Goal: Task Accomplishment & Management: Use online tool/utility

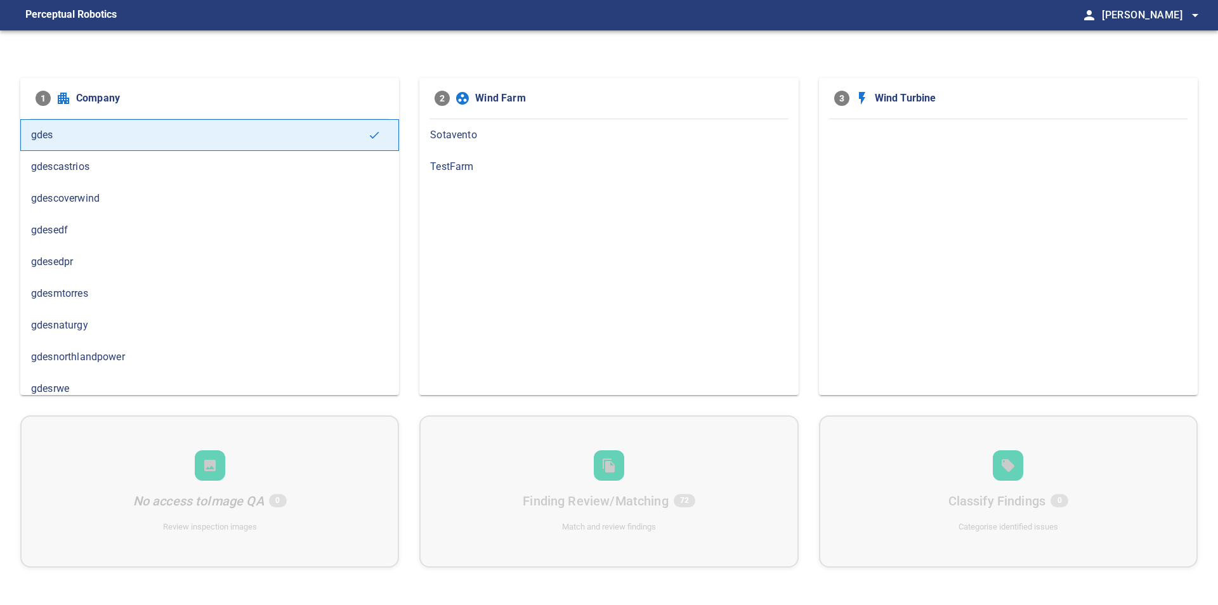
scroll to position [10, 0]
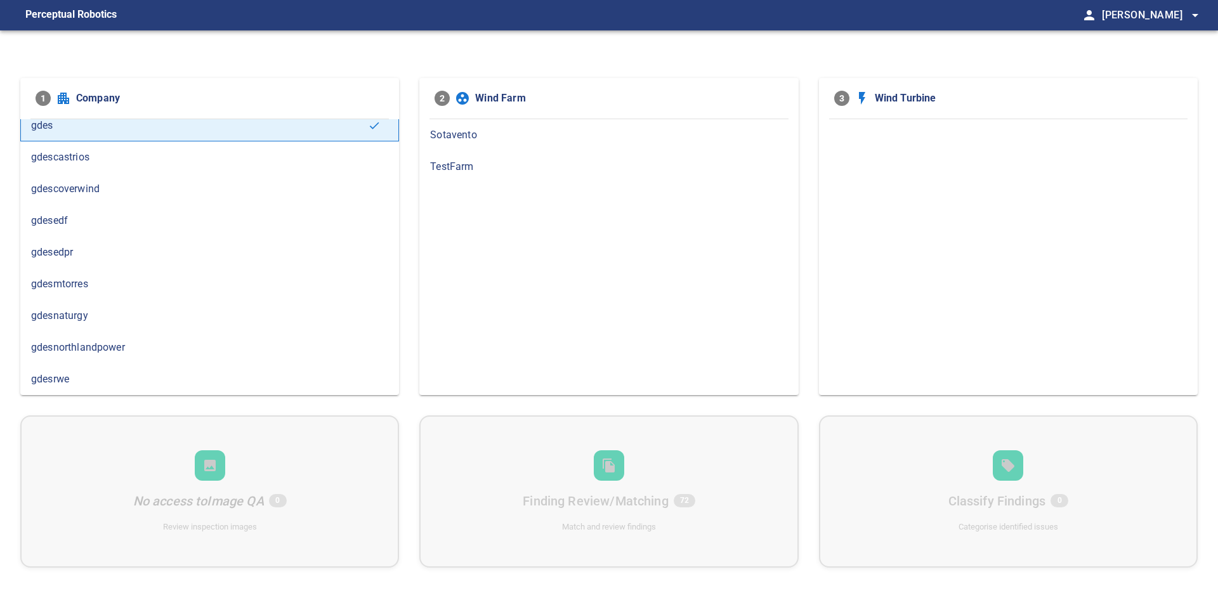
click at [750, 60] on div "1 Company gdes gdescastrios gdescoverwind gdesedf gdesedpr gdesmtorres gdesnatu…" at bounding box center [609, 332] width 1218 height 605
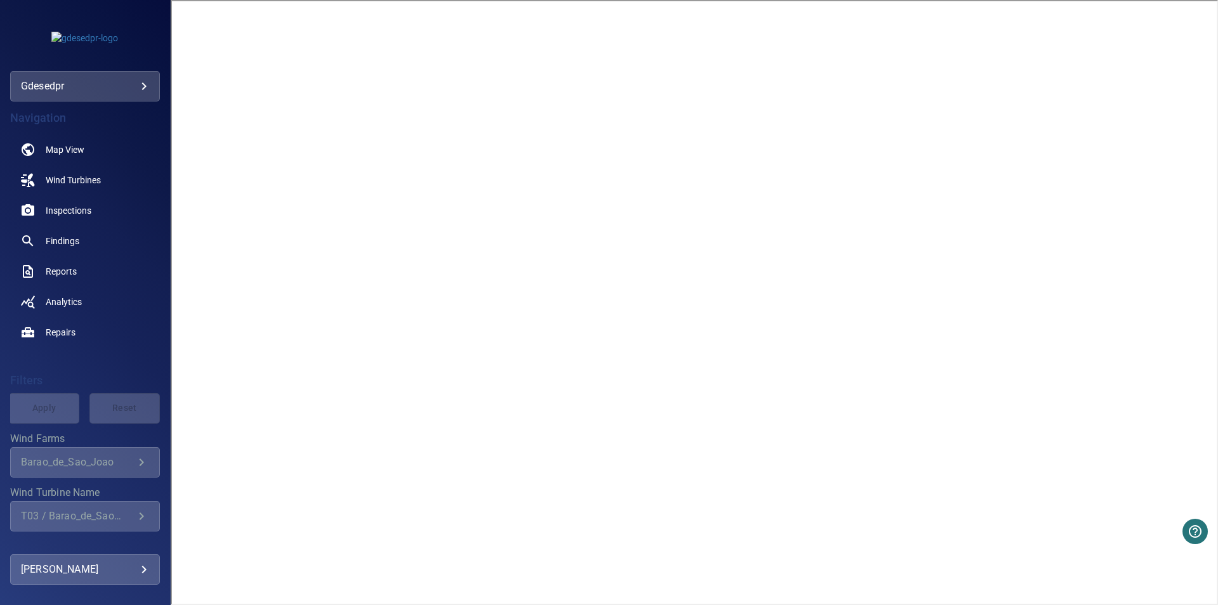
click at [65, 200] on link "Inspections" at bounding box center [85, 210] width 150 height 30
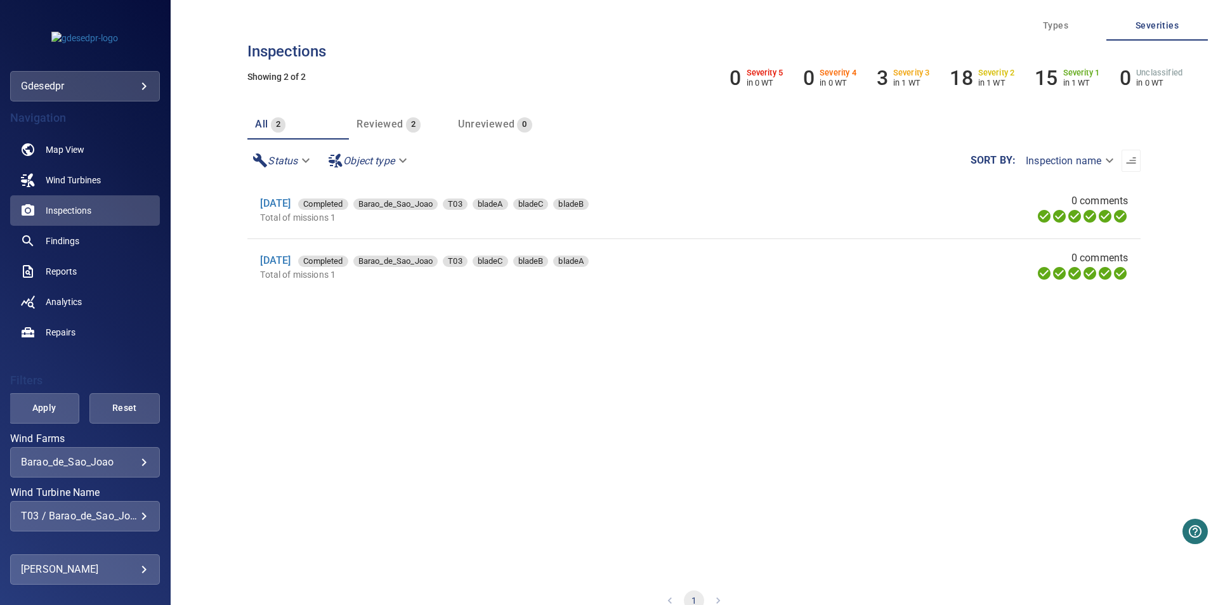
click at [117, 511] on div "T03 / Barao_de_Sao_Joao" at bounding box center [85, 516] width 128 height 12
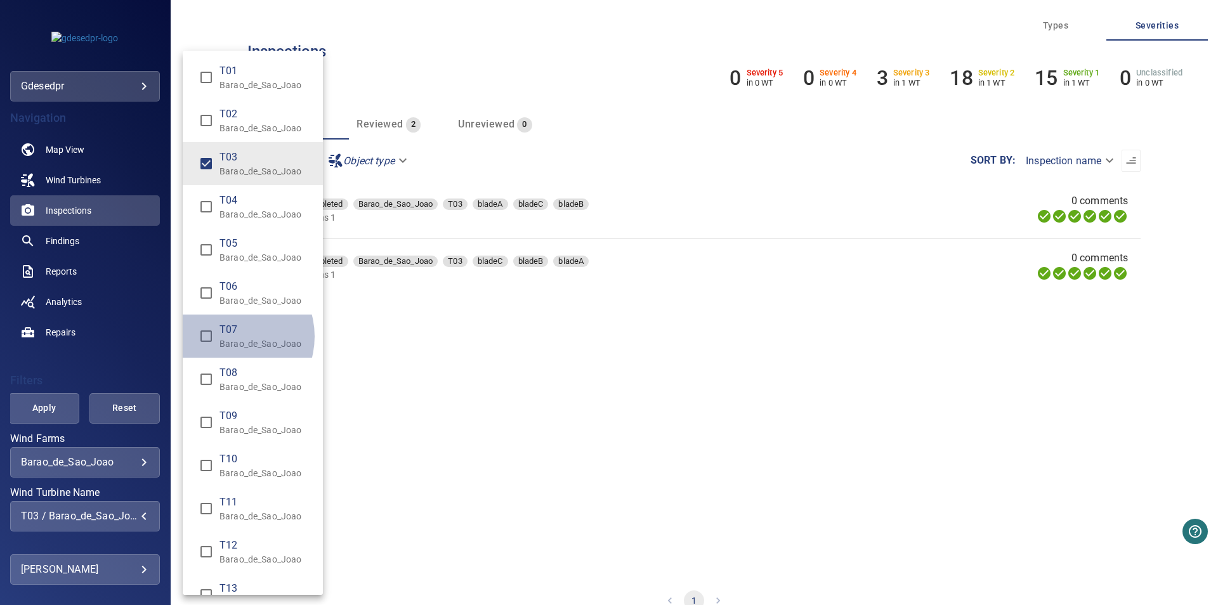
click at [228, 336] on span "T07" at bounding box center [266, 329] width 93 height 15
drag, startPoint x: 456, startPoint y: 357, endPoint x: 256, endPoint y: 174, distance: 270.4
click at [453, 349] on div "Wind Turbine Name" at bounding box center [609, 302] width 1218 height 605
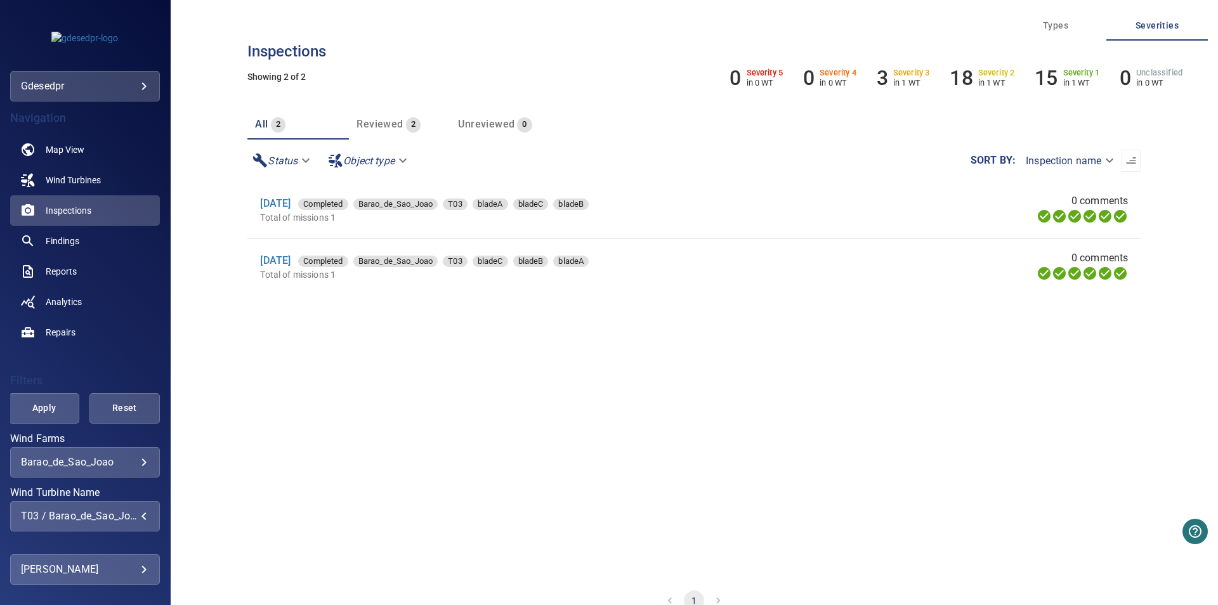
click at [226, 145] on div "T01 Barao_de_Sao_Joao T02 Barao_de_Sao_Joao T03 Barao_de_Sao_Joao T04 Barao_de_…" at bounding box center [609, 302] width 1218 height 605
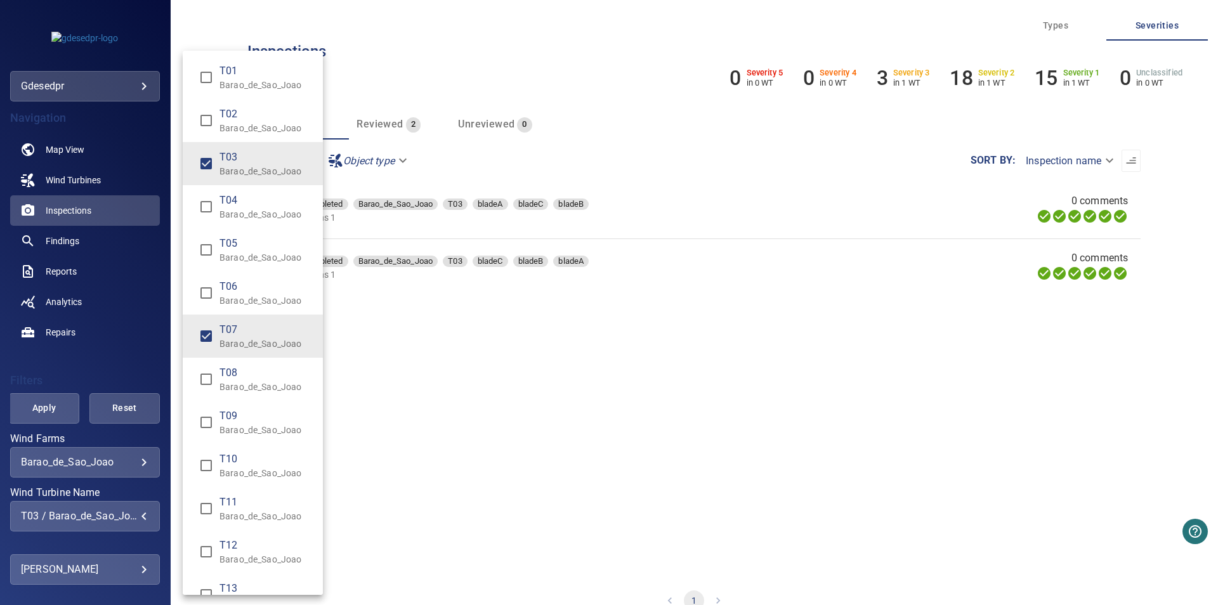
type input "**********"
click at [685, 527] on div "Wind Turbine Name" at bounding box center [609, 302] width 1218 height 605
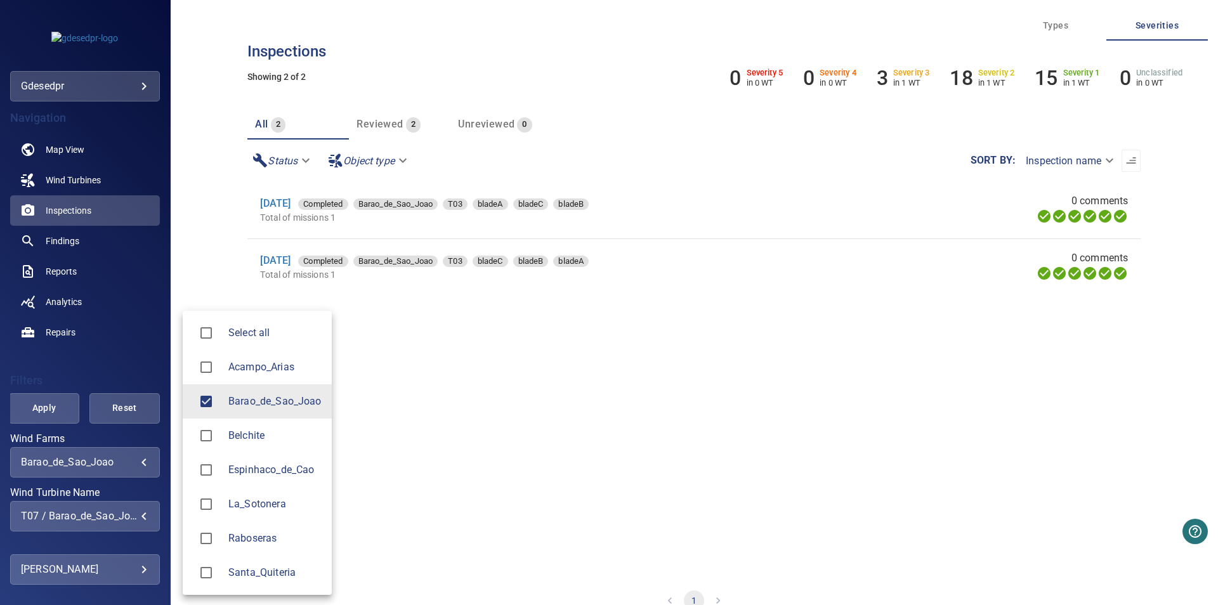
click at [105, 464] on body "**********" at bounding box center [609, 302] width 1218 height 605
drag, startPoint x: 542, startPoint y: 391, endPoint x: 499, endPoint y: 386, distance: 42.9
click at [530, 390] on div at bounding box center [609, 302] width 1218 height 605
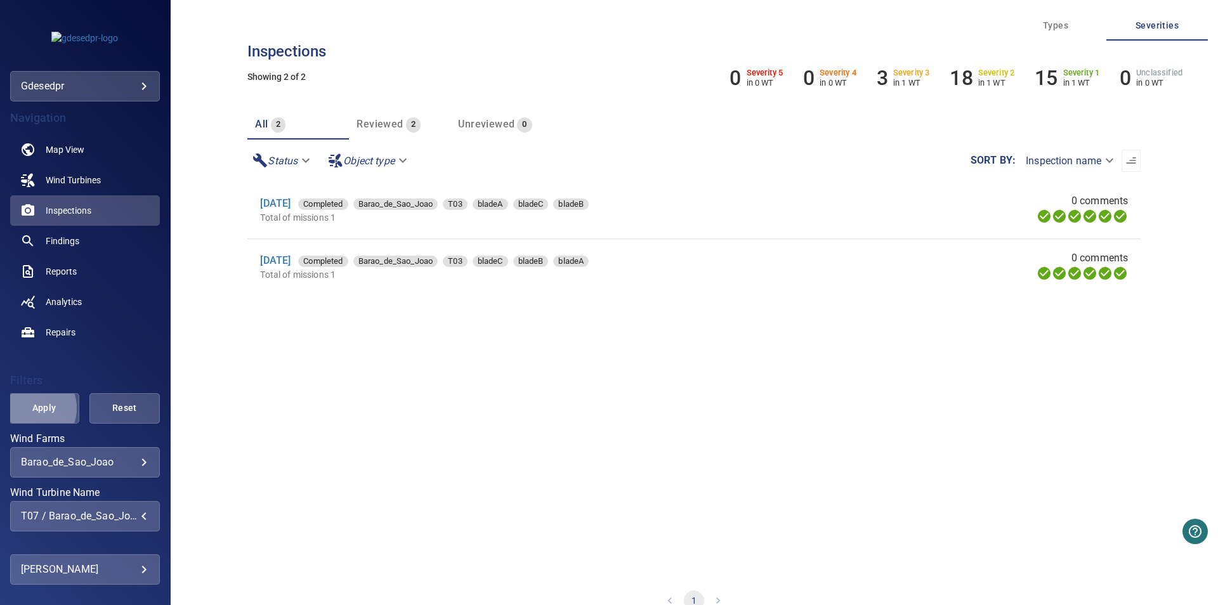
click at [31, 409] on span "Apply" at bounding box center [44, 408] width 39 height 16
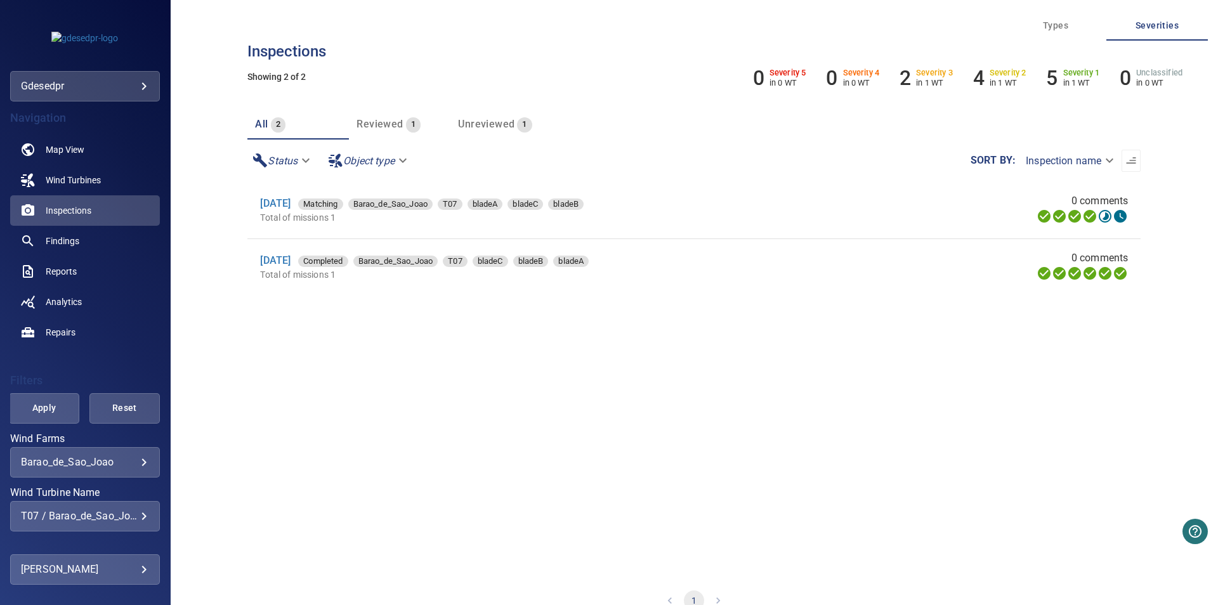
click at [358, 452] on section "29 Jun 2025 Matching Barao_de_Sao_Joao T07 bladeA bladeC bladeB Total of missio…" at bounding box center [693, 378] width 893 height 393
click at [75, 272] on span "Reports" at bounding box center [61, 271] width 31 height 13
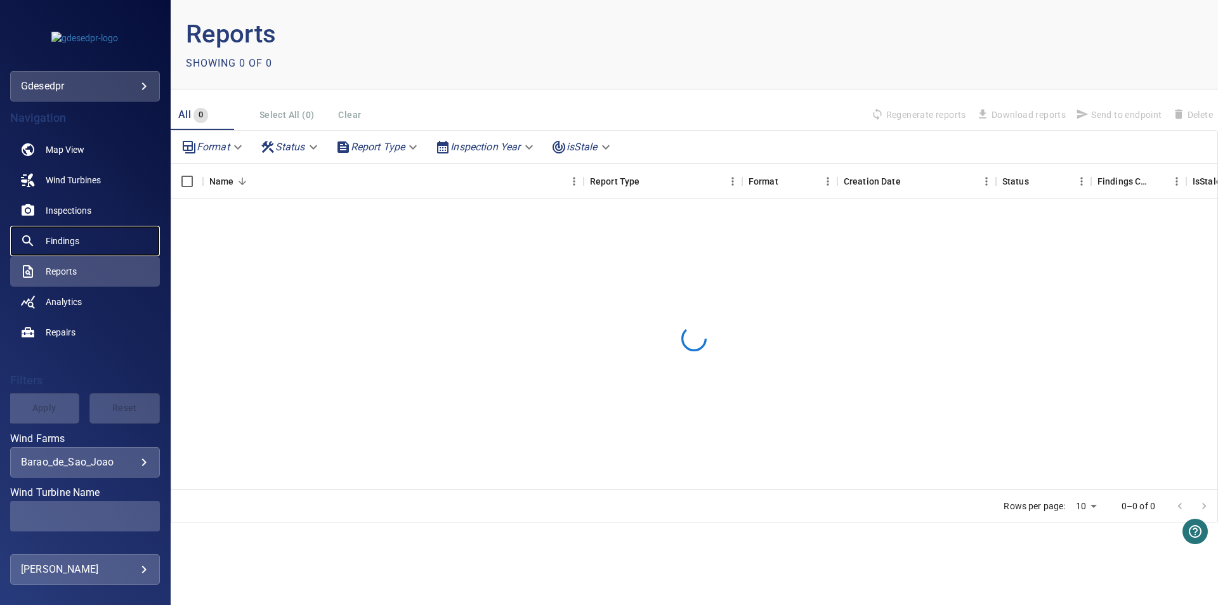
click at [72, 237] on span "Findings" at bounding box center [63, 241] width 34 height 13
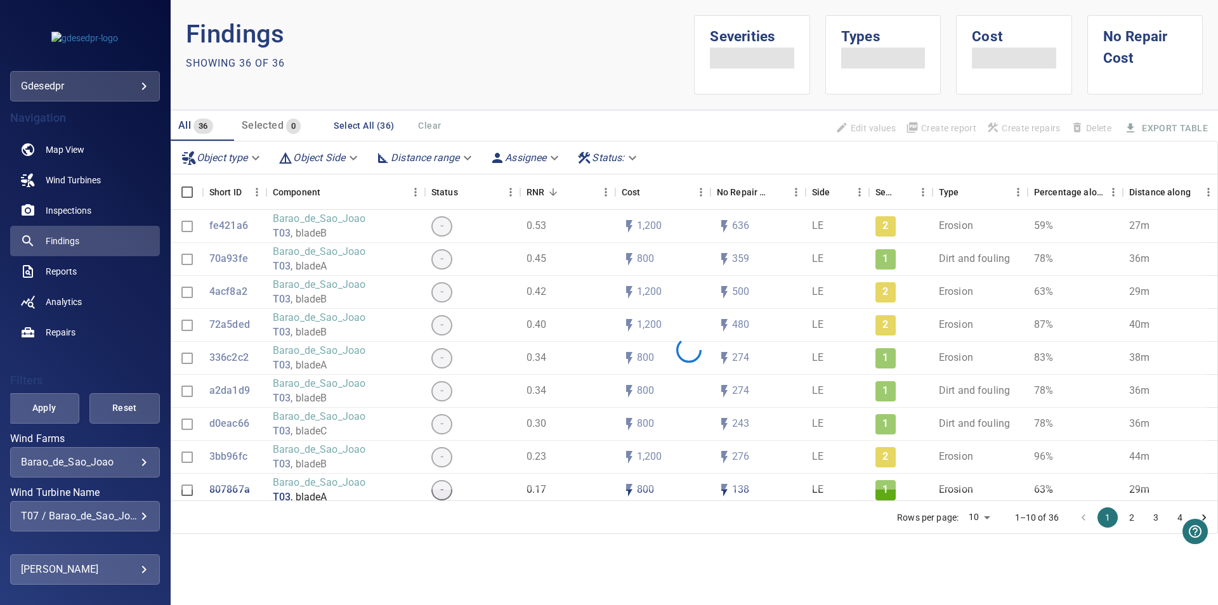
click at [126, 509] on div "**********" at bounding box center [85, 516] width 150 height 30
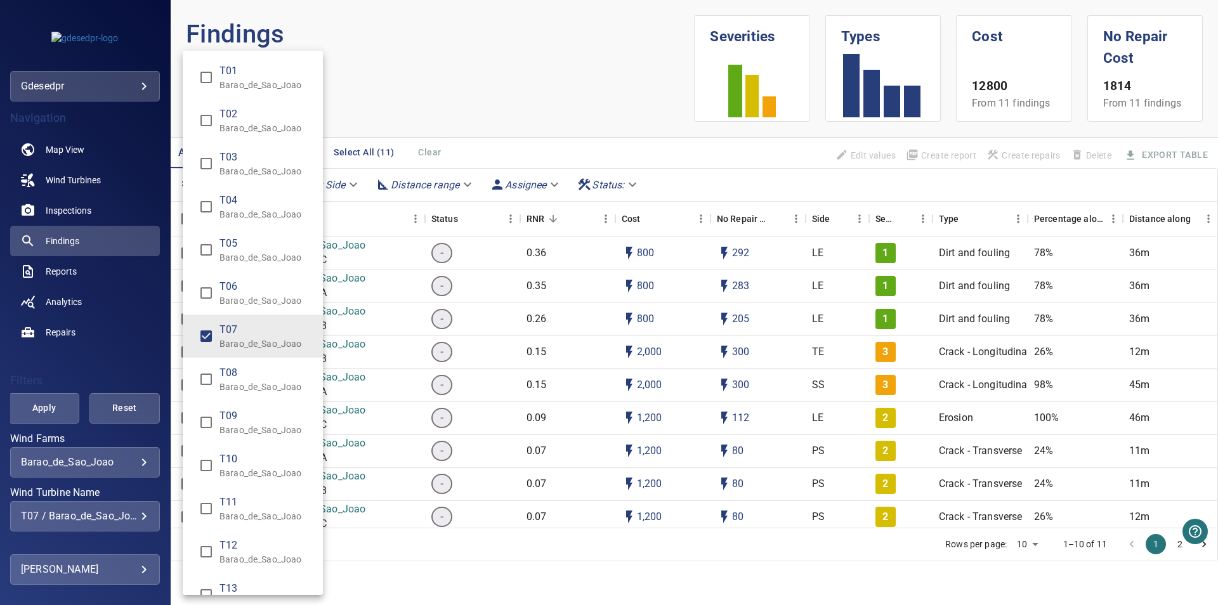
click at [492, 123] on div "Wind Turbine Name" at bounding box center [609, 302] width 1218 height 605
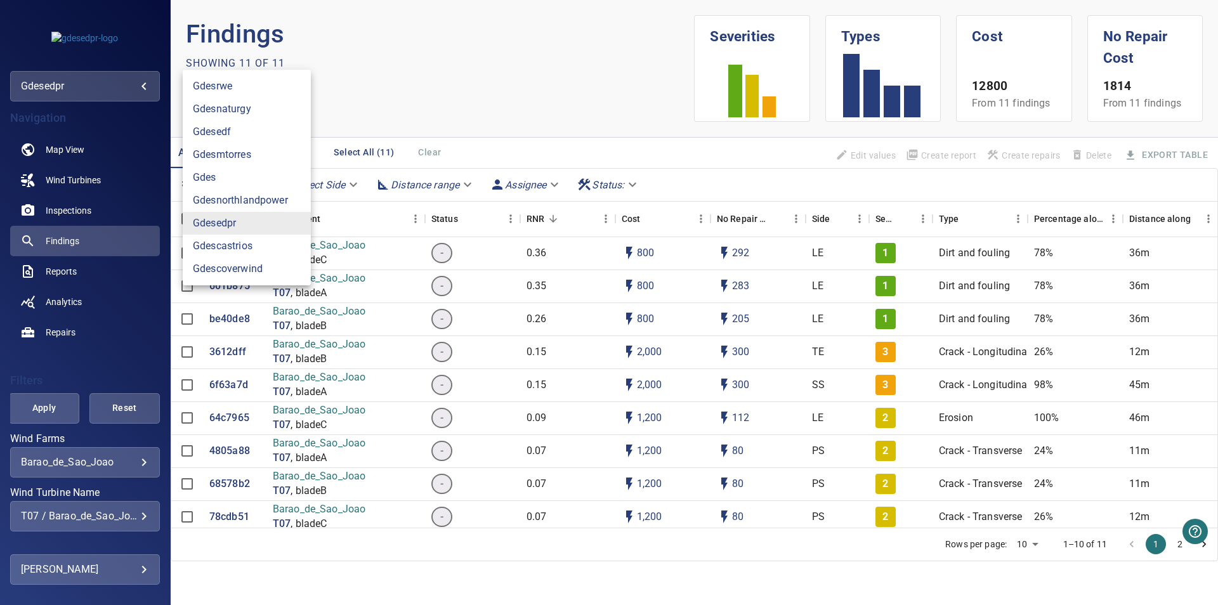
click at [124, 79] on body "**********" at bounding box center [609, 302] width 1218 height 605
click at [228, 112] on link "gdesnaturgy" at bounding box center [247, 109] width 128 height 23
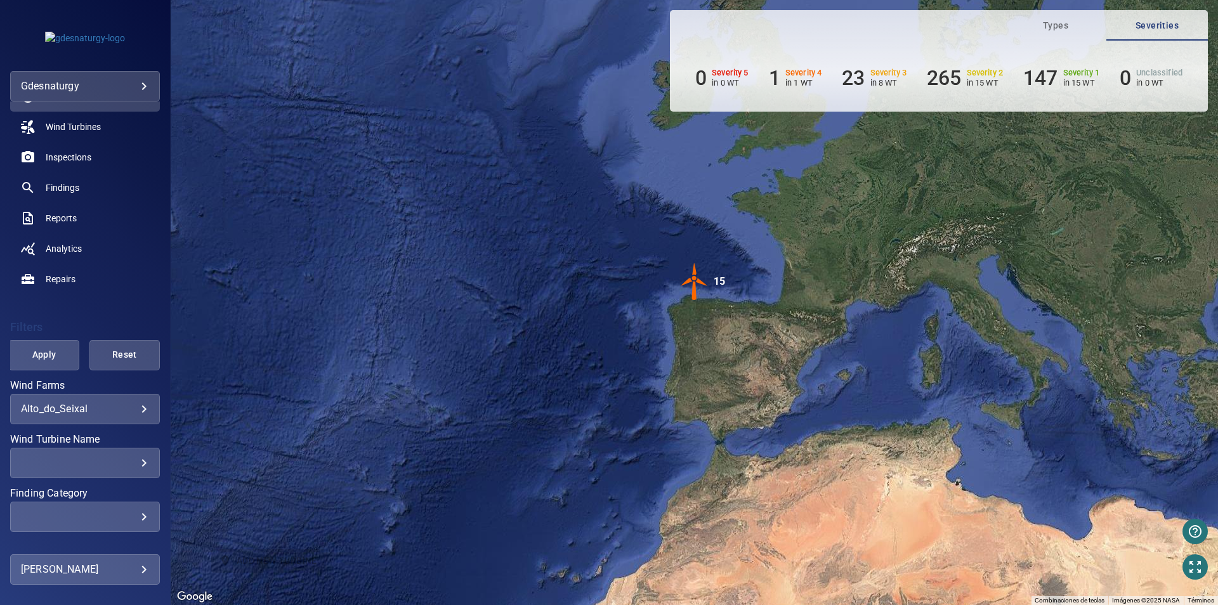
scroll to position [107, 0]
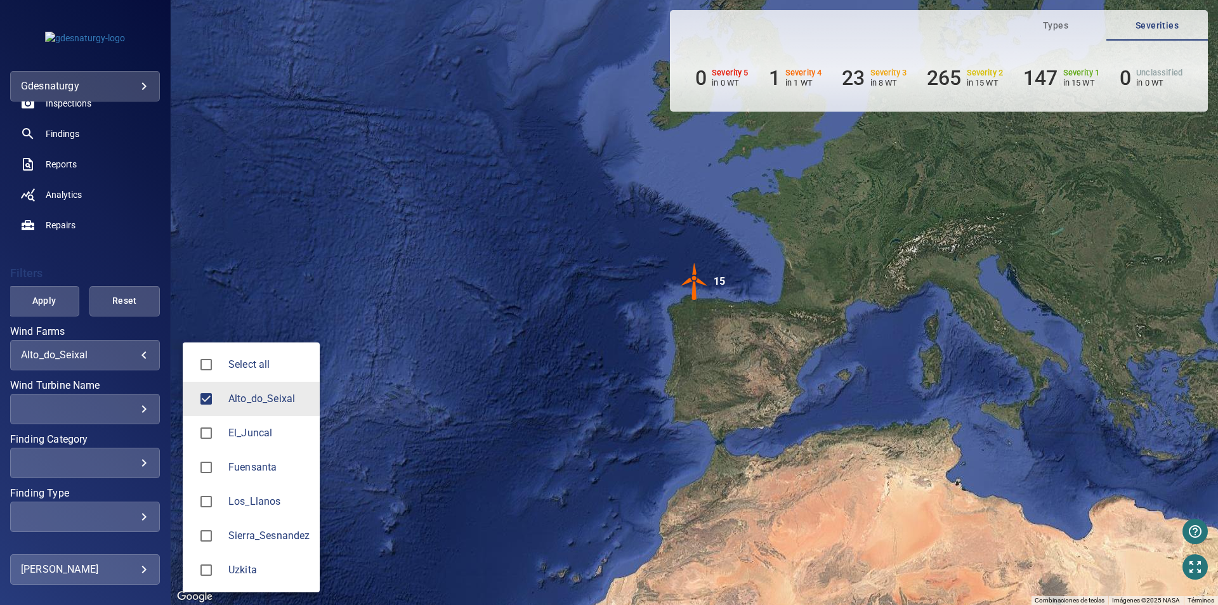
click at [130, 360] on body "**********" at bounding box center [609, 302] width 1218 height 605
click at [253, 495] on span "Los_Llanos" at bounding box center [268, 501] width 81 height 15
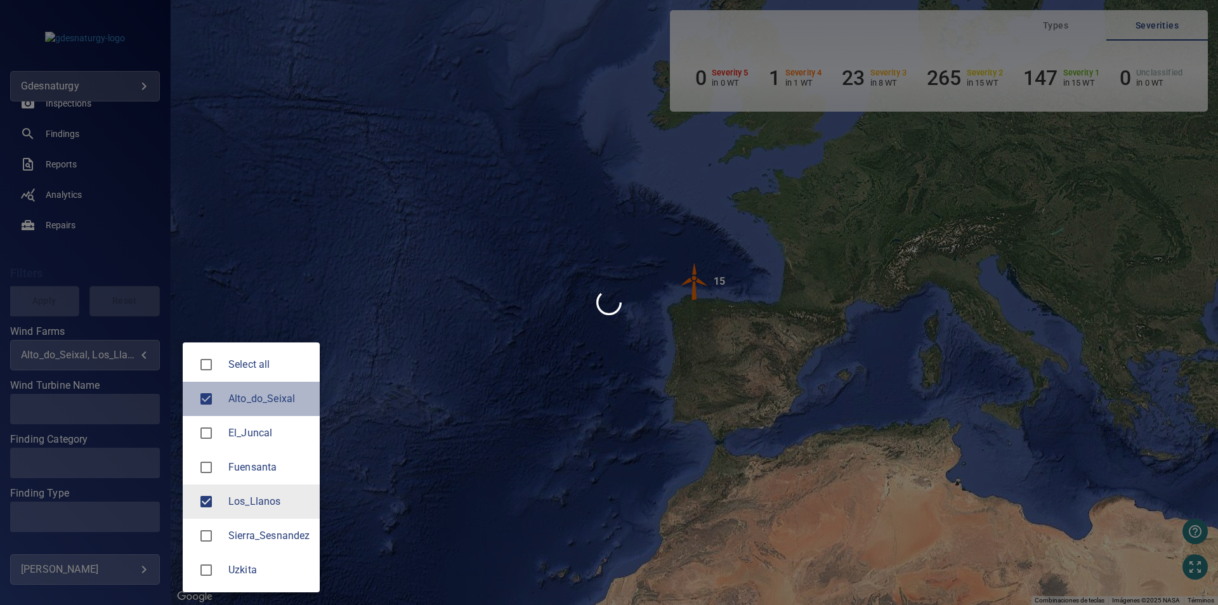
click at [260, 405] on span "Alto_do_Seixal" at bounding box center [268, 398] width 81 height 15
type input "**********"
click at [361, 399] on div at bounding box center [609, 302] width 1218 height 605
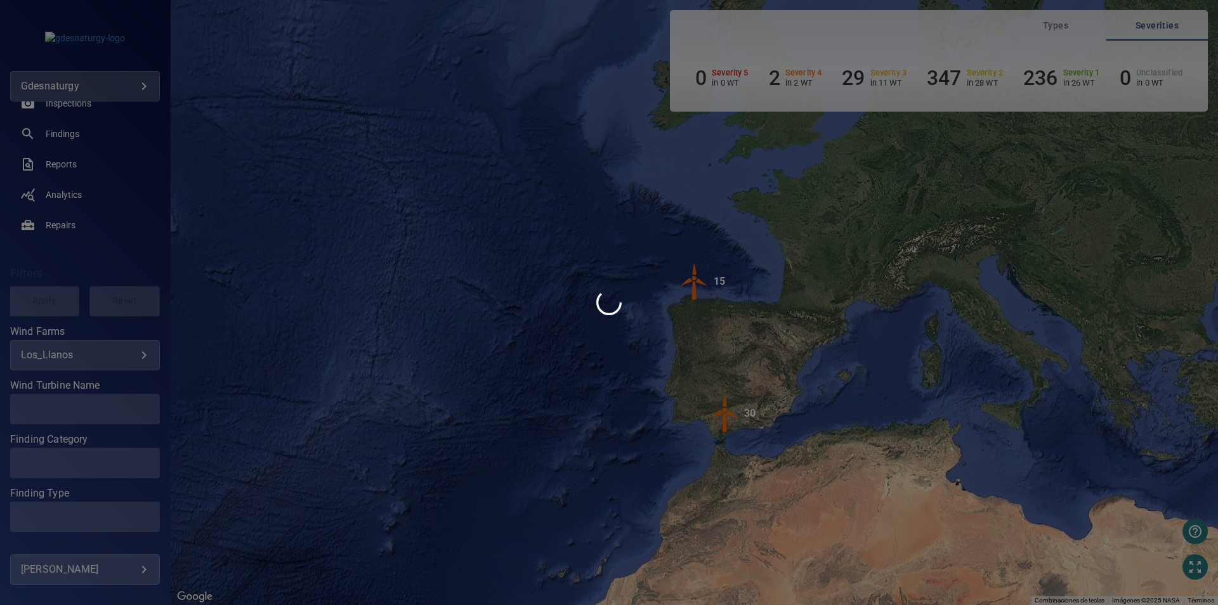
click at [114, 402] on div at bounding box center [609, 302] width 1218 height 605
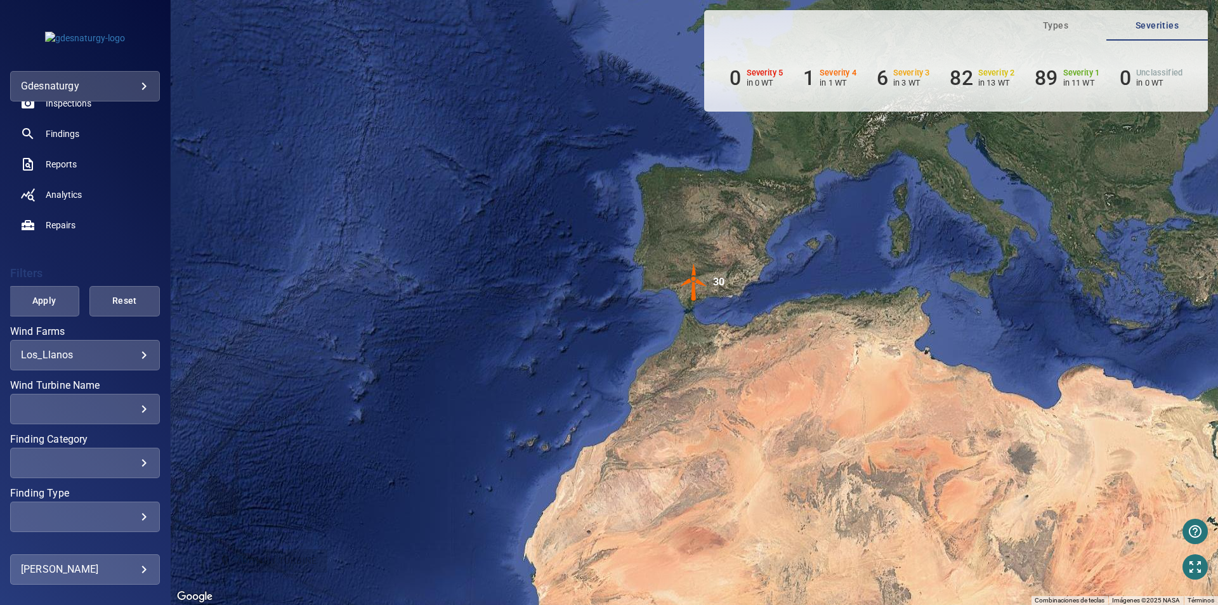
click at [119, 407] on div "​" at bounding box center [85, 409] width 128 height 12
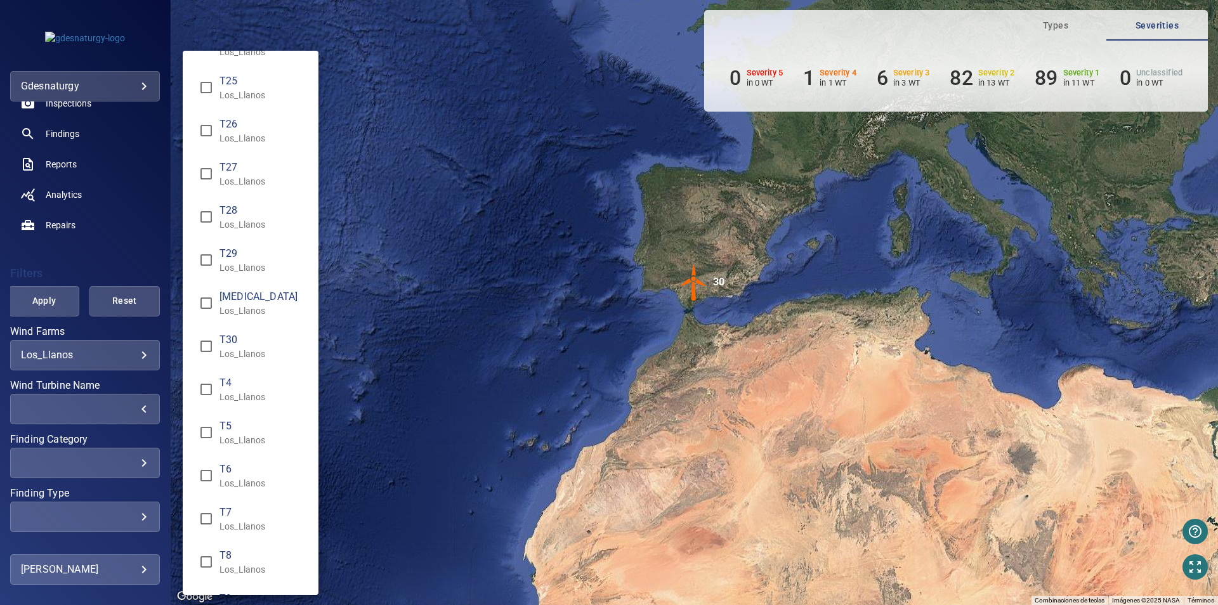
scroll to position [761, 0]
click at [444, 231] on div "Wind Turbine Name" at bounding box center [609, 302] width 1218 height 605
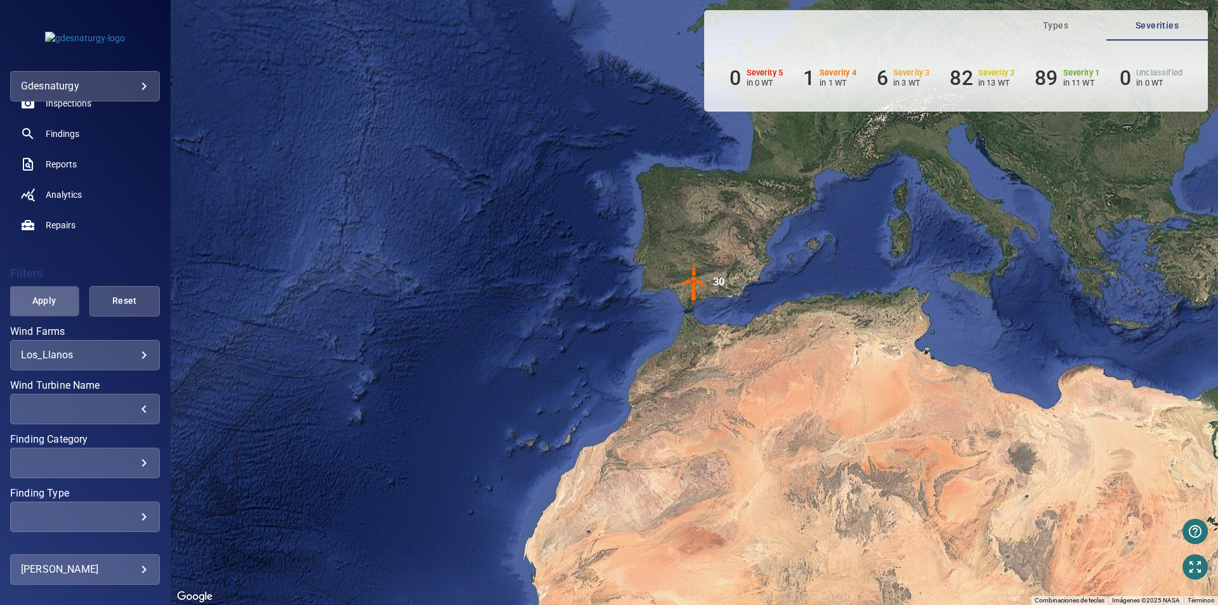
click at [53, 301] on span "Apply" at bounding box center [44, 301] width 39 height 16
click at [64, 134] on span "Findings" at bounding box center [63, 134] width 34 height 13
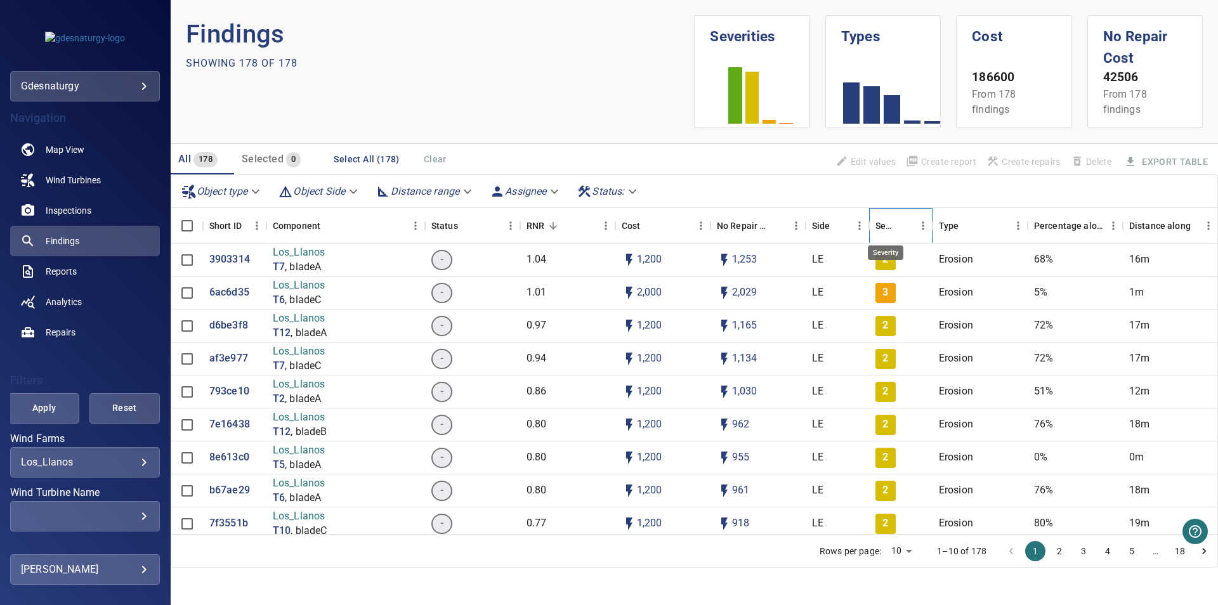
click at [885, 215] on div "Severity" at bounding box center [886, 226] width 20 height 36
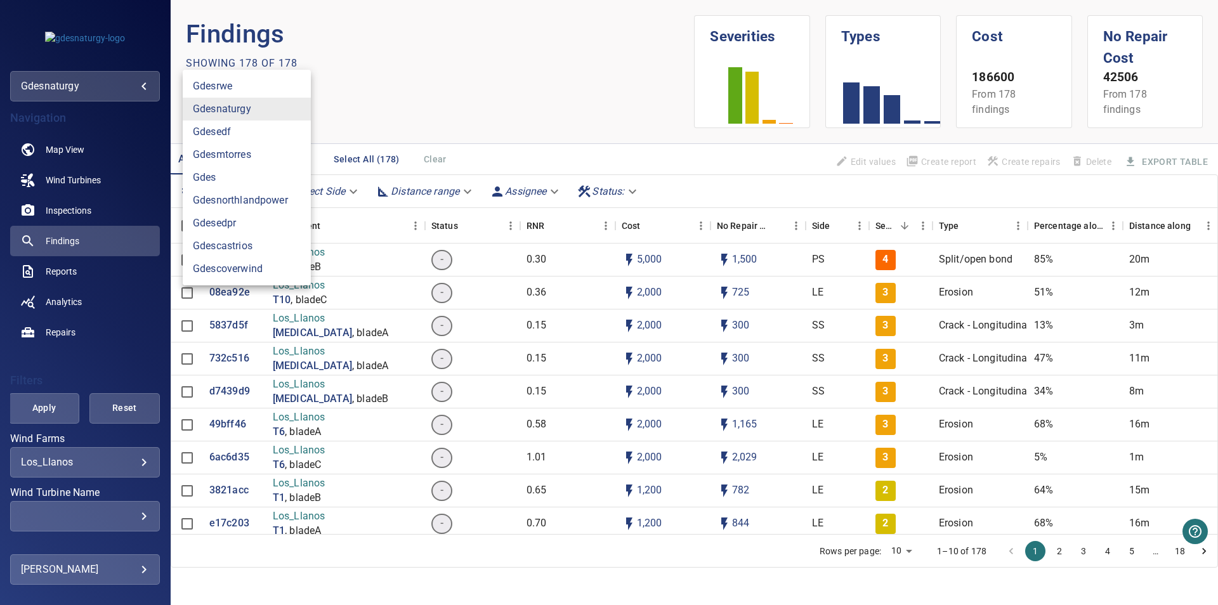
click at [115, 95] on body "**********" at bounding box center [609, 302] width 1218 height 605
click at [246, 223] on link "gdesedpr" at bounding box center [247, 223] width 128 height 23
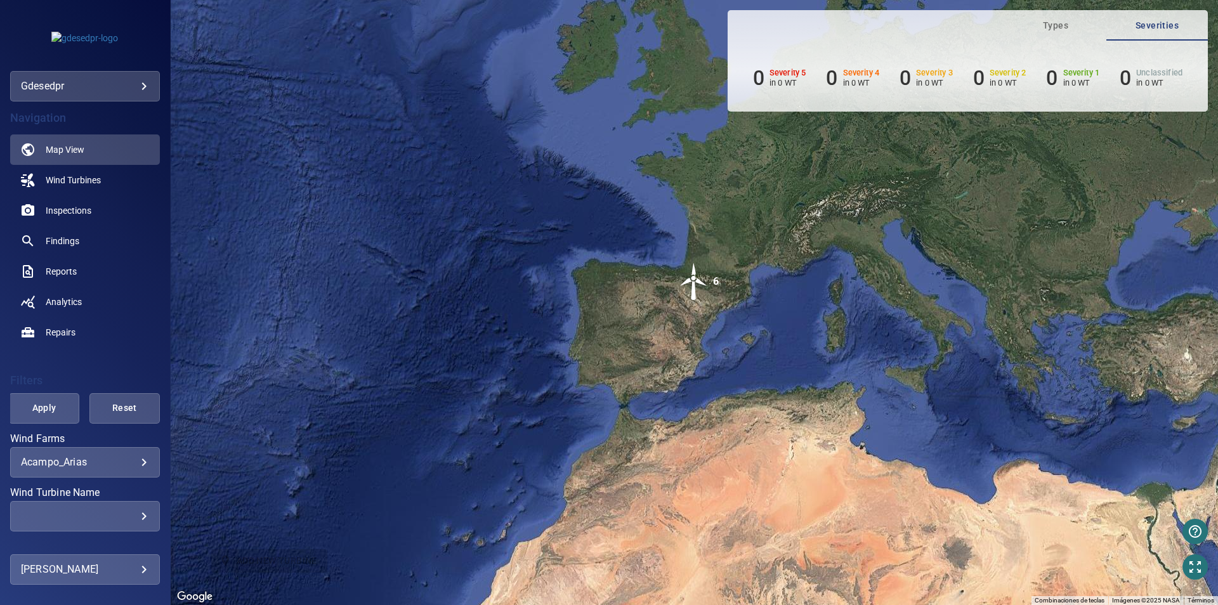
click at [90, 461] on body "**********" at bounding box center [609, 302] width 1218 height 605
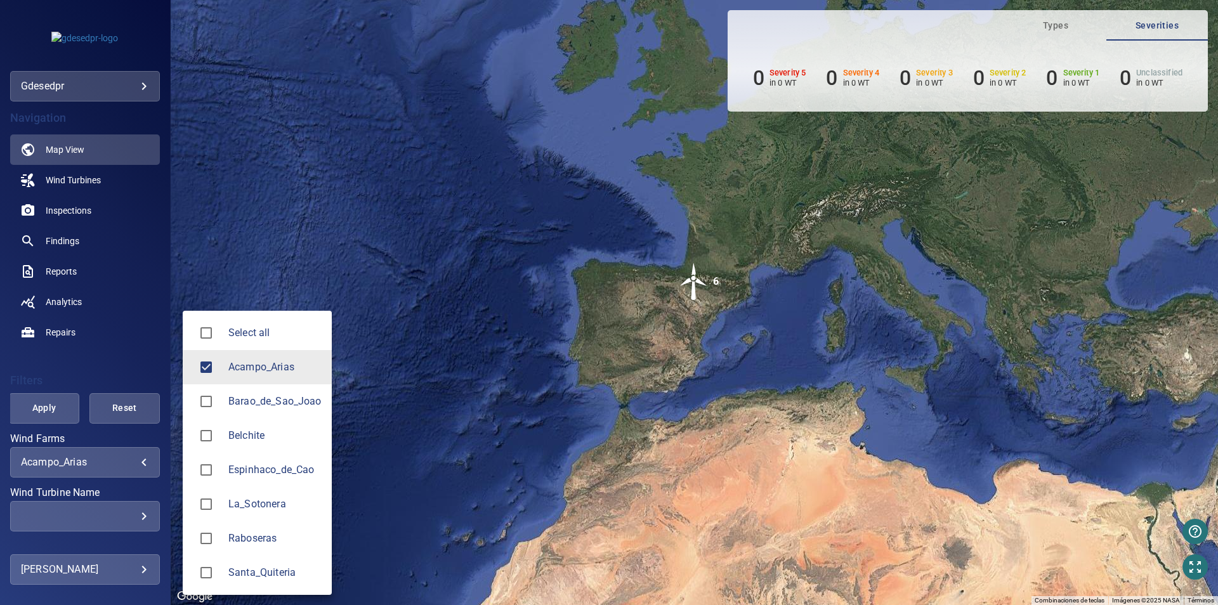
click at [268, 399] on span "Barao_de_Sao_Joao" at bounding box center [274, 401] width 93 height 15
click at [261, 383] on li "Acampo_Arias" at bounding box center [257, 367] width 149 height 34
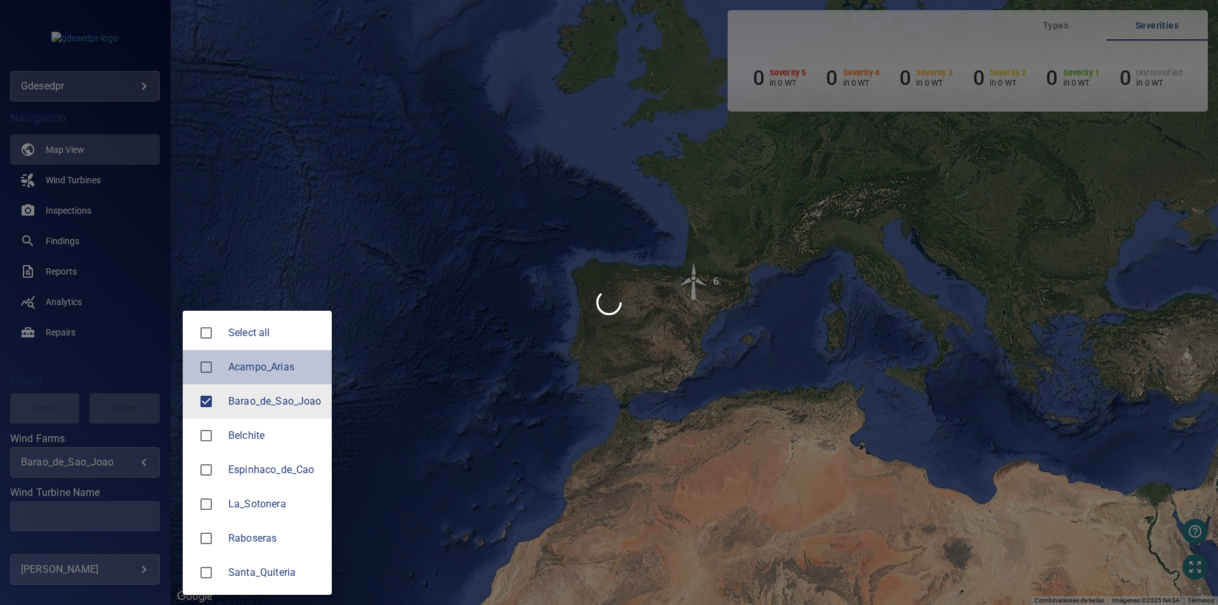
click at [258, 372] on span "Acampo_Arias" at bounding box center [274, 367] width 93 height 15
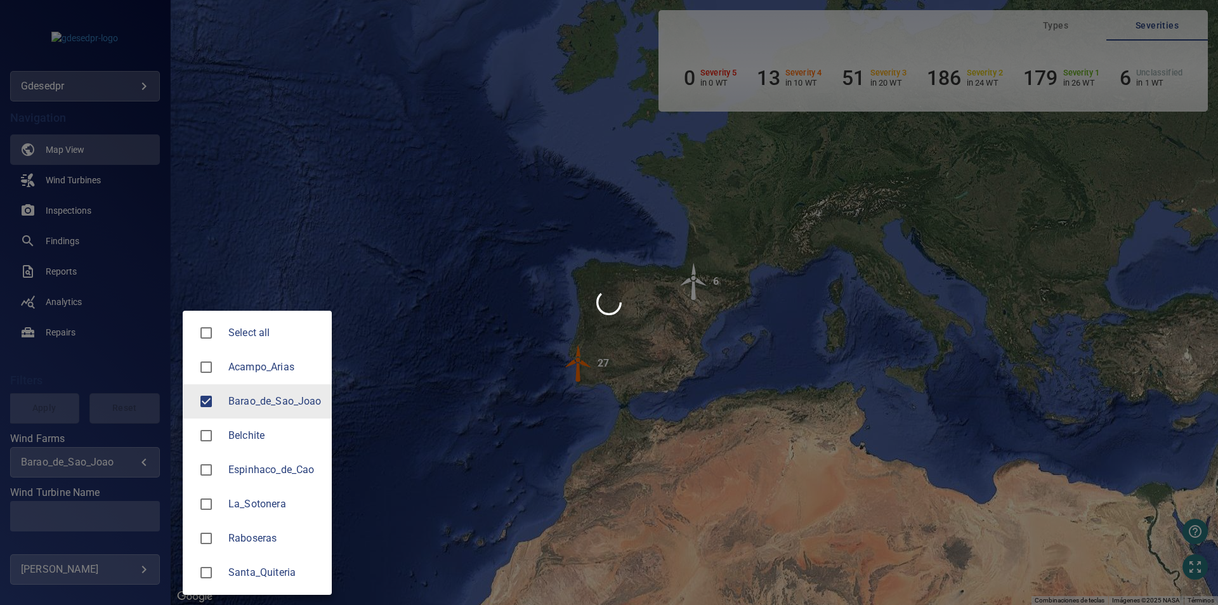
type input "**********"
click at [347, 271] on div at bounding box center [609, 302] width 1218 height 605
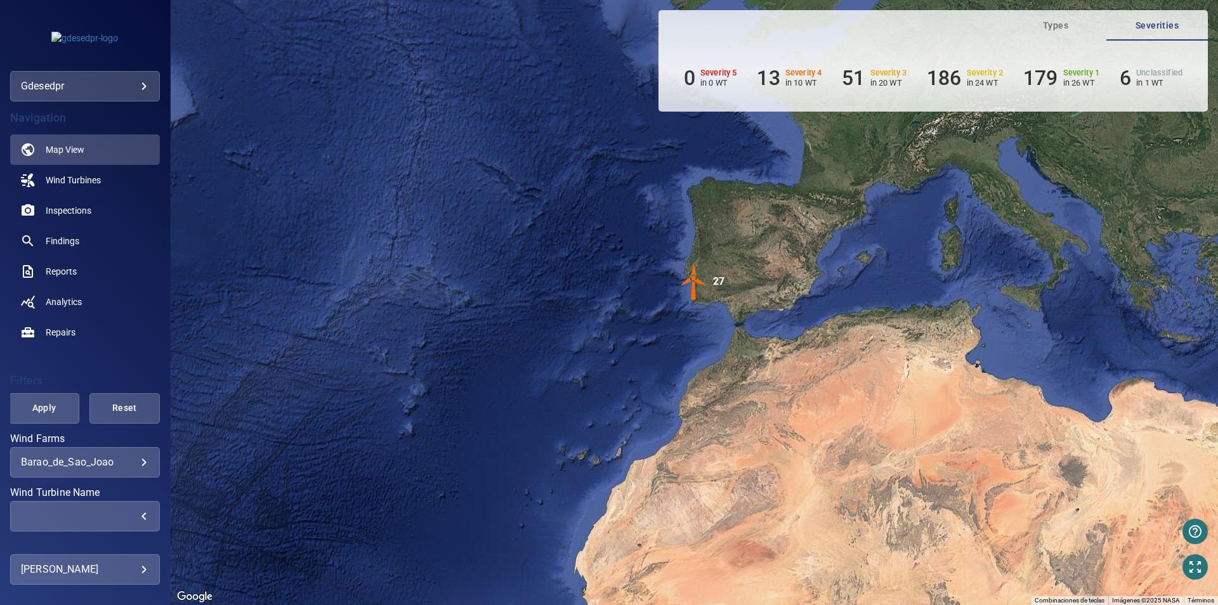
click at [107, 518] on div "​" at bounding box center [85, 516] width 128 height 12
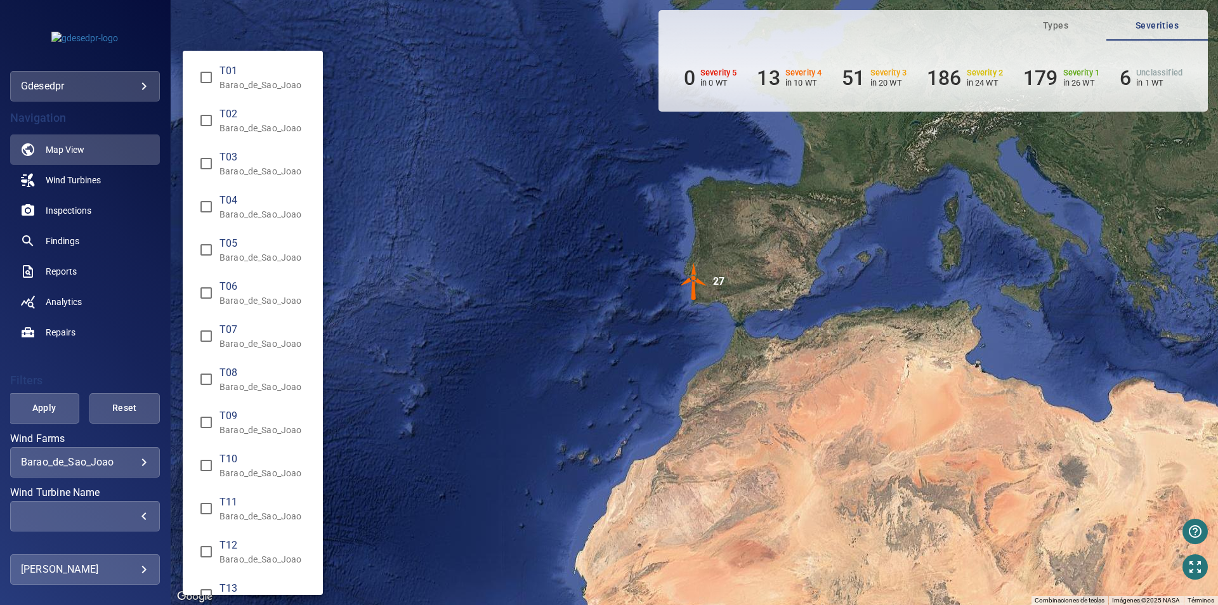
click at [244, 335] on span "T07" at bounding box center [266, 329] width 93 height 15
type input "**********"
click at [398, 332] on div "Wind Turbine Name" at bounding box center [609, 302] width 1218 height 605
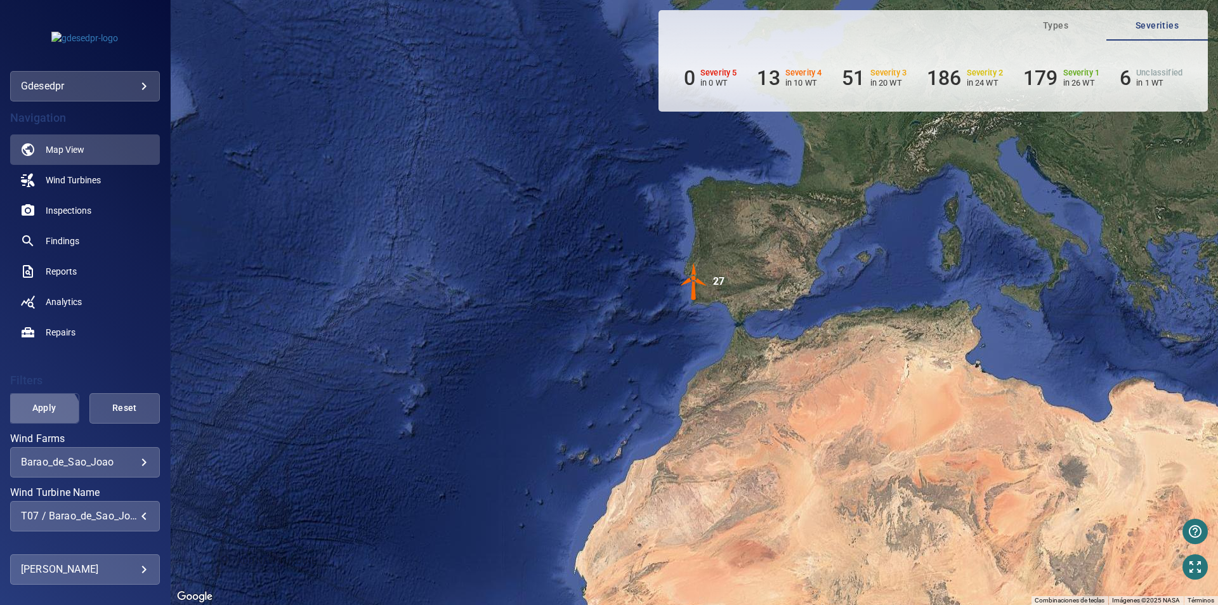
click at [35, 420] on button "Apply" at bounding box center [44, 408] width 70 height 30
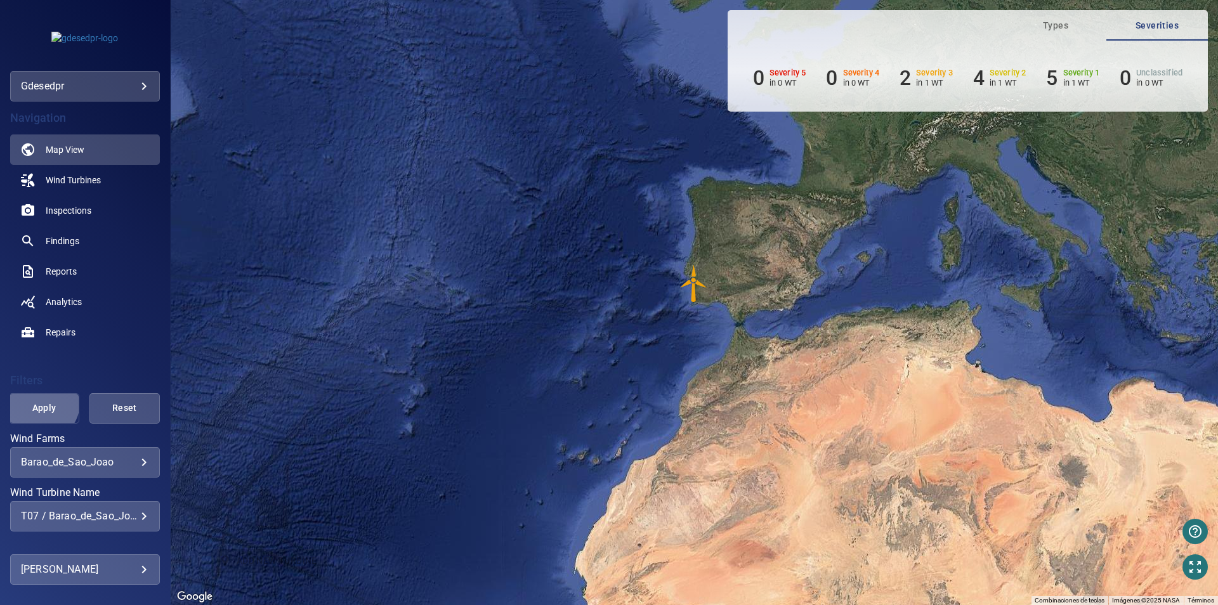
click at [39, 403] on span "Apply" at bounding box center [44, 408] width 39 height 16
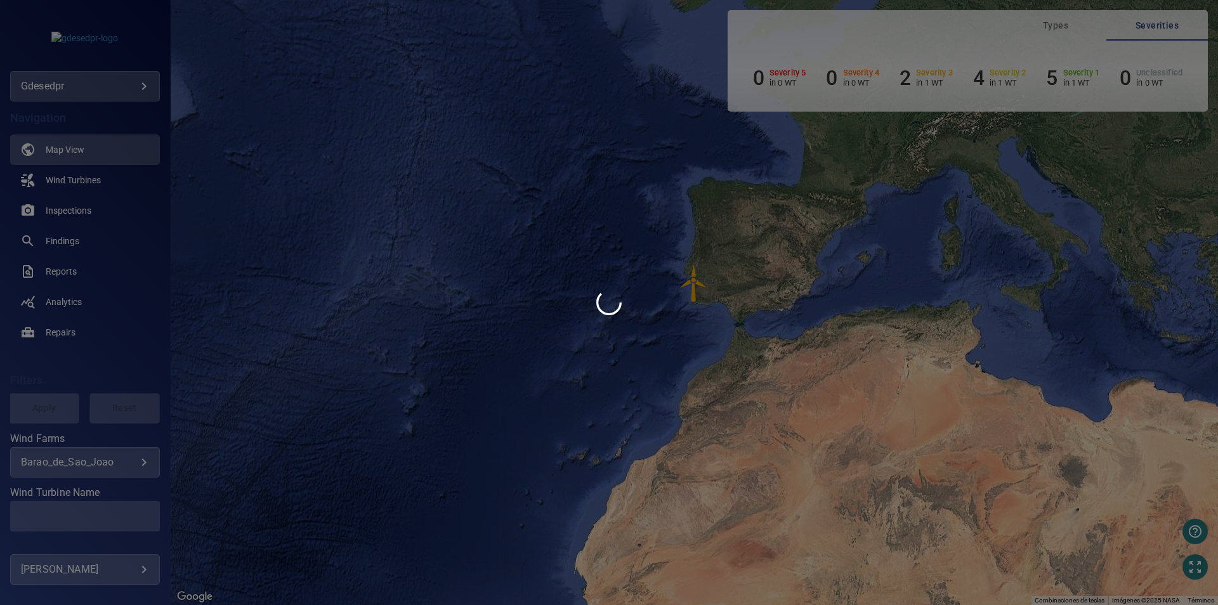
click at [71, 210] on div at bounding box center [609, 302] width 1218 height 605
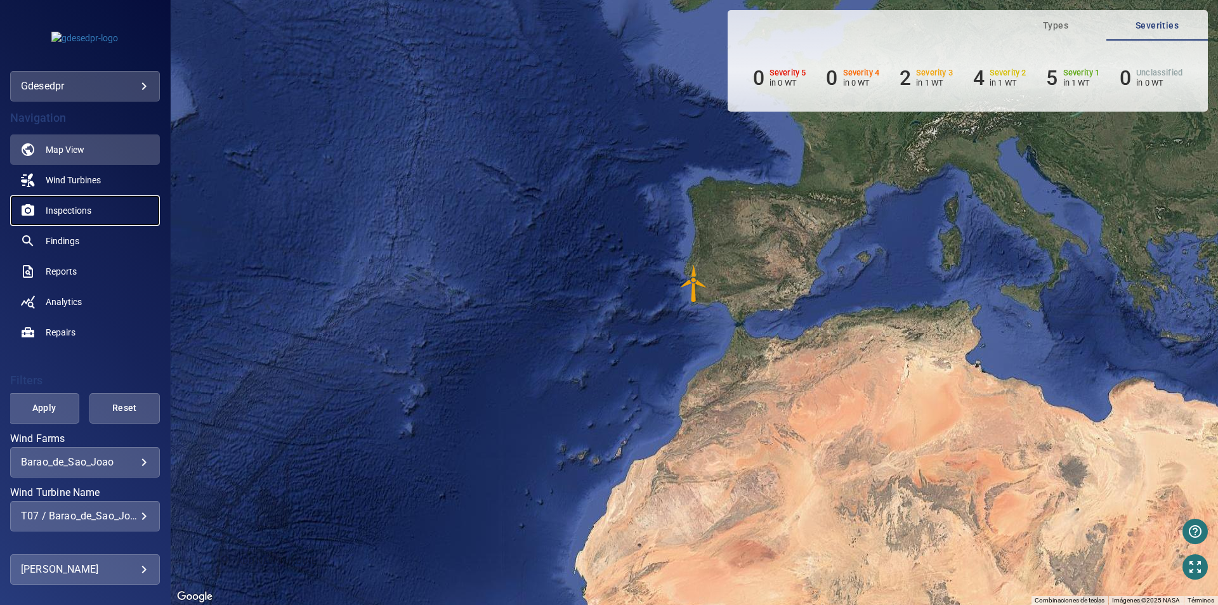
click at [63, 208] on span "Inspections" at bounding box center [69, 210] width 46 height 13
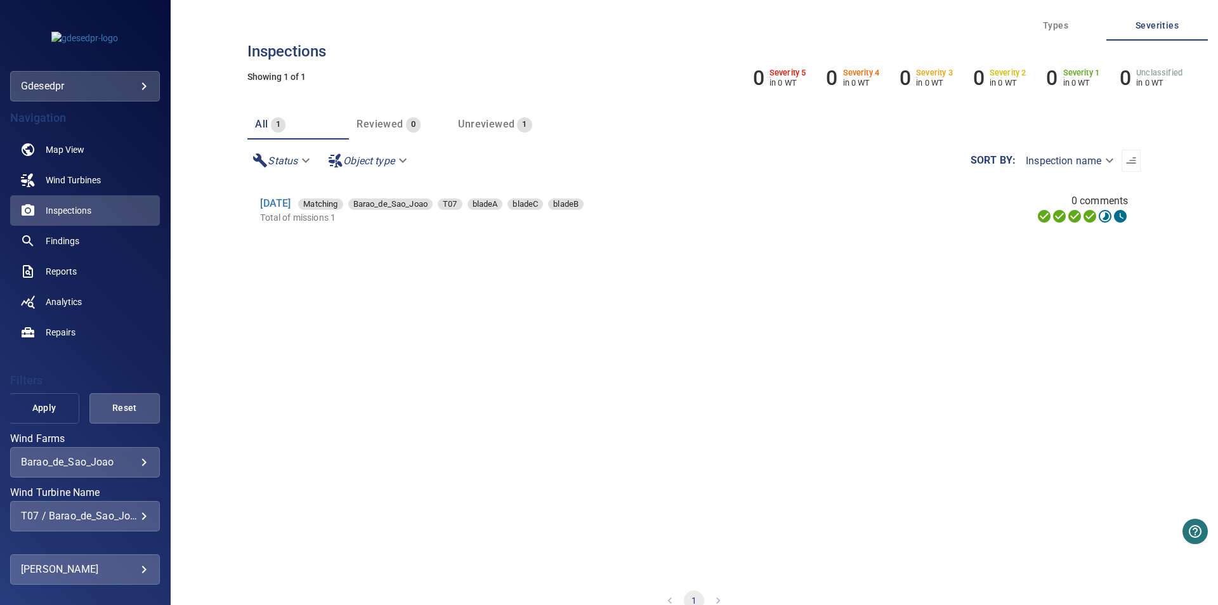
click at [21, 403] on button "Apply" at bounding box center [44, 408] width 70 height 30
click at [291, 205] on link "29 Jun 2025" at bounding box center [275, 203] width 30 height 12
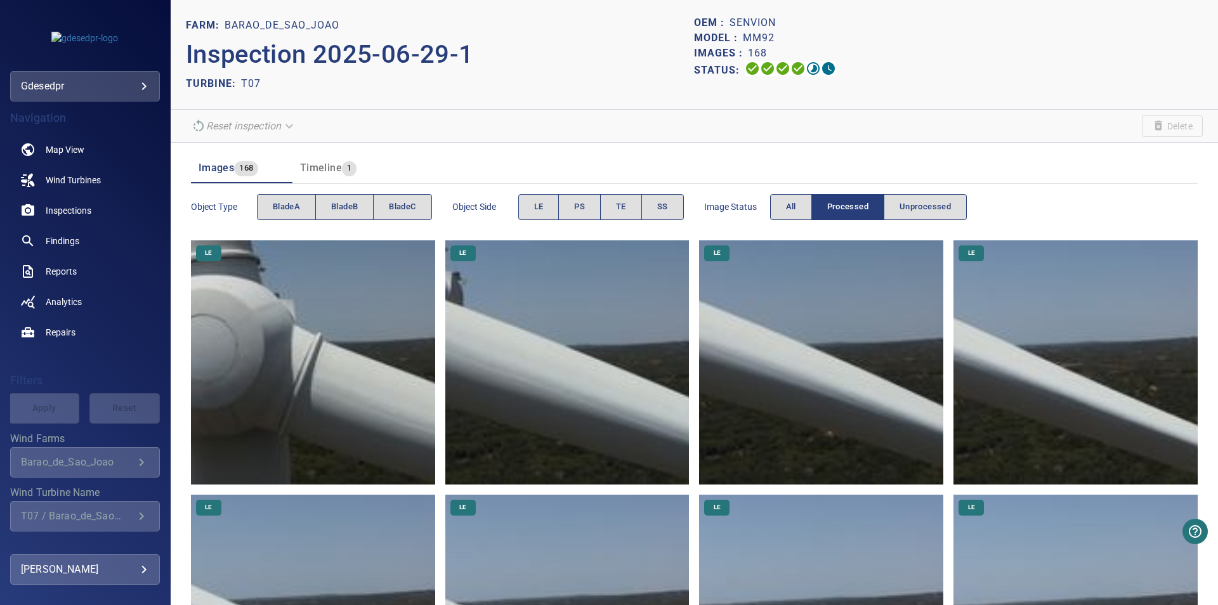
click at [244, 374] on img at bounding box center [313, 362] width 244 height 244
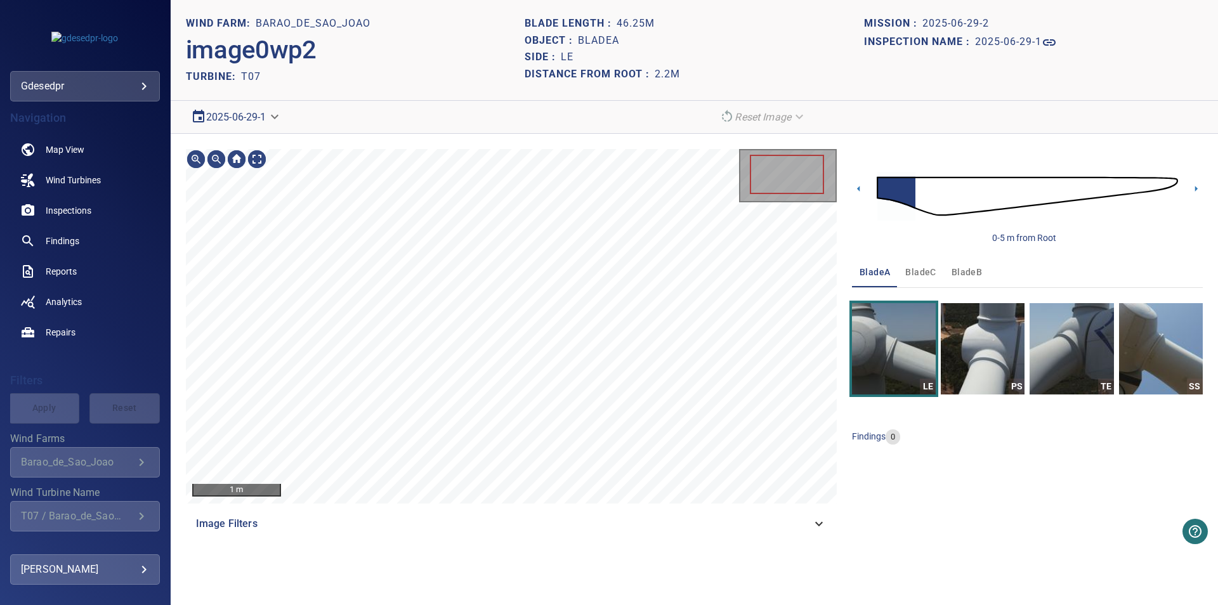
click at [265, 116] on body "**********" at bounding box center [609, 302] width 1218 height 605
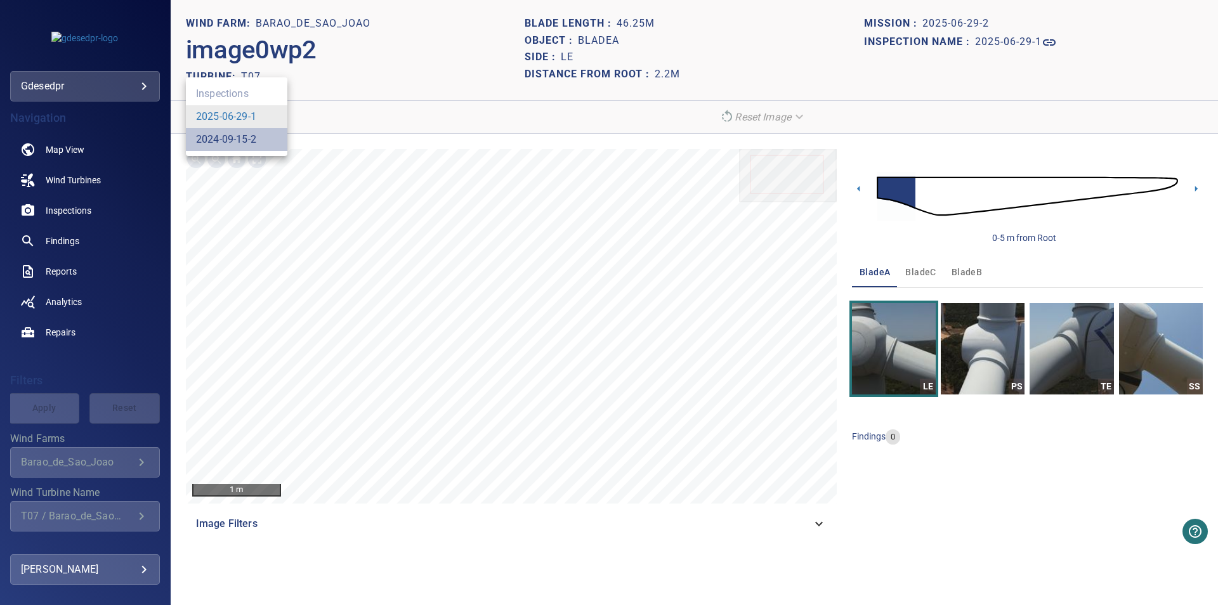
click at [239, 138] on link "2024-09-15-2" at bounding box center [226, 139] width 60 height 15
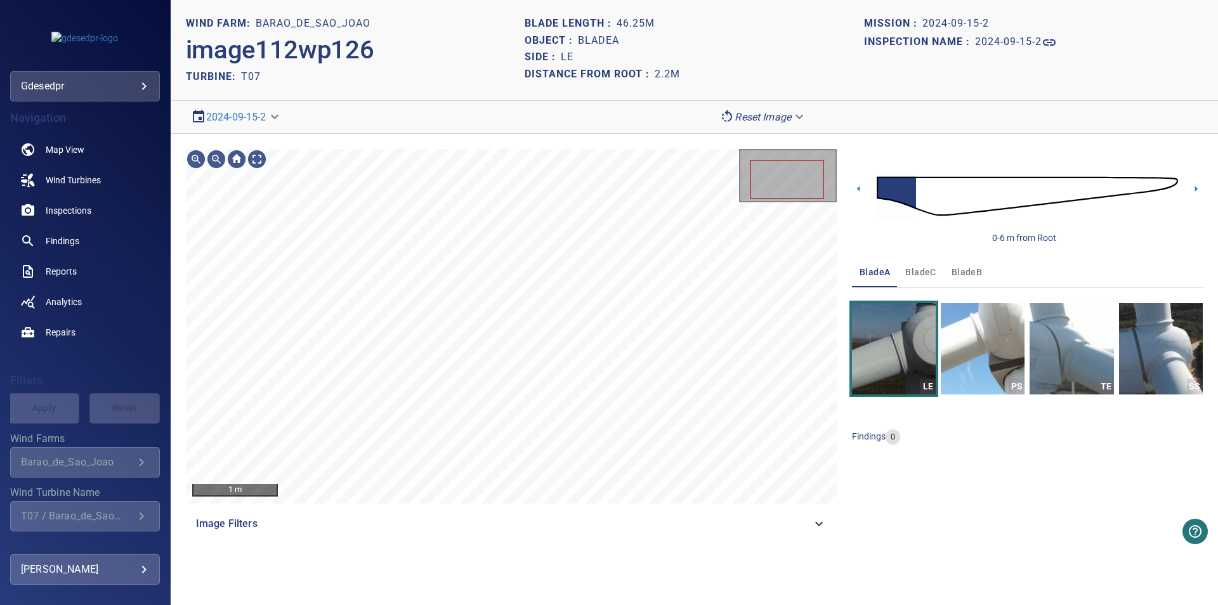
click at [919, 265] on span "bladeC" at bounding box center [920, 273] width 30 height 16
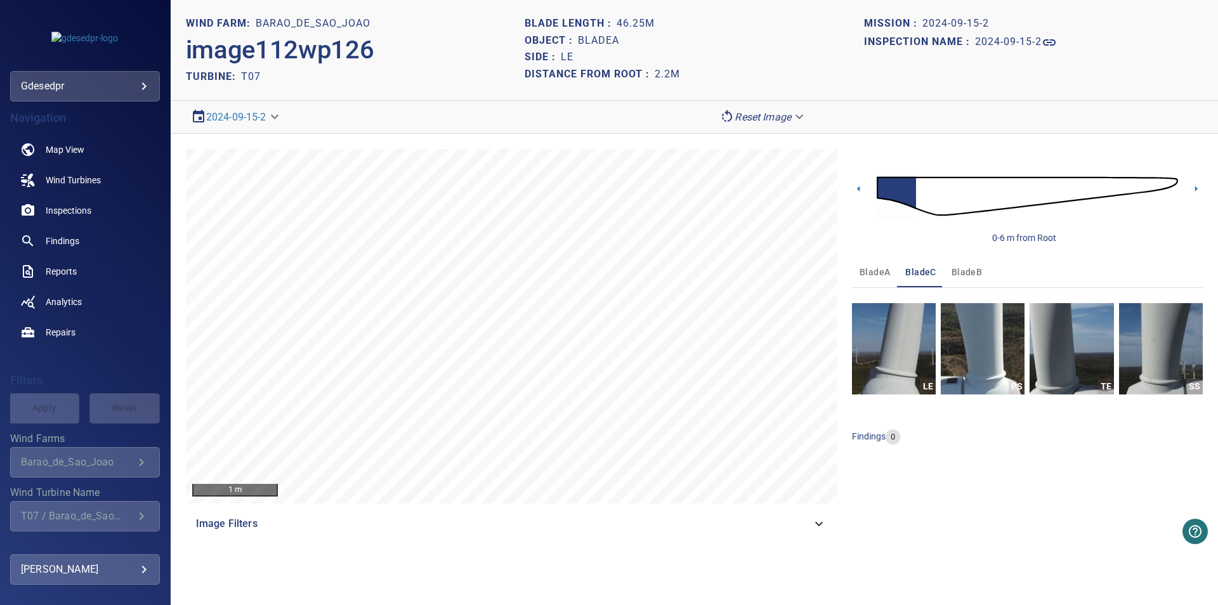
click at [969, 264] on button "bladeB" at bounding box center [967, 272] width 46 height 30
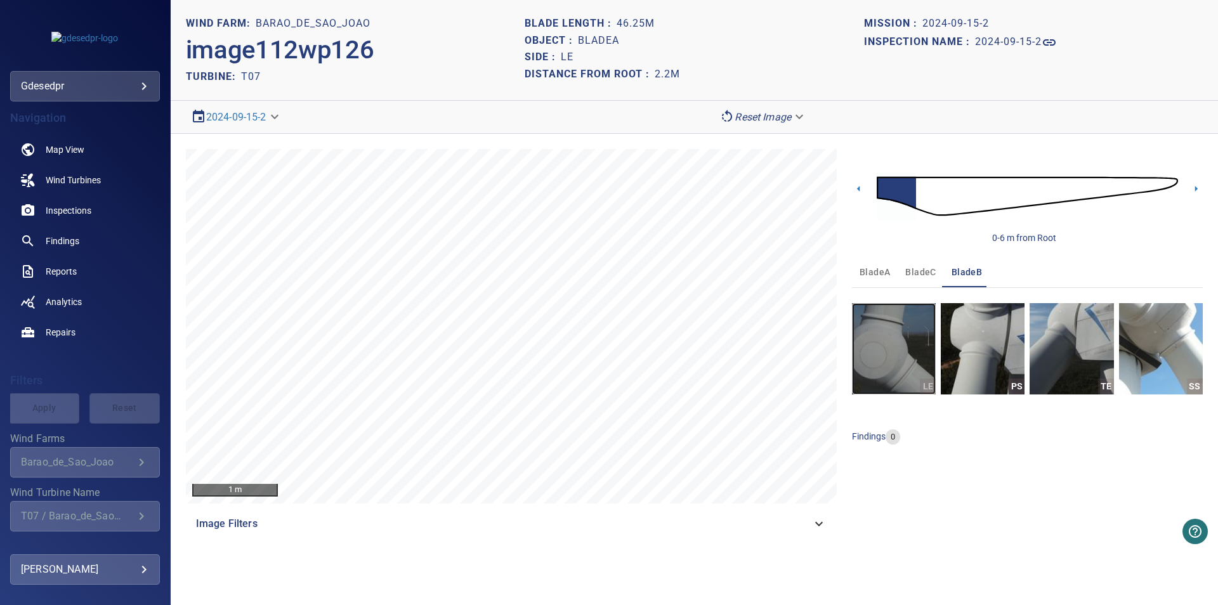
click at [921, 346] on img "button" at bounding box center [894, 348] width 84 height 91
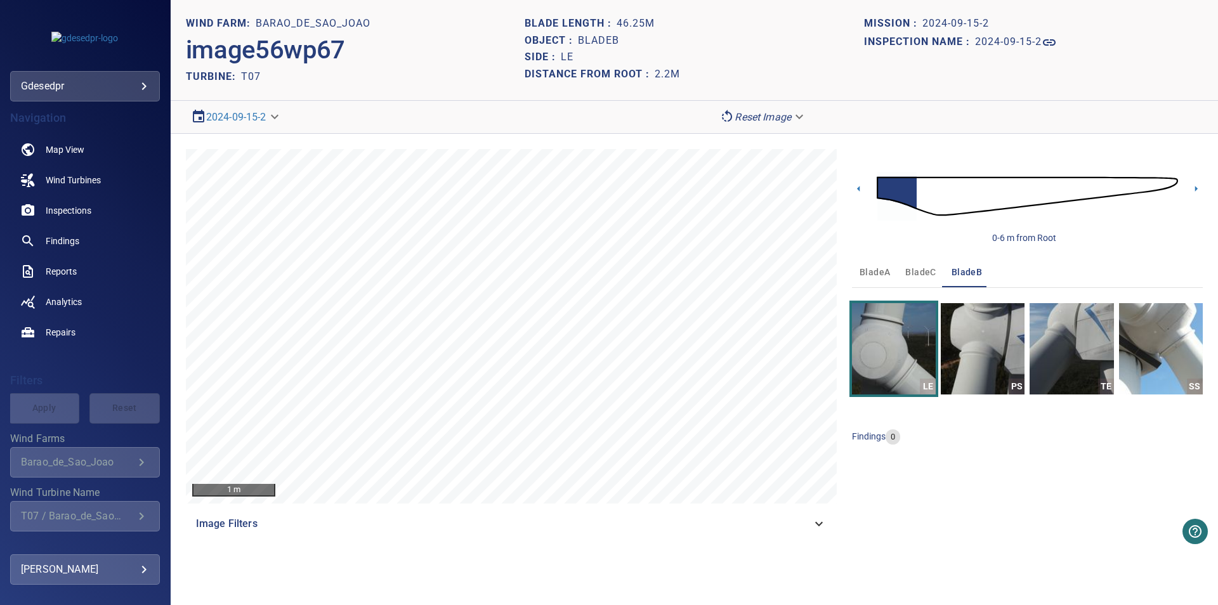
click at [280, 117] on body "**********" at bounding box center [609, 302] width 1218 height 605
click at [267, 140] on li "2025-06-29-1" at bounding box center [237, 139] width 102 height 23
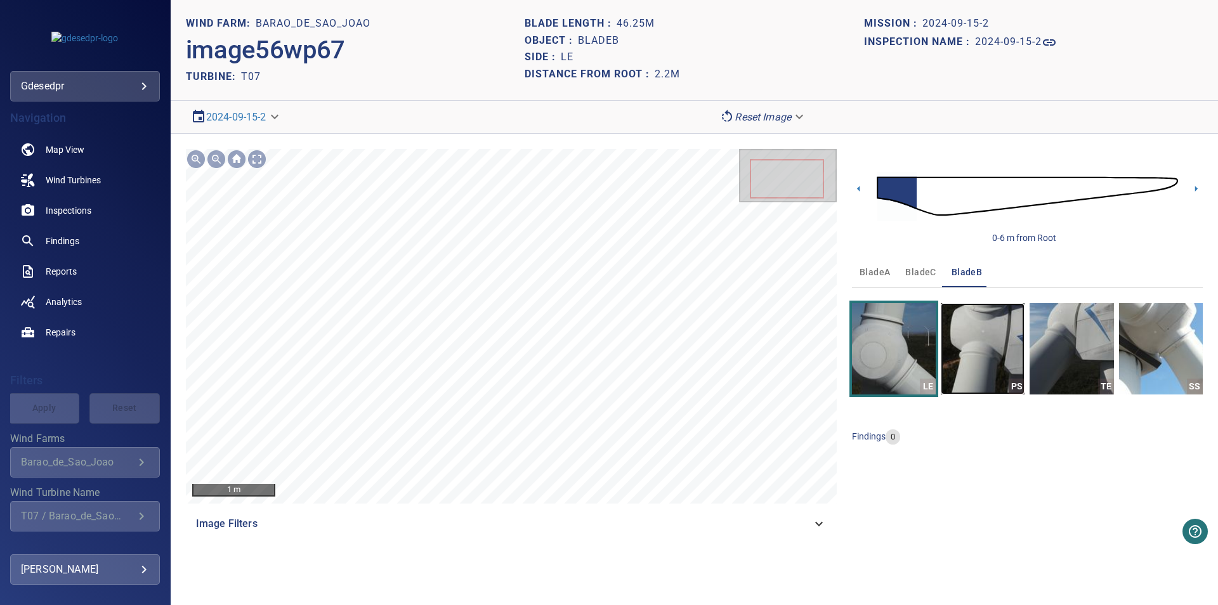
click at [998, 383] on img "button" at bounding box center [983, 348] width 84 height 91
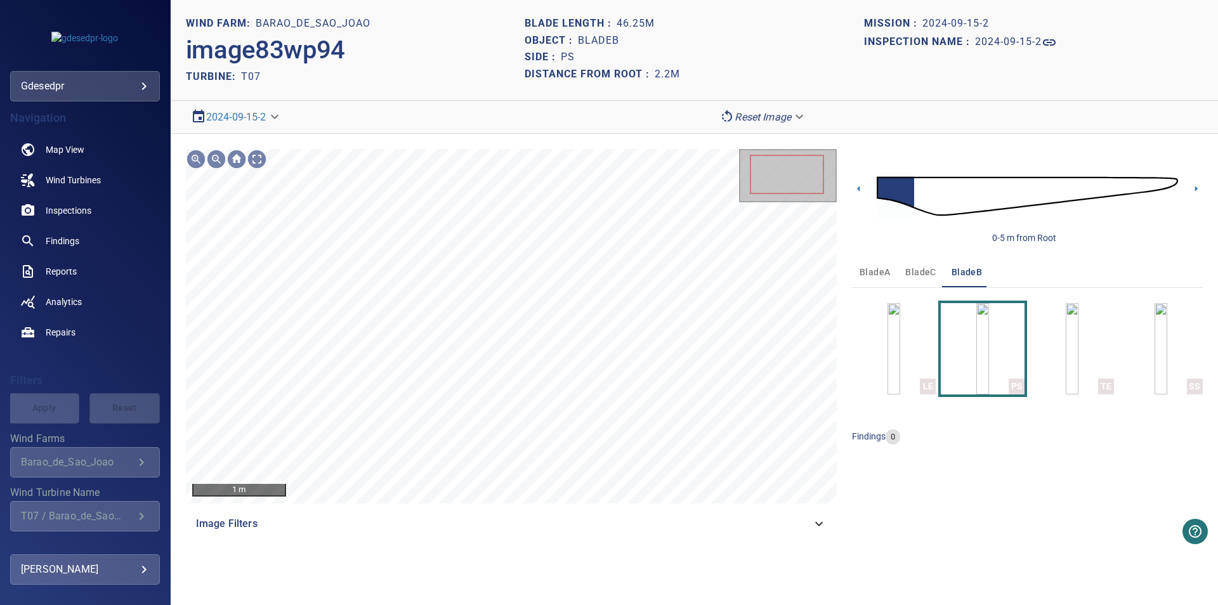
click at [941, 201] on img at bounding box center [1027, 196] width 301 height 73
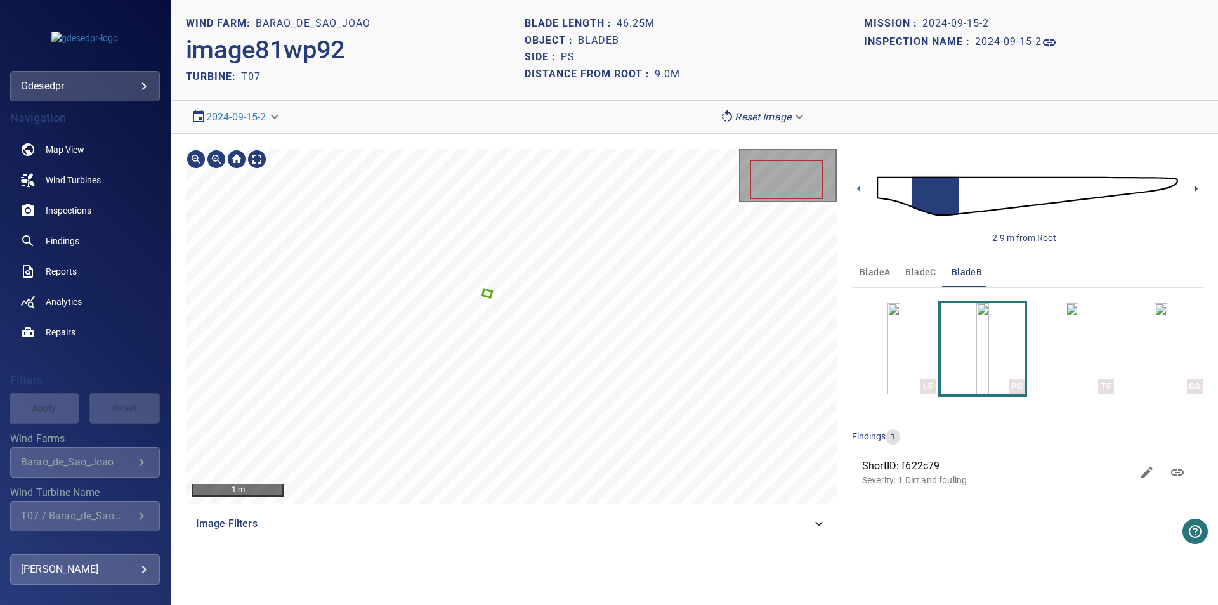
click at [1198, 190] on icon at bounding box center [1196, 188] width 13 height 13
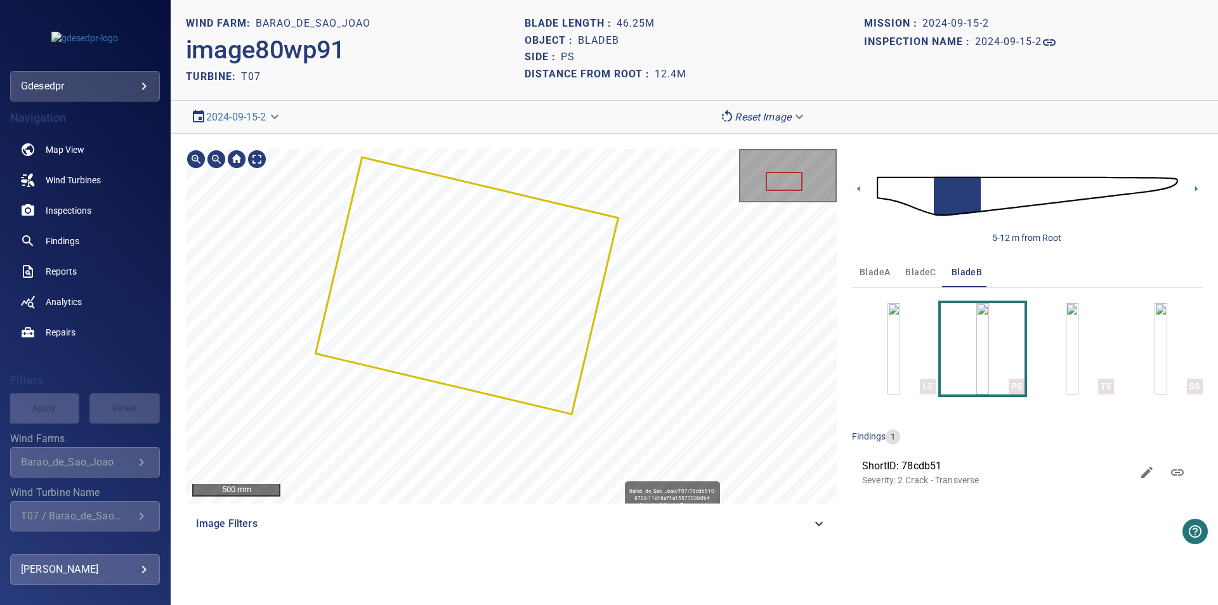
click at [471, 442] on div "Barao_de_Sao_Joao/T07/78cdb510-8708-11ef-8a7f-a1557703b0b4 Severity 2 Crack - T…" at bounding box center [511, 326] width 651 height 355
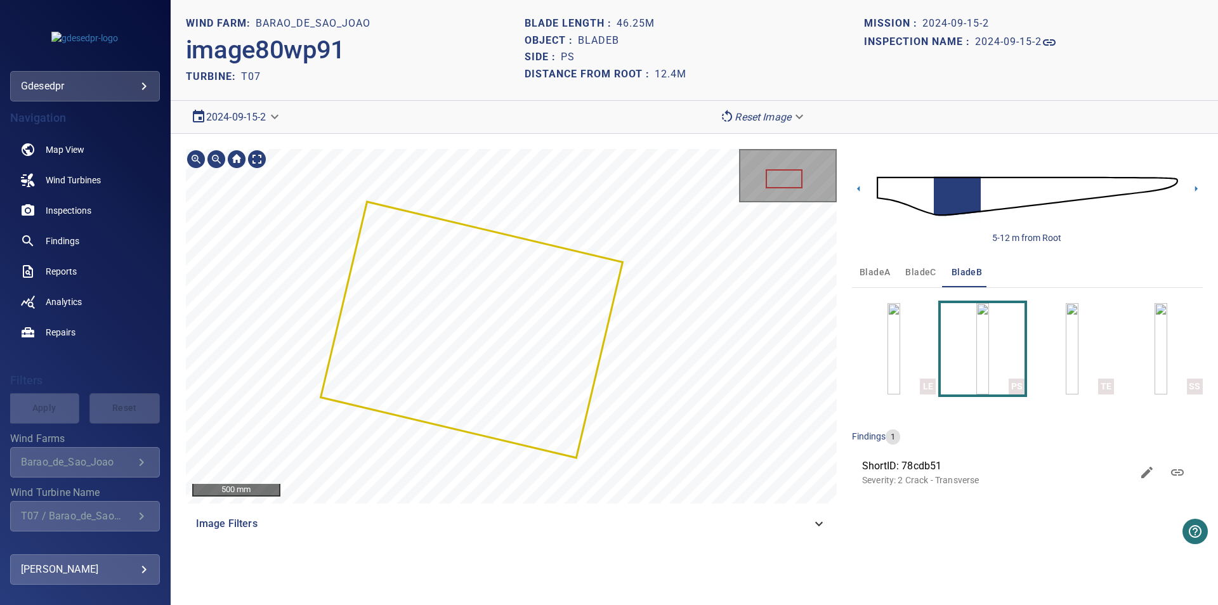
click at [234, 112] on body "**********" at bounding box center [609, 302] width 1218 height 605
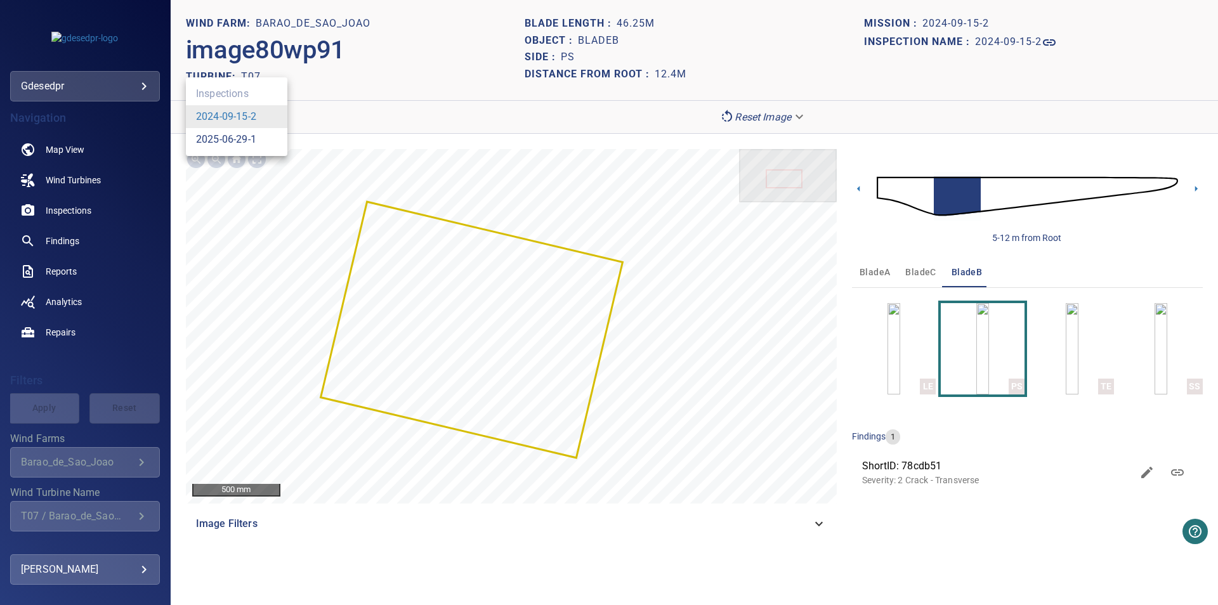
click at [214, 141] on link "2025-06-29-1" at bounding box center [226, 139] width 60 height 15
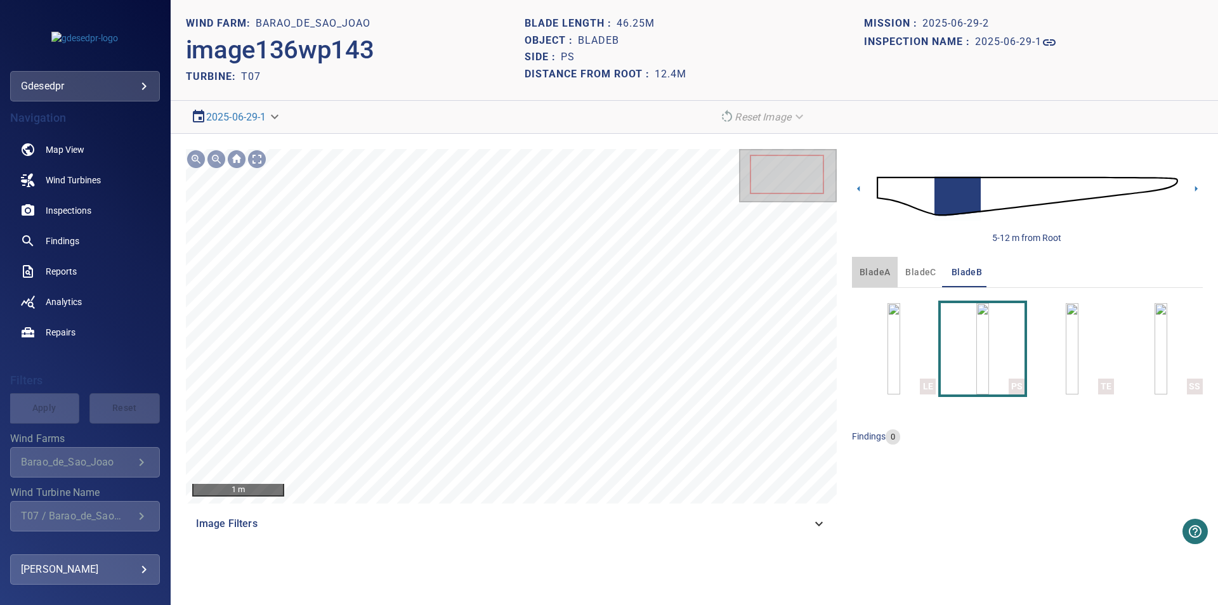
click at [875, 279] on span "bladeA" at bounding box center [875, 273] width 30 height 16
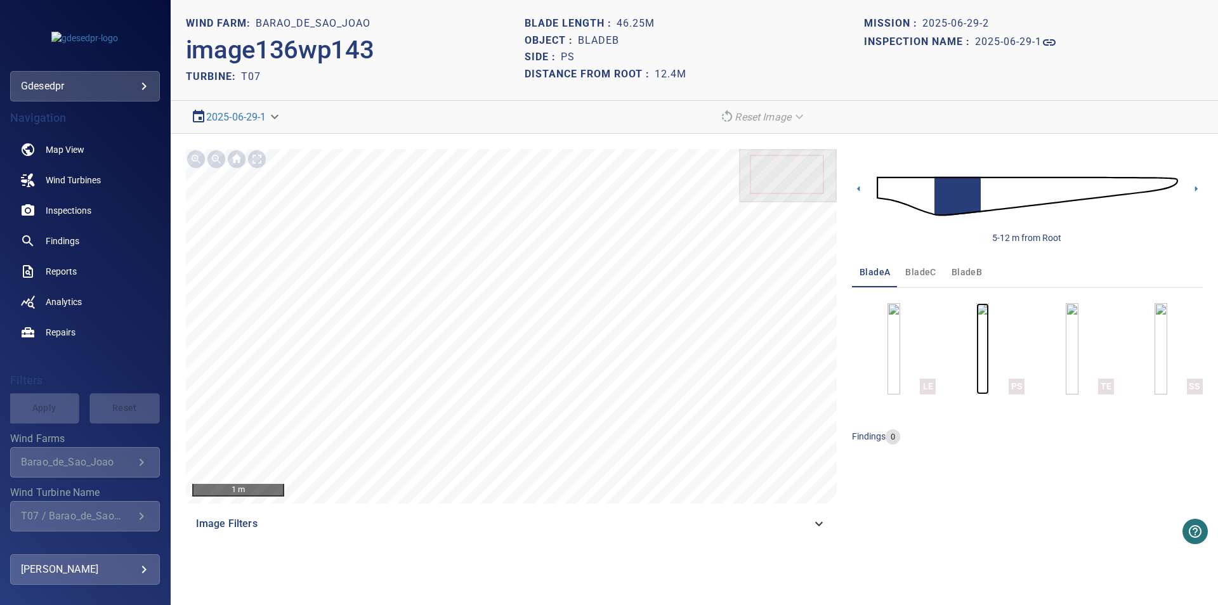
click at [983, 375] on img "button" at bounding box center [982, 348] width 13 height 91
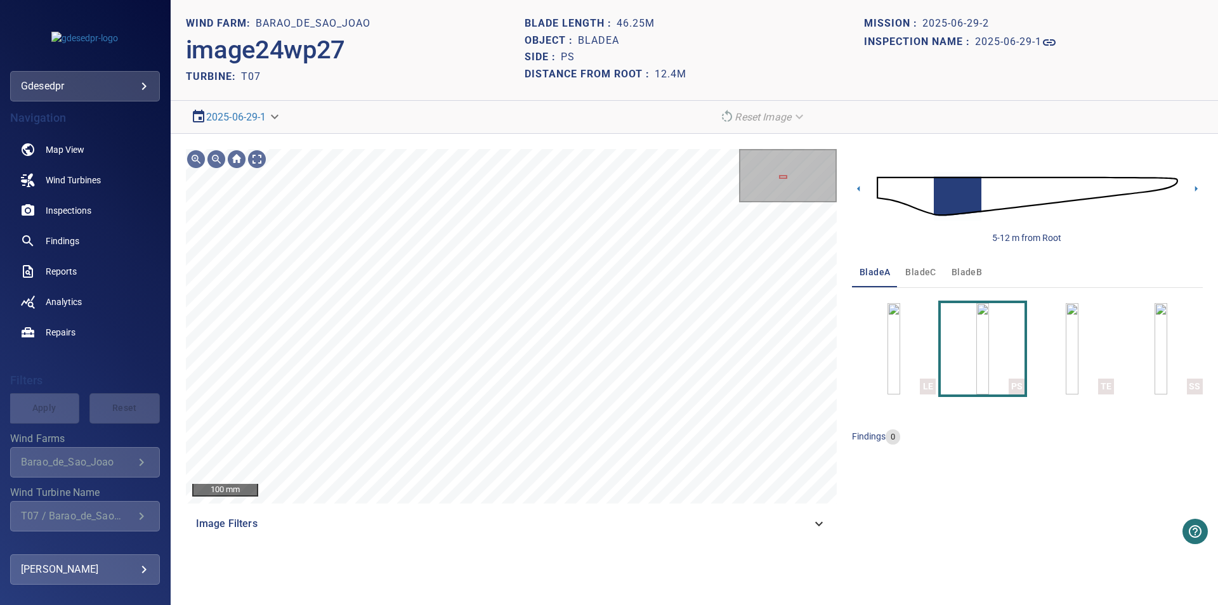
click at [900, 360] on img "button" at bounding box center [894, 348] width 13 height 91
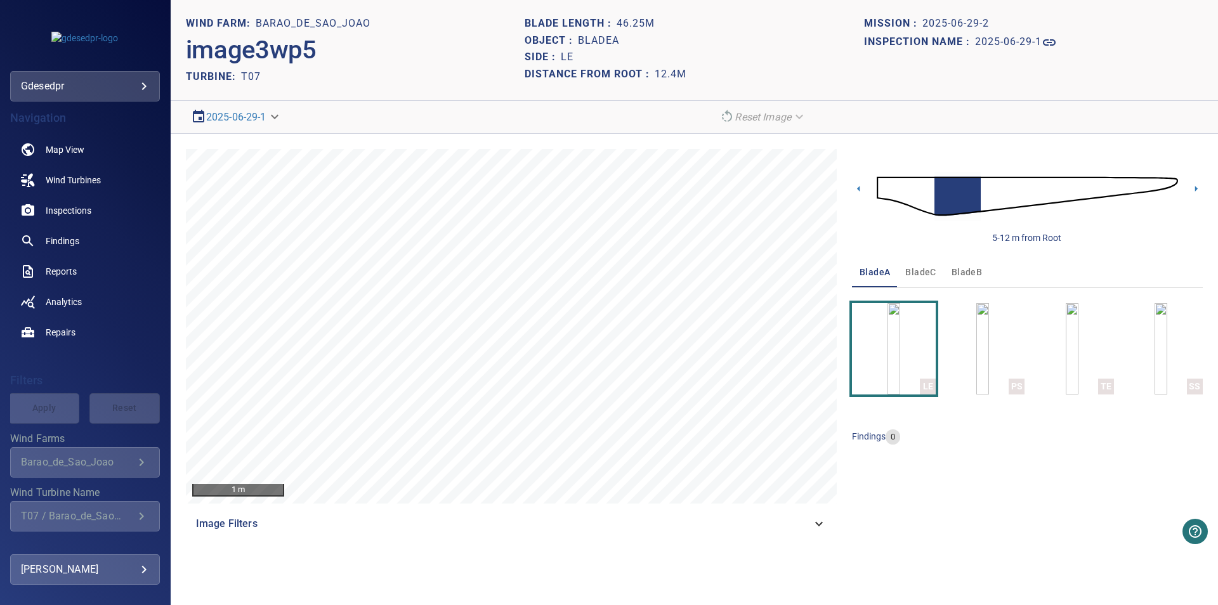
click at [894, 191] on img at bounding box center [1027, 196] width 301 height 73
click at [1113, 188] on img at bounding box center [1027, 196] width 301 height 73
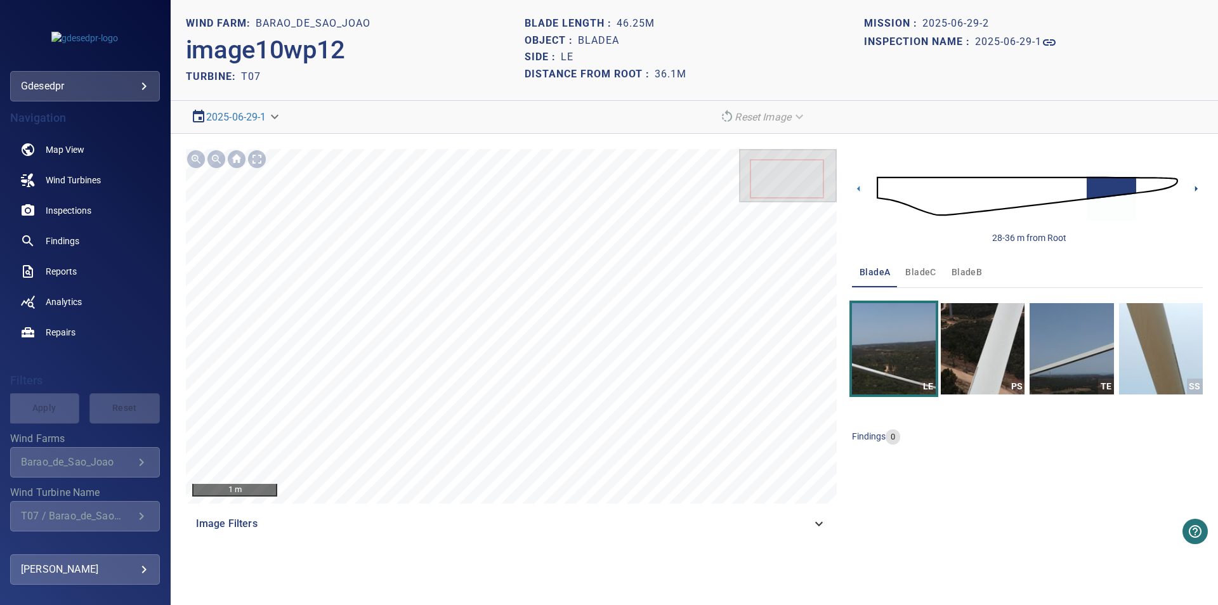
click at [1195, 187] on icon at bounding box center [1196, 188] width 13 height 13
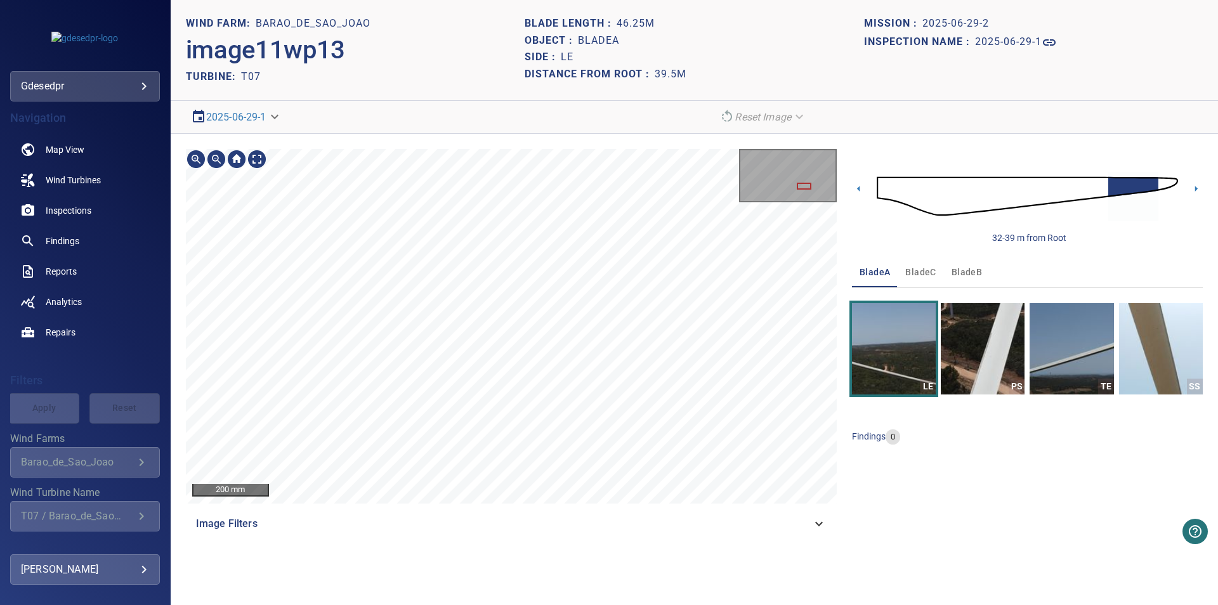
click at [489, 63] on section "**********" at bounding box center [694, 302] width 1047 height 605
click at [384, 79] on section "**********" at bounding box center [694, 302] width 1047 height 605
click at [312, 63] on section "**********" at bounding box center [694, 302] width 1047 height 605
click at [468, 110] on section "**********" at bounding box center [694, 302] width 1047 height 605
click at [858, 192] on icon at bounding box center [858, 188] width 13 height 13
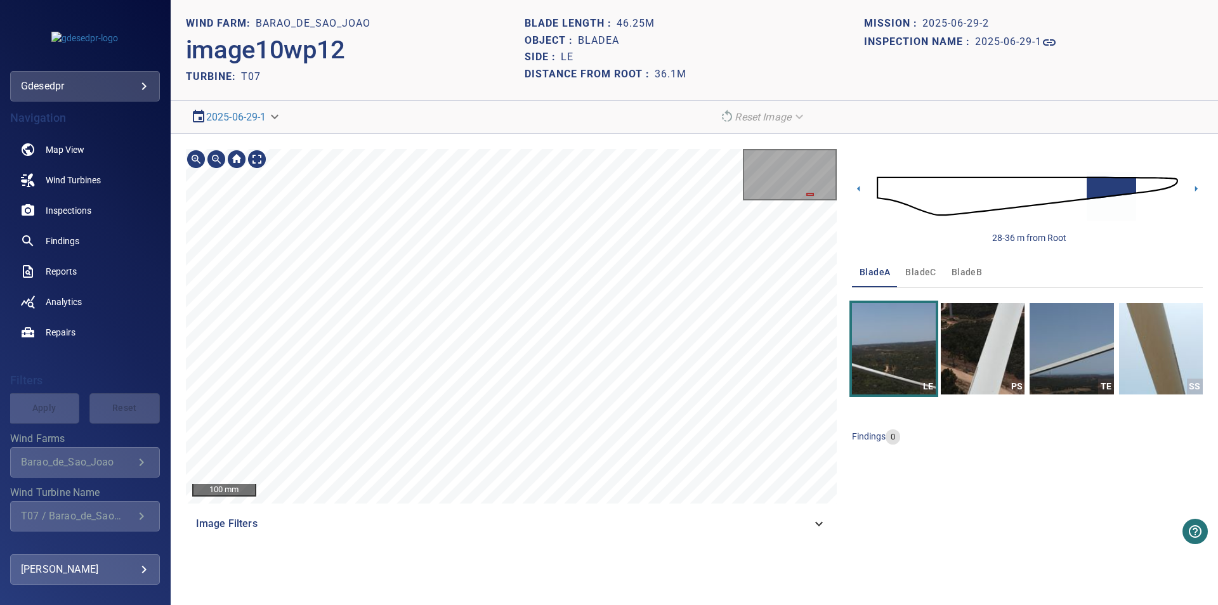
click at [103, 242] on main "**********" at bounding box center [609, 302] width 1218 height 605
click at [1198, 193] on icon at bounding box center [1196, 188] width 13 height 13
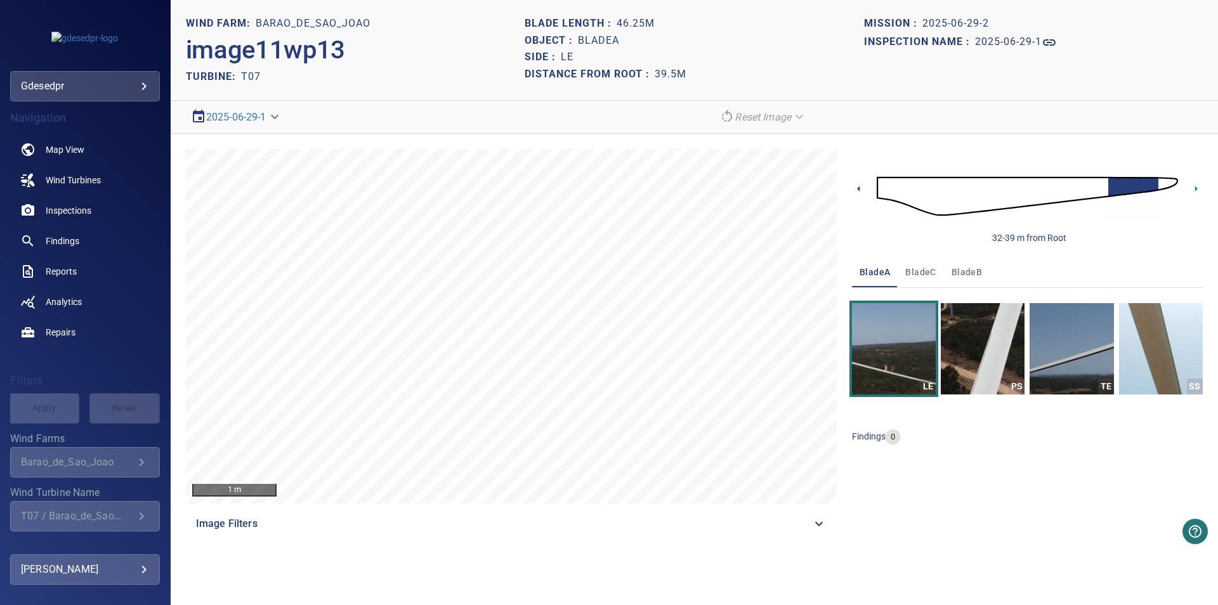
click at [856, 192] on icon at bounding box center [858, 188] width 13 height 13
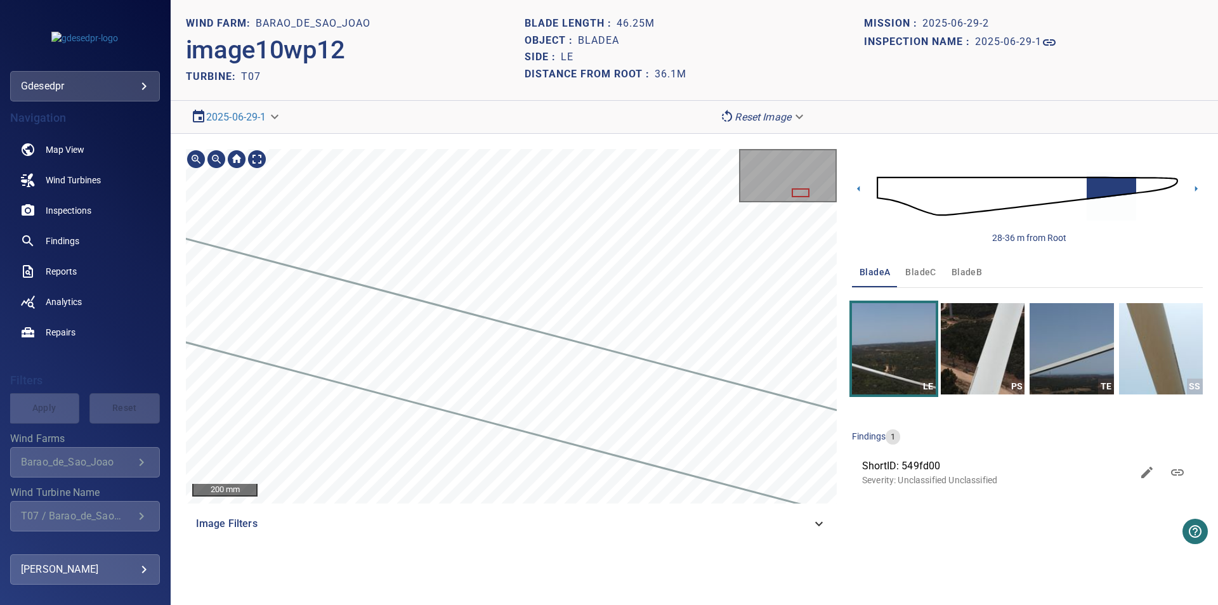
click at [305, 336] on div at bounding box center [511, 326] width 651 height 355
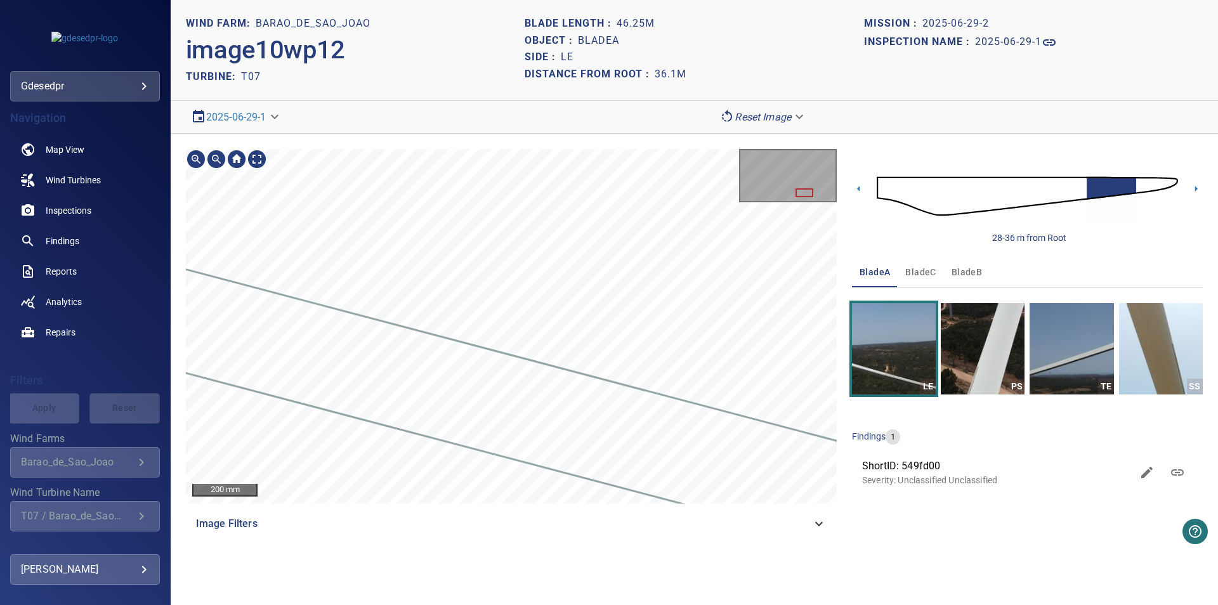
click at [368, 383] on div at bounding box center [511, 326] width 651 height 355
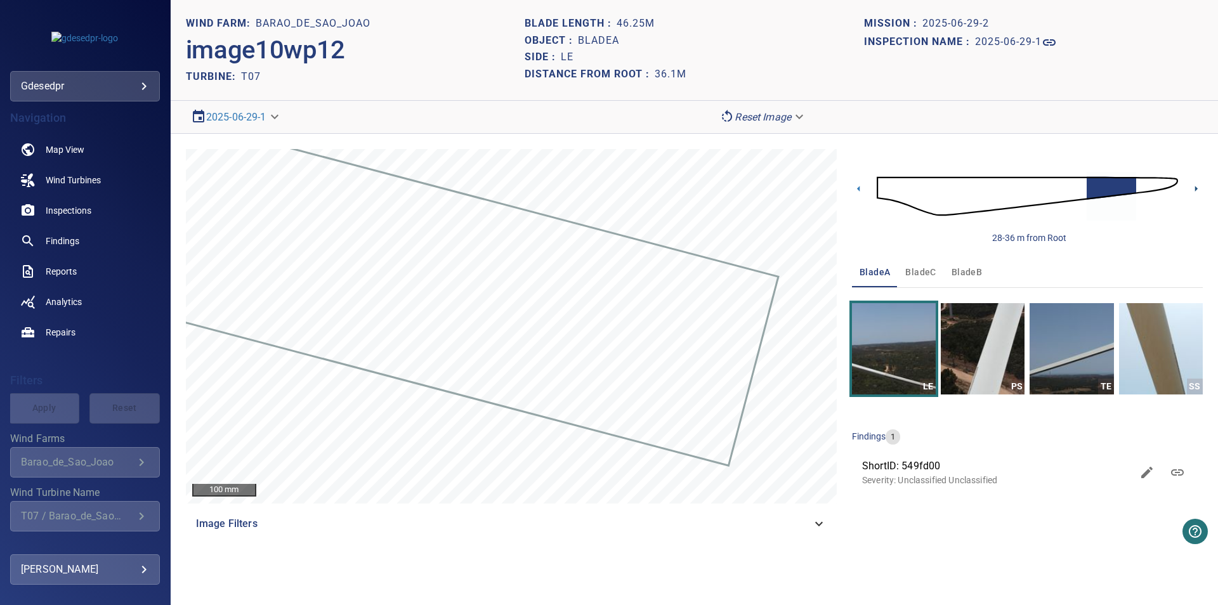
click at [1193, 189] on icon at bounding box center [1196, 188] width 13 height 13
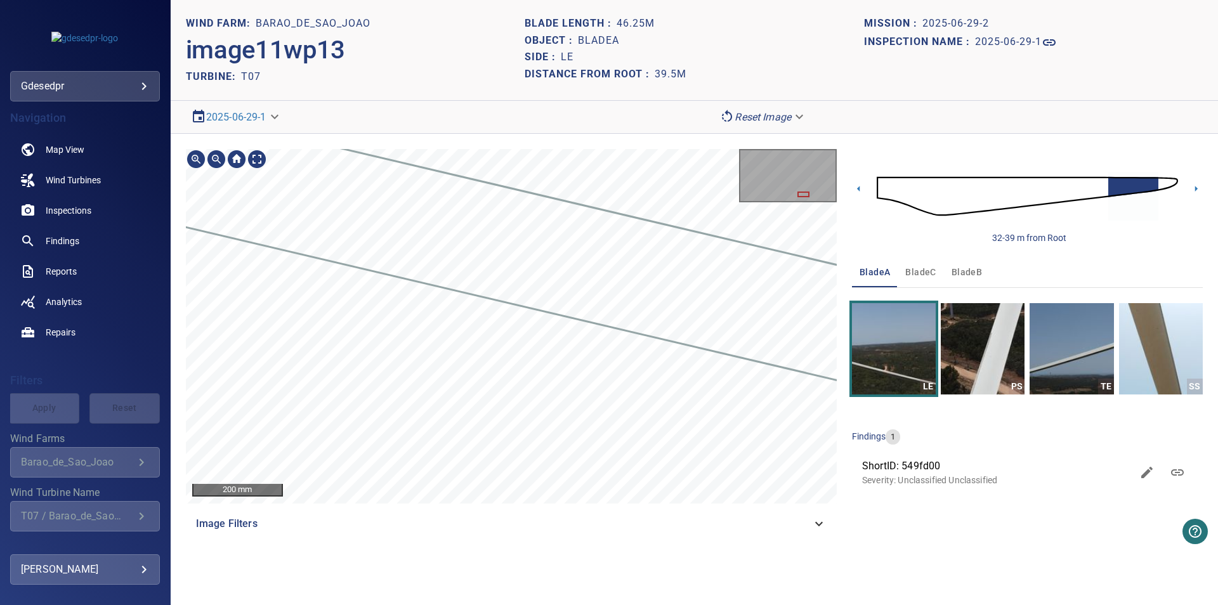
click at [848, 490] on div "200 mm Image Filters 32-39 m from Root bladeA bladeC bladeB LE PS TE SS finding…" at bounding box center [694, 344] width 1047 height 421
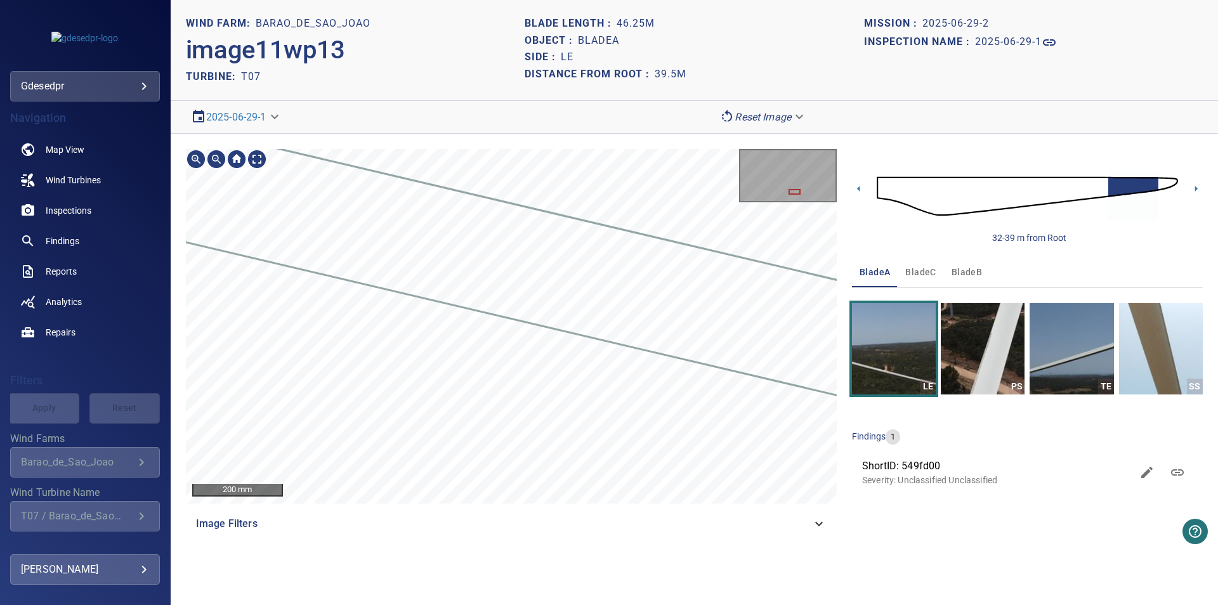
click at [846, 481] on div "200 mm Image Filters 32-39 m from Root bladeA bladeC bladeB LE PS TE SS finding…" at bounding box center [694, 344] width 1047 height 421
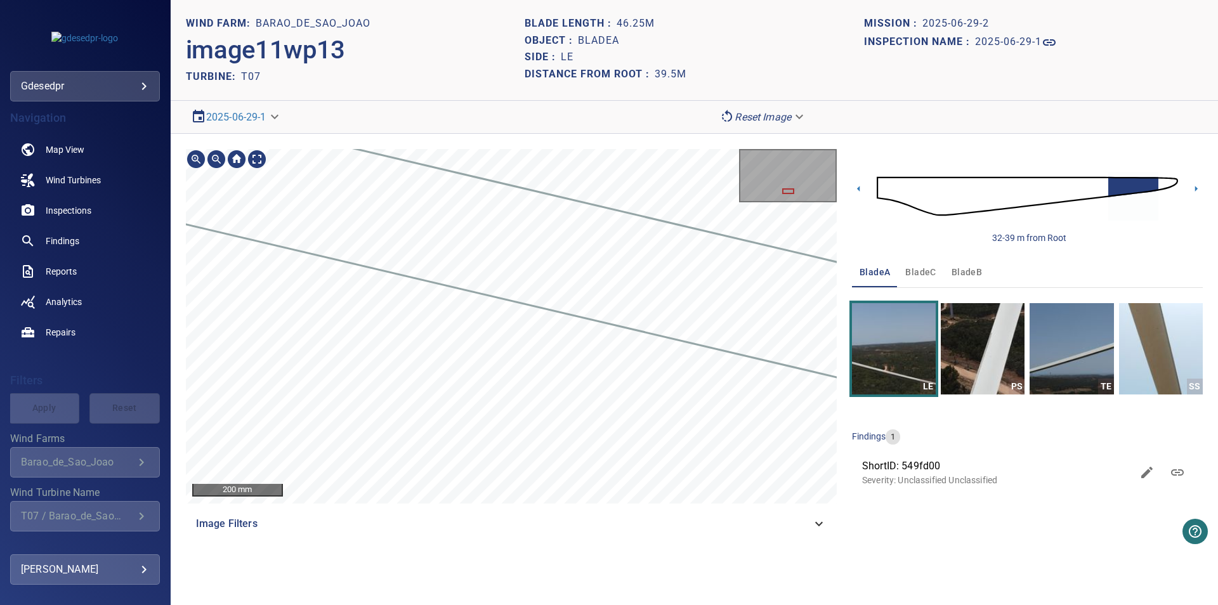
click at [701, 504] on div "200 mm Image Filters" at bounding box center [511, 344] width 651 height 390
click at [124, 348] on main "**********" at bounding box center [609, 302] width 1218 height 605
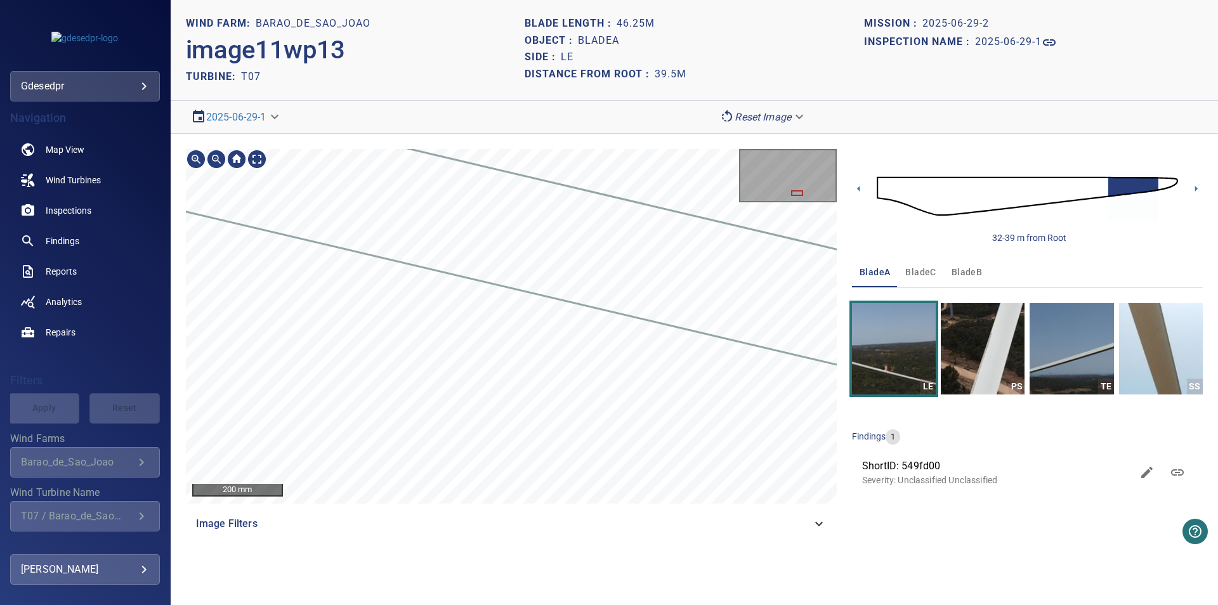
click at [148, 336] on main "**********" at bounding box center [609, 302] width 1218 height 605
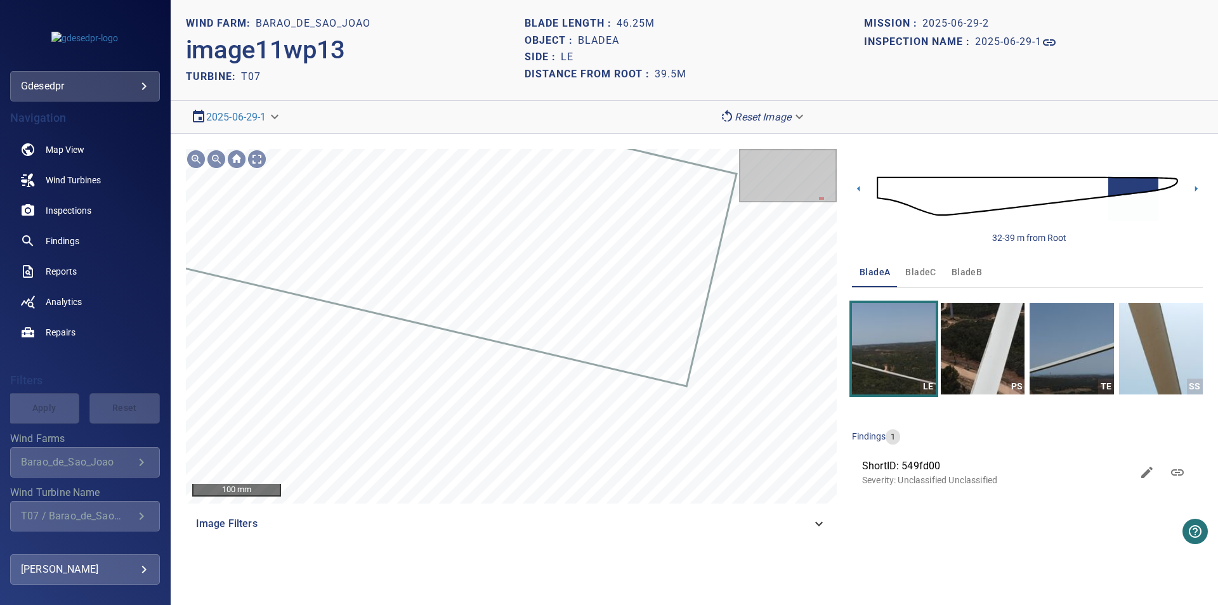
click at [1169, 183] on img at bounding box center [1027, 196] width 301 height 73
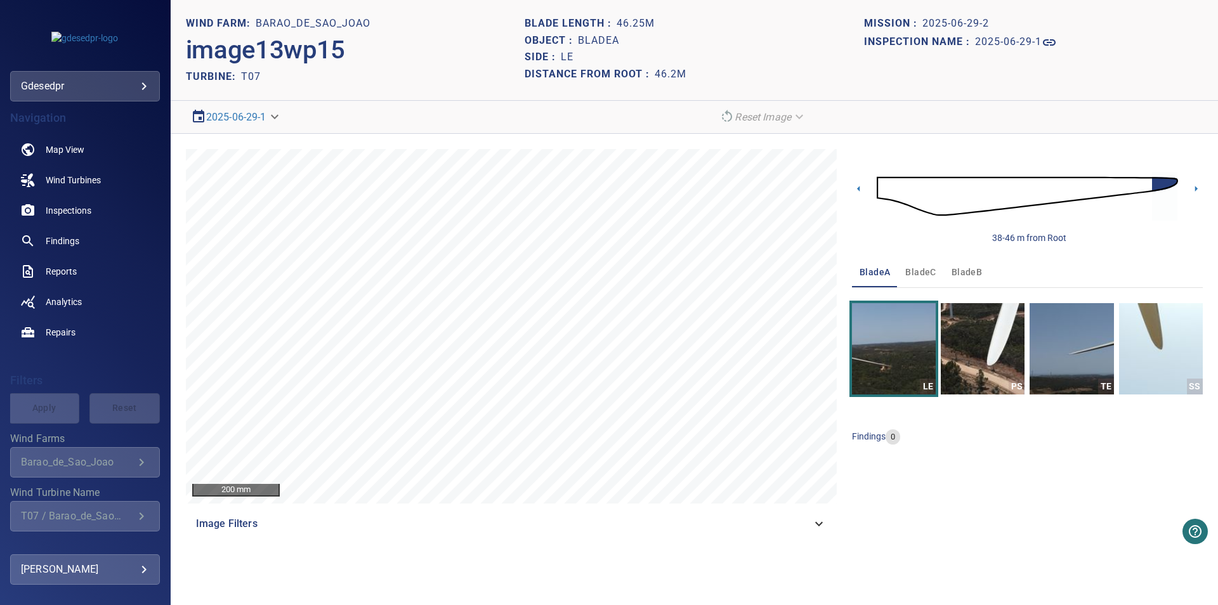
click at [1217, 303] on section "**********" at bounding box center [694, 302] width 1047 height 605
click at [1199, 193] on icon at bounding box center [1196, 188] width 13 height 13
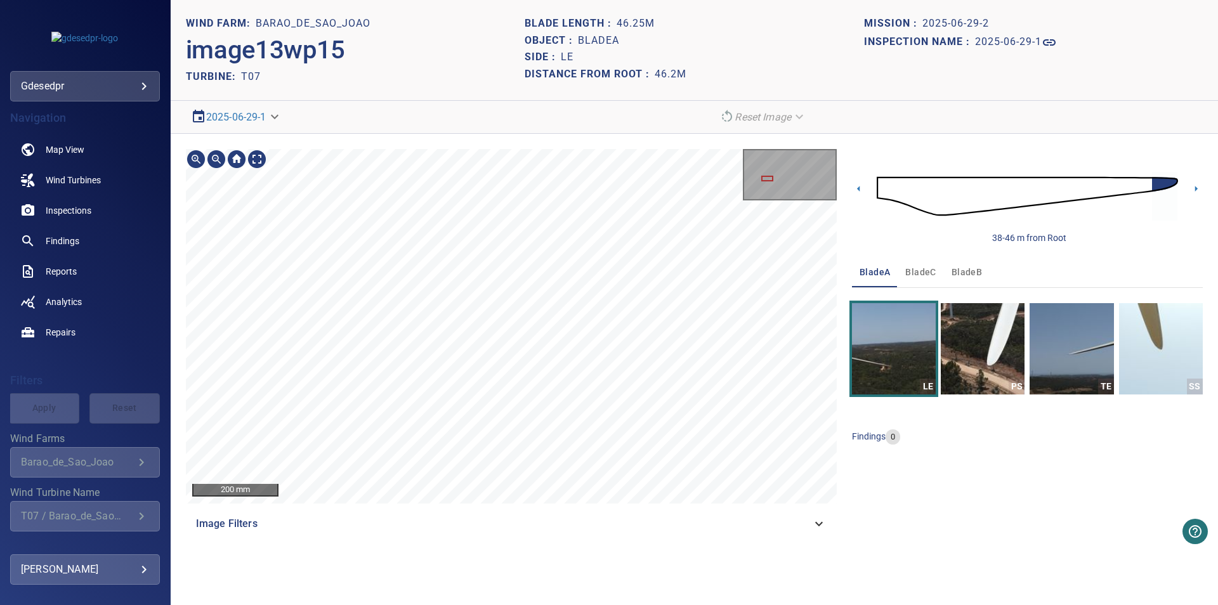
click at [150, 218] on main "**********" at bounding box center [609, 302] width 1218 height 605
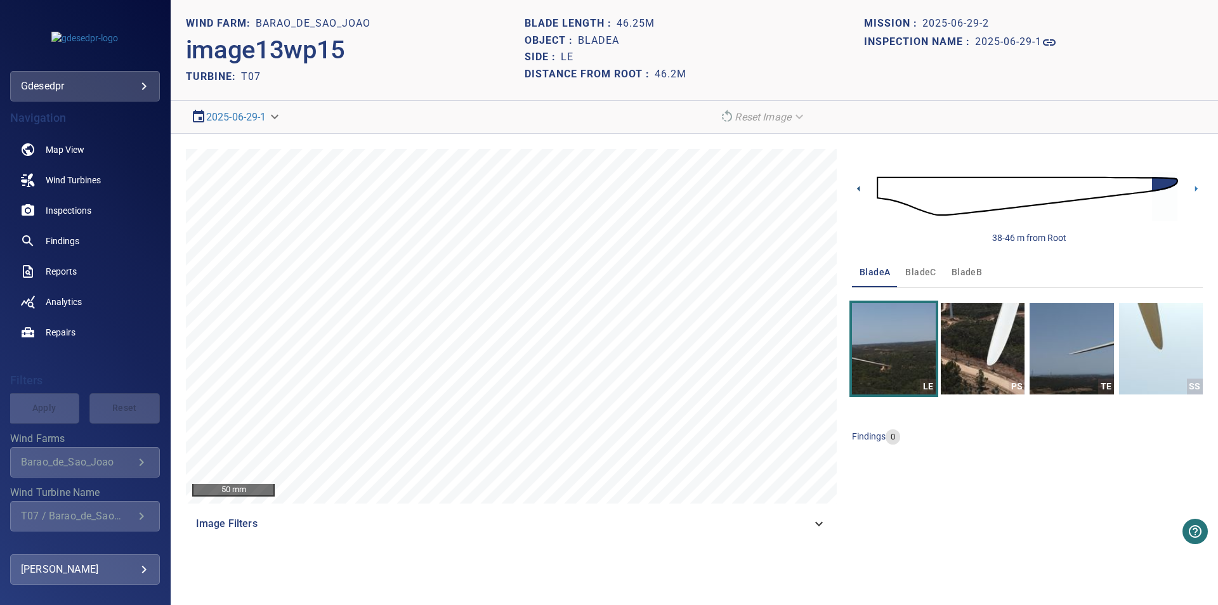
click at [859, 186] on icon at bounding box center [858, 188] width 13 height 13
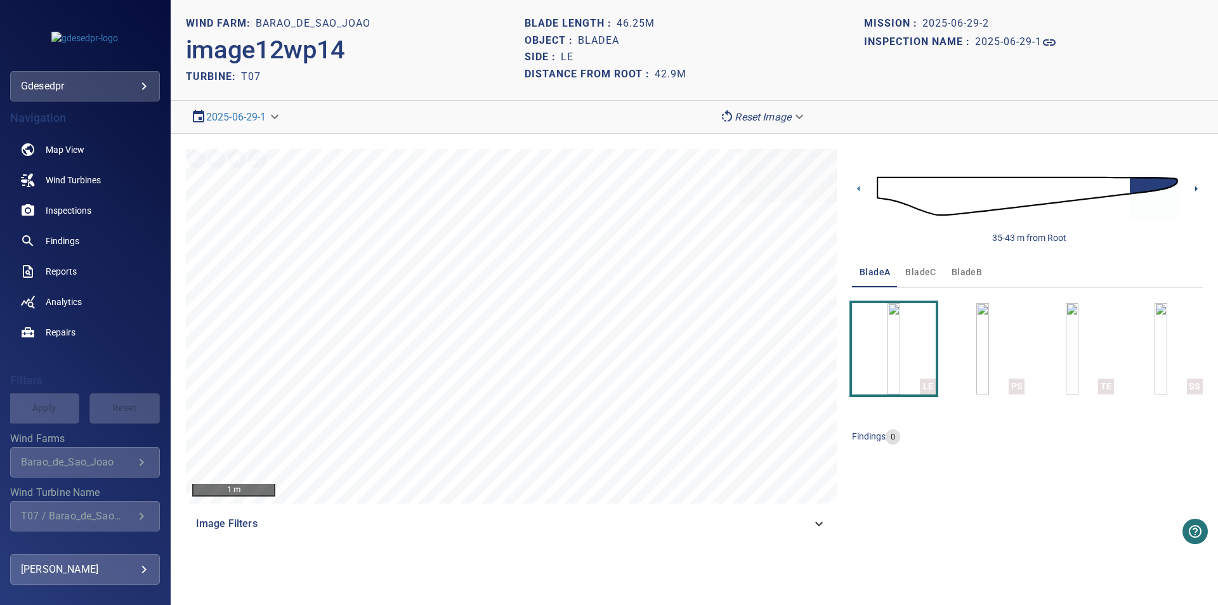
click at [1193, 192] on icon at bounding box center [1196, 188] width 13 height 13
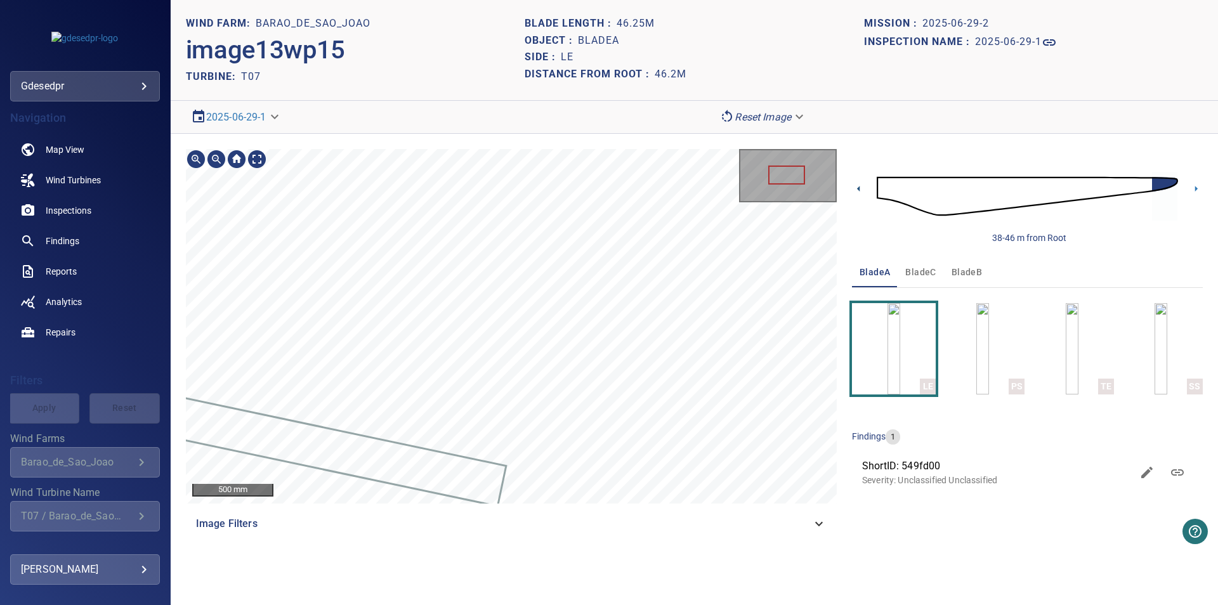
click at [856, 191] on icon at bounding box center [858, 188] width 13 height 13
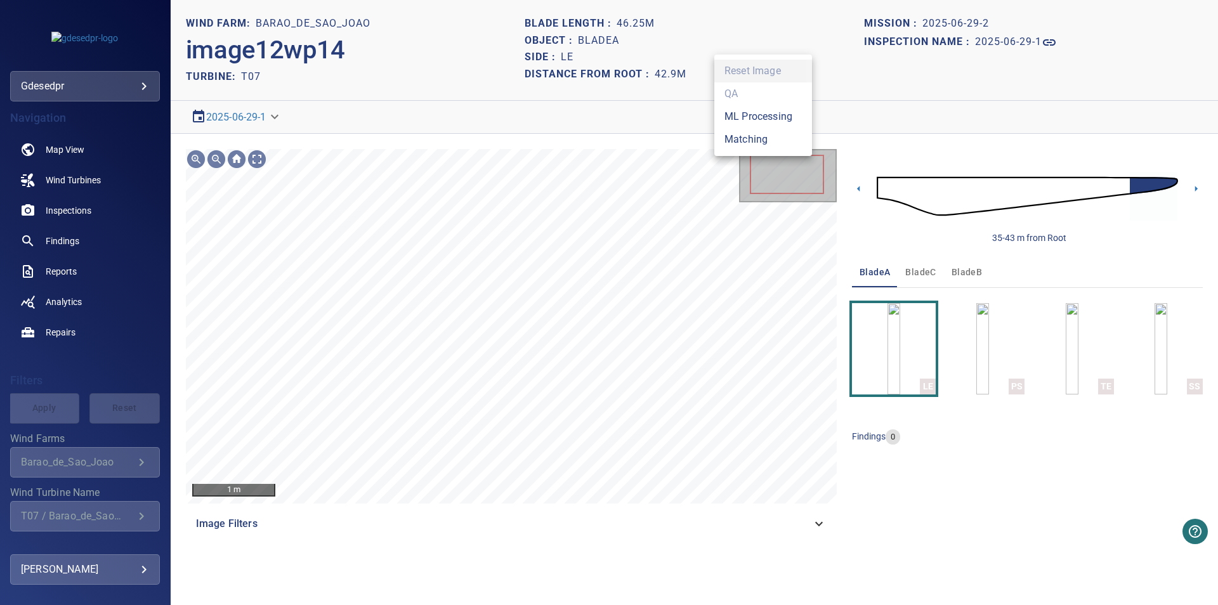
click at [734, 121] on body "**********" at bounding box center [609, 302] width 1218 height 605
click at [738, 142] on li "Matching" at bounding box center [763, 139] width 98 height 23
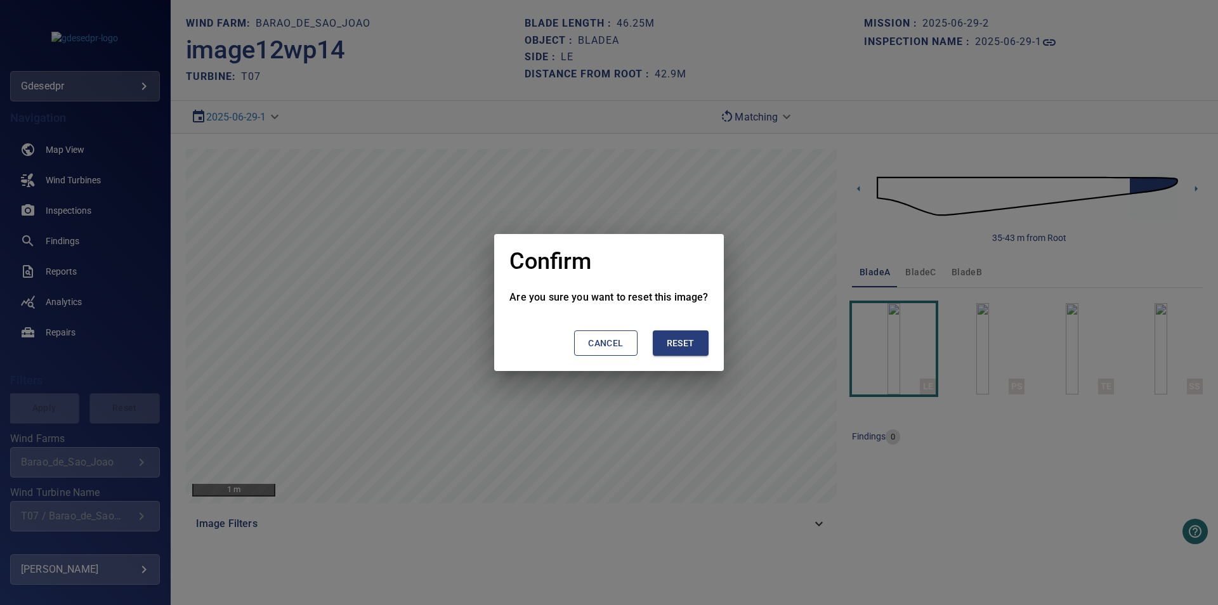
click at [696, 350] on button "Reset" at bounding box center [681, 344] width 56 height 26
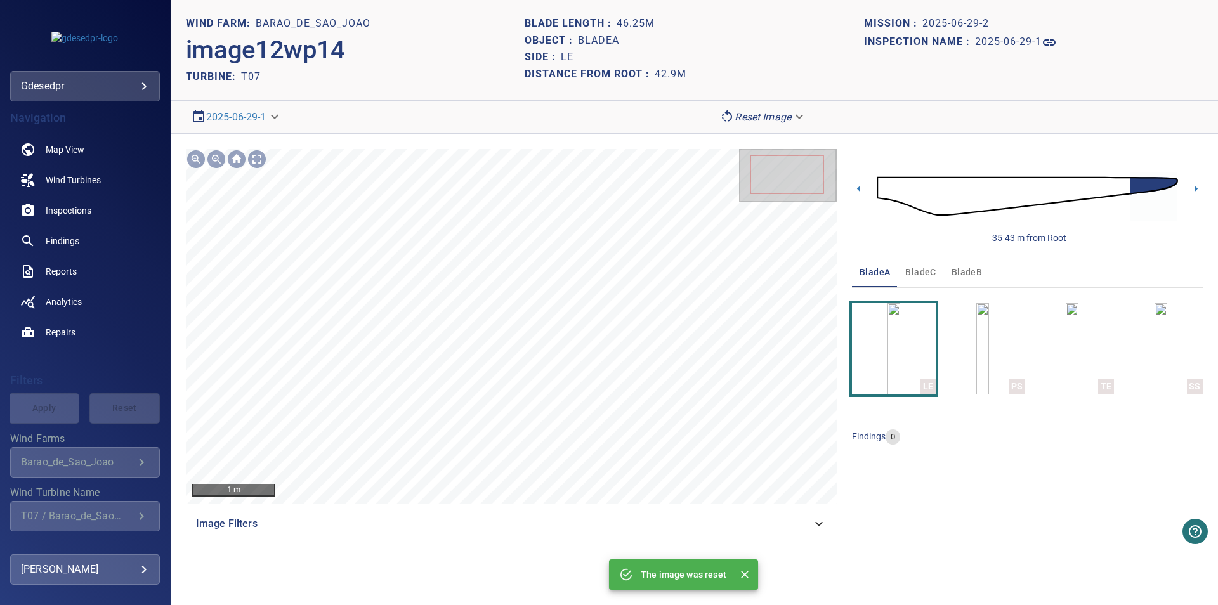
click at [976, 200] on img at bounding box center [1027, 196] width 301 height 73
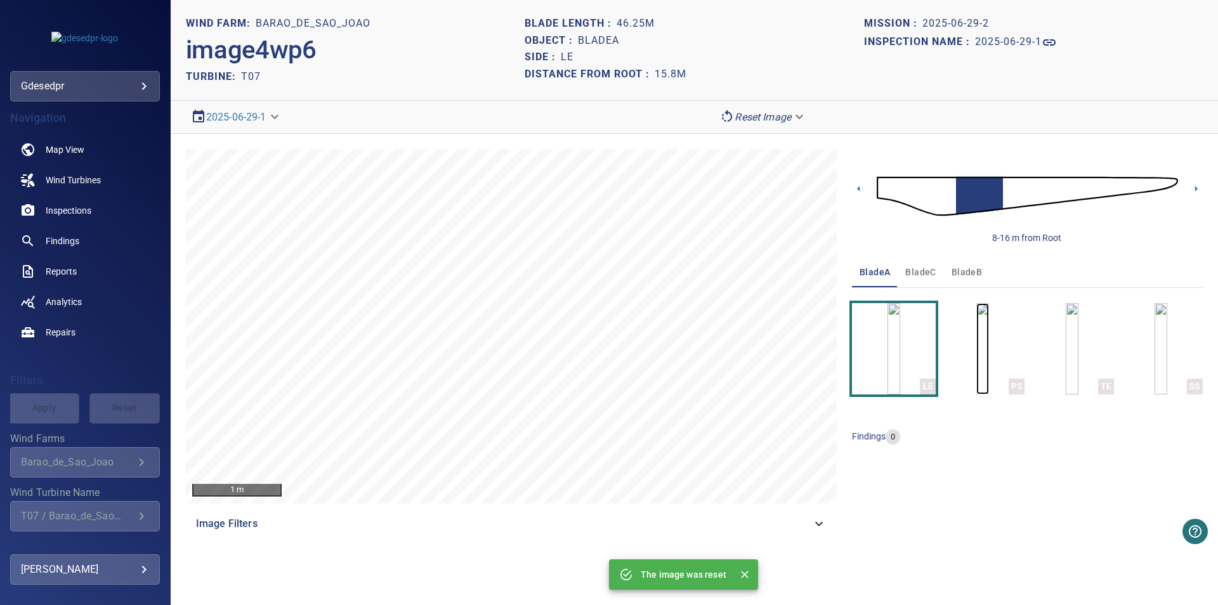
click at [976, 386] on img "button" at bounding box center [982, 348] width 13 height 91
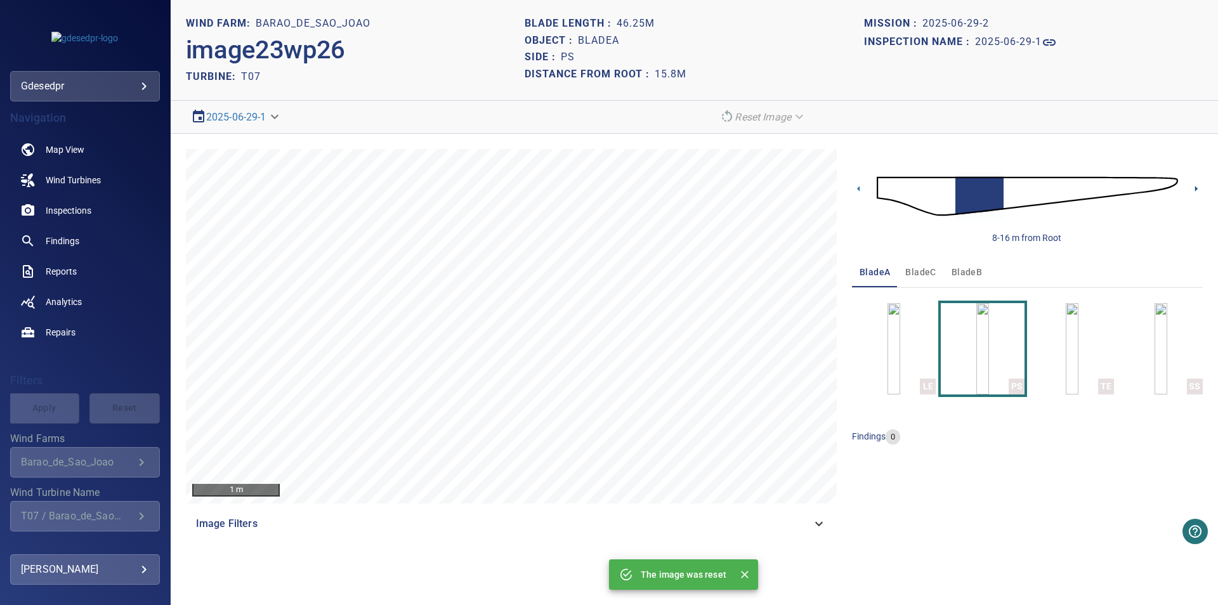
click at [1192, 188] on icon at bounding box center [1196, 188] width 13 height 13
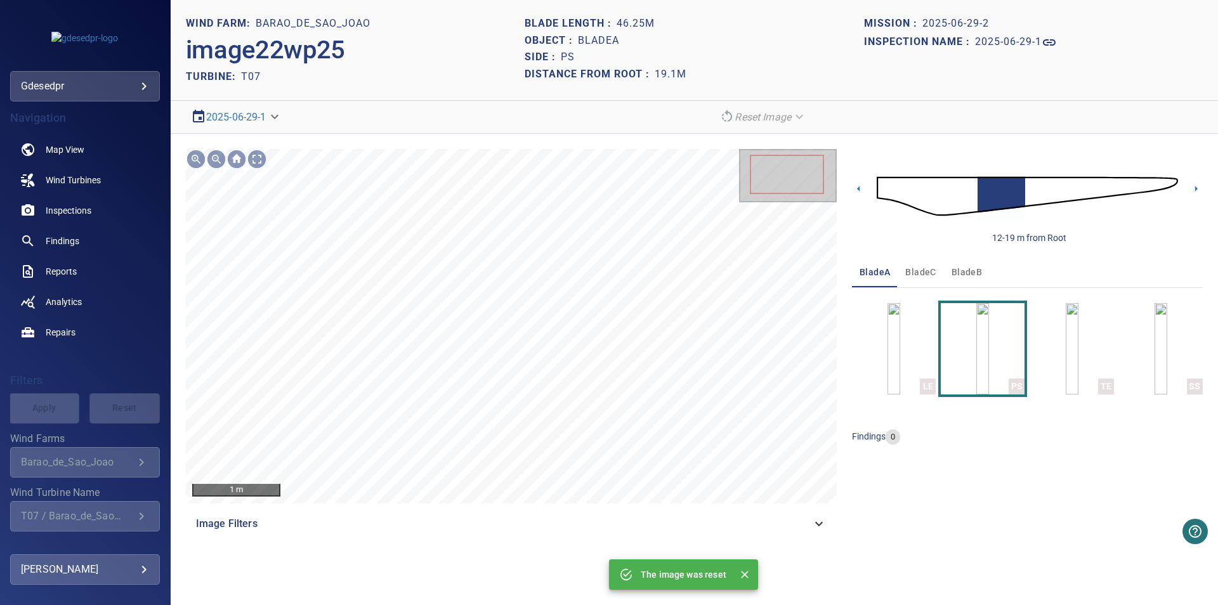
click at [934, 199] on img at bounding box center [1027, 196] width 301 height 73
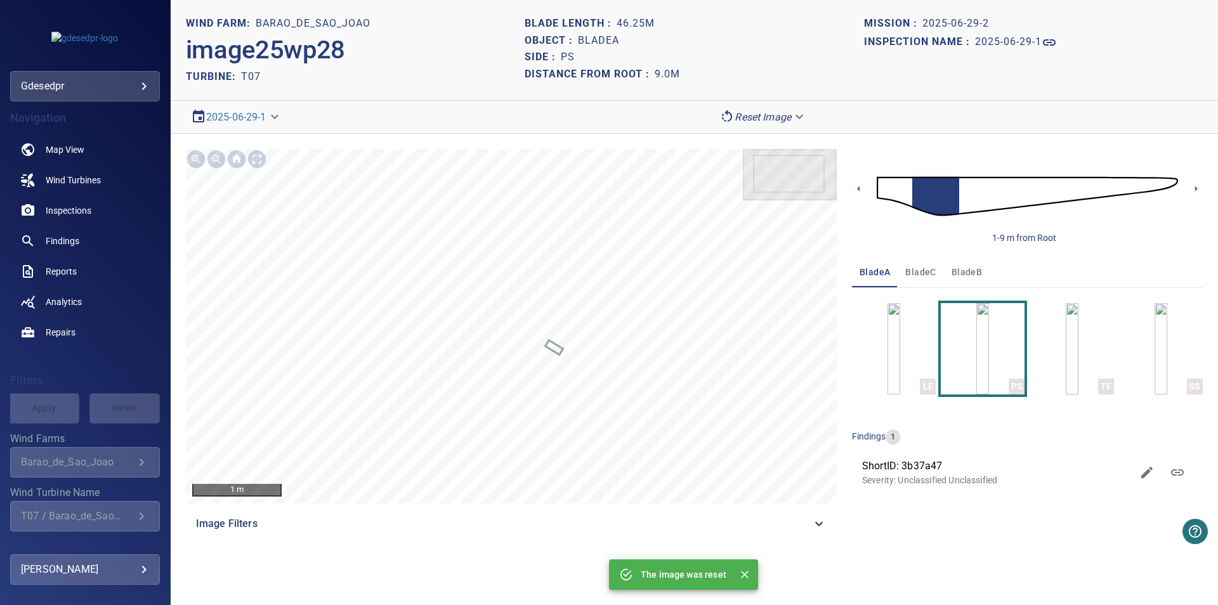
click at [1172, 182] on img at bounding box center [1027, 196] width 301 height 73
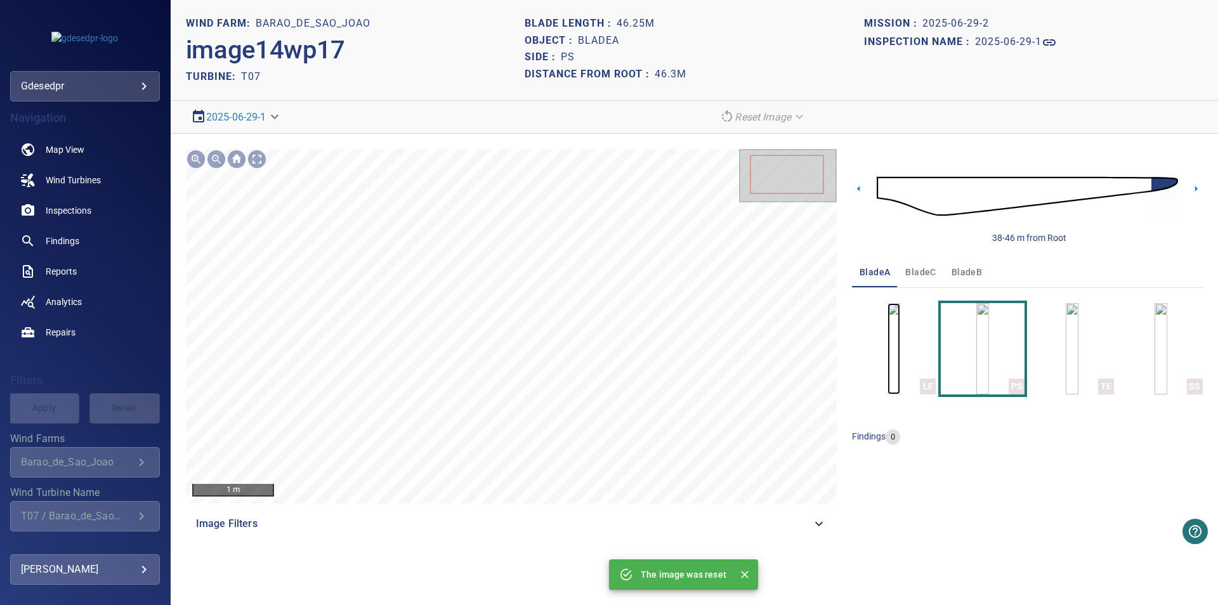
click at [900, 378] on img "button" at bounding box center [894, 348] width 13 height 91
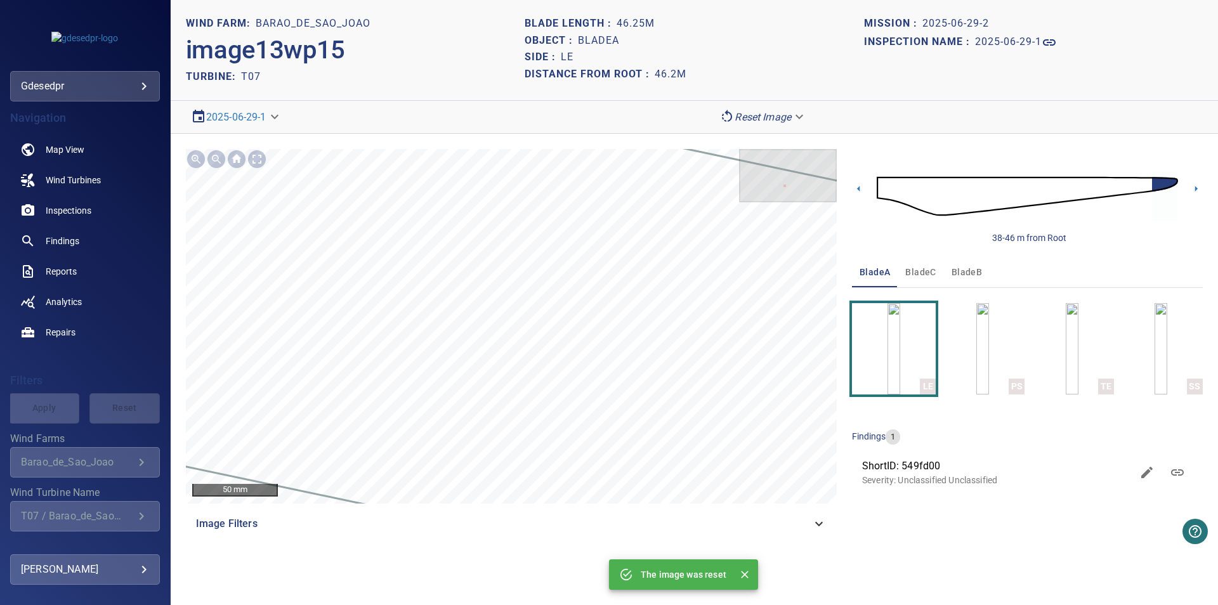
click at [963, 214] on img at bounding box center [1027, 196] width 301 height 73
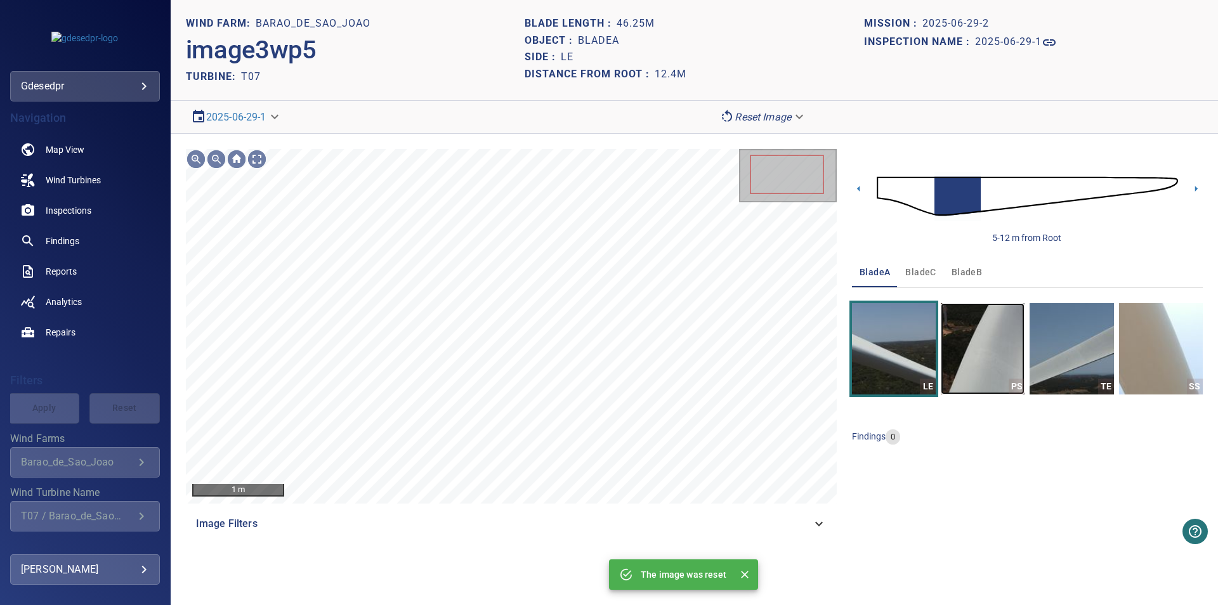
click at [1004, 365] on img "button" at bounding box center [983, 348] width 84 height 91
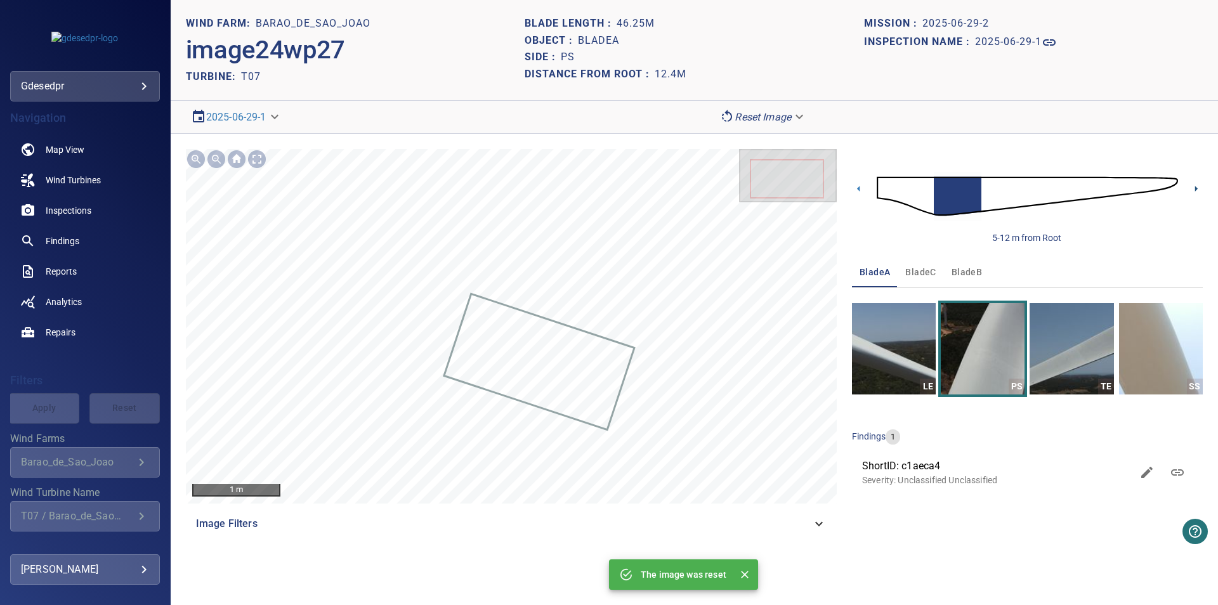
click at [1198, 191] on icon at bounding box center [1196, 188] width 13 height 13
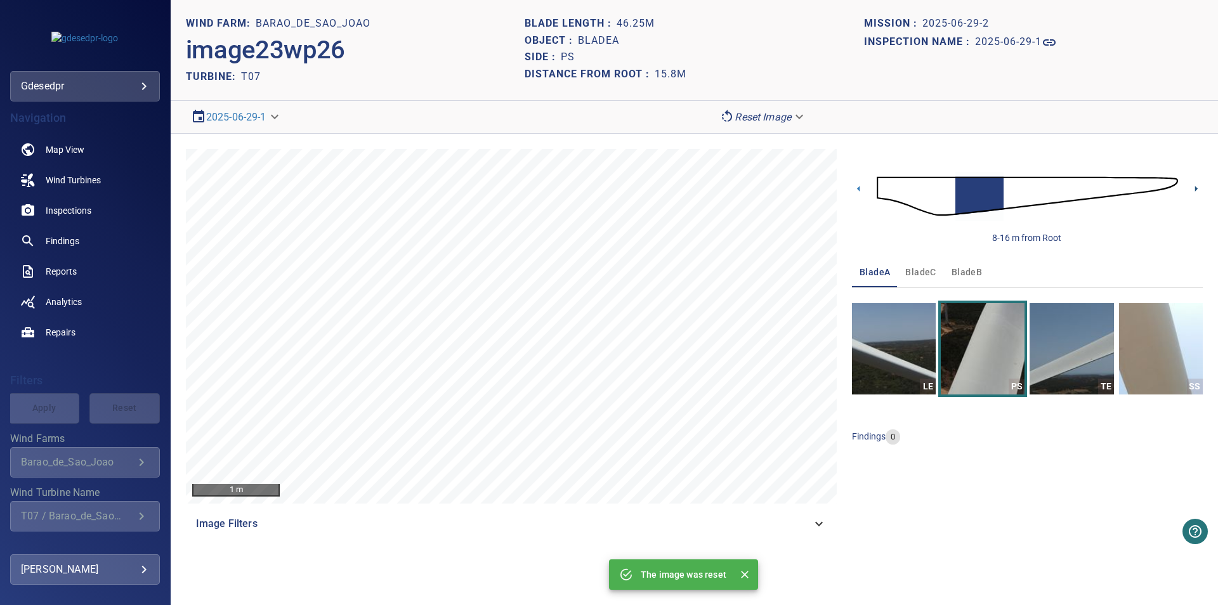
click at [1193, 195] on icon at bounding box center [1196, 188] width 13 height 13
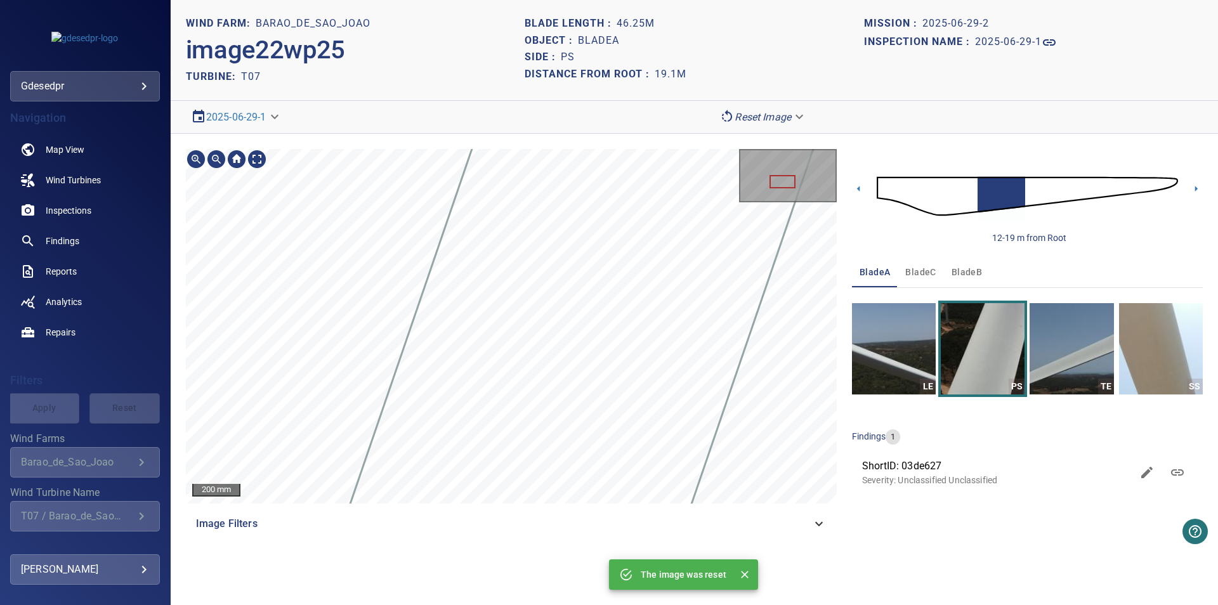
click at [711, 507] on div "200 mm Image Filters" at bounding box center [511, 344] width 651 height 390
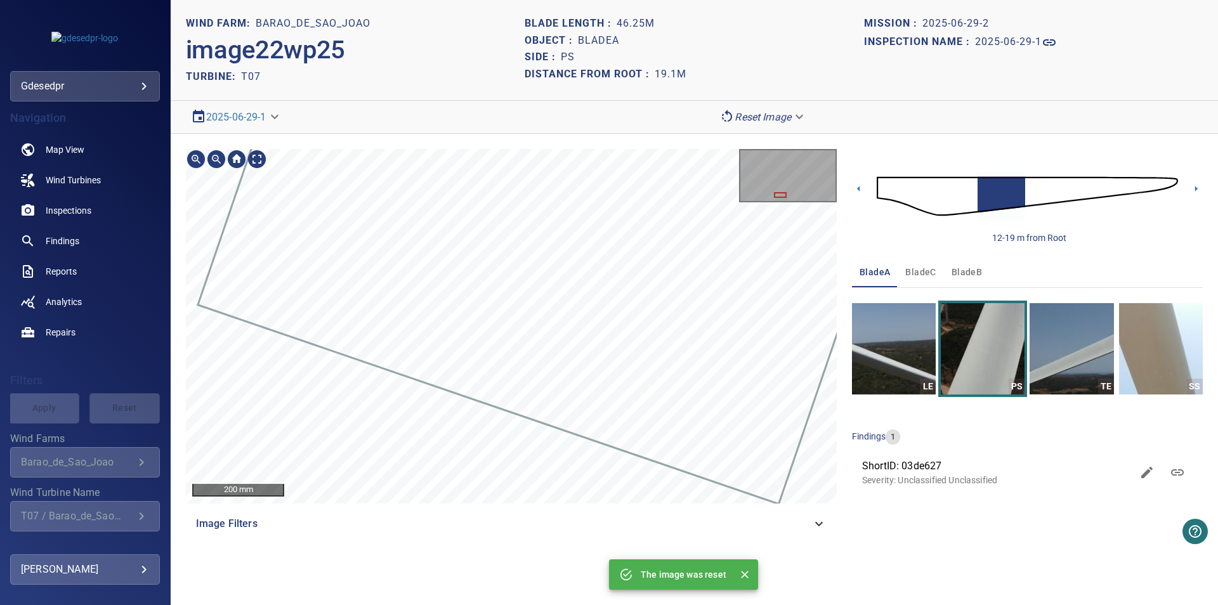
click at [463, 325] on div at bounding box center [511, 326] width 651 height 355
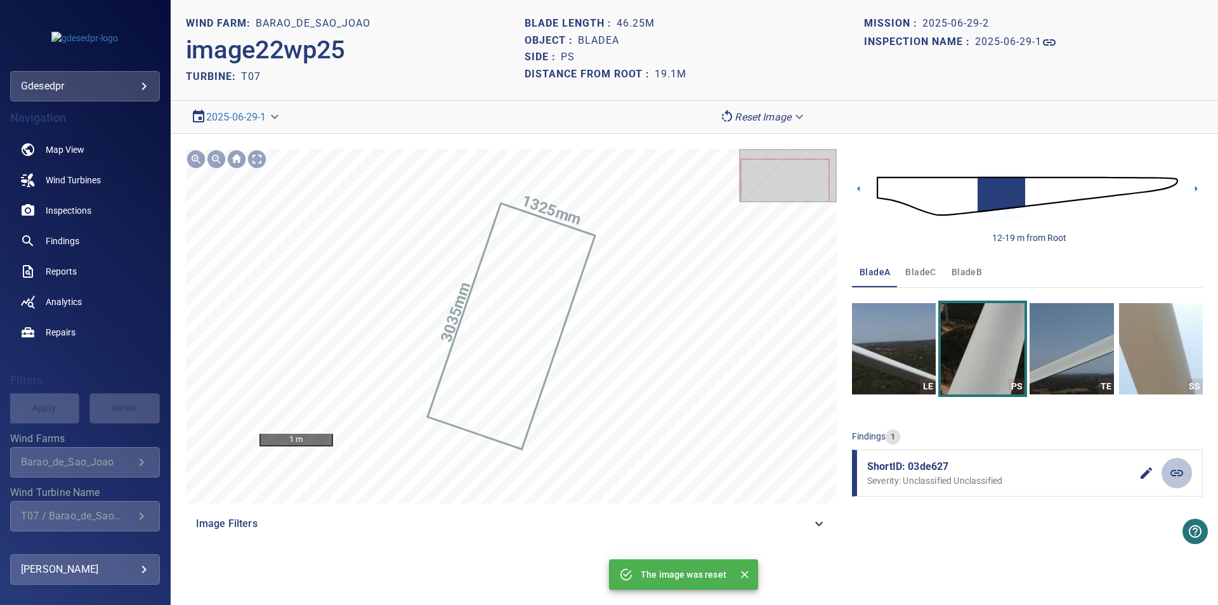
click at [1184, 476] on link at bounding box center [1177, 473] width 30 height 30
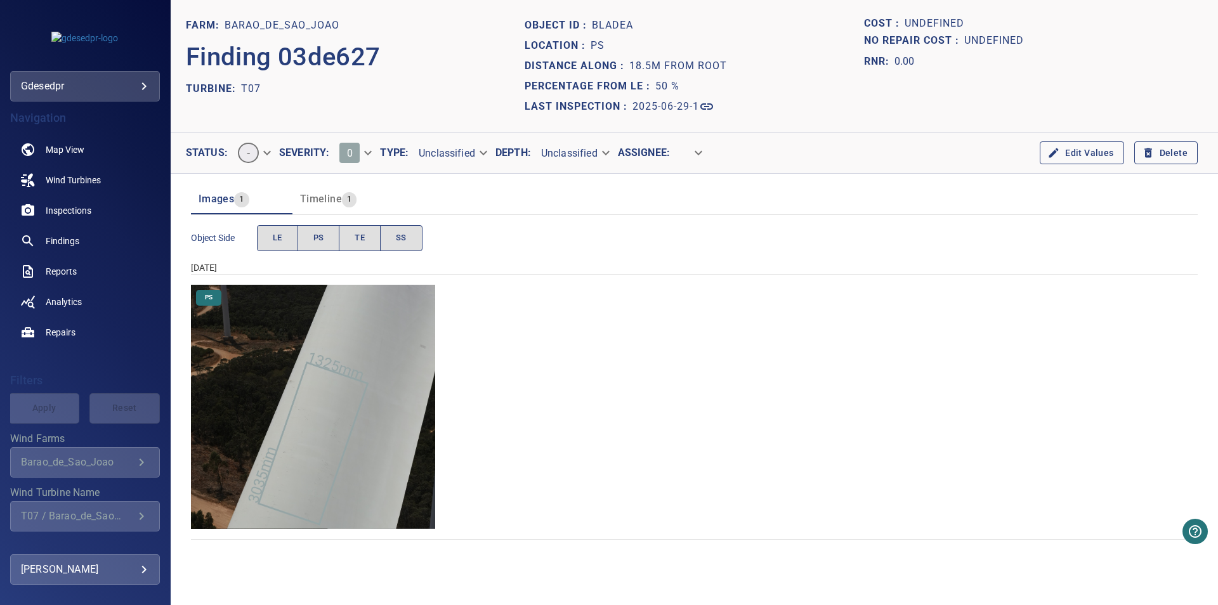
click at [414, 515] on img "Barao_de_Sao_Joao/T07/2025-06-29-1/2025-06-29-2/image22wp25.jpg" at bounding box center [313, 407] width 244 height 244
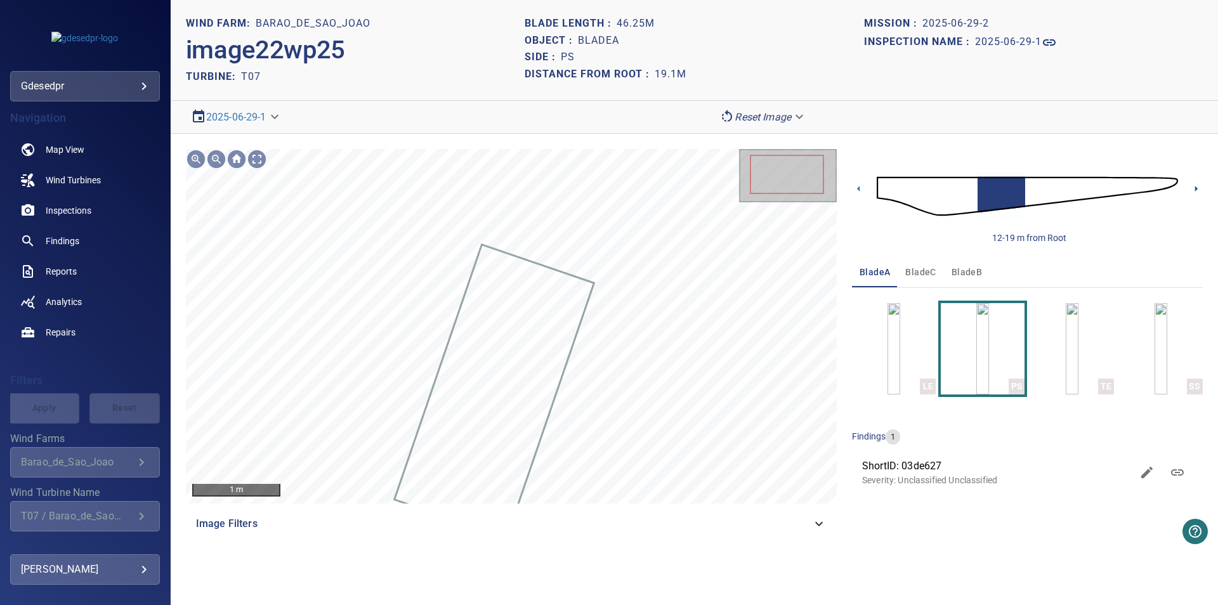
click at [1193, 192] on icon at bounding box center [1196, 188] width 13 height 13
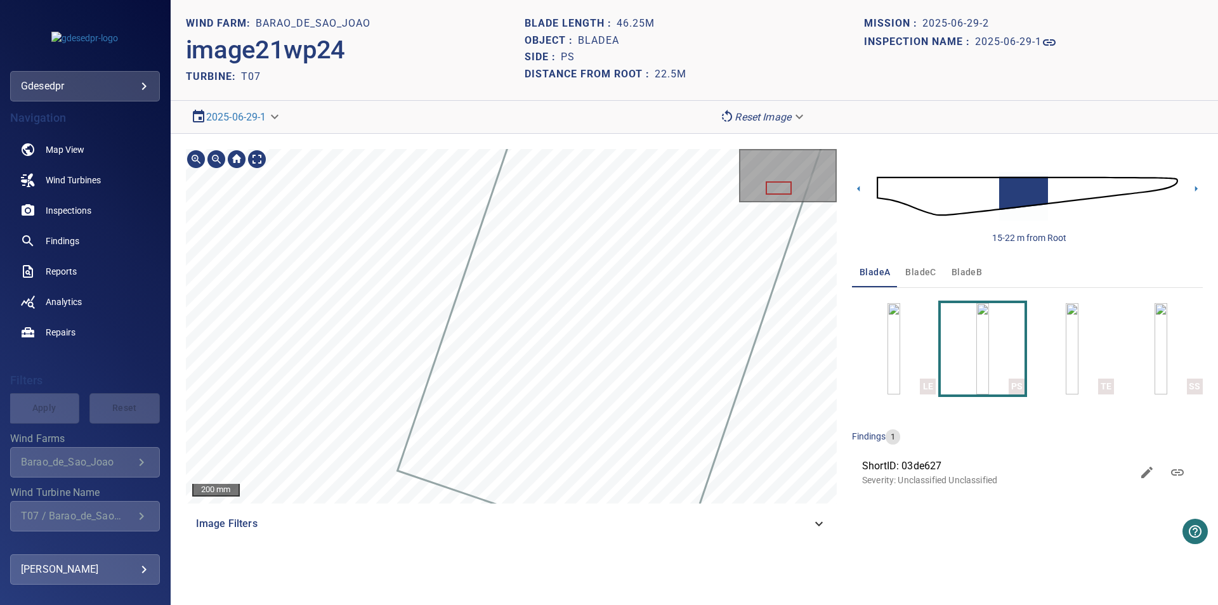
click at [807, 270] on div at bounding box center [511, 326] width 651 height 355
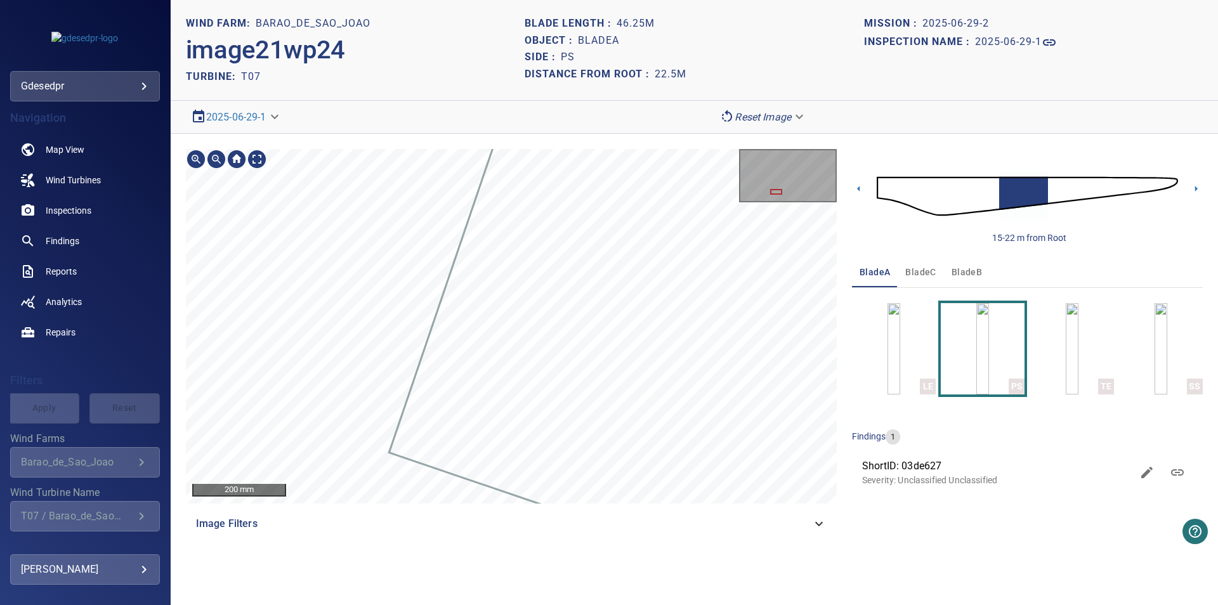
click at [275, 522] on div "200 mm Image Filters" at bounding box center [511, 344] width 651 height 390
click at [403, 95] on section "**********" at bounding box center [694, 302] width 1047 height 605
click at [490, 106] on section "**********" at bounding box center [694, 302] width 1047 height 605
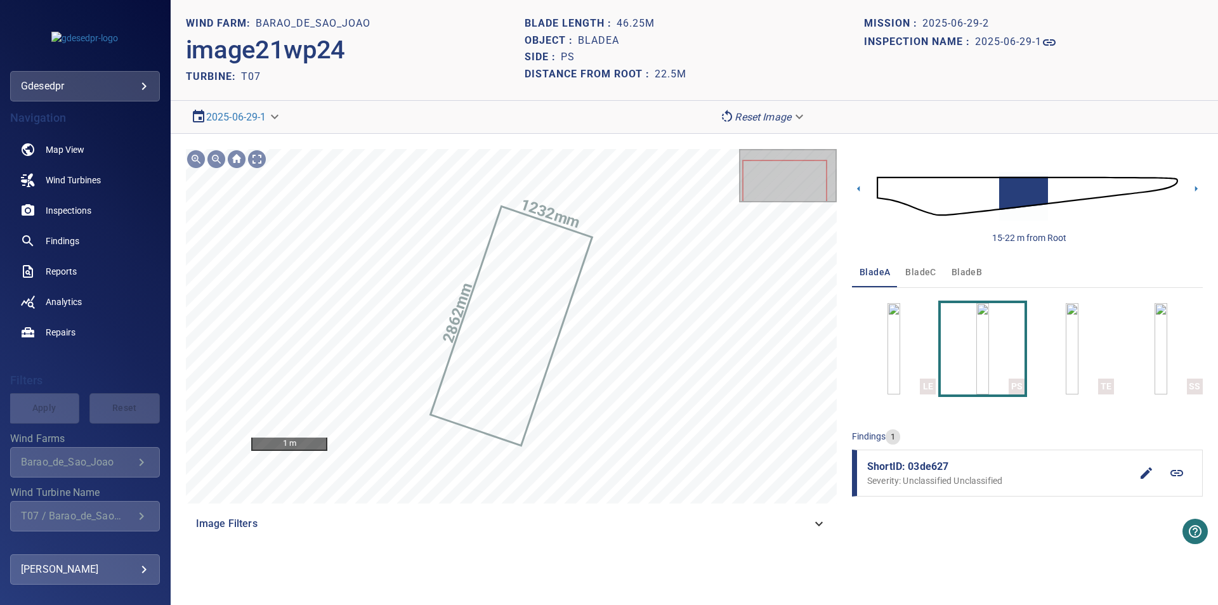
click at [1169, 470] on link at bounding box center [1177, 473] width 30 height 30
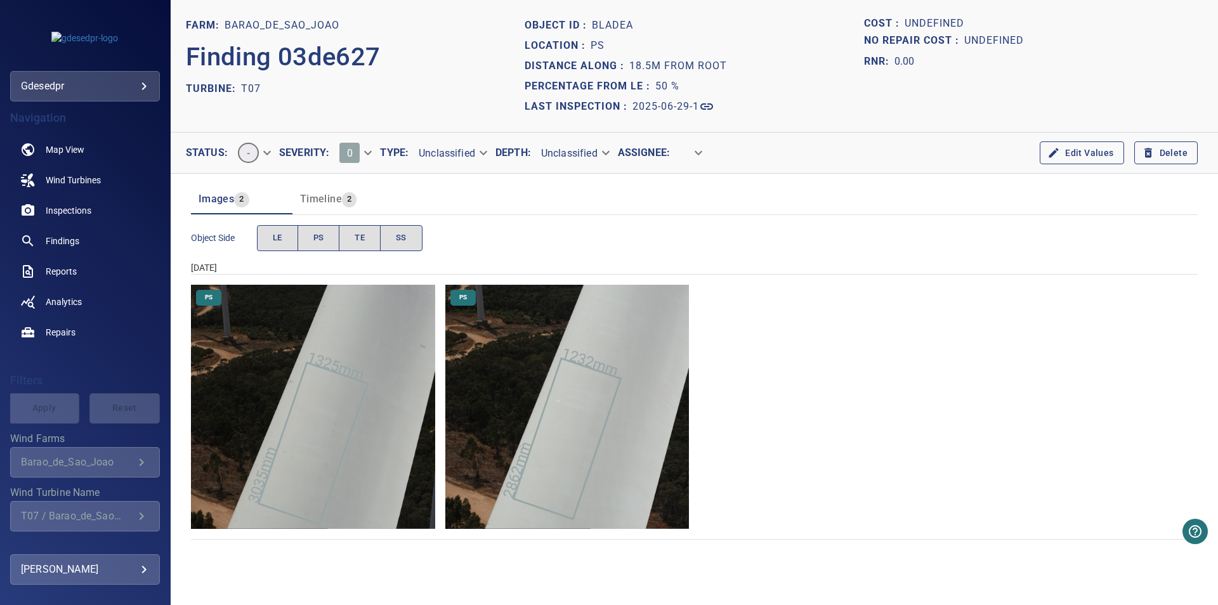
click at [644, 496] on img "Barao_de_Sao_Joao/T07/2025-06-29-1/2025-06-29-2/image21wp24.jpg" at bounding box center [567, 407] width 244 height 244
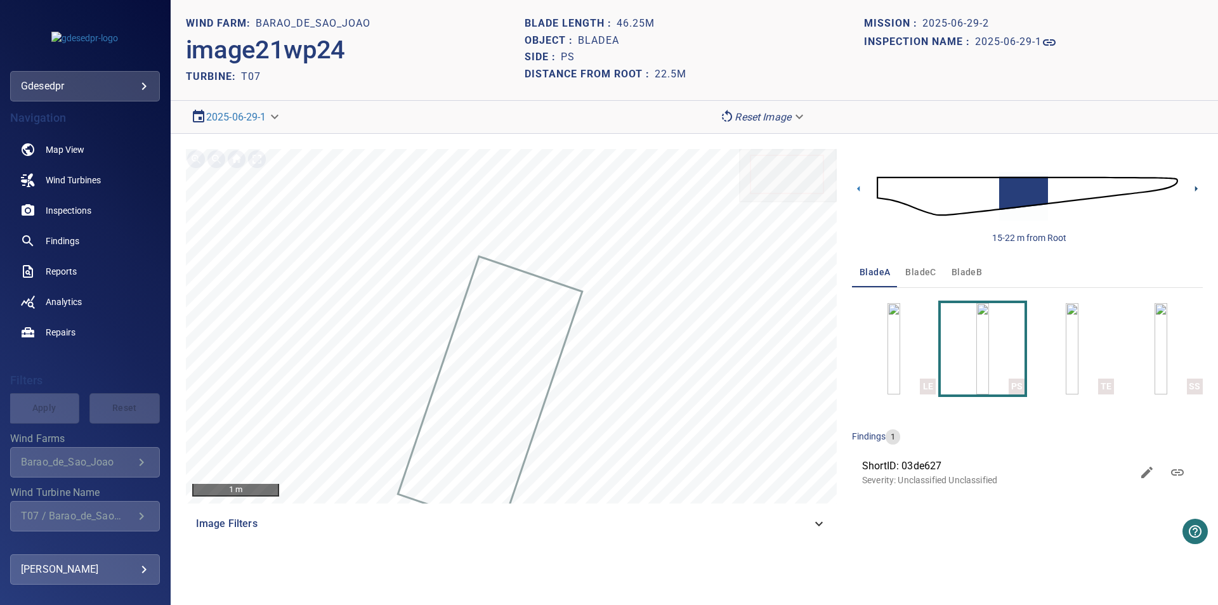
click at [1195, 187] on icon at bounding box center [1196, 188] width 13 height 13
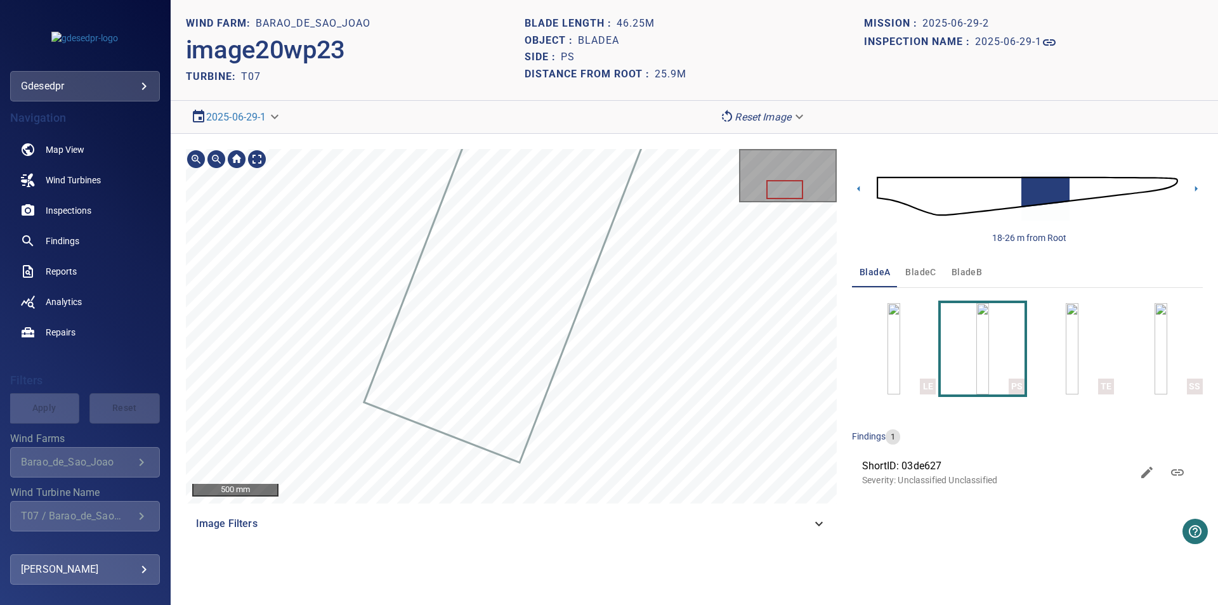
click at [568, 337] on div at bounding box center [511, 326] width 651 height 355
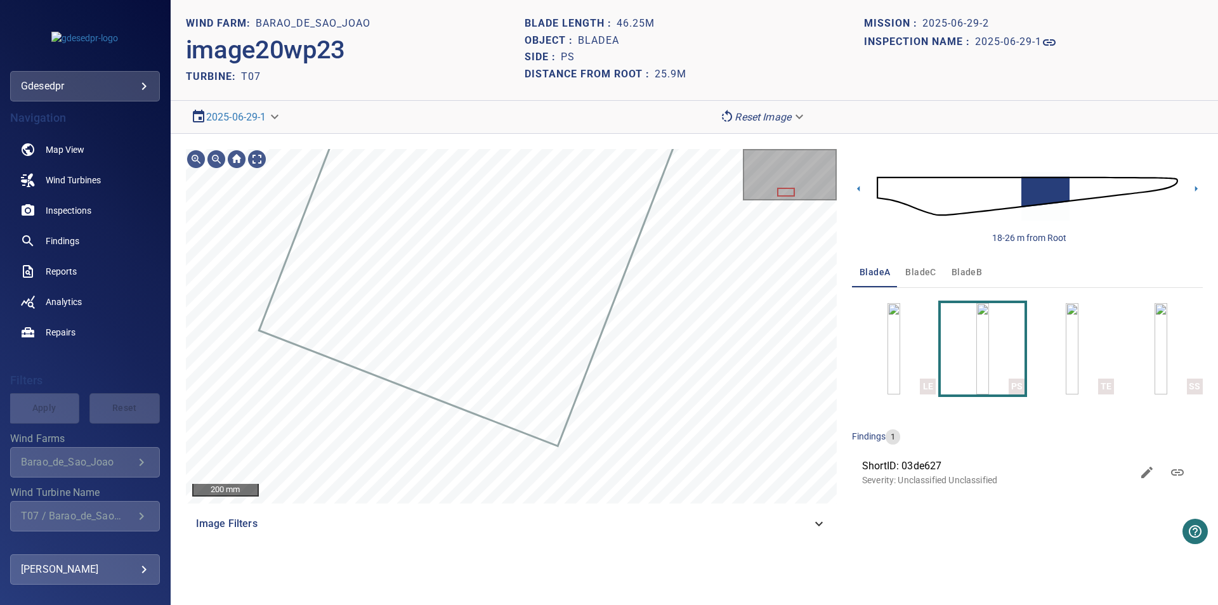
click at [51, 87] on body "**********" at bounding box center [609, 302] width 1218 height 605
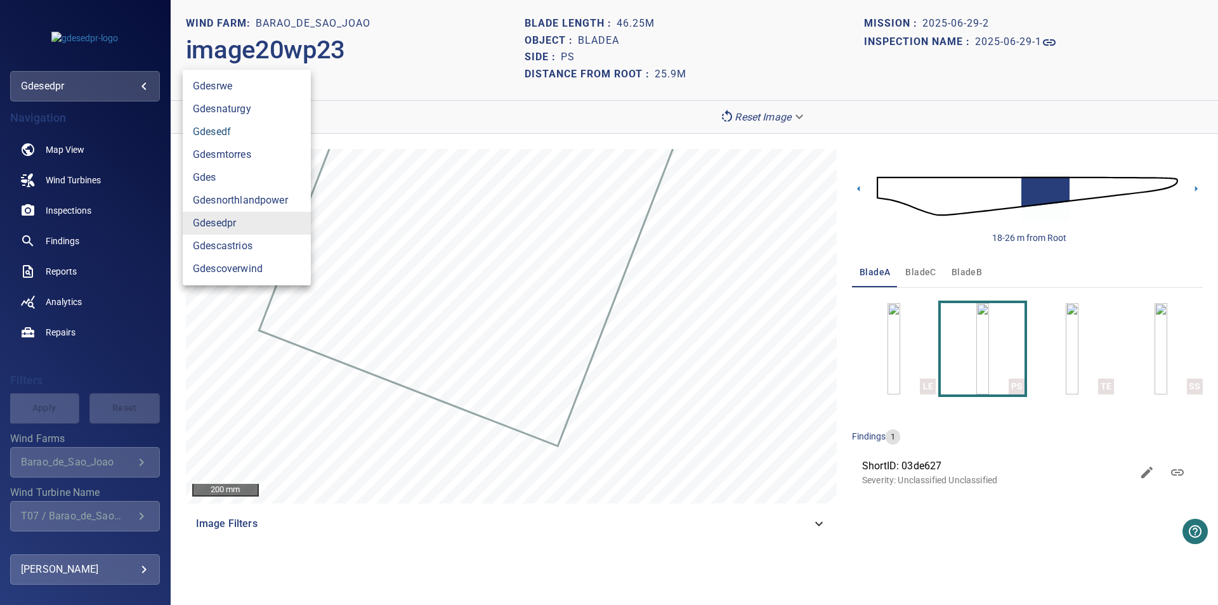
click at [222, 136] on link "gdesedf" at bounding box center [247, 132] width 128 height 23
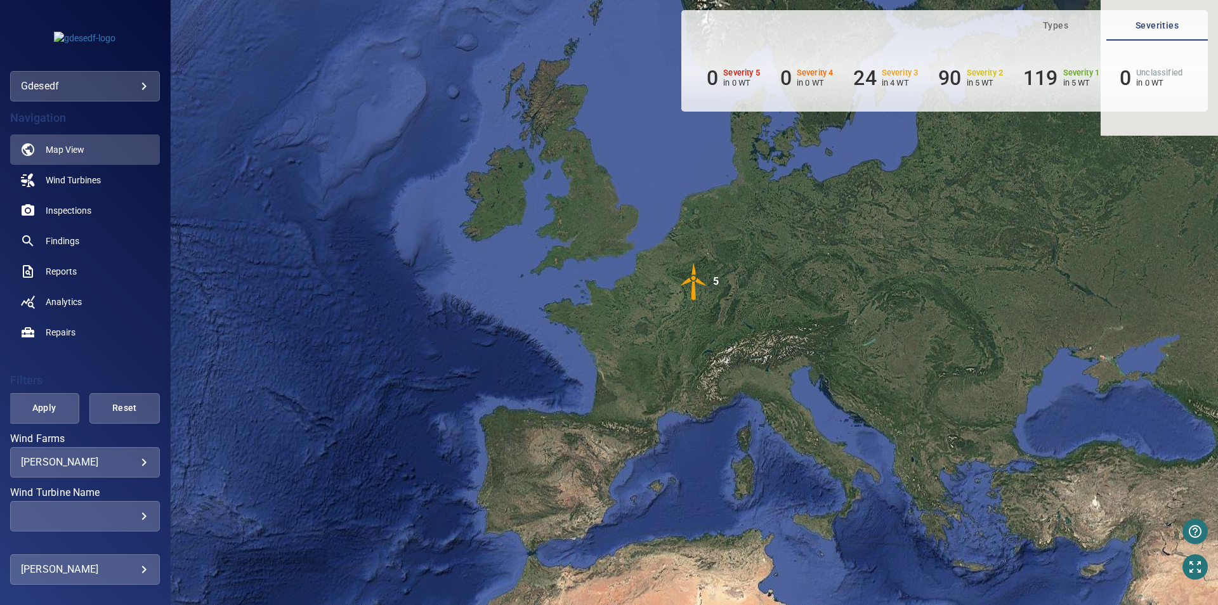
scroll to position [100, 0]
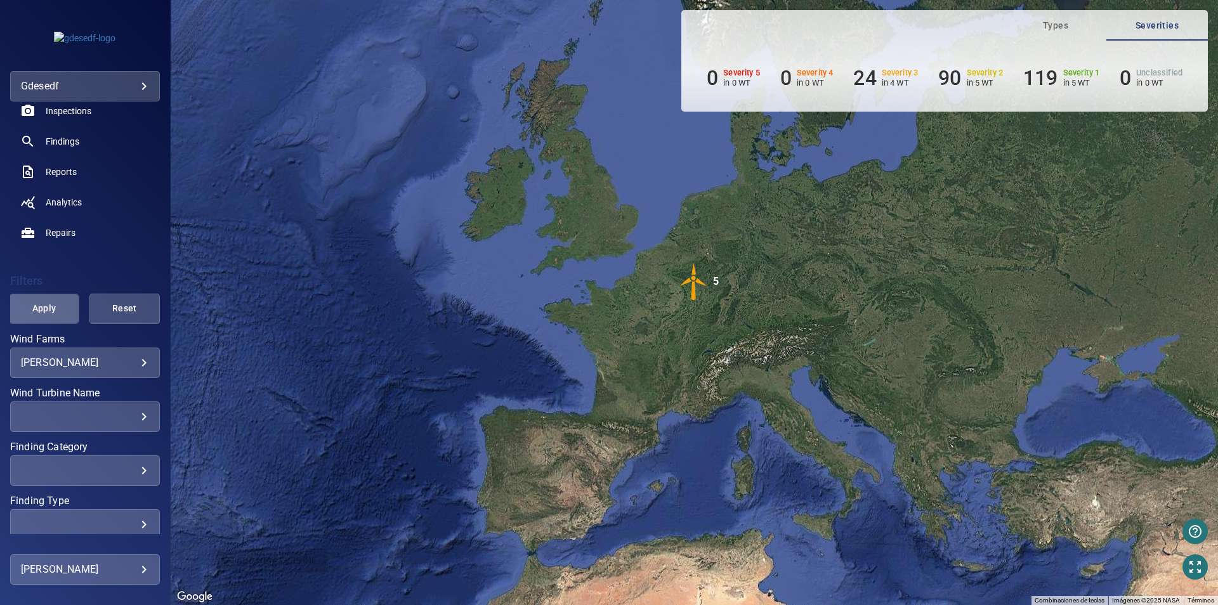
click at [55, 318] on button "Apply" at bounding box center [44, 309] width 70 height 30
click at [696, 279] on img "5" at bounding box center [694, 282] width 38 height 38
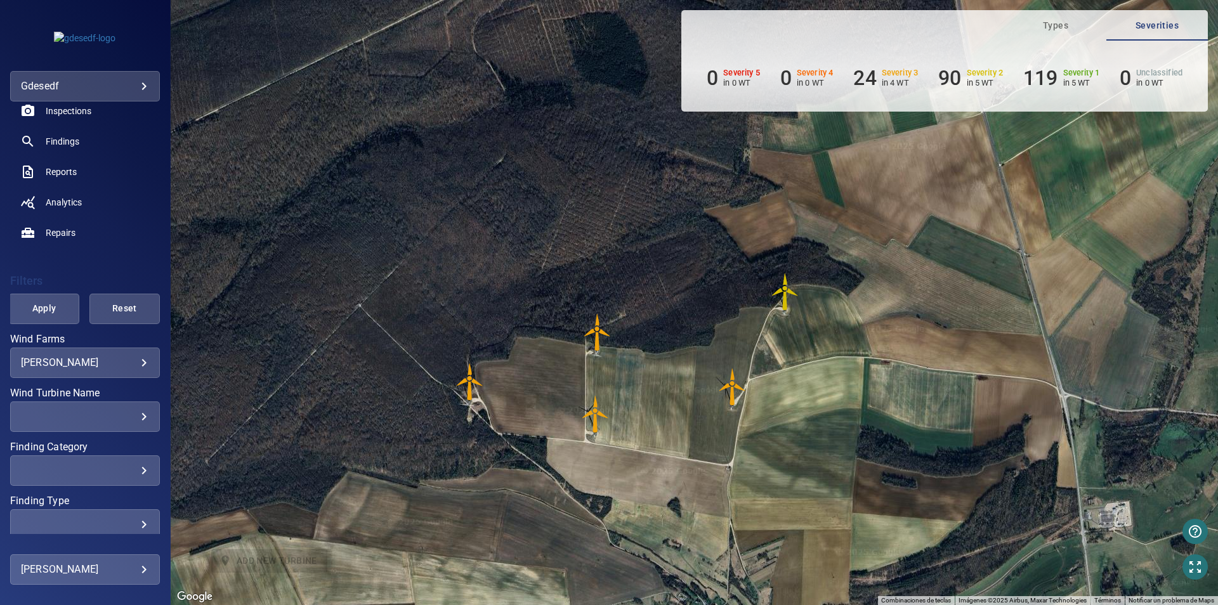
drag, startPoint x: 862, startPoint y: 421, endPoint x: 749, endPoint y: 435, distance: 113.7
click at [749, 435] on div "Para desplazarte, pulsa las teclas de flecha. Para activar la función de arrast…" at bounding box center [694, 302] width 1047 height 605
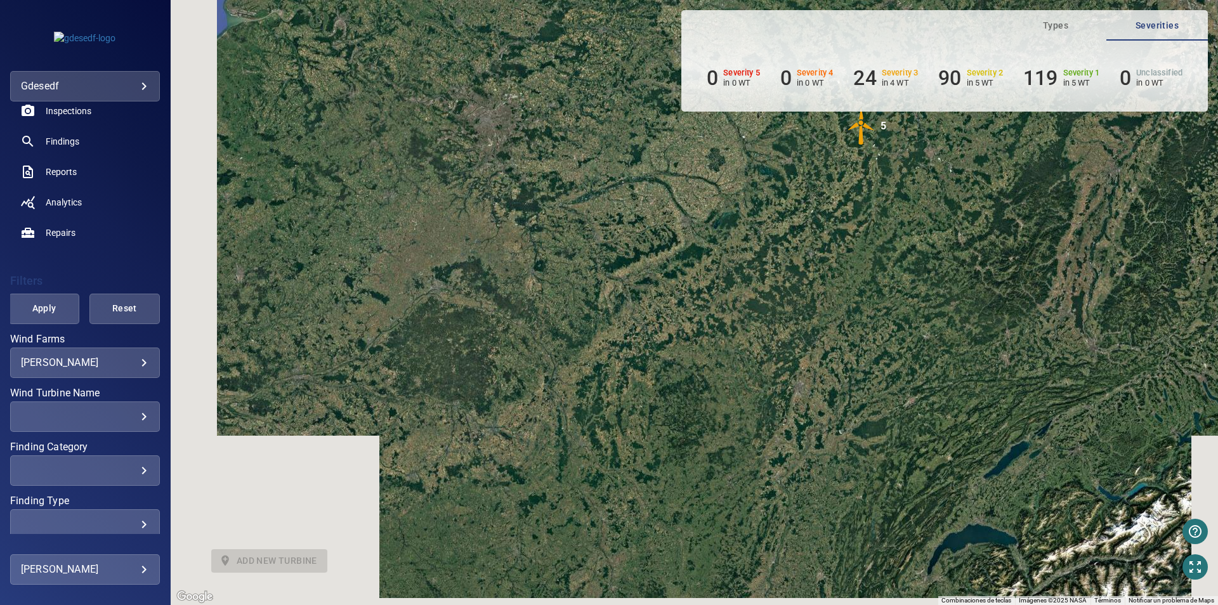
drag, startPoint x: 815, startPoint y: 382, endPoint x: 902, endPoint y: 190, distance: 210.4
click at [902, 190] on div "Para desplazarte, pulsa las teclas de flecha. Para activar la función de arrast…" at bounding box center [694, 302] width 1047 height 605
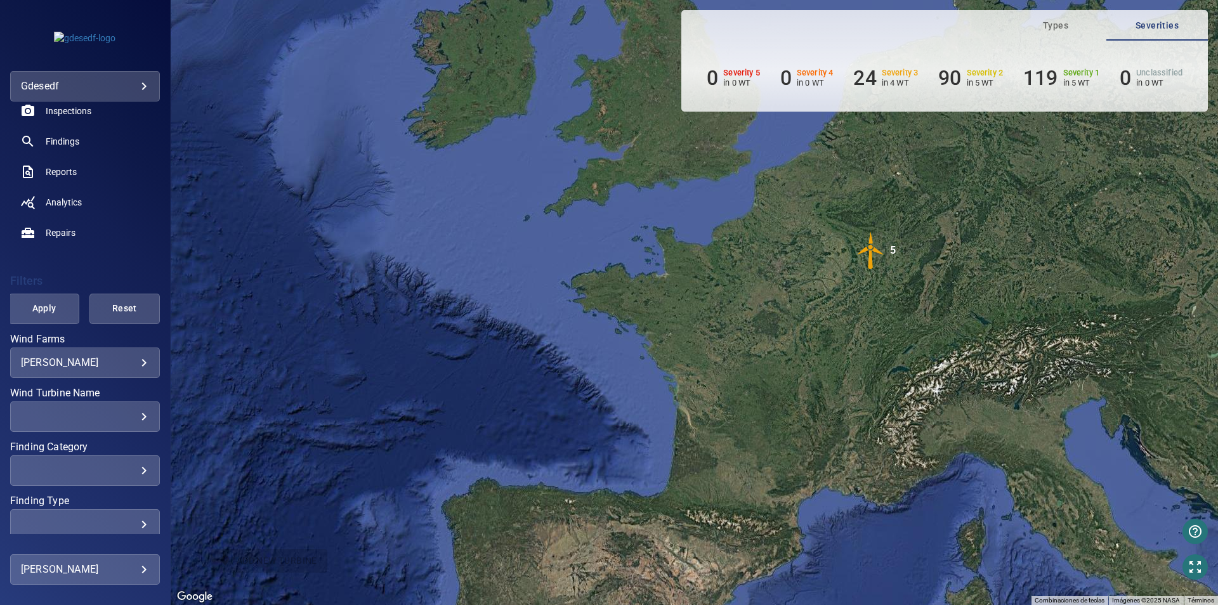
drag, startPoint x: 915, startPoint y: 247, endPoint x: 896, endPoint y: 292, distance: 49.2
click at [896, 292] on div "Para desplazarte, pulsa las teclas de flecha. Para activar la función de arrast…" at bounding box center [694, 302] width 1047 height 605
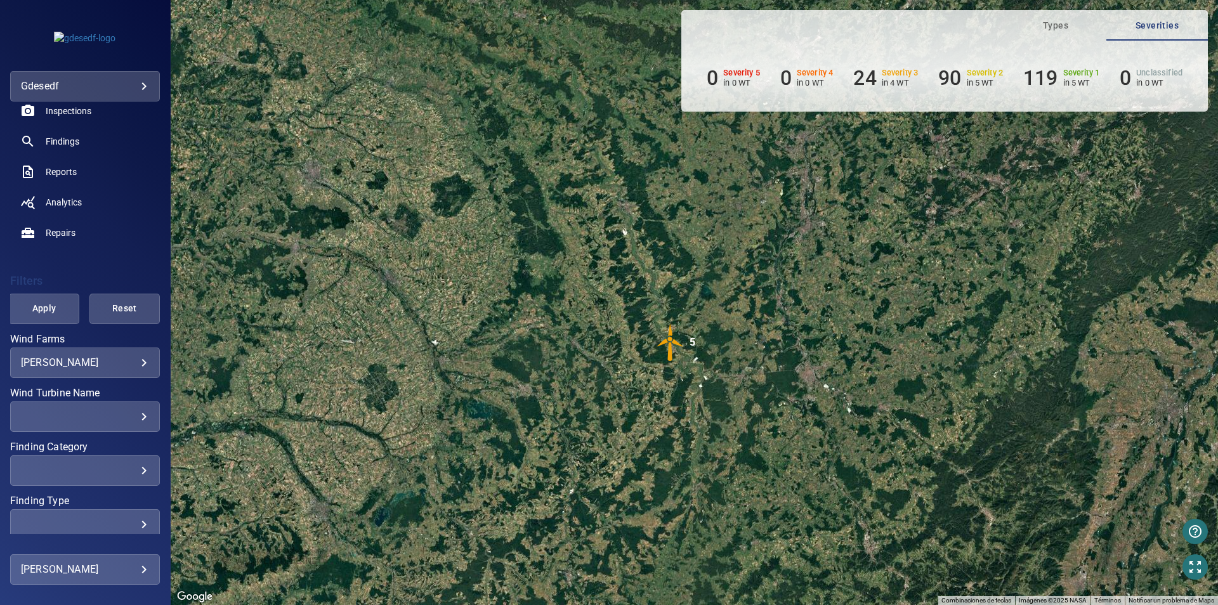
drag, startPoint x: 705, startPoint y: 438, endPoint x: 829, endPoint y: 315, distance: 175.0
click at [829, 315] on div "Para desplazarte, pulsa las teclas de flecha. Para activar la función de arrast…" at bounding box center [694, 302] width 1047 height 605
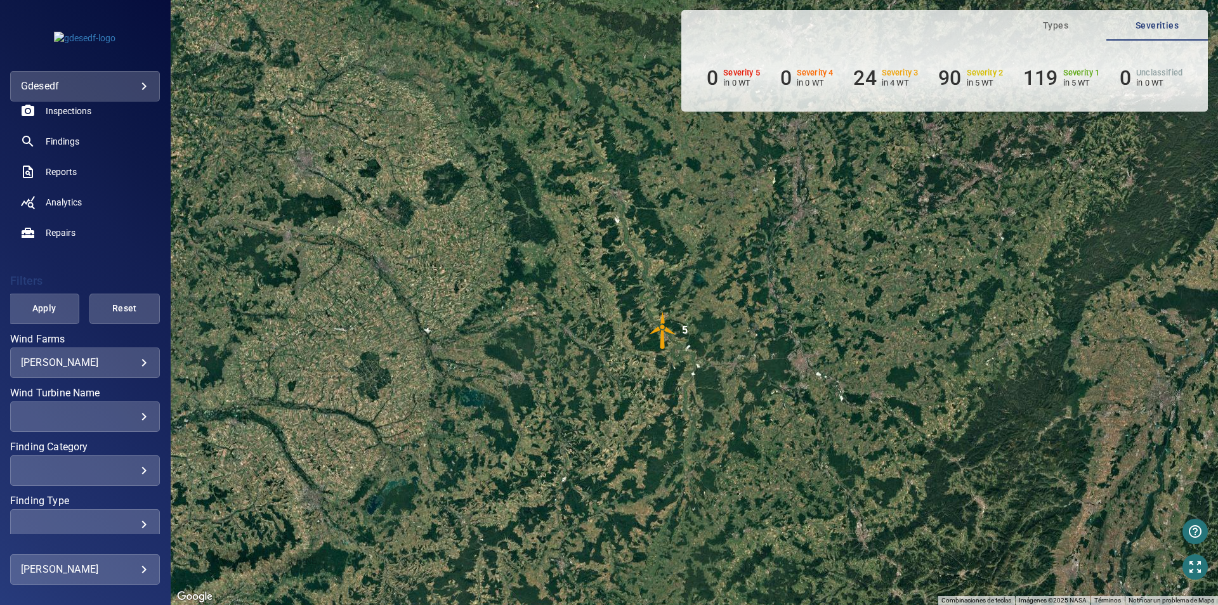
click at [666, 331] on img "5" at bounding box center [663, 331] width 38 height 38
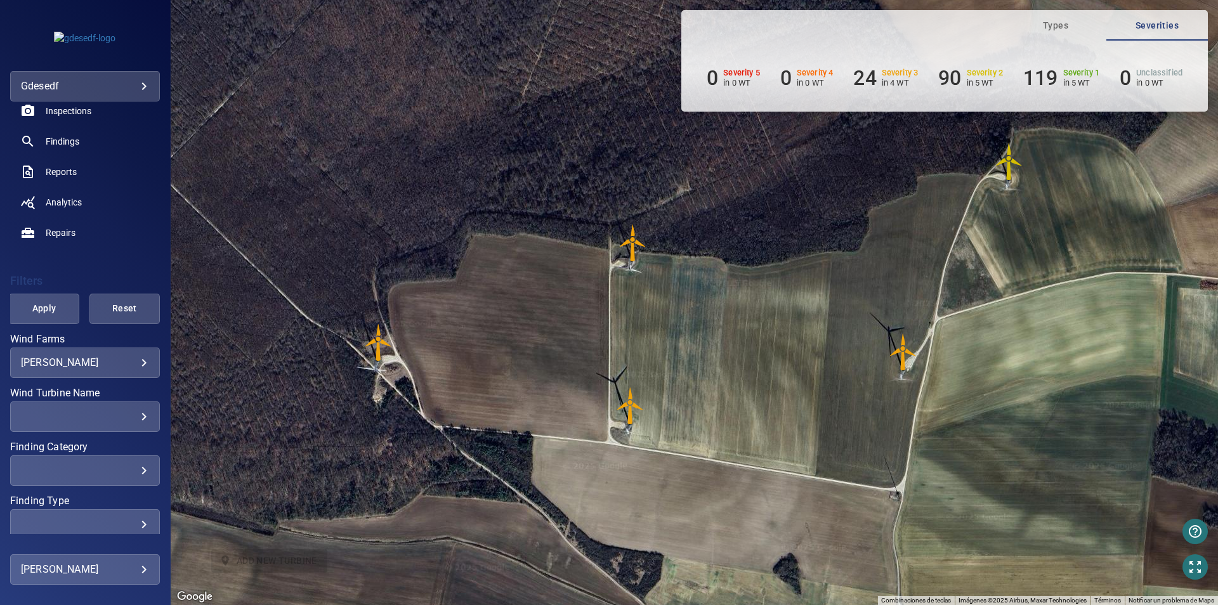
click at [381, 346] on img "E1" at bounding box center [379, 343] width 38 height 38
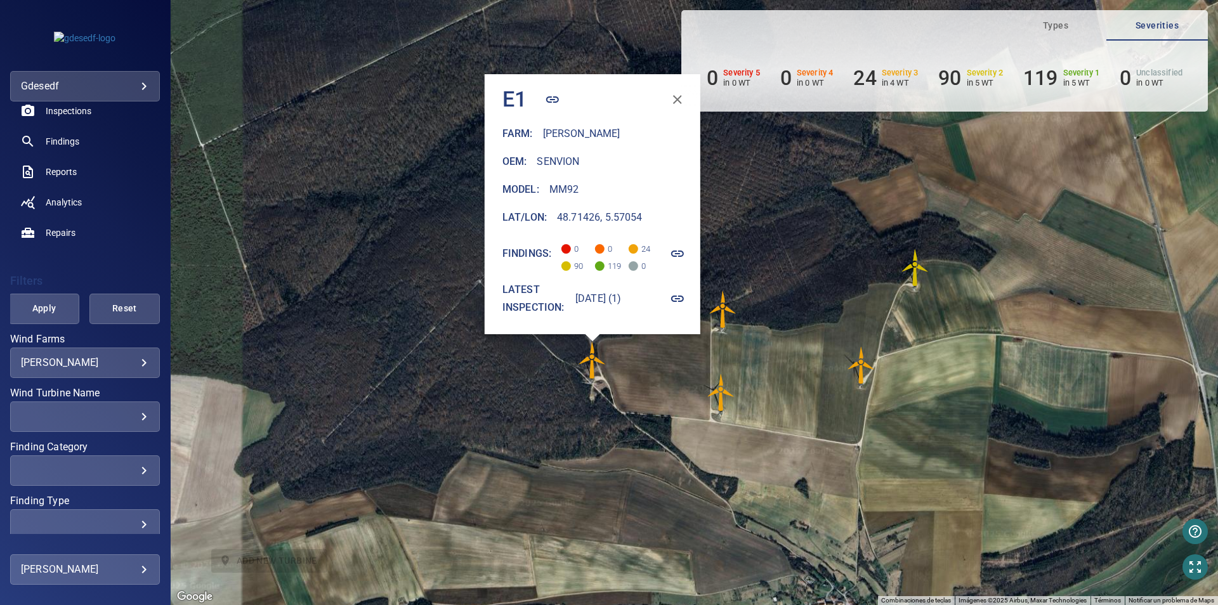
drag, startPoint x: 742, startPoint y: 436, endPoint x: 509, endPoint y: 419, distance: 234.1
click at [506, 420] on div "Para desplazarte, pulsa las teclas de flecha. Para activar la función de arrast…" at bounding box center [694, 302] width 1047 height 605
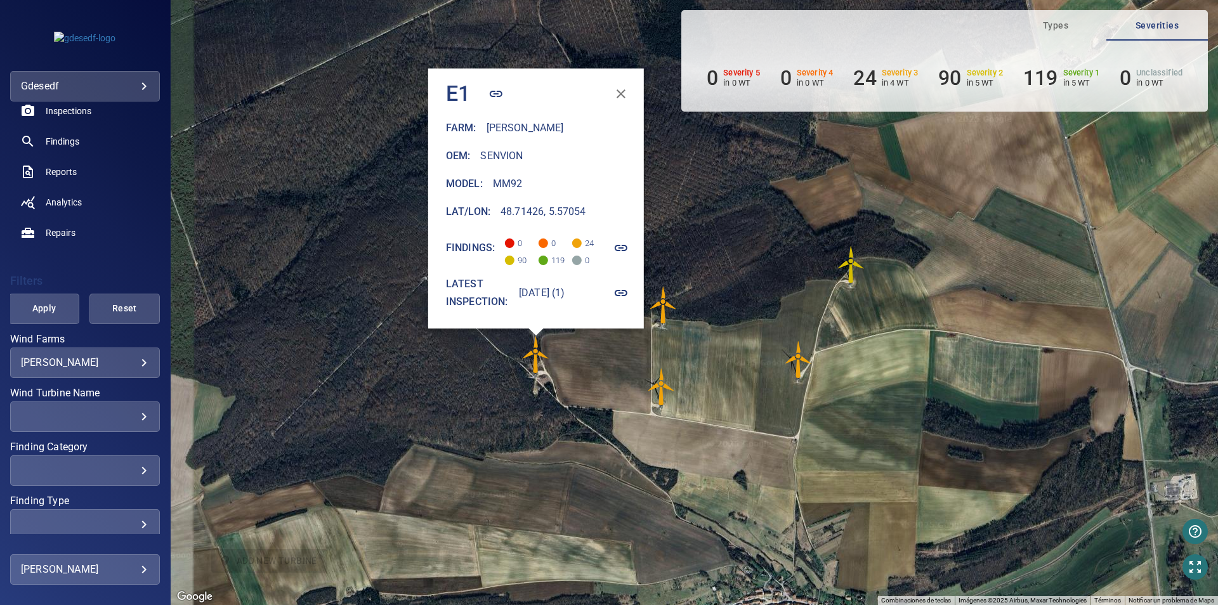
click at [862, 262] on img "E5" at bounding box center [851, 265] width 38 height 38
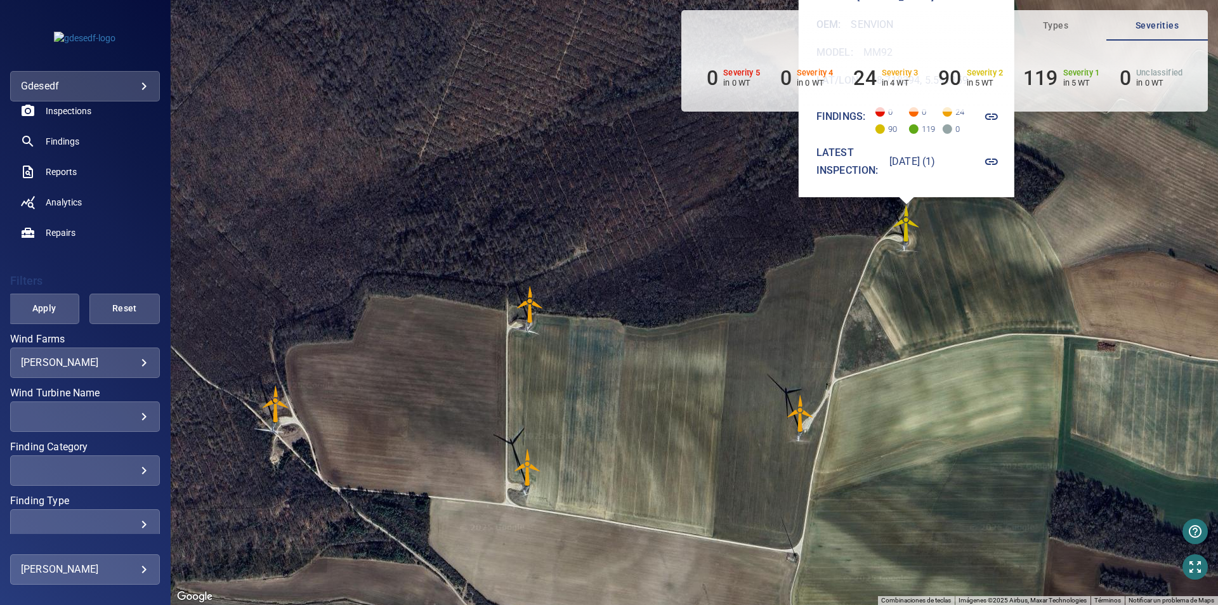
drag, startPoint x: 871, startPoint y: 351, endPoint x: 721, endPoint y: 257, distance: 177.6
click at [721, 247] on div "Para activar la función de arrastre con el teclado, pulsa Alt + Intro. Cuando h…" at bounding box center [694, 302] width 1047 height 605
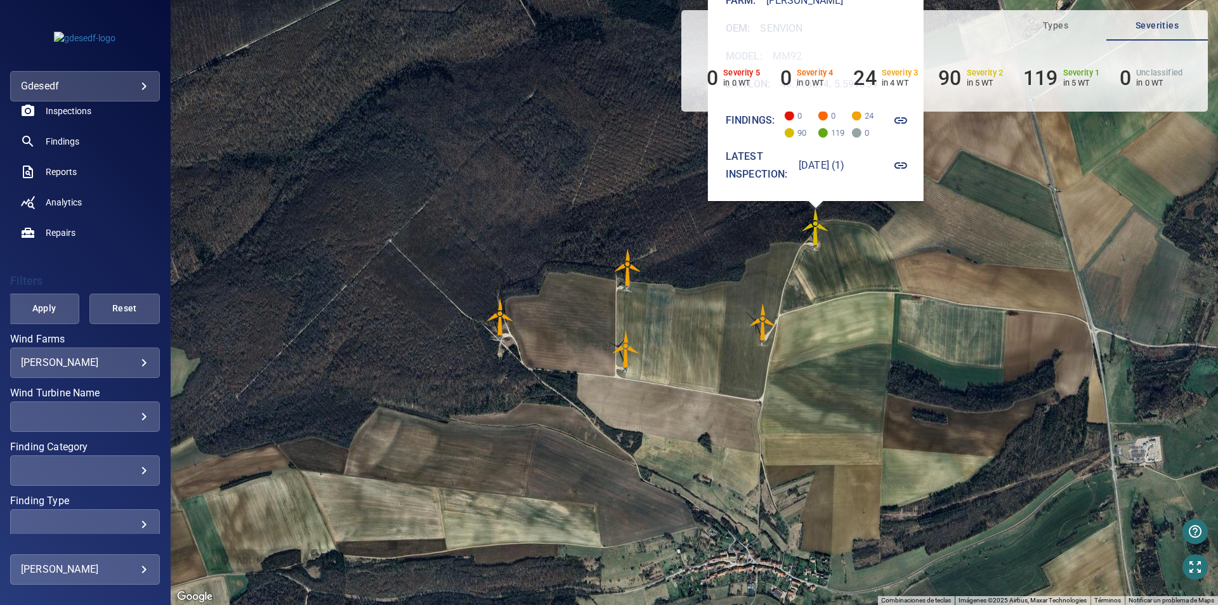
click at [760, 332] on img "E4" at bounding box center [763, 322] width 38 height 38
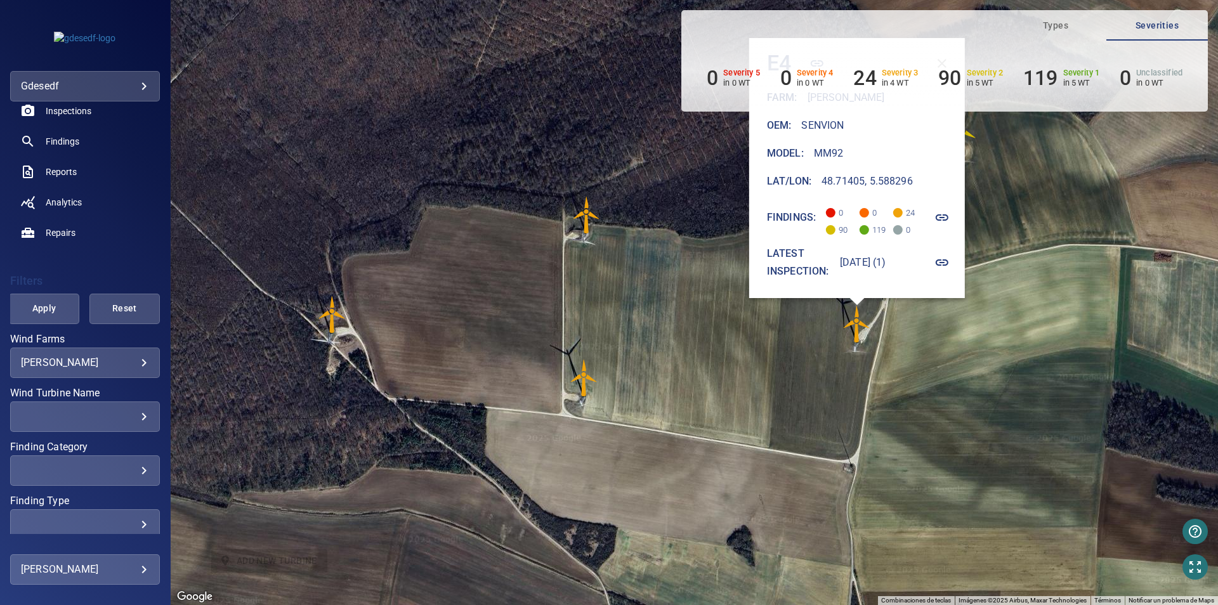
drag, startPoint x: 846, startPoint y: 349, endPoint x: 641, endPoint y: 348, distance: 204.9
click at [641, 348] on div "Para activar la función de arrastre con el teclado, pulsa Alt + Intro. Cuando h…" at bounding box center [694, 302] width 1047 height 605
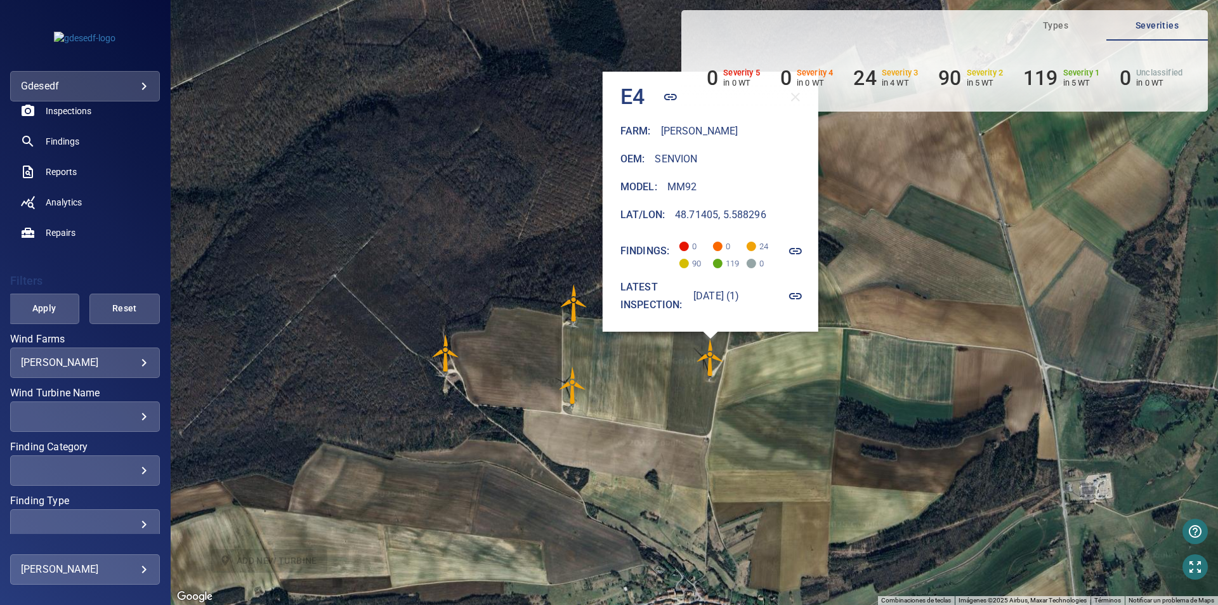
drag, startPoint x: 660, startPoint y: 344, endPoint x: 610, endPoint y: 380, distance: 61.8
click at [610, 380] on div "Para activar la función de arrastre con el teclado, pulsa Alt + Intro. Cuando h…" at bounding box center [694, 302] width 1047 height 605
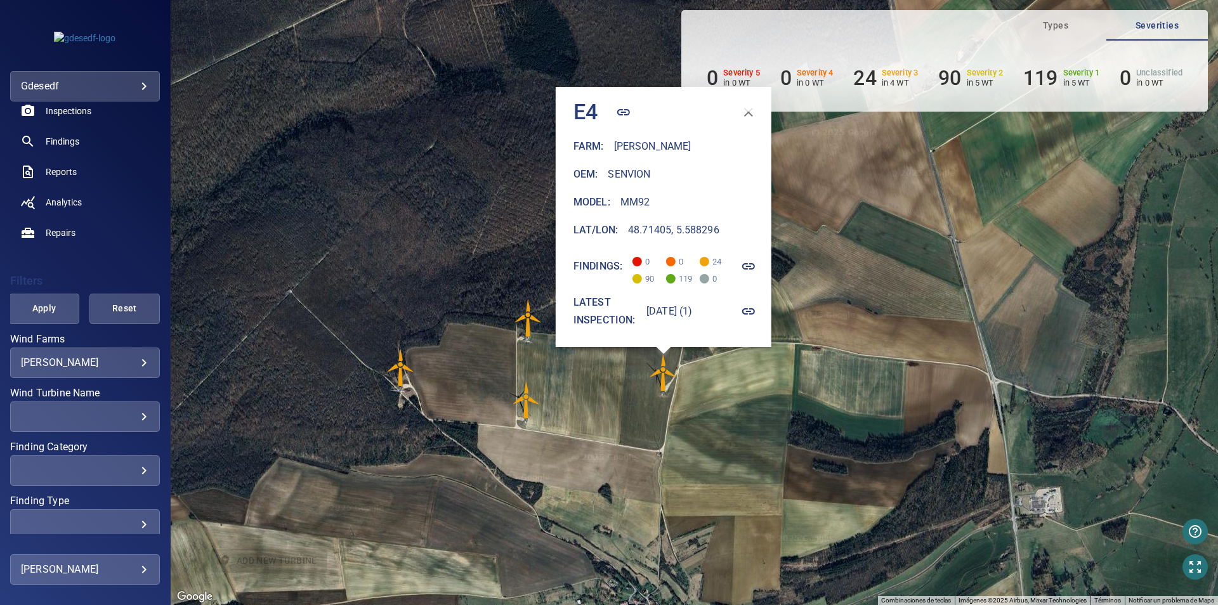
drag, startPoint x: 866, startPoint y: 467, endPoint x: 815, endPoint y: 484, distance: 53.6
click at [815, 484] on div "Para activar la función de arrastre con el teclado, pulsa Alt + Intro. Cuando h…" at bounding box center [694, 302] width 1047 height 605
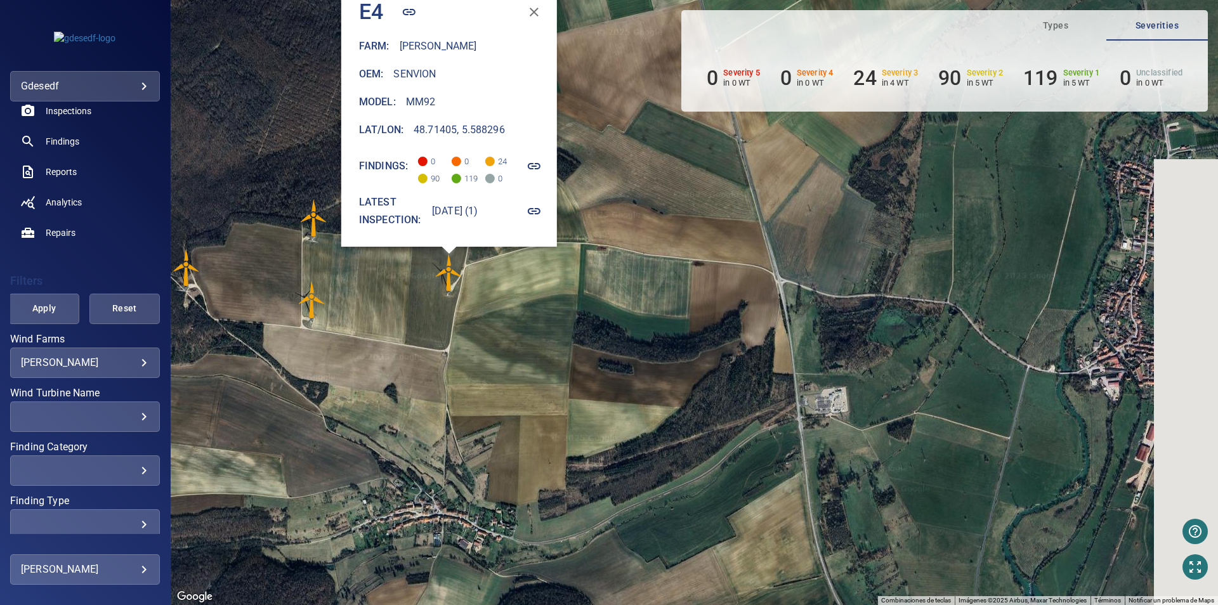
drag, startPoint x: 1018, startPoint y: 521, endPoint x: 872, endPoint y: 443, distance: 165.5
click at [817, 428] on div "Para activar la función de arrastre con el teclado, pulsa Alt + Intro. Cuando h…" at bounding box center [694, 302] width 1047 height 605
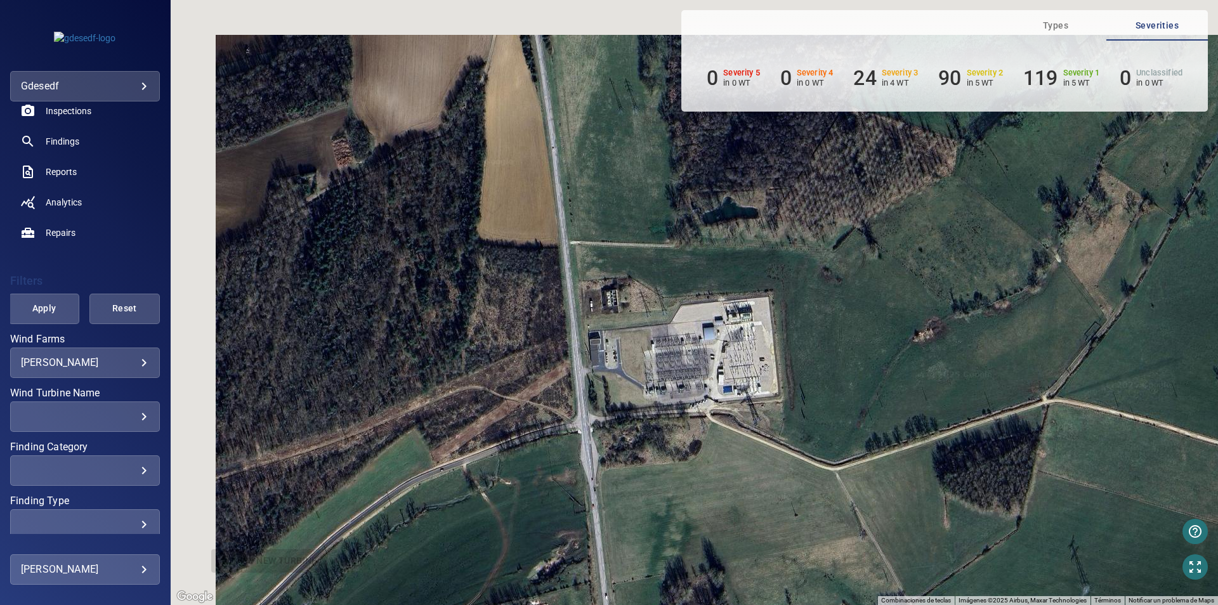
drag, startPoint x: 799, startPoint y: 400, endPoint x: 825, endPoint y: 423, distance: 34.6
click at [825, 423] on div "Para activar la función de arrastre con el teclado, pulsa Alt + Intro. Cuando h…" at bounding box center [694, 302] width 1047 height 605
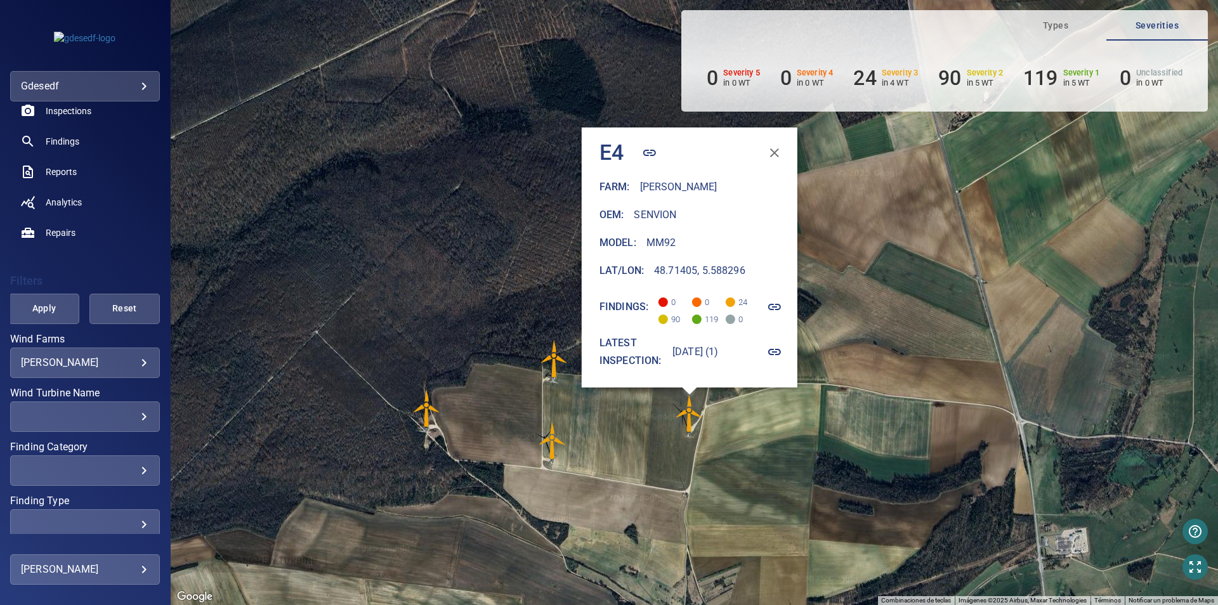
drag, startPoint x: 624, startPoint y: 508, endPoint x: 895, endPoint y: 630, distance: 297.3
click at [895, 605] on div "Para activar la función de arrastre con el teclado, pulsa Alt + Intro. Cuando h…" at bounding box center [694, 302] width 1047 height 605
click at [784, 569] on div "Para activar la función de arrastre con el teclado, pulsa Alt + Intro. Cuando h…" at bounding box center [694, 302] width 1047 height 605
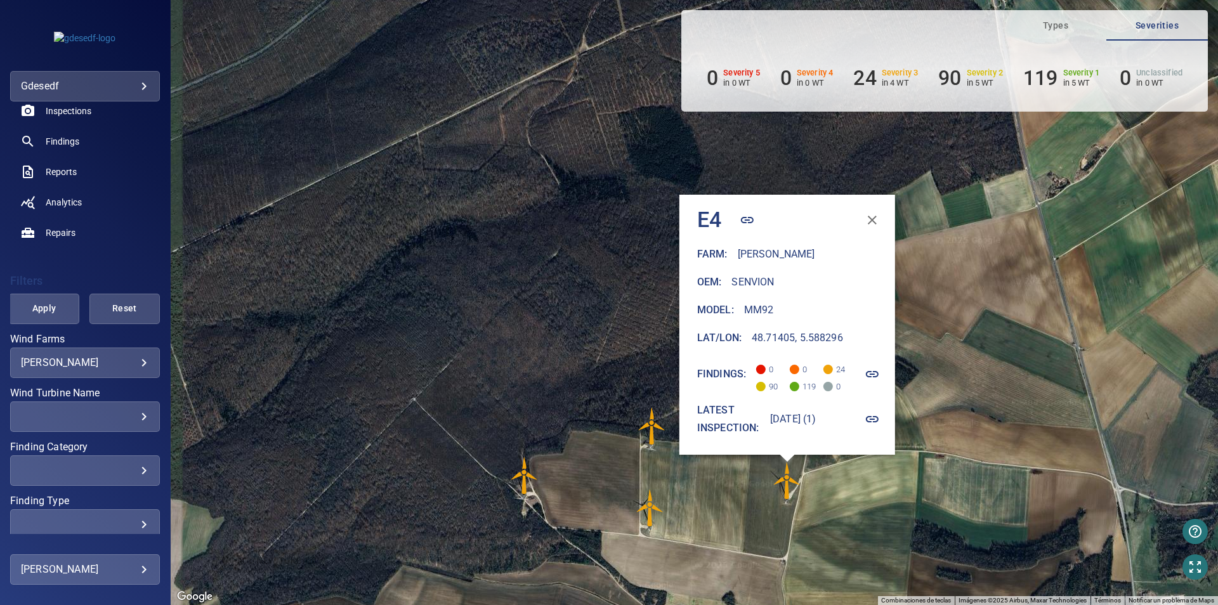
drag, startPoint x: 664, startPoint y: 471, endPoint x: 764, endPoint y: 539, distance: 120.9
click at [764, 539] on div "Para activar la función de arrastre con el teclado, pulsa Alt + Intro. Cuando h…" at bounding box center [694, 302] width 1047 height 605
click at [881, 214] on icon "button" at bounding box center [872, 220] width 15 height 15
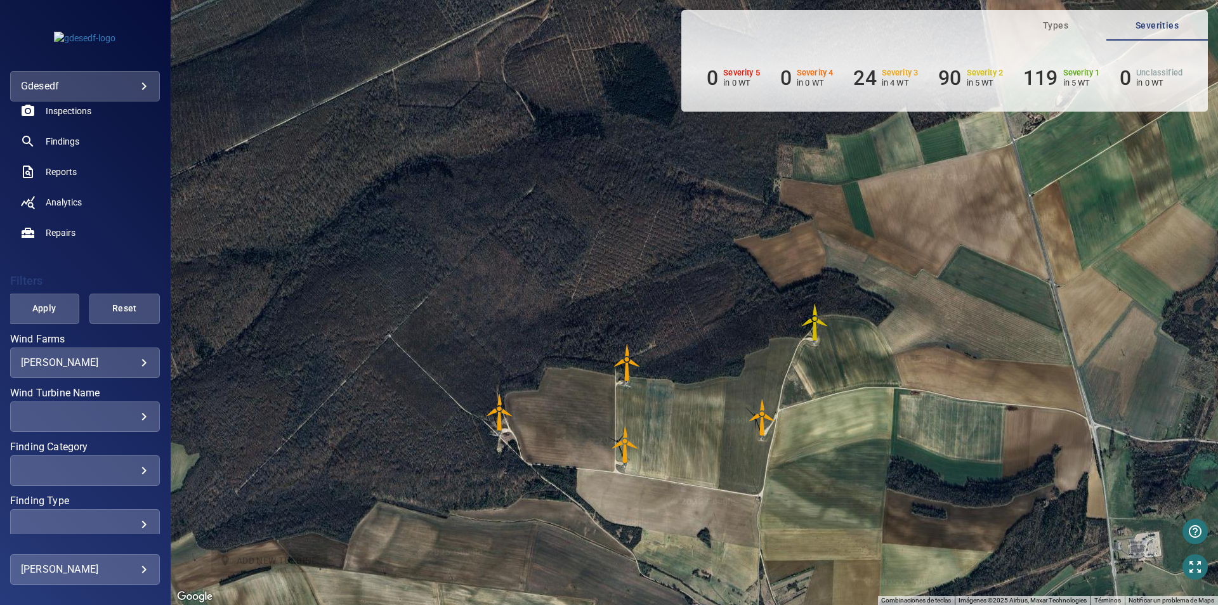
drag, startPoint x: 810, startPoint y: 443, endPoint x: 788, endPoint y: 336, distance: 108.9
click at [788, 336] on div "Para activar la función de arrastre con el teclado, pulsa Alt + Intro. Cuando h…" at bounding box center [694, 302] width 1047 height 605
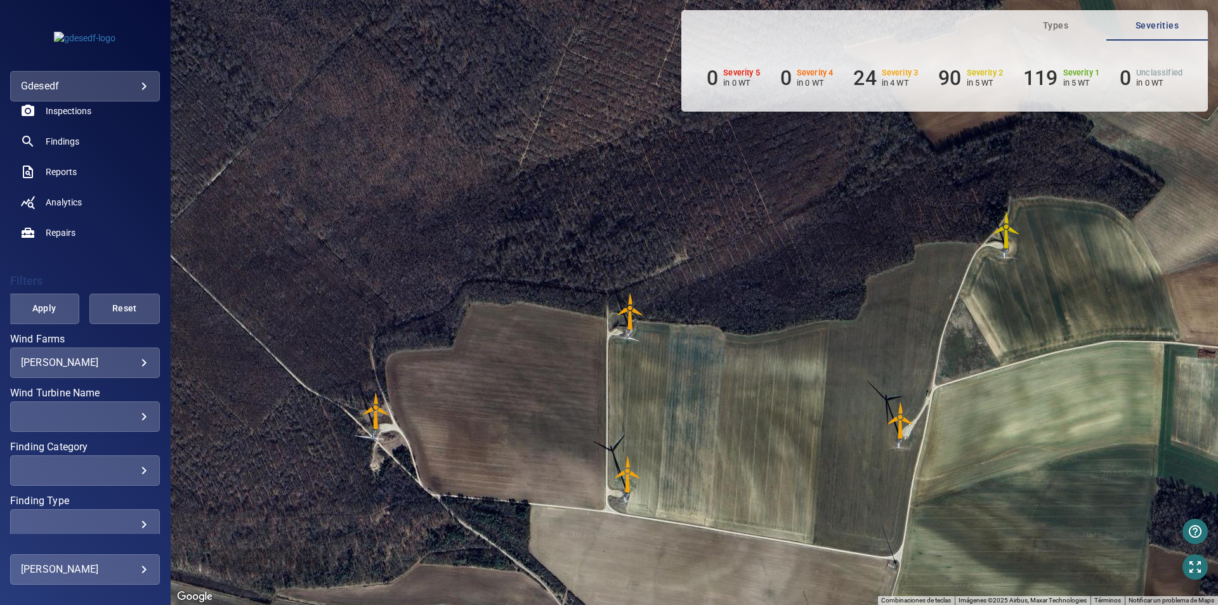
drag, startPoint x: 716, startPoint y: 368, endPoint x: 1045, endPoint y: 470, distance: 344.7
click at [805, 415] on div "Para activar la función de arrastre con el teclado, pulsa Alt + Intro. Cuando h…" at bounding box center [694, 302] width 1047 height 605
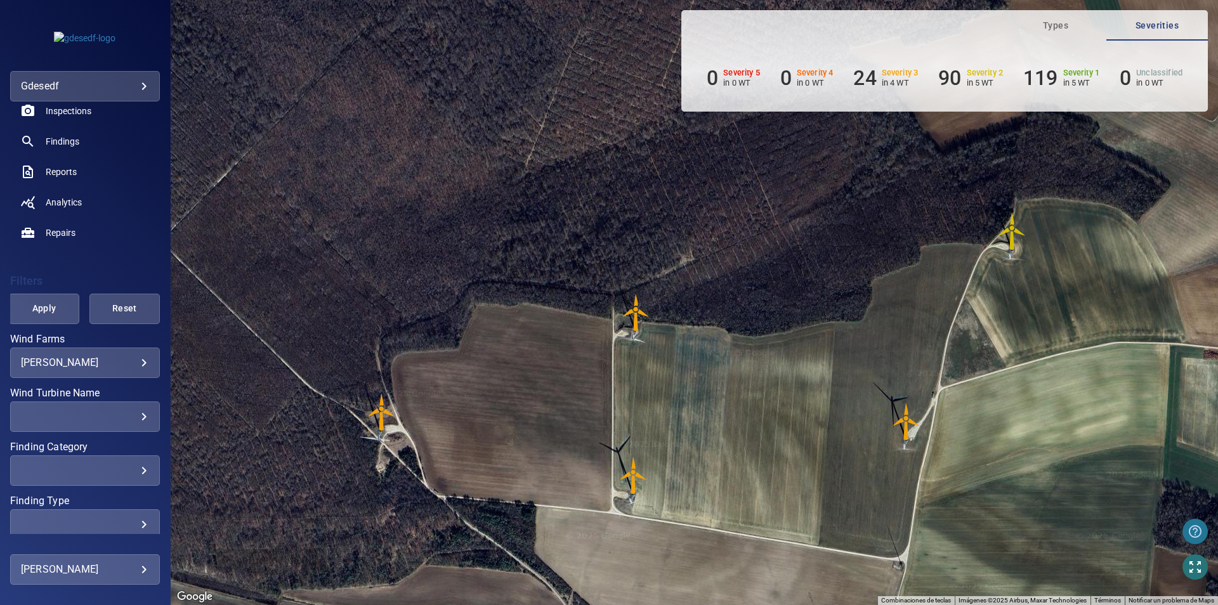
click at [1196, 539] on icon "button" at bounding box center [1195, 531] width 15 height 15
click at [1068, 379] on div at bounding box center [609, 302] width 1218 height 605
click at [1191, 577] on button "button" at bounding box center [1195, 566] width 25 height 25
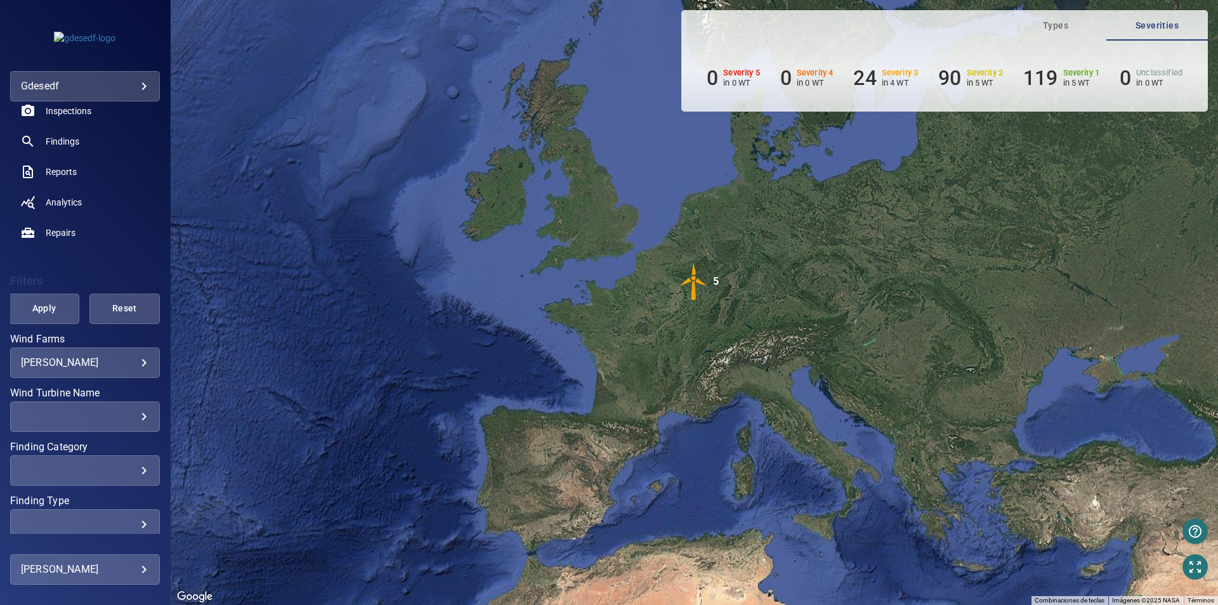
click at [690, 291] on img "5" at bounding box center [694, 282] width 38 height 38
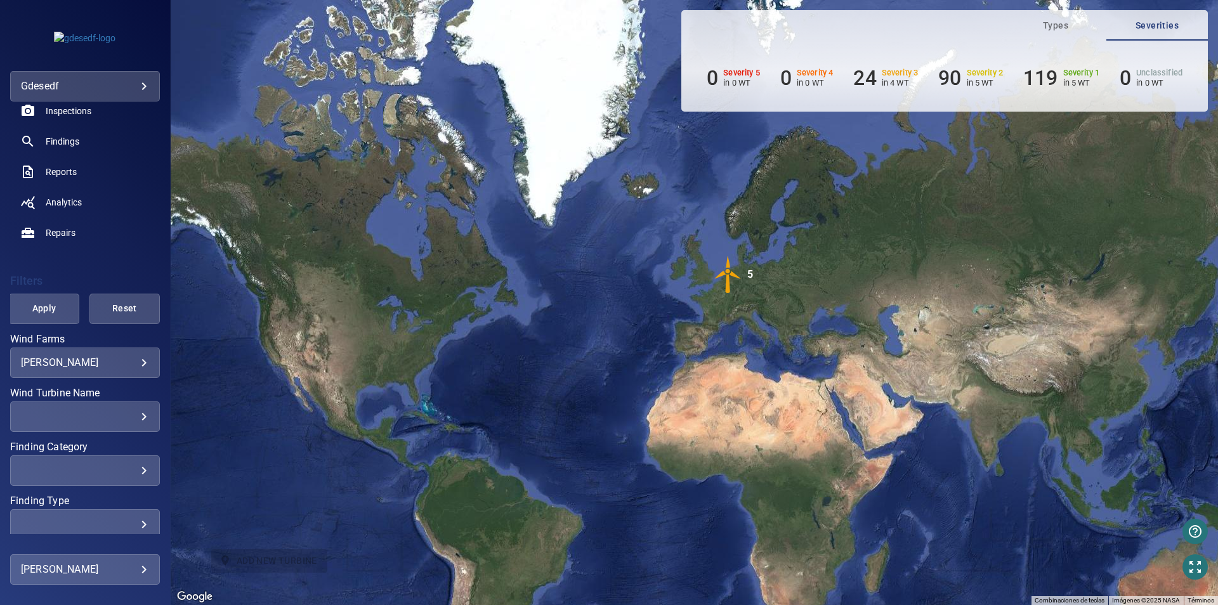
drag, startPoint x: 798, startPoint y: 447, endPoint x: 742, endPoint y: 320, distance: 138.0
click at [742, 320] on div "Para desplazarte, pulsa las teclas de flecha. Para activar la función de arrast…" at bounding box center [694, 302] width 1047 height 605
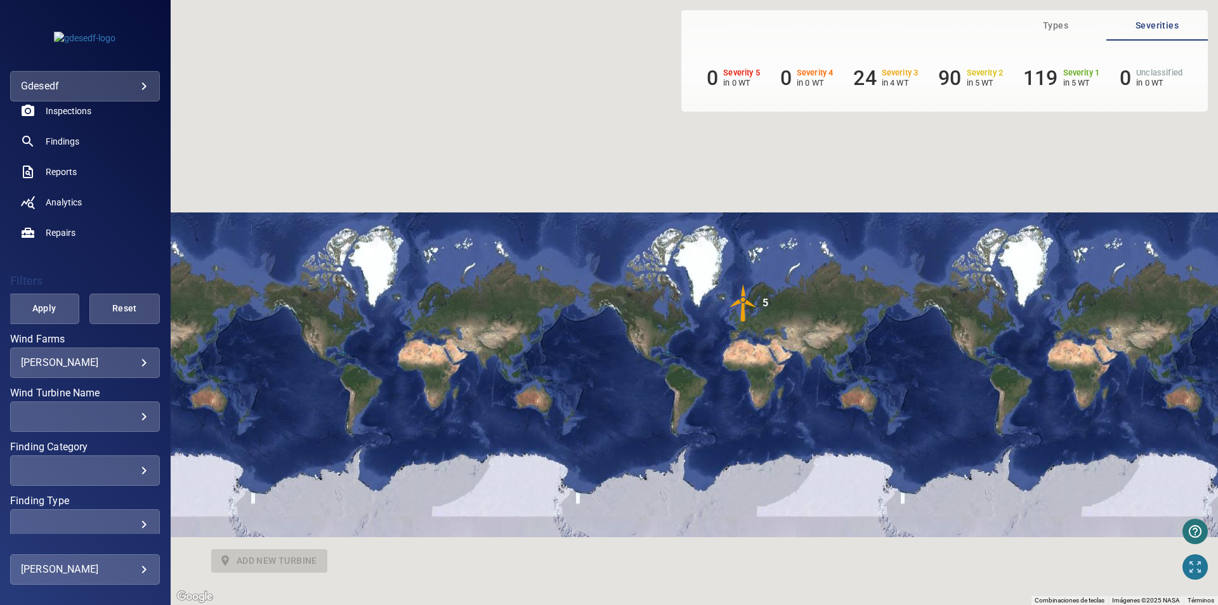
click at [1194, 570] on icon "button" at bounding box center [1195, 567] width 15 height 15
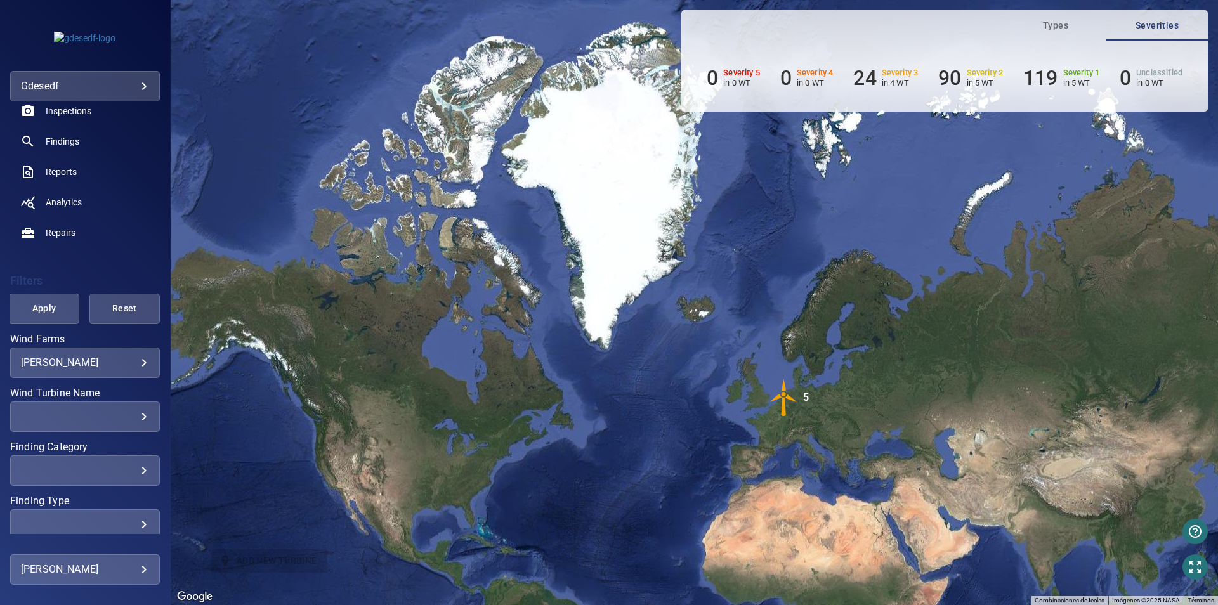
drag, startPoint x: 892, startPoint y: 416, endPoint x: 634, endPoint y: 355, distance: 265.4
click at [634, 355] on div "Para desplazarte, pulsa las teclas de flecha. Para activar la función de arrast…" at bounding box center [694, 302] width 1047 height 605
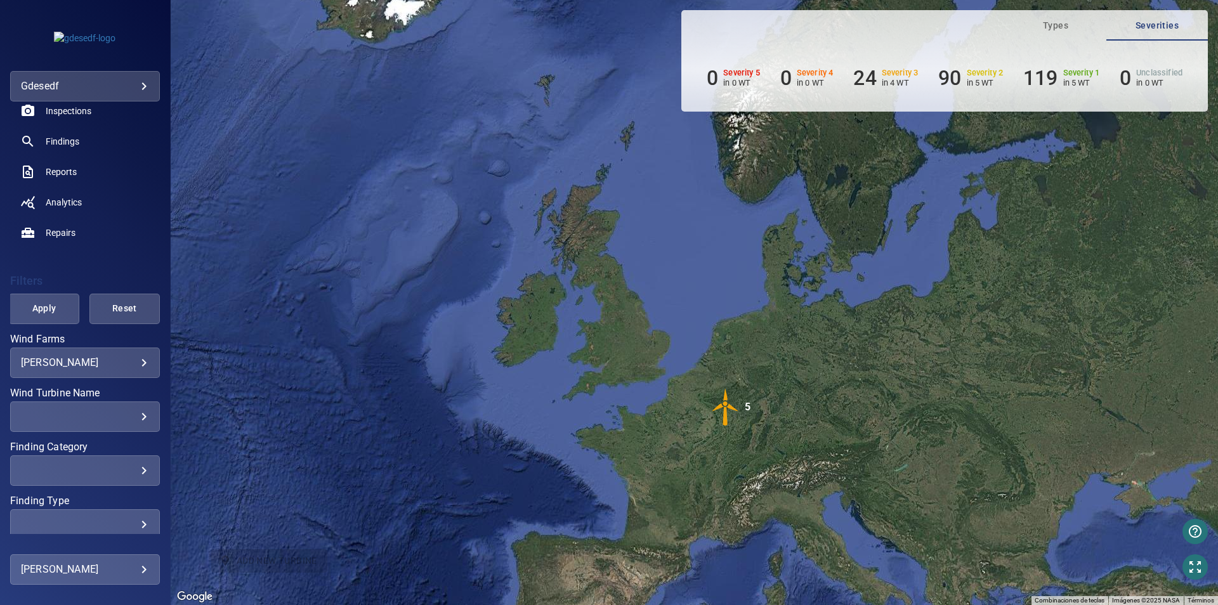
drag, startPoint x: 800, startPoint y: 372, endPoint x: 1020, endPoint y: 535, distance: 274.3
click at [791, 436] on div "Para desplazarte, pulsa las teclas de flecha. Para activar la función de arrast…" at bounding box center [694, 302] width 1047 height 605
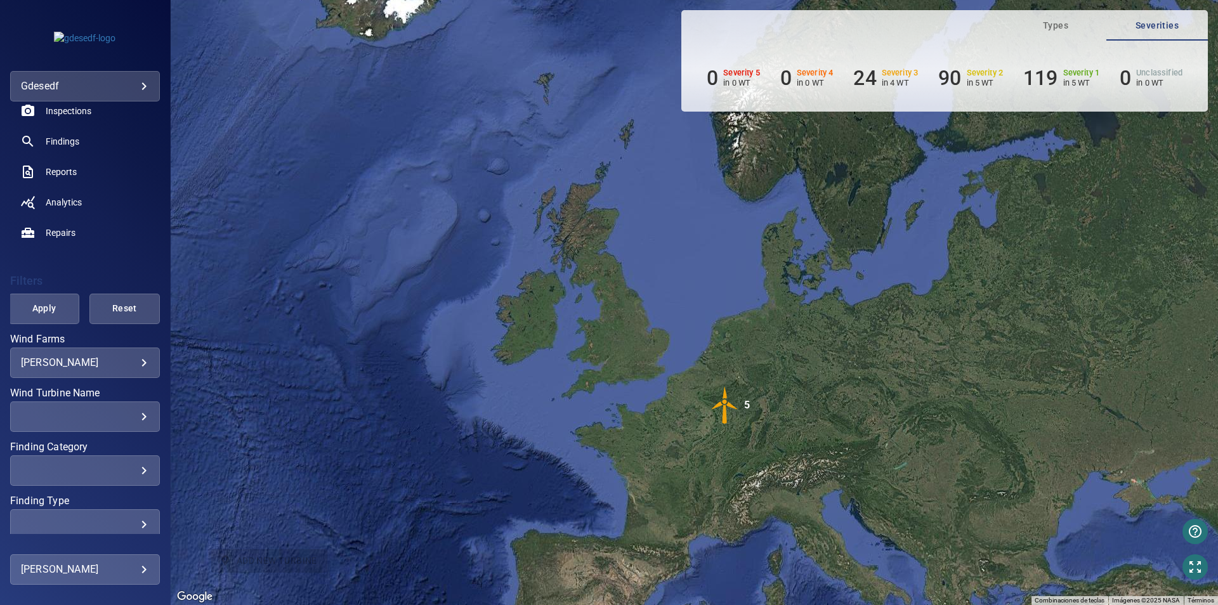
click at [1199, 574] on icon "button" at bounding box center [1195, 567] width 15 height 15
click at [1204, 581] on div "Para desplazarte, pulsa las teclas de flecha. Para activar la función de arrast…" at bounding box center [694, 302] width 1047 height 605
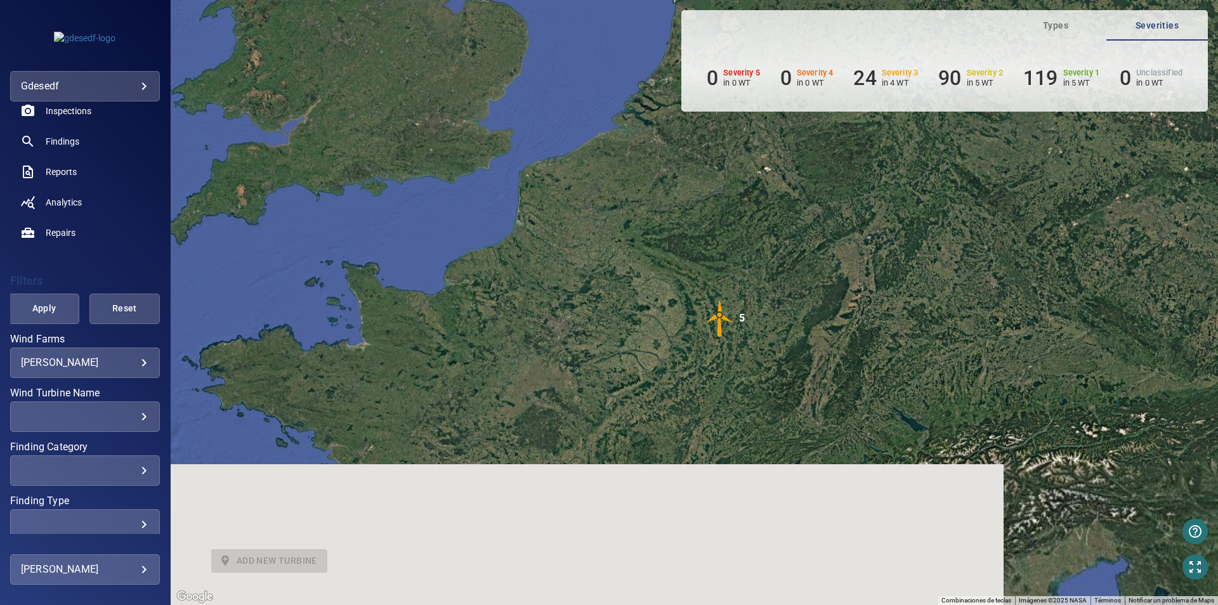
drag, startPoint x: 739, startPoint y: 412, endPoint x: 751, endPoint y: 250, distance: 162.9
click at [751, 250] on div "Para desplazarte, pulsa las teclas de flecha. Para activar la función de arrast…" at bounding box center [694, 302] width 1047 height 605
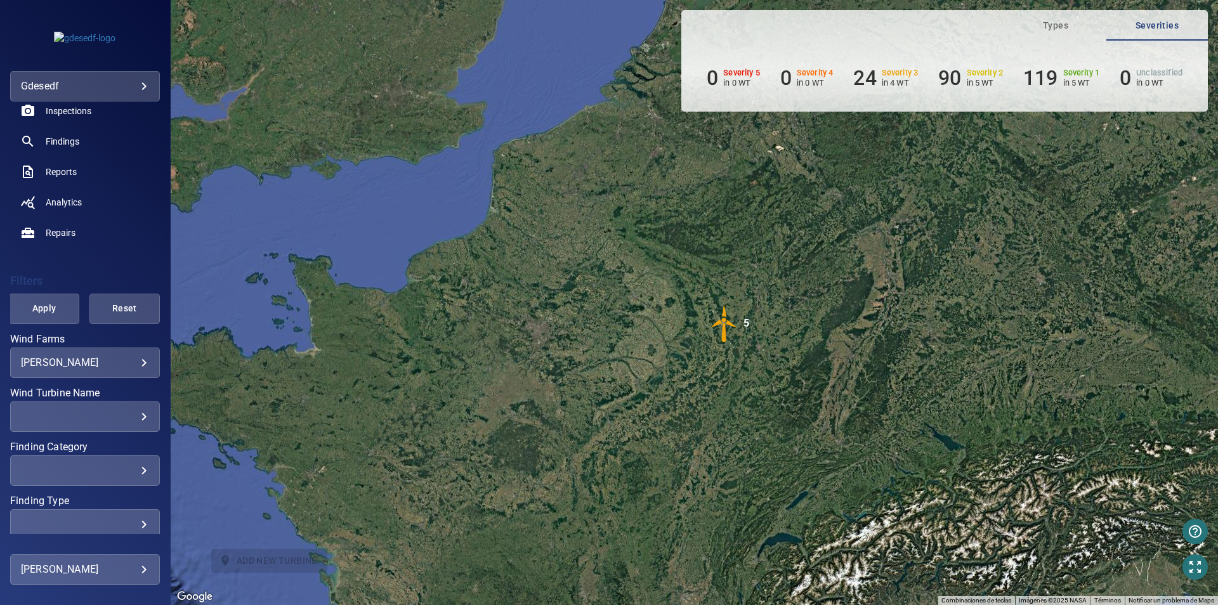
click at [1202, 578] on div "Para desplazarte, pulsa las teclas de flecha. Para activar la función de arrast…" at bounding box center [694, 302] width 1047 height 605
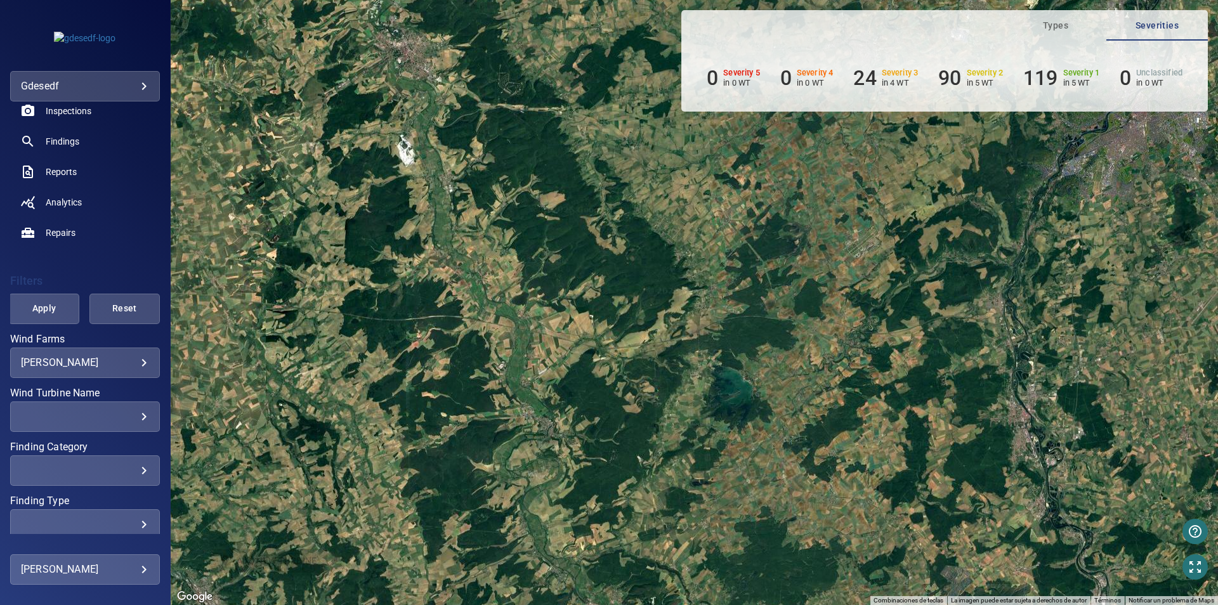
drag, startPoint x: 701, startPoint y: 534, endPoint x: 732, endPoint y: 325, distance: 211.7
click at [732, 325] on div "Para desplazarte, pulsa las teclas de flecha. Para activar la función de arrast…" at bounding box center [694, 302] width 1047 height 605
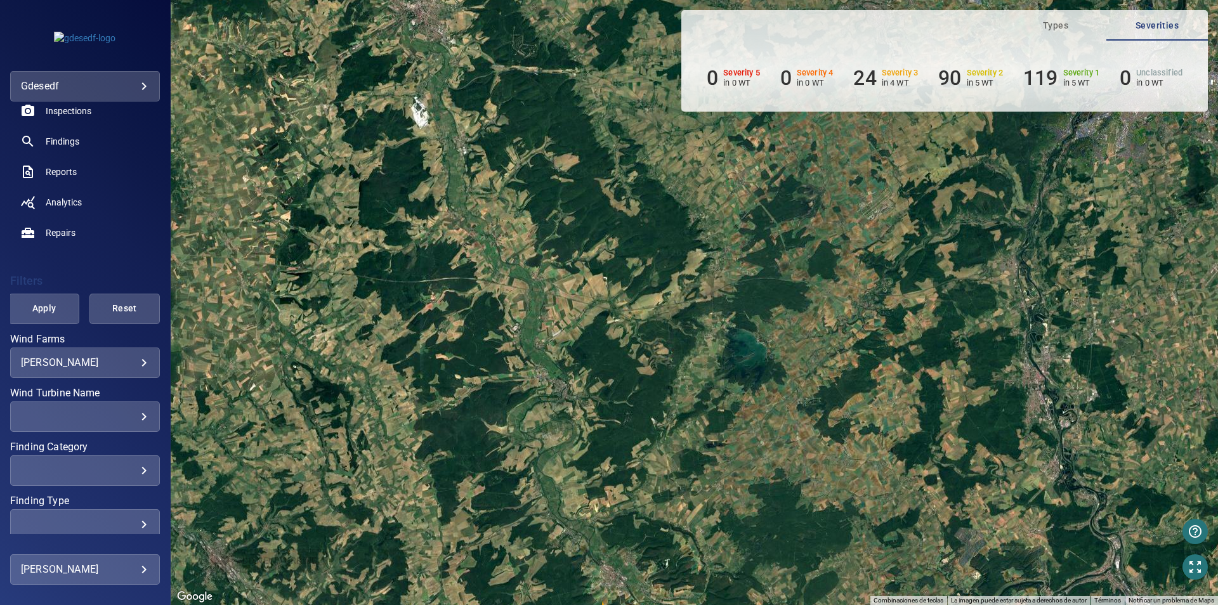
drag, startPoint x: 740, startPoint y: 386, endPoint x: 782, endPoint y: 382, distance: 42.1
click at [784, 261] on div "Para desplazarte, pulsa las teclas de flecha. Para activar la función de arrast…" at bounding box center [694, 302] width 1047 height 605
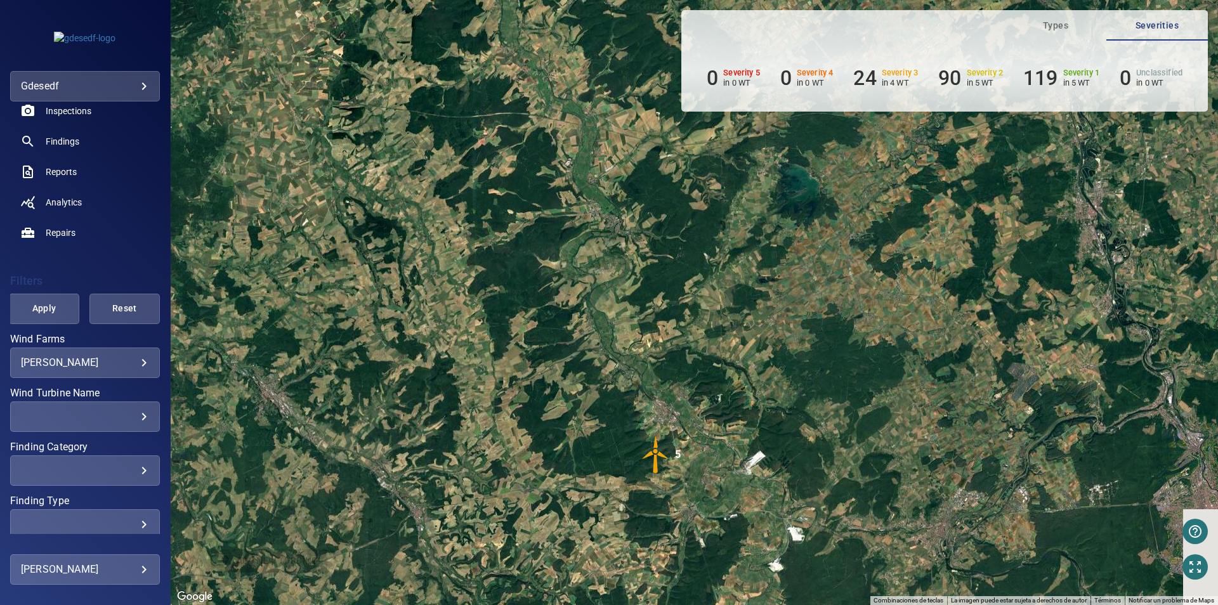
drag, startPoint x: 782, startPoint y: 389, endPoint x: 784, endPoint y: 279, distance: 110.4
click at [784, 279] on div "Para desplazarte, pulsa las teclas de flecha. Para activar la función de arrast…" at bounding box center [694, 302] width 1047 height 605
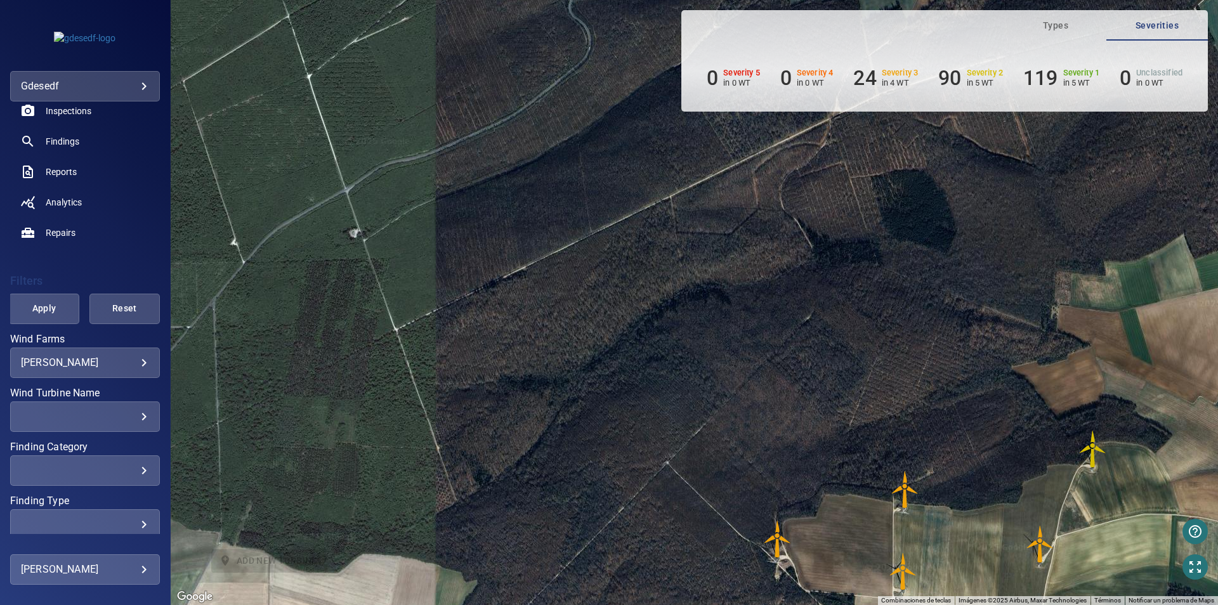
drag, startPoint x: 496, startPoint y: 273, endPoint x: 913, endPoint y: 373, distance: 428.7
click at [913, 373] on div "Para desplazarte, pulsa las teclas de flecha. Para activar la función de arrast…" at bounding box center [694, 302] width 1047 height 605
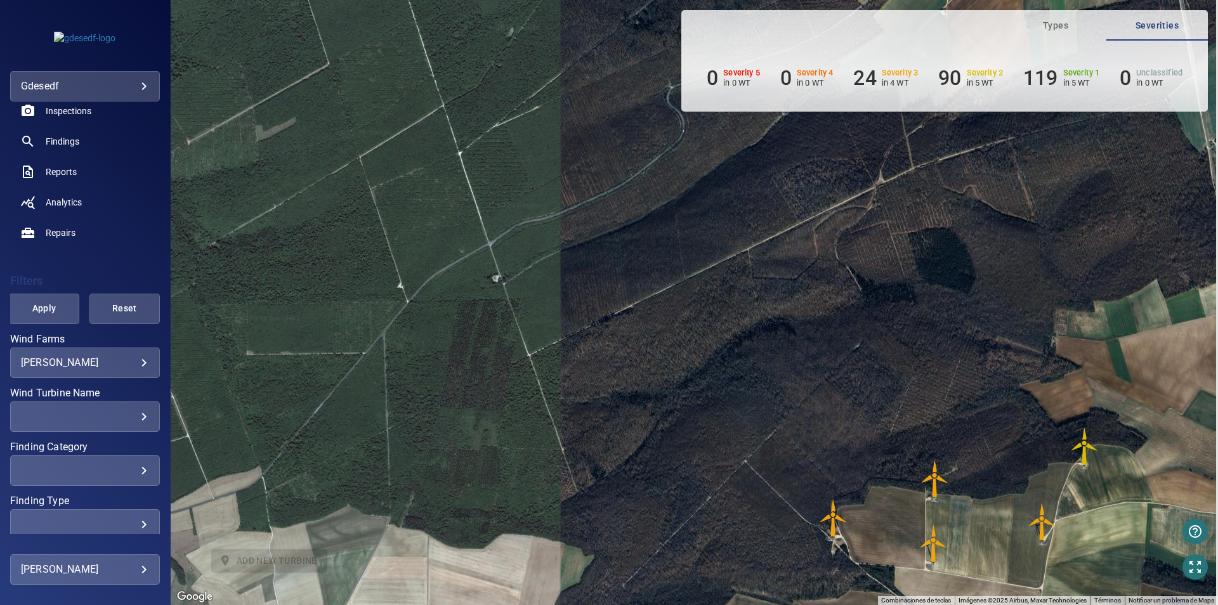
drag, startPoint x: 730, startPoint y: 379, endPoint x: 529, endPoint y: 292, distance: 219.3
click at [450, 237] on div "Para desplazarte, pulsa las teclas de flecha. Para activar la función de arrast…" at bounding box center [694, 302] width 1047 height 605
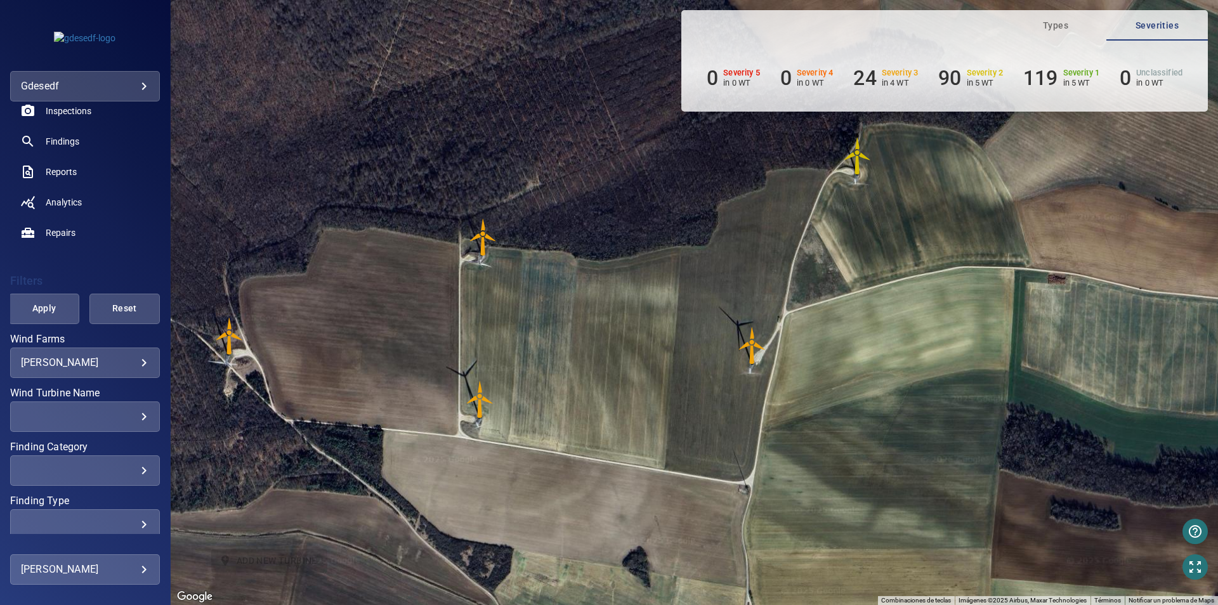
drag, startPoint x: 700, startPoint y: 409, endPoint x: 663, endPoint y: 365, distance: 57.1
click at [663, 365] on div "Para desplazarte, pulsa las teclas de flecha. Para activar la función de arrast…" at bounding box center [694, 302] width 1047 height 605
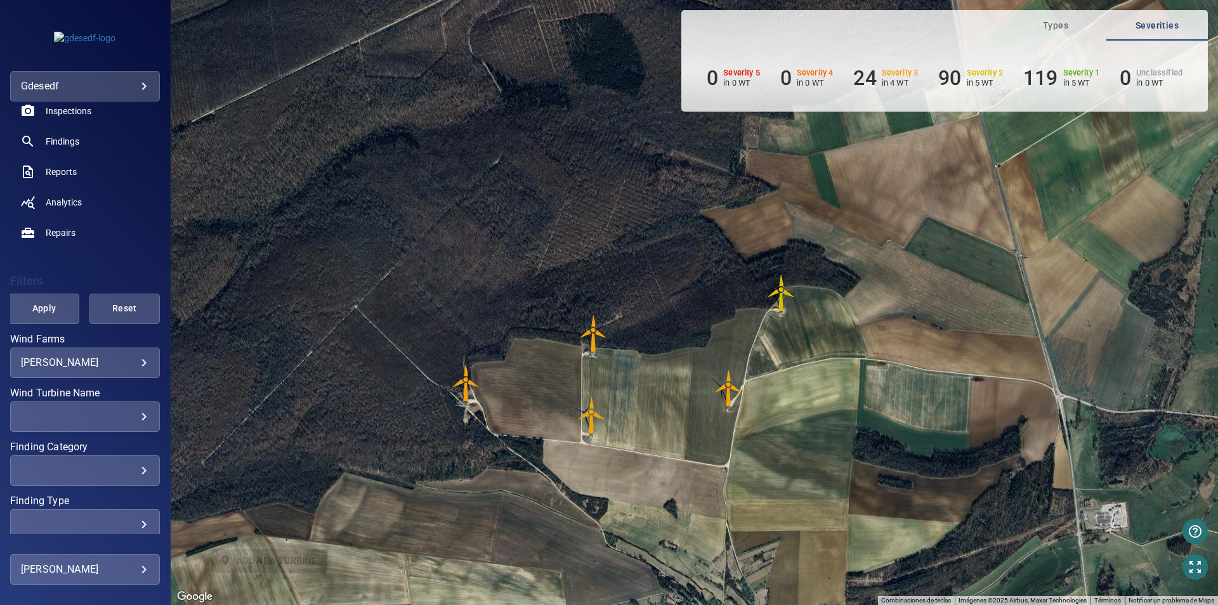
drag, startPoint x: 681, startPoint y: 404, endPoint x: 685, endPoint y: 411, distance: 7.7
click at [685, 411] on div "Para desplazarte, pulsa las teclas de flecha. Para activar la función de arrast…" at bounding box center [694, 302] width 1047 height 605
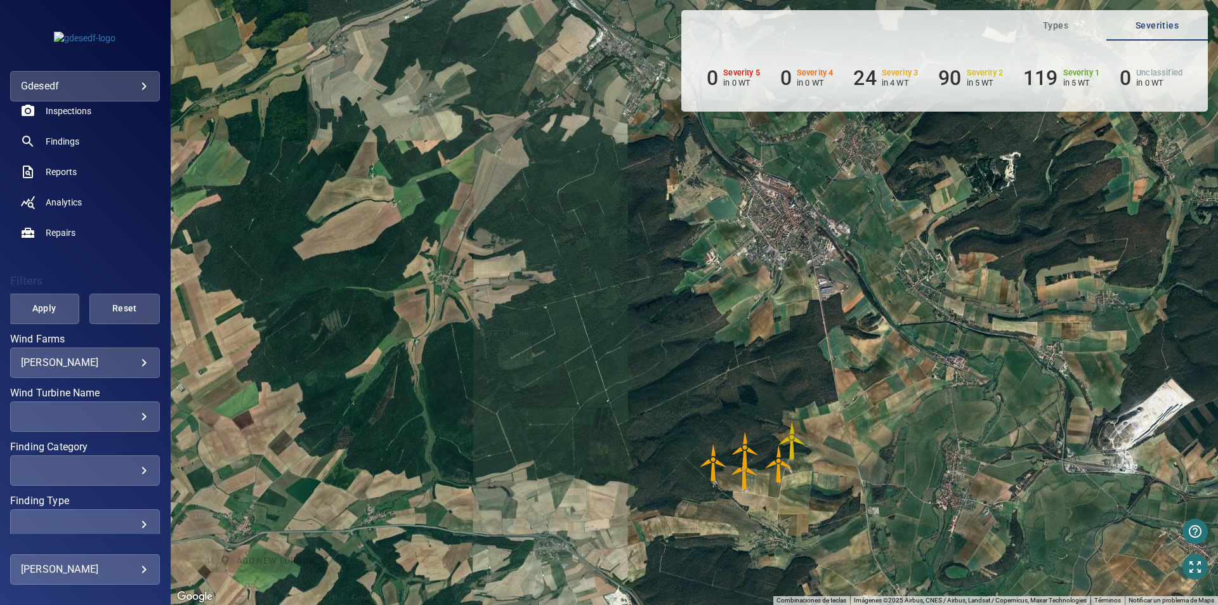
drag, startPoint x: 518, startPoint y: 309, endPoint x: 606, endPoint y: 387, distance: 117.8
click at [606, 387] on div "Para desplazarte, pulsa las teclas de flecha. Para activar la función de arrast…" at bounding box center [694, 302] width 1047 height 605
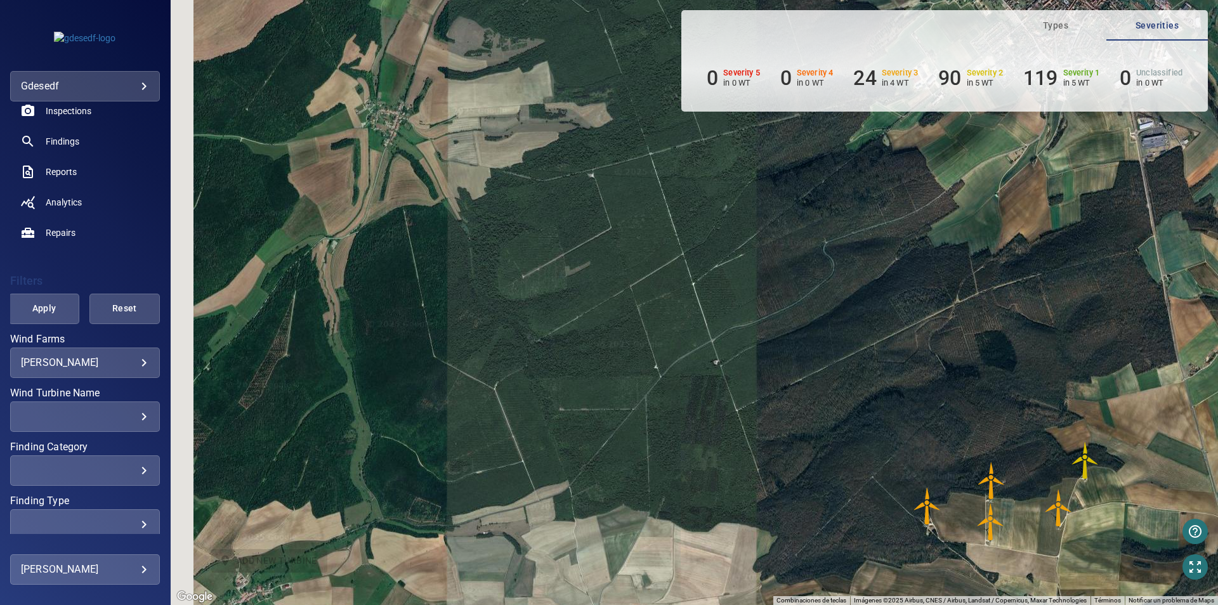
drag, startPoint x: 697, startPoint y: 373, endPoint x: 655, endPoint y: 391, distance: 45.7
click at [712, 339] on div "Para desplazarte, pulsa las teclas de flecha. Para activar la función de arrast…" at bounding box center [694, 302] width 1047 height 605
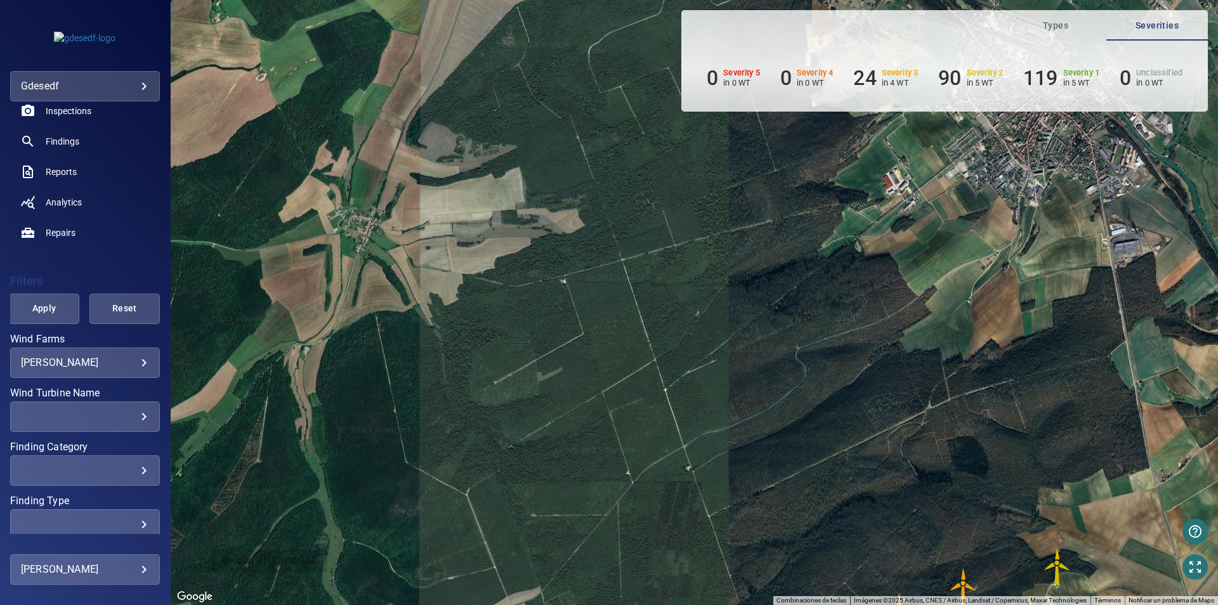
drag, startPoint x: 653, startPoint y: 427, endPoint x: 687, endPoint y: 630, distance: 205.9
click at [687, 605] on div "Para desplazarte, pulsa las teclas de flecha. Para activar la función de arrast…" at bounding box center [694, 302] width 1047 height 605
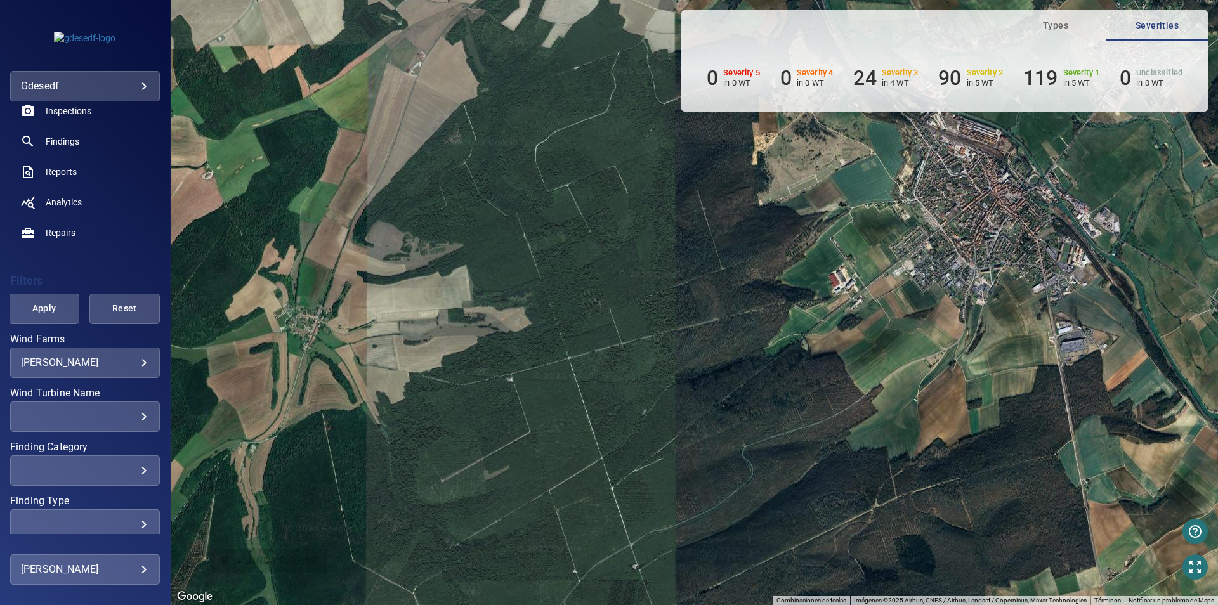
drag, startPoint x: 613, startPoint y: 477, endPoint x: 528, endPoint y: 565, distance: 122.1
click at [528, 565] on div "Para desplazarte, pulsa las teclas de flecha. Para activar la función de arrast…" at bounding box center [694, 302] width 1047 height 605
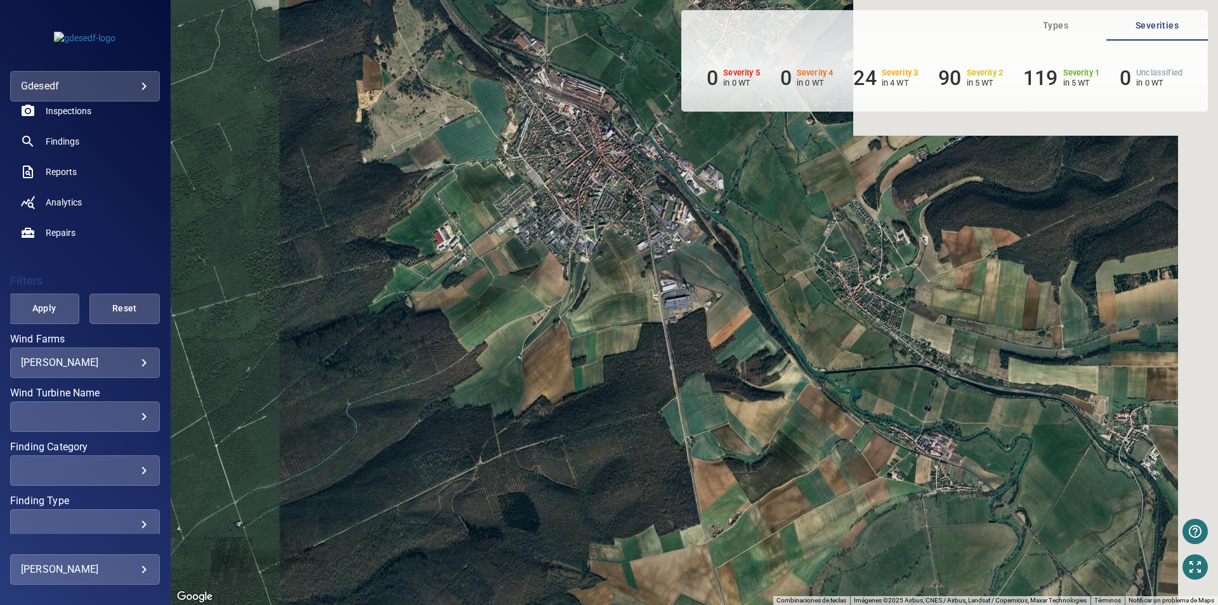
drag, startPoint x: 643, startPoint y: 347, endPoint x: 411, endPoint y: 362, distance: 232.1
click at [223, 278] on div "Para desplazarte, pulsa las teclas de flecha. Para activar la función de arrast…" at bounding box center [694, 302] width 1047 height 605
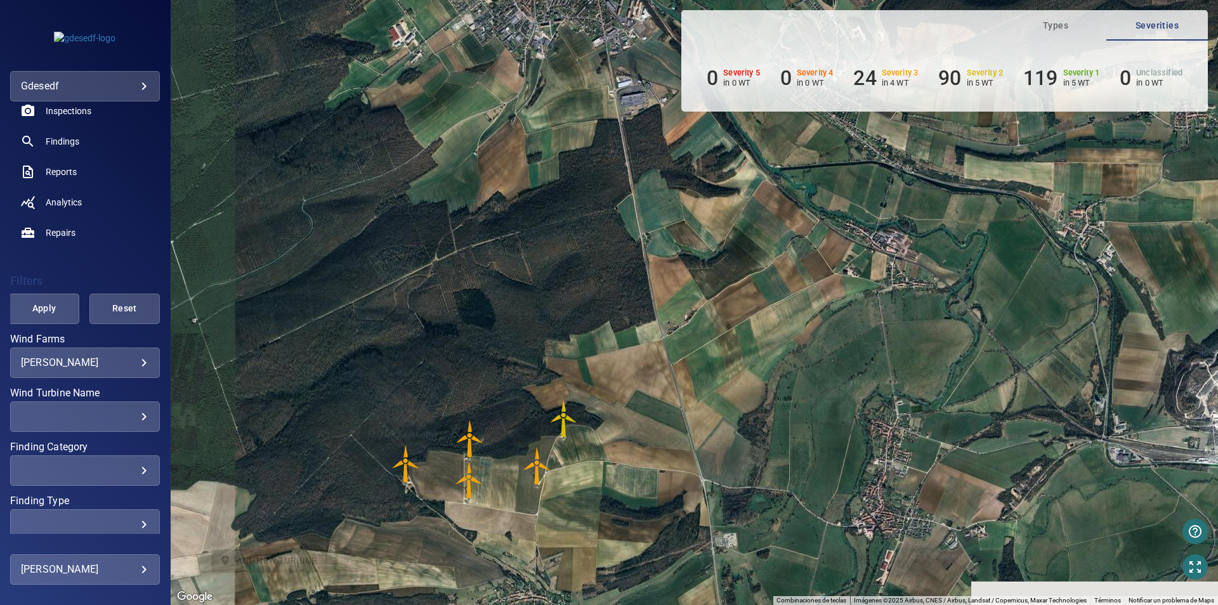
drag, startPoint x: 629, startPoint y: 435, endPoint x: 641, endPoint y: 335, distance: 101.0
click at [614, 253] on div "Para desplazarte, pulsa las teclas de flecha. Para activar la función de arrast…" at bounding box center [694, 302] width 1047 height 605
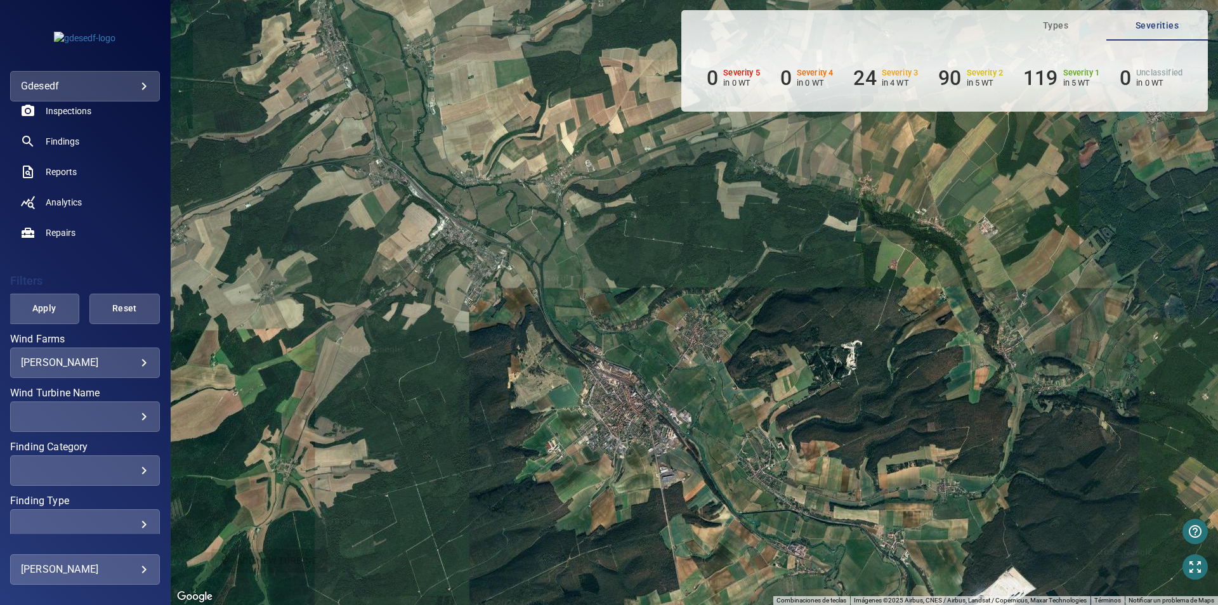
drag, startPoint x: 865, startPoint y: 362, endPoint x: 830, endPoint y: 549, distance: 191.1
click at [856, 557] on div "Para desplazarte, pulsa las teclas de flecha. Para activar la función de arrast…" at bounding box center [694, 302] width 1047 height 605
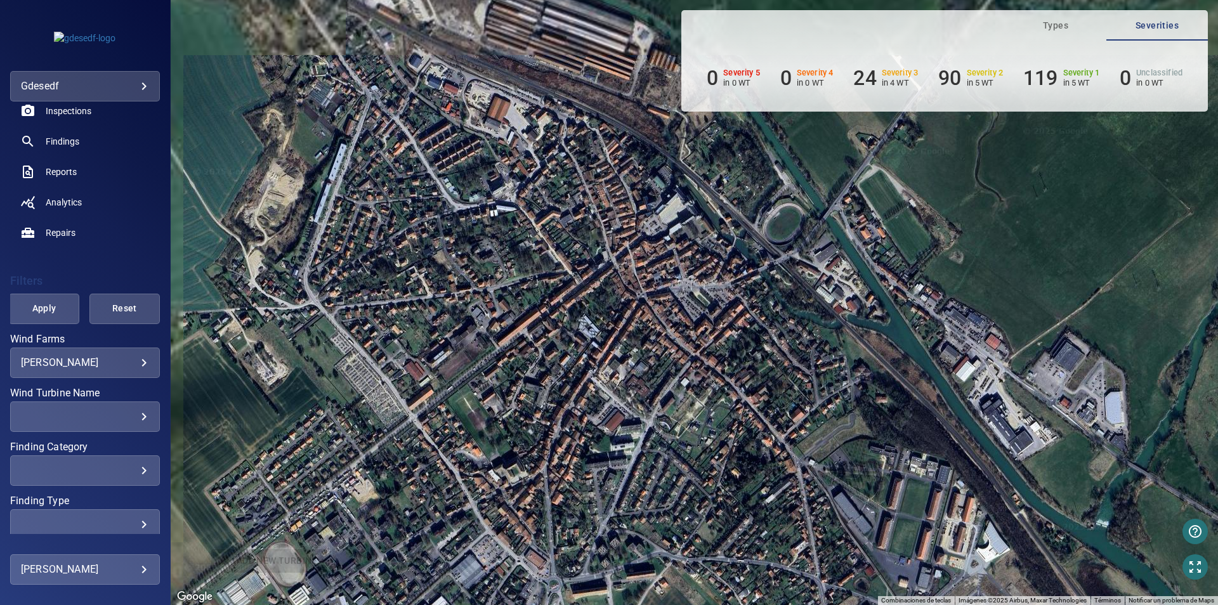
drag, startPoint x: 579, startPoint y: 390, endPoint x: 720, endPoint y: 538, distance: 204.6
click at [720, 538] on div "Para desplazarte, pulsa las teclas de flecha. Para activar la función de arrast…" at bounding box center [694, 302] width 1047 height 605
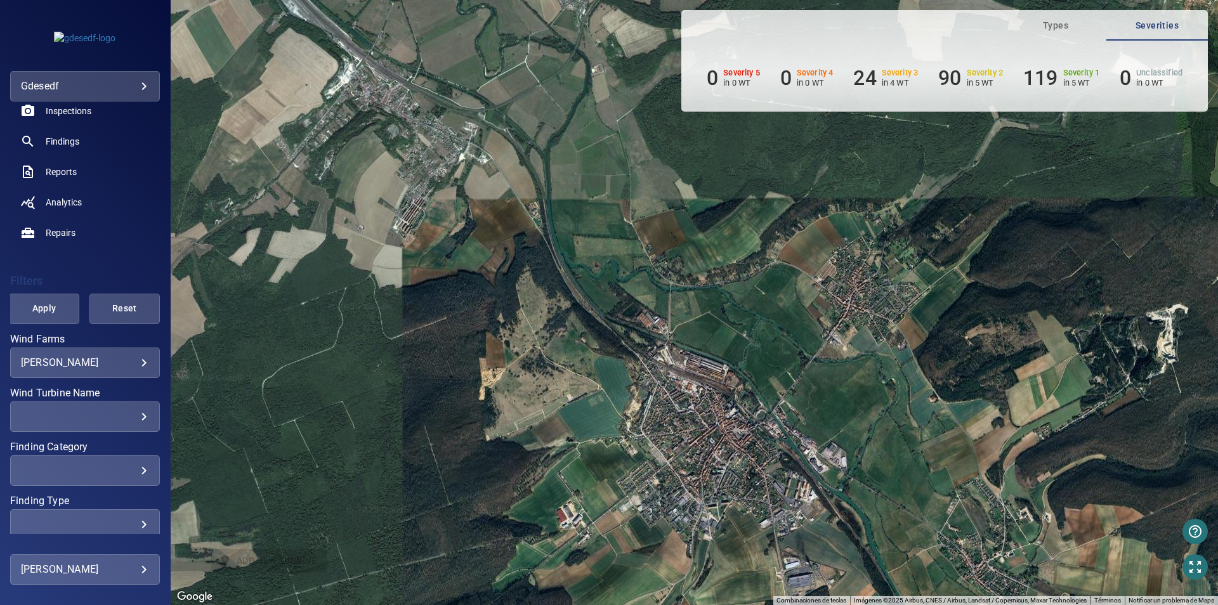
drag, startPoint x: 695, startPoint y: 435, endPoint x: 724, endPoint y: 300, distance: 137.6
click at [715, 263] on div "Para desplazarte, pulsa las teclas de flecha. Para activar la función de arrast…" at bounding box center [694, 302] width 1047 height 605
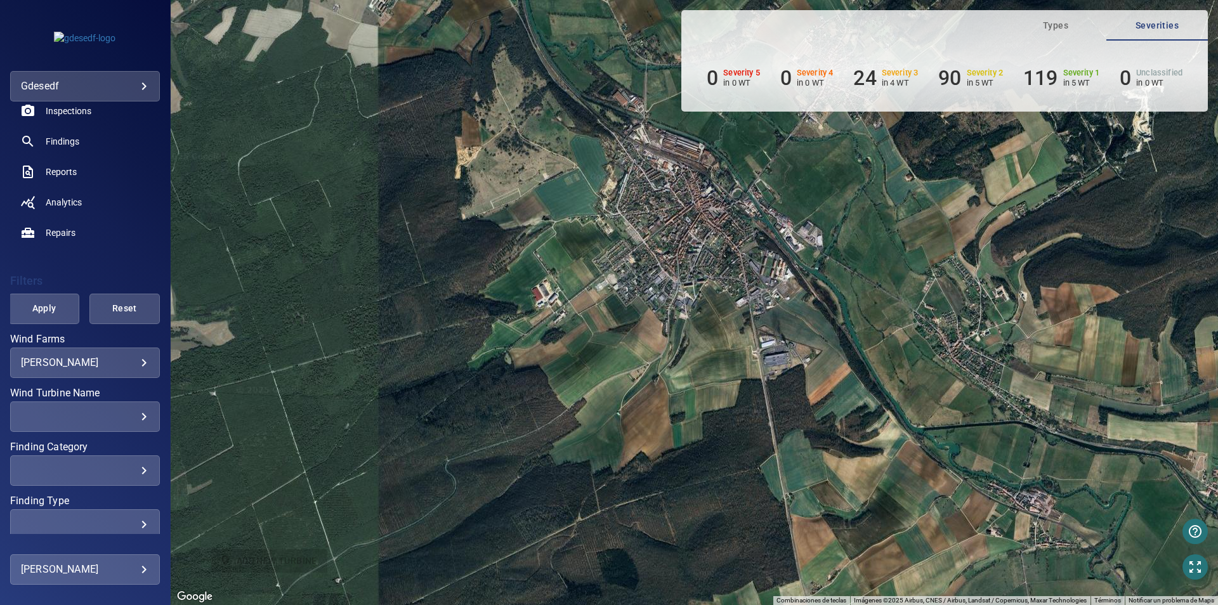
drag, startPoint x: 744, startPoint y: 343, endPoint x: 730, endPoint y: 318, distance: 29.0
click at [738, 333] on div "Para desplazarte, pulsa las teclas de flecha. Para activar la función de arrast…" at bounding box center [694, 302] width 1047 height 605
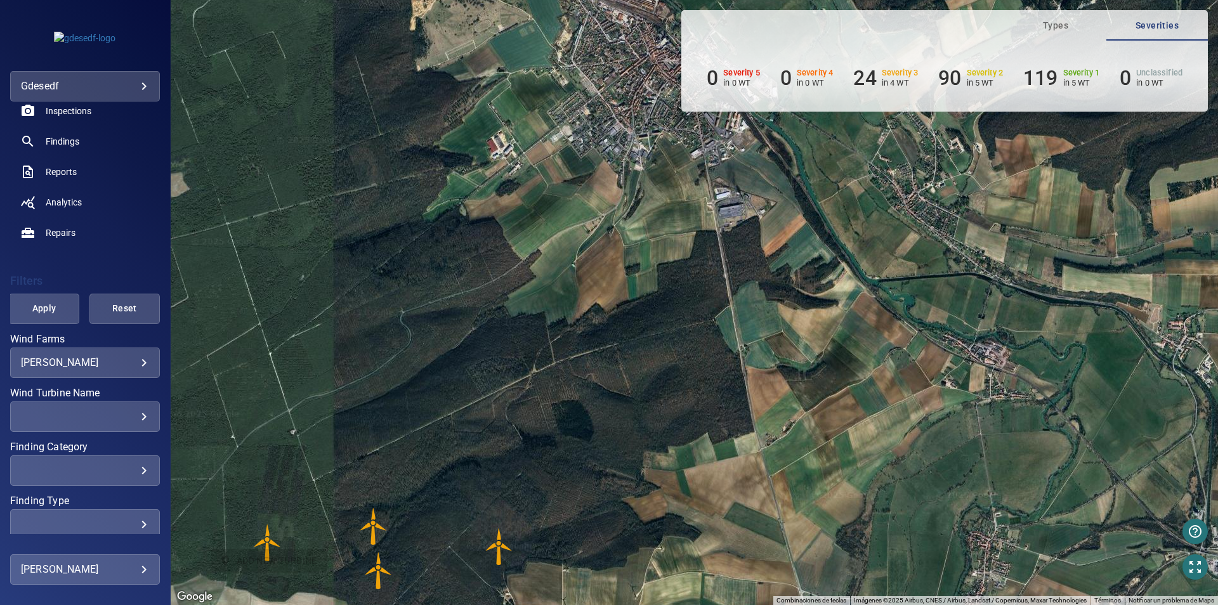
click at [771, 304] on div "Para desplazarte, pulsa las teclas de flecha. Para activar la función de arrast…" at bounding box center [694, 302] width 1047 height 605
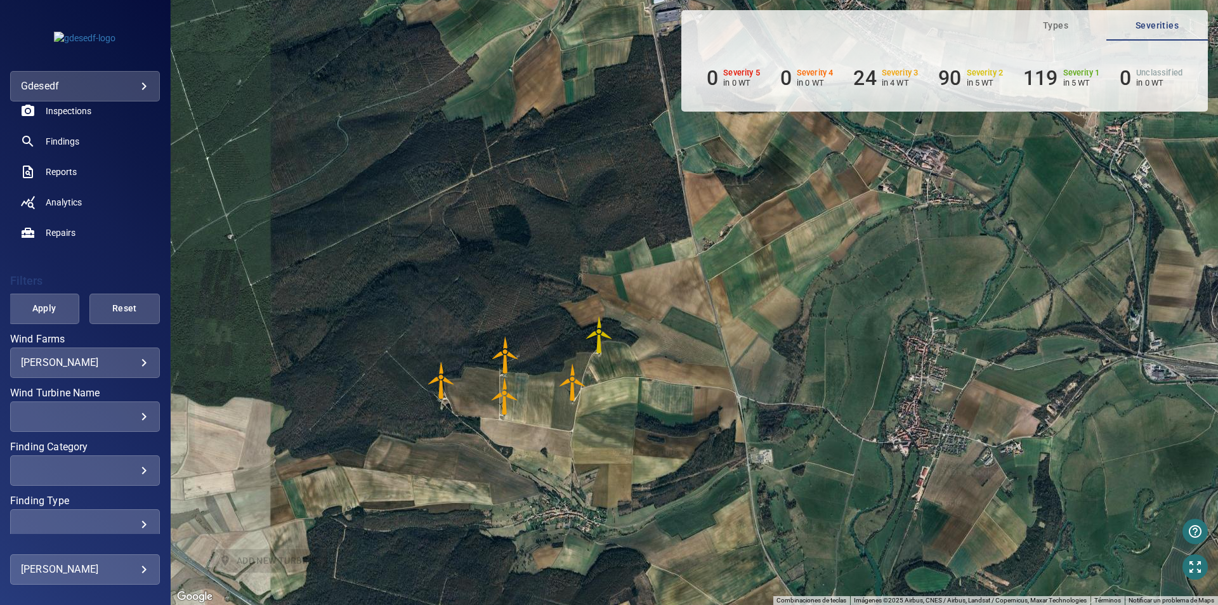
drag, startPoint x: 787, startPoint y: 408, endPoint x: 775, endPoint y: 284, distance: 124.9
click at [778, 292] on div "Para desplazarte, pulsa las teclas de flecha. Para activar la función de arrast…" at bounding box center [694, 302] width 1047 height 605
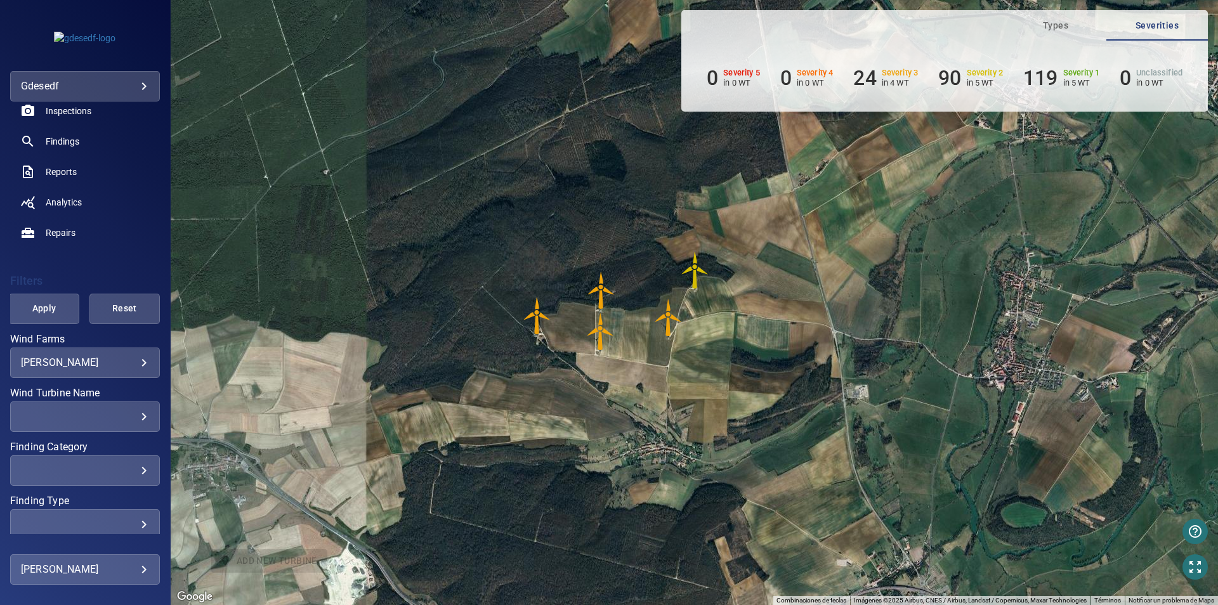
drag, startPoint x: 590, startPoint y: 378, endPoint x: 725, endPoint y: 529, distance: 202.6
click at [725, 531] on div "Para desplazarte, pulsa las teclas de flecha. Para activar la función de arrast…" at bounding box center [694, 302] width 1047 height 605
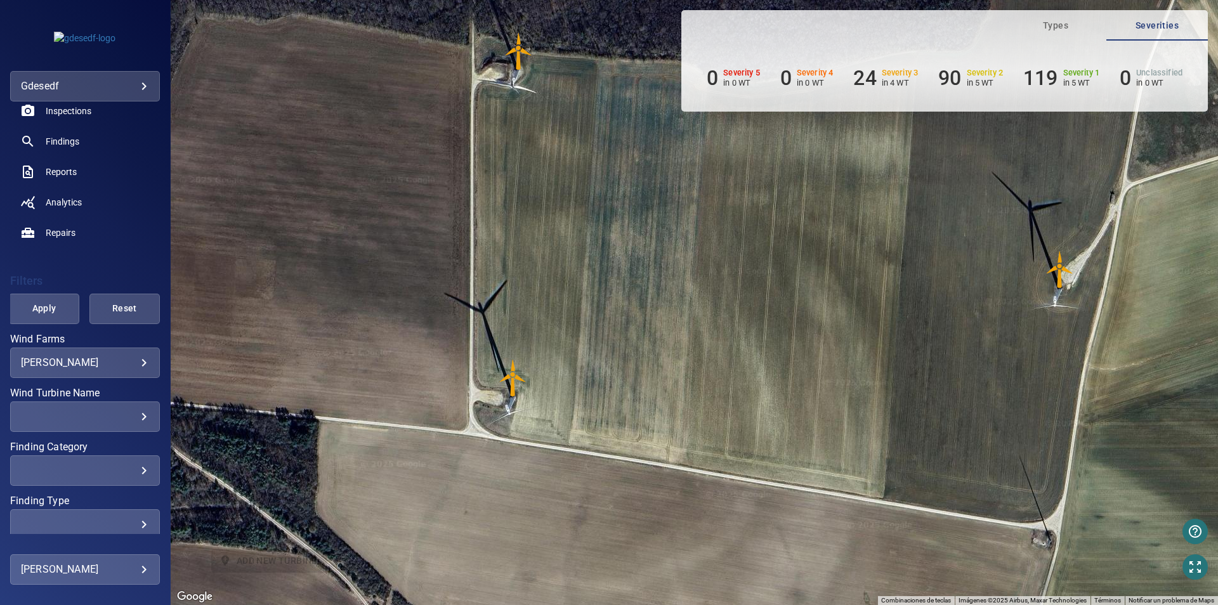
drag, startPoint x: 588, startPoint y: 310, endPoint x: 653, endPoint y: 432, distance: 138.8
click at [653, 432] on div "Para desplazarte, pulsa las teclas de flecha. Para activar la función de arrast…" at bounding box center [694, 302] width 1047 height 605
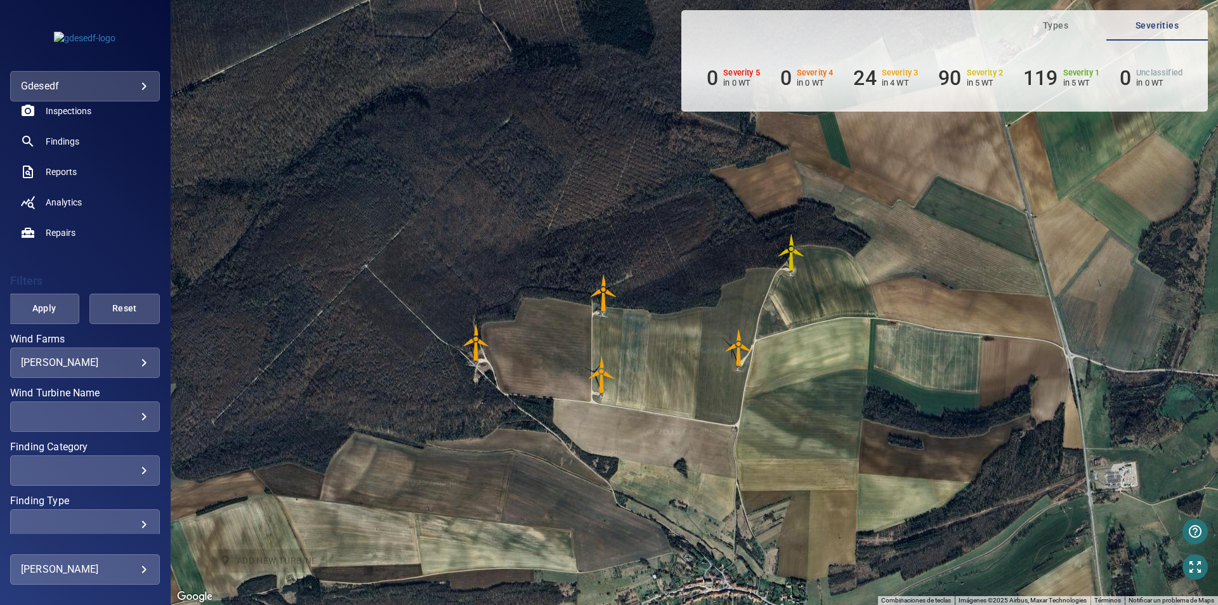
click at [612, 305] on img "E2" at bounding box center [604, 293] width 38 height 38
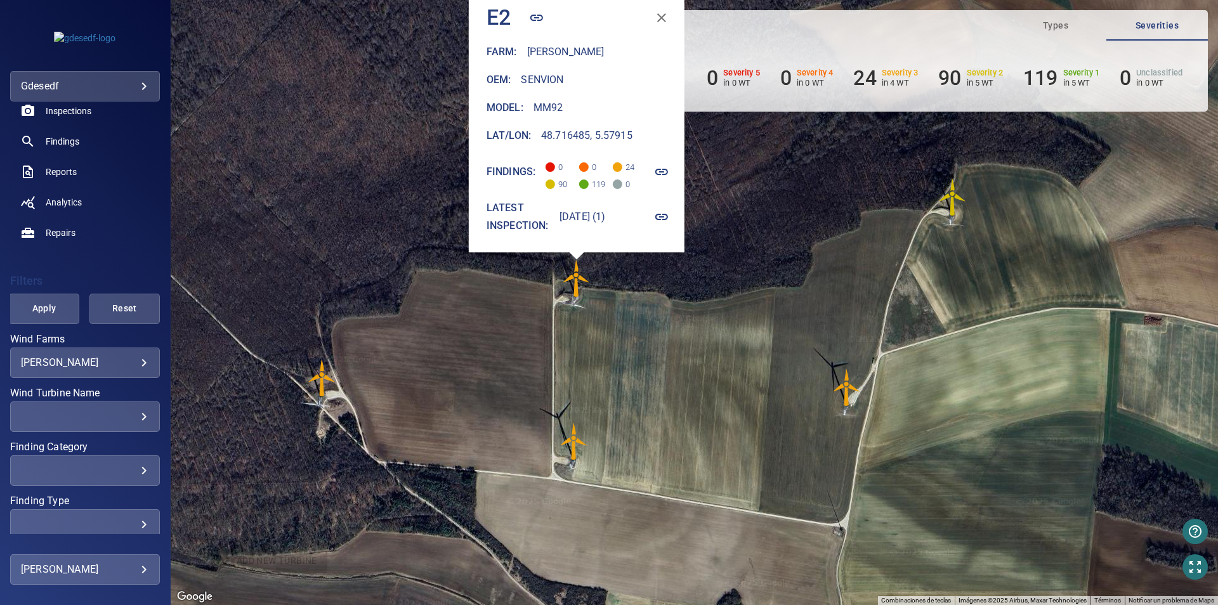
drag, startPoint x: 944, startPoint y: 418, endPoint x: 613, endPoint y: 370, distance: 334.7
click at [613, 370] on div "Para desplazarte, pulsa las teclas de flecha. Para activar la función de arrast…" at bounding box center [694, 302] width 1047 height 605
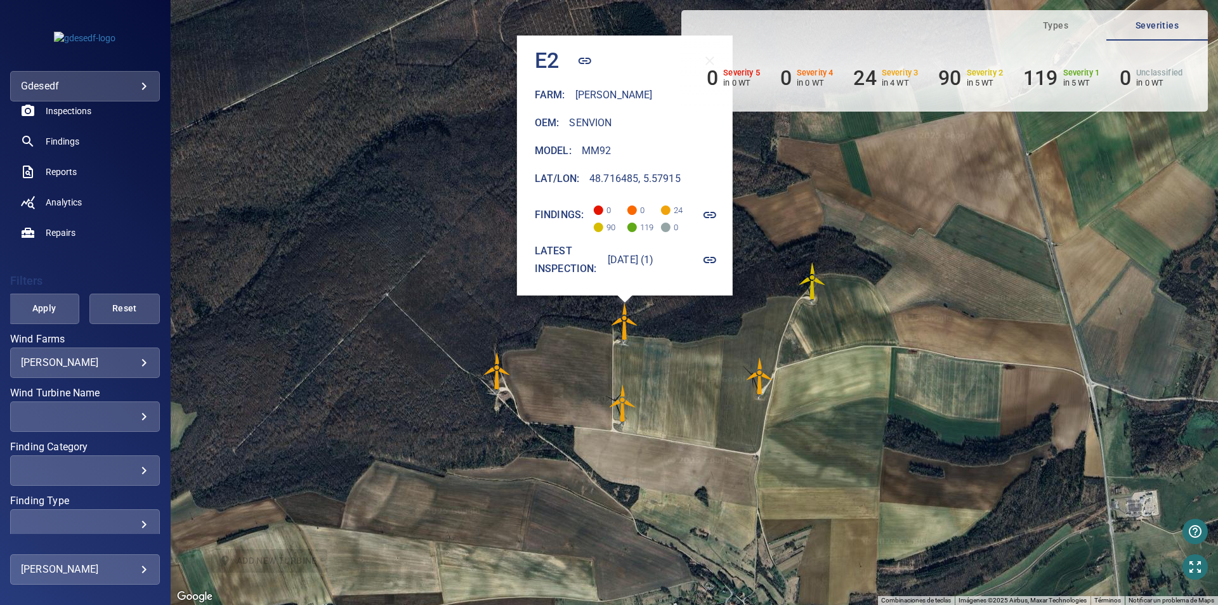
click at [971, 310] on div "Para desplazarte, pulsa las teclas de flecha. Para activar la función de arrast…" at bounding box center [694, 302] width 1047 height 605
click at [723, 62] on div "0 Severity 5 in 0 WT 0 Severity 4 in 0 WT 24 Severity 3 in 4 WT 90 Severity 2 i…" at bounding box center [944, 76] width 527 height 71
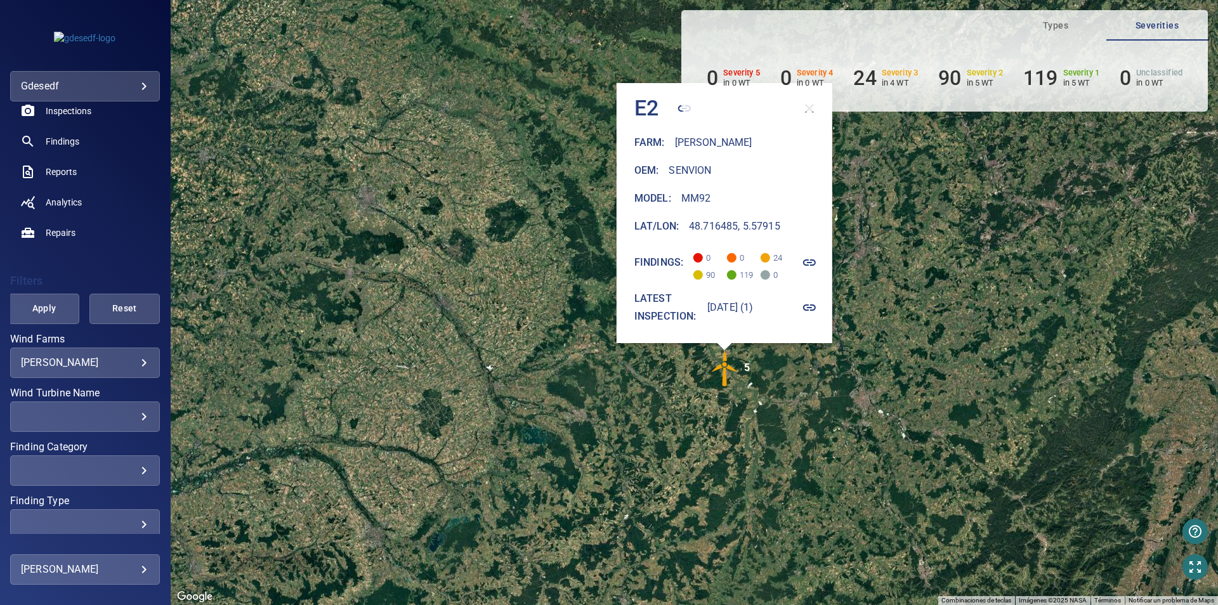
drag, startPoint x: 935, startPoint y: 329, endPoint x: 780, endPoint y: 393, distance: 167.5
click at [780, 393] on div "Para desplazarte, pulsa las teclas de flecha. Para activar la función de arrast…" at bounding box center [694, 302] width 1047 height 605
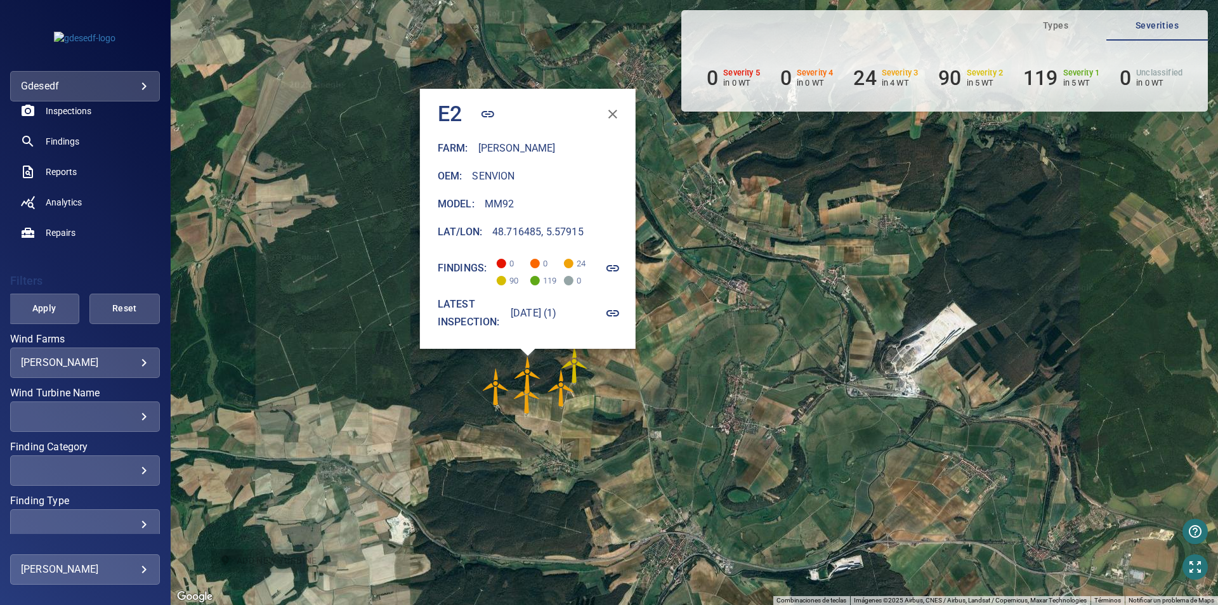
drag, startPoint x: 544, startPoint y: 378, endPoint x: 879, endPoint y: 421, distance: 338.4
click at [878, 421] on div "Para desplazarte, pulsa las teclas de flecha. Para activar la función de arrast…" at bounding box center [694, 302] width 1047 height 605
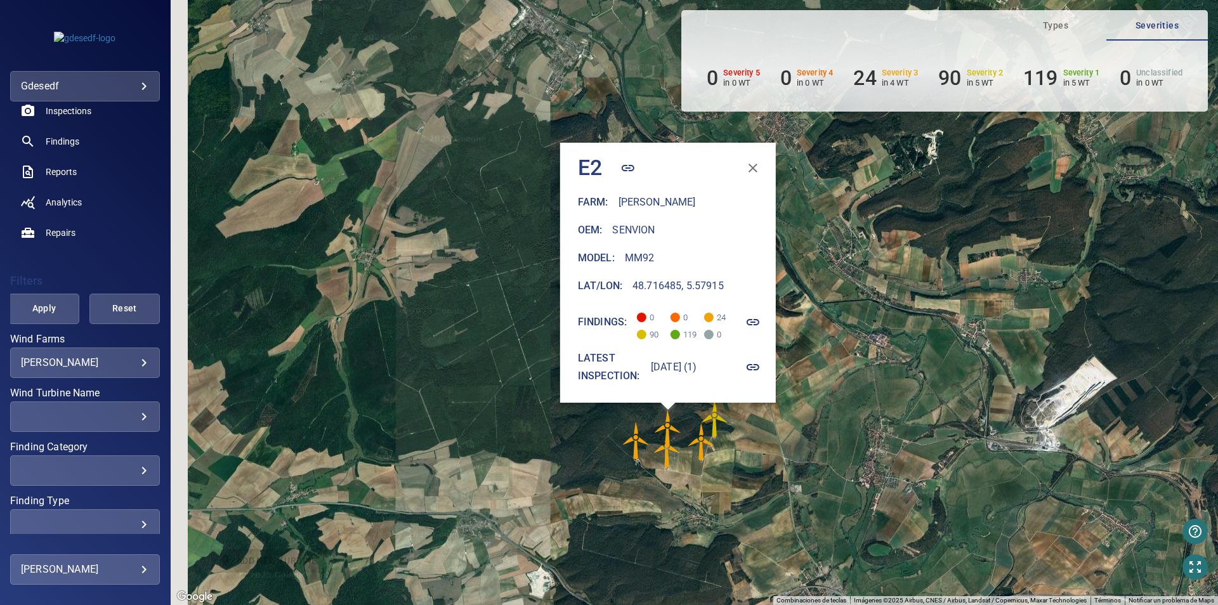
drag, startPoint x: 827, startPoint y: 460, endPoint x: 839, endPoint y: 461, distance: 12.1
click at [839, 461] on div "Para desplazarte, pulsa las teclas de flecha. Para activar la función de arrast…" at bounding box center [694, 302] width 1047 height 605
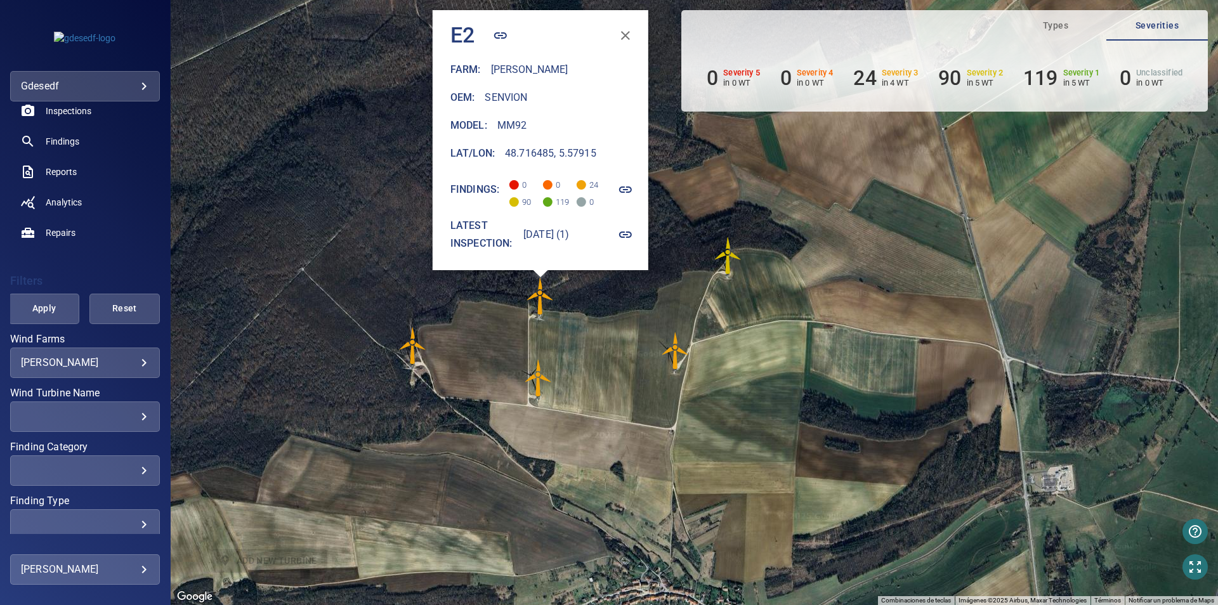
drag, startPoint x: 712, startPoint y: 477, endPoint x: 836, endPoint y: 496, distance: 124.5
click at [836, 496] on div "Para desplazarte, pulsa las teclas de flecha. Para activar la función de arrast…" at bounding box center [694, 302] width 1047 height 605
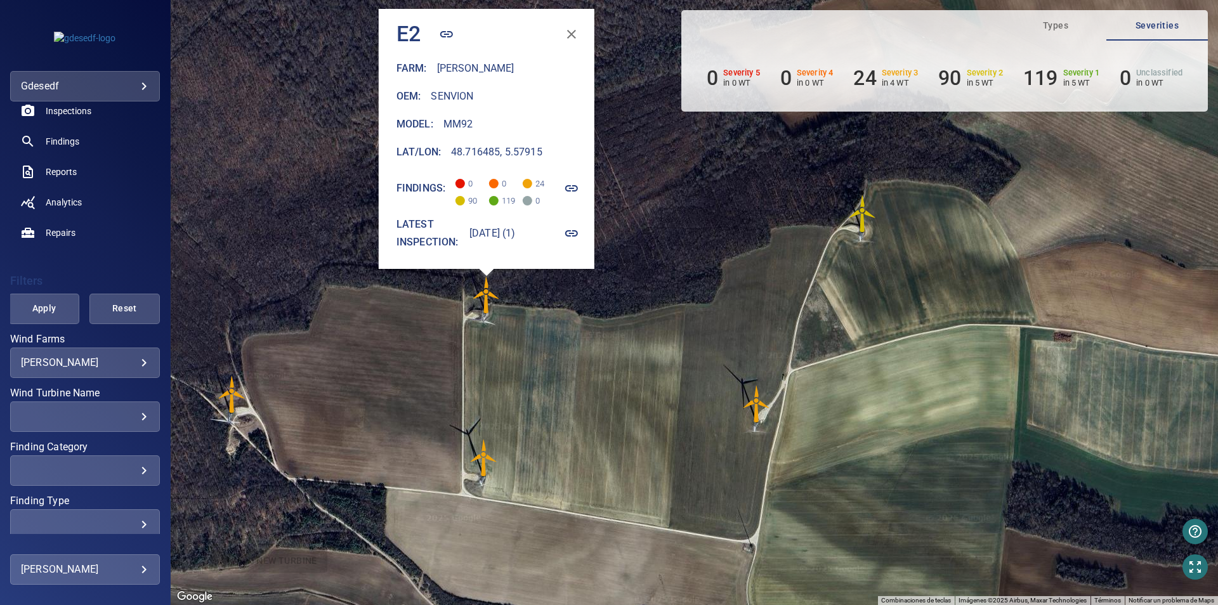
drag, startPoint x: 645, startPoint y: 317, endPoint x: 704, endPoint y: 329, distance: 59.6
click at [704, 329] on div "Para desplazarte, pulsa las teclas de flecha. Para activar la función de arrast…" at bounding box center [694, 302] width 1047 height 605
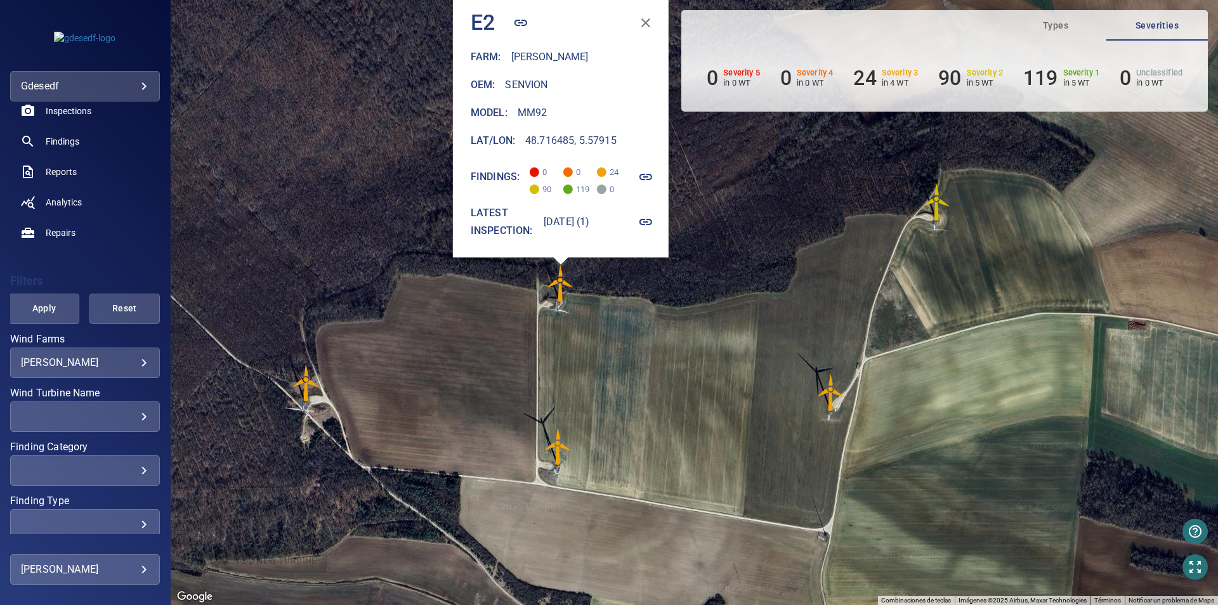
drag, startPoint x: 730, startPoint y: 333, endPoint x: 738, endPoint y: 332, distance: 8.3
click at [743, 332] on div "Para desplazarte, pulsa las teclas de flecha. Para activar la función de arrast…" at bounding box center [694, 302] width 1047 height 605
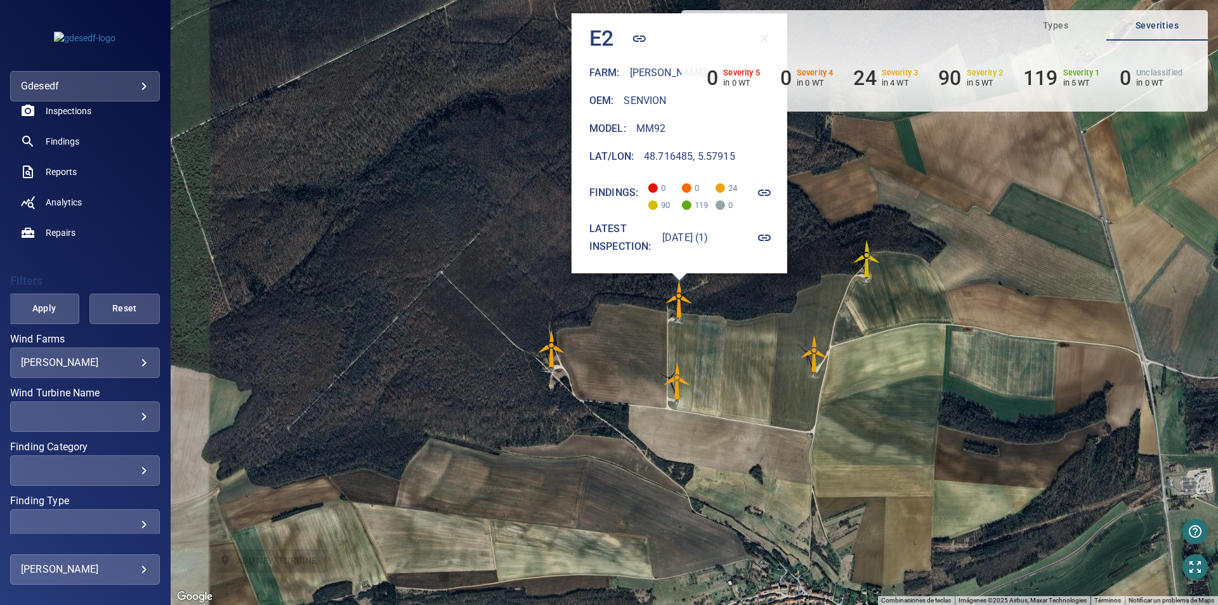
drag, startPoint x: 723, startPoint y: 350, endPoint x: 706, endPoint y: 355, distance: 17.3
click at [706, 355] on div "Para desplazarte, pulsa las teclas de flecha. Para activar la función de arrast…" at bounding box center [694, 302] width 1047 height 605
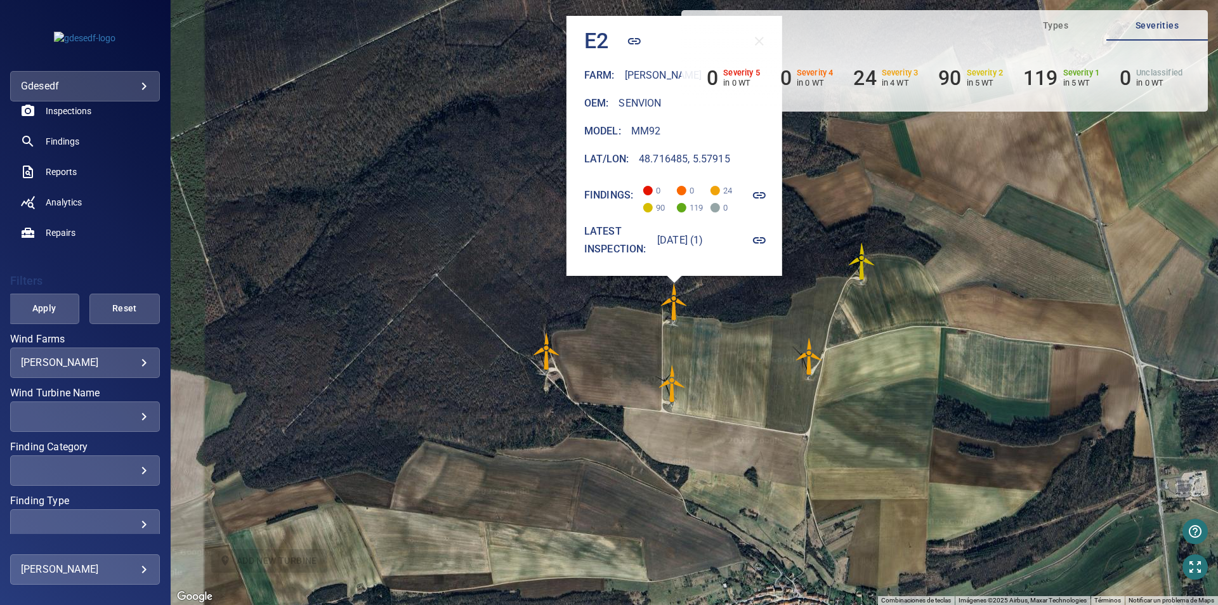
drag, startPoint x: 781, startPoint y: 367, endPoint x: 733, endPoint y: 376, distance: 49.1
click at [733, 376] on div "Para desplazarte, pulsa las teclas de flecha. Para activar la función de arrast…" at bounding box center [694, 302] width 1047 height 605
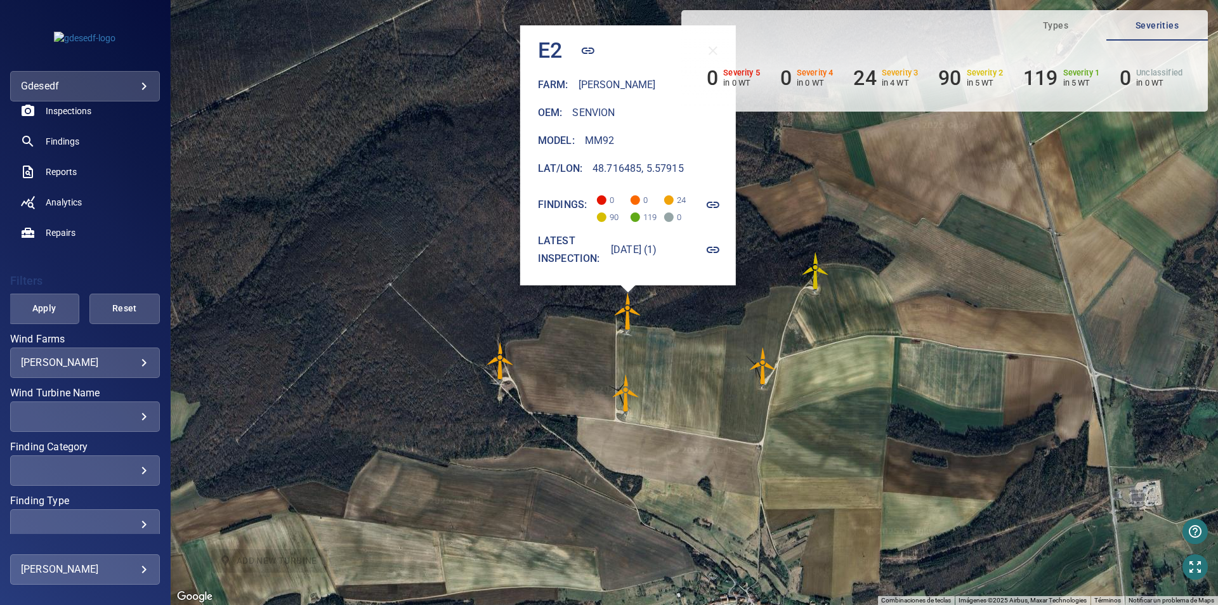
drag, startPoint x: 507, startPoint y: 433, endPoint x: 456, endPoint y: 508, distance: 91.3
click at [456, 508] on div "Para desplazarte, pulsa las teclas de flecha. Para activar la función de arrast…" at bounding box center [694, 302] width 1047 height 605
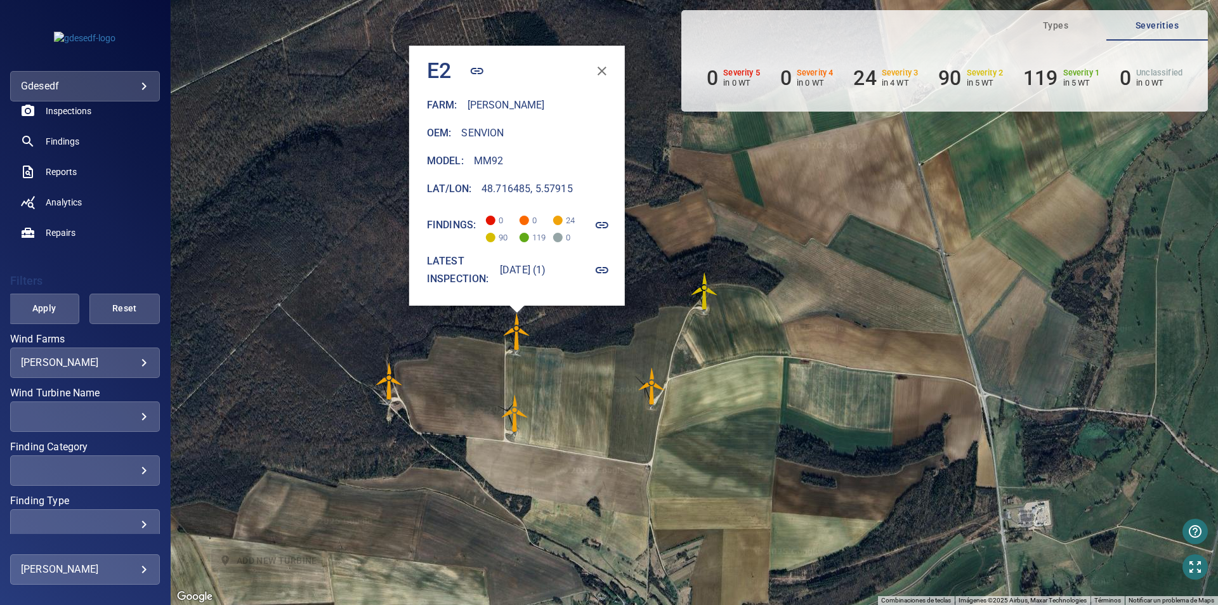
drag, startPoint x: 581, startPoint y: 484, endPoint x: 518, endPoint y: 427, distance: 84.4
click at [518, 427] on img "E3" at bounding box center [515, 414] width 38 height 38
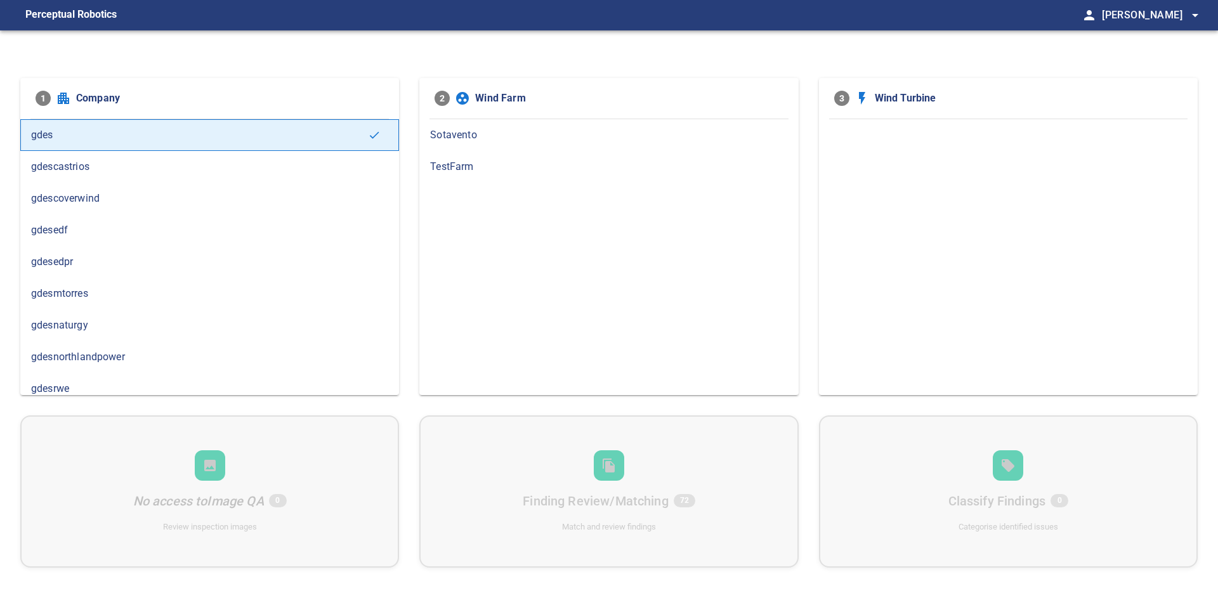
click at [68, 268] on span "gdesedpr" at bounding box center [209, 261] width 357 height 15
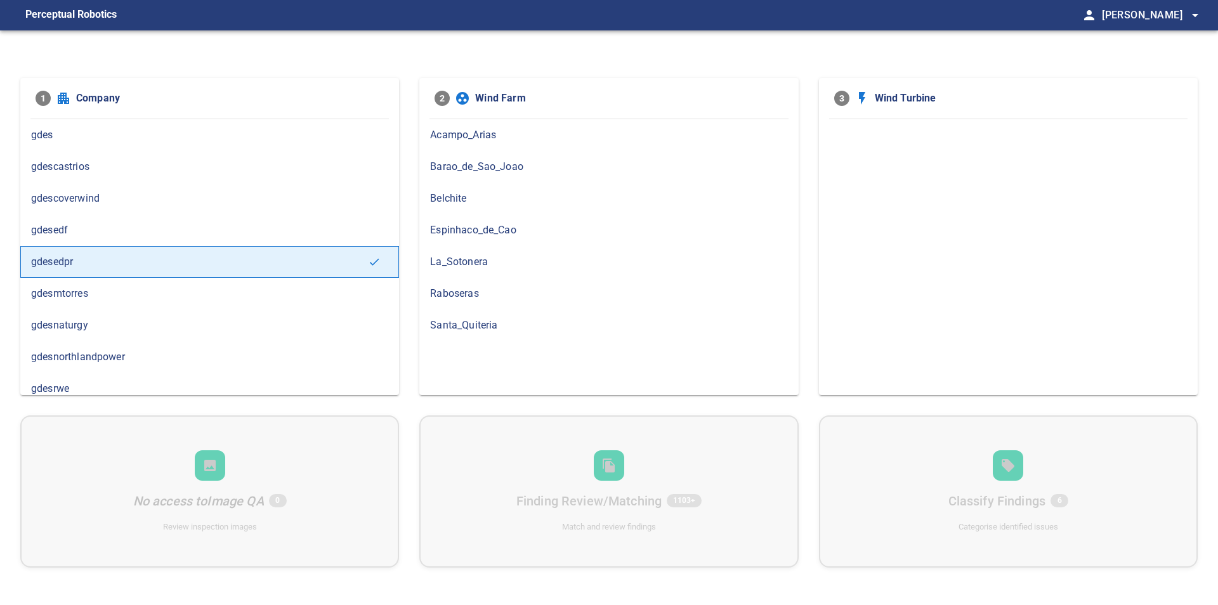
click at [494, 169] on span "Barao_de_Sao_Joao" at bounding box center [608, 166] width 357 height 15
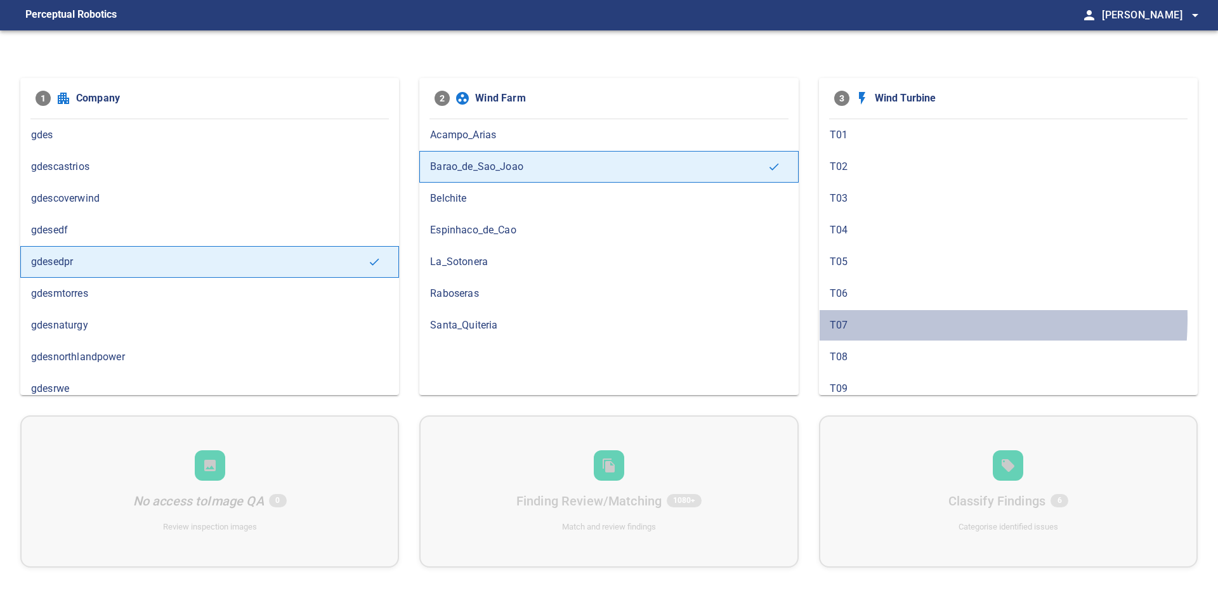
click at [868, 318] on span "T07" at bounding box center [1008, 325] width 357 height 15
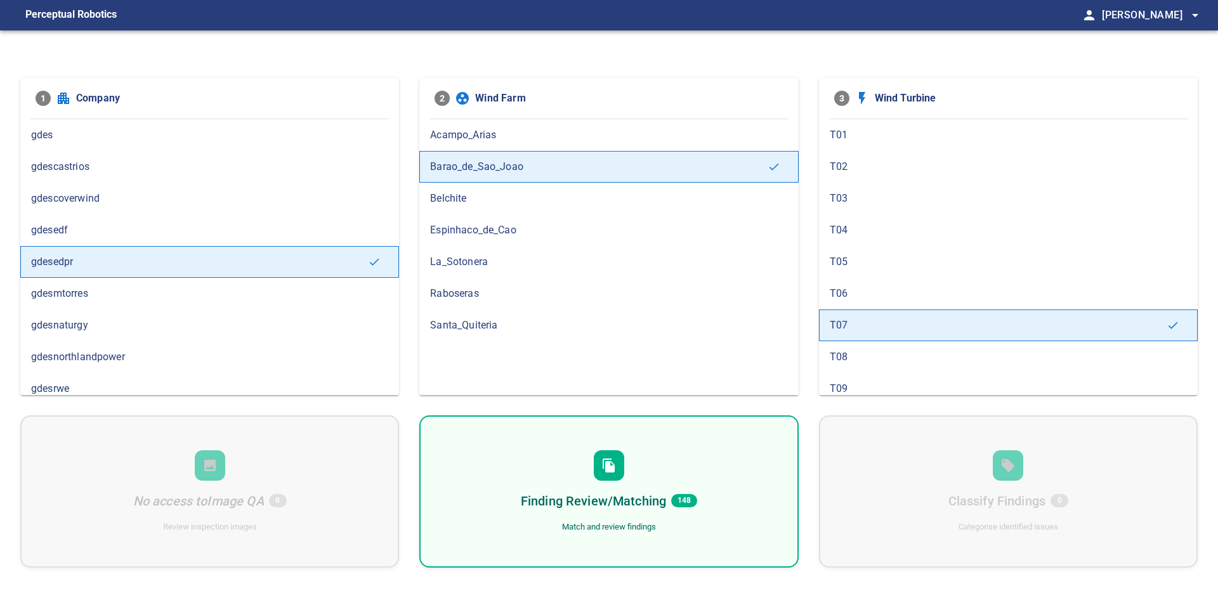
click at [626, 490] on div "Finding Review/Matching 148 Match and review findings" at bounding box center [608, 492] width 379 height 152
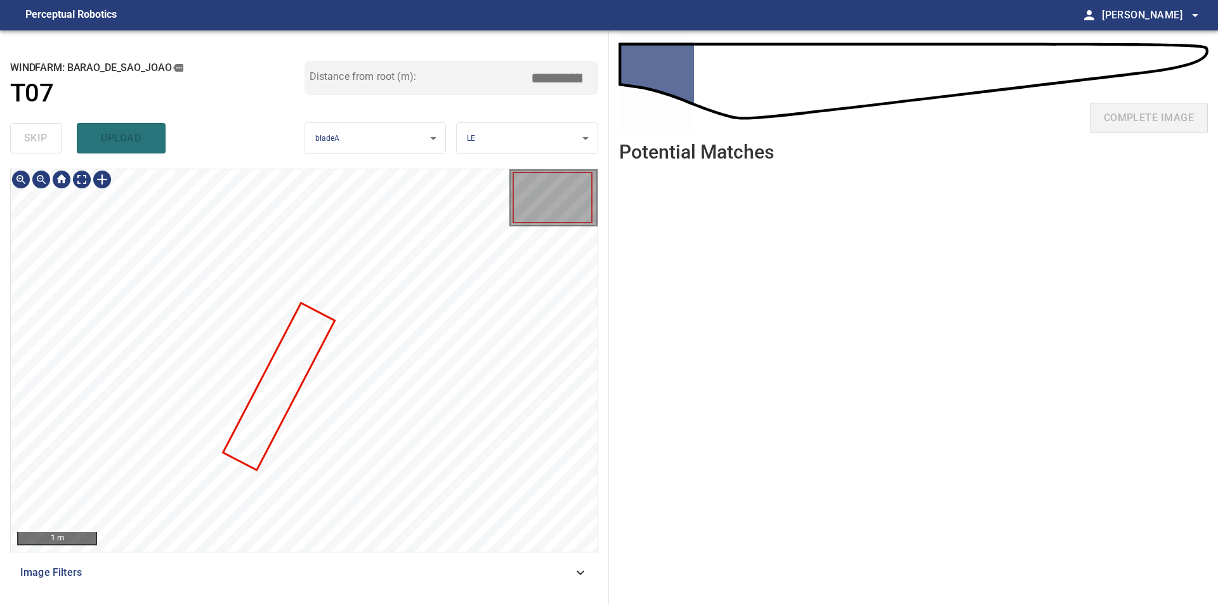
type input "***"
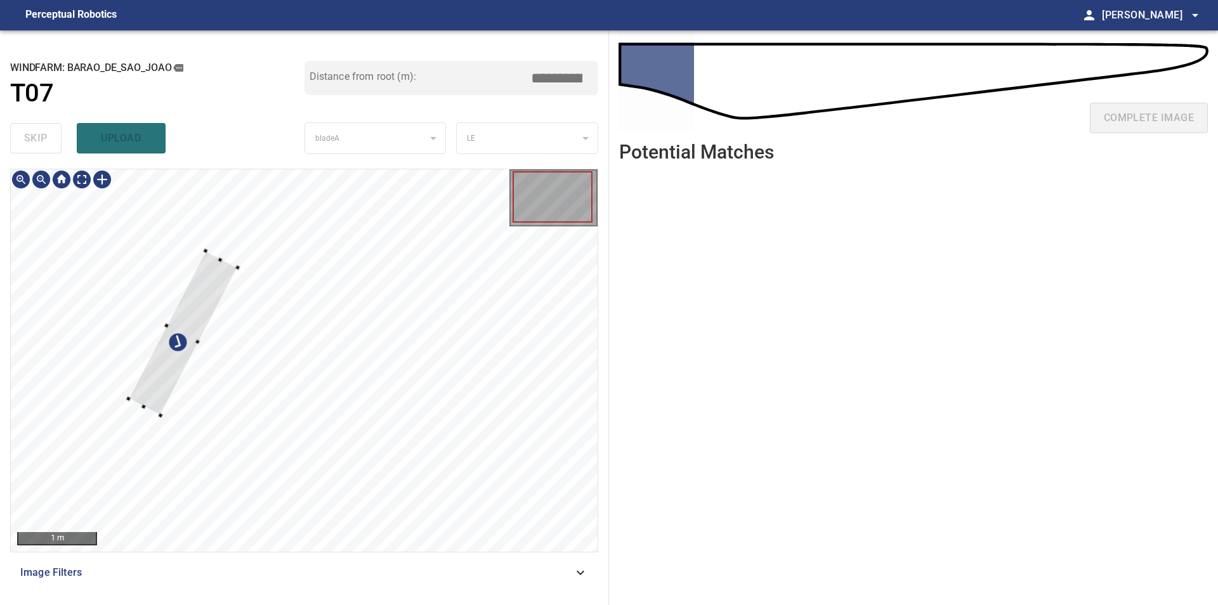
click at [132, 262] on div at bounding box center [304, 360] width 587 height 383
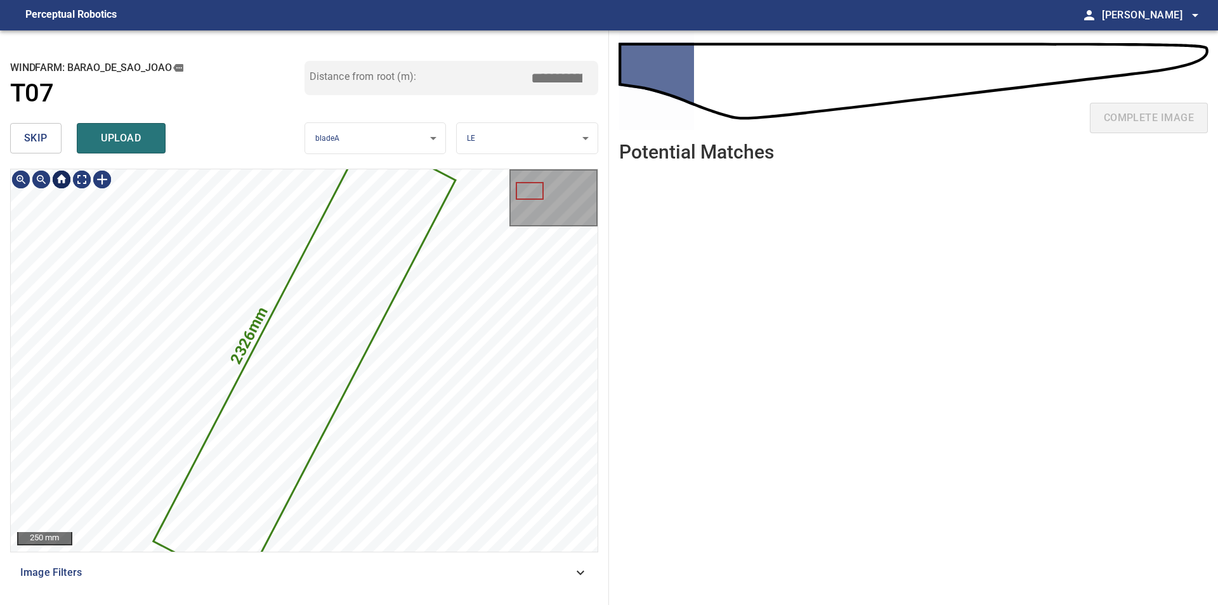
click at [39, 141] on span "skip" at bounding box center [35, 138] width 23 height 18
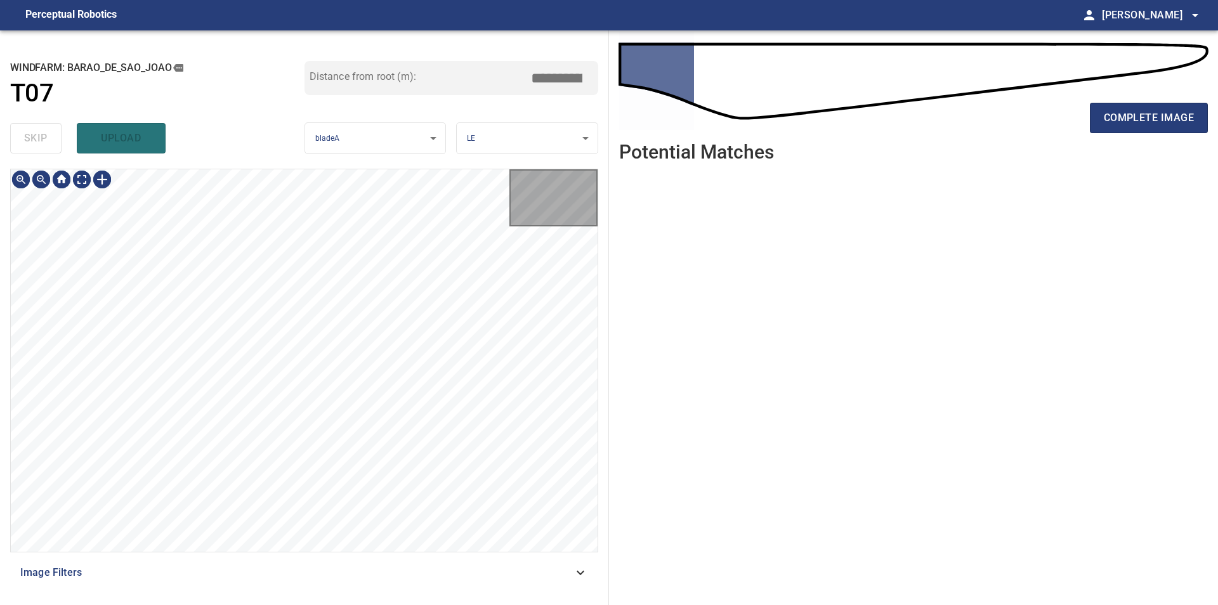
type input "***"
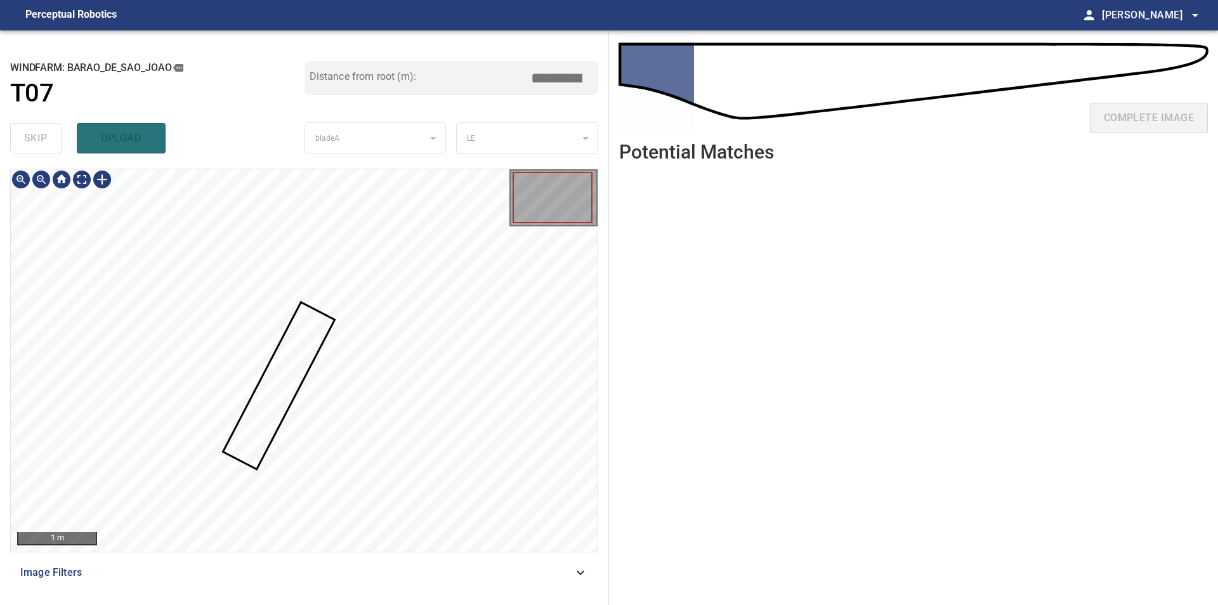
type input "***"
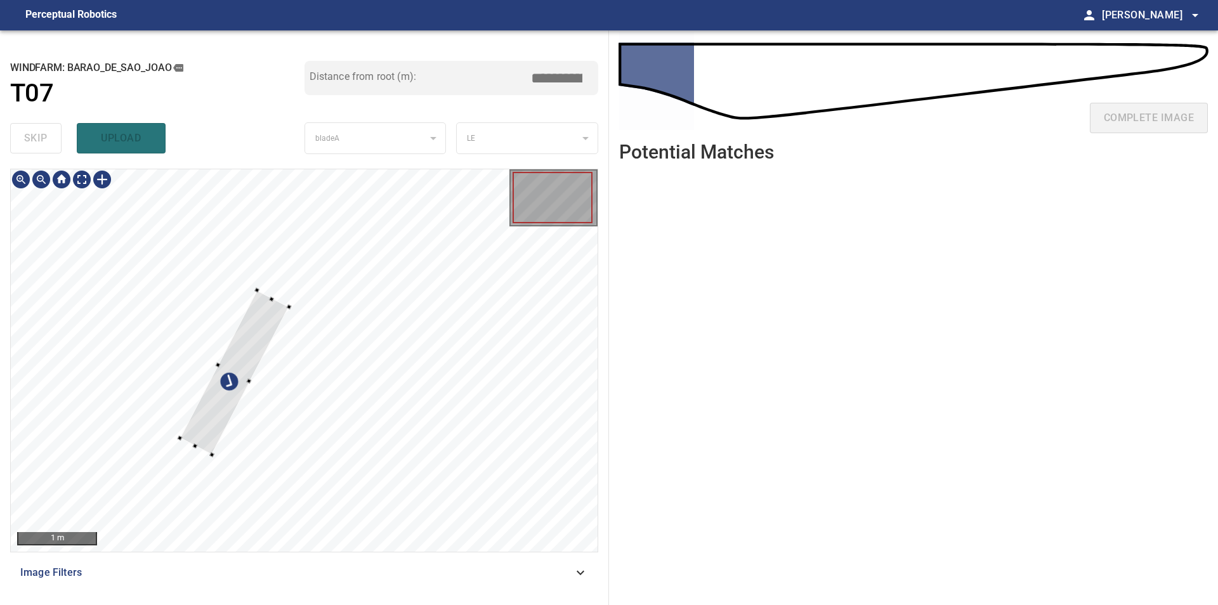
click at [128, 270] on div at bounding box center [304, 360] width 587 height 383
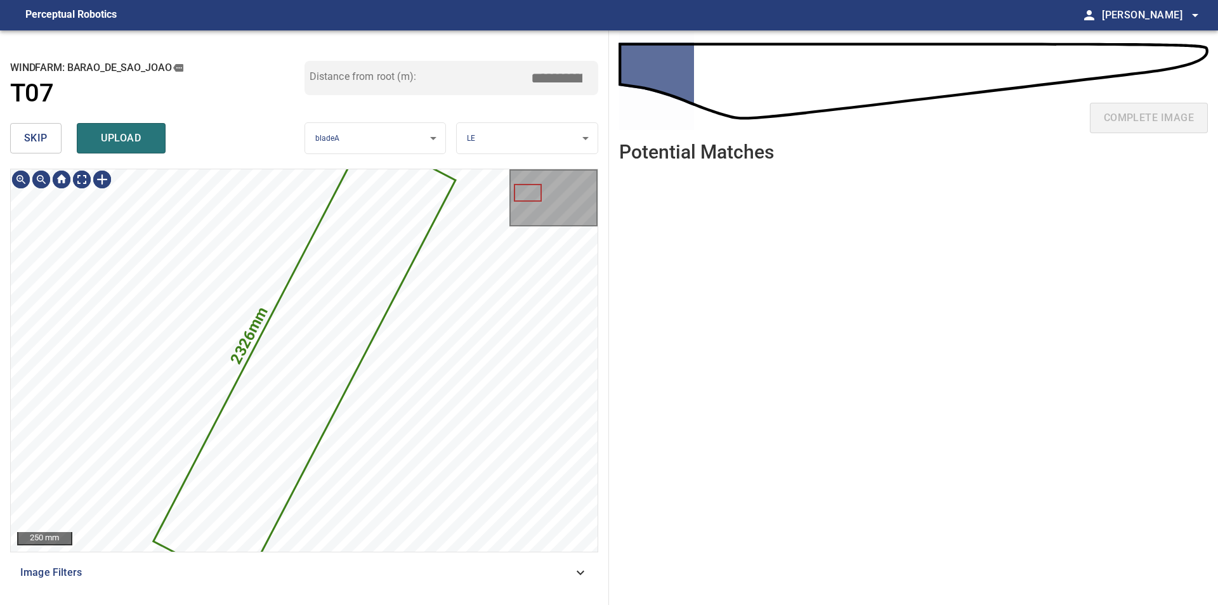
click at [43, 147] on span "skip" at bounding box center [35, 138] width 23 height 18
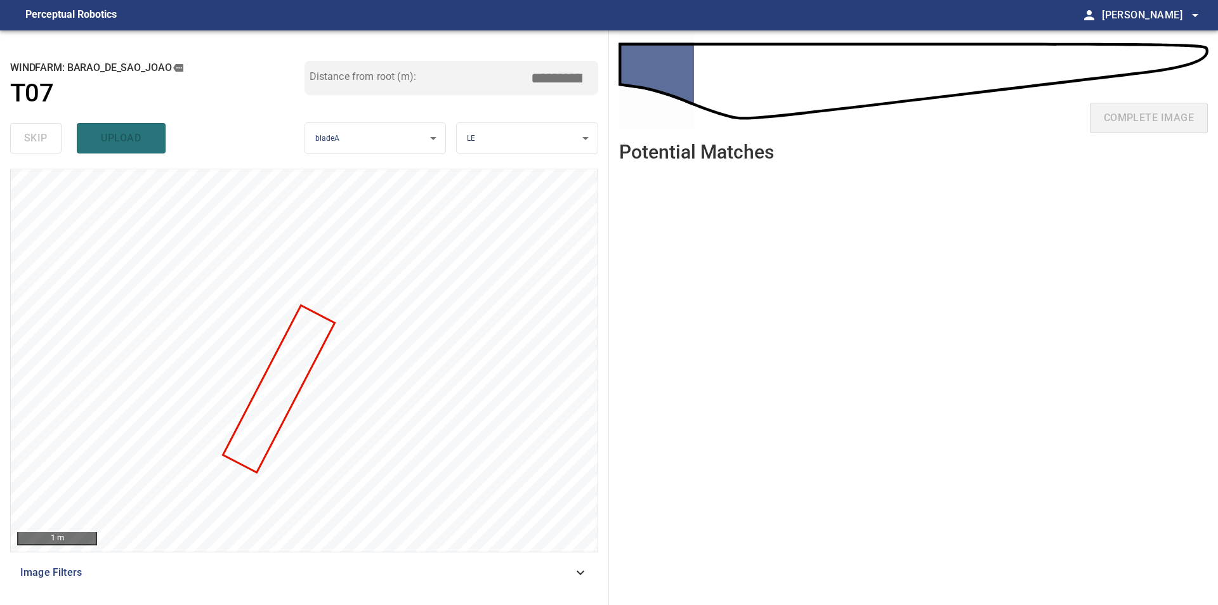
type input "***"
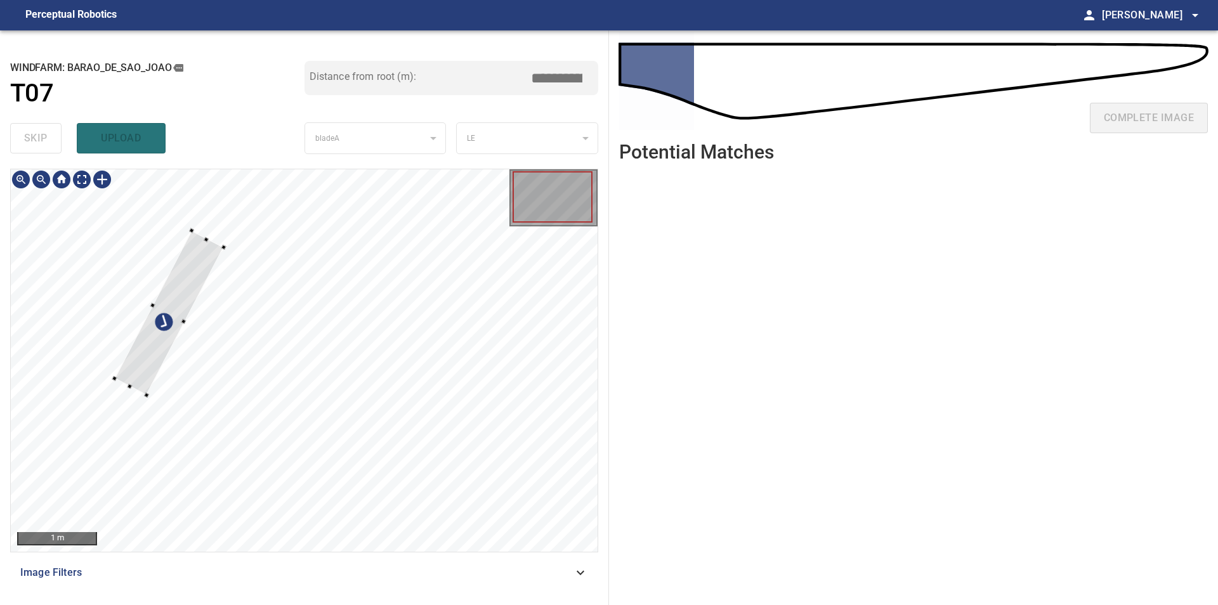
click at [173, 235] on div at bounding box center [304, 360] width 587 height 383
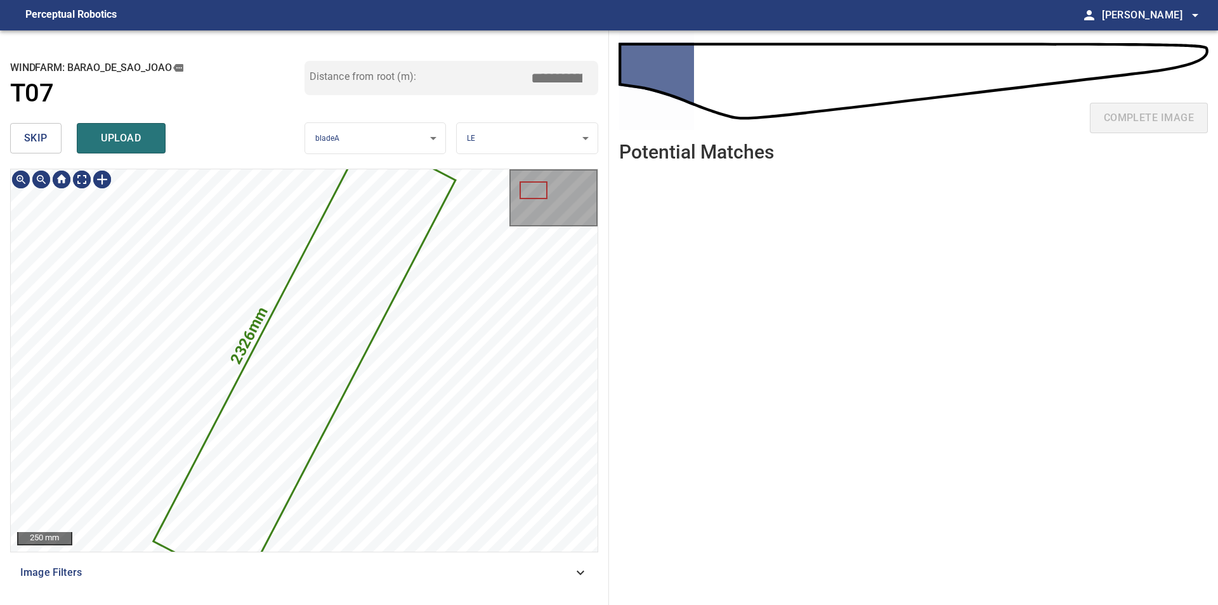
click at [38, 147] on button "skip" at bounding box center [35, 138] width 51 height 30
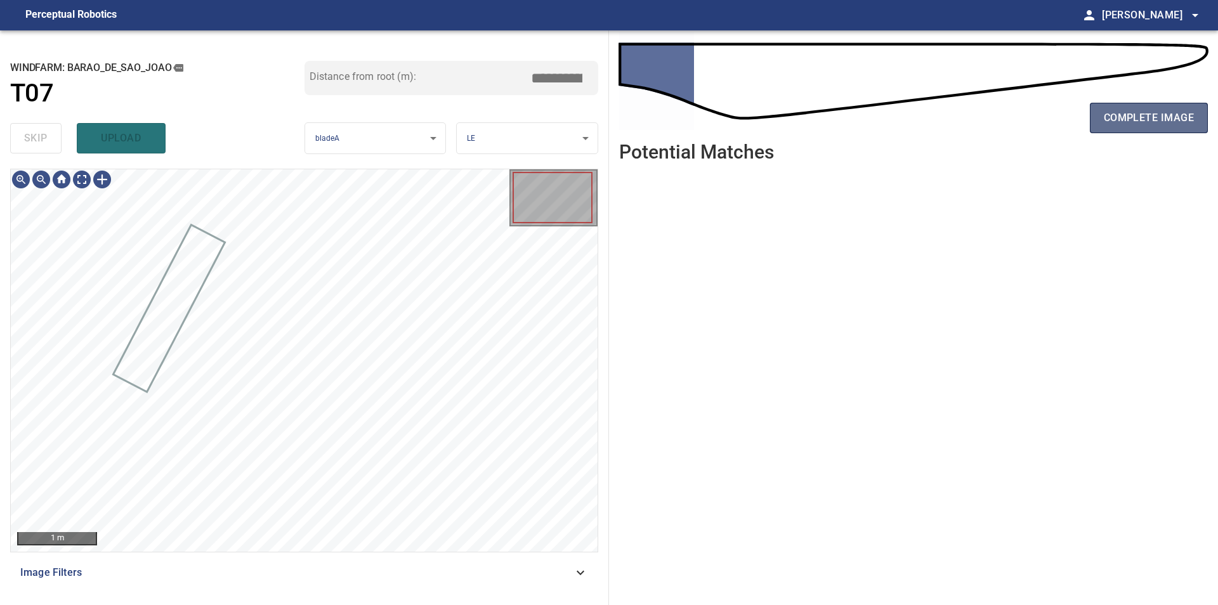
click at [1125, 122] on span "complete image" at bounding box center [1149, 118] width 90 height 18
type input "***"
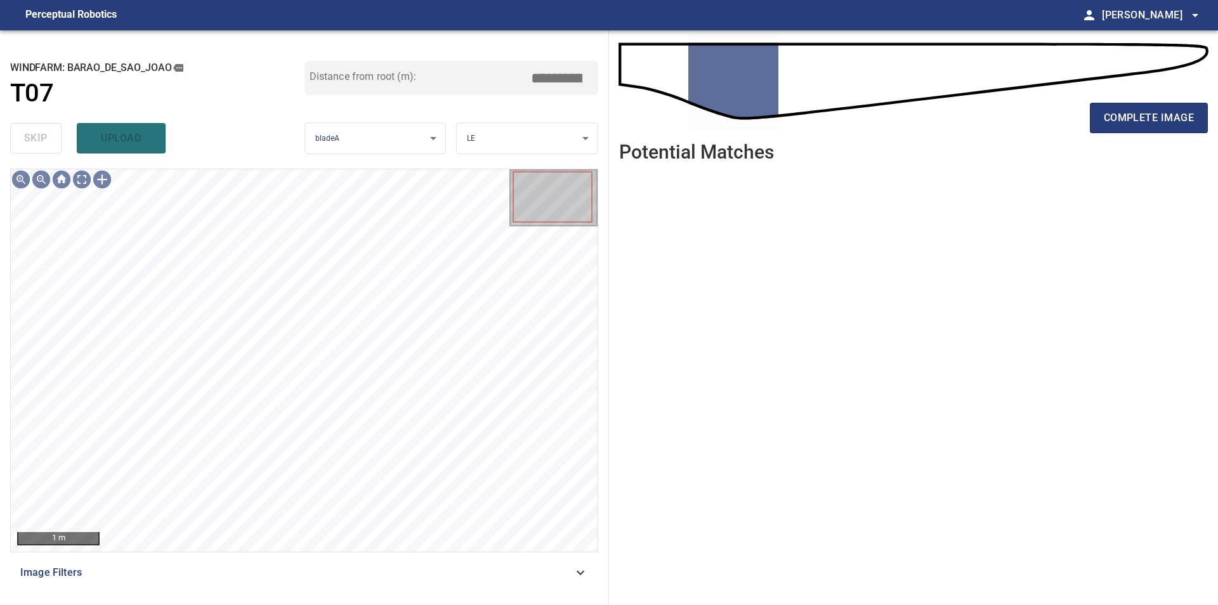
click at [821, 395] on ul at bounding box center [913, 379] width 589 height 413
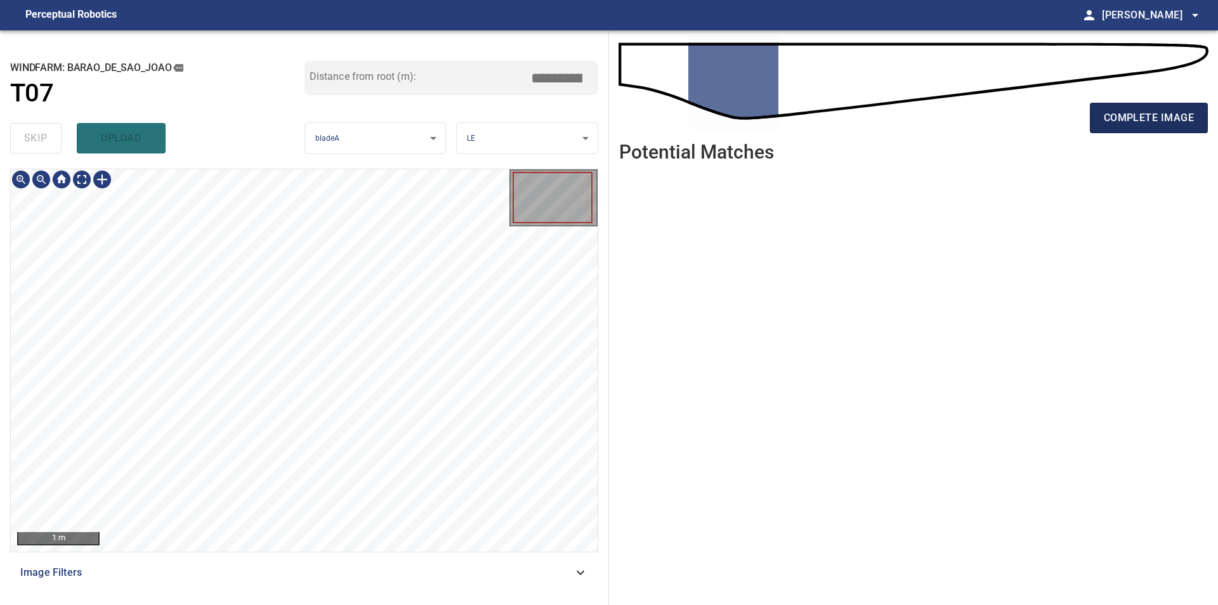
click at [1155, 122] on span "complete image" at bounding box center [1149, 118] width 90 height 18
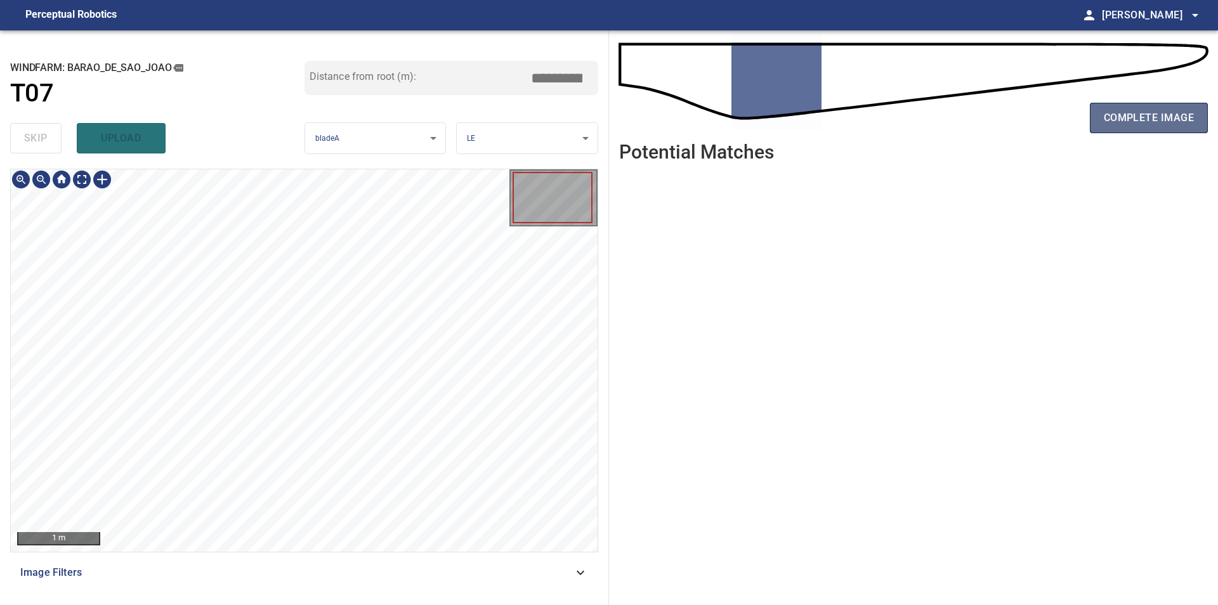
click at [1110, 119] on span "complete image" at bounding box center [1149, 118] width 90 height 18
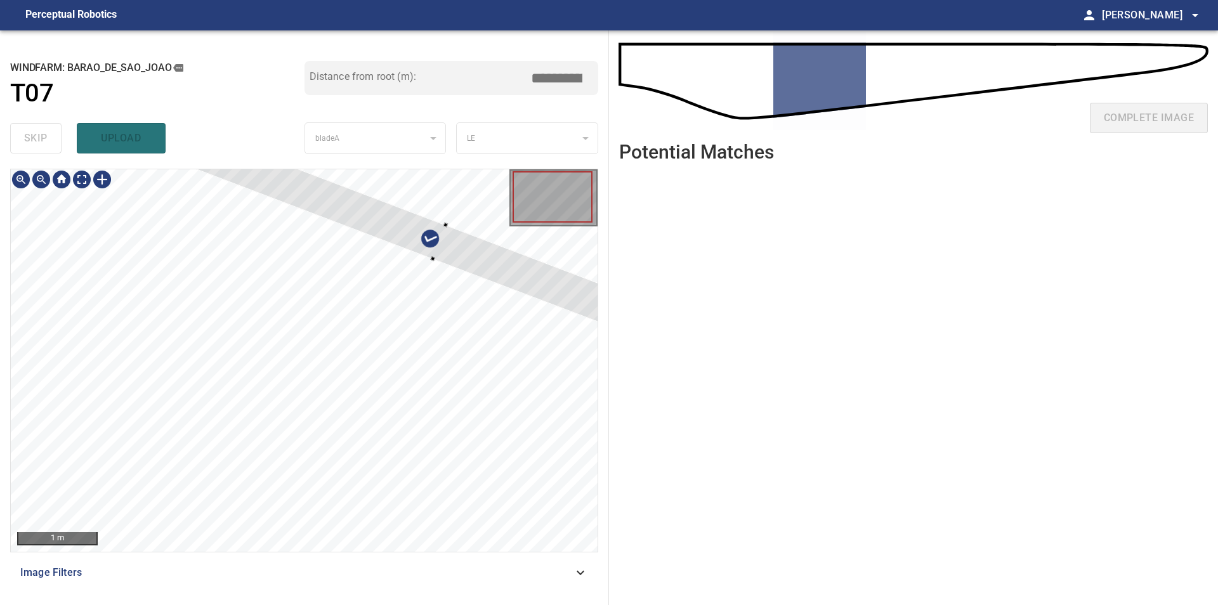
click at [517, 248] on div at bounding box center [304, 360] width 587 height 383
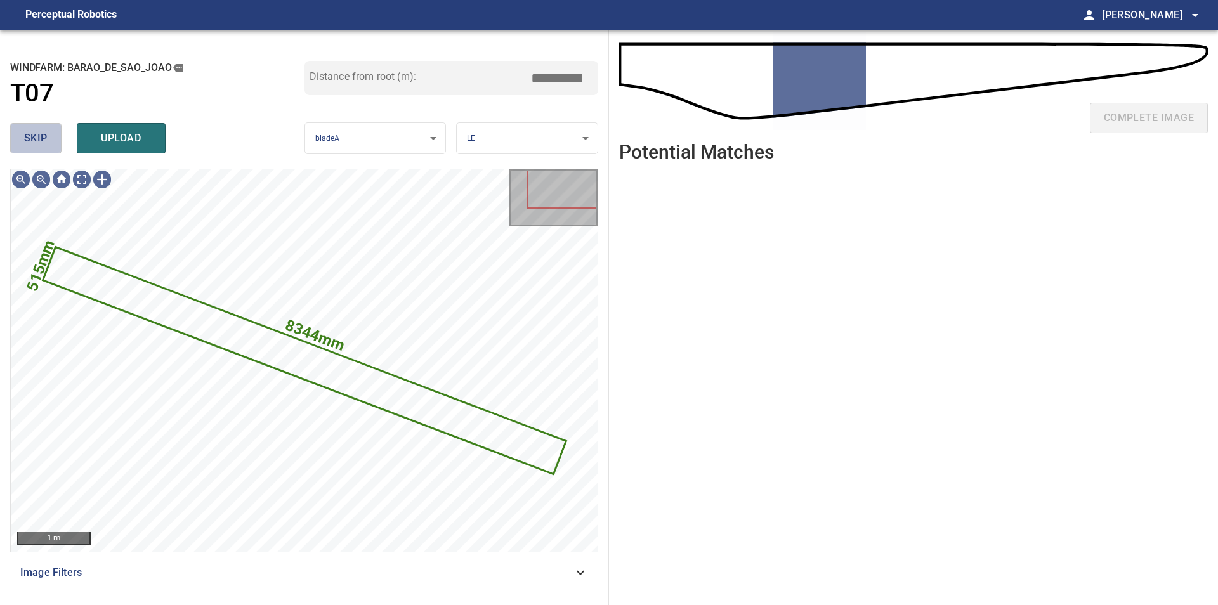
click at [41, 149] on button "skip" at bounding box center [35, 138] width 51 height 30
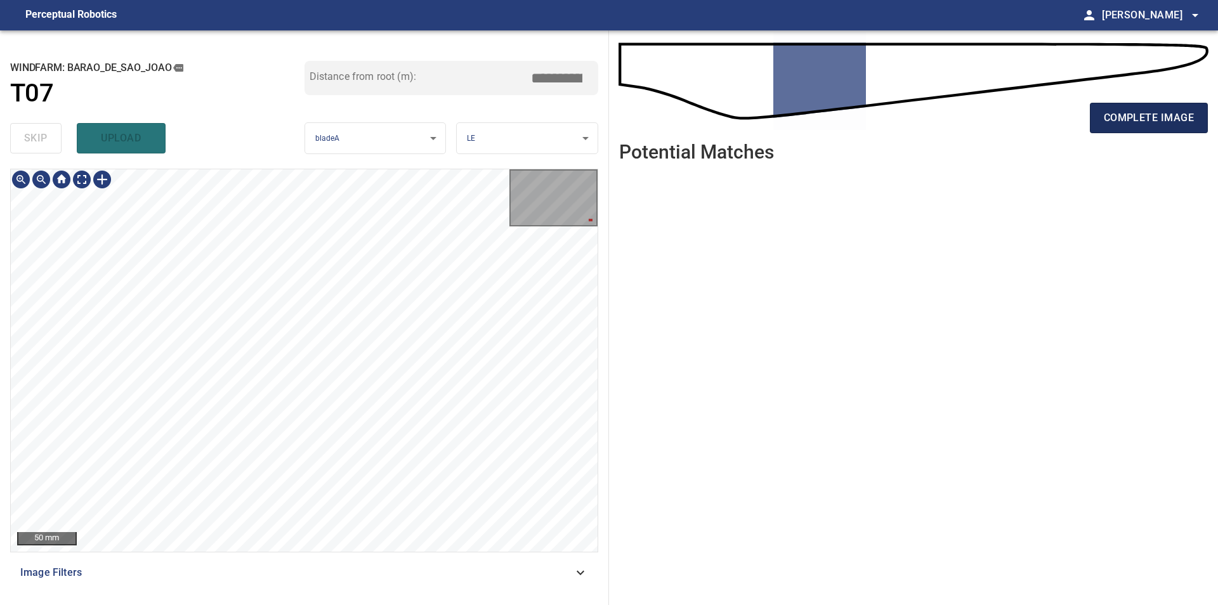
click at [1153, 103] on button "complete image" at bounding box center [1149, 118] width 118 height 30
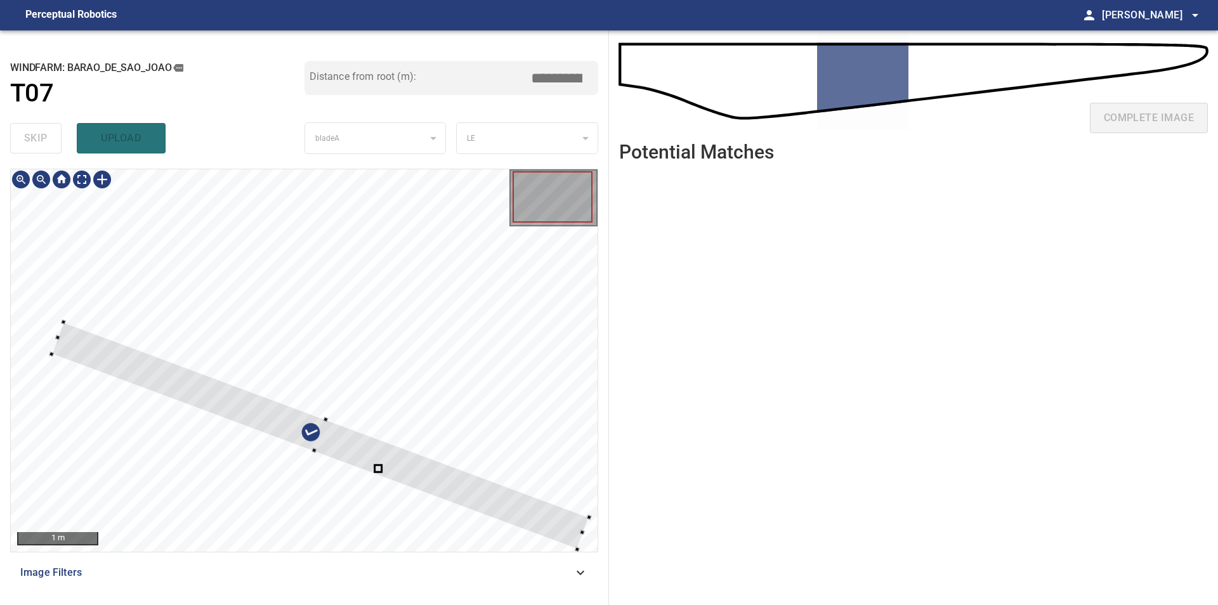
click at [351, 249] on div at bounding box center [304, 360] width 587 height 383
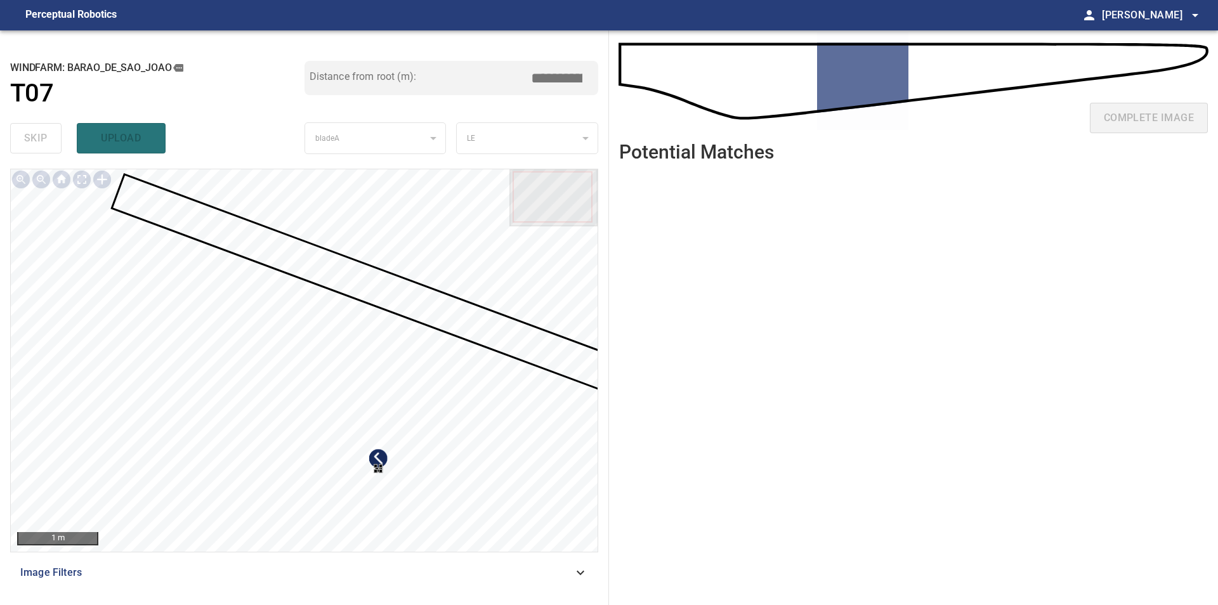
click at [438, 390] on div at bounding box center [304, 360] width 587 height 383
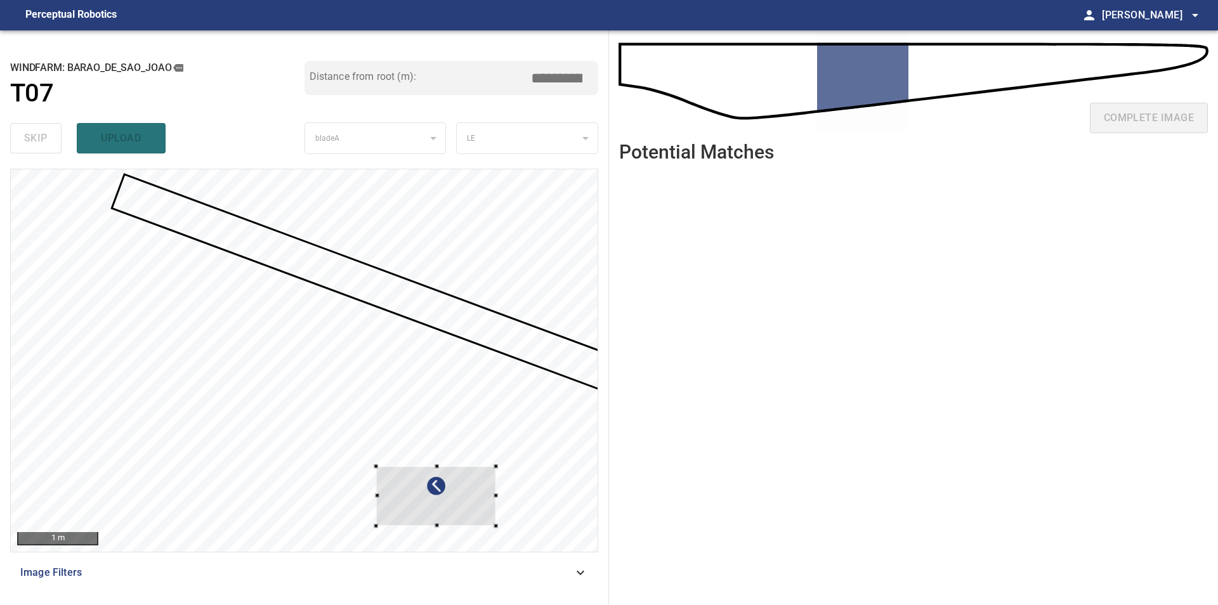
click at [501, 528] on div at bounding box center [304, 360] width 587 height 383
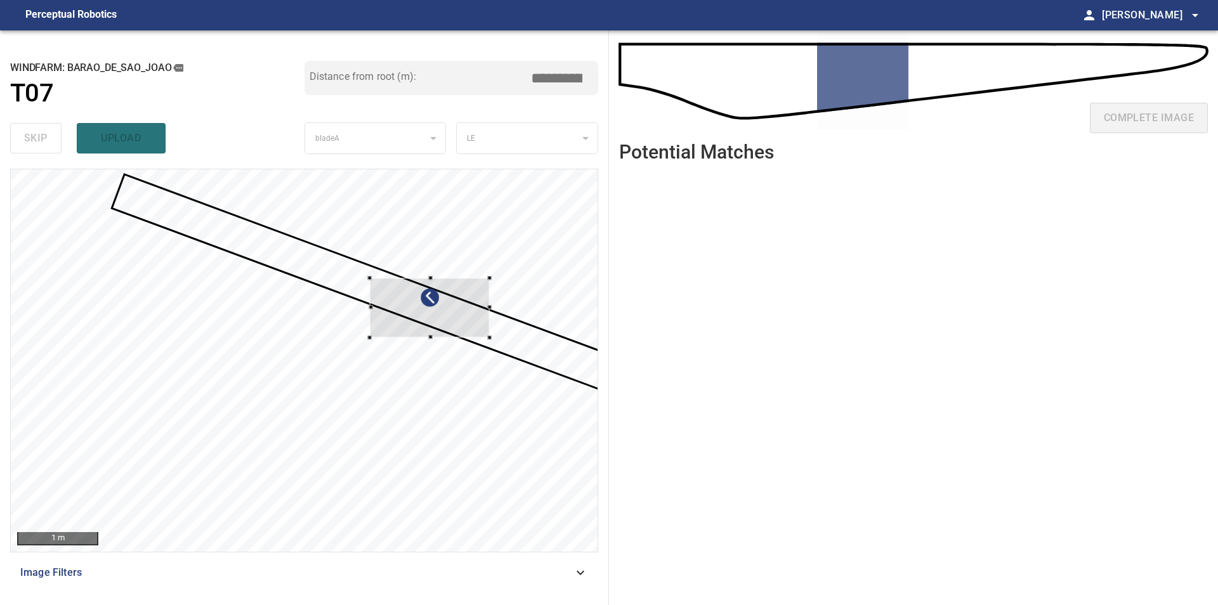
click at [452, 320] on div at bounding box center [429, 308] width 120 height 60
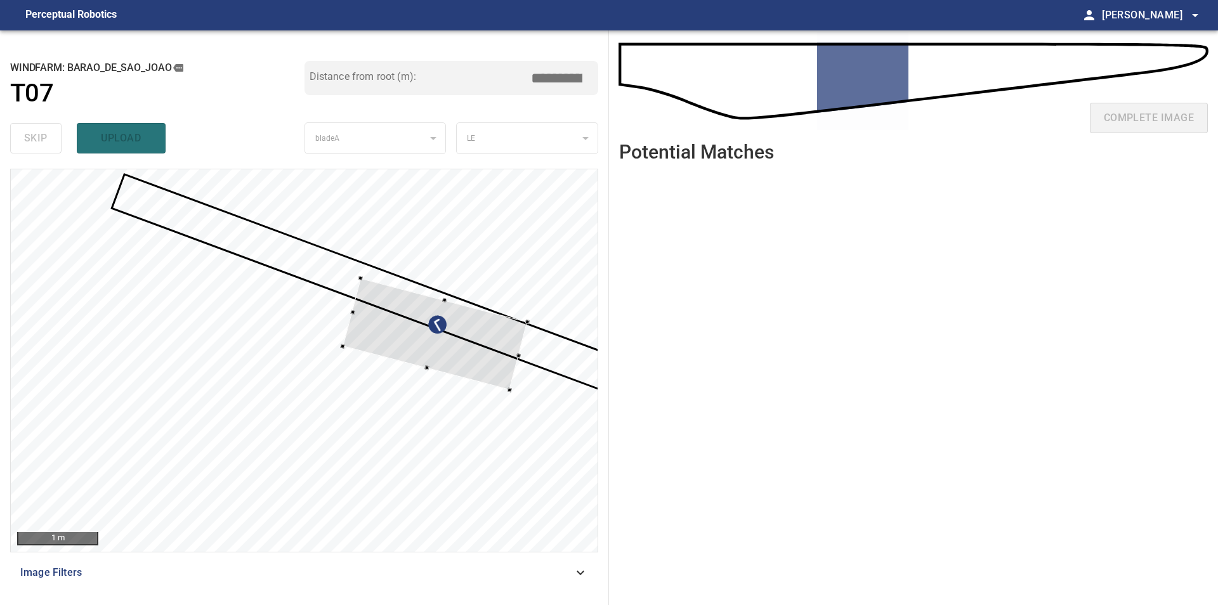
click at [430, 366] on div at bounding box center [304, 360] width 587 height 383
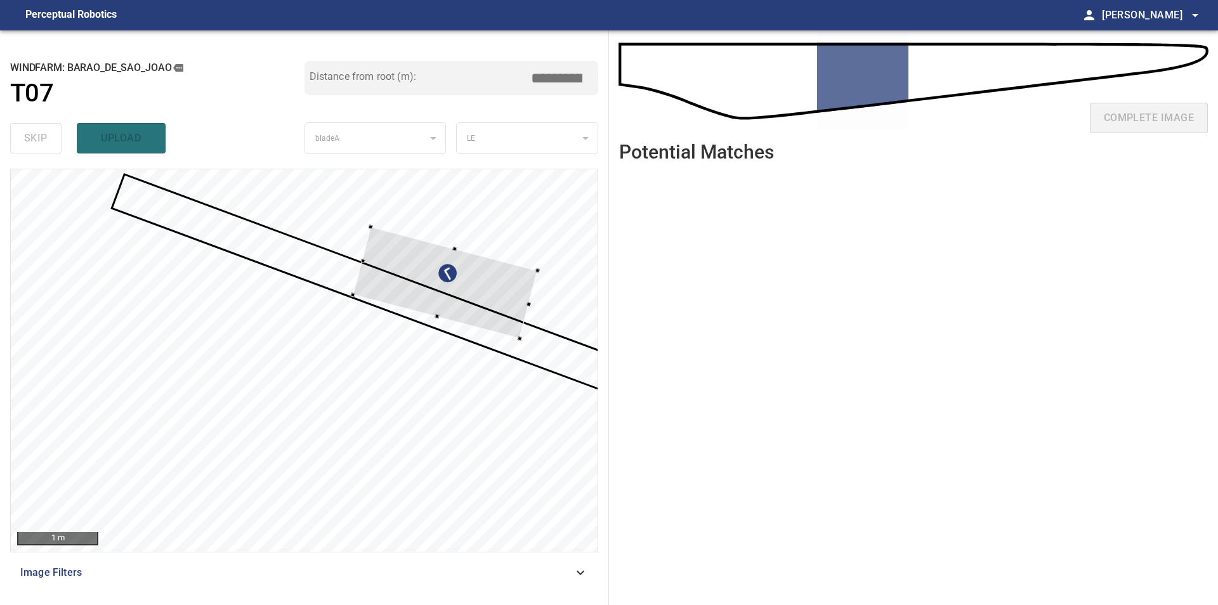
click at [461, 310] on div at bounding box center [445, 282] width 185 height 112
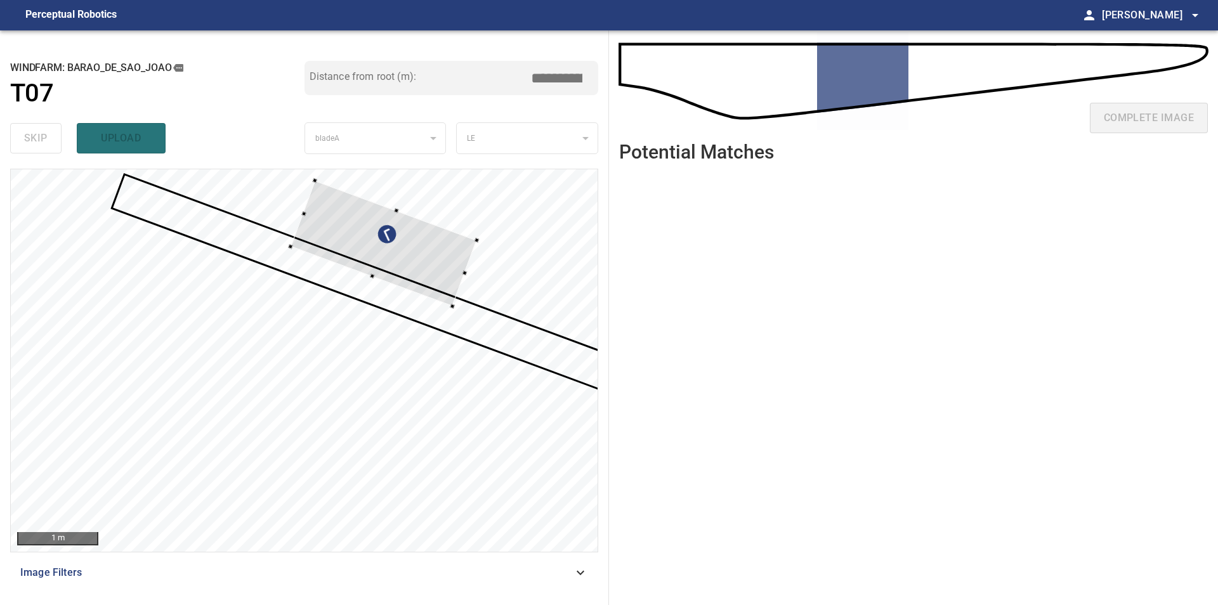
click at [432, 253] on div at bounding box center [384, 243] width 187 height 126
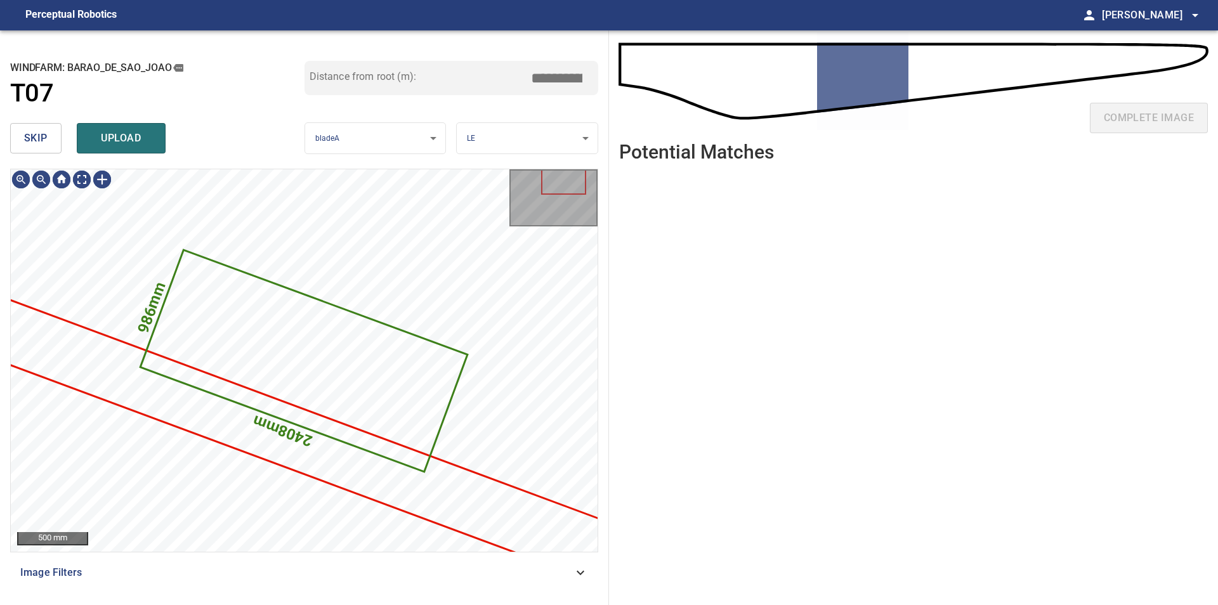
click at [18, 138] on button "skip" at bounding box center [35, 138] width 51 height 30
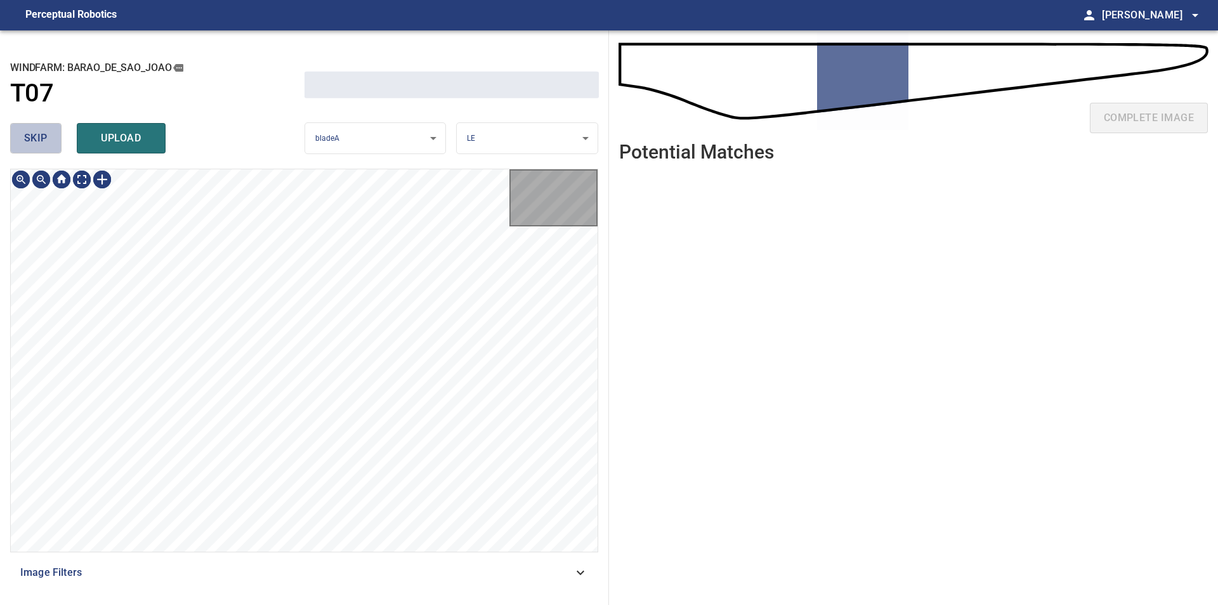
click at [18, 138] on button "skip" at bounding box center [35, 138] width 51 height 30
click at [18, 138] on div "skip upload" at bounding box center [157, 138] width 294 height 41
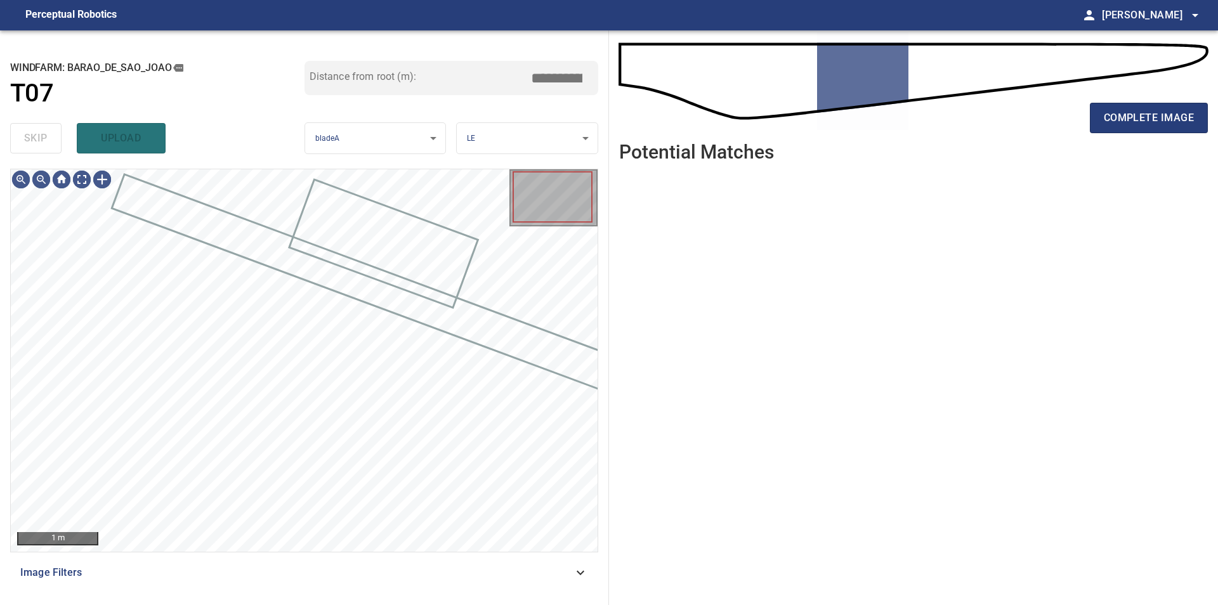
click at [18, 138] on div "skip upload" at bounding box center [157, 138] width 294 height 41
drag, startPoint x: 1100, startPoint y: 125, endPoint x: 704, endPoint y: 306, distance: 435.8
click at [1099, 125] on button "complete image" at bounding box center [1149, 118] width 118 height 30
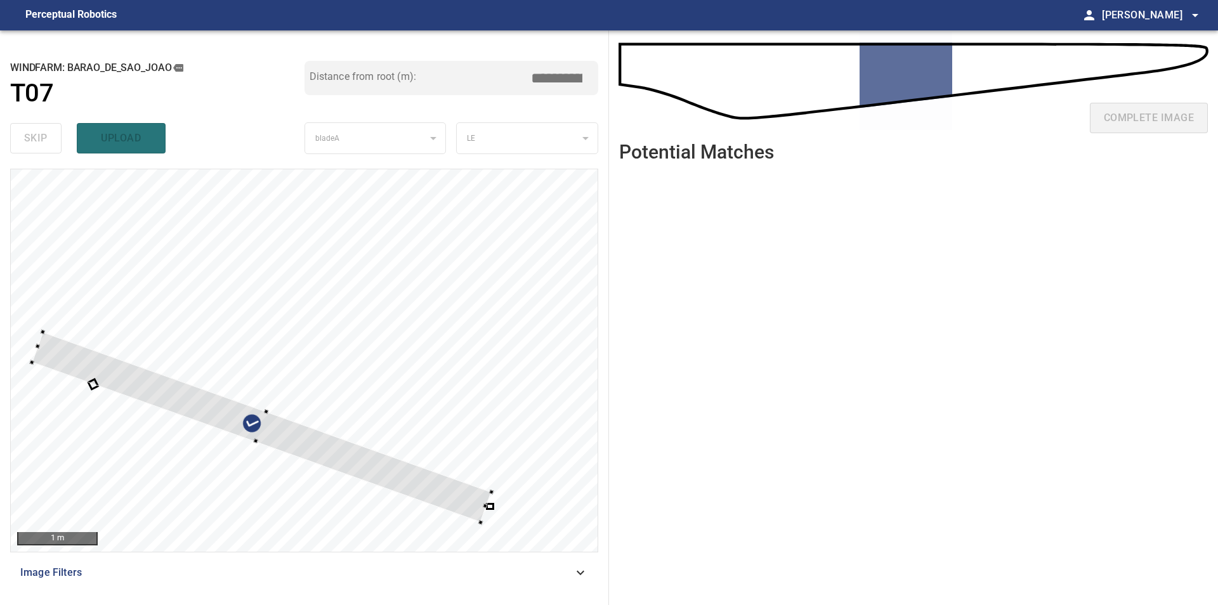
click at [555, 224] on div "1 m" at bounding box center [304, 360] width 587 height 383
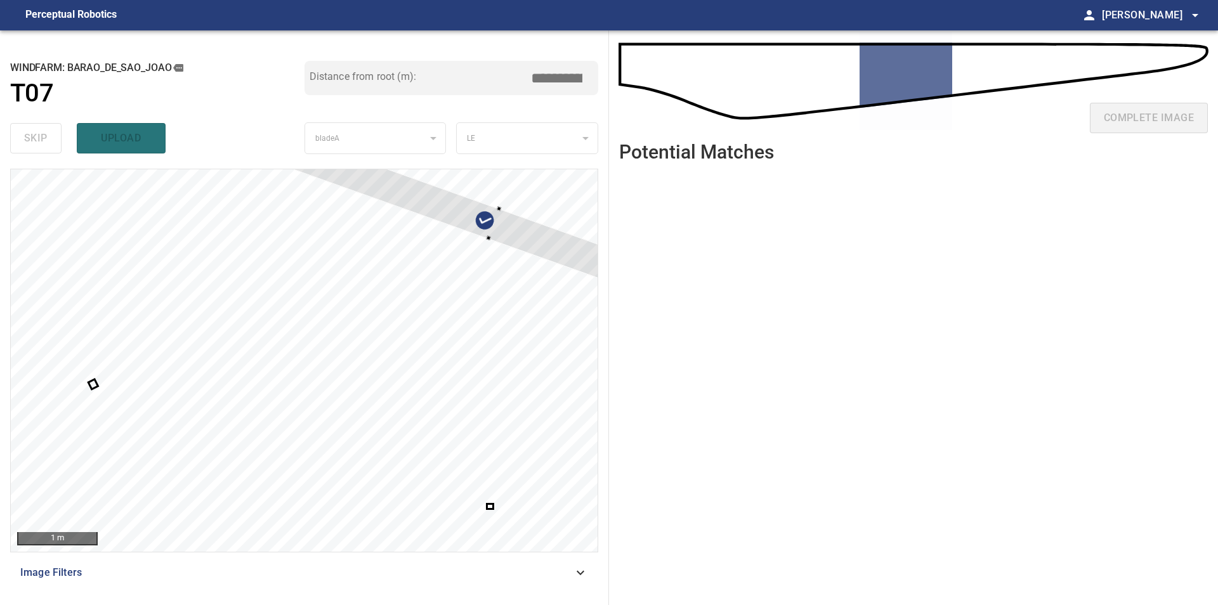
click at [463, 225] on div at bounding box center [494, 224] width 459 height 190
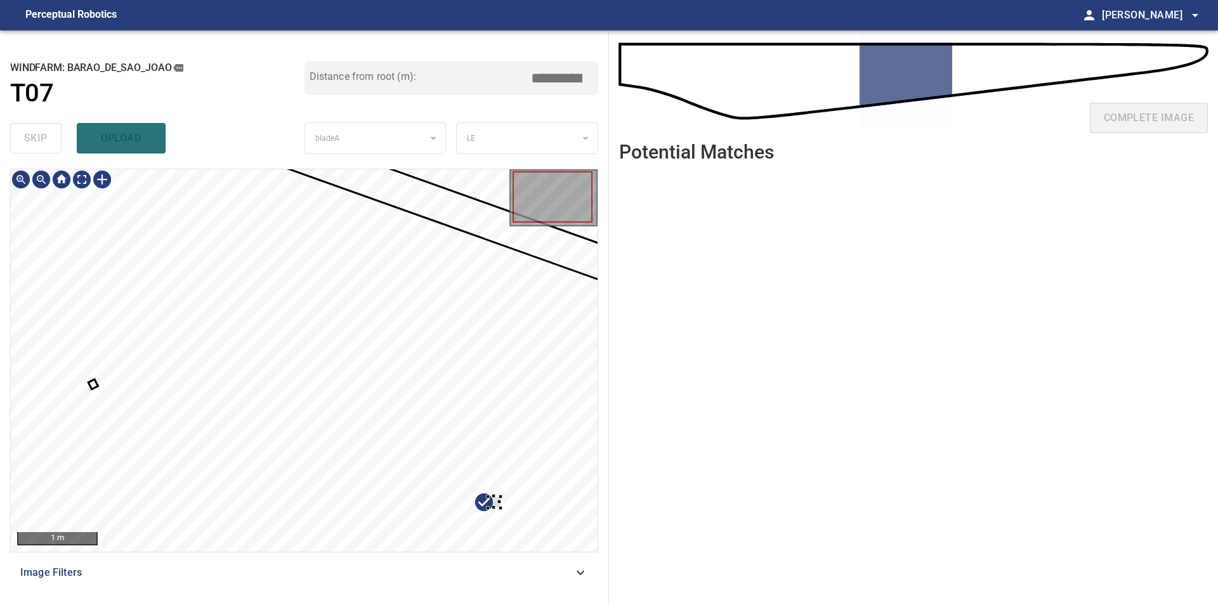
click at [544, 446] on div at bounding box center [304, 360] width 587 height 383
click at [461, 218] on div at bounding box center [304, 360] width 587 height 383
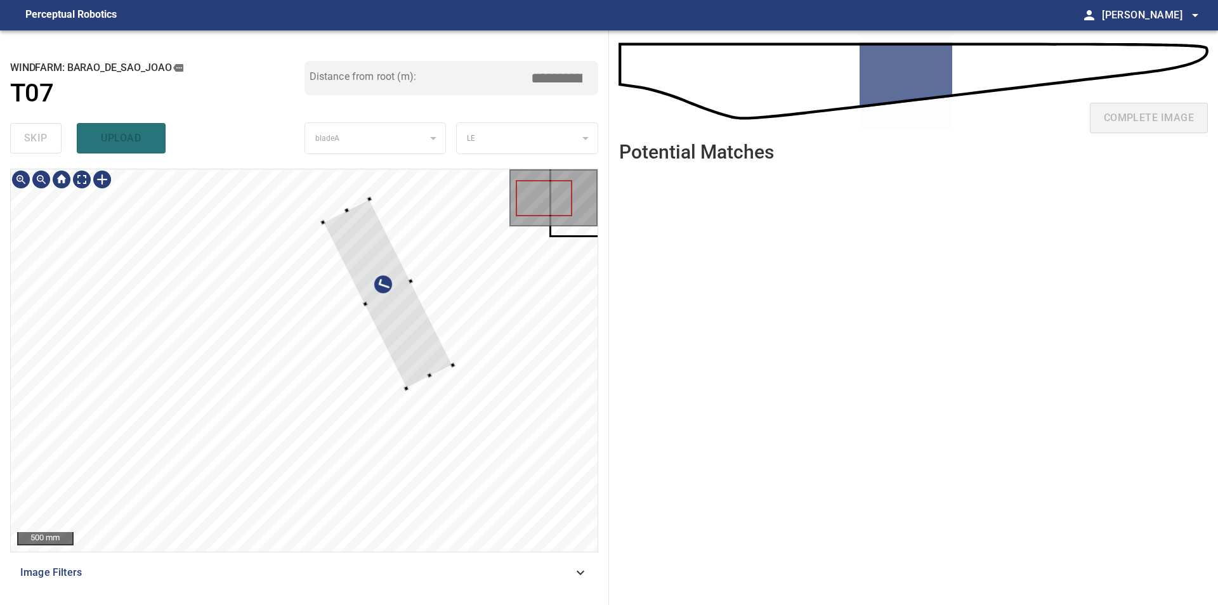
click at [431, 320] on div at bounding box center [304, 360] width 587 height 383
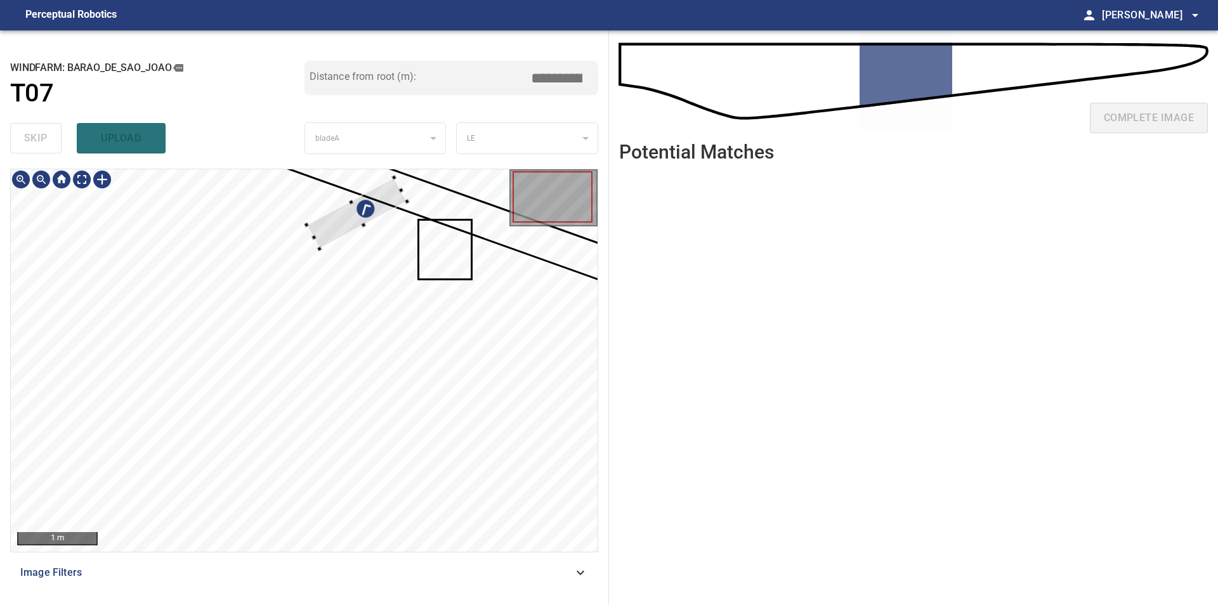
click at [326, 211] on div at bounding box center [304, 360] width 587 height 383
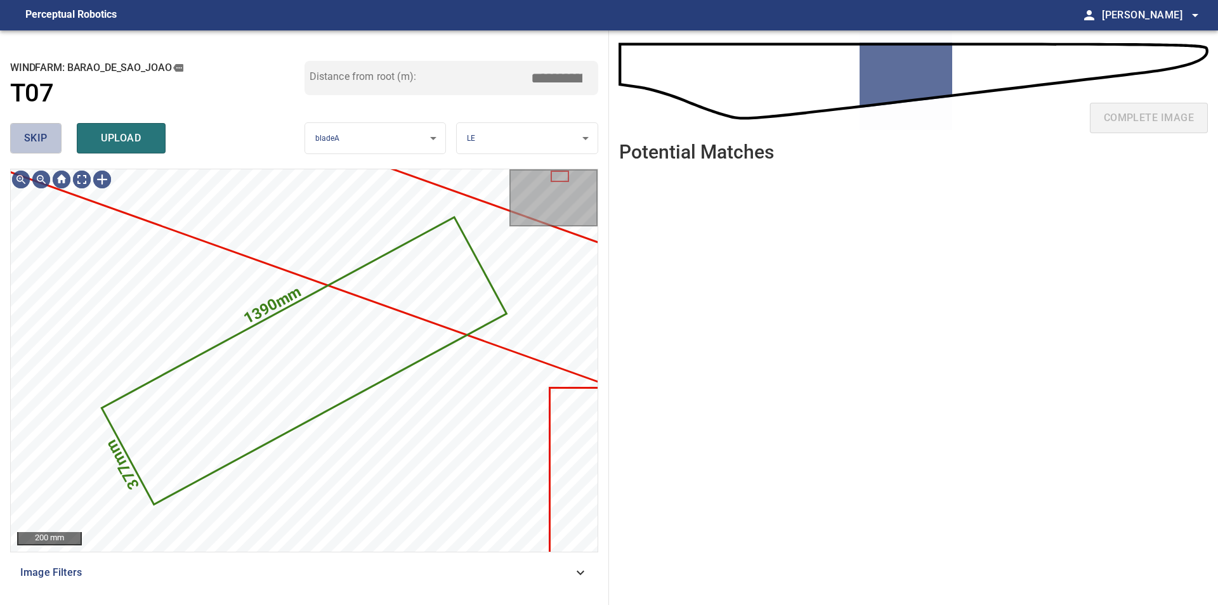
click at [43, 144] on span "skip" at bounding box center [35, 138] width 23 height 18
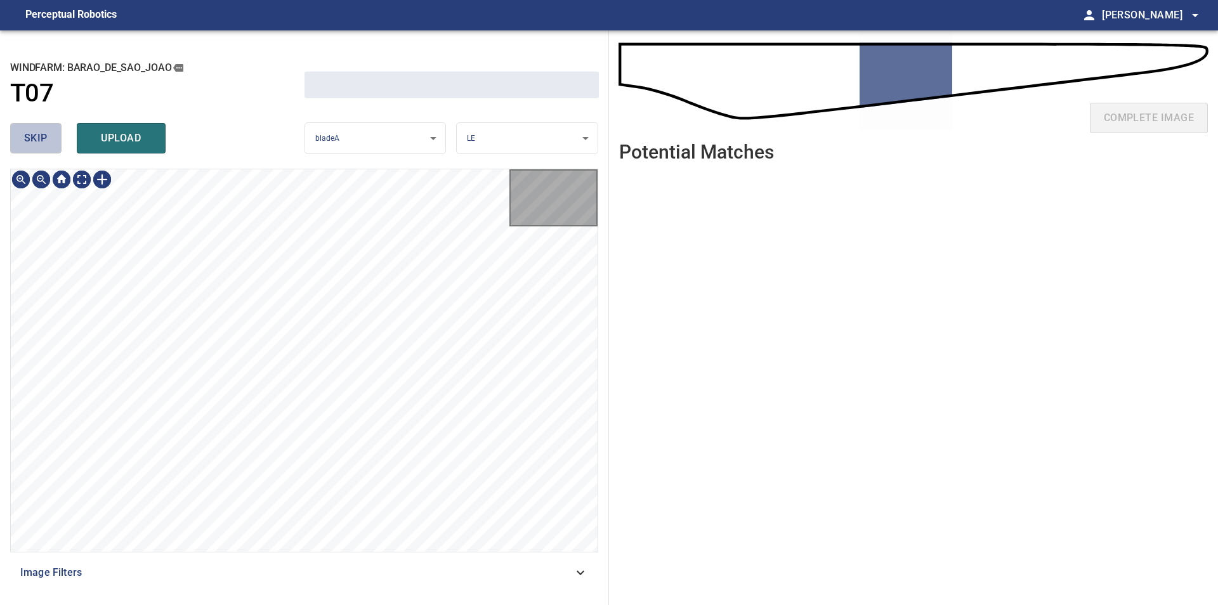
click at [43, 144] on span "skip" at bounding box center [35, 138] width 23 height 18
click at [43, 144] on div "skip upload" at bounding box center [157, 138] width 294 height 41
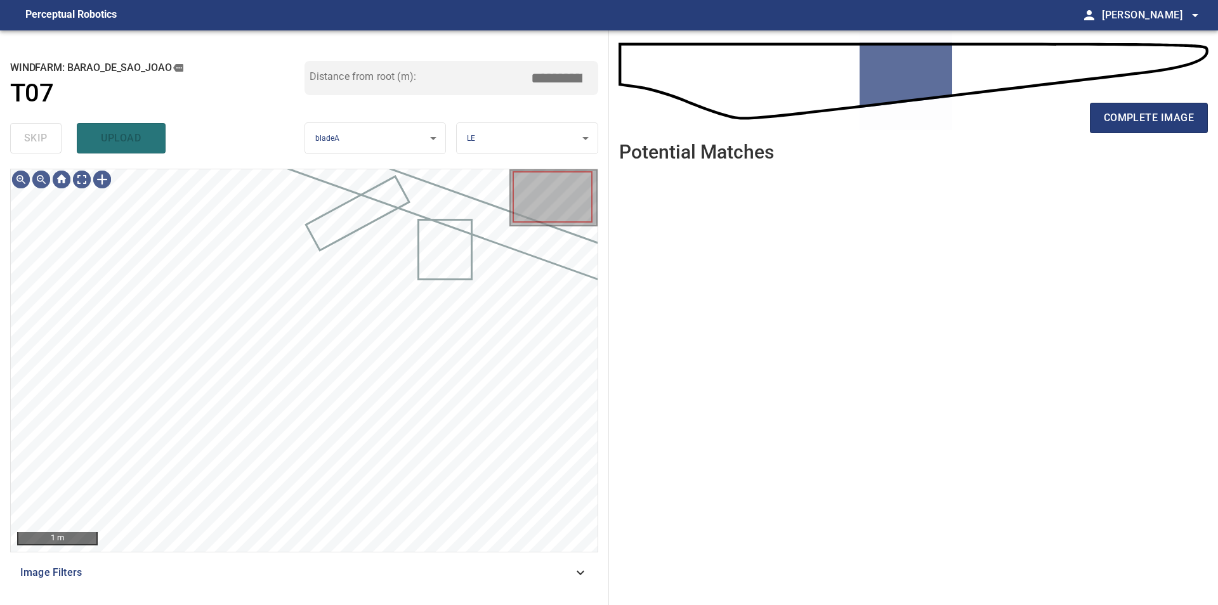
type input "*****"
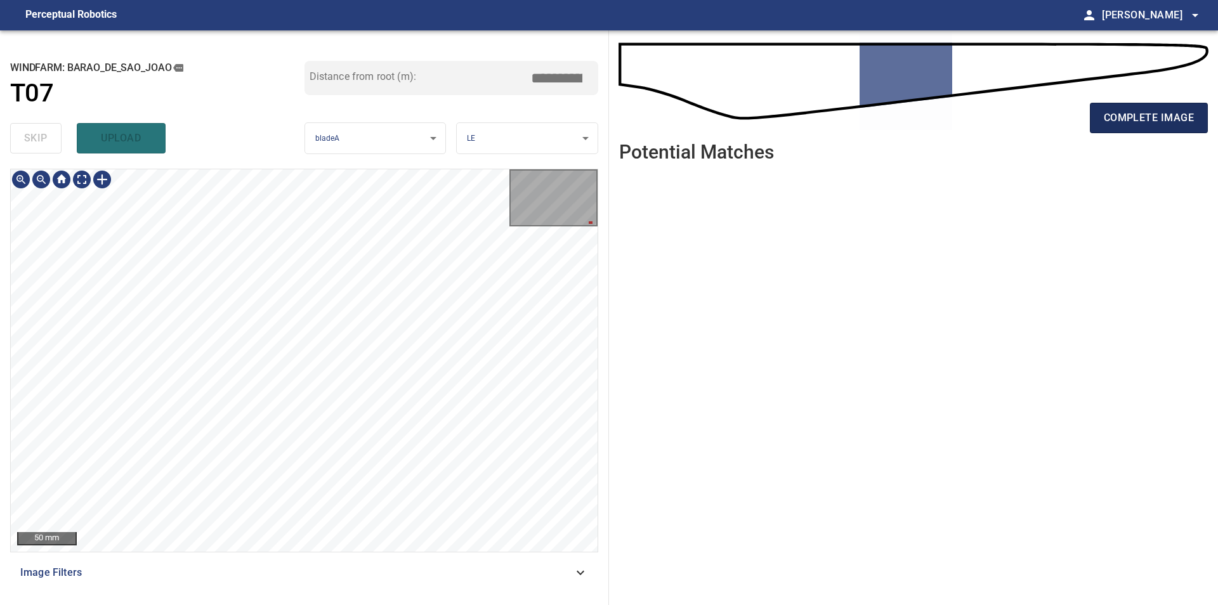
click at [1112, 131] on button "complete image" at bounding box center [1149, 118] width 118 height 30
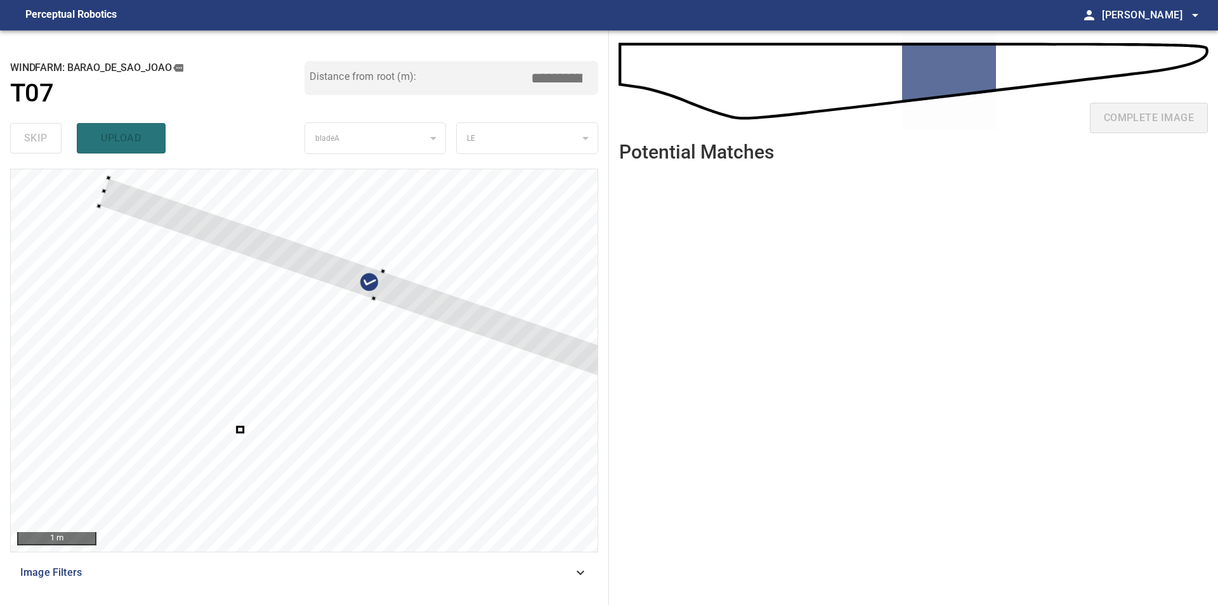
click at [448, 269] on div at bounding box center [304, 360] width 587 height 383
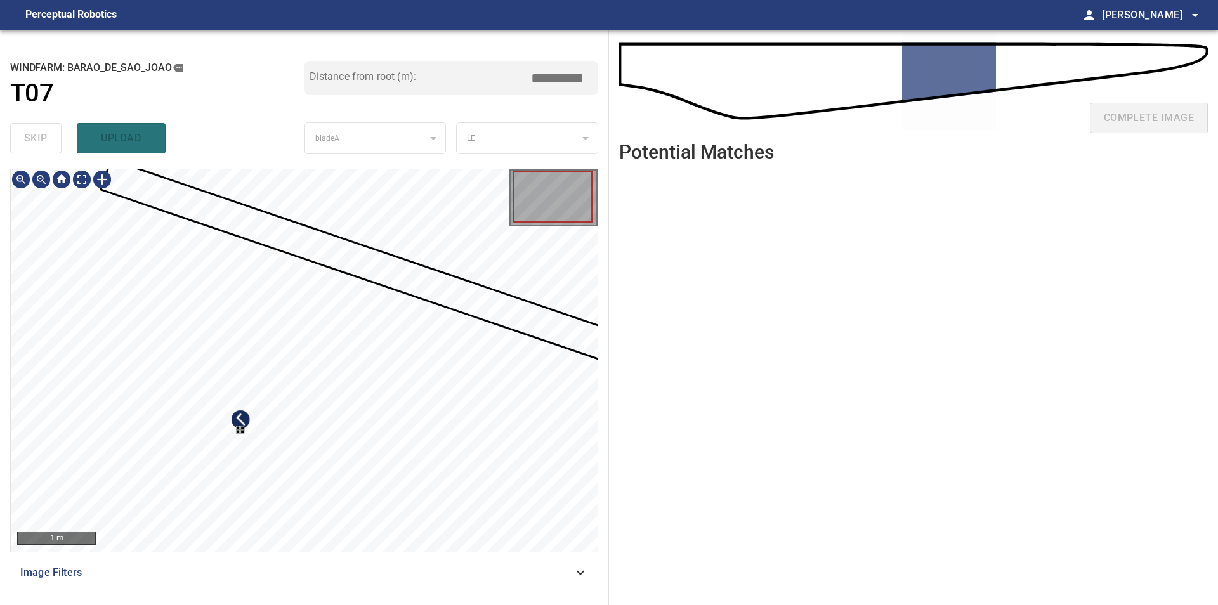
click at [347, 306] on div at bounding box center [304, 360] width 587 height 383
click at [351, 439] on div at bounding box center [304, 360] width 587 height 383
click at [278, 383] on div at bounding box center [304, 360] width 587 height 383
click at [462, 246] on div at bounding box center [304, 360] width 587 height 383
click at [417, 251] on div at bounding box center [421, 245] width 56 height 73
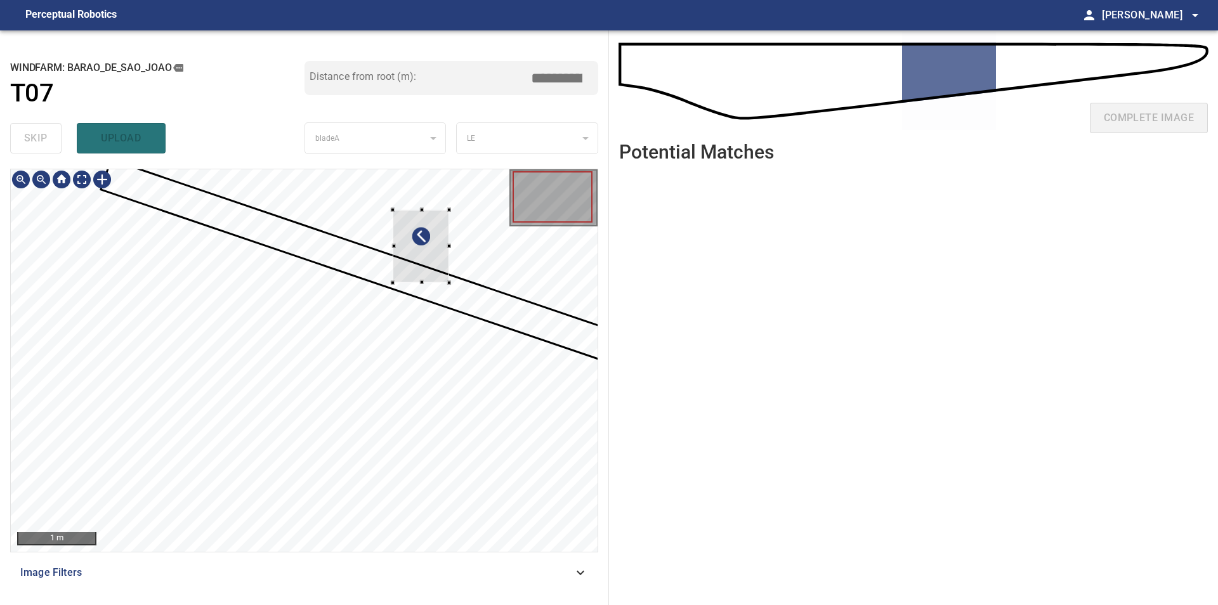
click at [417, 248] on div at bounding box center [421, 245] width 56 height 73
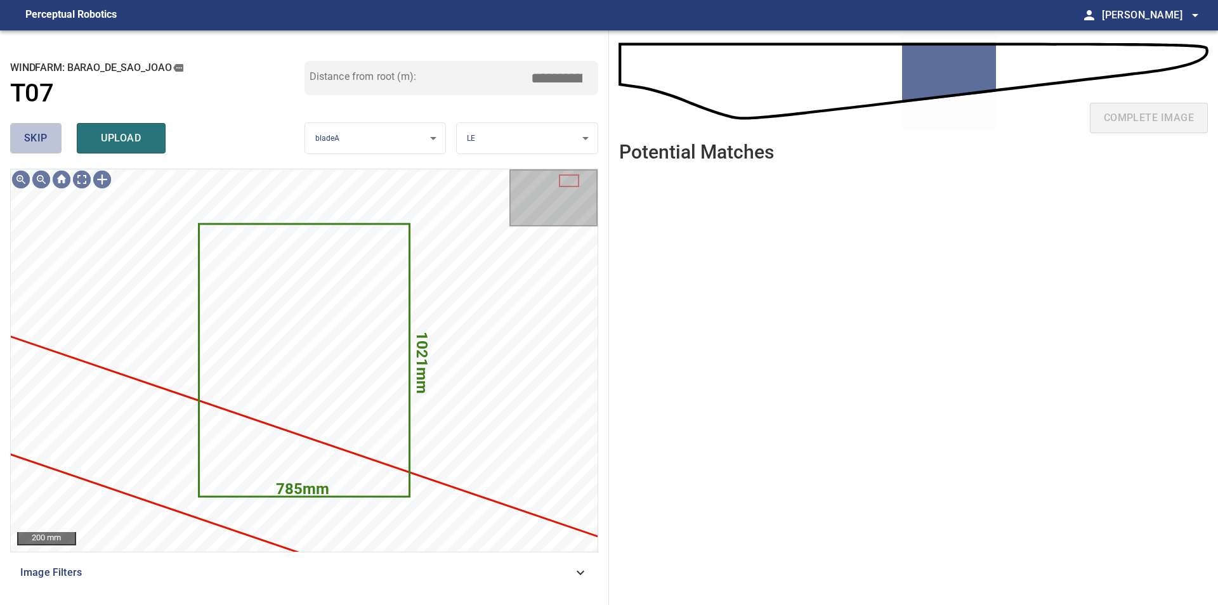
click at [23, 124] on button "skip" at bounding box center [35, 138] width 51 height 30
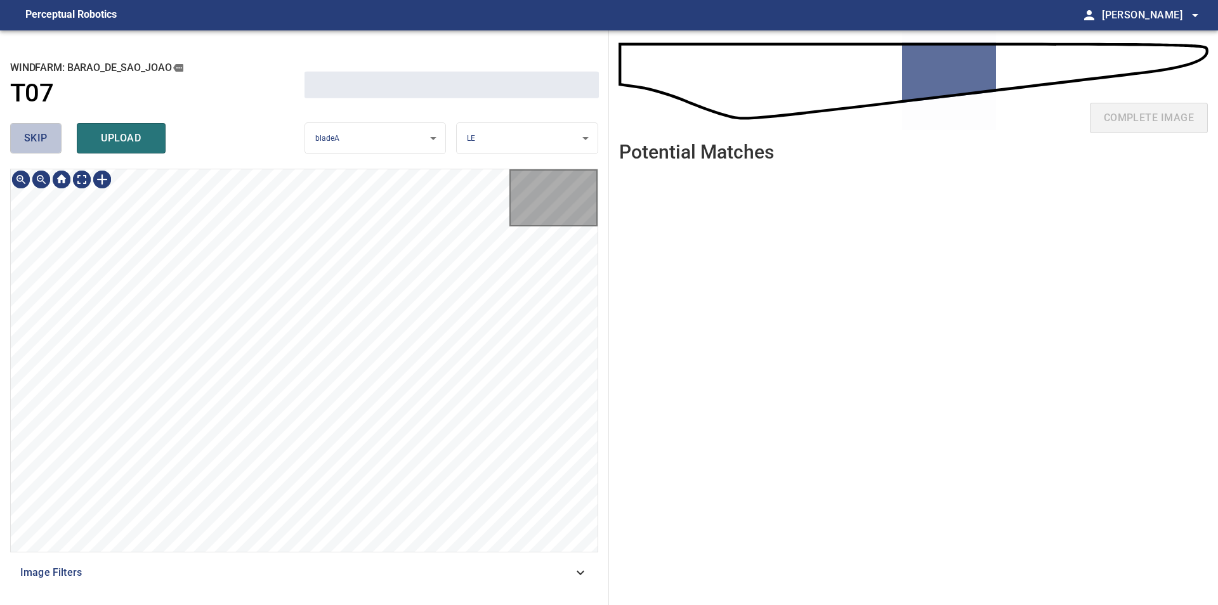
click at [23, 124] on button "skip" at bounding box center [35, 138] width 51 height 30
click at [23, 124] on div "skip upload" at bounding box center [157, 138] width 294 height 41
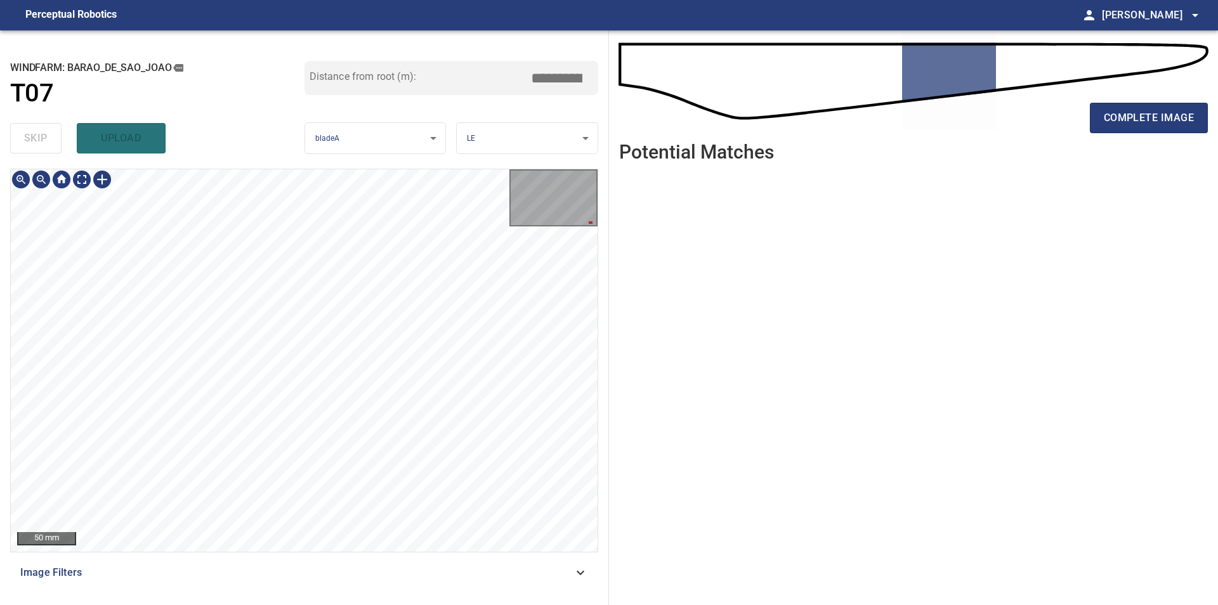
drag, startPoint x: 1151, startPoint y: 92, endPoint x: 1149, endPoint y: 102, distance: 10.3
click at [1151, 94] on div "complete image" at bounding box center [913, 86] width 589 height 91
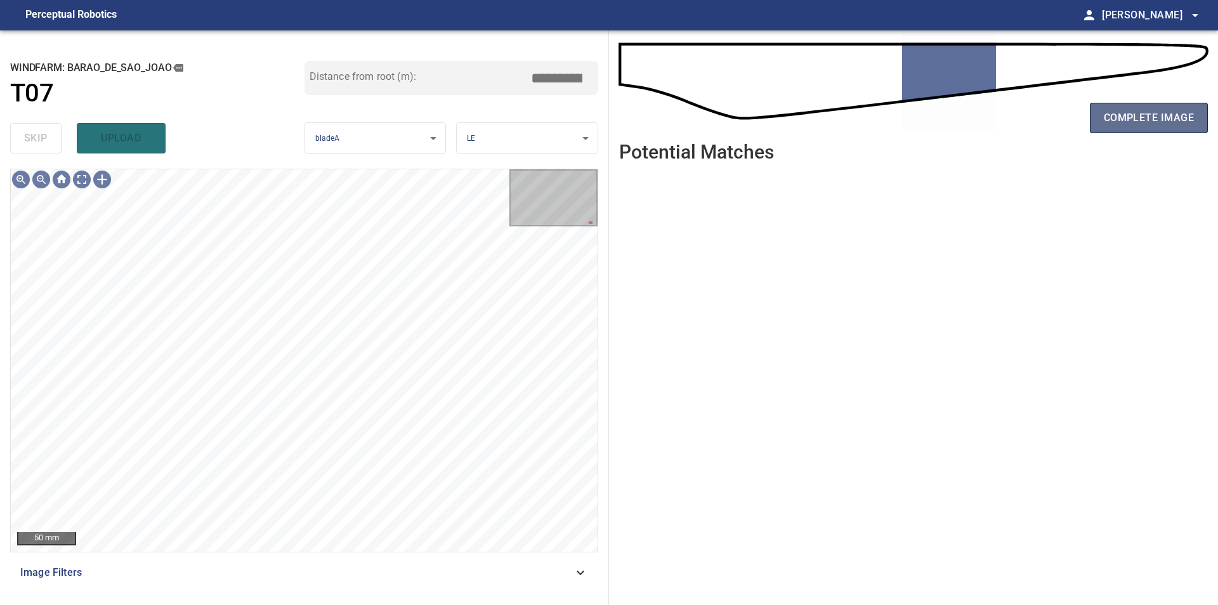
click at [1136, 117] on span "complete image" at bounding box center [1149, 118] width 90 height 18
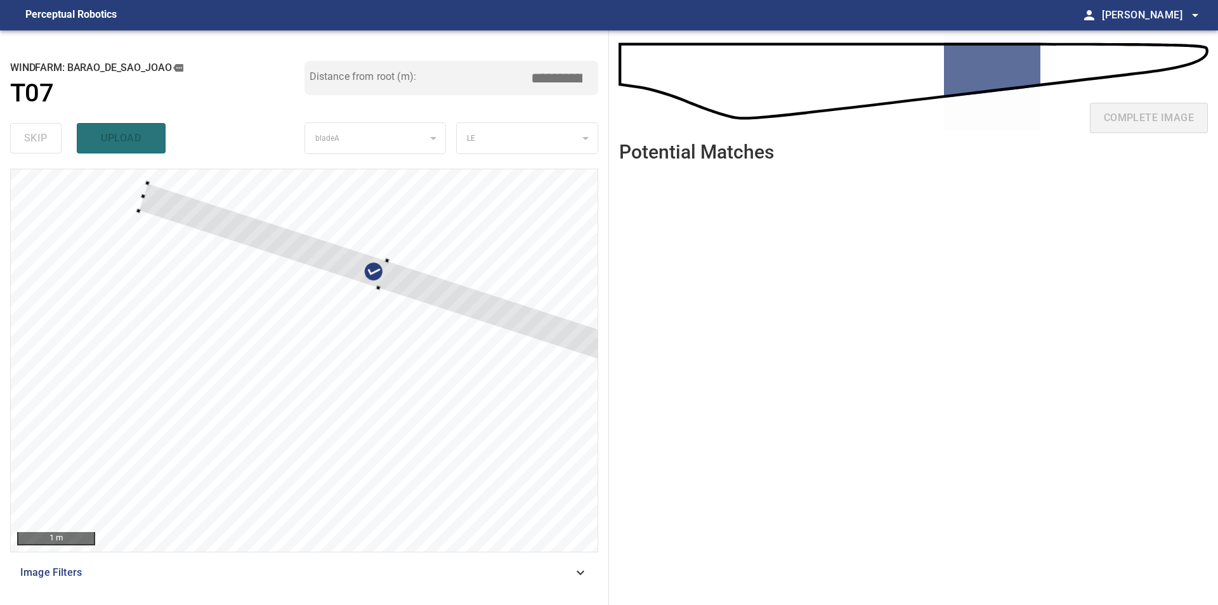
click at [499, 289] on div at bounding box center [304, 360] width 587 height 383
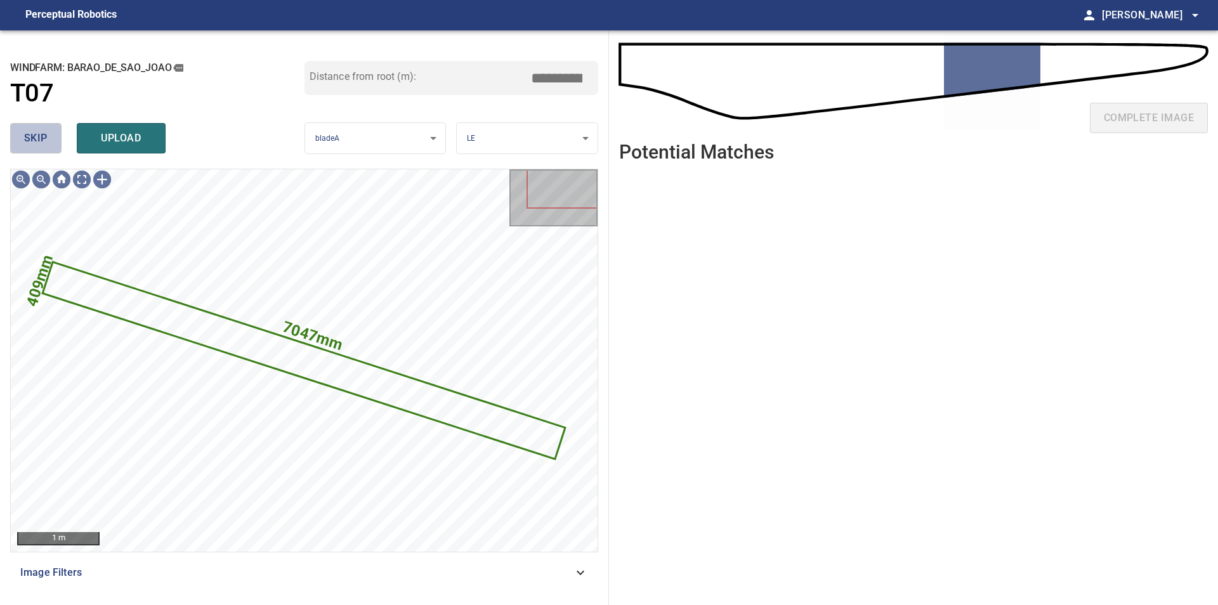
click at [45, 146] on span "skip" at bounding box center [35, 138] width 23 height 18
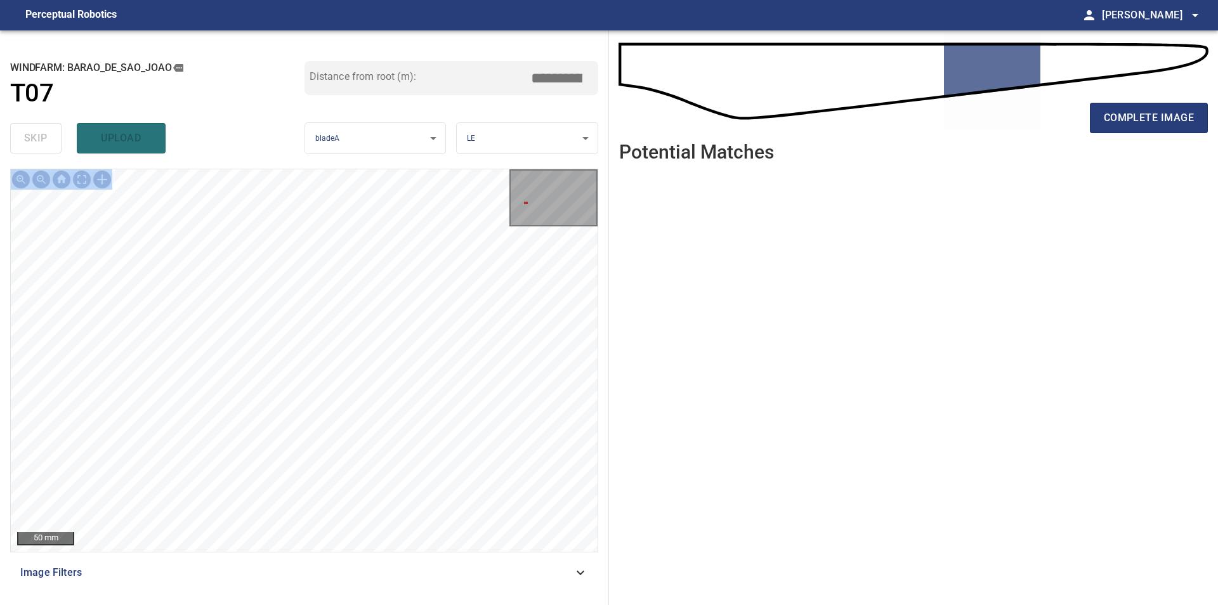
drag, startPoint x: 624, startPoint y: 422, endPoint x: 457, endPoint y: 376, distance: 173.8
click at [619, 376] on ul at bounding box center [913, 379] width 589 height 413
click at [1138, 129] on button "complete image" at bounding box center [1149, 118] width 118 height 30
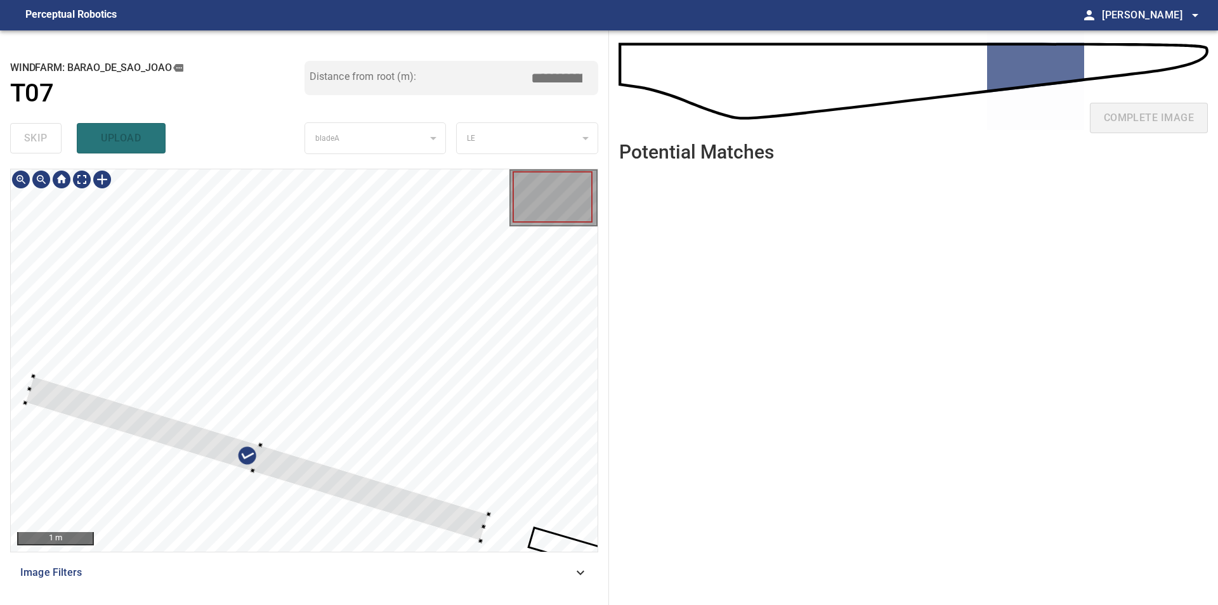
type input "****"
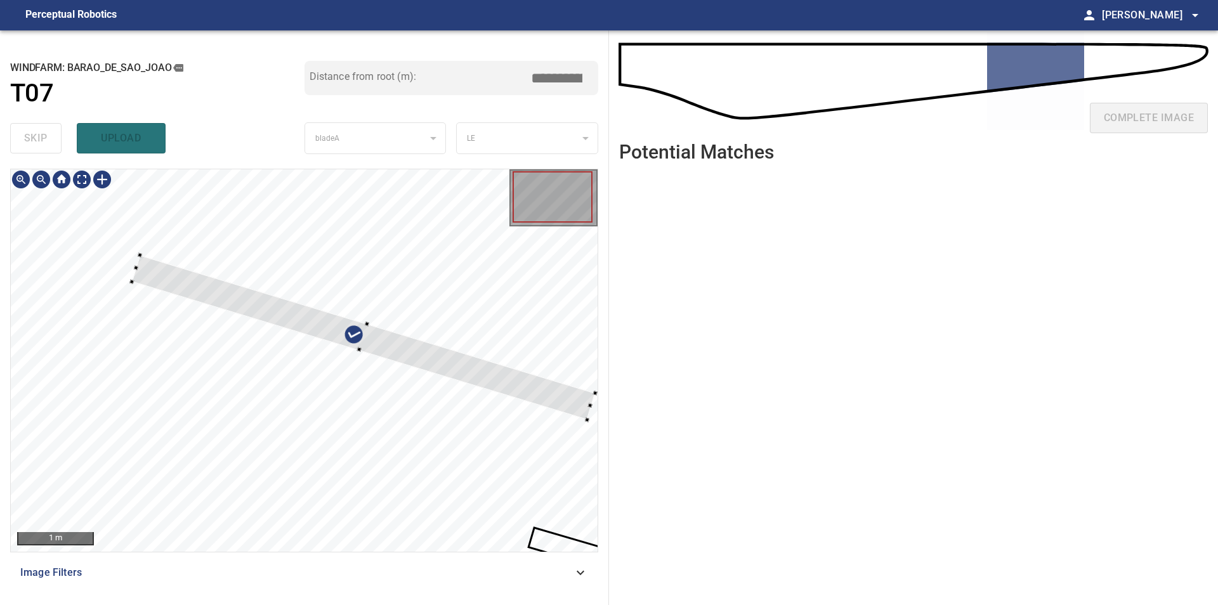
click at [495, 253] on div at bounding box center [304, 360] width 587 height 383
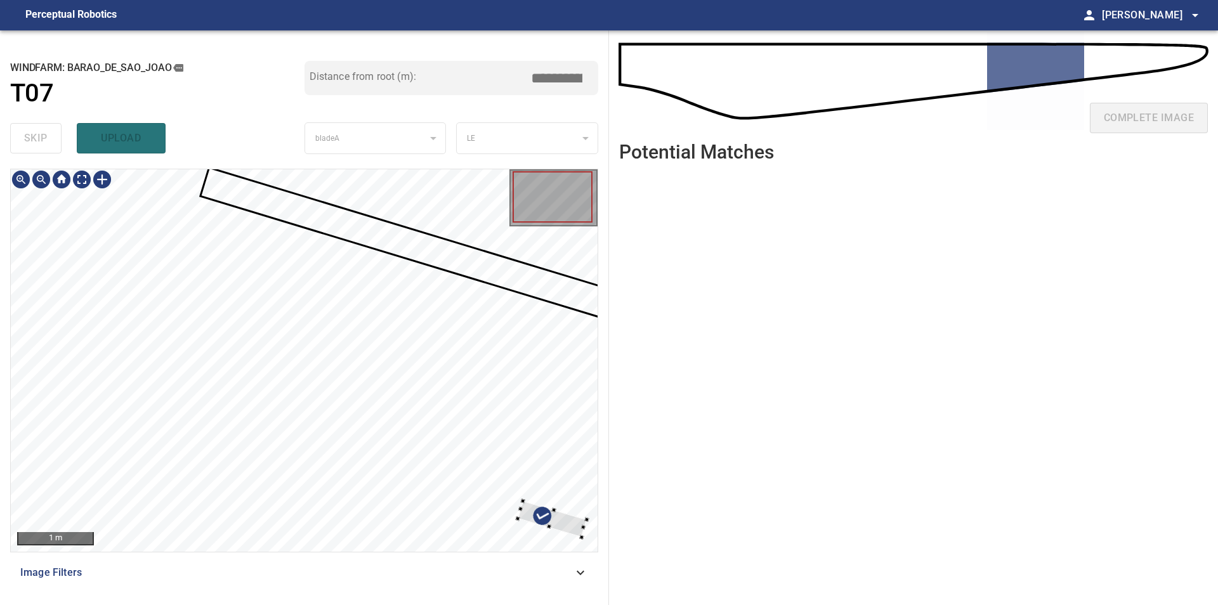
click at [431, 202] on div at bounding box center [304, 360] width 587 height 383
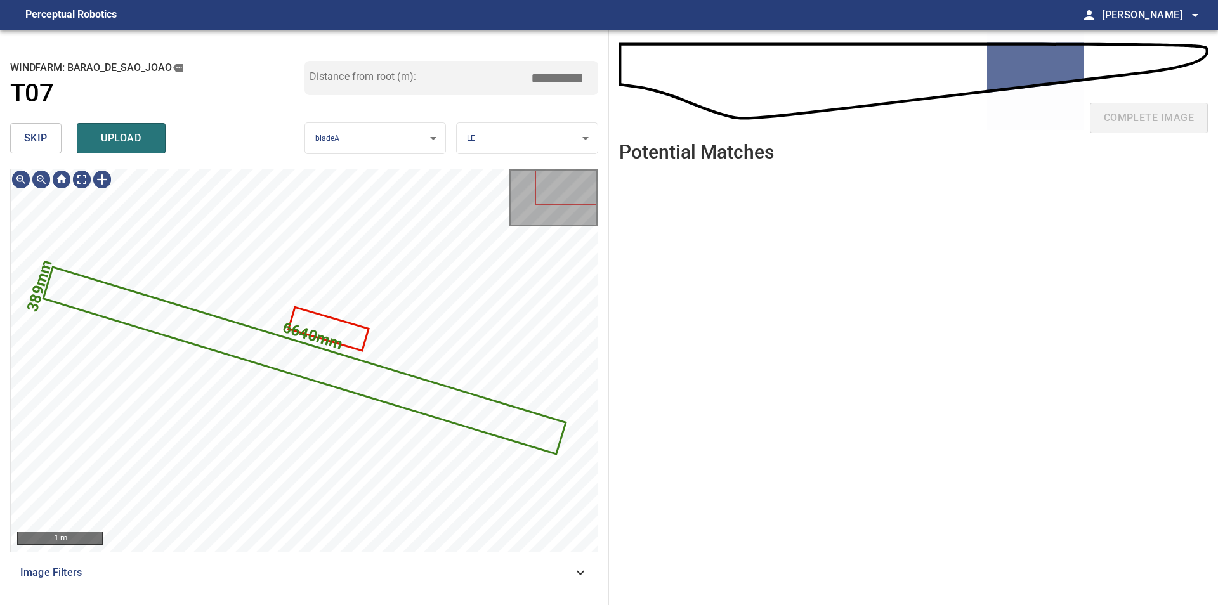
click at [36, 148] on button "skip" at bounding box center [35, 138] width 51 height 30
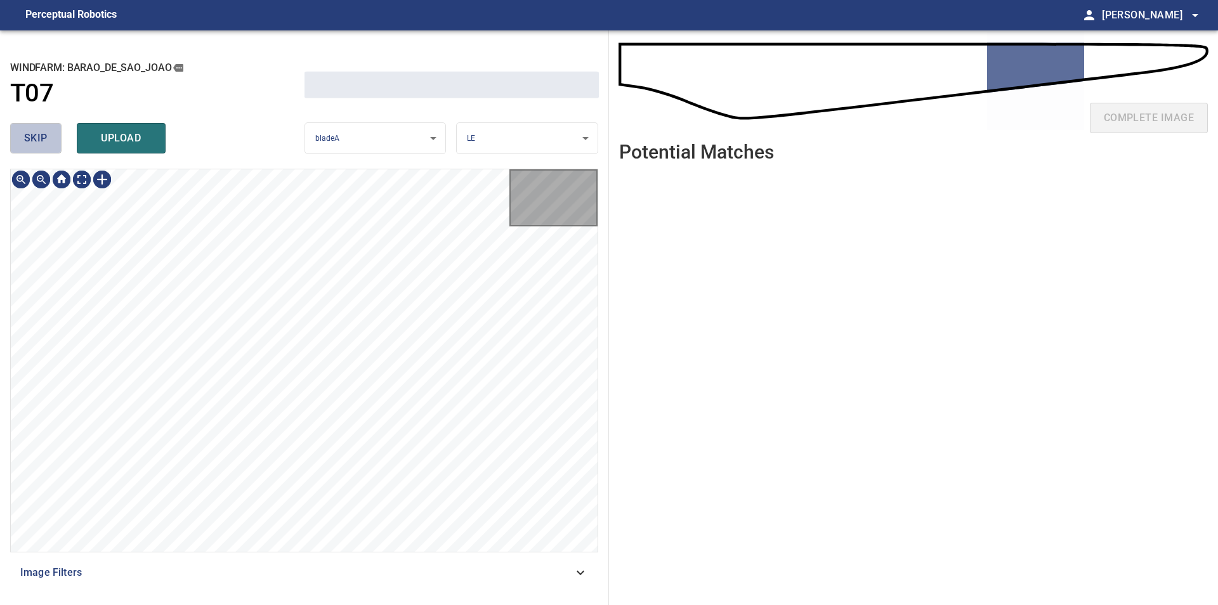
click at [36, 148] on button "skip" at bounding box center [35, 138] width 51 height 30
click at [36, 148] on div "skip upload" at bounding box center [157, 138] width 294 height 41
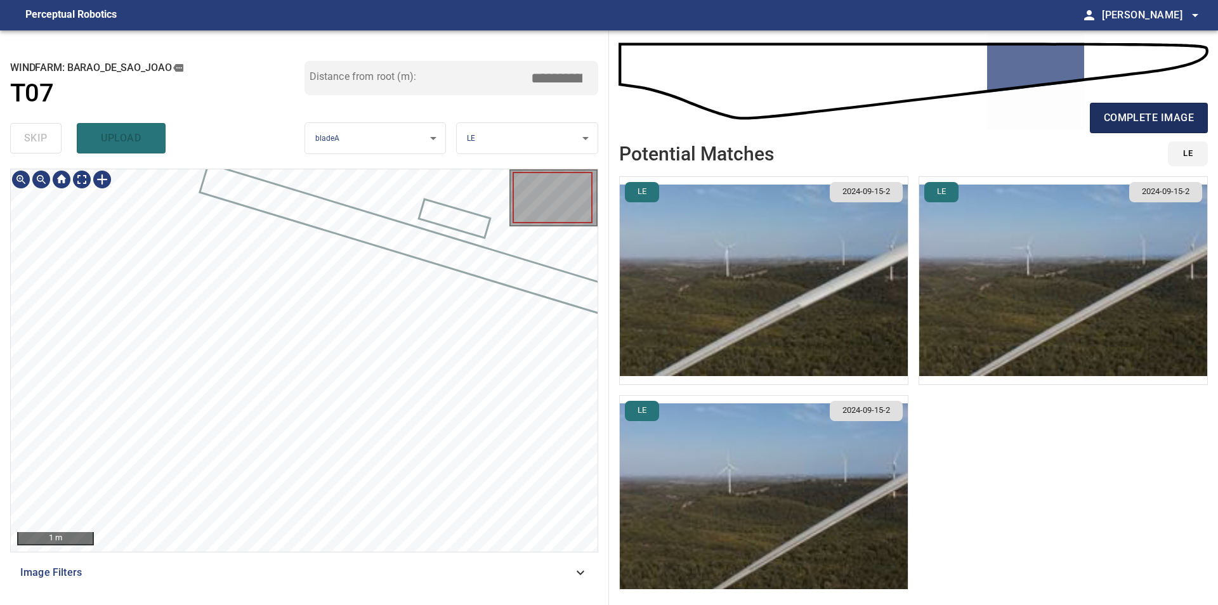
click at [1135, 110] on span "complete image" at bounding box center [1149, 118] width 90 height 18
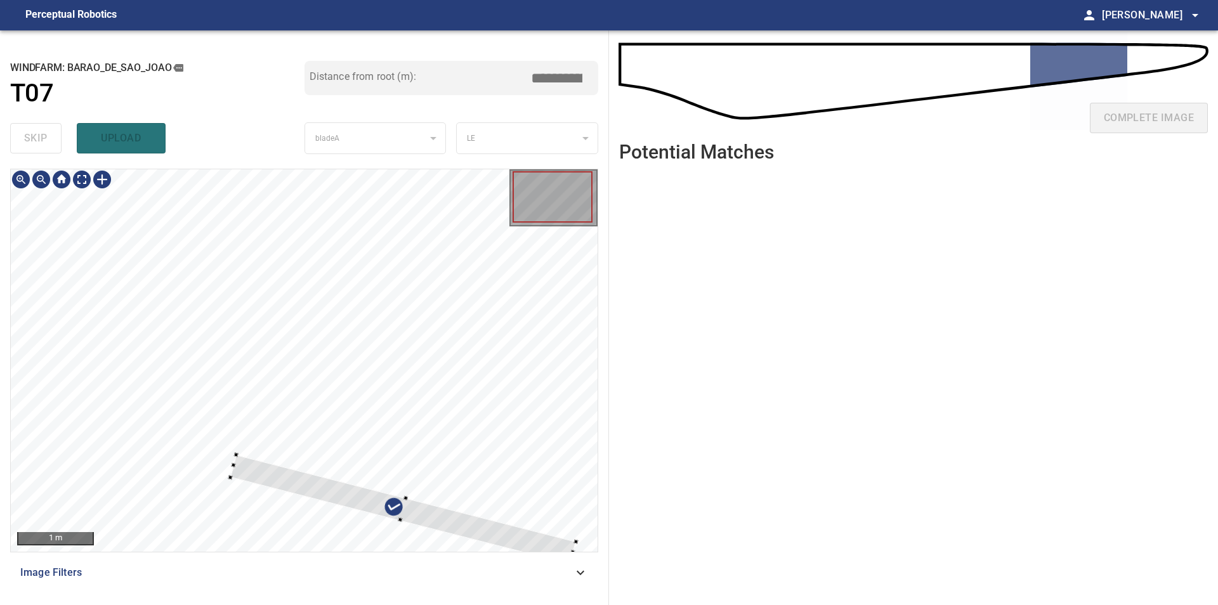
click at [380, 197] on div at bounding box center [304, 360] width 587 height 383
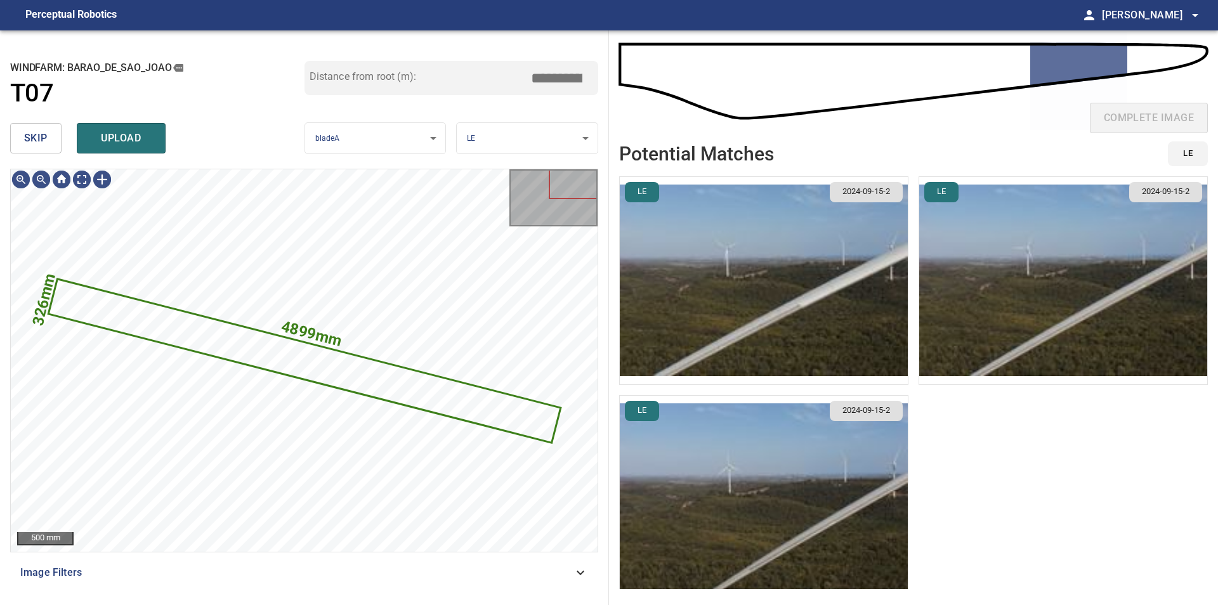
click at [49, 144] on button "skip" at bounding box center [35, 138] width 51 height 30
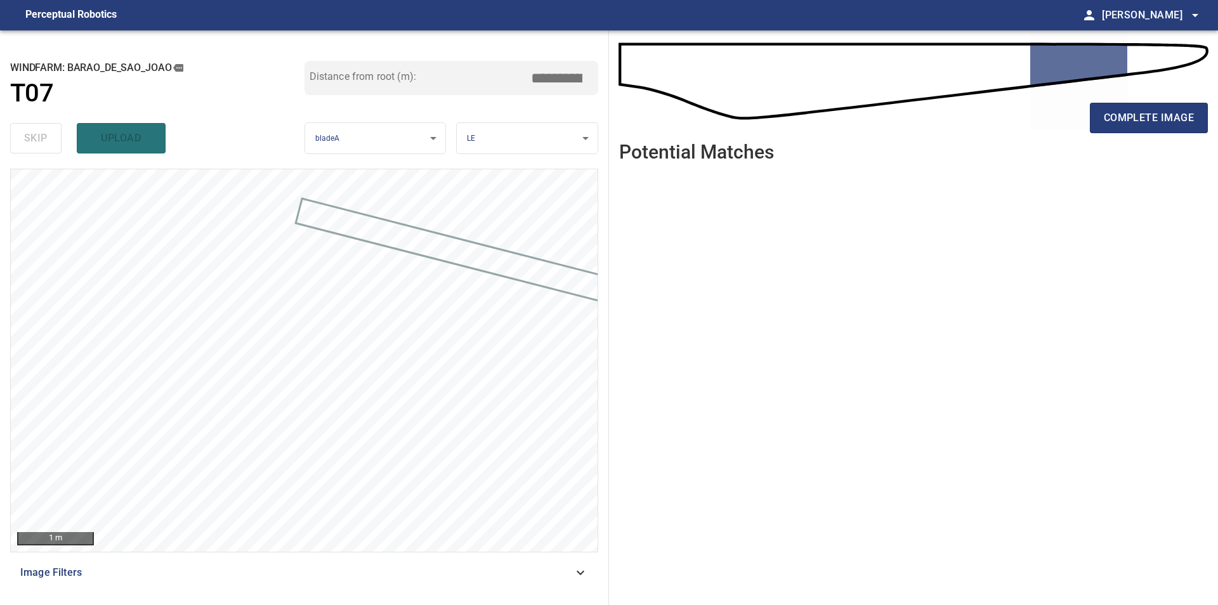
click at [749, 410] on ul at bounding box center [913, 379] width 589 height 413
click at [324, 141] on div "**********" at bounding box center [304, 317] width 609 height 575
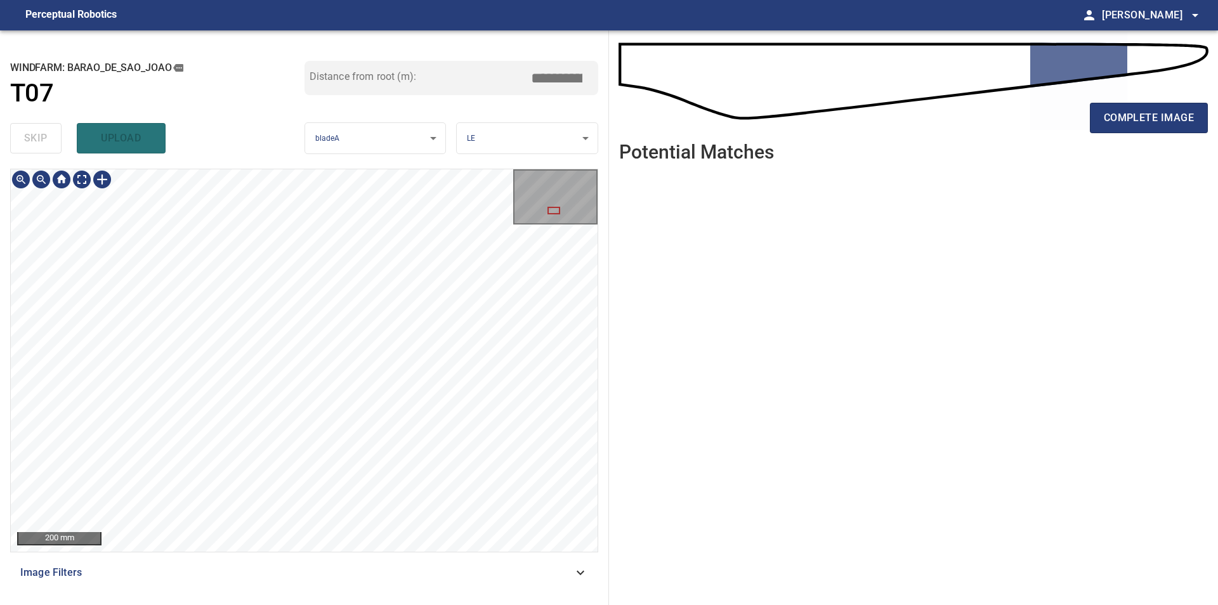
type input "****"
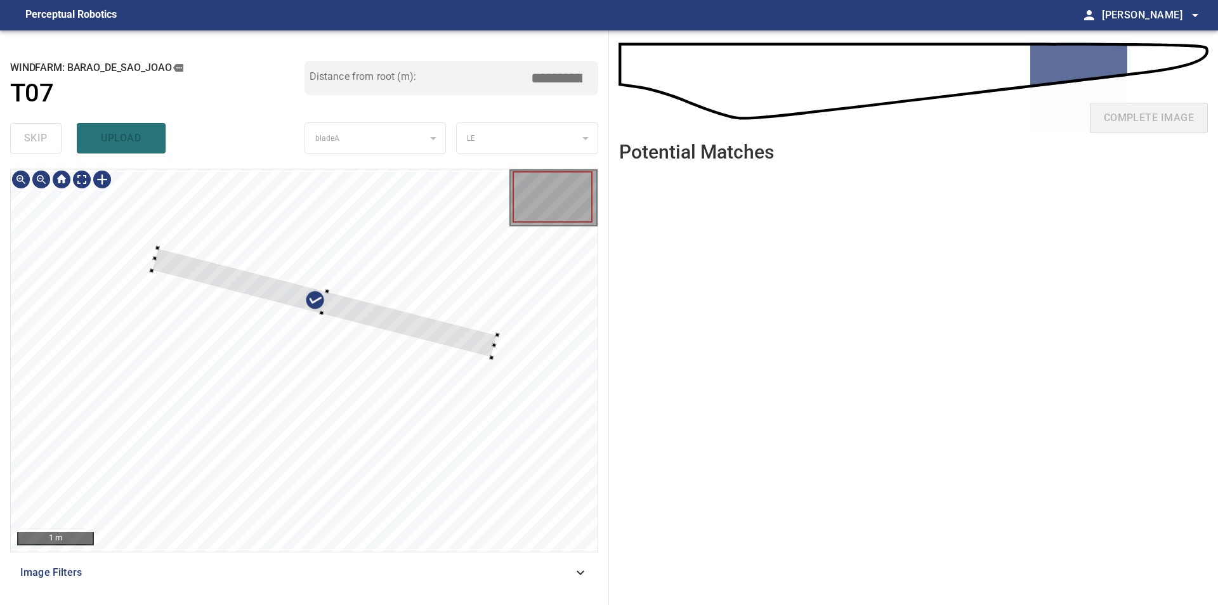
click at [213, 223] on div at bounding box center [304, 360] width 587 height 383
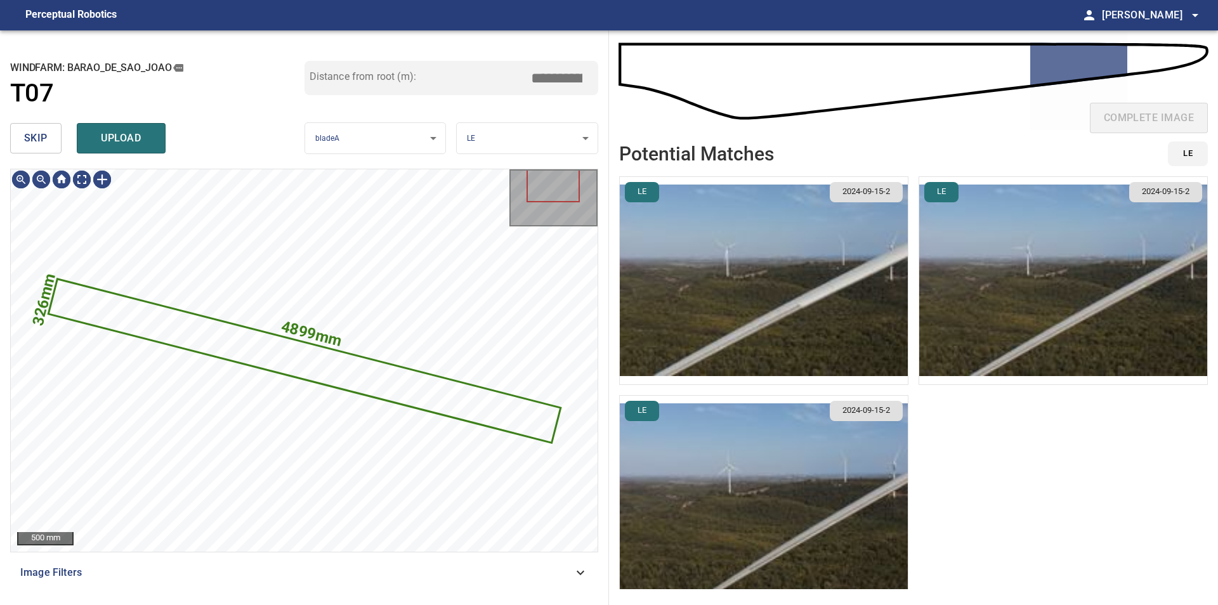
click at [27, 153] on button "skip" at bounding box center [35, 138] width 51 height 30
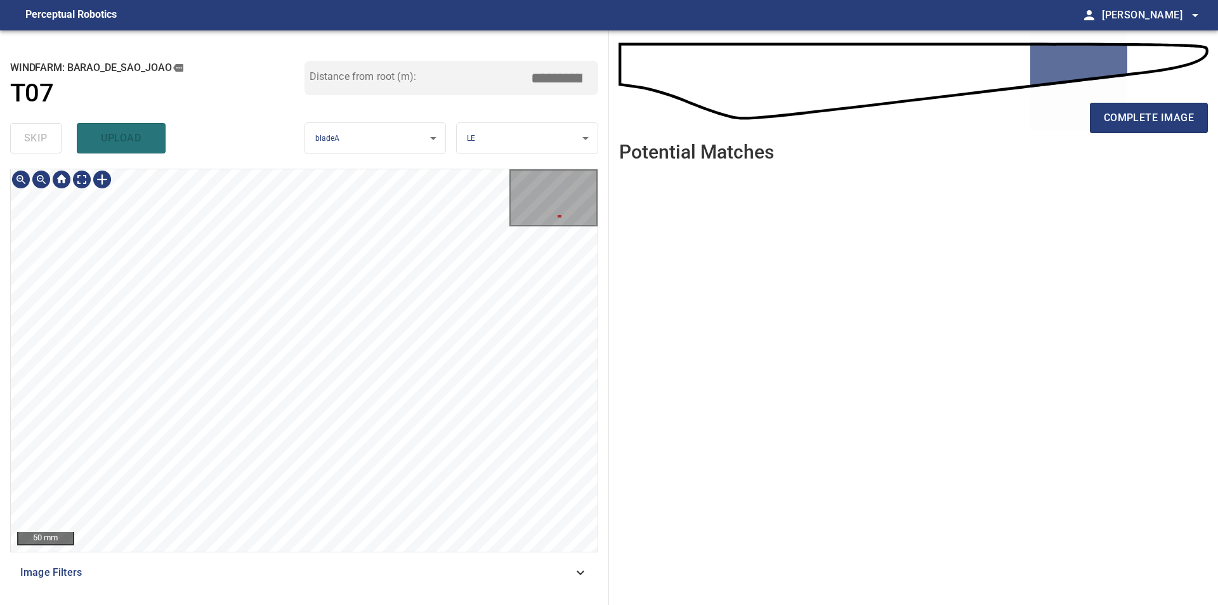
click at [4, 303] on div "**********" at bounding box center [304, 317] width 609 height 575
click at [9, 287] on div "**********" at bounding box center [304, 317] width 609 height 575
click at [104, 174] on div at bounding box center [102, 179] width 20 height 20
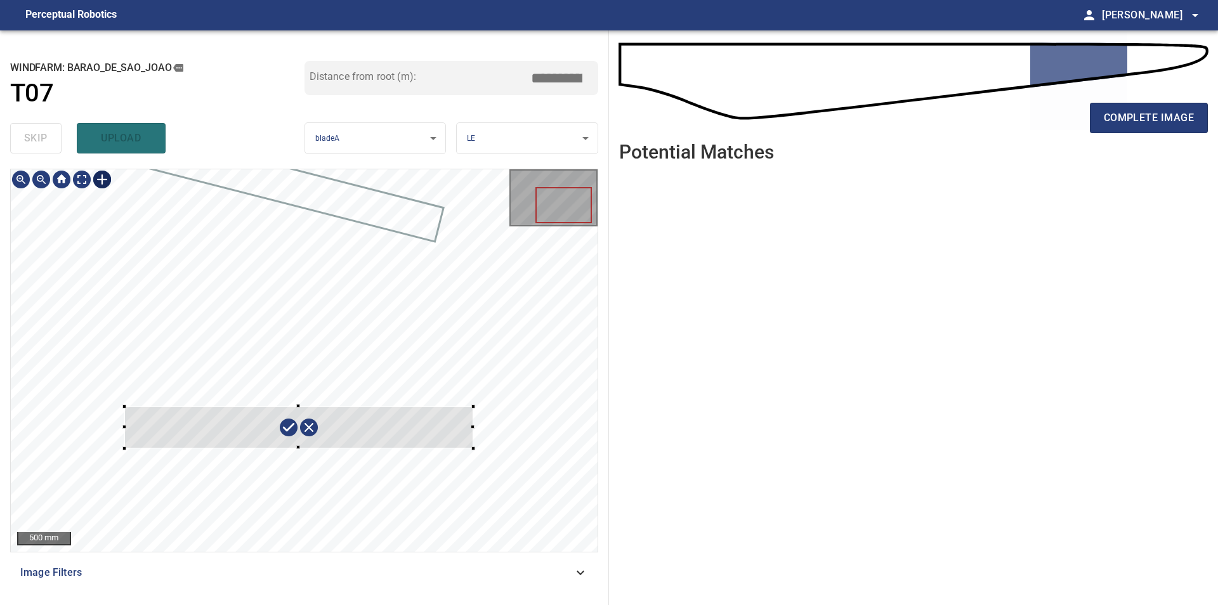
click at [475, 449] on div at bounding box center [304, 360] width 587 height 383
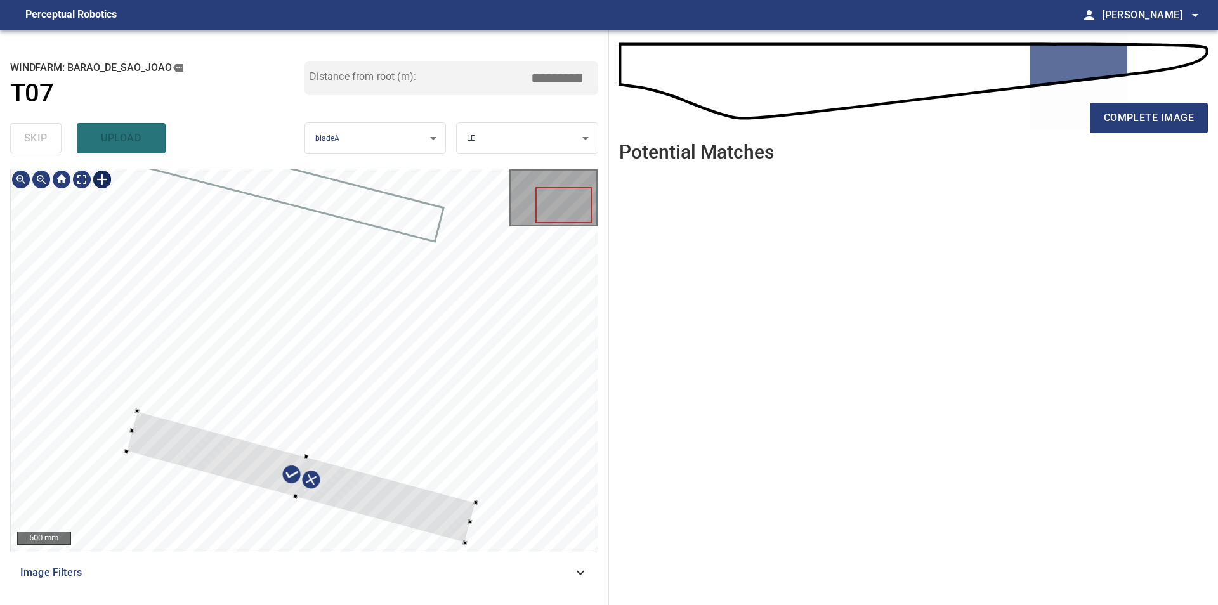
click at [449, 515] on div at bounding box center [301, 477] width 350 height 132
click at [494, 546] on div at bounding box center [304, 360] width 587 height 383
click at [502, 515] on div at bounding box center [304, 360] width 587 height 383
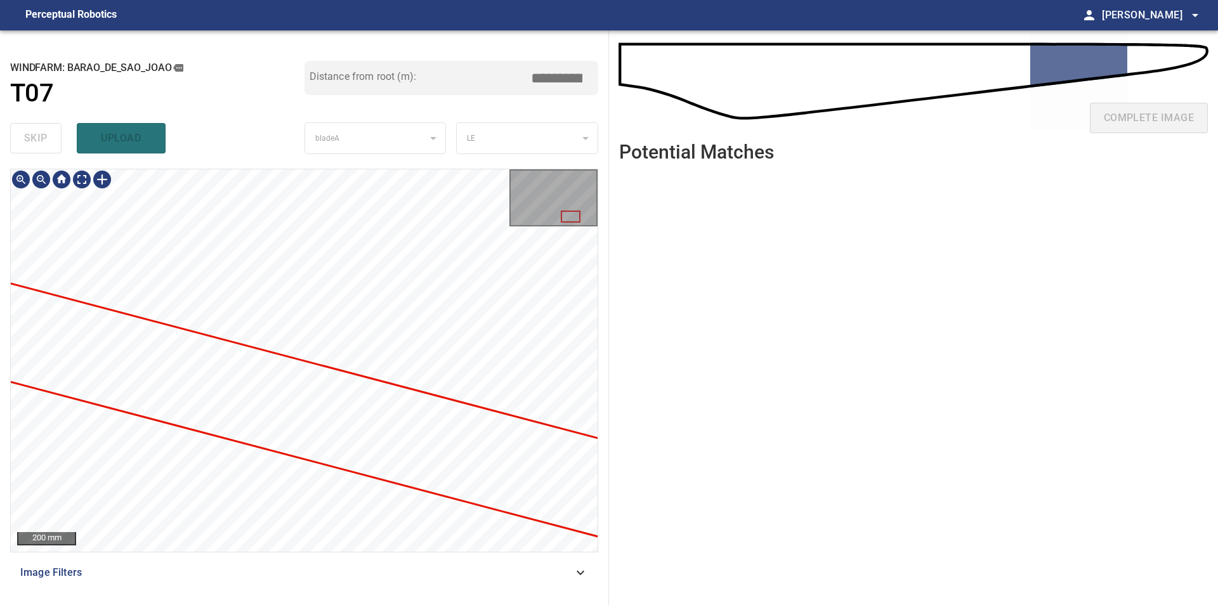
click at [1, 440] on div "**********" at bounding box center [304, 317] width 609 height 575
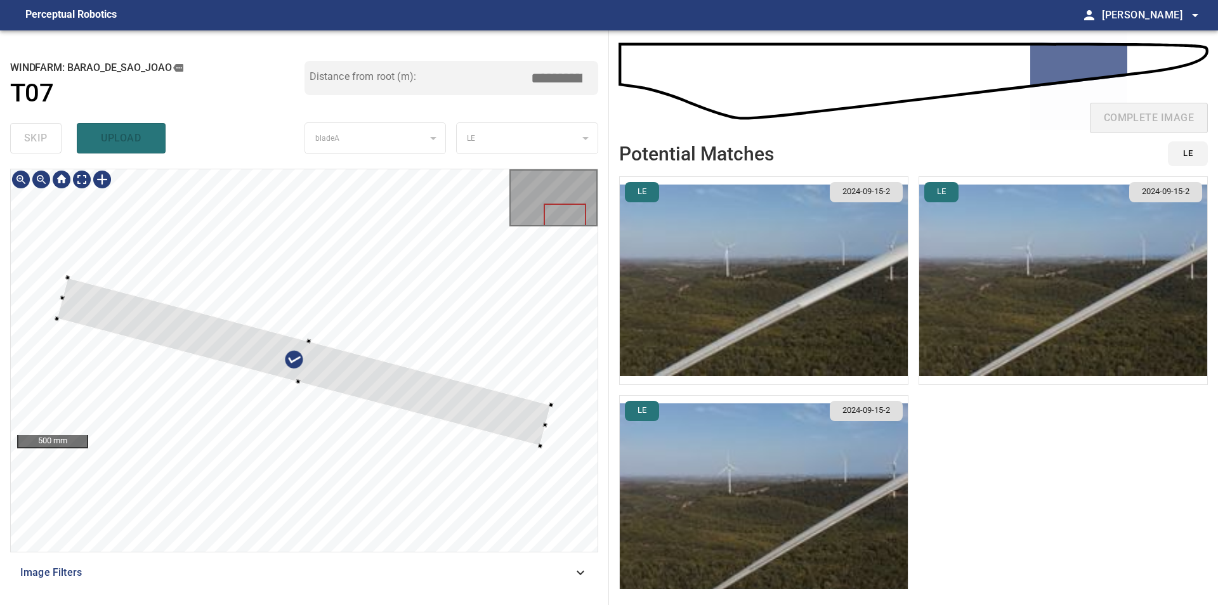
click at [306, 341] on div at bounding box center [303, 361] width 494 height 169
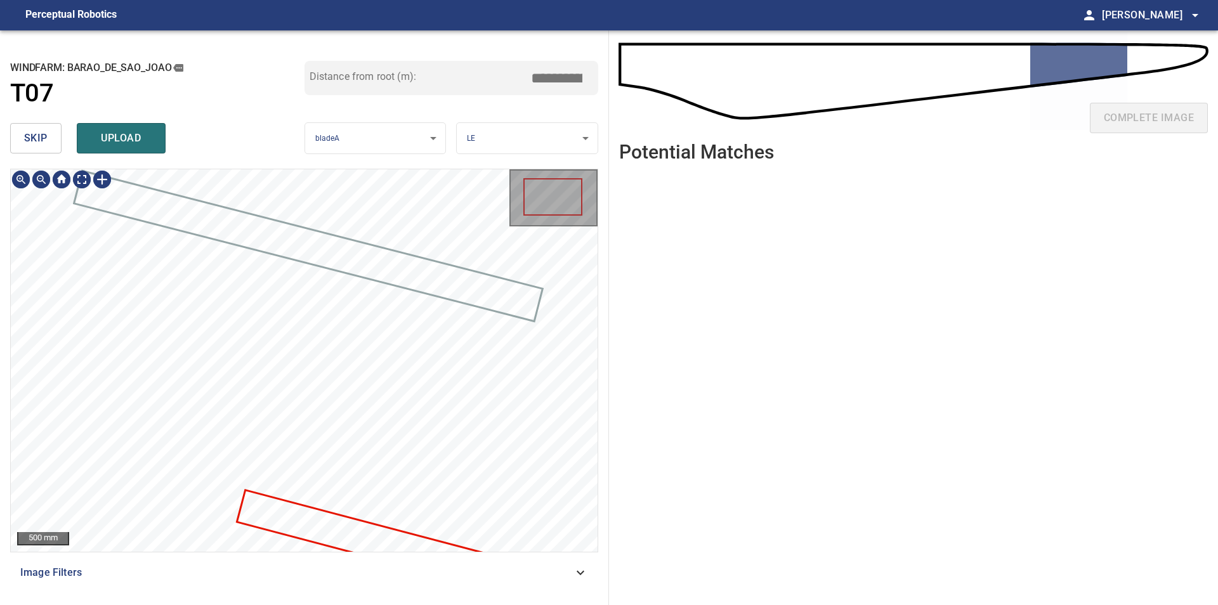
type input "****"
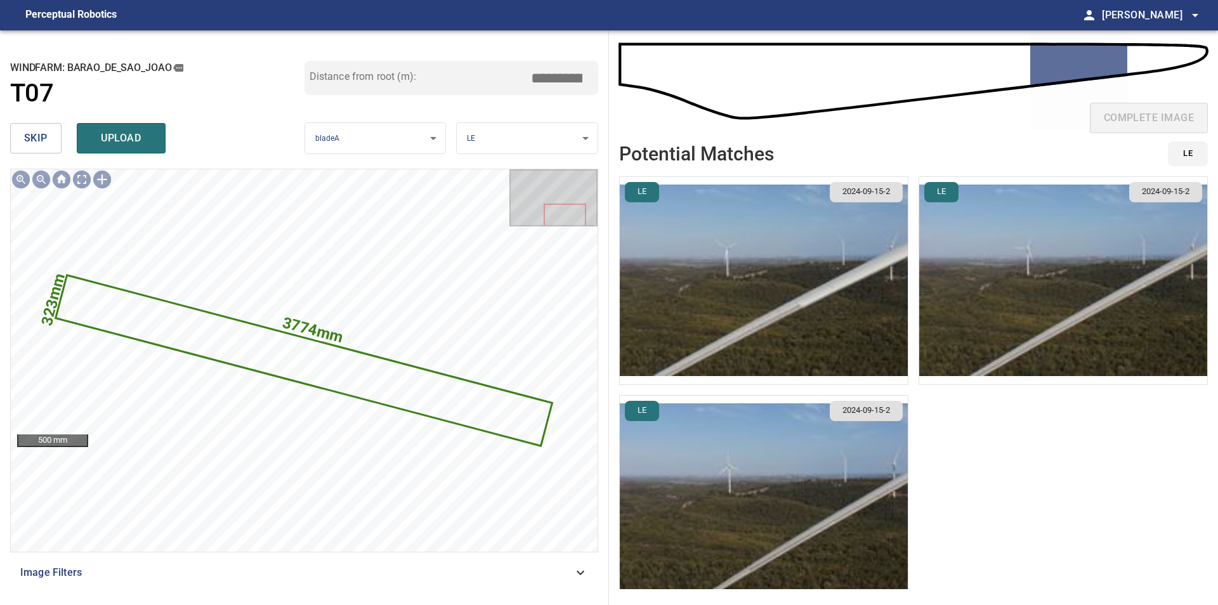
drag, startPoint x: 546, startPoint y: 76, endPoint x: 669, endPoint y: 76, distance: 123.1
click at [593, 76] on input "****" at bounding box center [561, 78] width 63 height 24
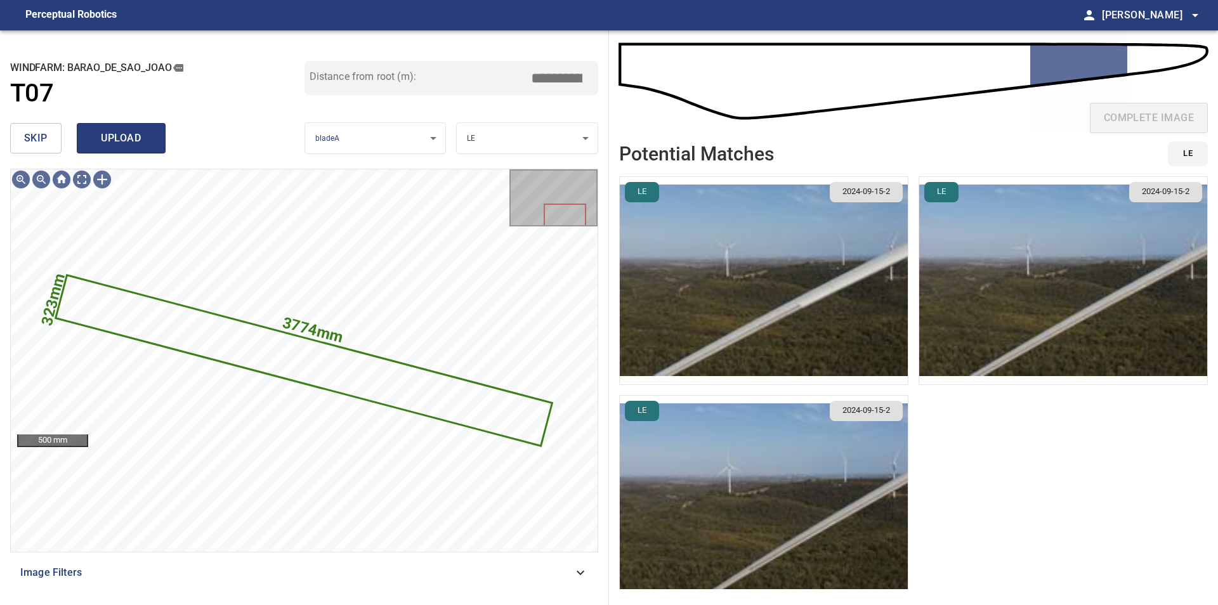
type input "*****"
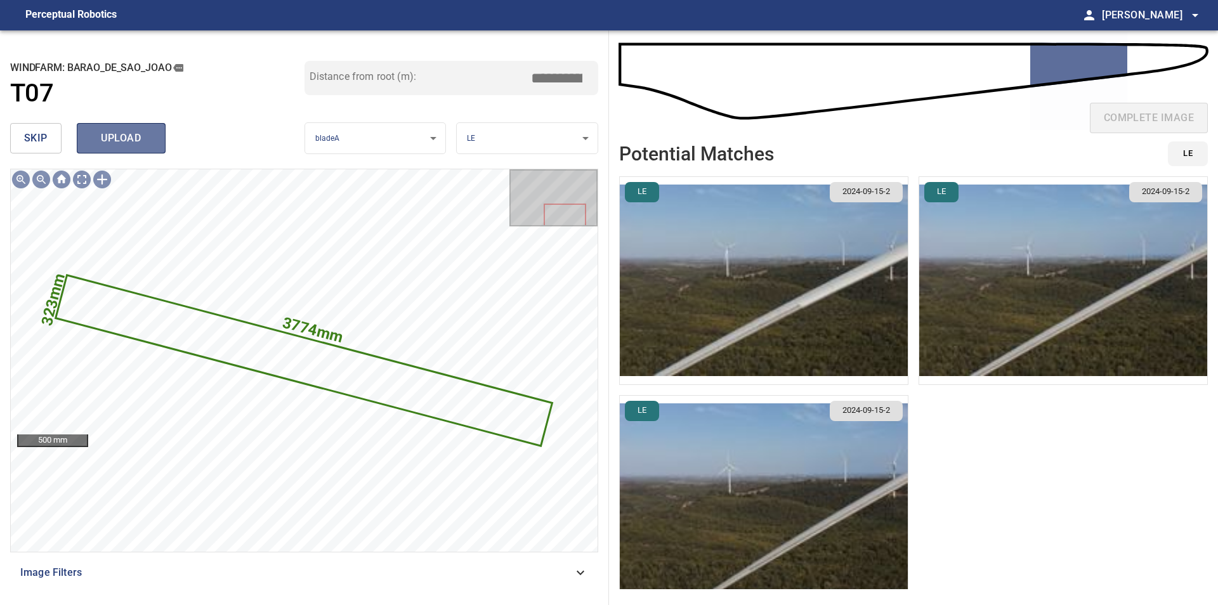
click at [140, 145] on span "upload" at bounding box center [121, 138] width 61 height 18
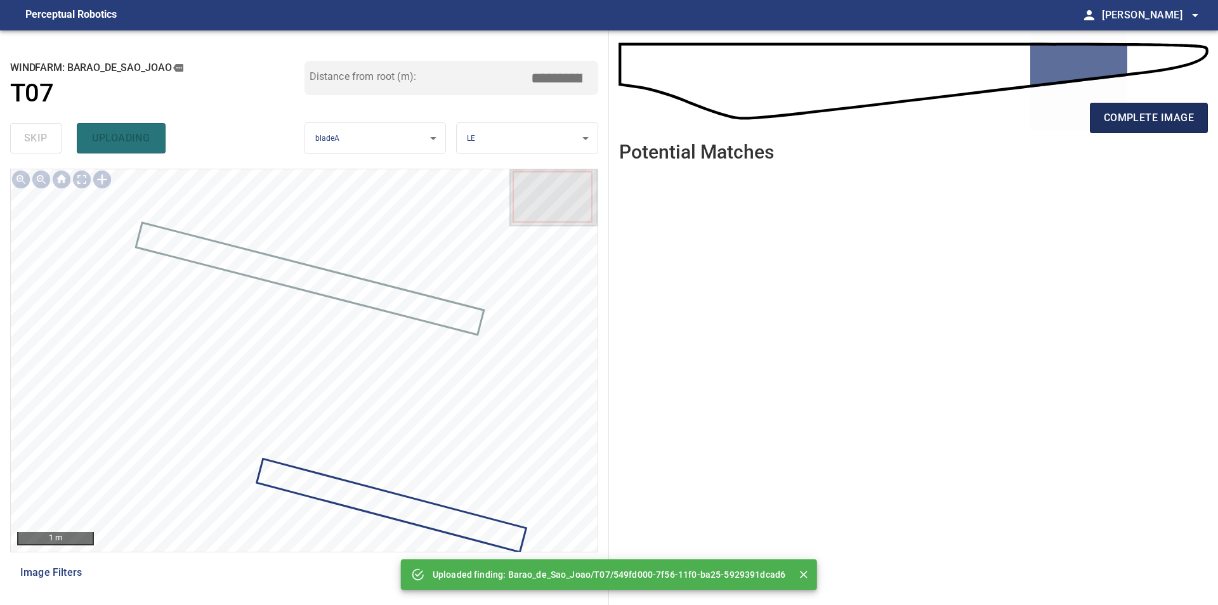
click at [1118, 127] on button "complete image" at bounding box center [1149, 118] width 118 height 30
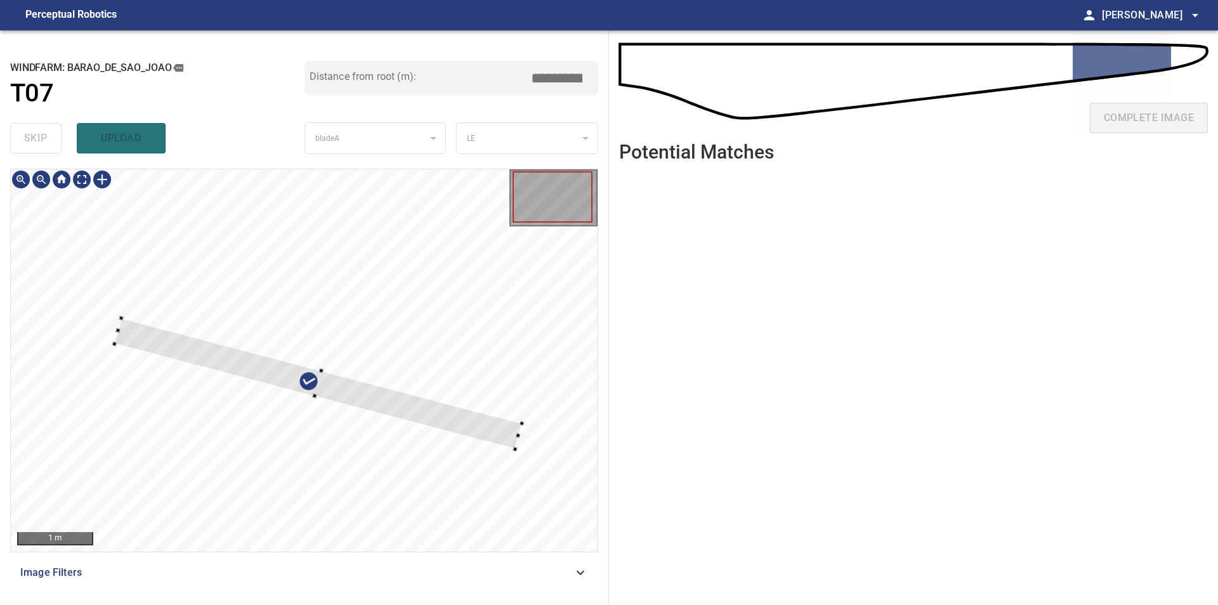
click at [548, 352] on div at bounding box center [304, 360] width 587 height 383
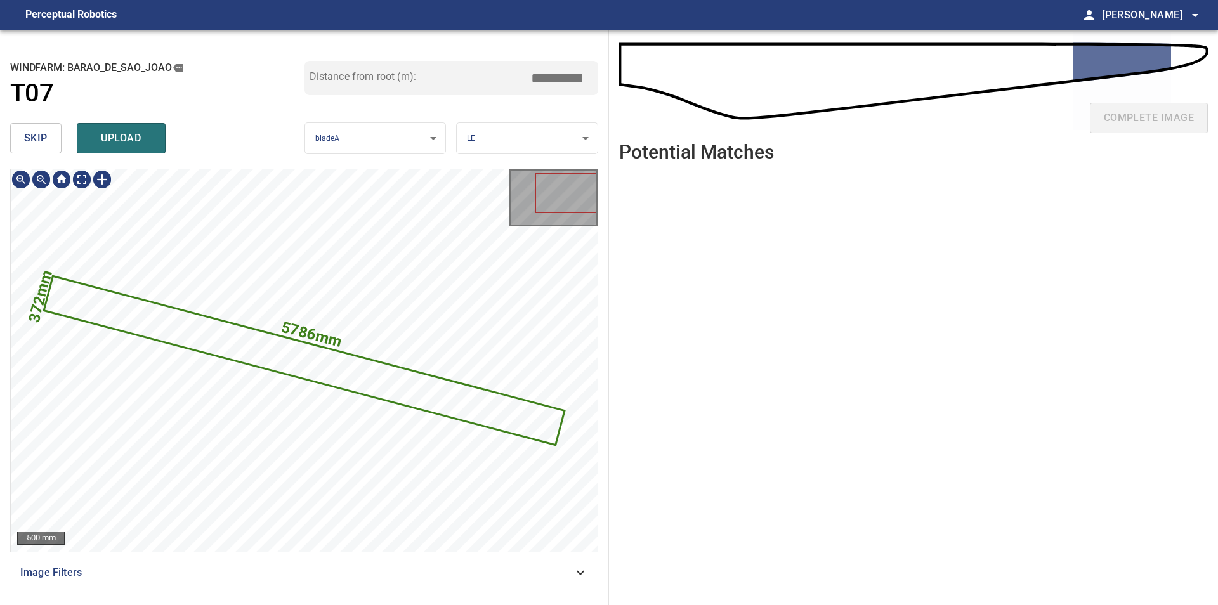
click at [41, 152] on button "skip" at bounding box center [35, 138] width 51 height 30
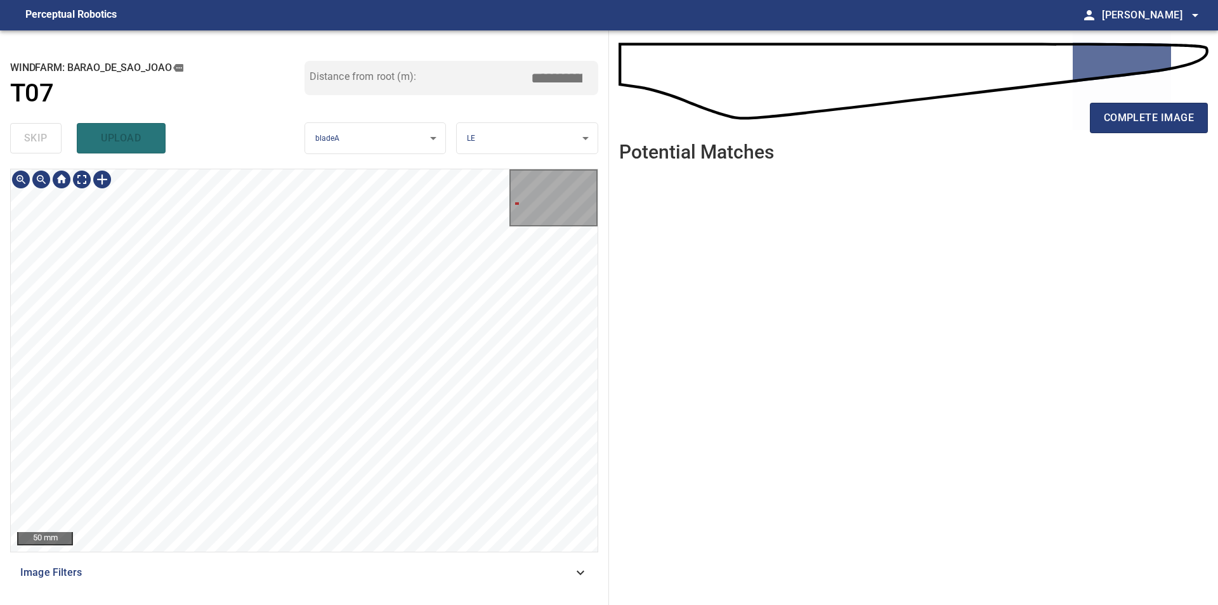
click at [53, 108] on div "**********" at bounding box center [304, 317] width 609 height 575
click at [0, 88] on main "**********" at bounding box center [609, 302] width 1218 height 605
drag, startPoint x: 232, startPoint y: 167, endPoint x: 209, endPoint y: 167, distance: 23.5
click at [212, 167] on div "**********" at bounding box center [304, 317] width 609 height 575
click at [150, 163] on div "**********" at bounding box center [304, 317] width 609 height 575
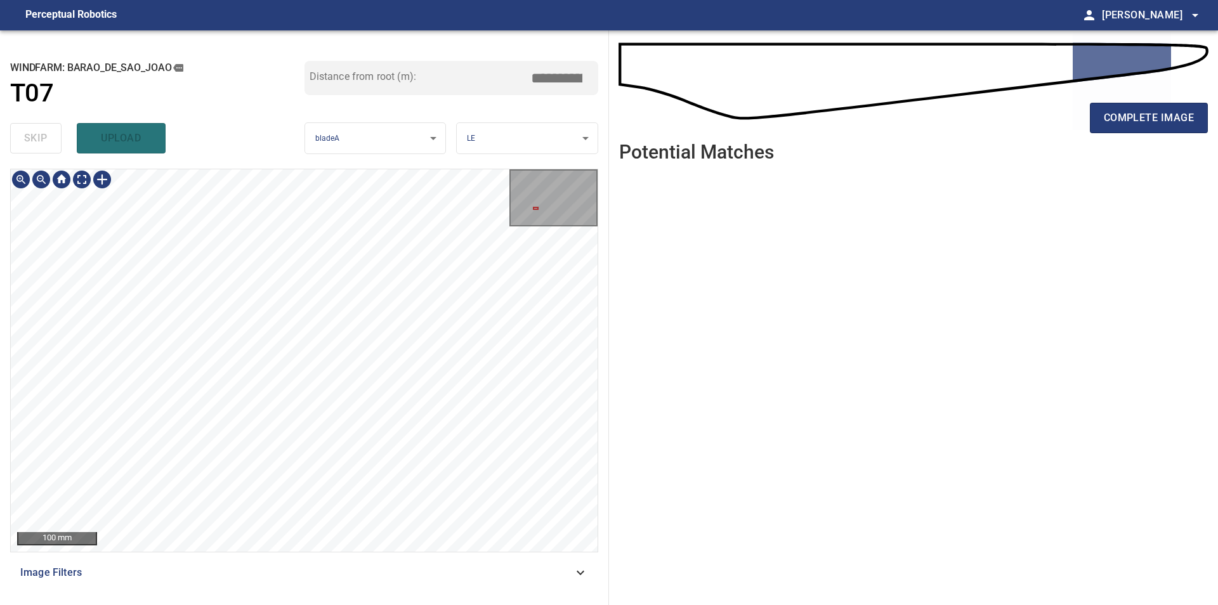
click at [601, 408] on div "**********" at bounding box center [304, 317] width 609 height 575
click at [623, 421] on div "**********" at bounding box center [609, 317] width 1218 height 575
click at [643, 400] on div "**********" at bounding box center [609, 317] width 1218 height 575
click at [116, 185] on div "100 mm" at bounding box center [304, 360] width 587 height 383
click at [97, 174] on div at bounding box center [102, 179] width 20 height 20
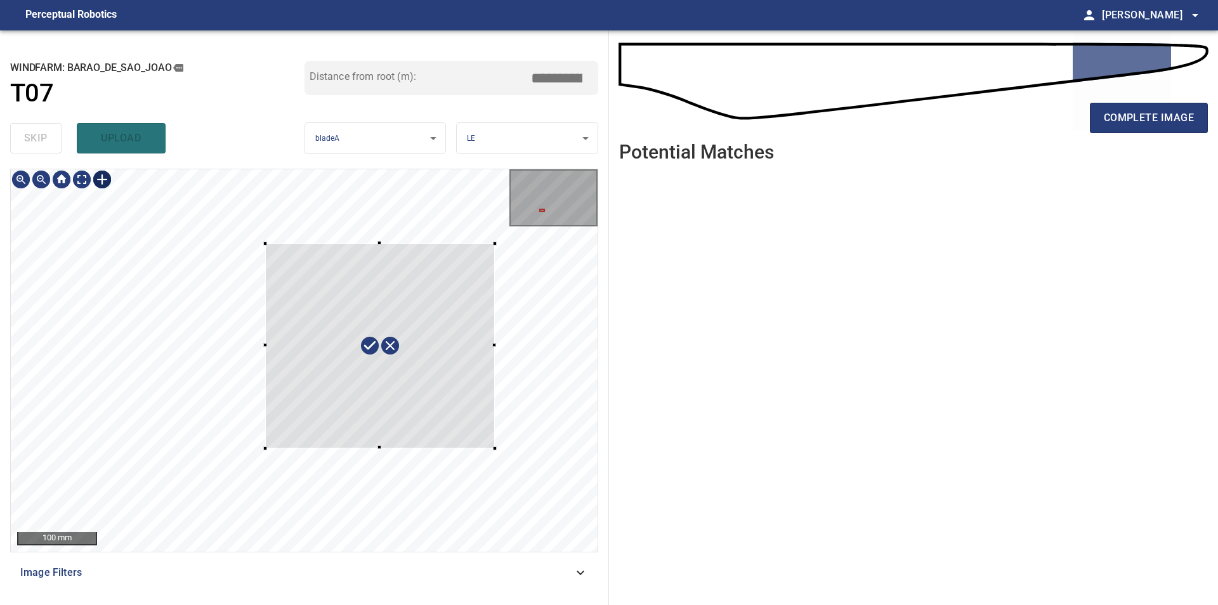
click at [495, 449] on div at bounding box center [304, 360] width 587 height 383
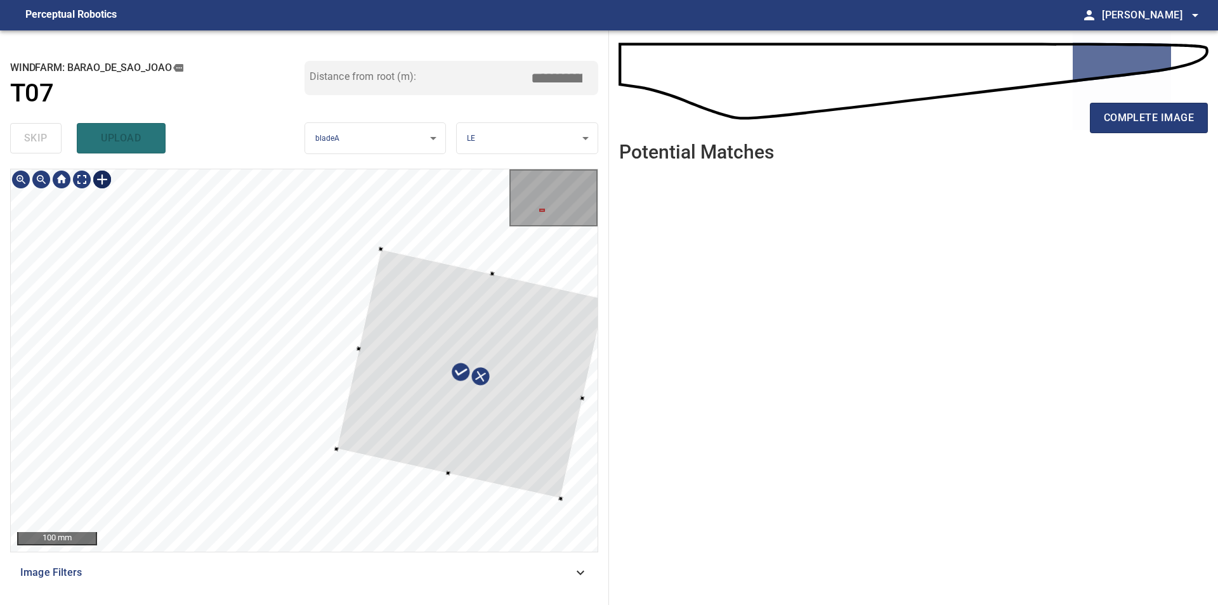
click at [469, 459] on div at bounding box center [470, 374] width 268 height 250
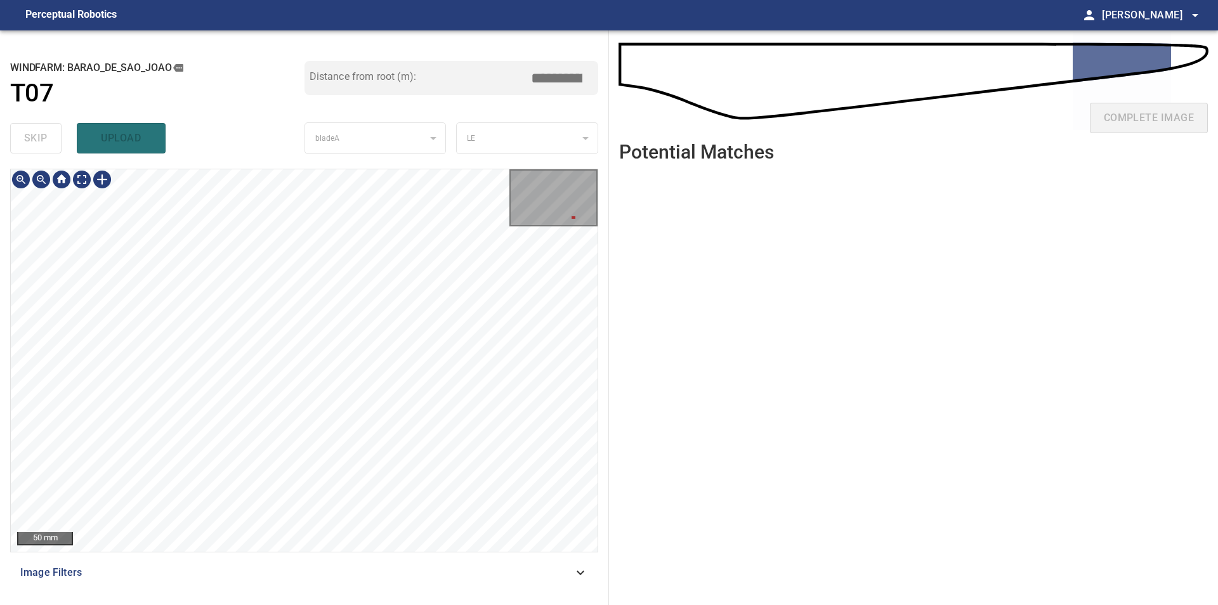
click at [754, 518] on div "**********" at bounding box center [609, 317] width 1218 height 575
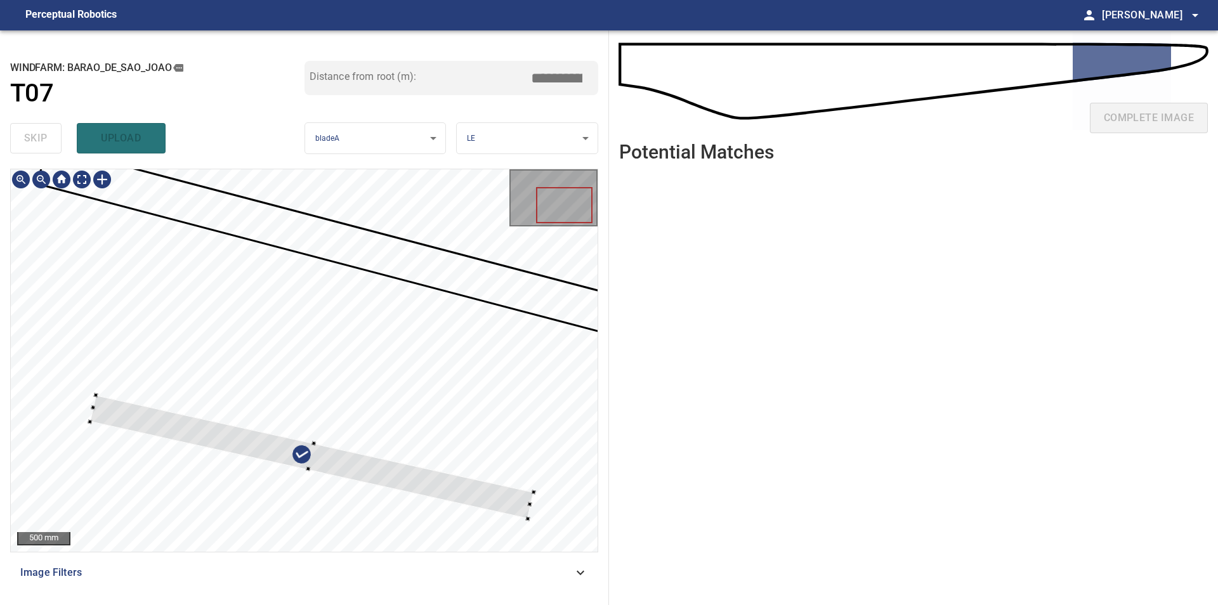
click at [531, 522] on div at bounding box center [304, 360] width 587 height 383
click at [586, 520] on div at bounding box center [304, 360] width 587 height 383
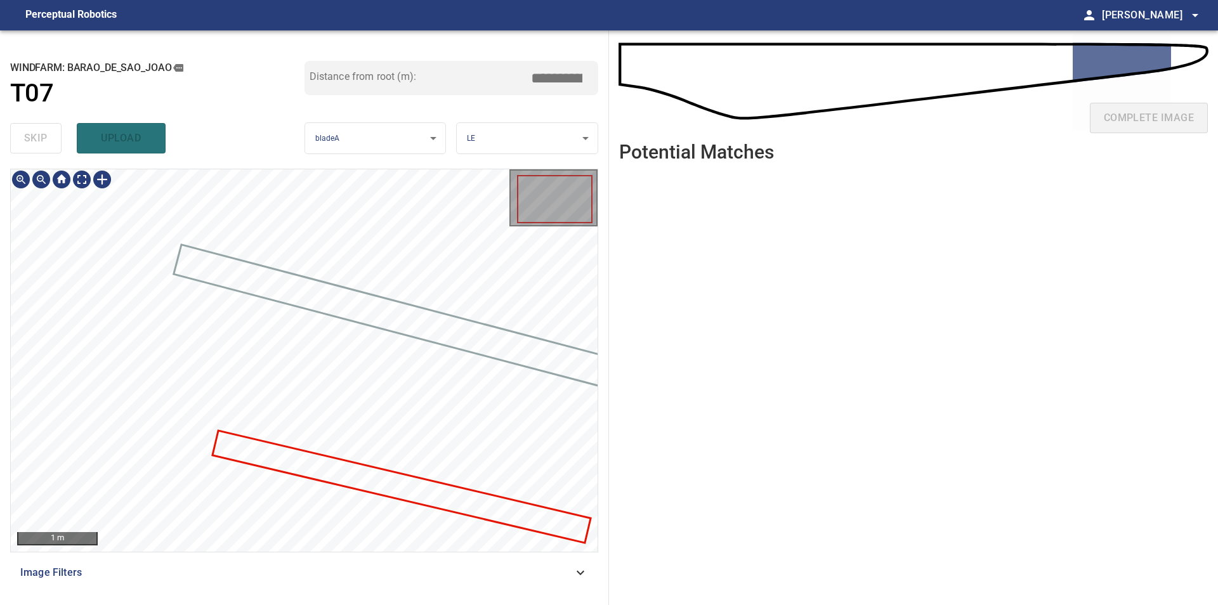
click at [292, 301] on div at bounding box center [304, 360] width 587 height 383
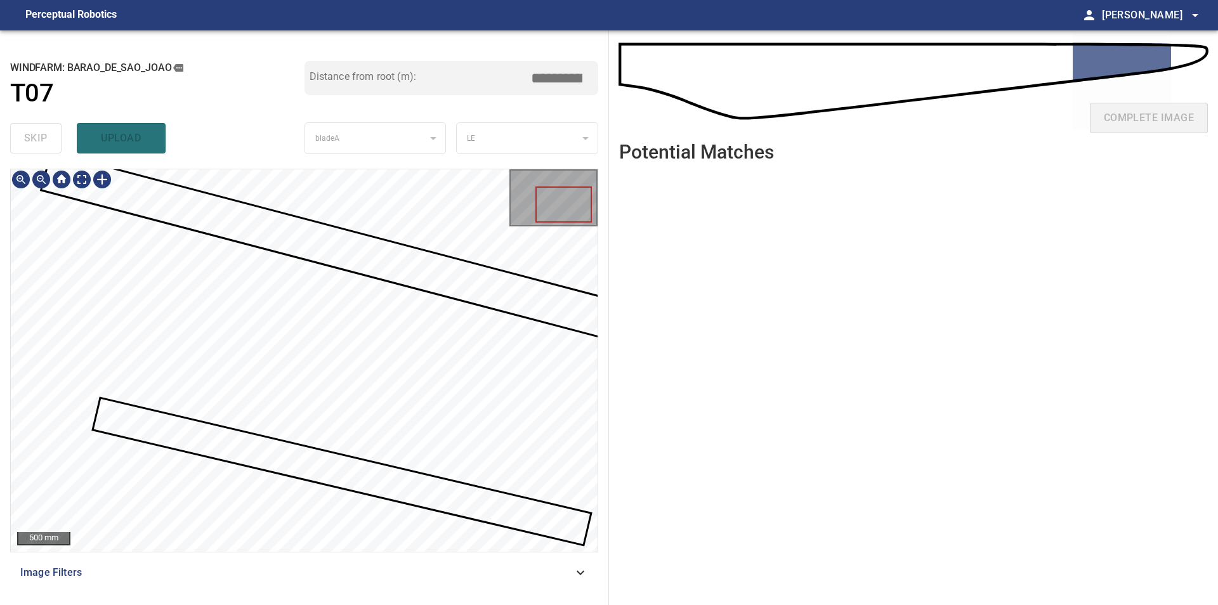
type input "****"
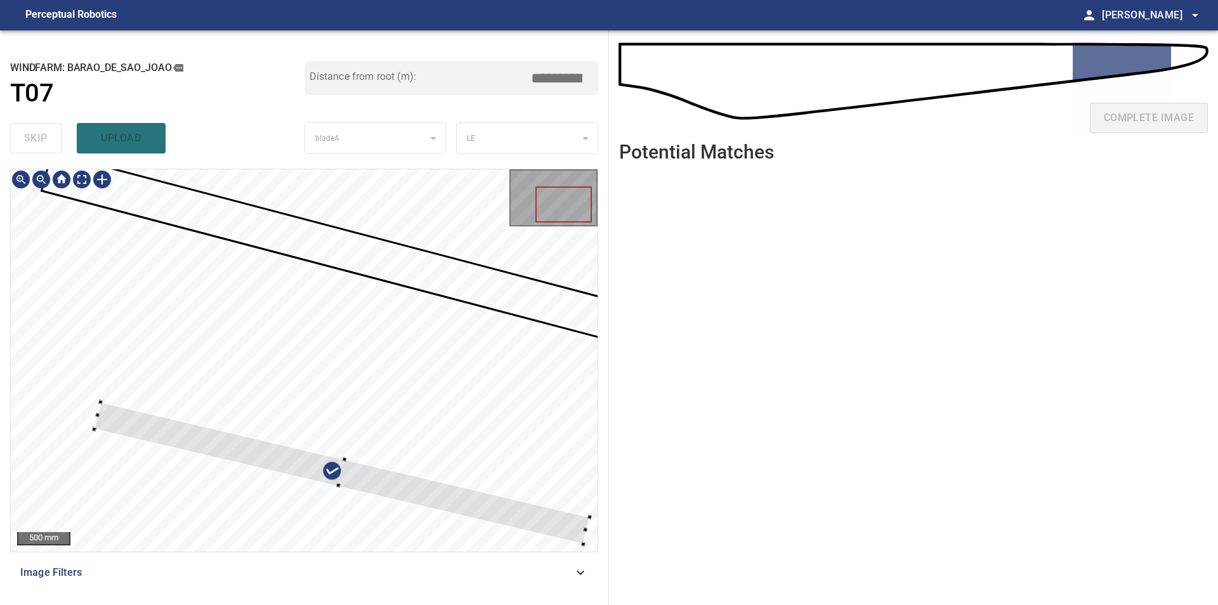
click at [344, 458] on div at bounding box center [344, 459] width 4 height 4
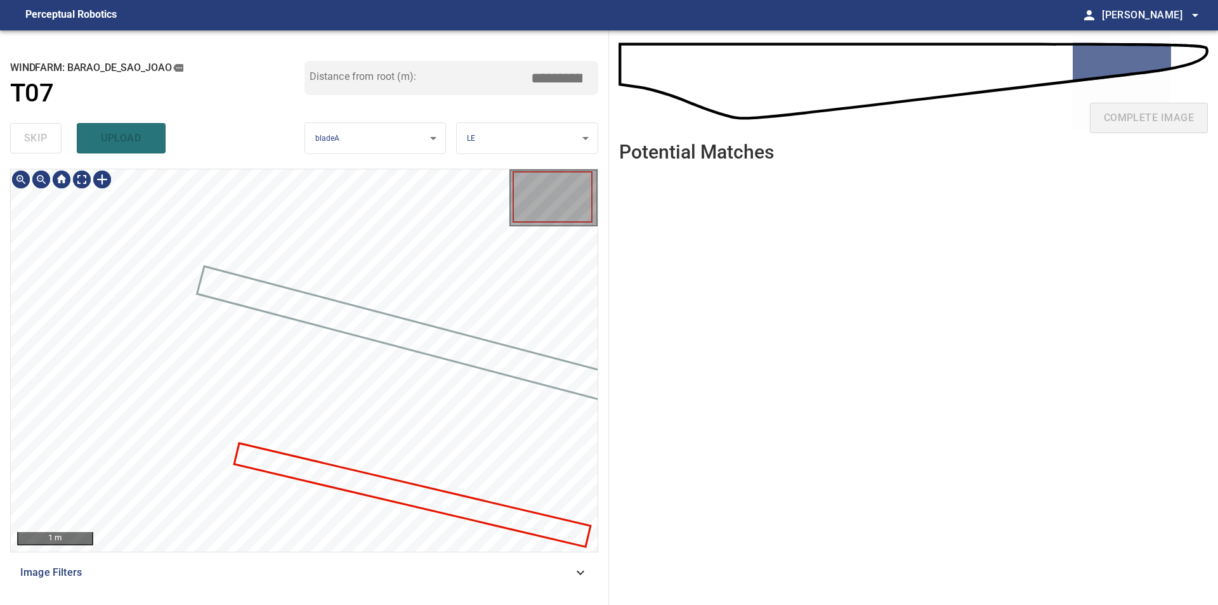
type input "****"
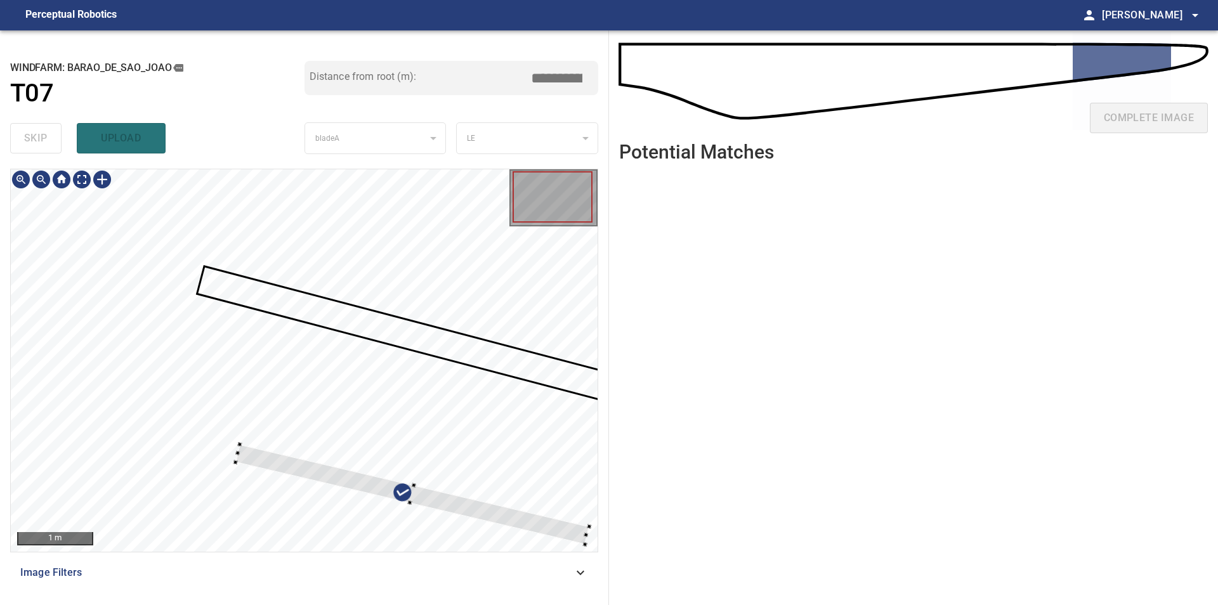
click at [412, 503] on div at bounding box center [411, 495] width 353 height 100
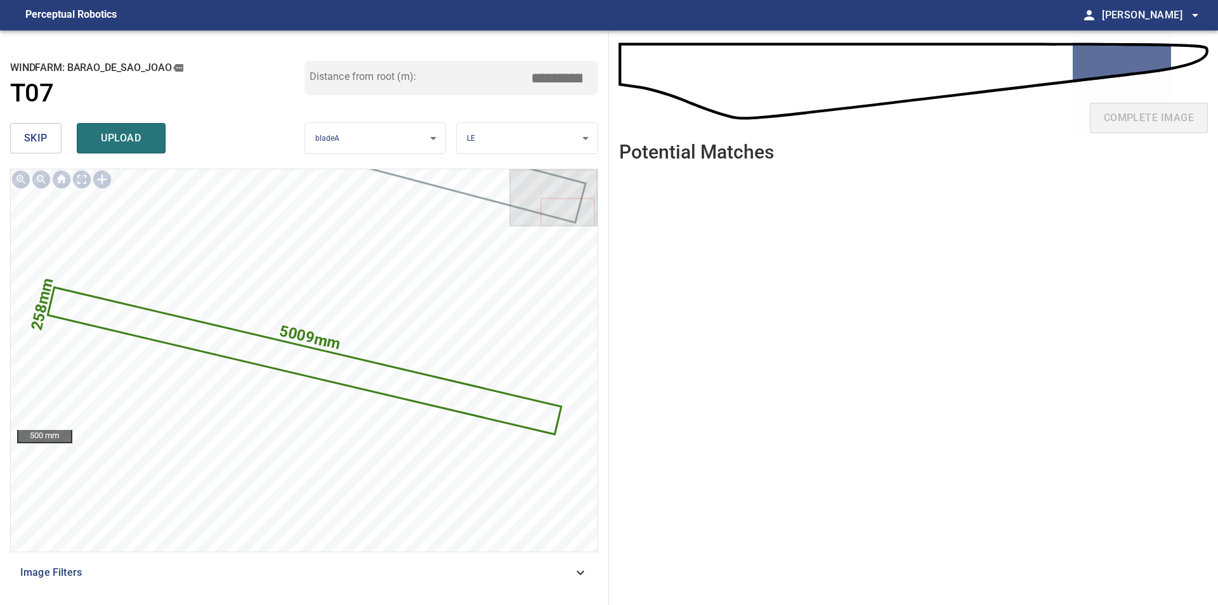
drag, startPoint x: 547, startPoint y: 77, endPoint x: 568, endPoint y: 79, distance: 21.0
click at [568, 79] on input "****" at bounding box center [561, 78] width 63 height 24
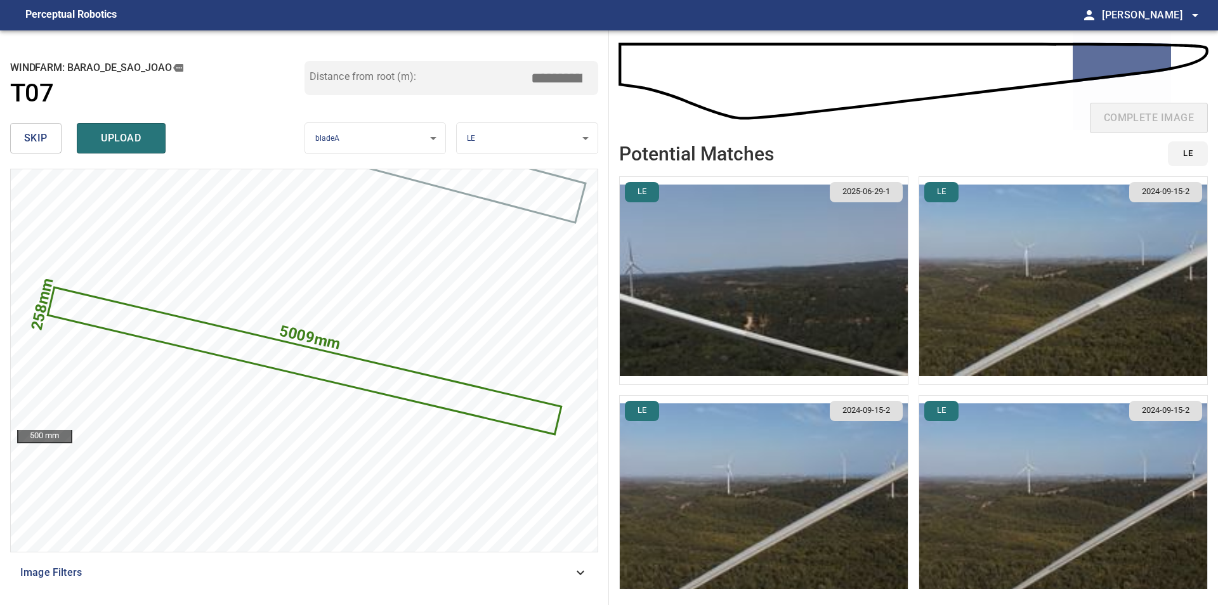
type input "*****"
click at [775, 268] on img "button" at bounding box center [764, 280] width 288 height 207
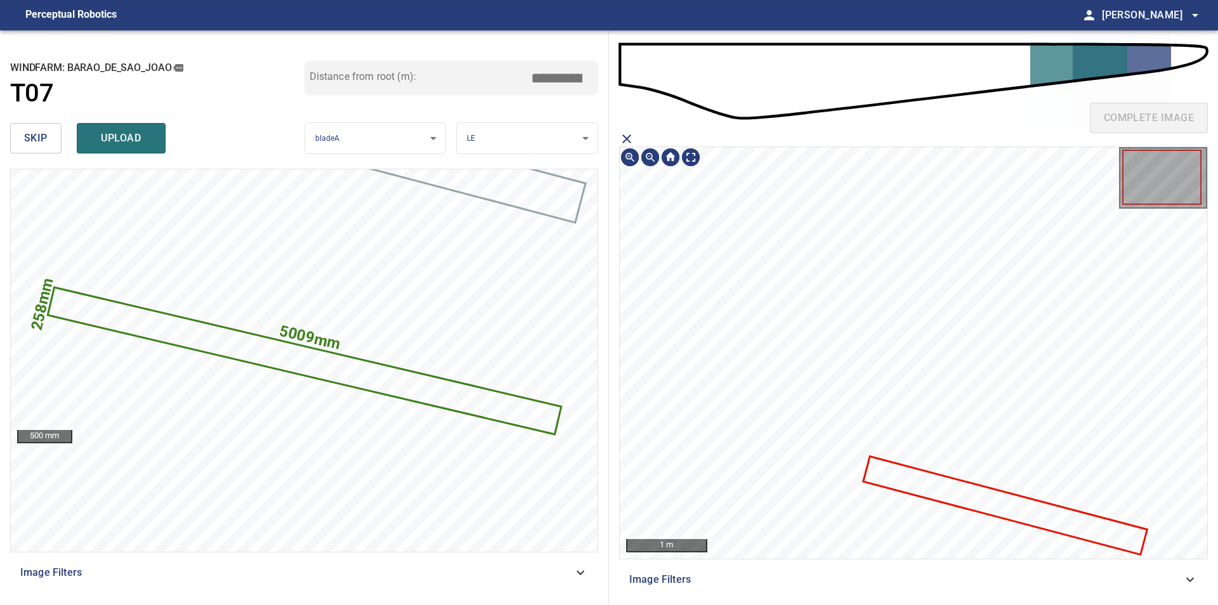
click at [974, 498] on icon at bounding box center [1006, 506] width 282 height 96
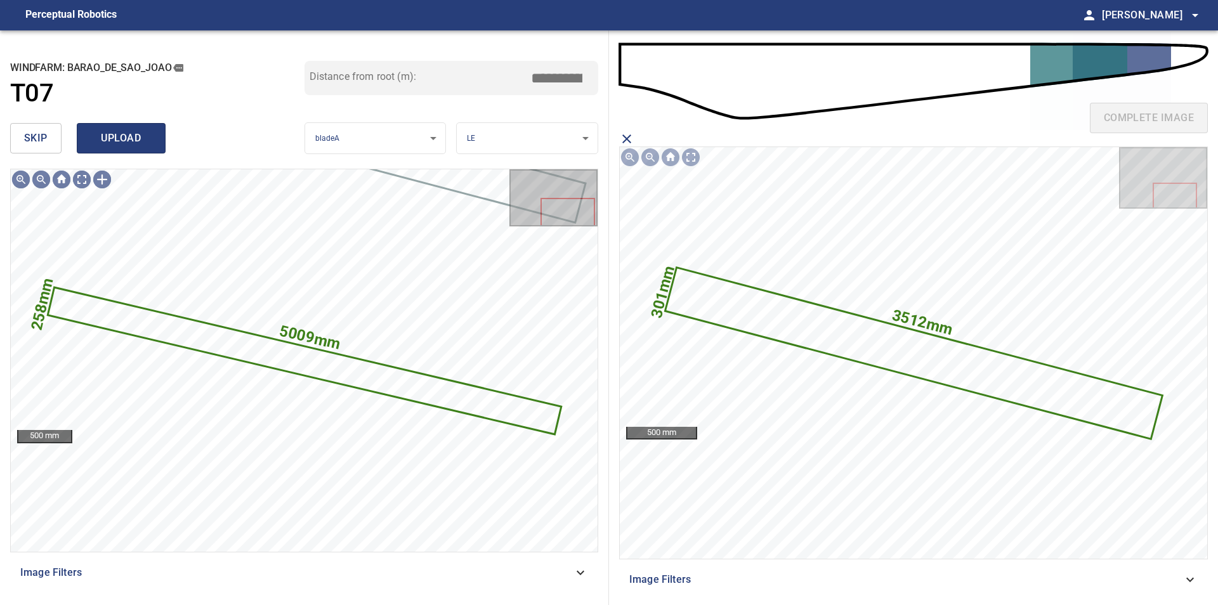
click at [112, 149] on button "upload" at bounding box center [121, 138] width 89 height 30
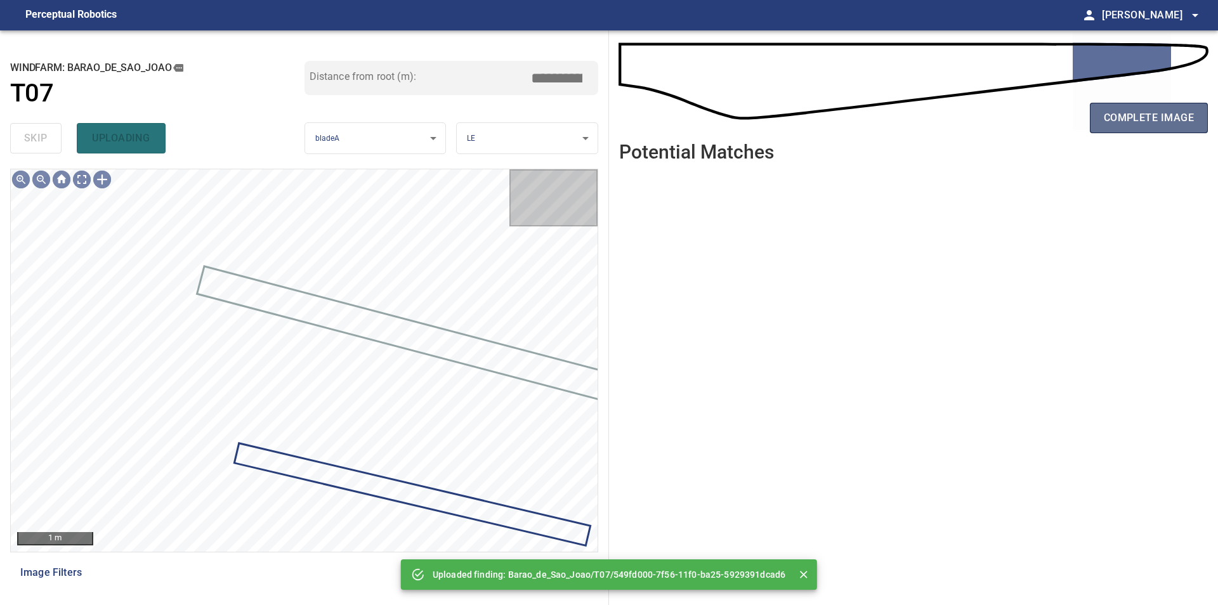
click at [1110, 125] on span "complete image" at bounding box center [1149, 118] width 90 height 18
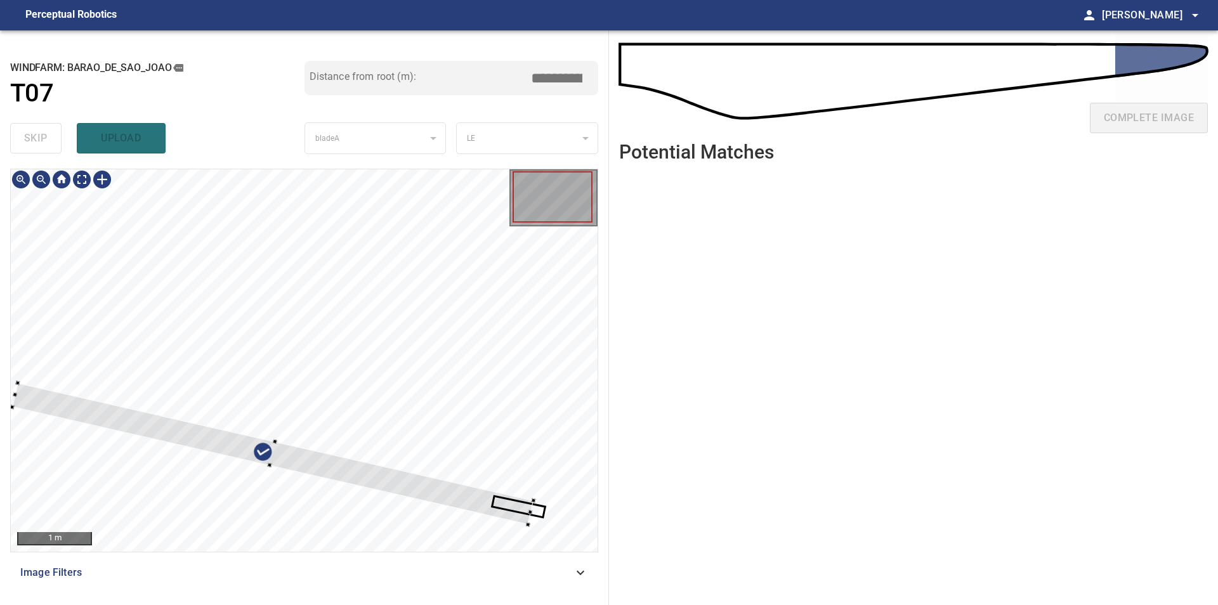
click at [383, 255] on div at bounding box center [304, 360] width 587 height 383
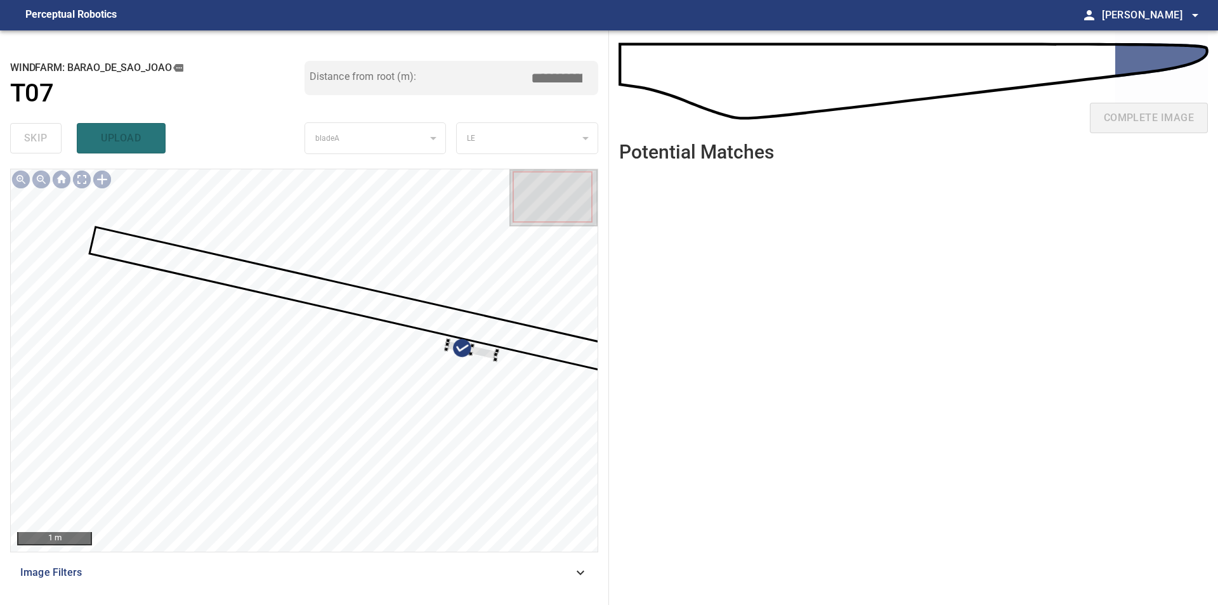
click at [460, 283] on div at bounding box center [304, 360] width 587 height 383
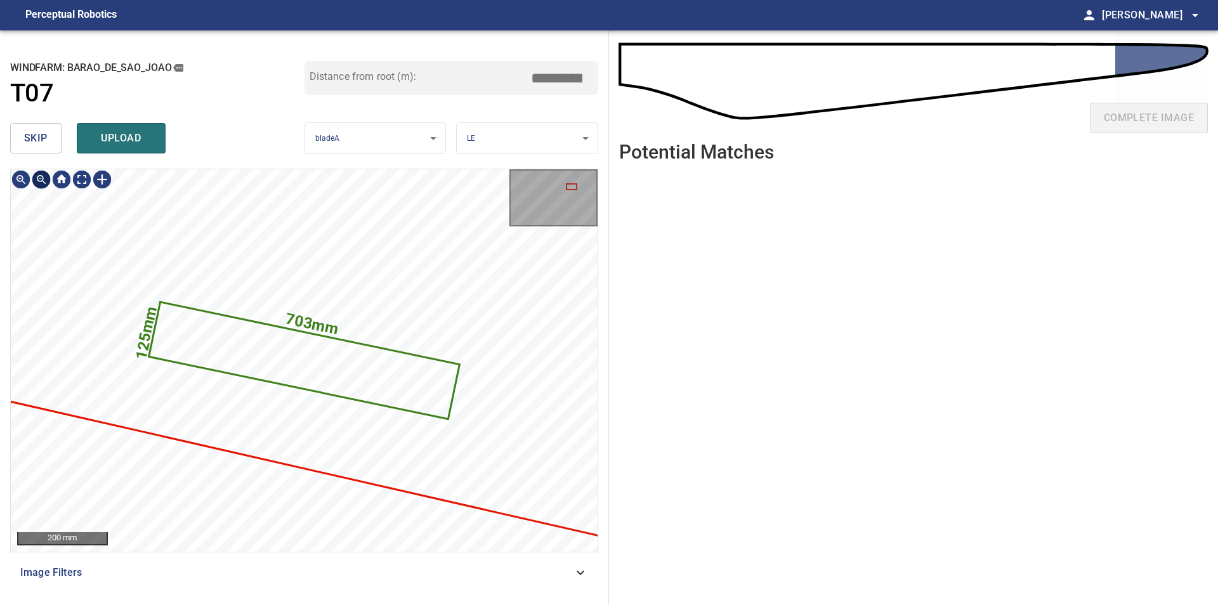
click at [12, 138] on button "skip" at bounding box center [35, 138] width 51 height 30
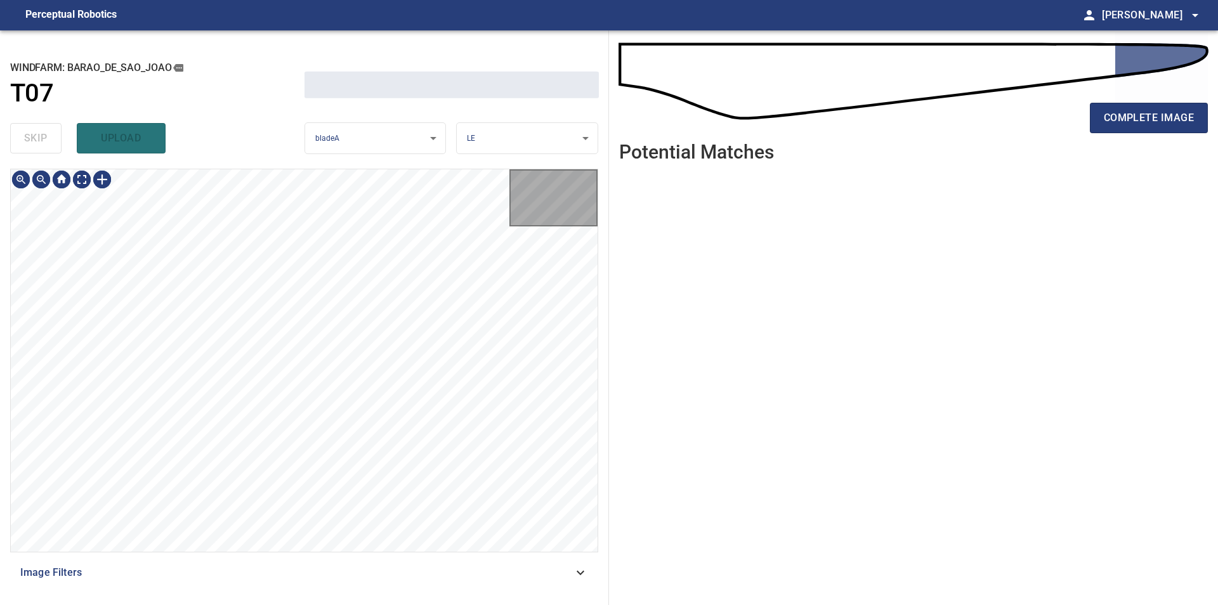
click at [12, 138] on div "skip upload" at bounding box center [157, 138] width 294 height 41
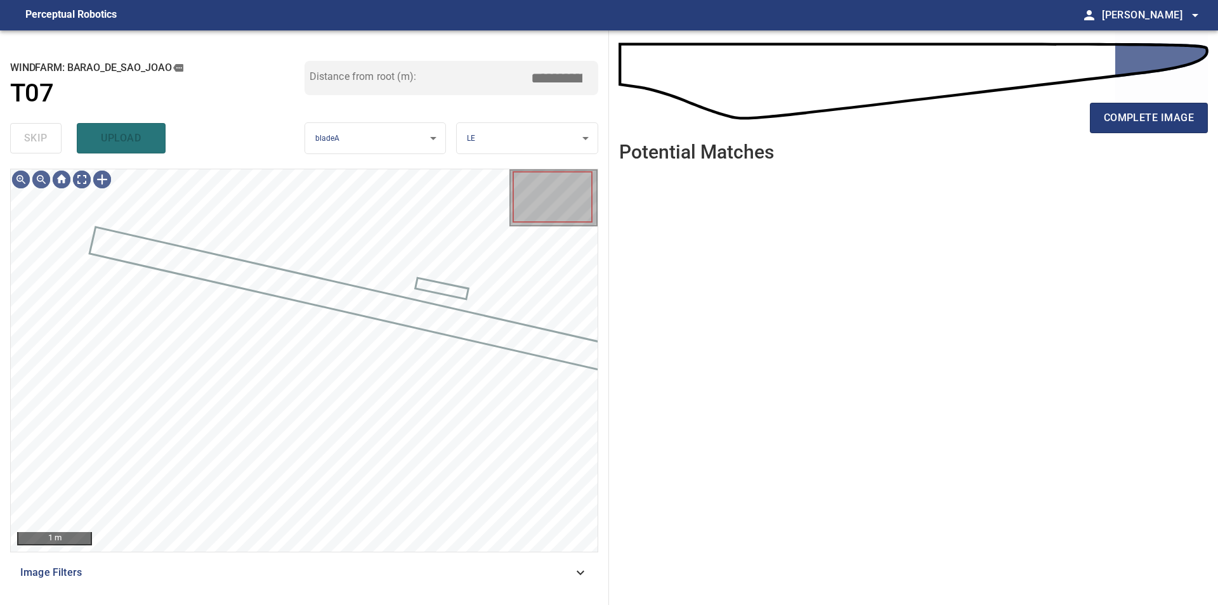
click at [12, 138] on div "skip upload" at bounding box center [157, 138] width 294 height 41
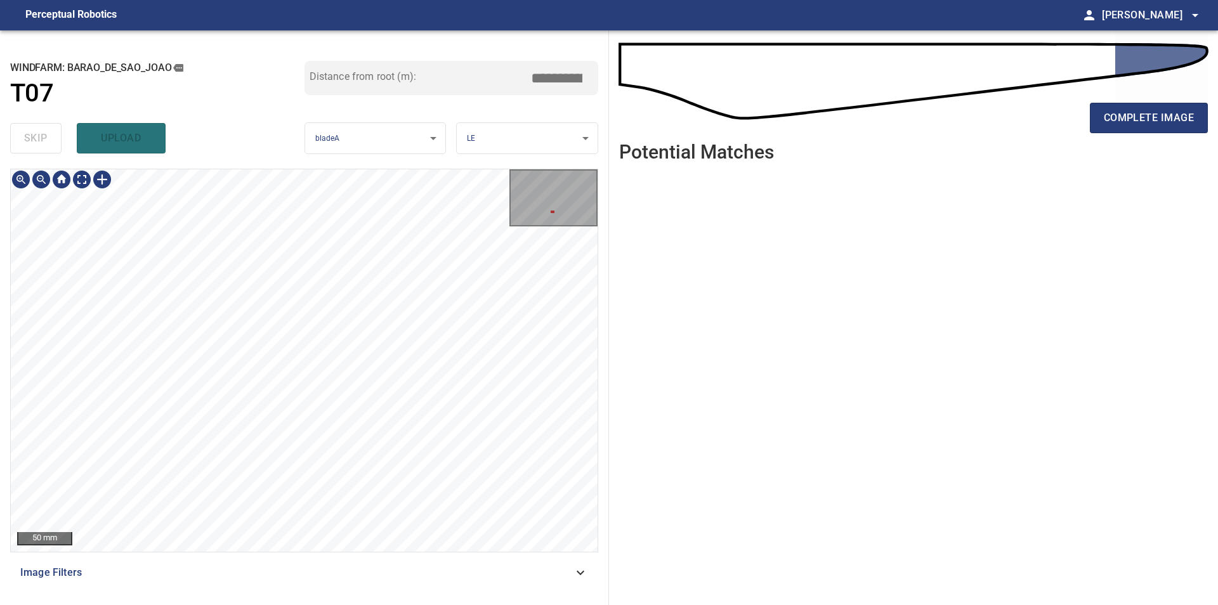
type input "****"
click at [105, 180] on div at bounding box center [102, 179] width 20 height 20
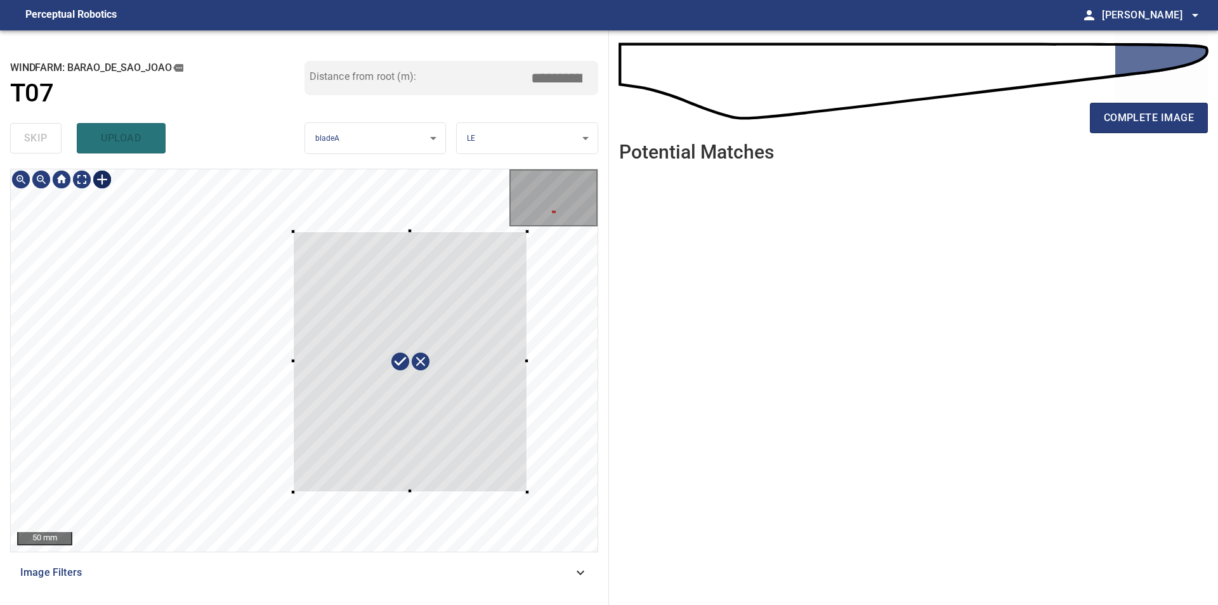
click at [527, 492] on div at bounding box center [304, 360] width 587 height 383
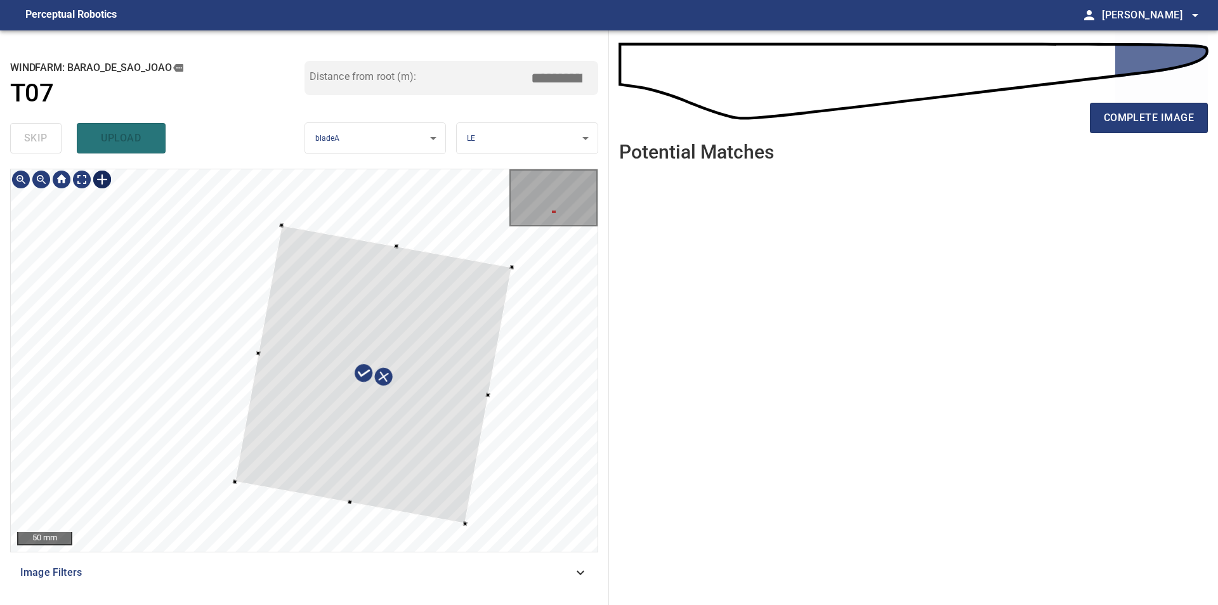
click at [400, 449] on div at bounding box center [373, 374] width 277 height 298
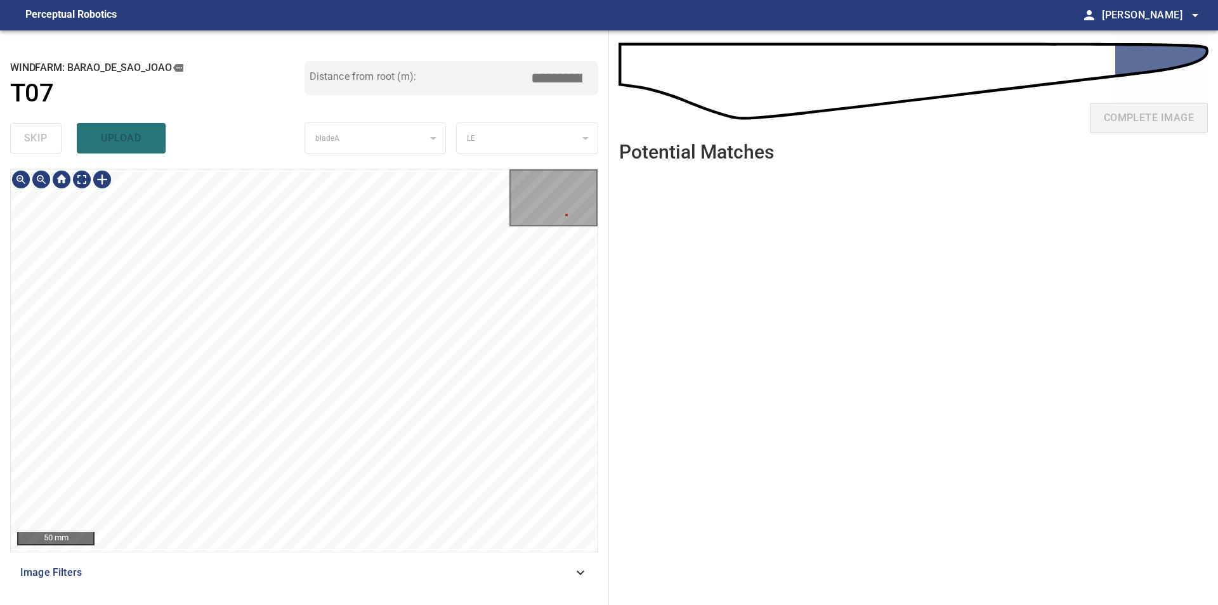
click at [4, 329] on div "**********" at bounding box center [304, 317] width 609 height 575
click at [5, 344] on div "**********" at bounding box center [304, 317] width 609 height 575
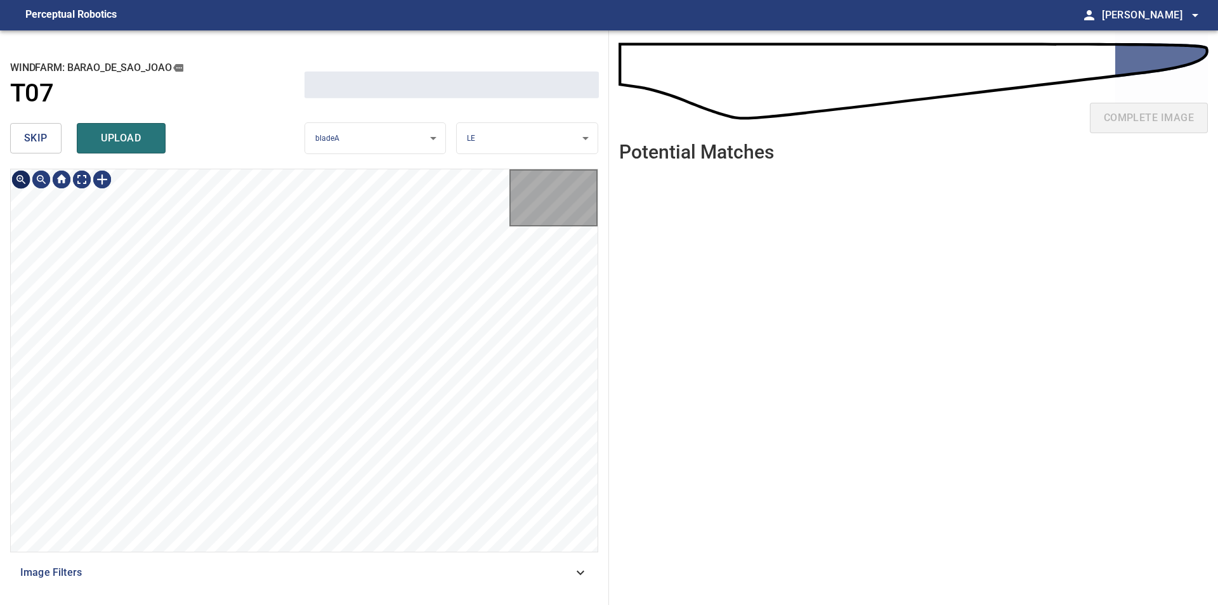
click at [44, 143] on span "skip" at bounding box center [35, 138] width 23 height 18
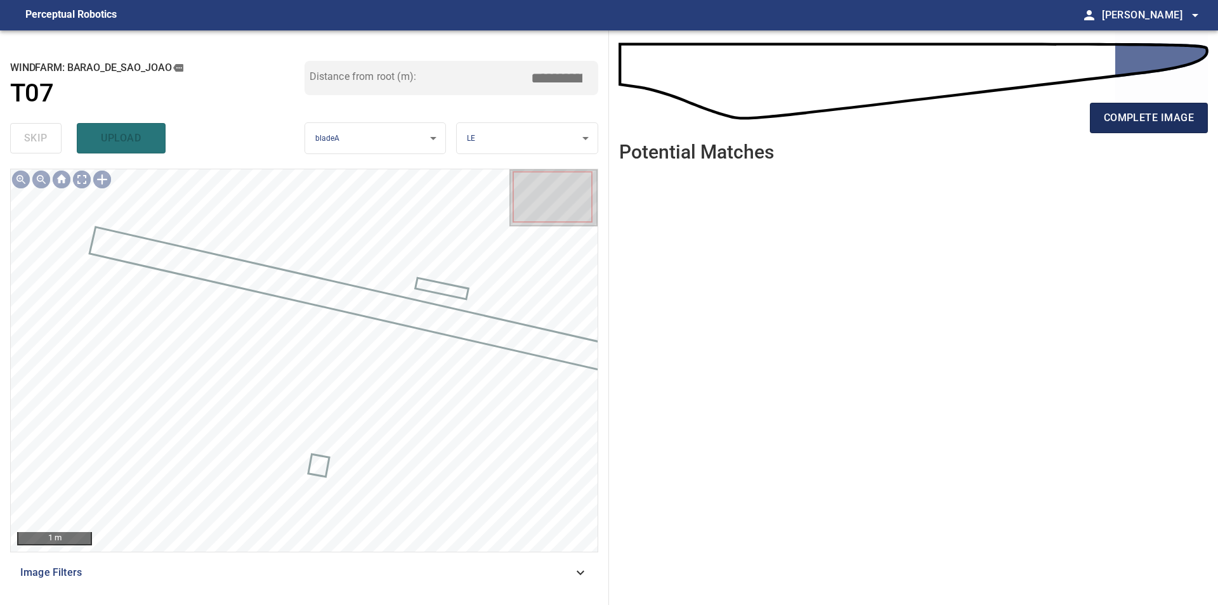
click at [1124, 117] on span "complete image" at bounding box center [1149, 118] width 90 height 18
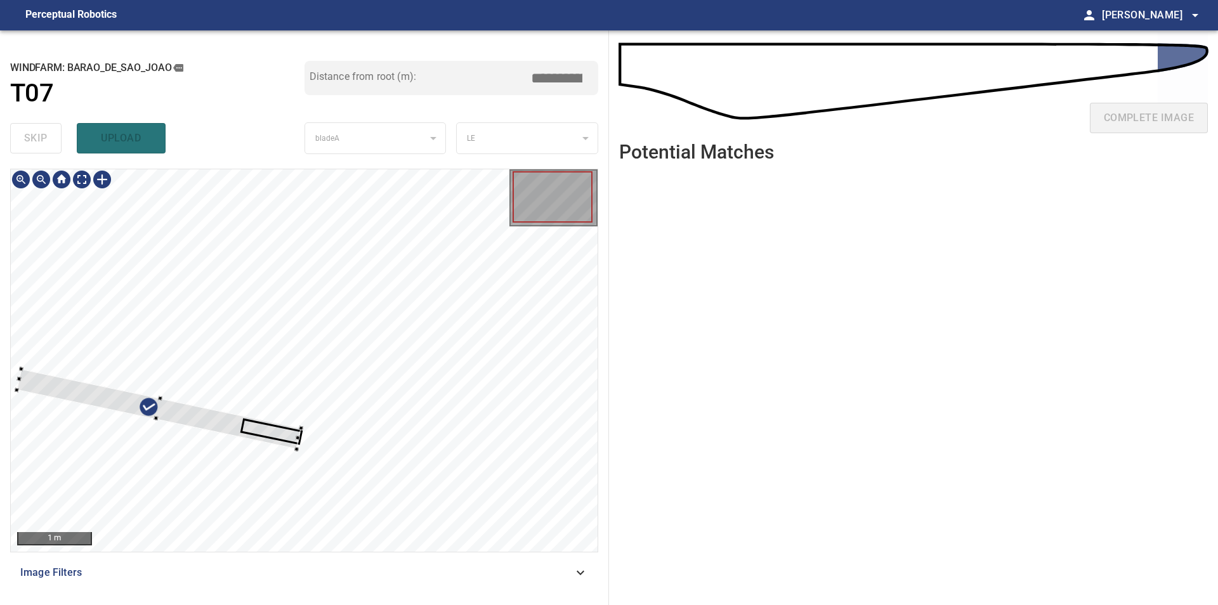
click at [357, 281] on div at bounding box center [304, 360] width 587 height 383
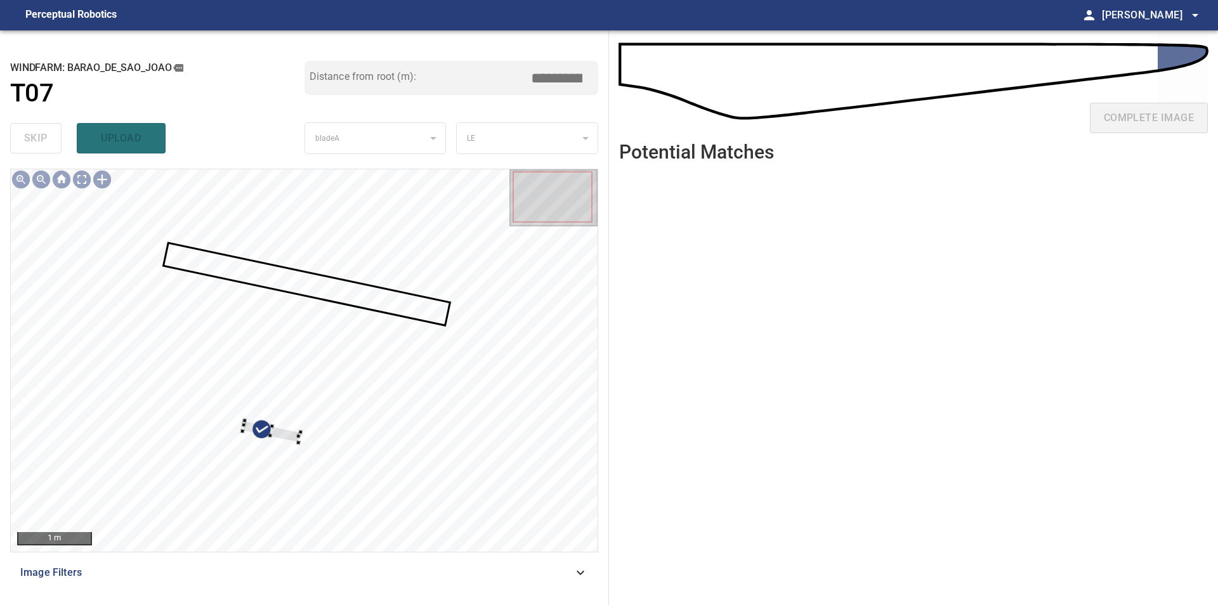
click at [415, 202] on div at bounding box center [304, 360] width 587 height 383
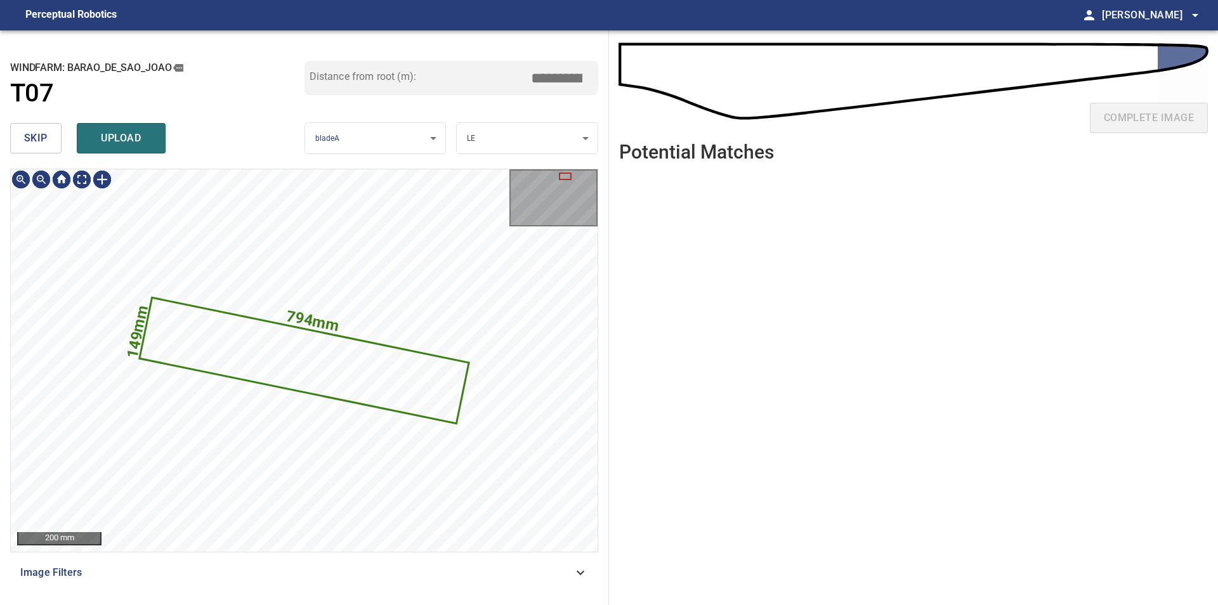
click at [51, 144] on button "skip" at bounding box center [35, 138] width 51 height 30
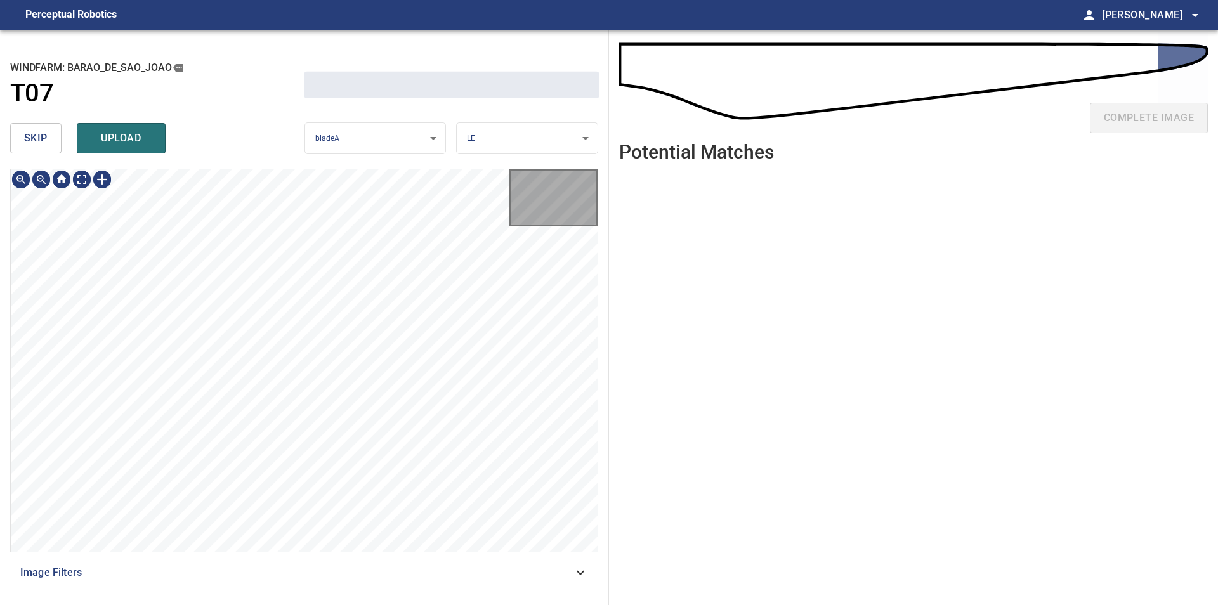
click at [51, 144] on button "skip" at bounding box center [35, 138] width 51 height 30
click at [51, 144] on div "skip upload" at bounding box center [157, 138] width 294 height 41
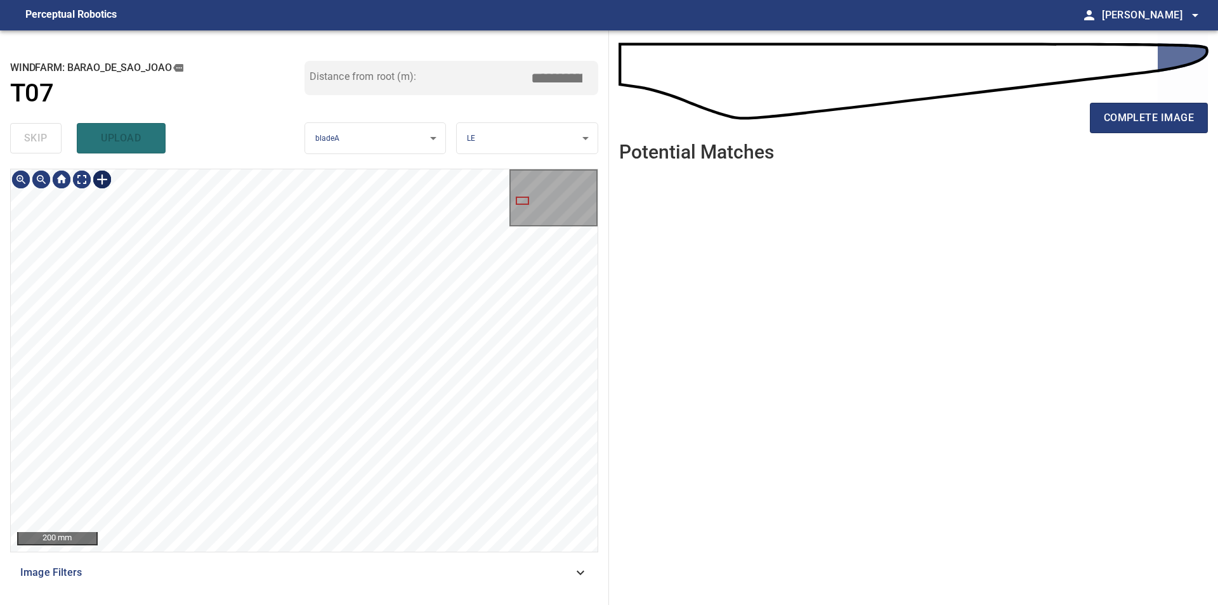
click at [102, 185] on div at bounding box center [102, 179] width 20 height 20
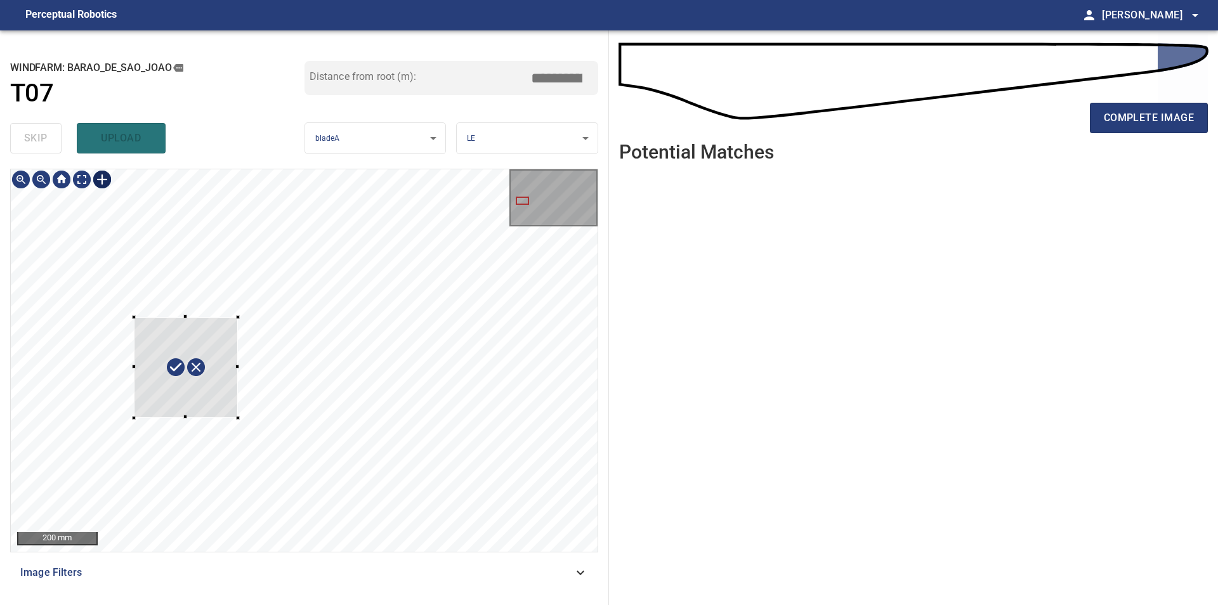
click at [239, 418] on div at bounding box center [304, 360] width 587 height 383
click at [200, 403] on div at bounding box center [168, 361] width 126 height 124
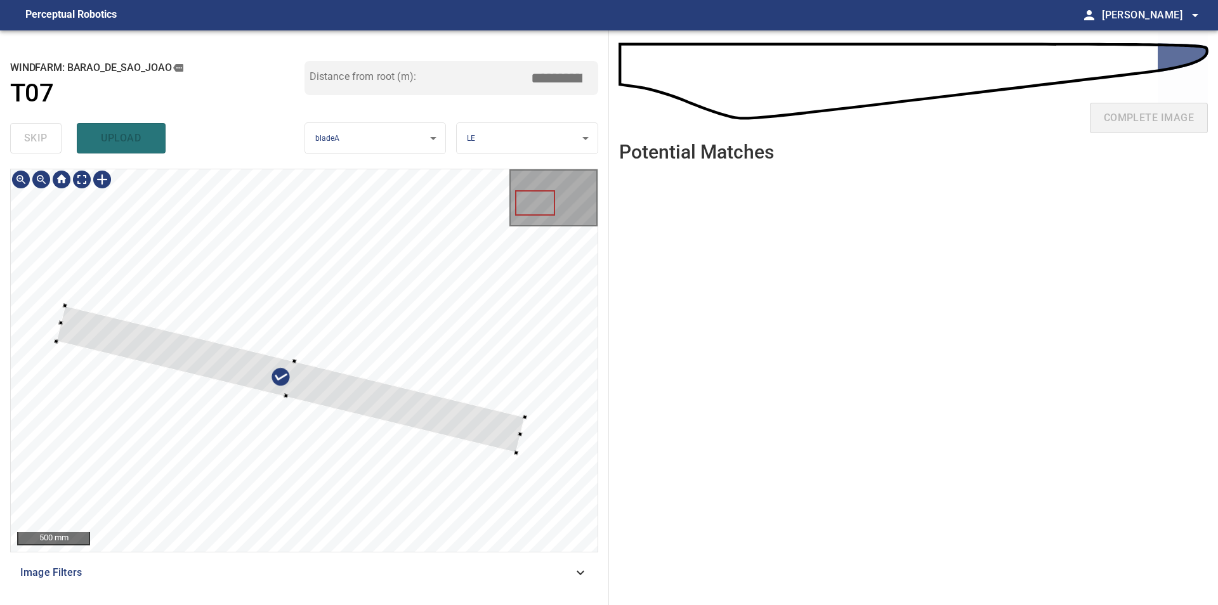
click at [522, 465] on div at bounding box center [304, 360] width 587 height 383
click at [410, 405] on div at bounding box center [290, 374] width 470 height 130
click at [537, 444] on div at bounding box center [537, 445] width 4 height 4
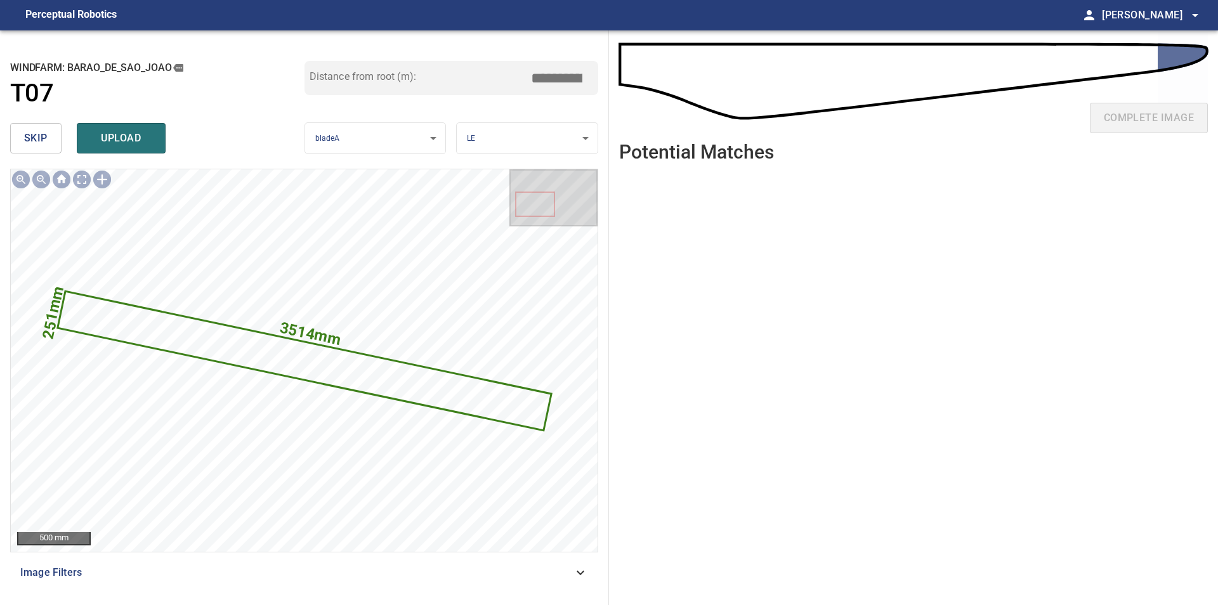
click at [542, 75] on input "*****" at bounding box center [561, 78] width 63 height 24
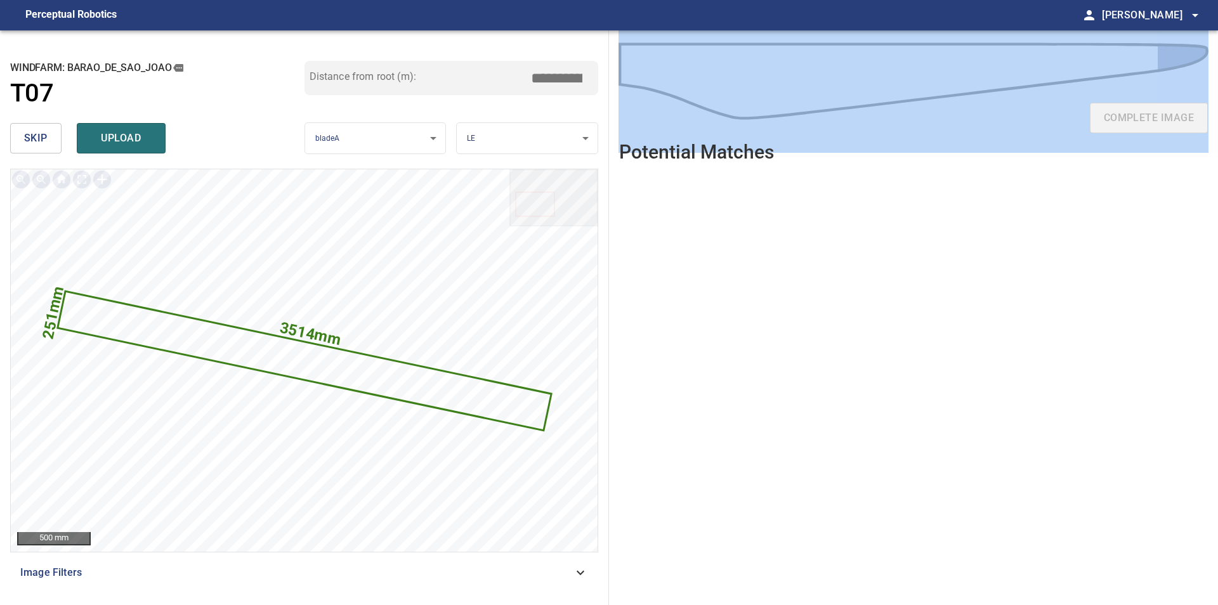
drag, startPoint x: 522, startPoint y: 86, endPoint x: 599, endPoint y: 82, distance: 77.5
click at [641, 84] on div "**********" at bounding box center [609, 317] width 1218 height 575
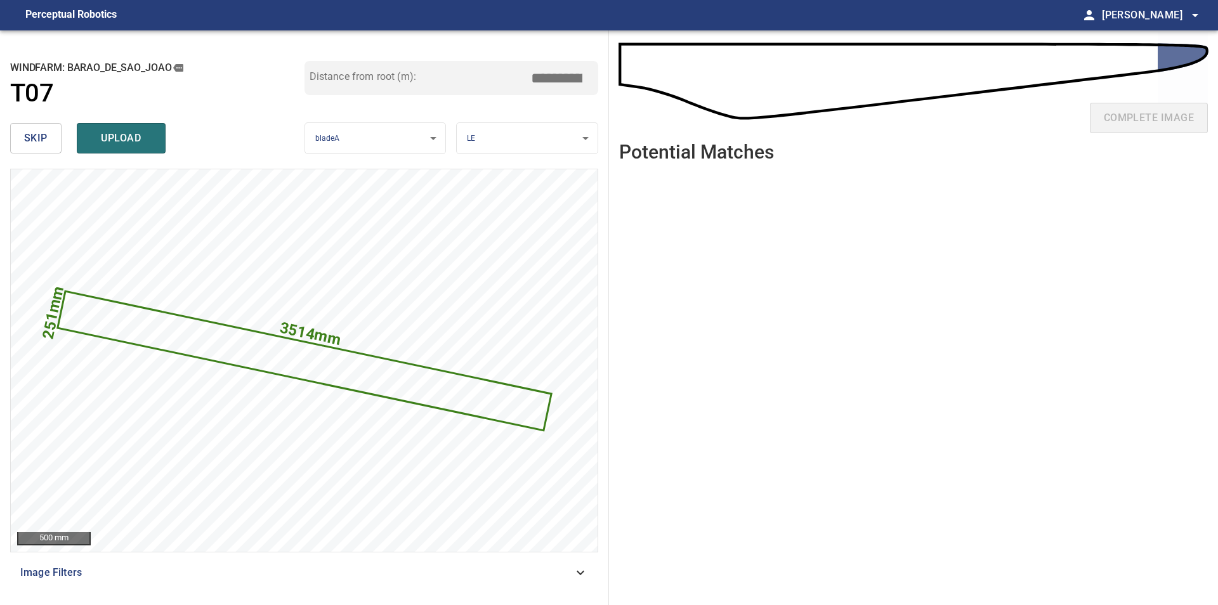
click at [525, 75] on div "Distance from root (m): *****" at bounding box center [452, 78] width 294 height 34
drag, startPoint x: 539, startPoint y: 82, endPoint x: 692, endPoint y: 99, distance: 153.8
click at [593, 90] on input "*****" at bounding box center [561, 78] width 63 height 24
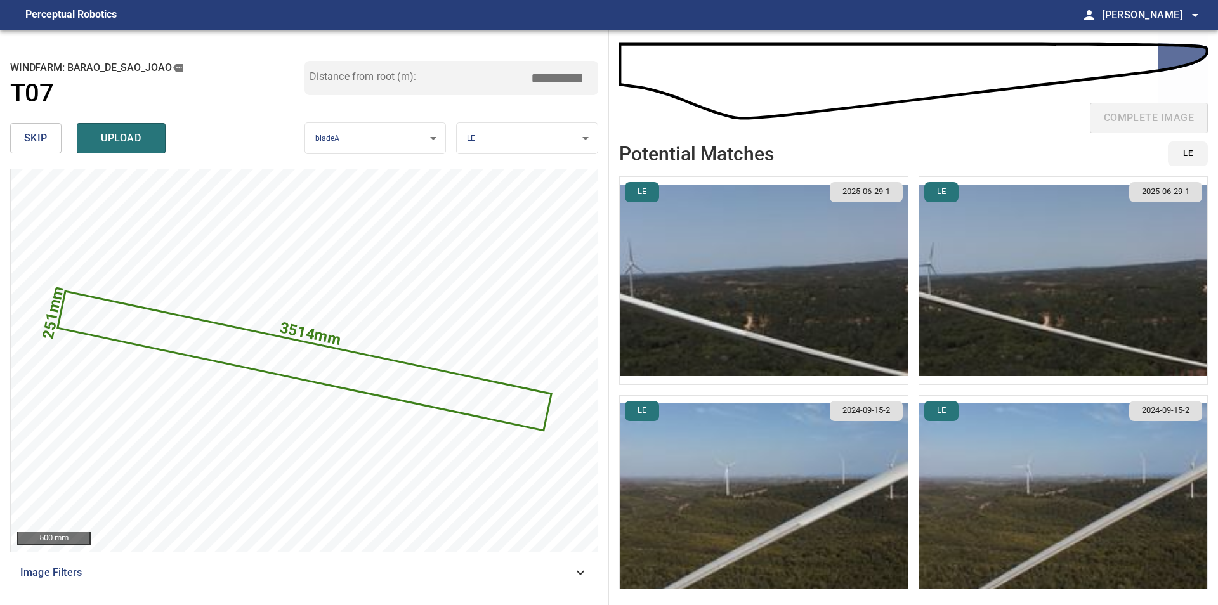
type input "*****"
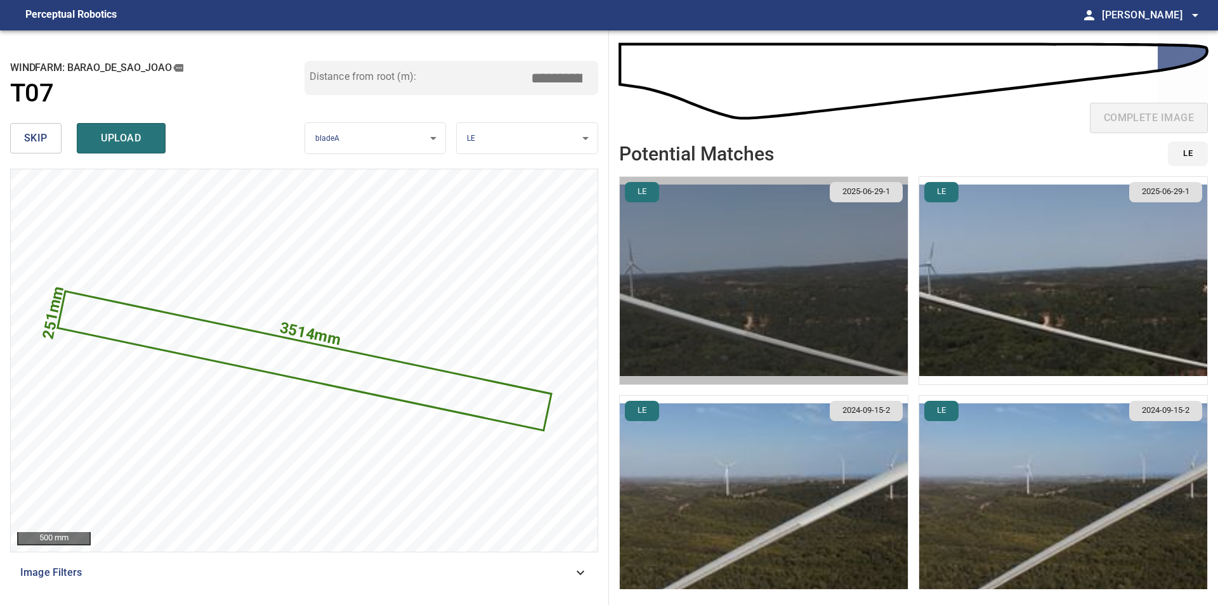
click at [764, 311] on img "button" at bounding box center [764, 280] width 288 height 207
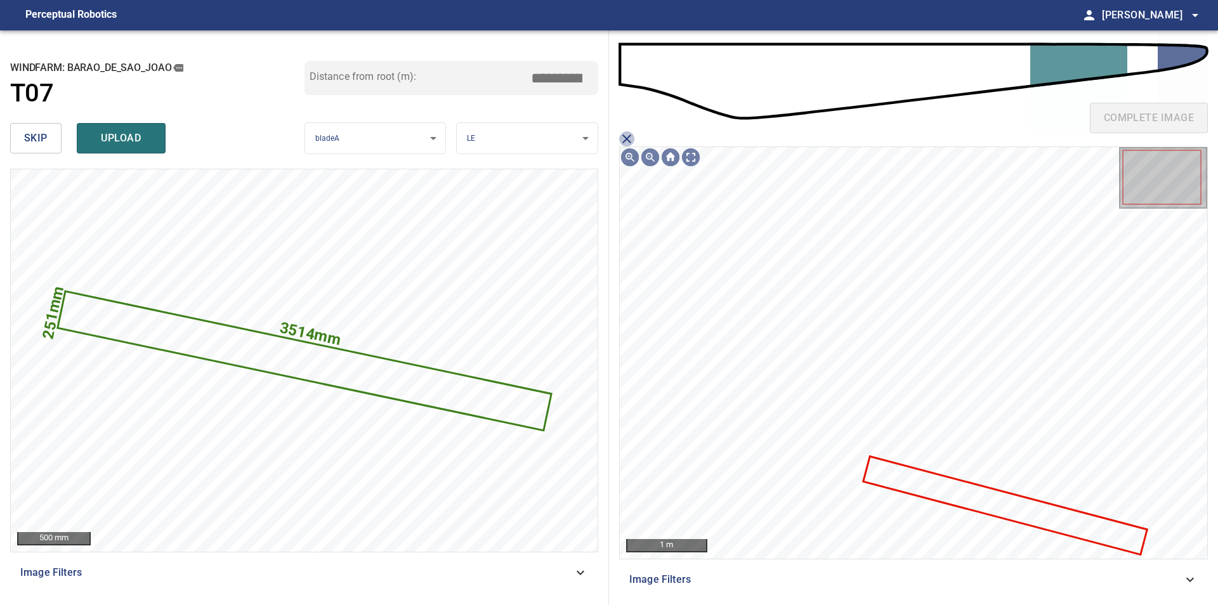
click at [630, 135] on icon "close matching imageResolution:" at bounding box center [626, 138] width 9 height 9
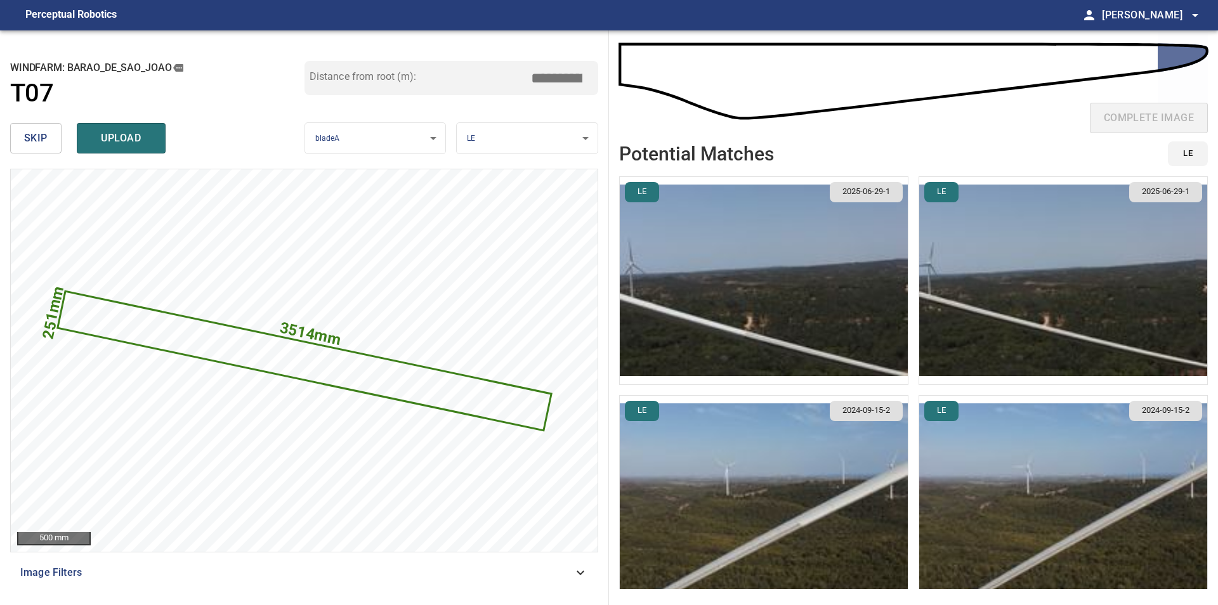
click at [987, 242] on img "button" at bounding box center [1063, 280] width 288 height 207
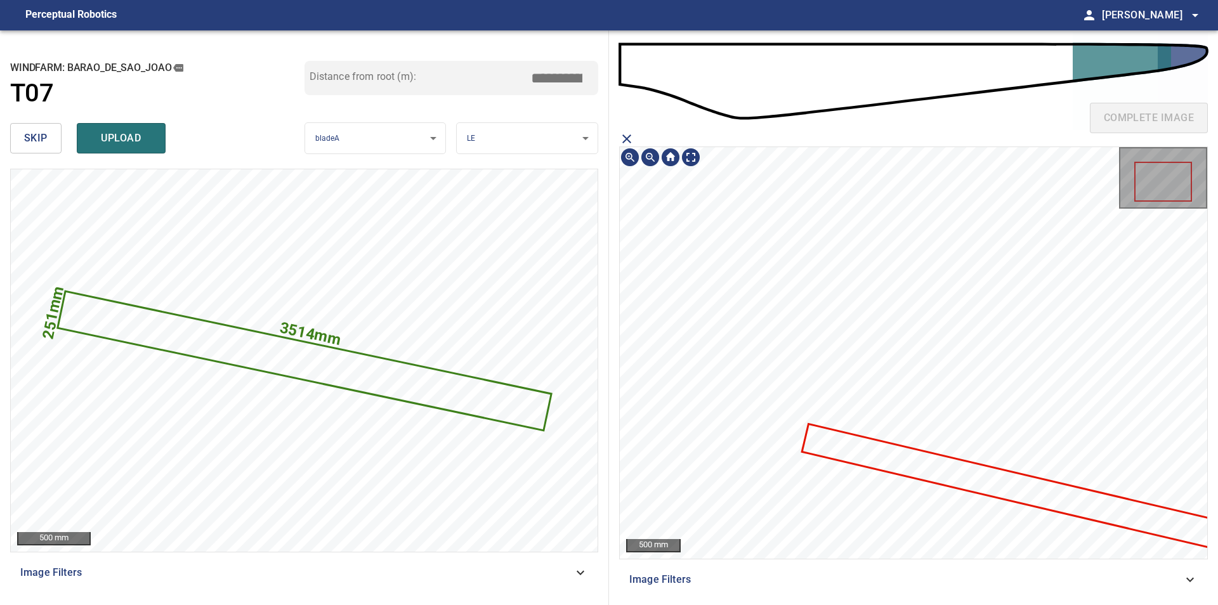
click at [942, 476] on icon at bounding box center [1057, 497] width 509 height 144
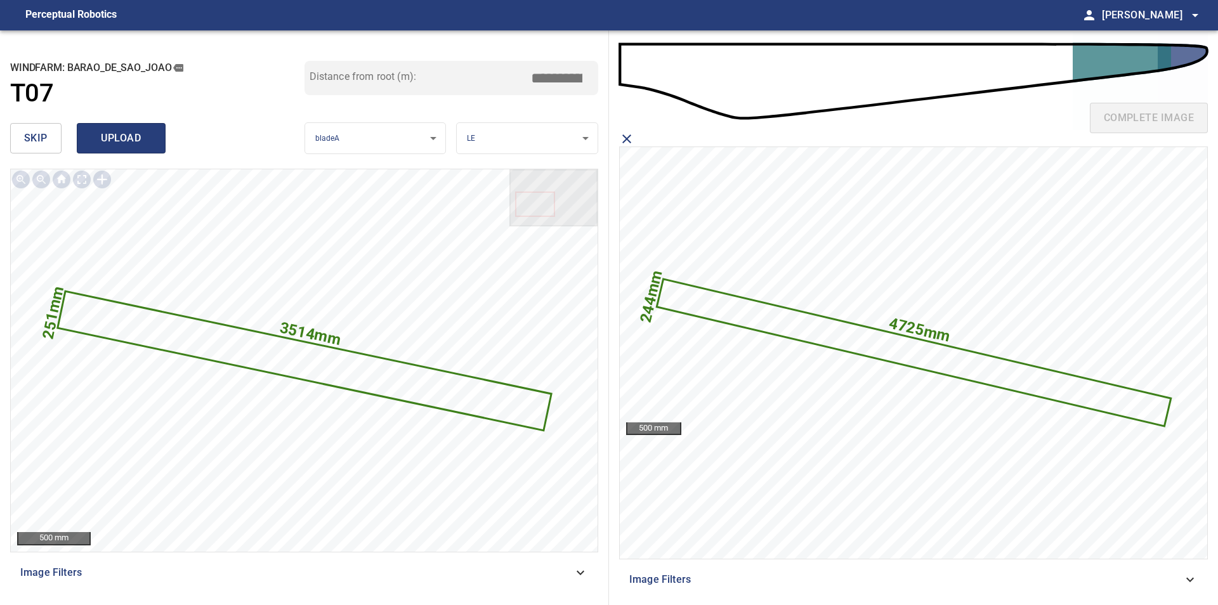
click at [118, 138] on span "upload" at bounding box center [121, 138] width 61 height 18
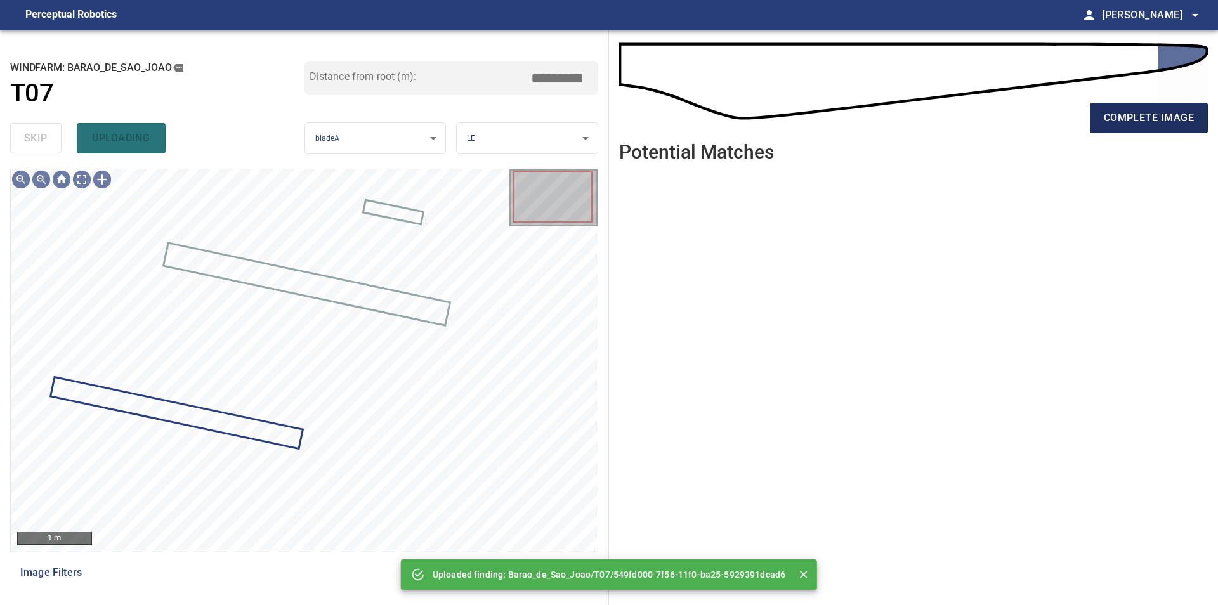
click at [1143, 126] on span "complete image" at bounding box center [1149, 118] width 90 height 18
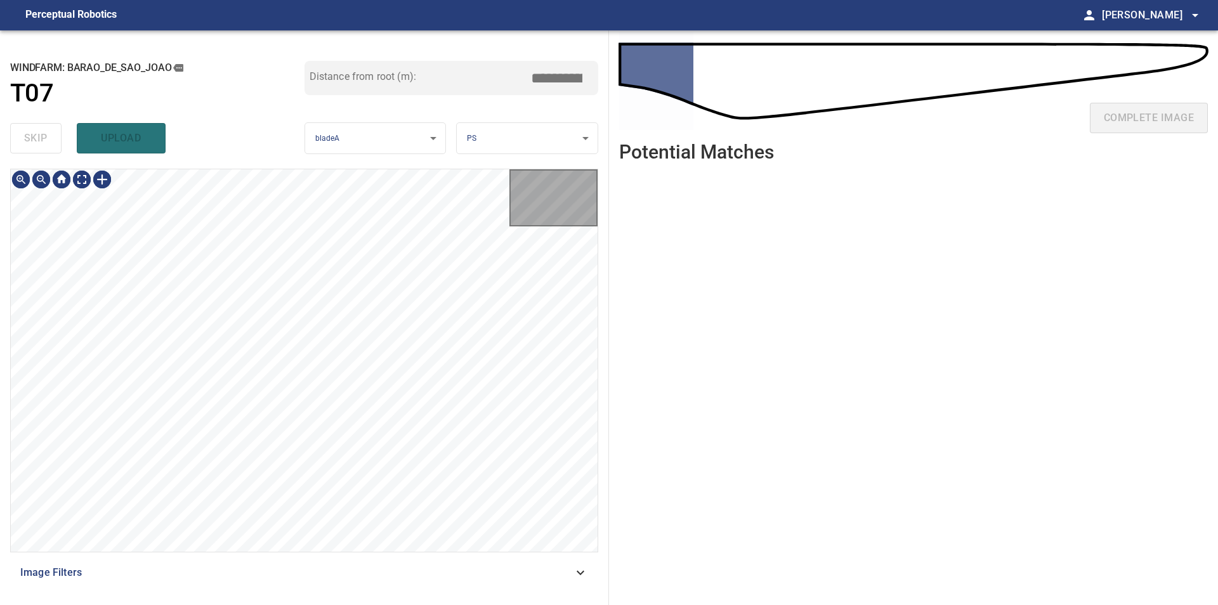
type input "***"
click at [44, 138] on span "skip" at bounding box center [35, 138] width 23 height 18
click at [649, 442] on div "**********" at bounding box center [609, 317] width 1218 height 575
click at [1091, 117] on button "complete image" at bounding box center [1149, 118] width 118 height 30
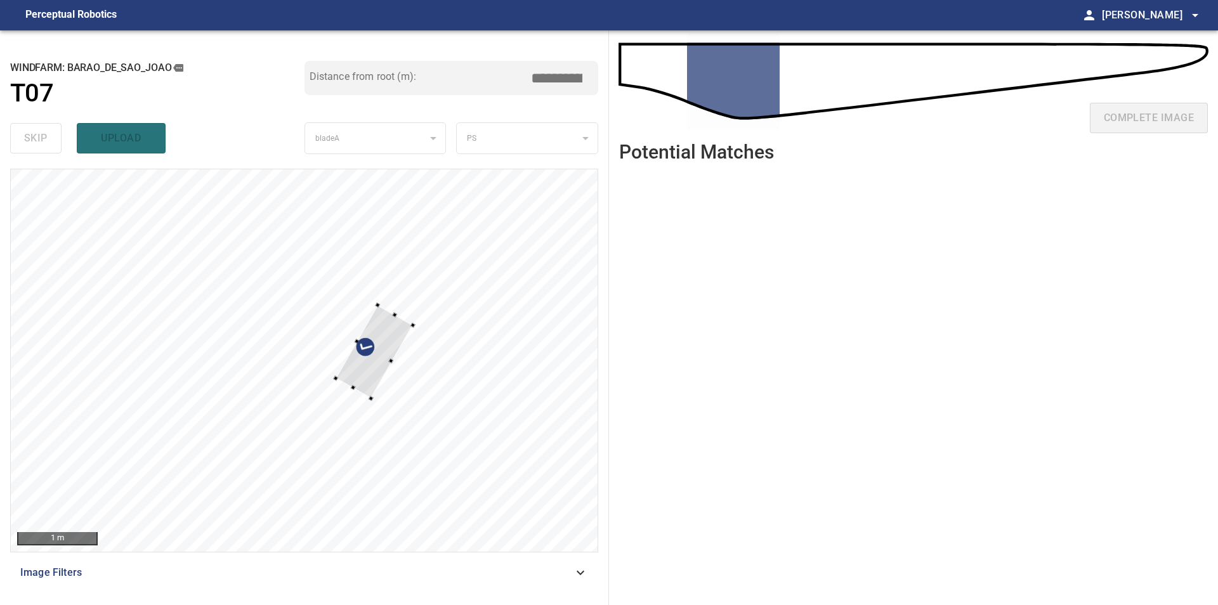
click at [426, 312] on div at bounding box center [304, 360] width 587 height 383
click at [587, 250] on div at bounding box center [304, 360] width 587 height 383
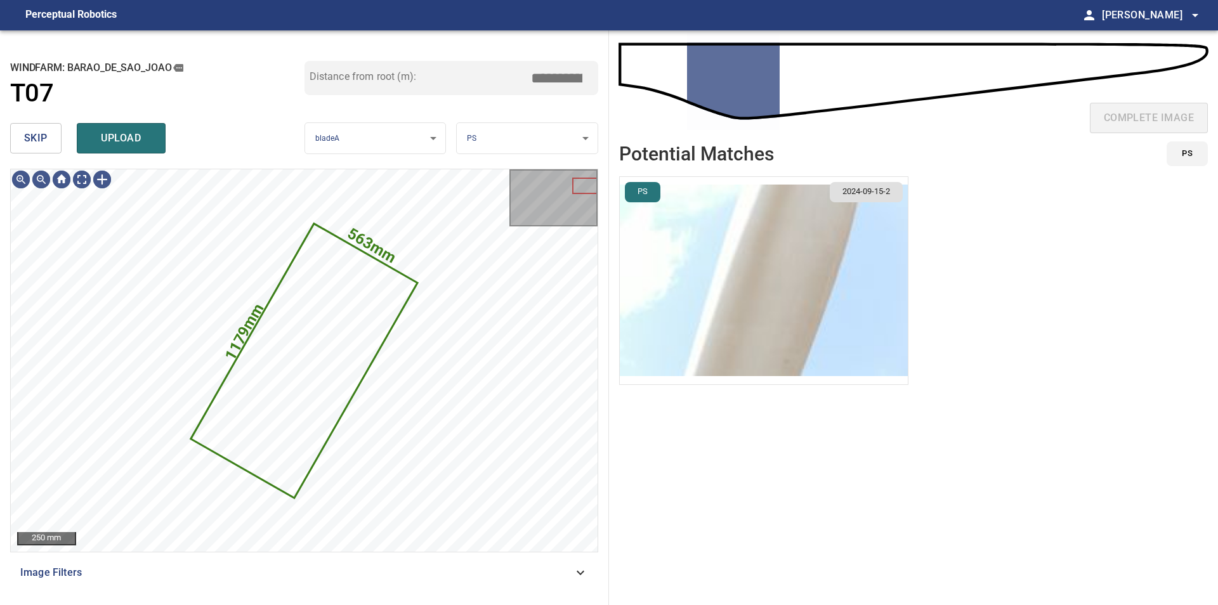
click at [46, 152] on button "skip" at bounding box center [35, 138] width 51 height 30
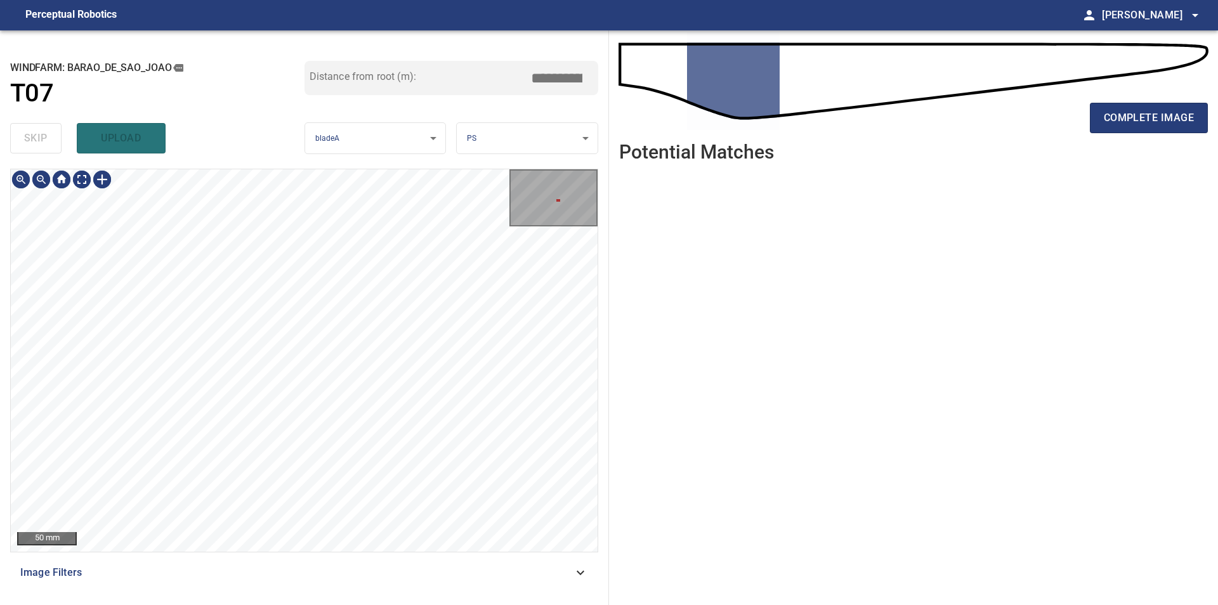
click at [102, 182] on div at bounding box center [102, 179] width 20 height 20
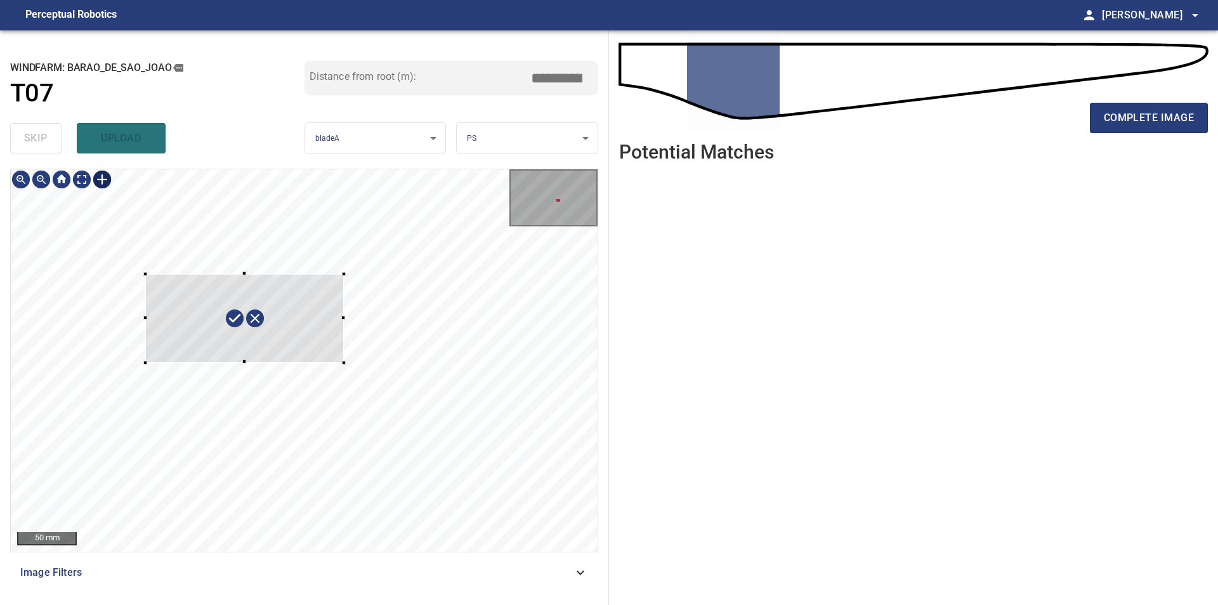
click at [344, 363] on div at bounding box center [304, 360] width 587 height 383
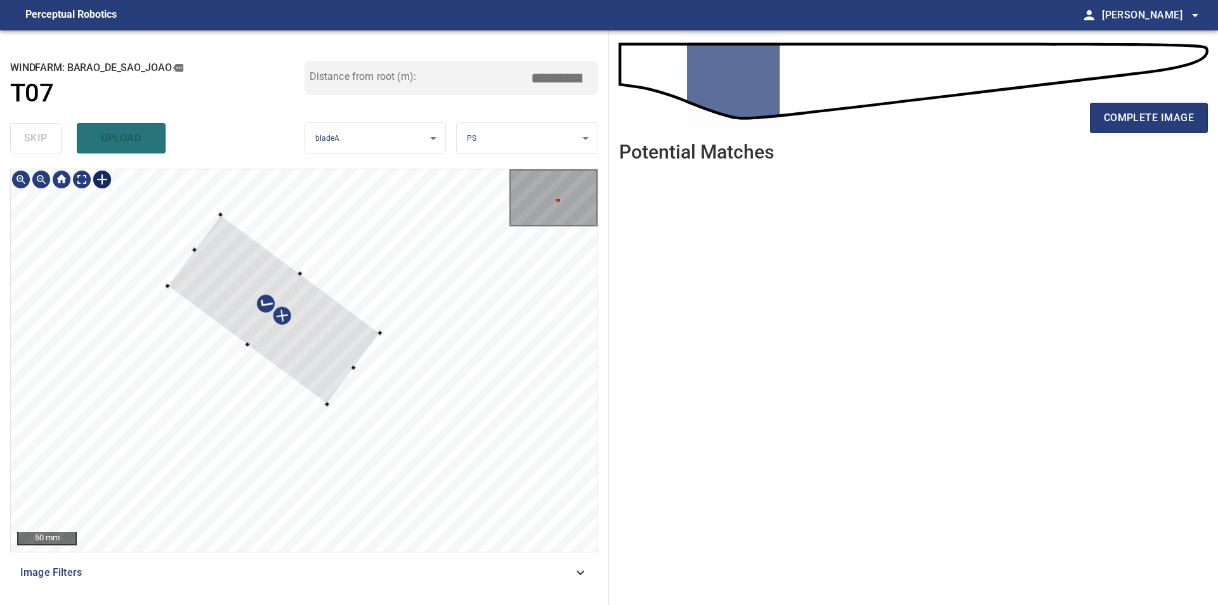
click at [334, 383] on div at bounding box center [273, 310] width 213 height 190
click at [339, 372] on div at bounding box center [278, 308] width 216 height 180
click at [367, 387] on div at bounding box center [304, 360] width 587 height 383
click at [357, 383] on div at bounding box center [287, 302] width 213 height 168
click at [351, 360] on div at bounding box center [285, 298] width 213 height 168
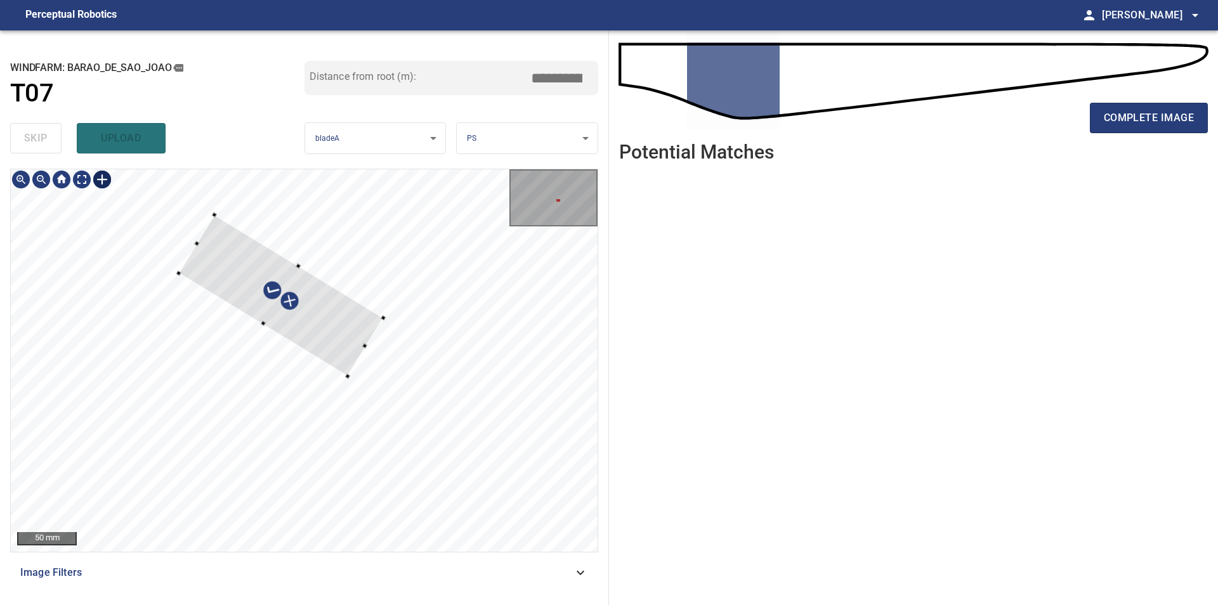
click at [362, 349] on div at bounding box center [280, 295] width 204 height 161
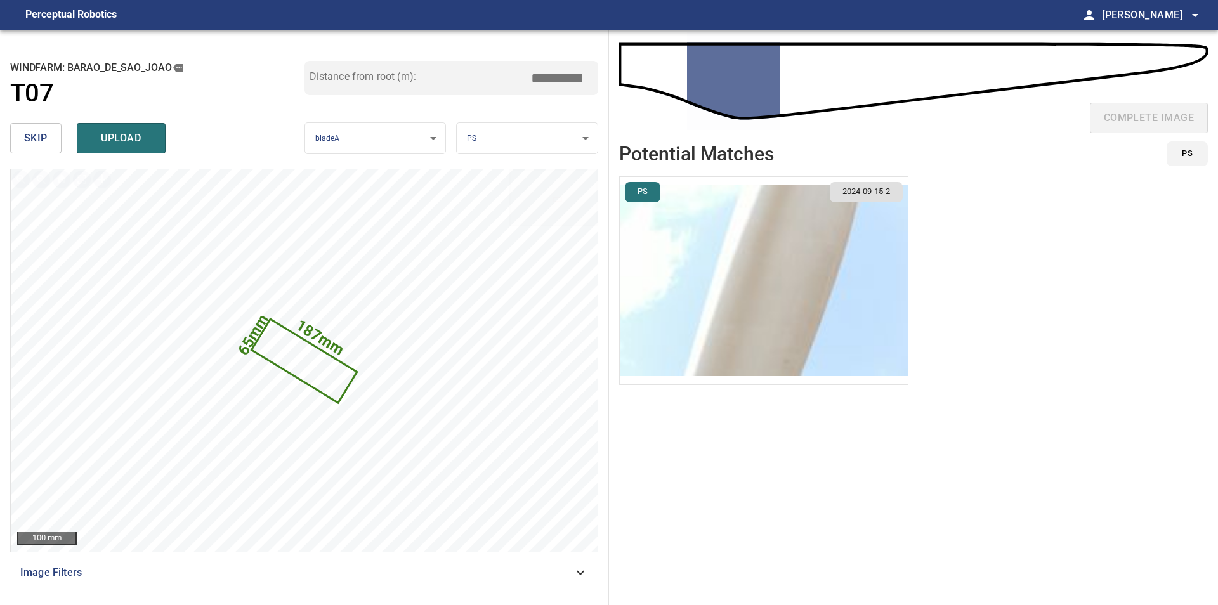
drag, startPoint x: 567, startPoint y: 75, endPoint x: 612, endPoint y: 75, distance: 45.7
click at [593, 75] on input "****" at bounding box center [561, 78] width 63 height 24
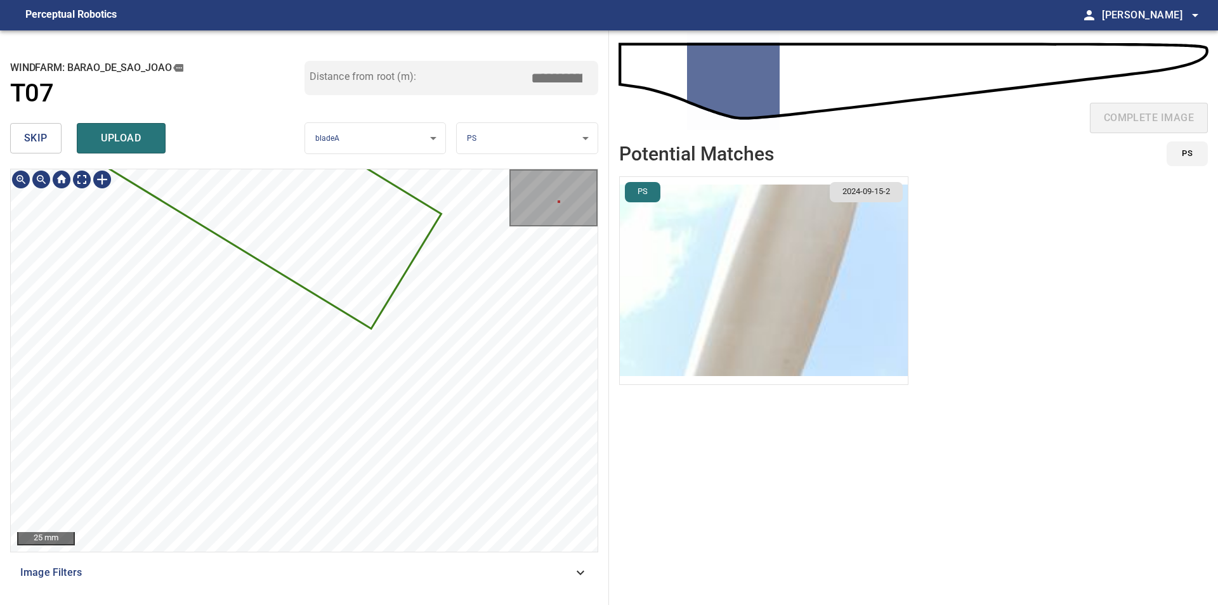
type input "****"
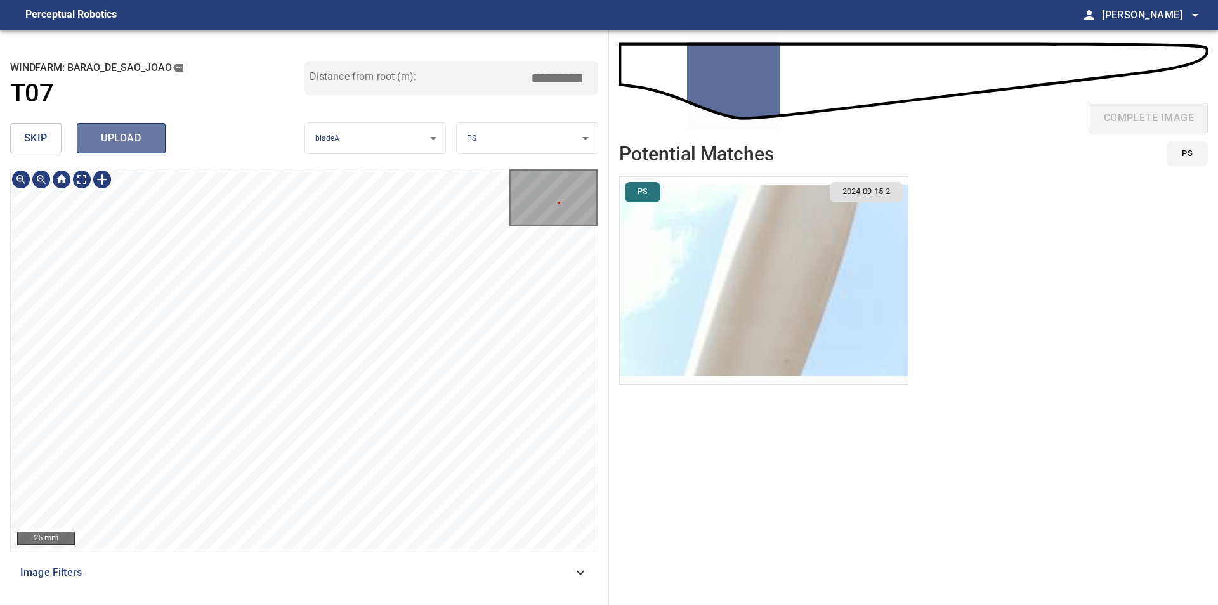
click at [143, 138] on span "upload" at bounding box center [121, 138] width 61 height 18
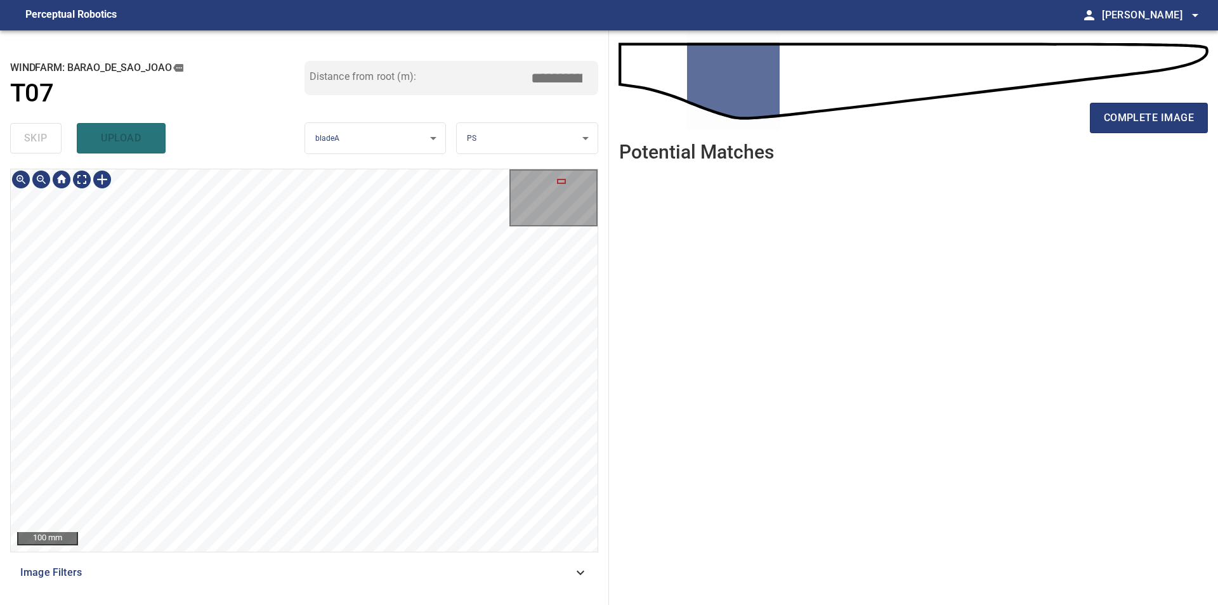
click at [274, 565] on div "100 mm Image Filters" at bounding box center [304, 382] width 588 height 426
click at [351, 300] on div at bounding box center [304, 360] width 587 height 383
click at [506, 150] on div "**********" at bounding box center [304, 317] width 609 height 575
click at [517, 196] on div "100 mm" at bounding box center [304, 360] width 587 height 383
click at [612, 149] on div "**********" at bounding box center [609, 317] width 1218 height 575
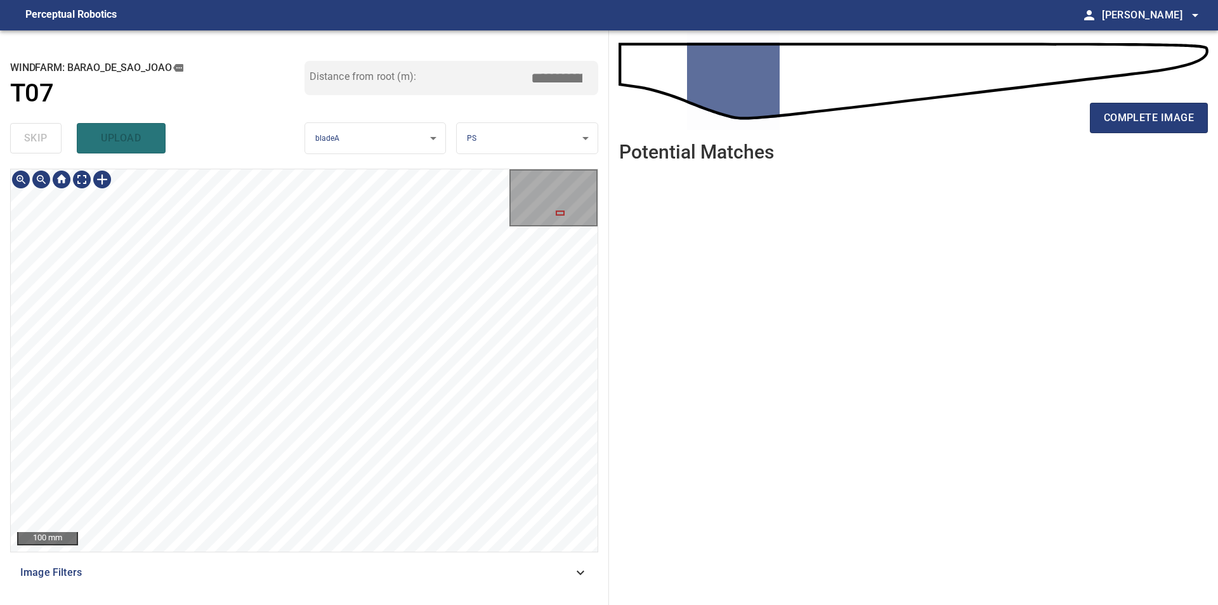
click at [600, 159] on div "**********" at bounding box center [304, 317] width 609 height 575
click at [598, 220] on div "100 mm" at bounding box center [304, 361] width 588 height 384
click at [605, 250] on div "**********" at bounding box center [304, 317] width 609 height 575
click at [627, 271] on div "**********" at bounding box center [609, 317] width 1218 height 575
click at [618, 333] on div "**********" at bounding box center [609, 317] width 1218 height 575
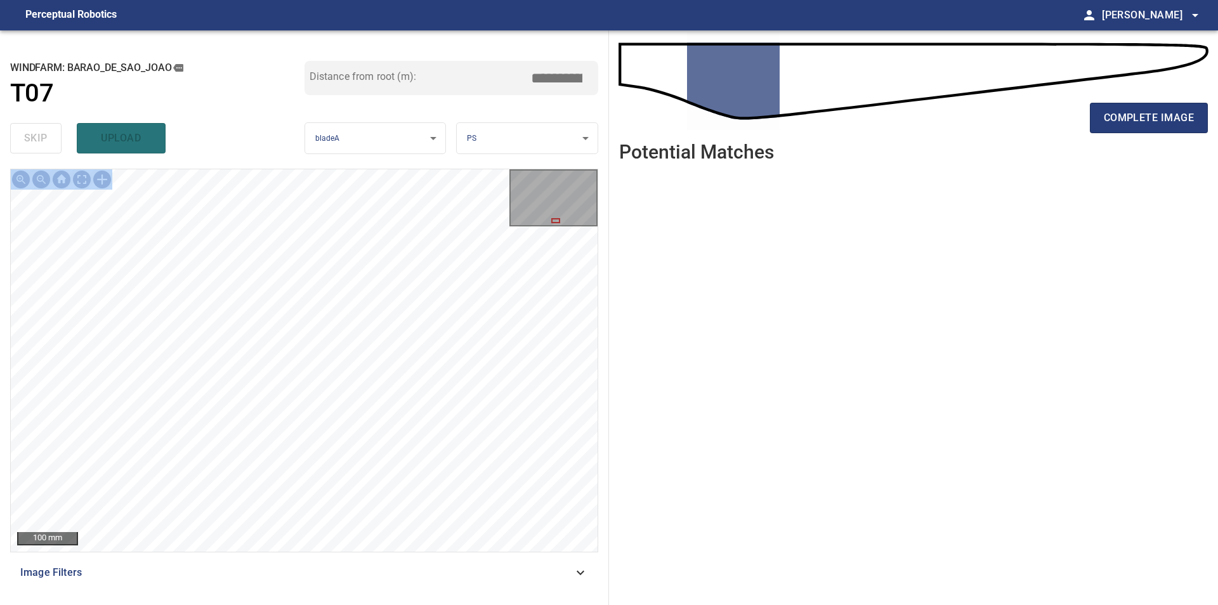
drag, startPoint x: 632, startPoint y: 330, endPoint x: 561, endPoint y: 350, distance: 73.9
click at [619, 350] on ul at bounding box center [913, 379] width 589 height 413
click at [601, 335] on div "**********" at bounding box center [304, 317] width 609 height 575
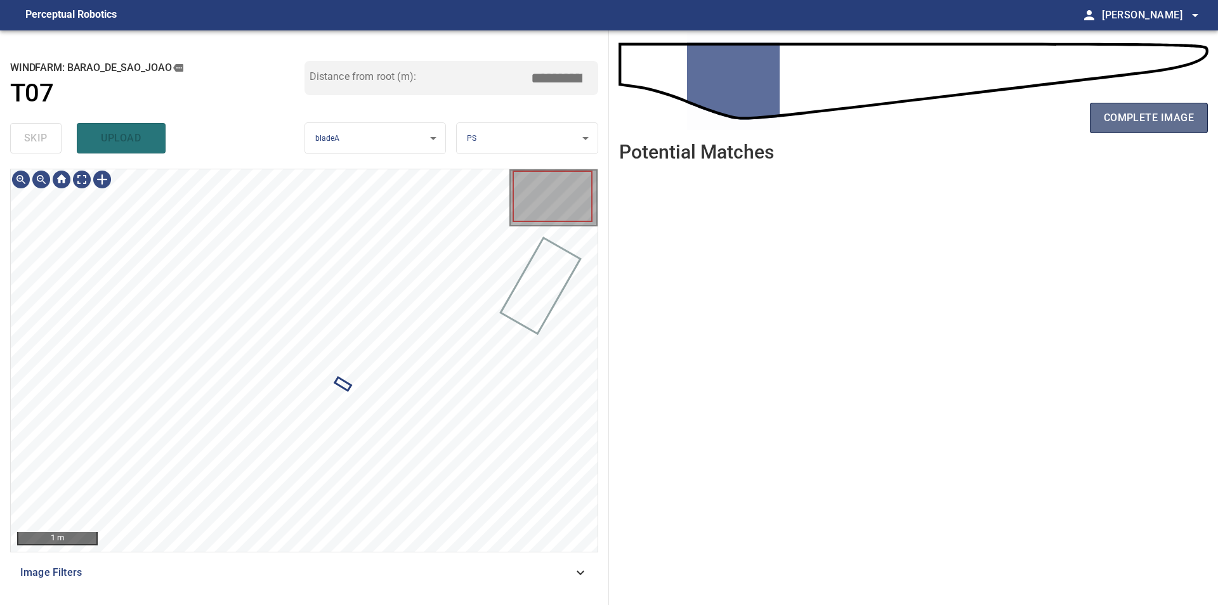
click at [1121, 126] on span "complete image" at bounding box center [1149, 118] width 90 height 18
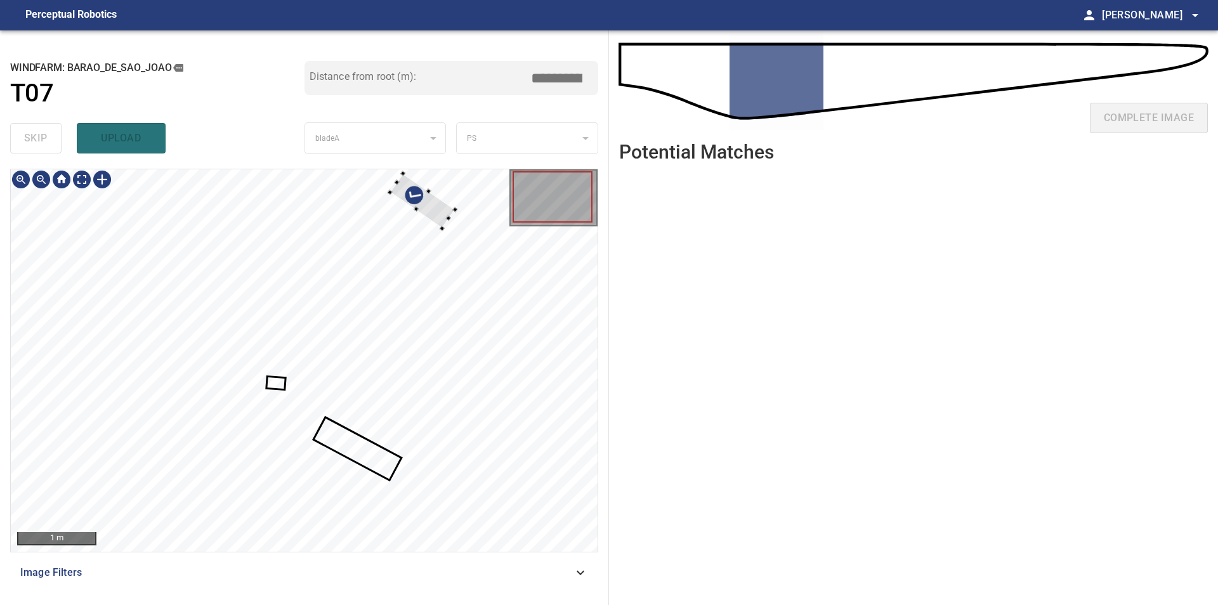
click at [528, 166] on div "**********" at bounding box center [304, 317] width 609 height 575
click at [79, 249] on div at bounding box center [73, 228] width 103 height 86
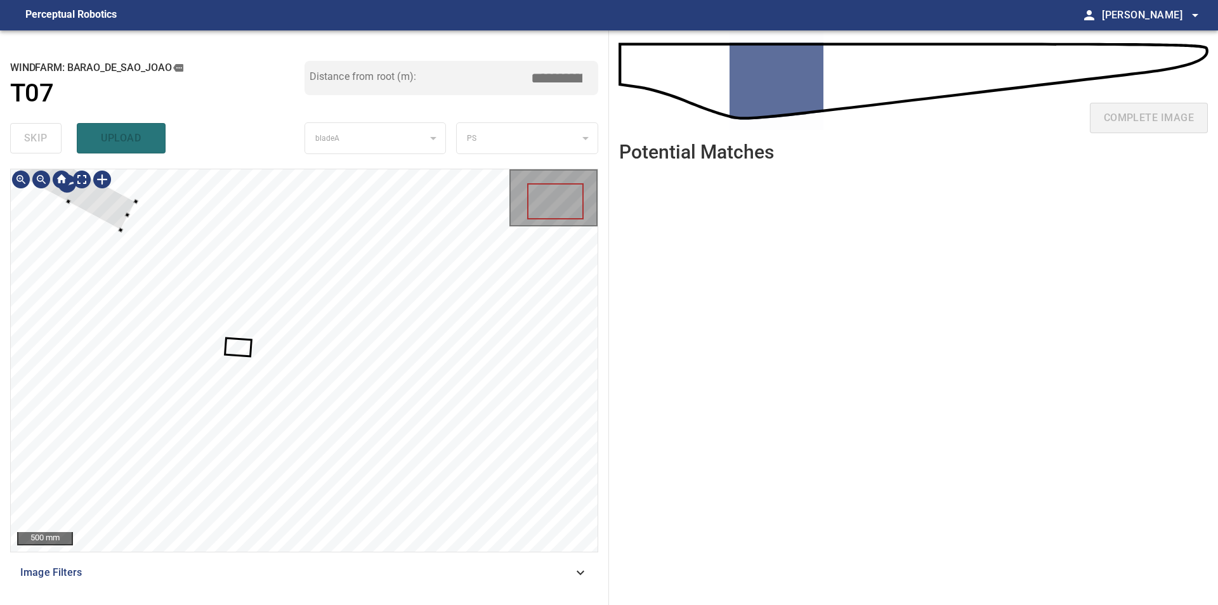
click at [107, 209] on div at bounding box center [75, 188] width 119 height 84
click at [71, 190] on div at bounding box center [61, 179] width 20 height 20
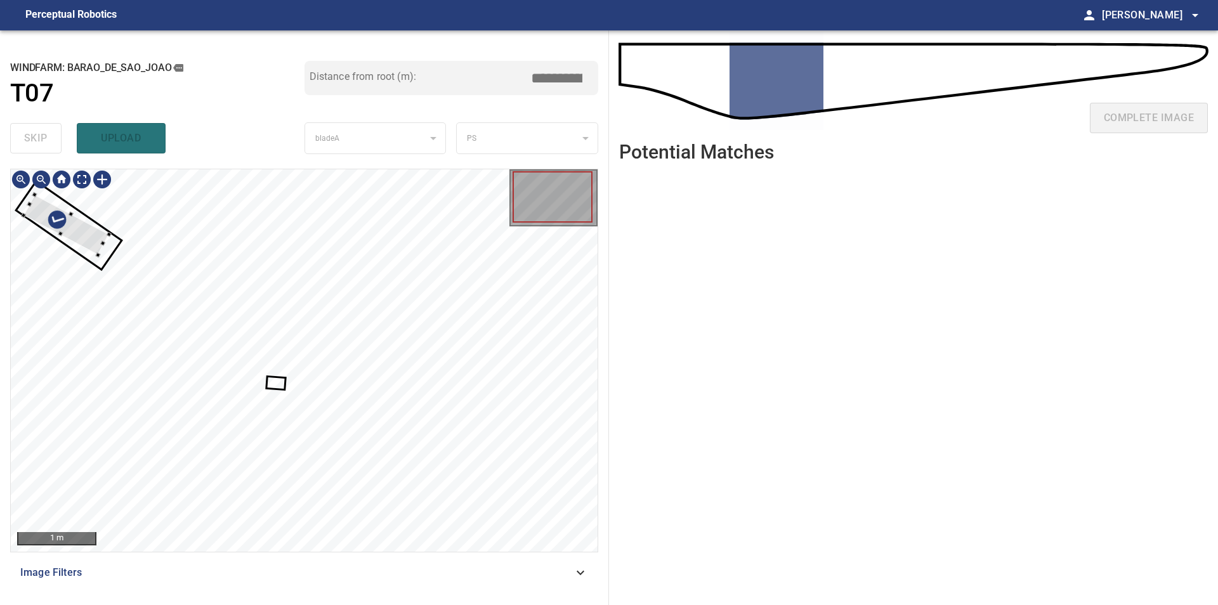
click at [79, 231] on div at bounding box center [65, 225] width 85 height 60
click at [113, 242] on div at bounding box center [304, 360] width 587 height 383
click at [96, 243] on div at bounding box center [66, 223] width 78 height 62
click at [291, 393] on div at bounding box center [280, 385] width 24 height 16
click at [332, 390] on div at bounding box center [304, 360] width 587 height 383
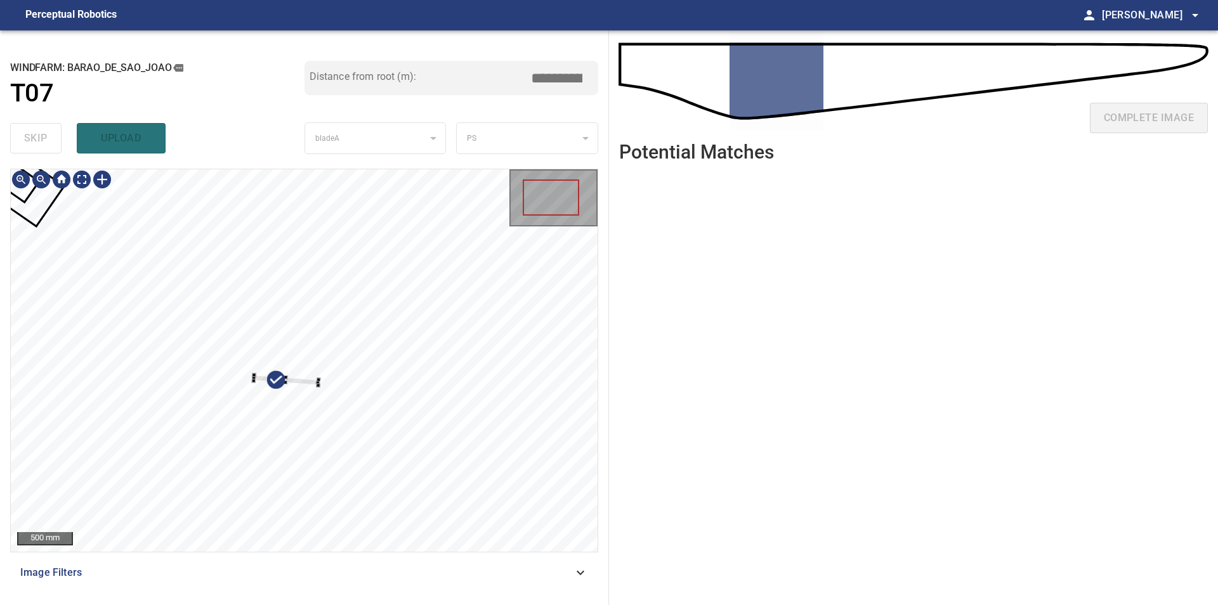
click at [213, 319] on div at bounding box center [304, 360] width 587 height 383
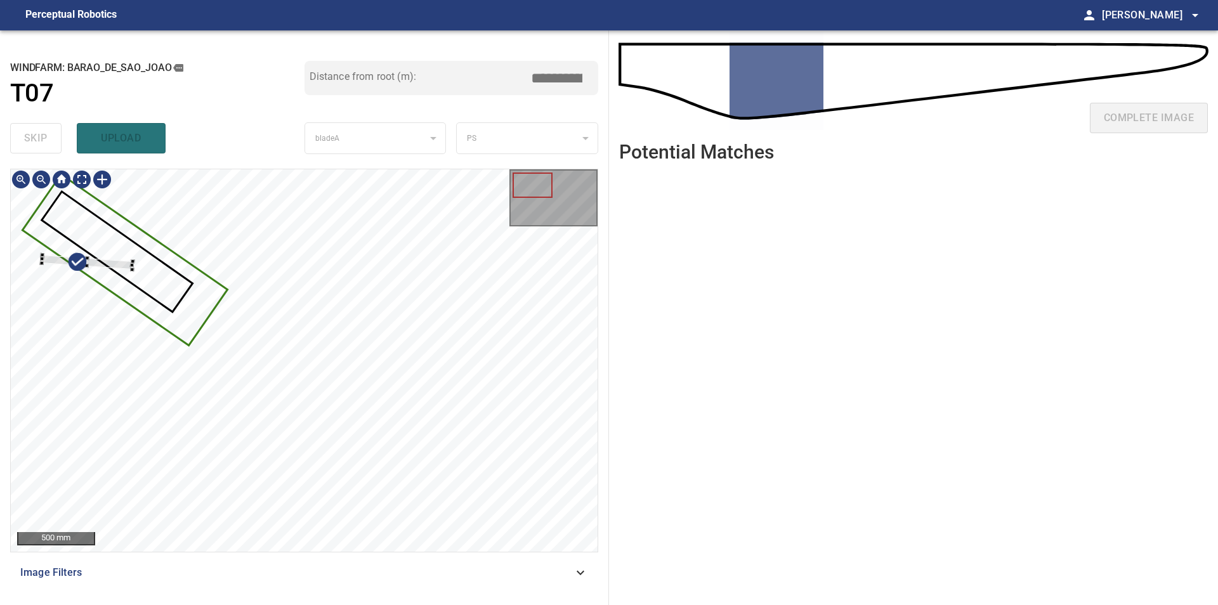
click at [67, 251] on div at bounding box center [304, 360] width 587 height 383
click at [118, 258] on div at bounding box center [97, 238] width 78 height 59
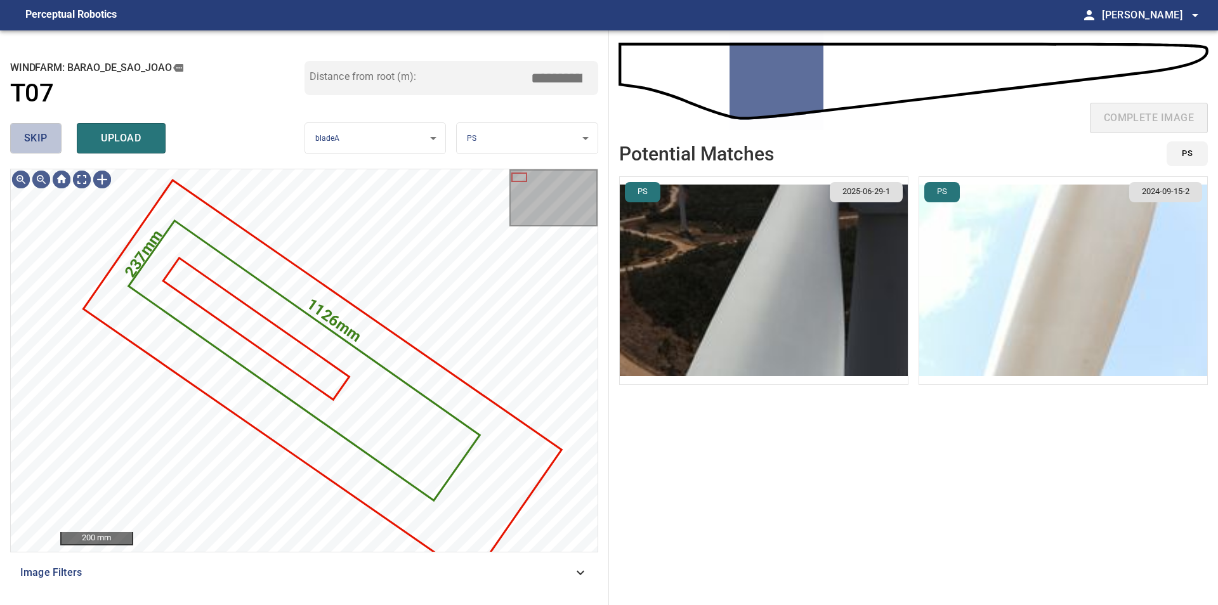
click at [38, 148] on button "skip" at bounding box center [35, 138] width 51 height 30
click at [38, 147] on span "skip" at bounding box center [35, 138] width 23 height 18
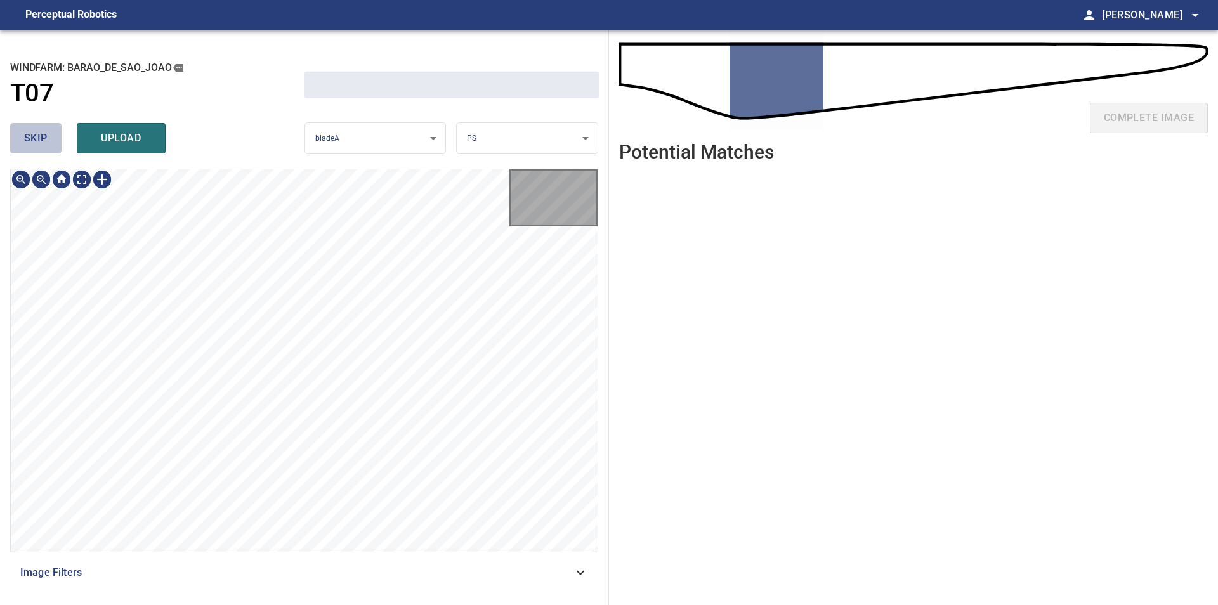
click at [38, 147] on span "skip" at bounding box center [35, 138] width 23 height 18
click at [38, 147] on div "skip upload" at bounding box center [157, 138] width 294 height 41
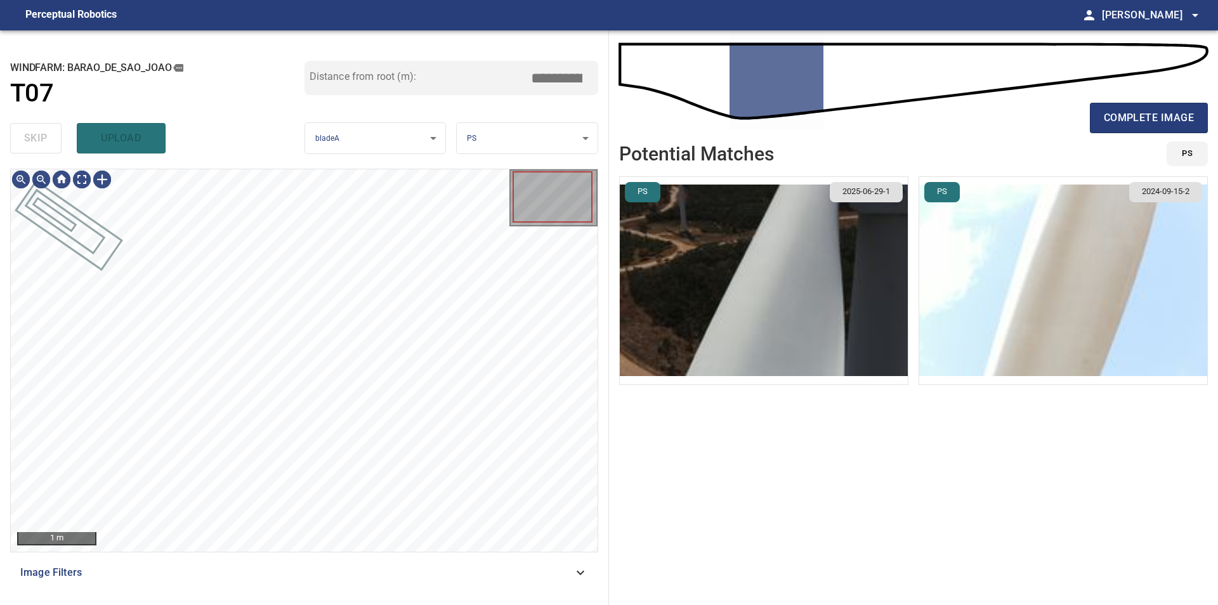
click at [38, 147] on div "skip upload" at bounding box center [157, 138] width 294 height 41
click at [476, 167] on div "**********" at bounding box center [304, 317] width 609 height 575
type input "****"
click at [274, 554] on div "50 mm Image Filters" at bounding box center [304, 382] width 588 height 426
click at [104, 181] on div at bounding box center [102, 179] width 20 height 20
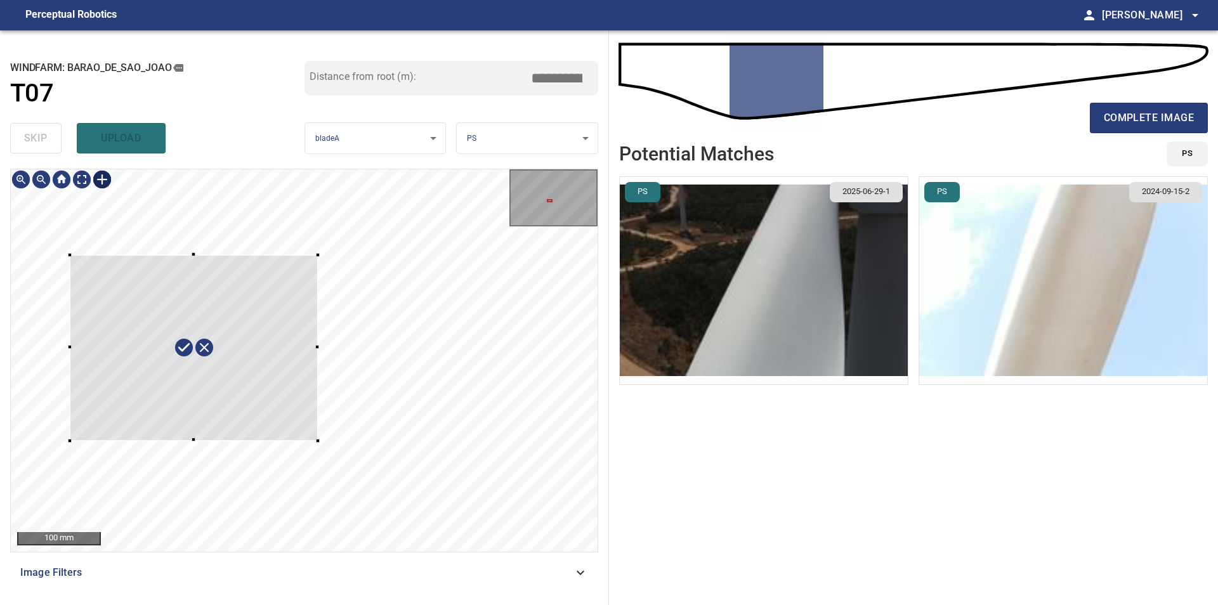
click at [318, 441] on div at bounding box center [304, 360] width 587 height 383
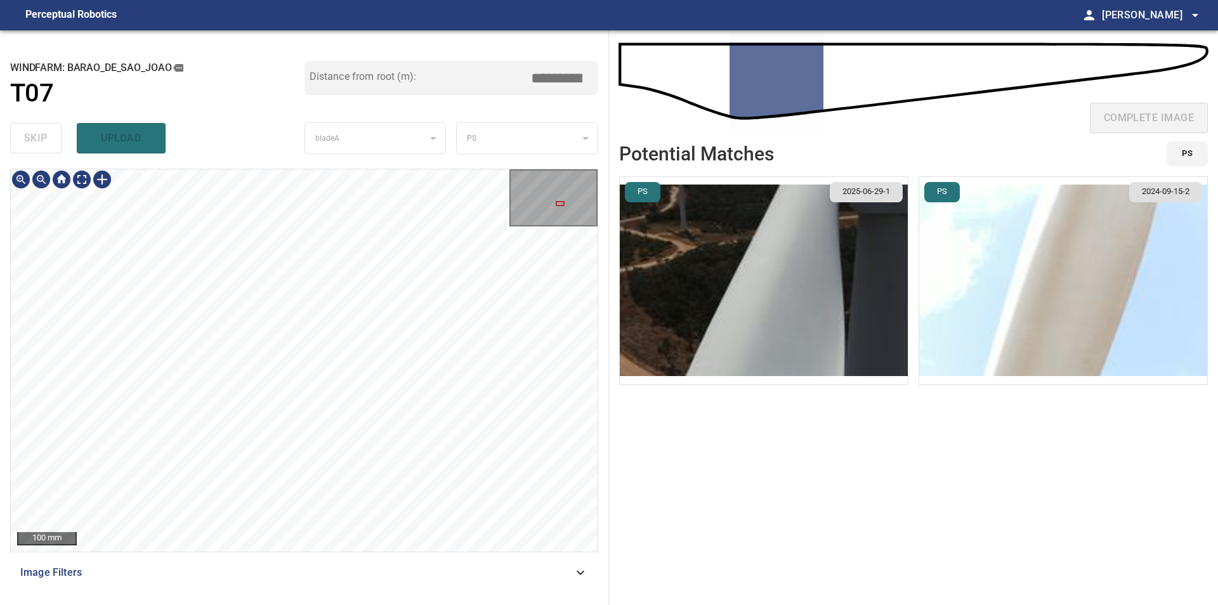
click at [232, 577] on div "100 mm Image Filters" at bounding box center [304, 382] width 588 height 426
click at [380, 146] on div "**********" at bounding box center [304, 317] width 609 height 575
click at [415, 150] on div "**********" at bounding box center [304, 317] width 609 height 575
click at [336, 560] on div "100 mm Image Filters" at bounding box center [304, 382] width 588 height 426
click at [55, 196] on div at bounding box center [304, 360] width 587 height 383
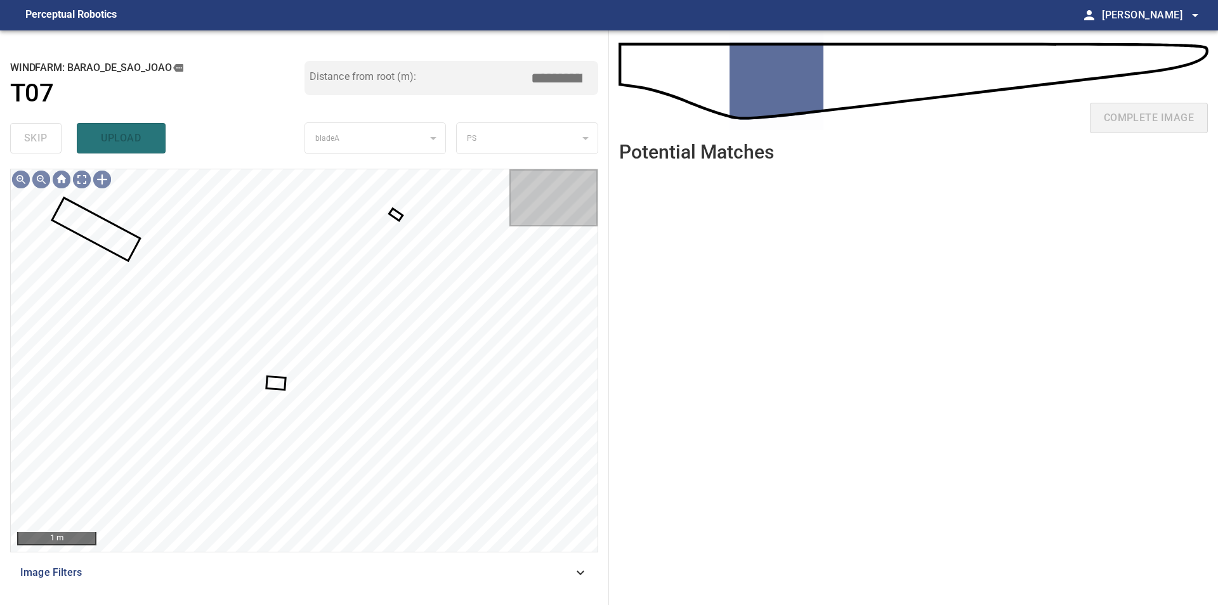
type input "****"
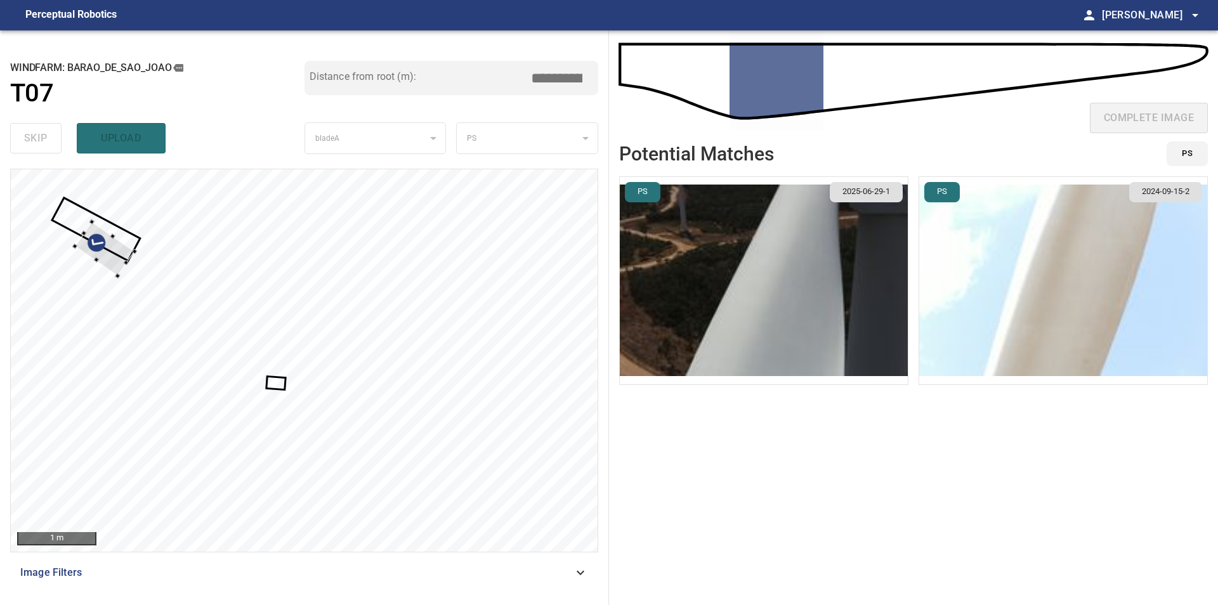
click at [87, 267] on div at bounding box center [304, 360] width 587 height 383
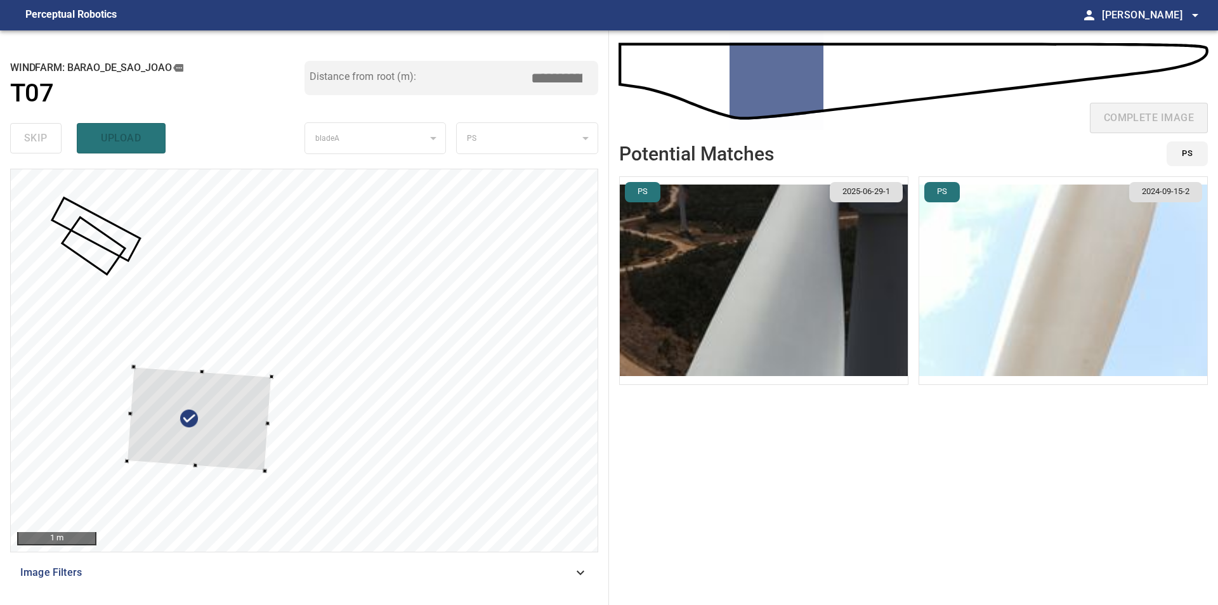
click at [119, 299] on div at bounding box center [304, 360] width 587 height 383
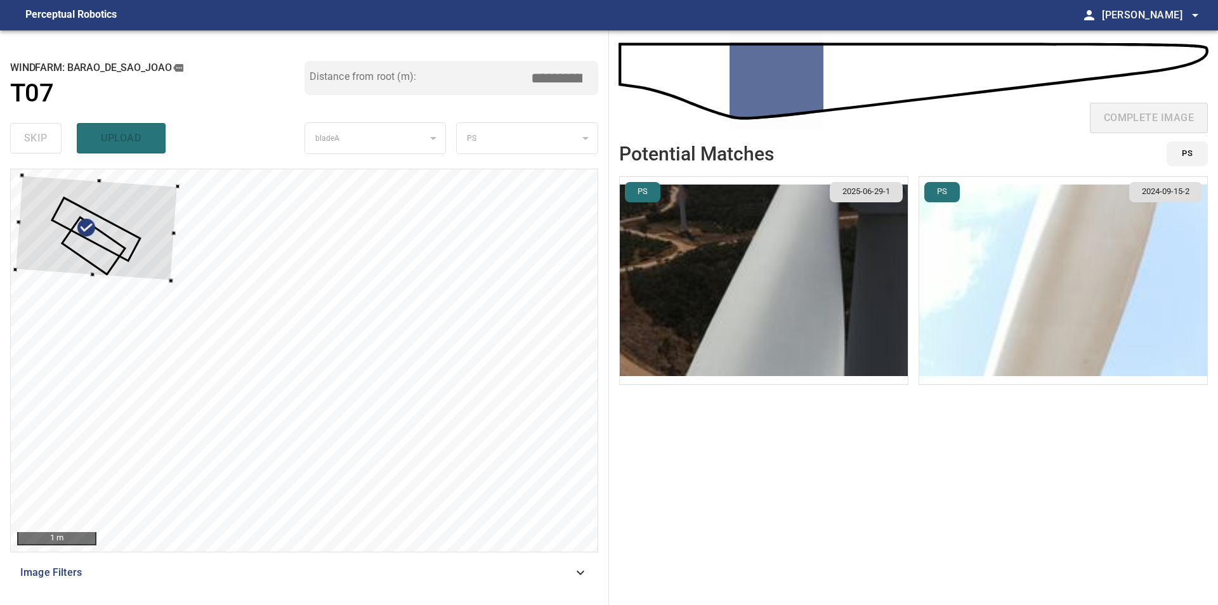
click at [117, 228] on div at bounding box center [96, 228] width 162 height 105
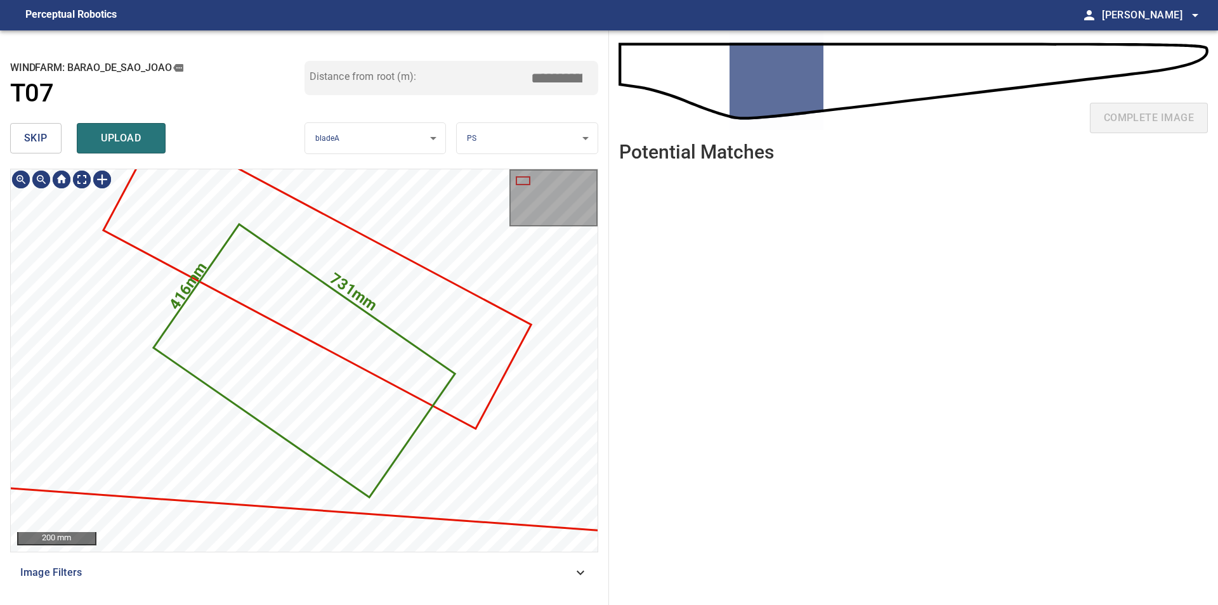
click at [51, 134] on button "skip" at bounding box center [35, 138] width 51 height 30
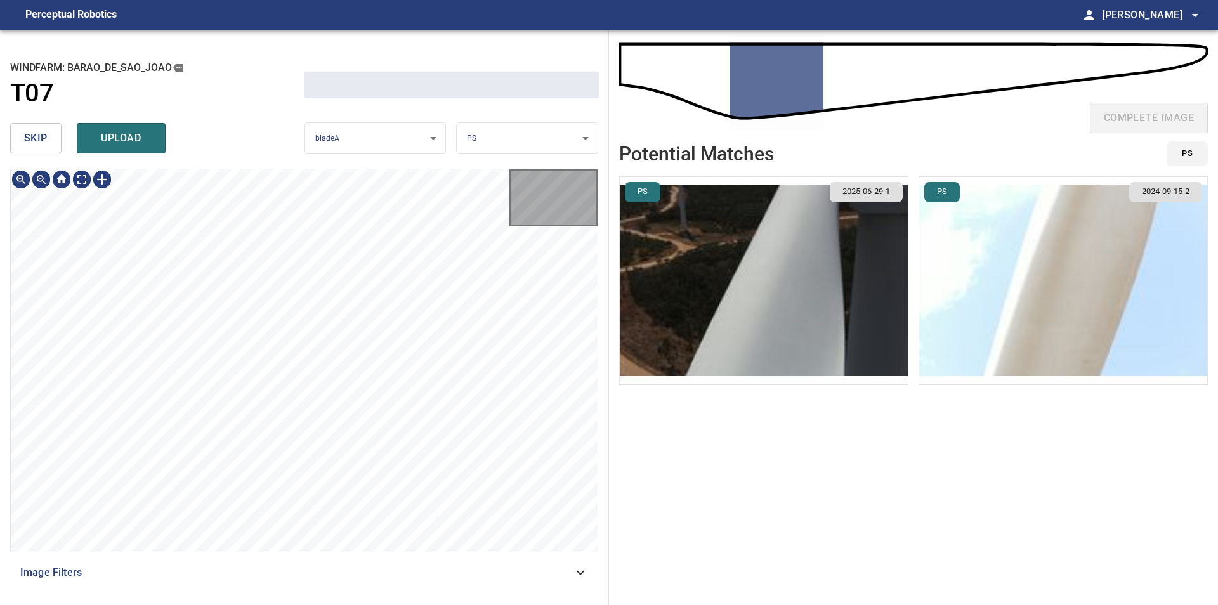
click at [51, 134] on button "skip" at bounding box center [35, 138] width 51 height 30
click at [51, 134] on div "skip upload" at bounding box center [157, 138] width 294 height 41
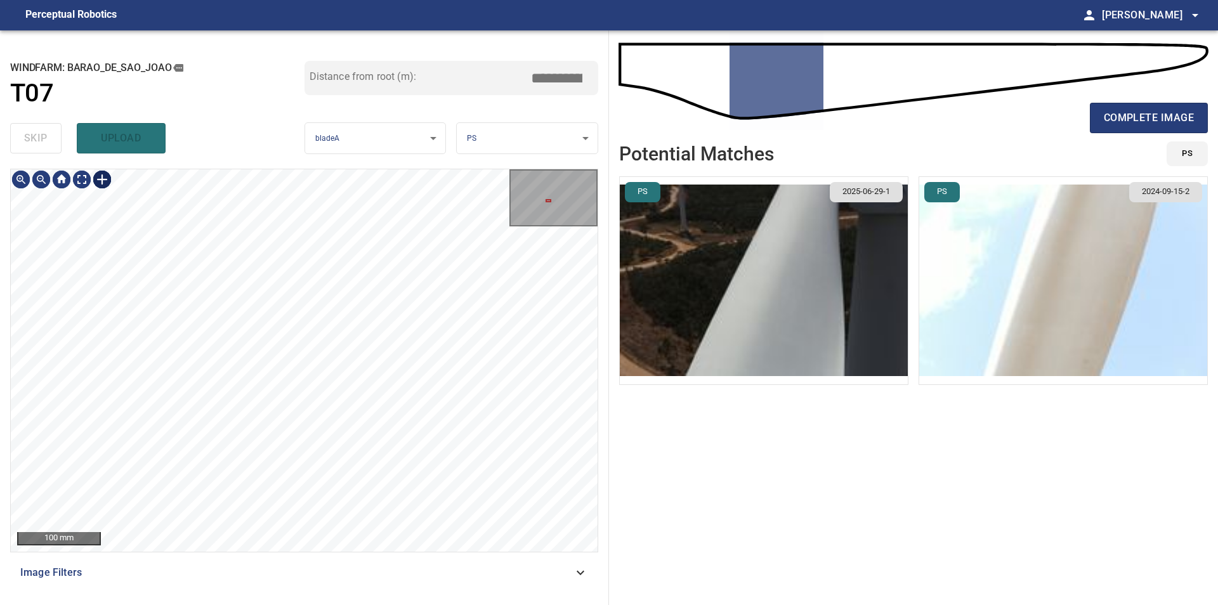
click at [105, 176] on div at bounding box center [102, 179] width 20 height 20
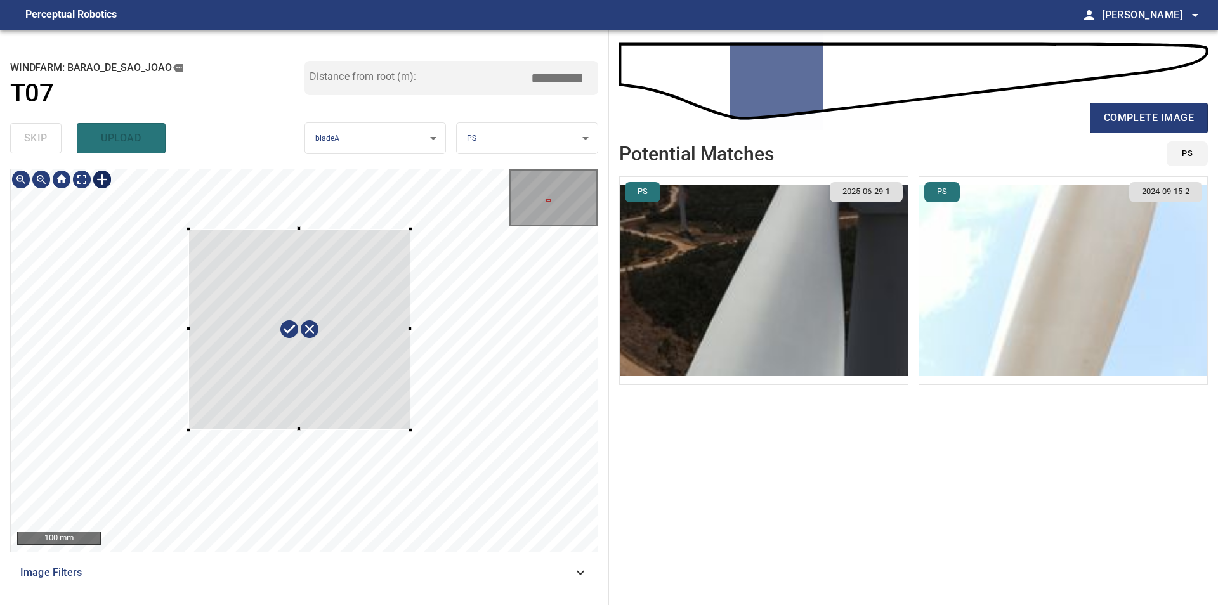
click at [410, 430] on div at bounding box center [304, 360] width 587 height 383
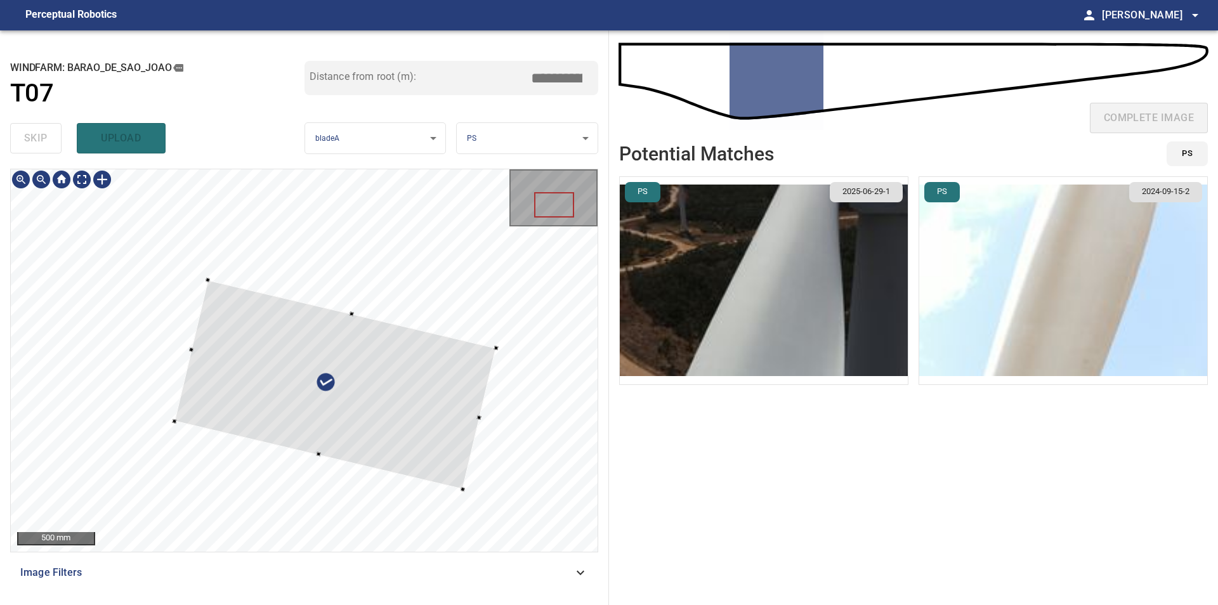
click at [466, 493] on div at bounding box center [304, 360] width 587 height 383
click at [428, 441] on div at bounding box center [330, 376] width 323 height 235
click at [413, 458] on div at bounding box center [327, 382] width 323 height 235
click at [458, 502] on div at bounding box center [304, 360] width 587 height 383
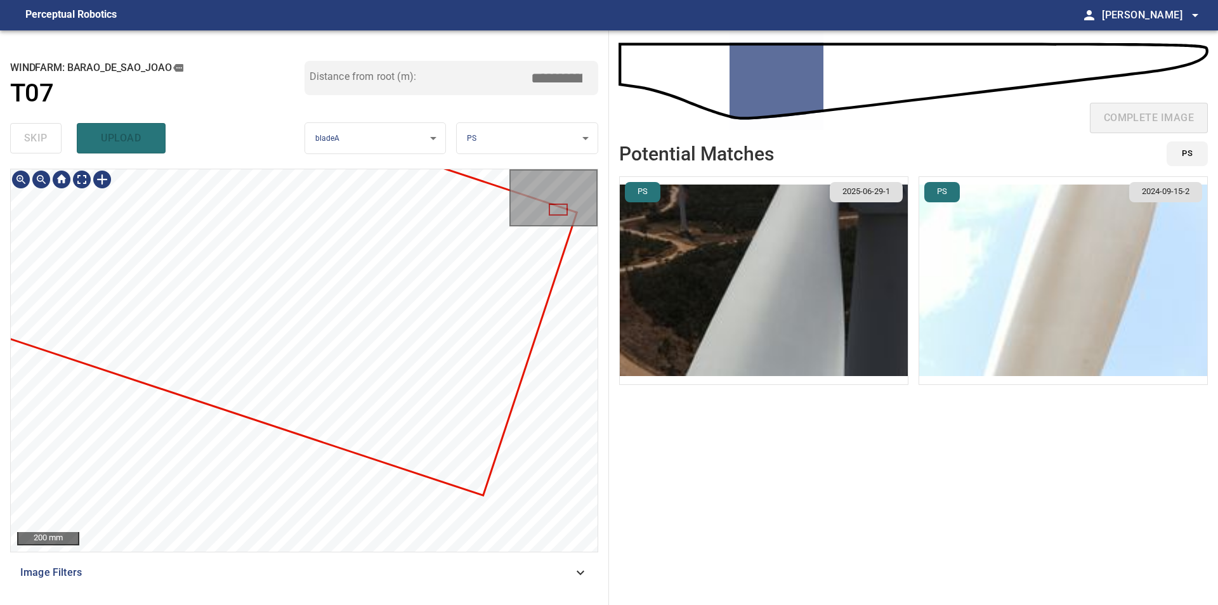
click at [325, 313] on div at bounding box center [304, 360] width 587 height 383
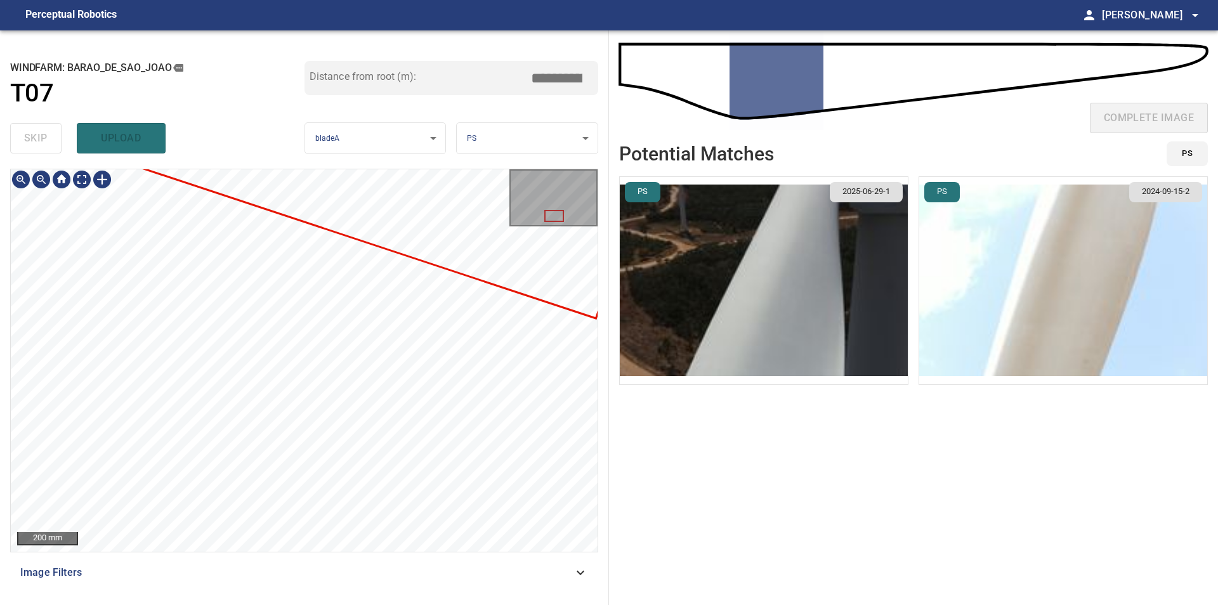
click at [289, 598] on div "**********" at bounding box center [304, 317] width 609 height 575
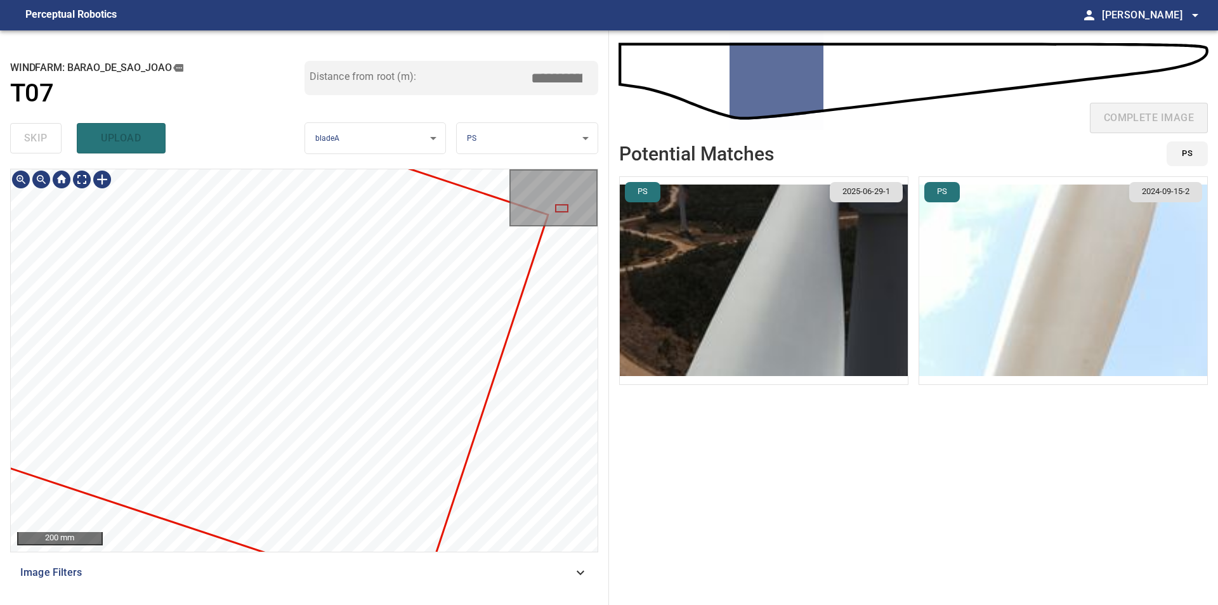
click at [688, 280] on div "**********" at bounding box center [609, 317] width 1218 height 575
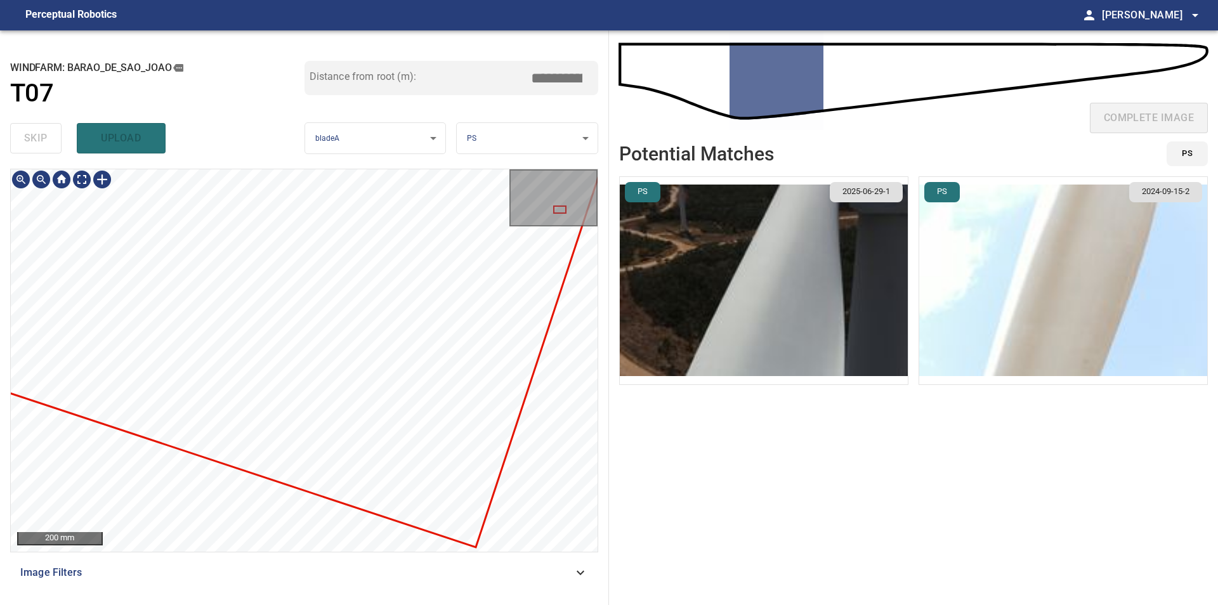
click at [546, 461] on div at bounding box center [304, 360] width 587 height 383
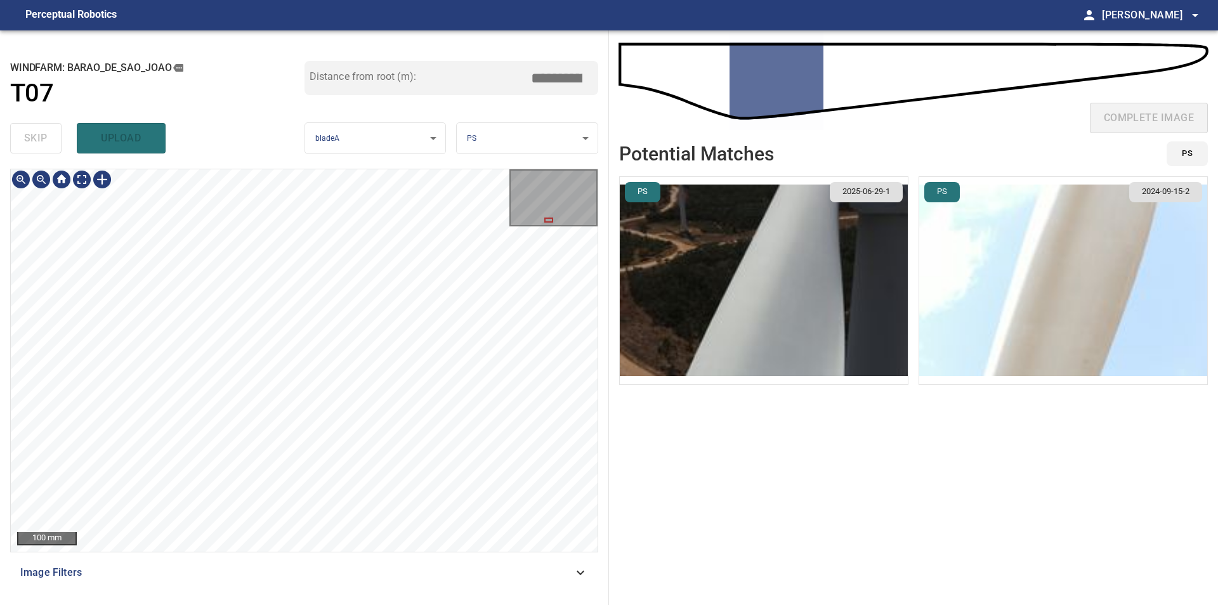
click at [542, 172] on div "100 mm" at bounding box center [304, 360] width 587 height 383
click at [365, 225] on div at bounding box center [304, 360] width 587 height 383
click at [245, 558] on div "100 mm Image Filters" at bounding box center [304, 382] width 588 height 426
click at [419, 169] on div "**********" at bounding box center [304, 317] width 609 height 575
click at [611, 344] on div "**********" at bounding box center [609, 317] width 1218 height 575
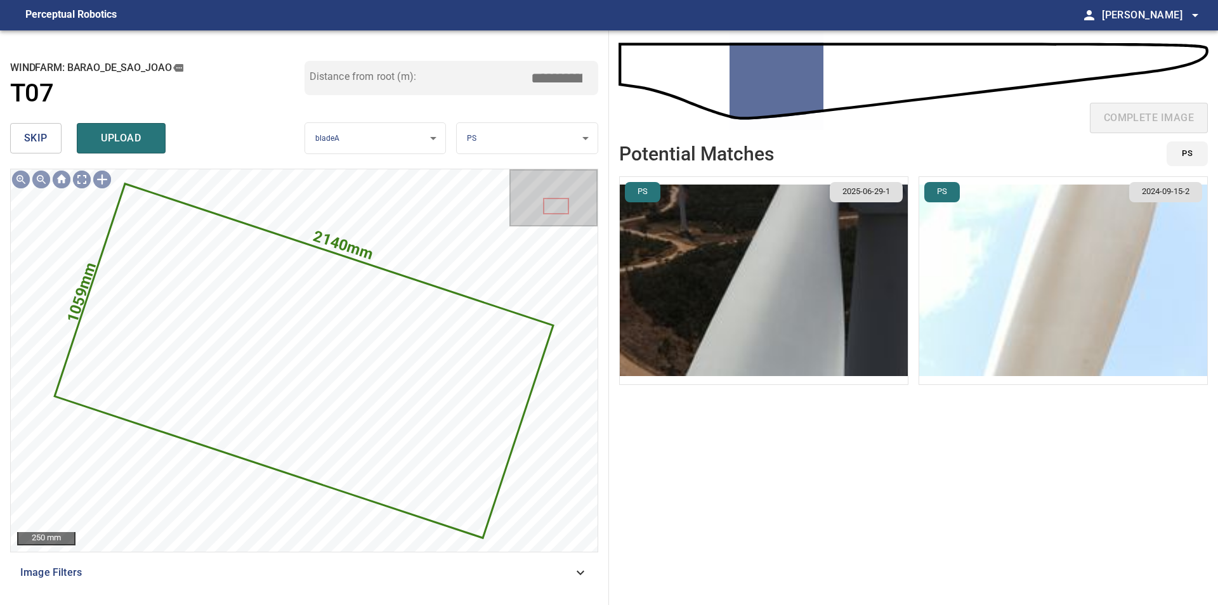
click at [551, 77] on input "*****" at bounding box center [561, 78] width 63 height 24
drag, startPoint x: 544, startPoint y: 80, endPoint x: 559, endPoint y: 81, distance: 14.6
click at [559, 81] on input "*****" at bounding box center [561, 78] width 63 height 24
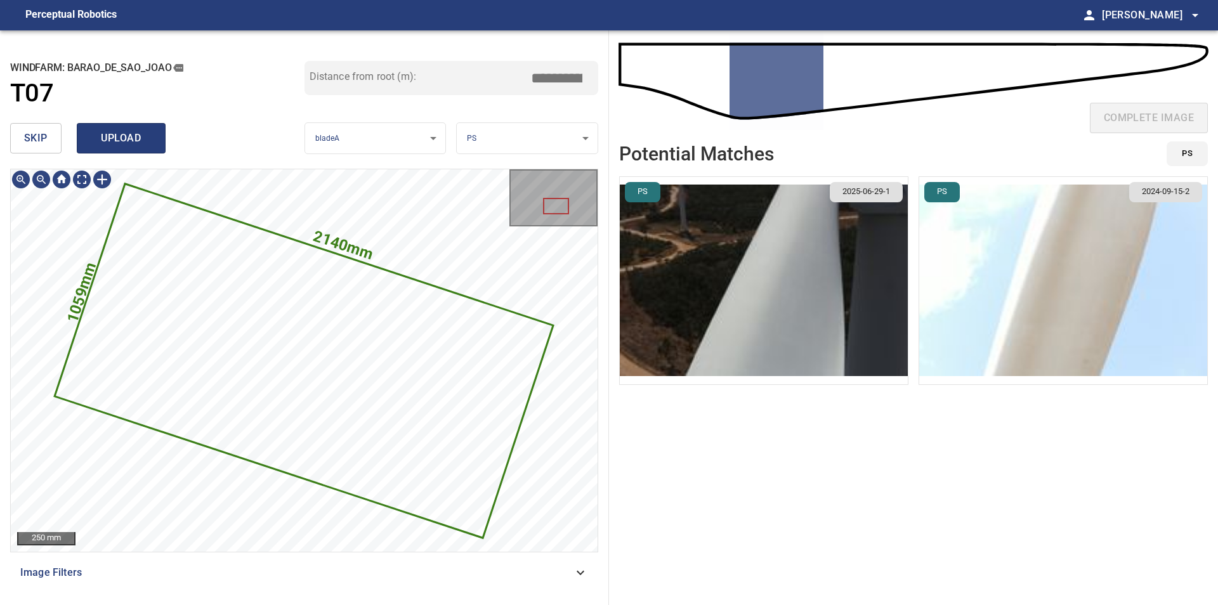
type input "*****"
click at [135, 133] on span "upload" at bounding box center [121, 138] width 61 height 18
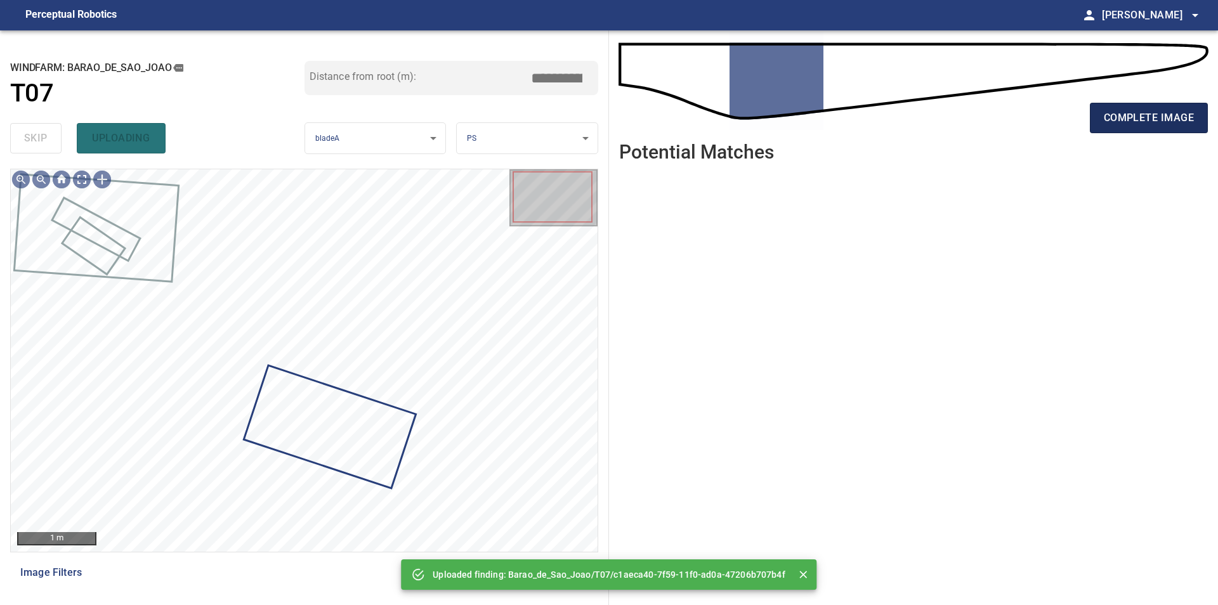
click at [1124, 124] on span "complete image" at bounding box center [1149, 118] width 90 height 18
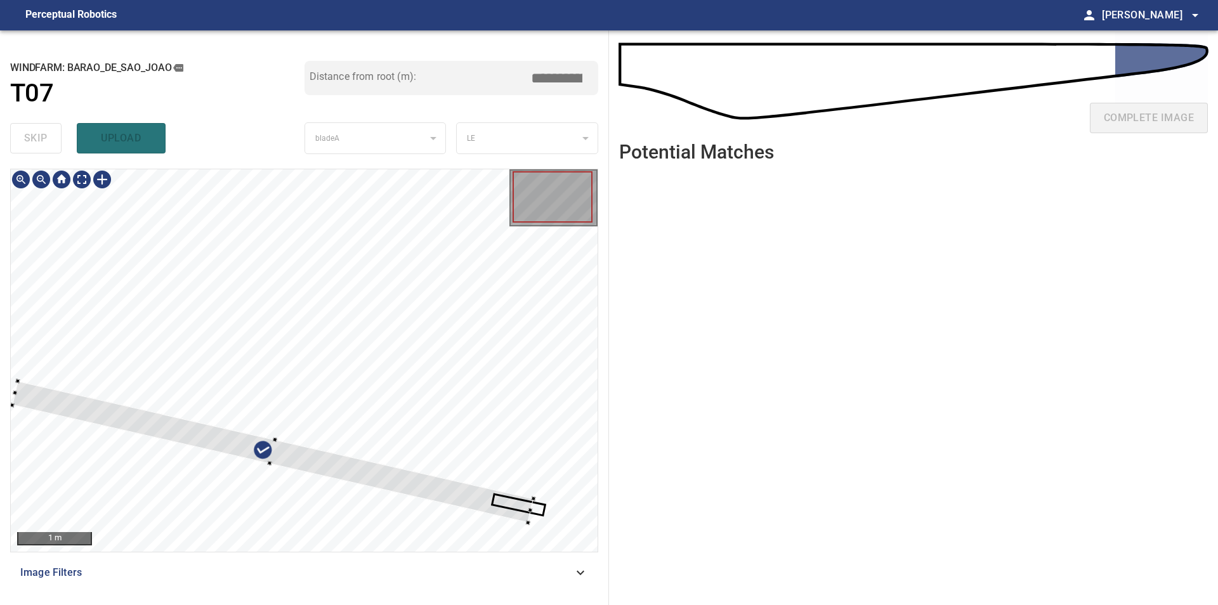
click at [374, 279] on div at bounding box center [304, 360] width 587 height 383
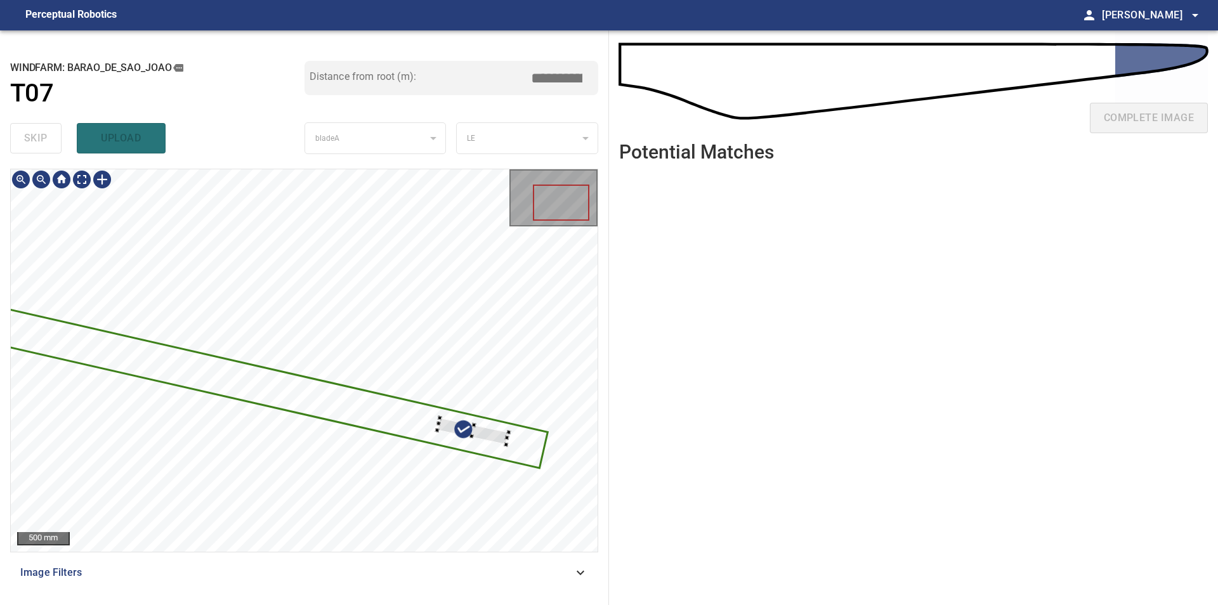
click at [440, 349] on div at bounding box center [304, 360] width 587 height 383
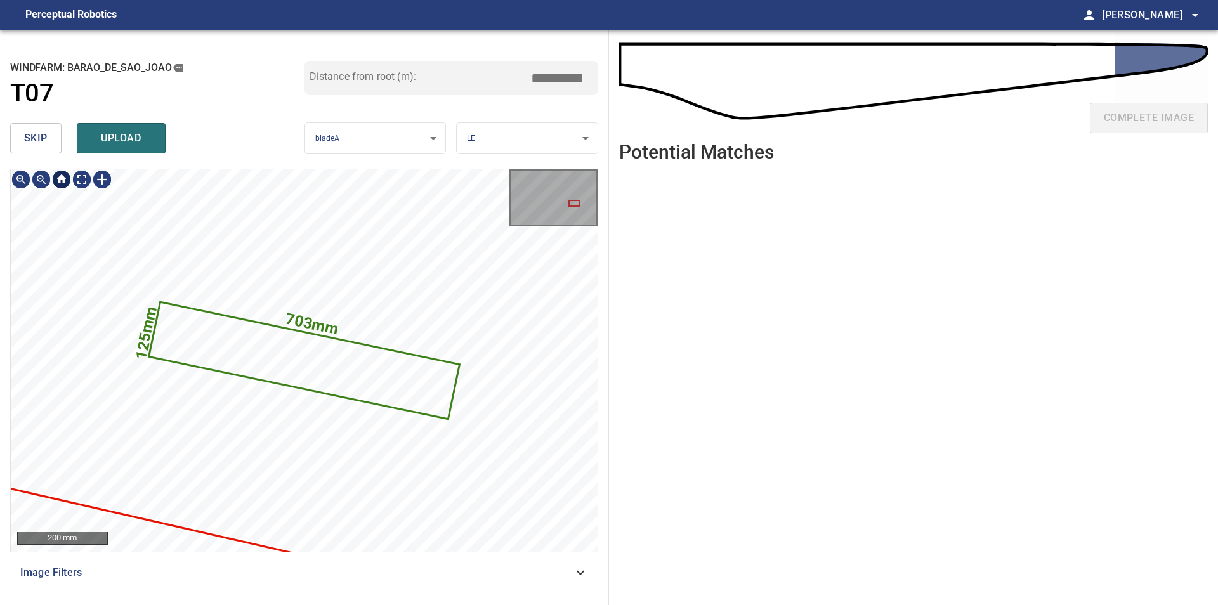
click at [41, 153] on button "skip" at bounding box center [35, 138] width 51 height 30
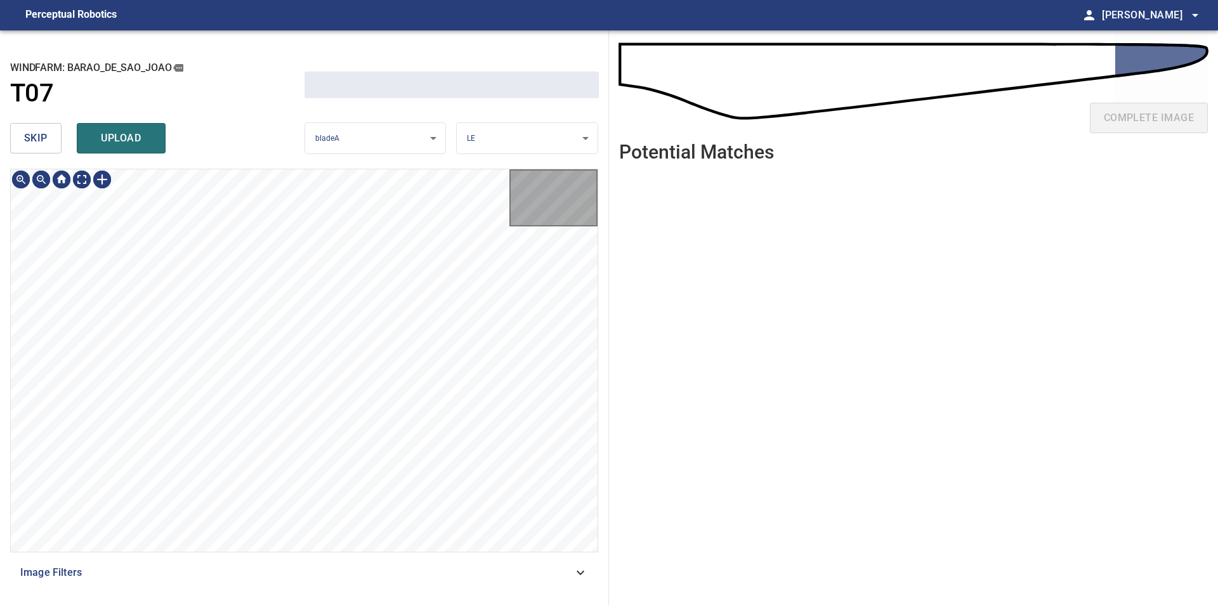
click at [39, 147] on span "skip" at bounding box center [35, 138] width 23 height 18
click at [39, 147] on div "skip upload" at bounding box center [157, 138] width 294 height 41
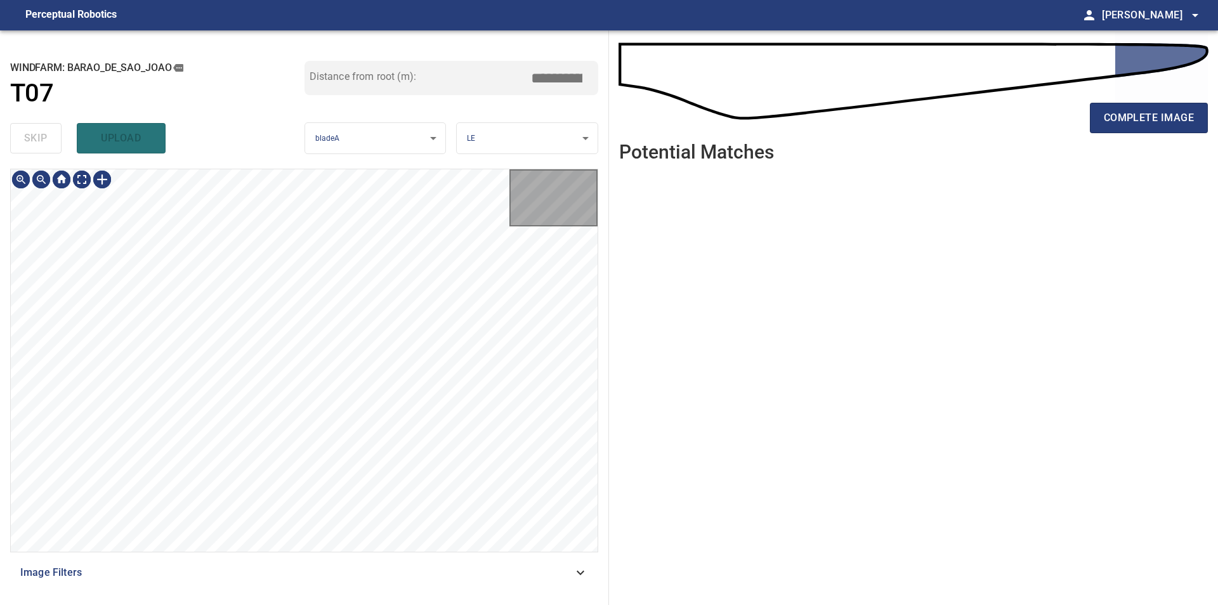
click at [39, 147] on div "skip upload" at bounding box center [157, 138] width 294 height 41
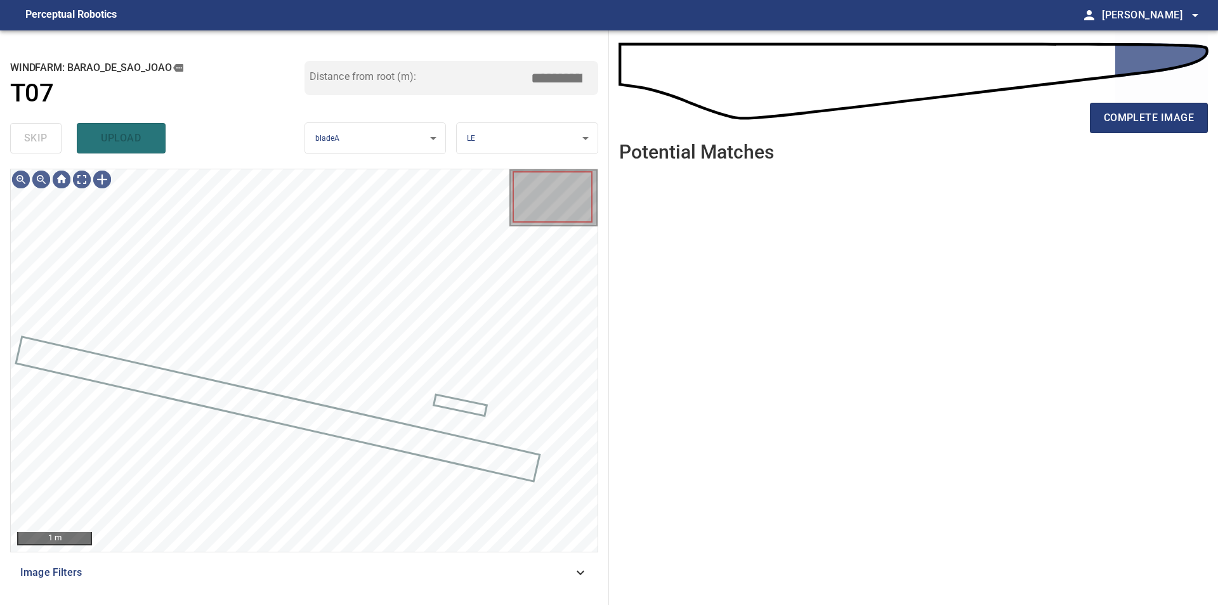
click at [39, 147] on div "skip upload" at bounding box center [157, 138] width 294 height 41
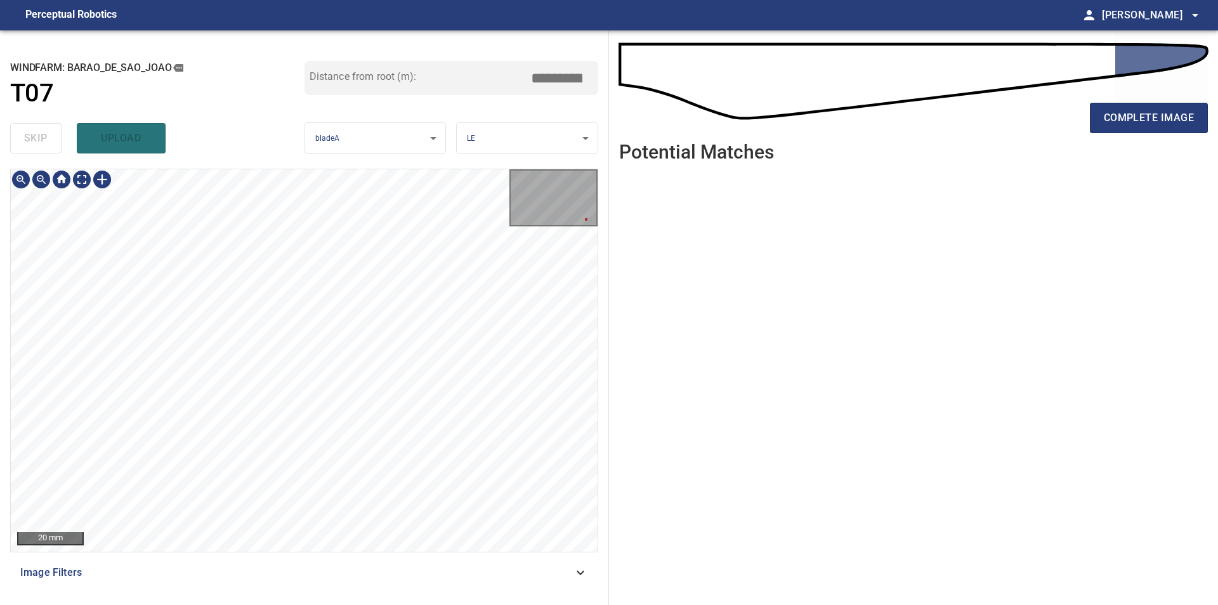
type input "****"
click at [107, 180] on div at bounding box center [102, 179] width 20 height 20
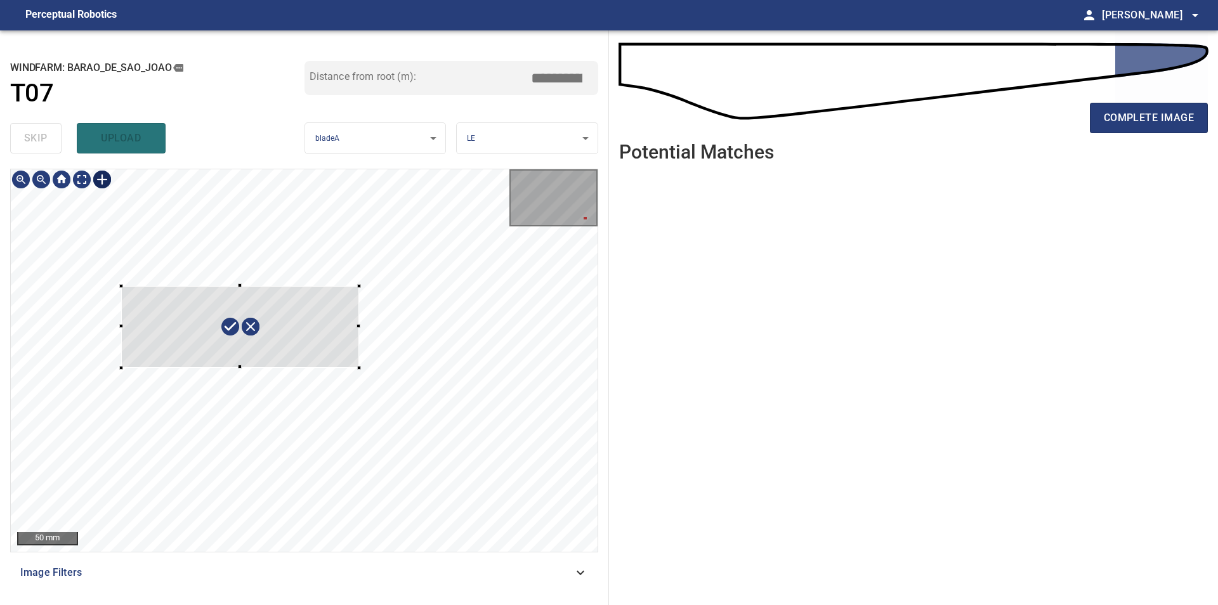
click at [359, 368] on div at bounding box center [304, 360] width 587 height 383
click at [311, 360] on div at bounding box center [234, 339] width 248 height 121
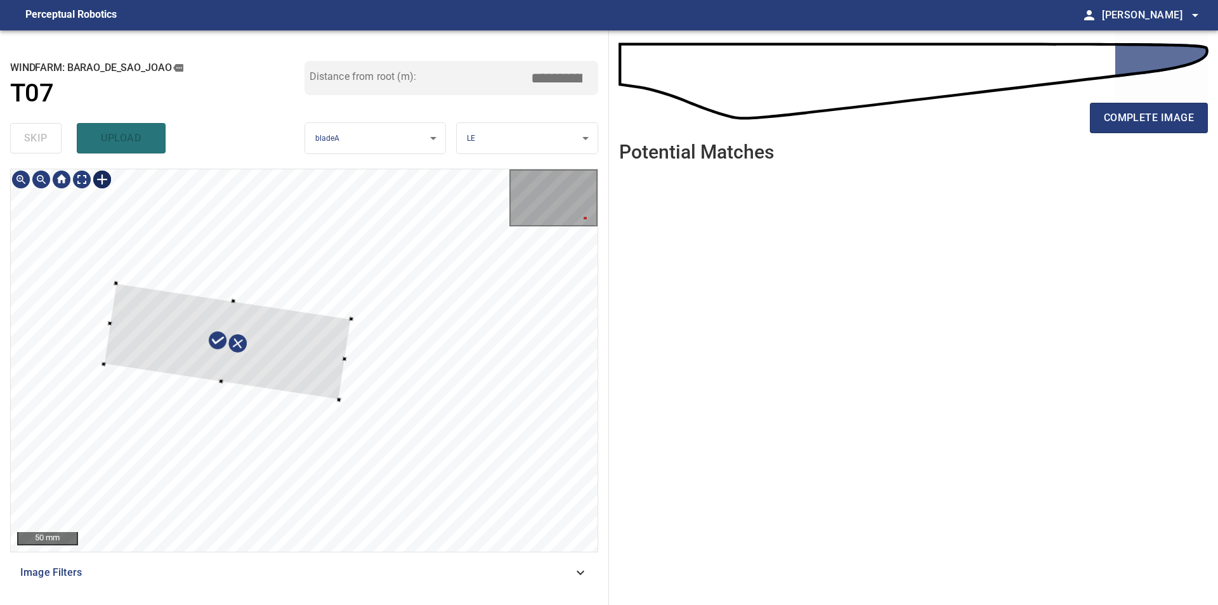
click at [313, 358] on div at bounding box center [226, 342] width 247 height 117
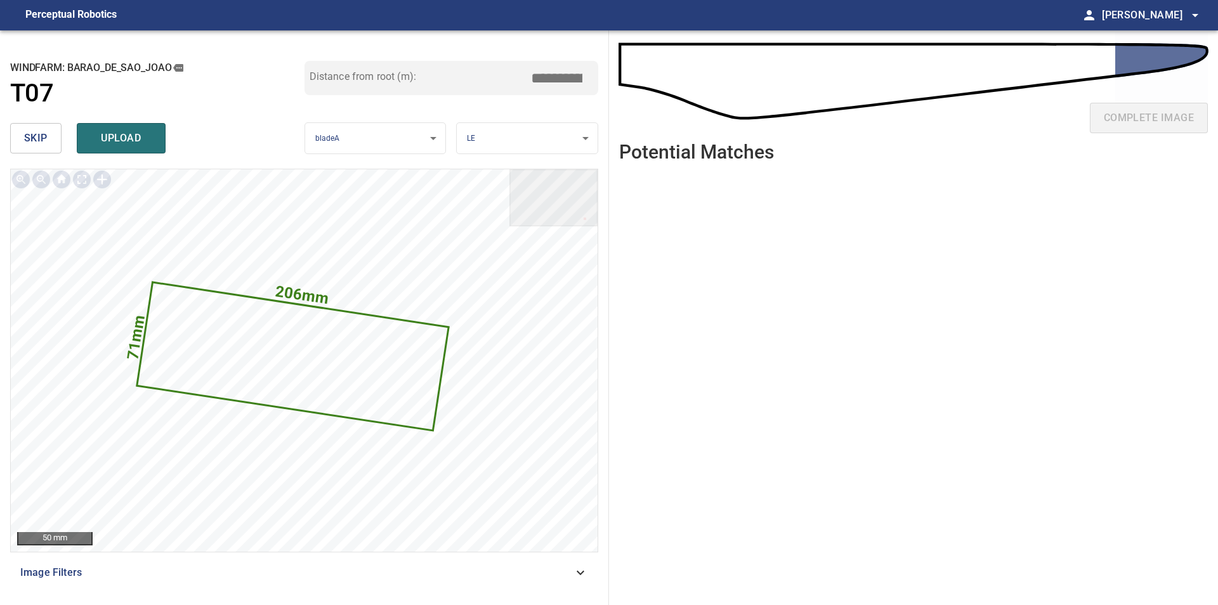
click at [559, 77] on input "*****" at bounding box center [561, 78] width 63 height 24
type input "*****"
click at [126, 141] on span "upload" at bounding box center [121, 138] width 61 height 18
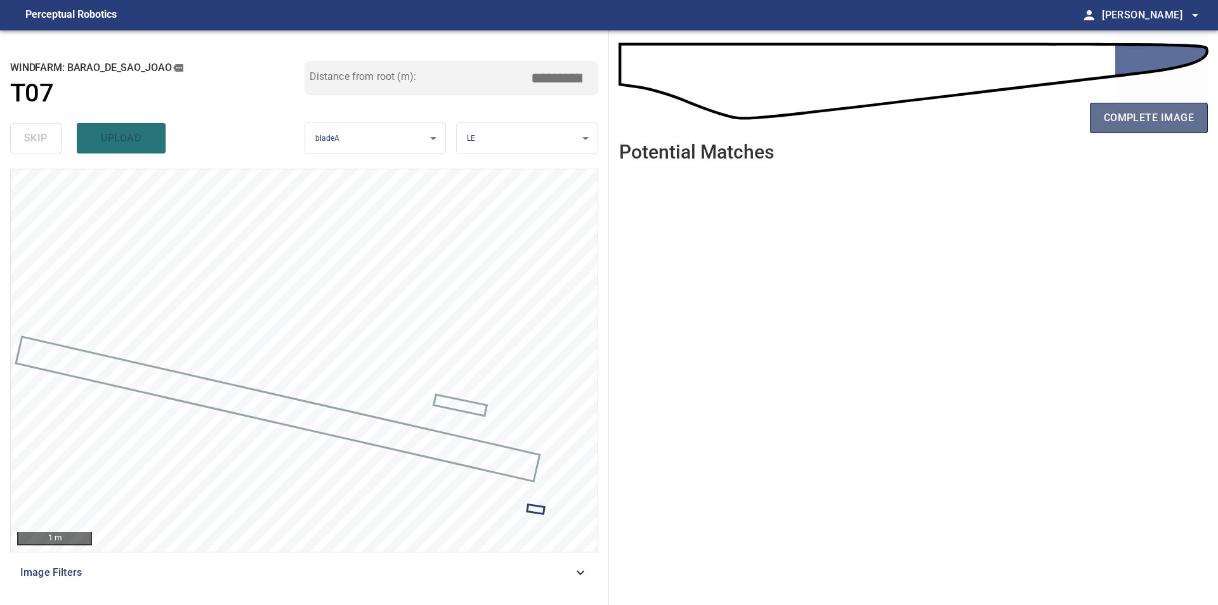
click at [1146, 112] on span "complete image" at bounding box center [1149, 118] width 90 height 18
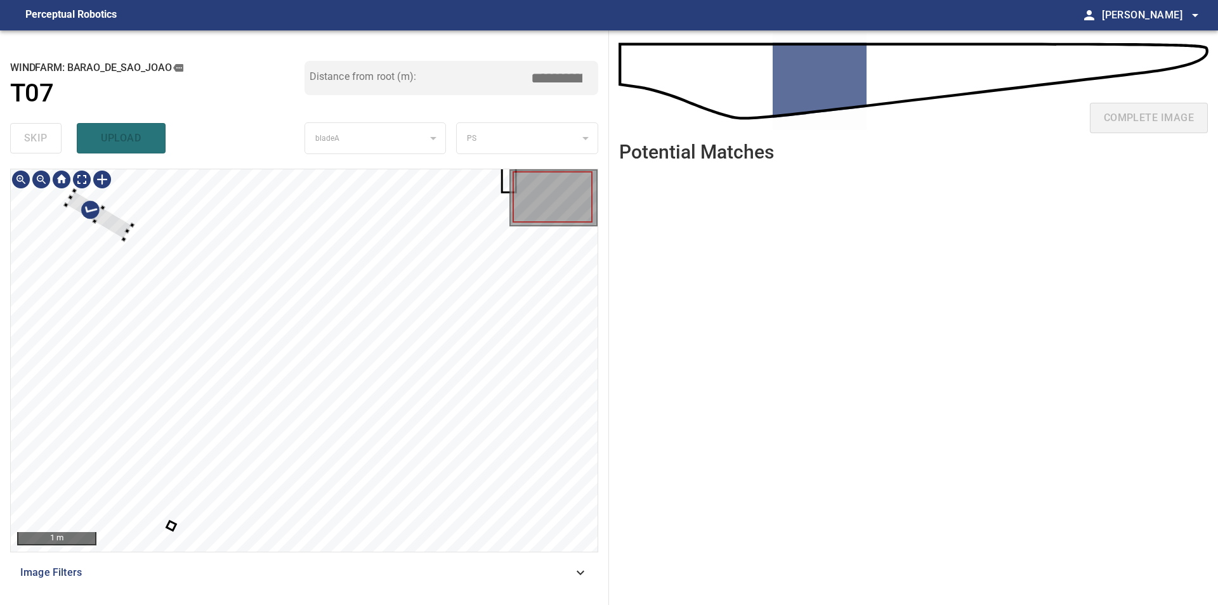
click at [47, 204] on div at bounding box center [304, 360] width 587 height 383
type input "****"
click at [119, 199] on div at bounding box center [304, 360] width 587 height 383
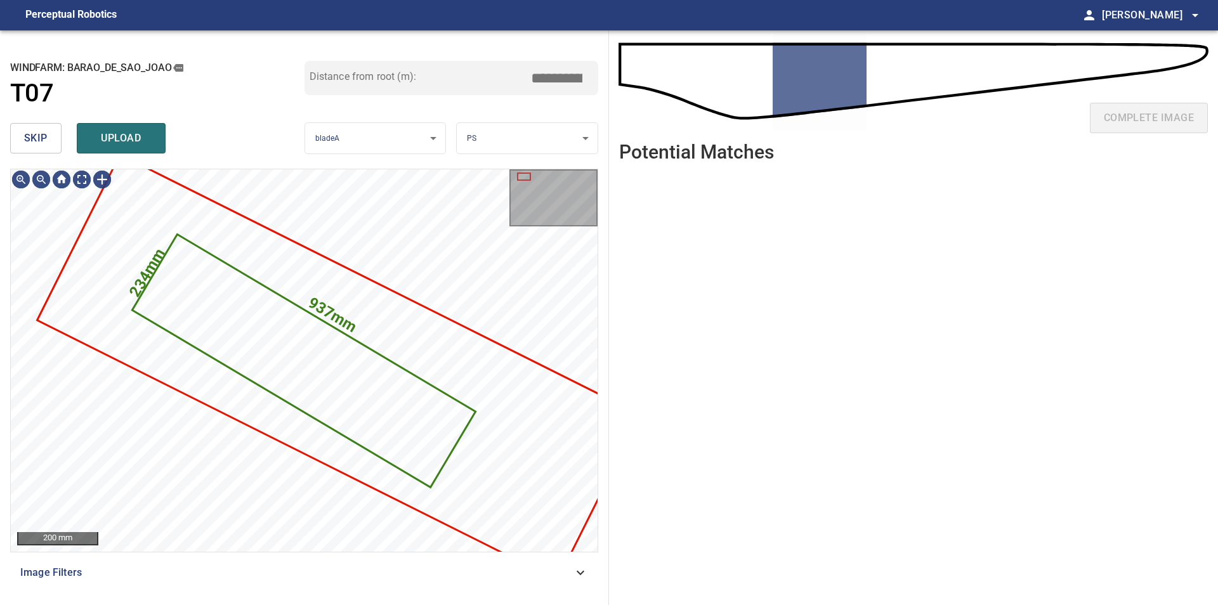
click at [7, 162] on div "**********" at bounding box center [304, 317] width 609 height 575
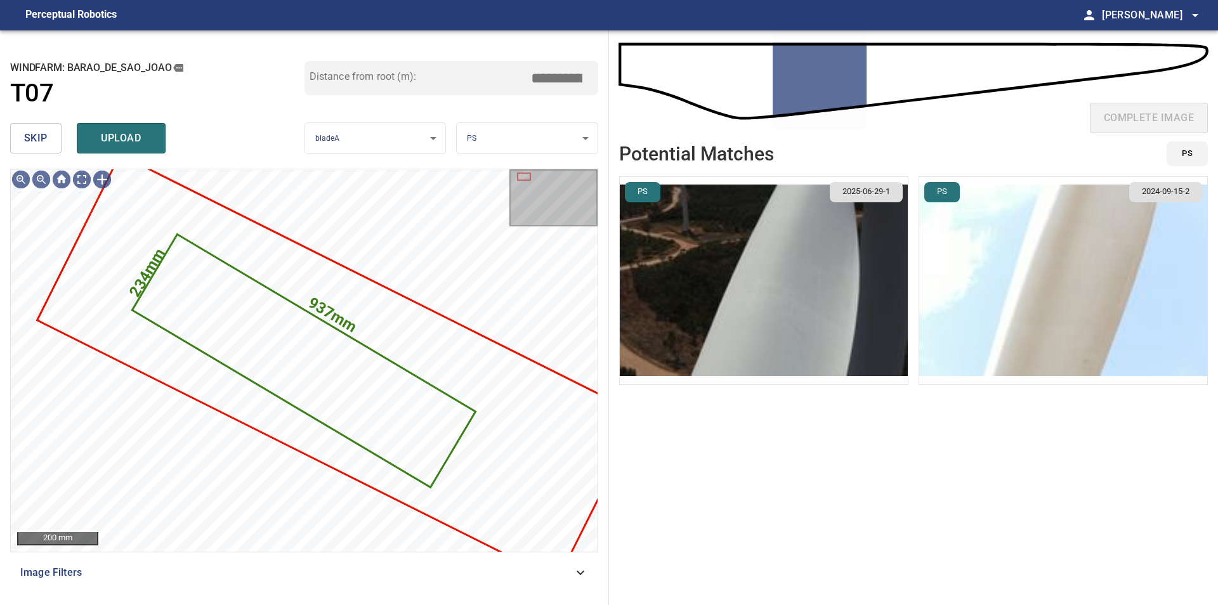
type input "****"
click at [11, 151] on button "skip" at bounding box center [35, 138] width 51 height 30
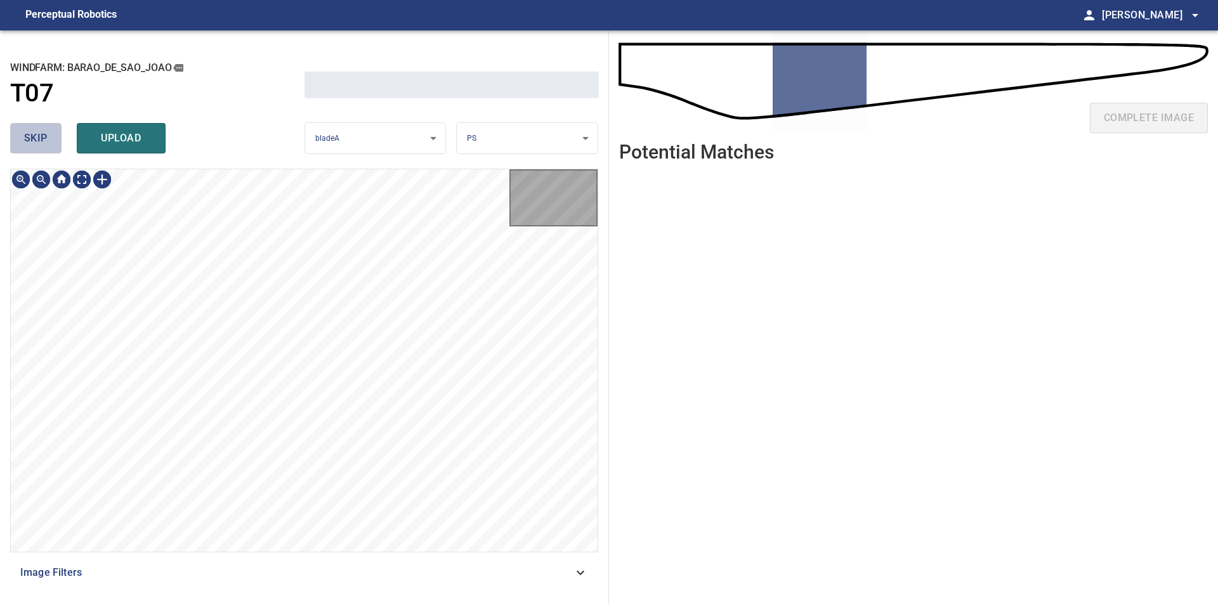
click at [11, 151] on button "skip" at bounding box center [35, 138] width 51 height 30
click at [11, 151] on div "skip upload" at bounding box center [157, 138] width 294 height 41
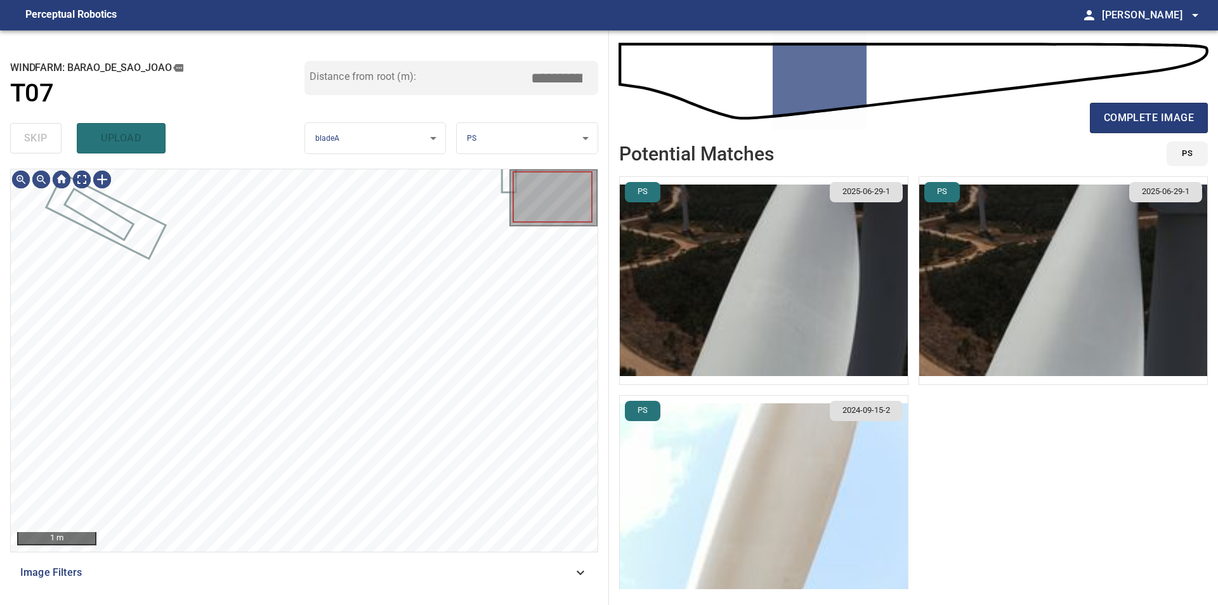
click at [11, 151] on div "skip upload" at bounding box center [157, 138] width 294 height 41
type input "*****"
click at [11, 151] on div "skip upload" at bounding box center [157, 138] width 294 height 41
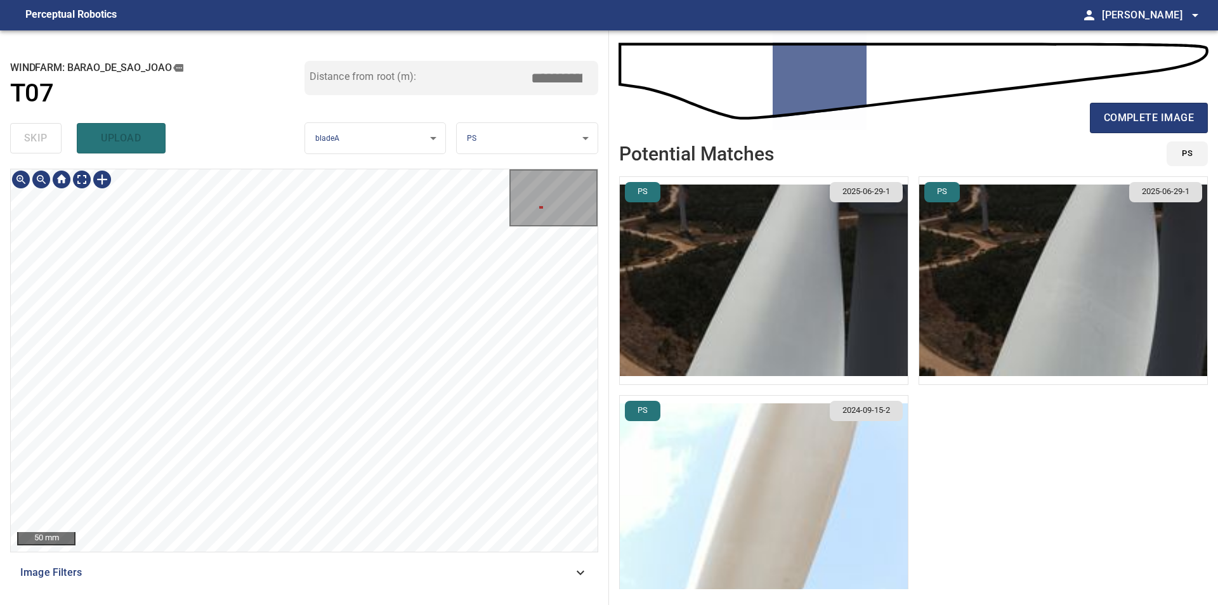
click at [204, 147] on div "**********" at bounding box center [304, 317] width 609 height 575
click at [0, 274] on div "**********" at bounding box center [304, 317] width 609 height 575
click at [273, 556] on div "50 mm Image Filters" at bounding box center [304, 382] width 588 height 426
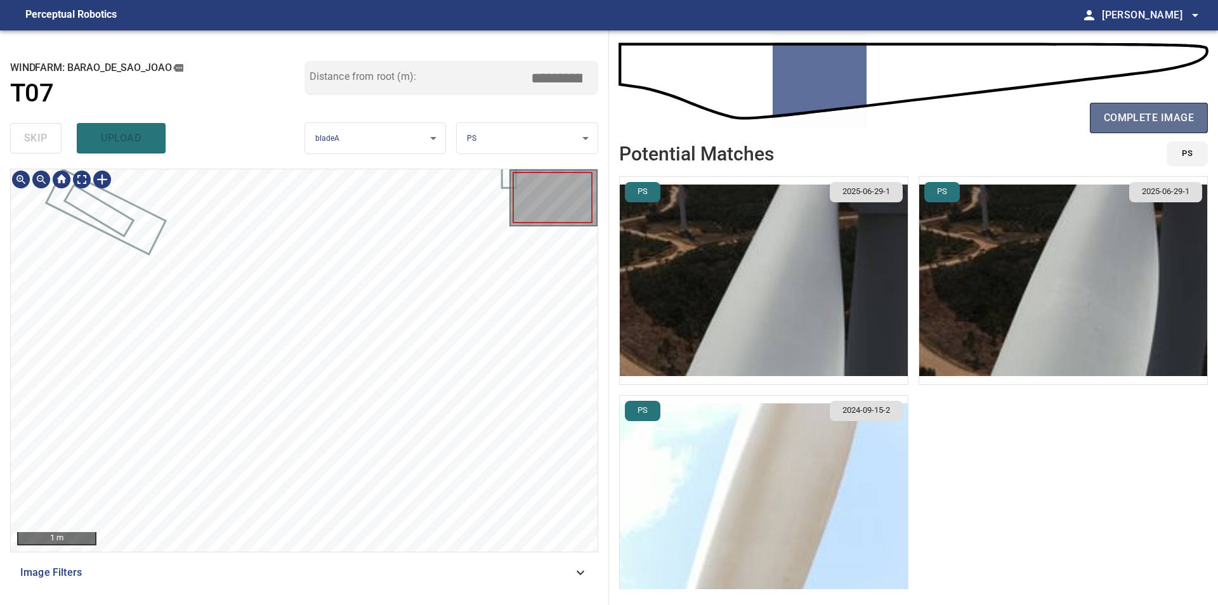
click at [1161, 108] on button "complete image" at bounding box center [1149, 118] width 118 height 30
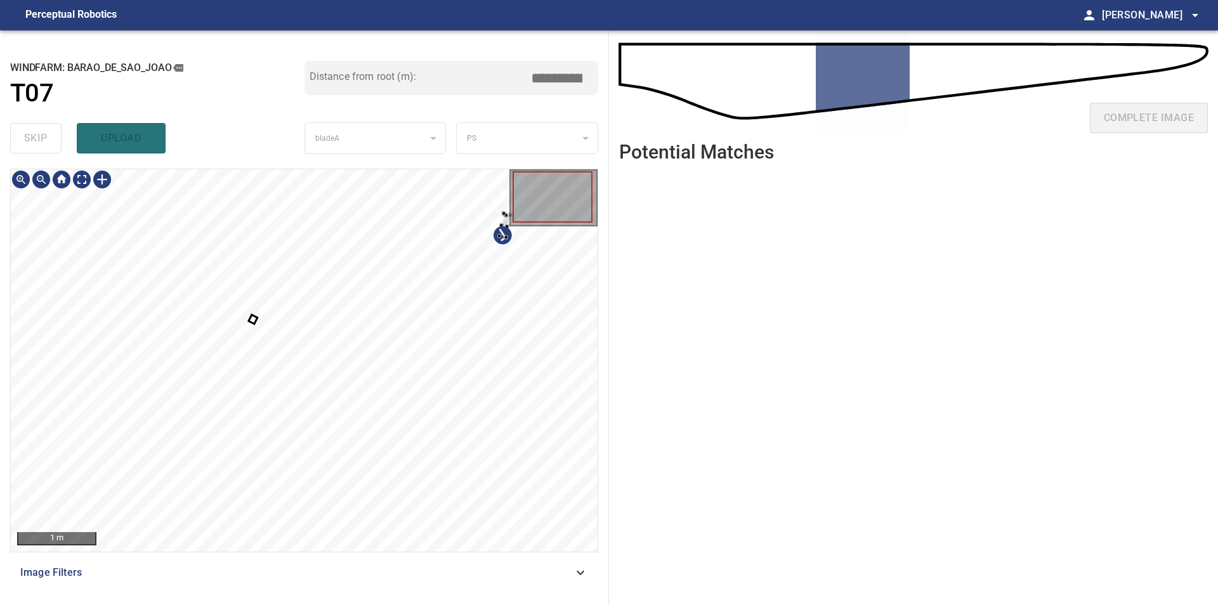
click at [520, 309] on div at bounding box center [304, 360] width 587 height 383
click at [527, 336] on div at bounding box center [304, 360] width 587 height 383
click at [568, 482] on div at bounding box center [304, 360] width 587 height 383
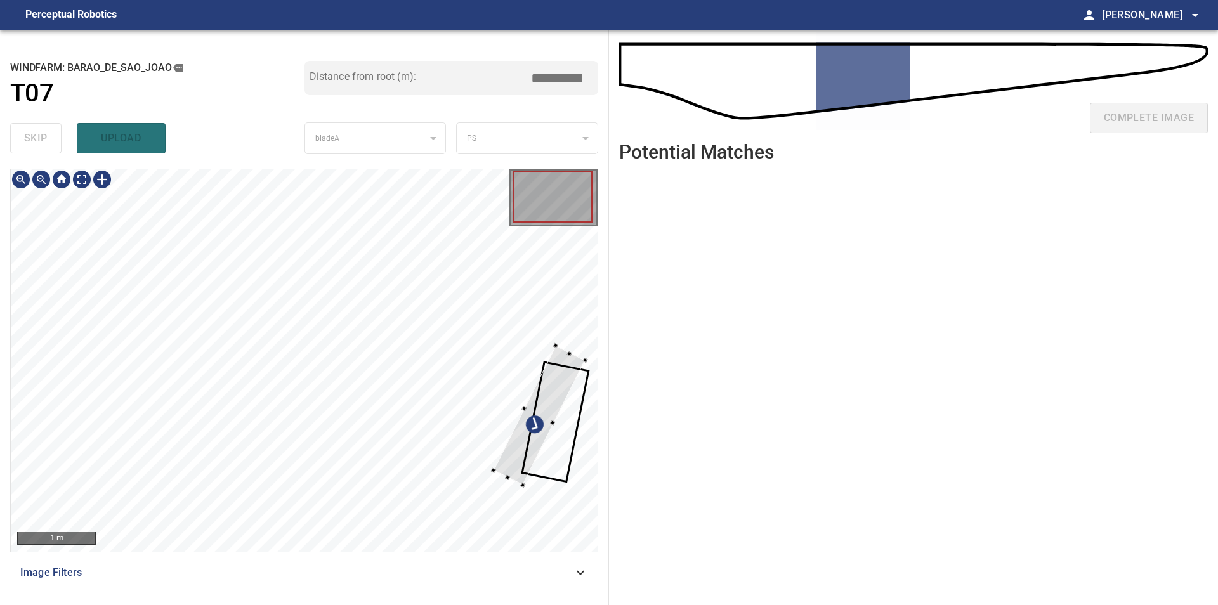
click at [560, 405] on div at bounding box center [539, 416] width 91 height 140
click at [513, 465] on div at bounding box center [532, 409] width 60 height 143
click at [537, 357] on div at bounding box center [537, 417] width 70 height 134
click at [511, 349] on div at bounding box center [304, 360] width 587 height 383
click at [508, 413] on div at bounding box center [304, 360] width 587 height 383
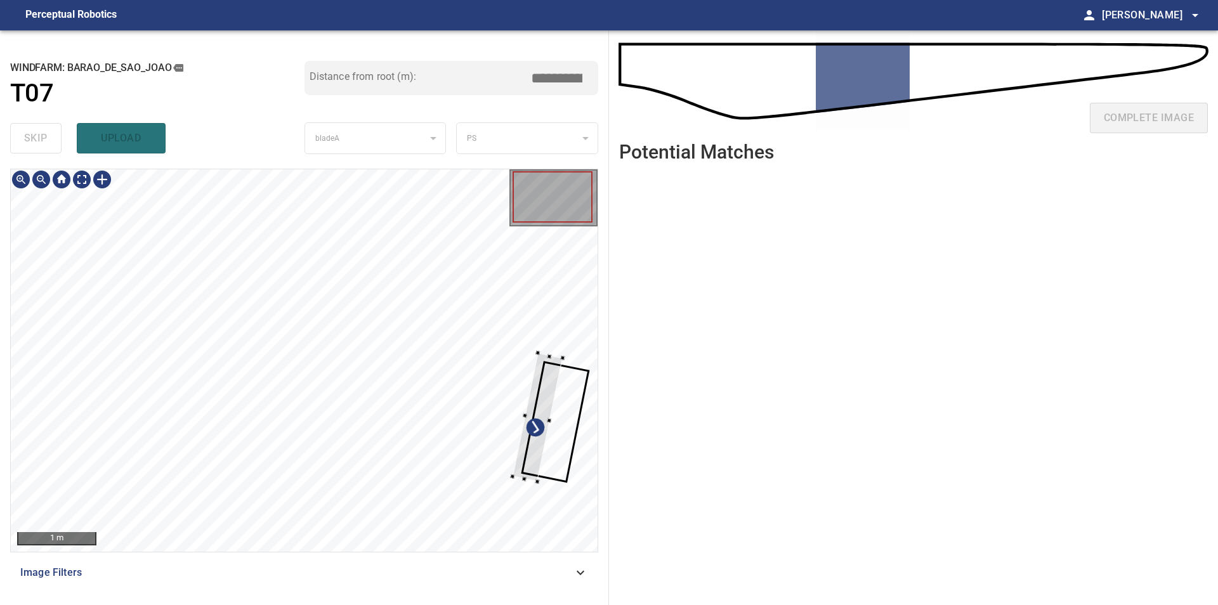
click at [536, 412] on div at bounding box center [538, 417] width 50 height 129
click at [552, 421] on div at bounding box center [304, 360] width 587 height 383
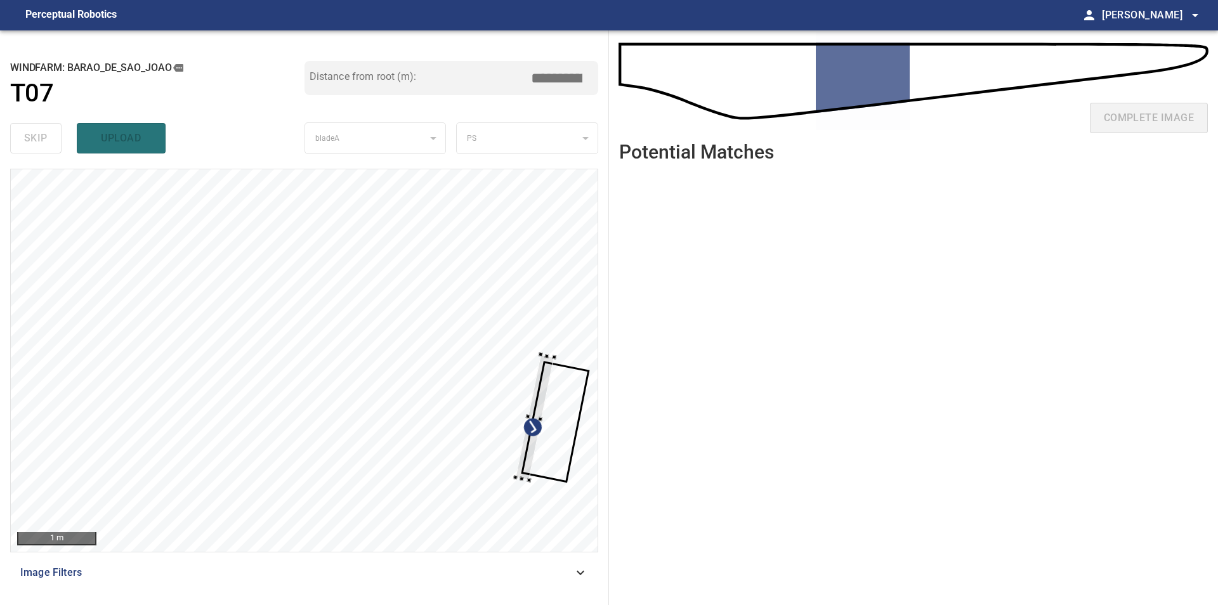
click at [555, 358] on div at bounding box center [554, 357] width 4 height 4
click at [537, 355] on div at bounding box center [536, 354] width 4 height 4
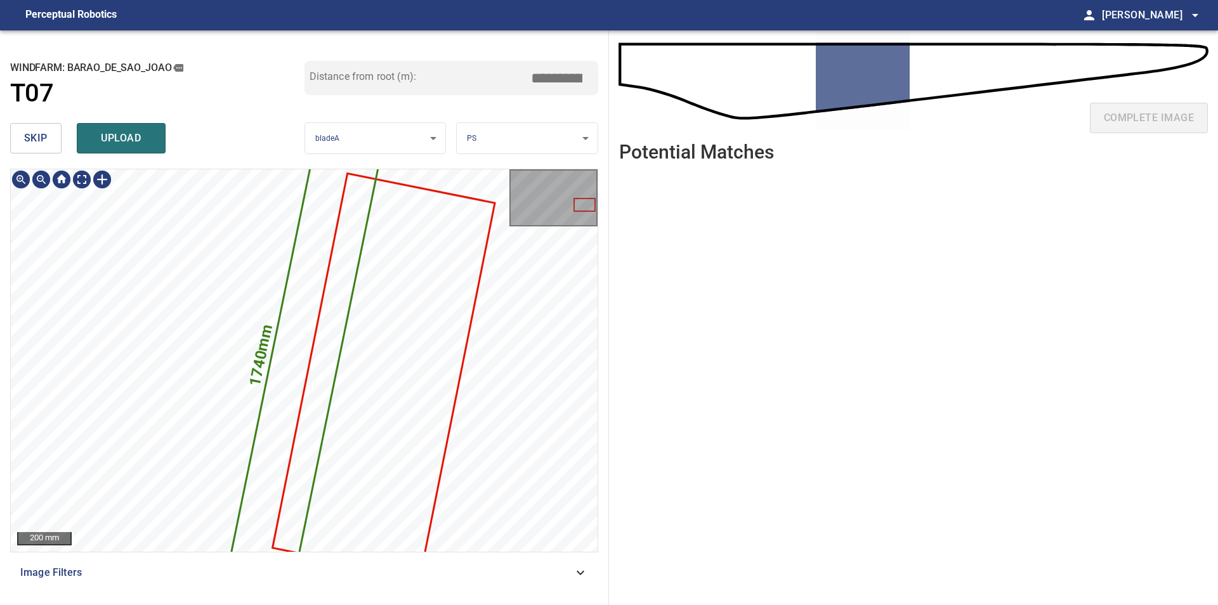
click at [24, 139] on span "skip" at bounding box center [35, 138] width 23 height 18
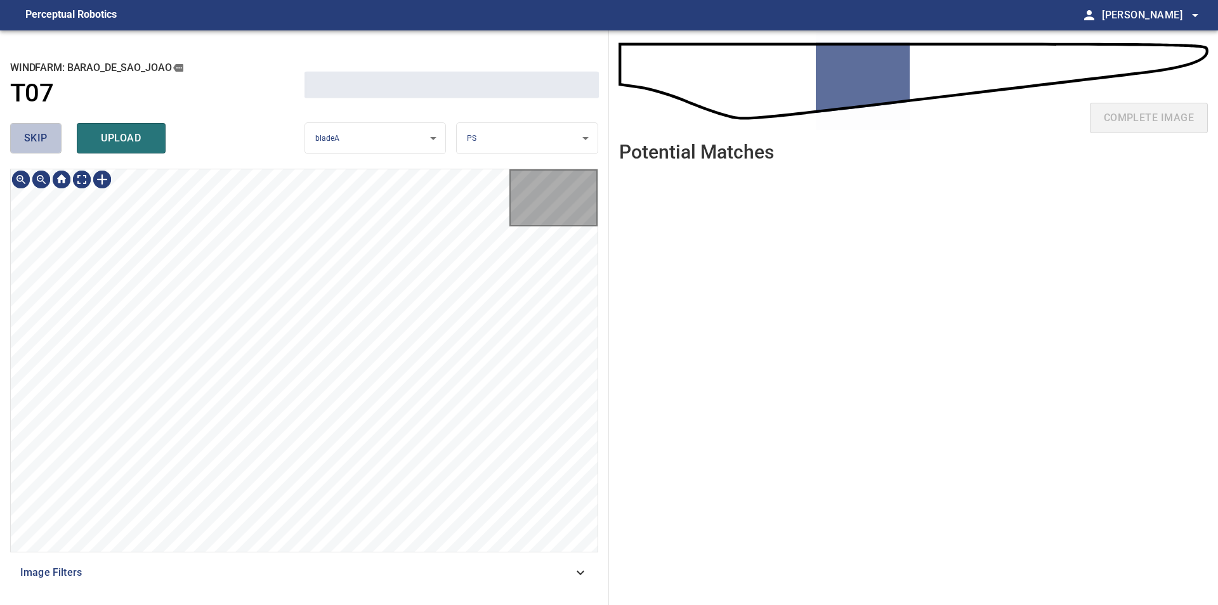
click at [24, 139] on span "skip" at bounding box center [35, 138] width 23 height 18
click at [24, 139] on div "skip upload" at bounding box center [157, 138] width 294 height 41
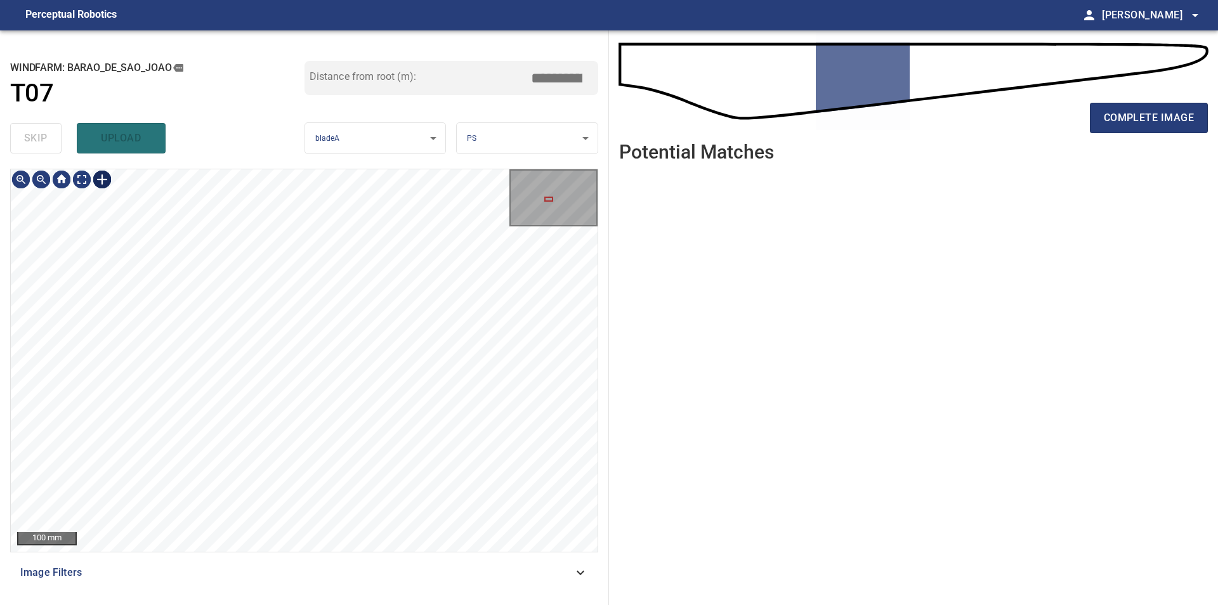
click at [102, 176] on div at bounding box center [102, 179] width 20 height 20
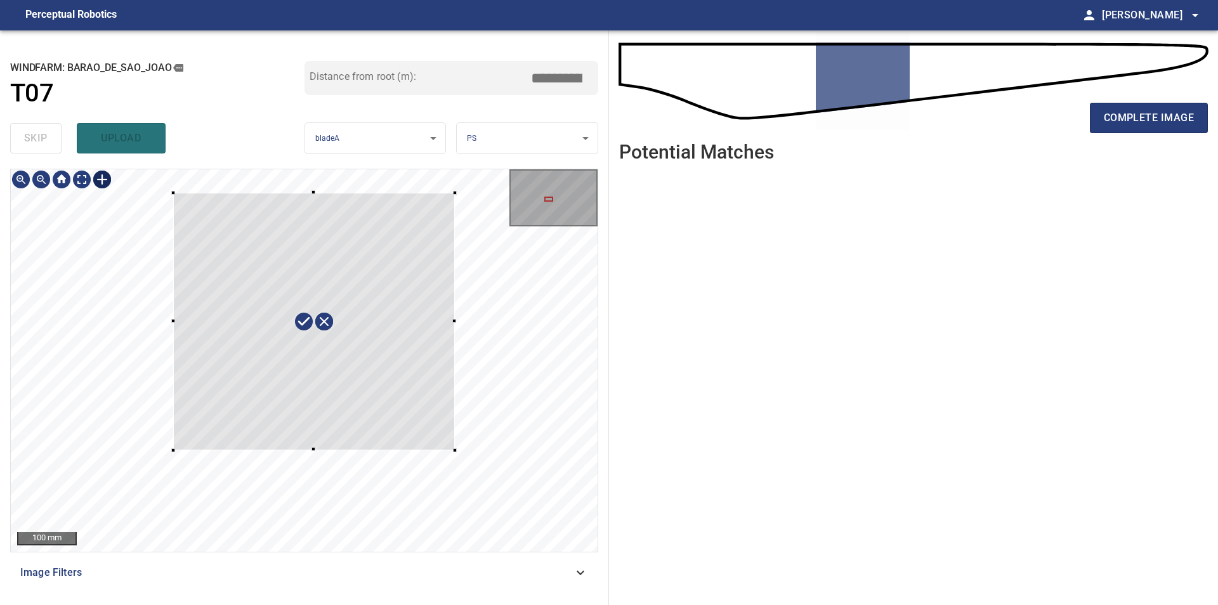
click at [455, 450] on div at bounding box center [304, 360] width 587 height 383
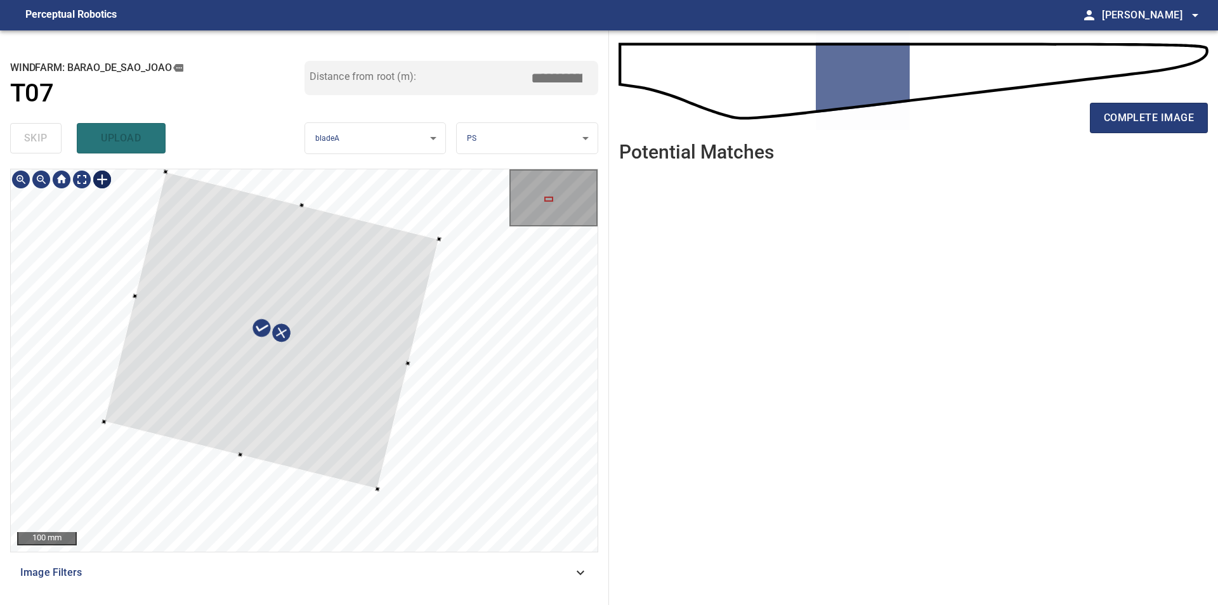
click at [319, 442] on div at bounding box center [271, 330] width 335 height 317
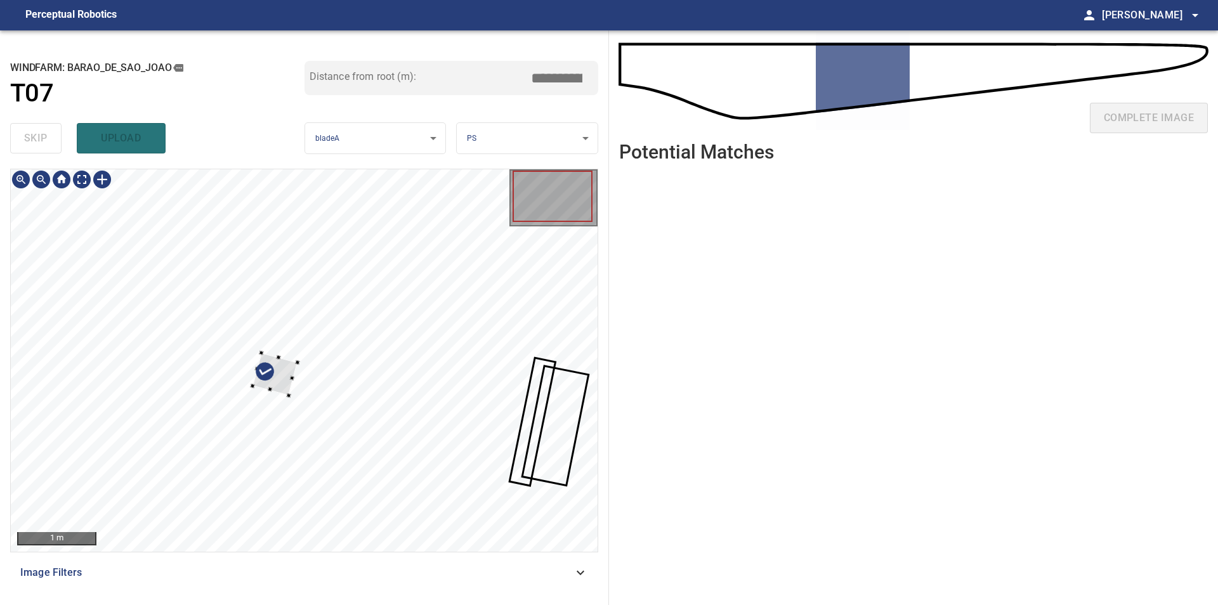
click at [266, 391] on div at bounding box center [275, 374] width 45 height 43
click at [218, 546] on div at bounding box center [304, 360] width 587 height 383
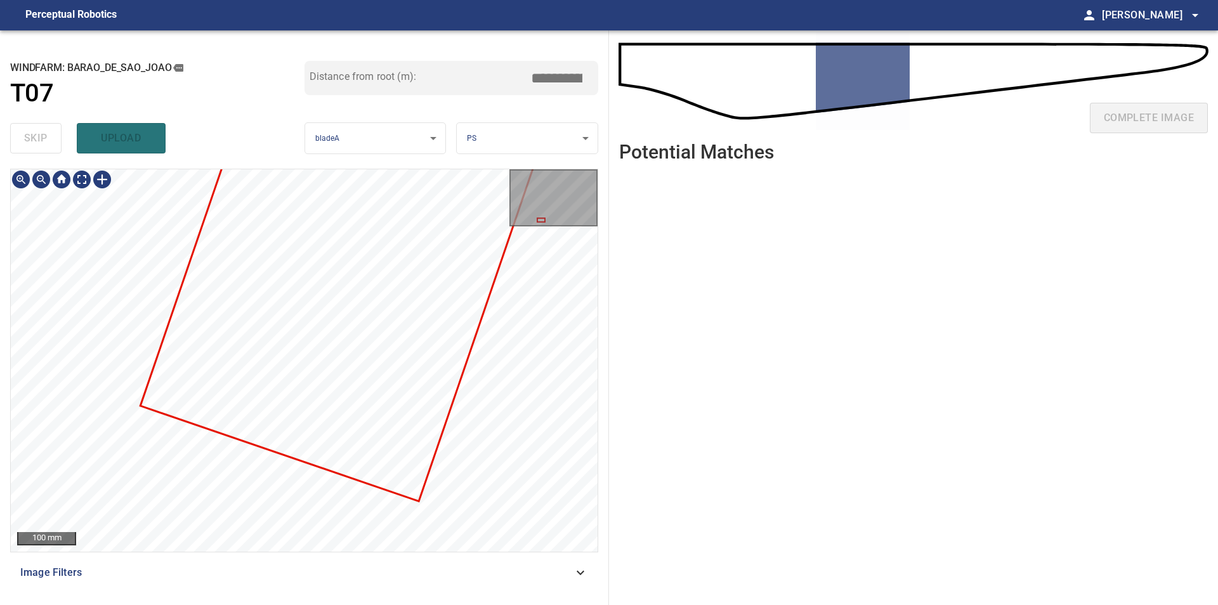
click at [241, 376] on div at bounding box center [304, 360] width 587 height 383
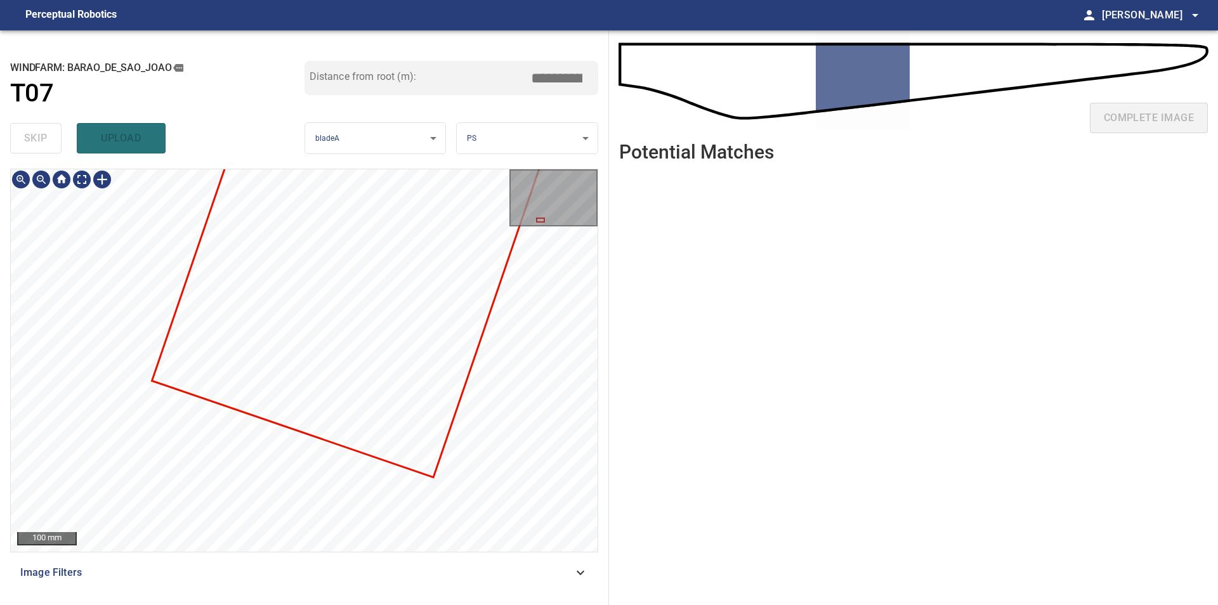
click at [208, 446] on div "100 mm Image Filters" at bounding box center [304, 382] width 588 height 426
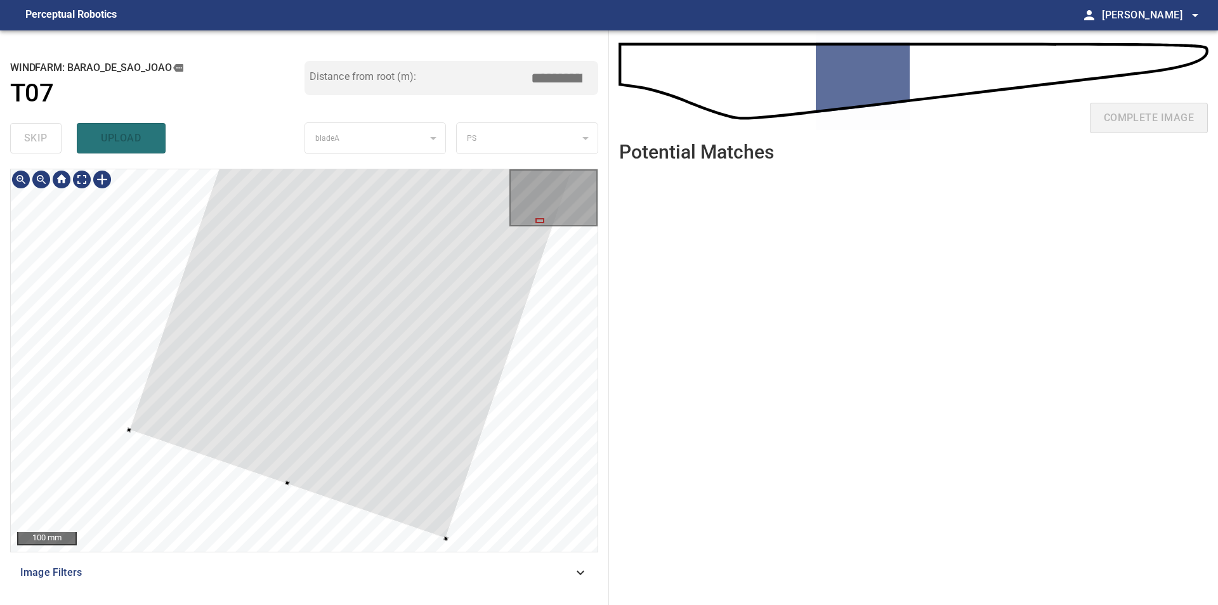
click at [126, 430] on div at bounding box center [304, 360] width 587 height 383
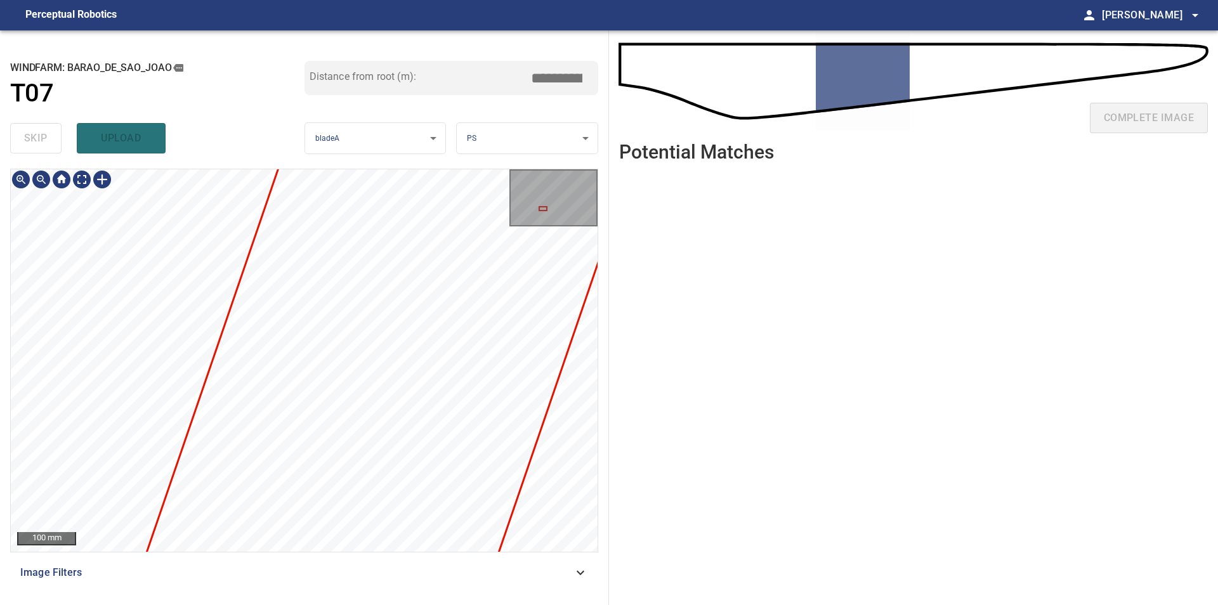
click at [72, 461] on div "Barao_de_Sao_Joao/T07/18c53677-347b-4aa1-3129-91f413933296 Category unclassifie…" at bounding box center [304, 360] width 587 height 383
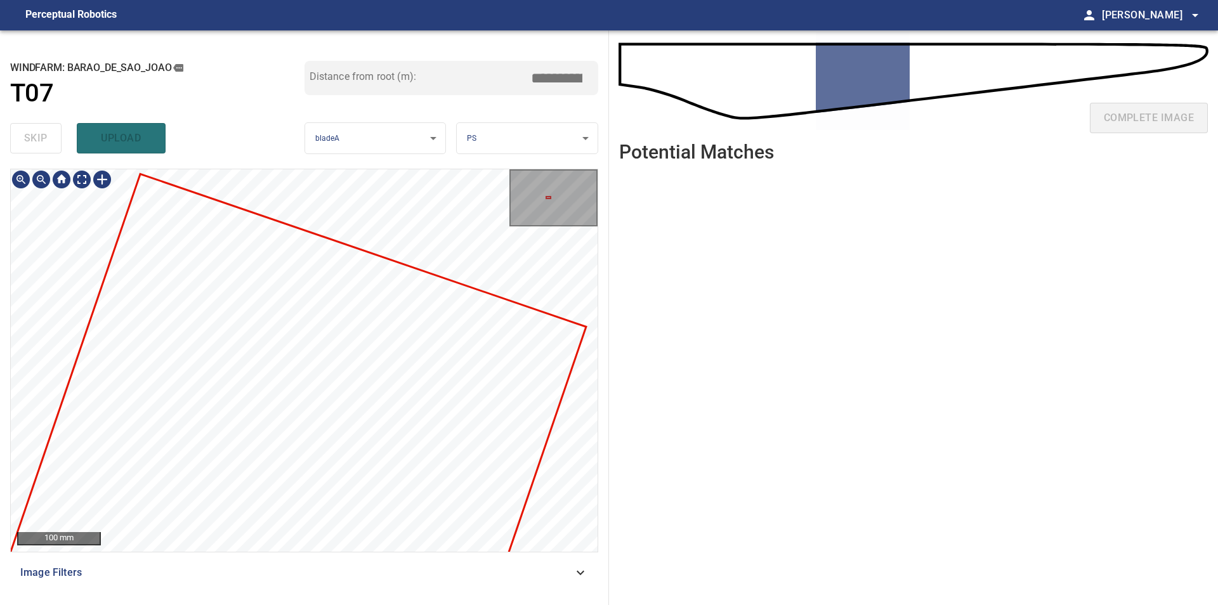
click at [46, 435] on div "Barao_de_Sao_Joao/T07/18c53677-347b-4aa1-3129-91f413933296 Category unclassifie…" at bounding box center [304, 360] width 587 height 383
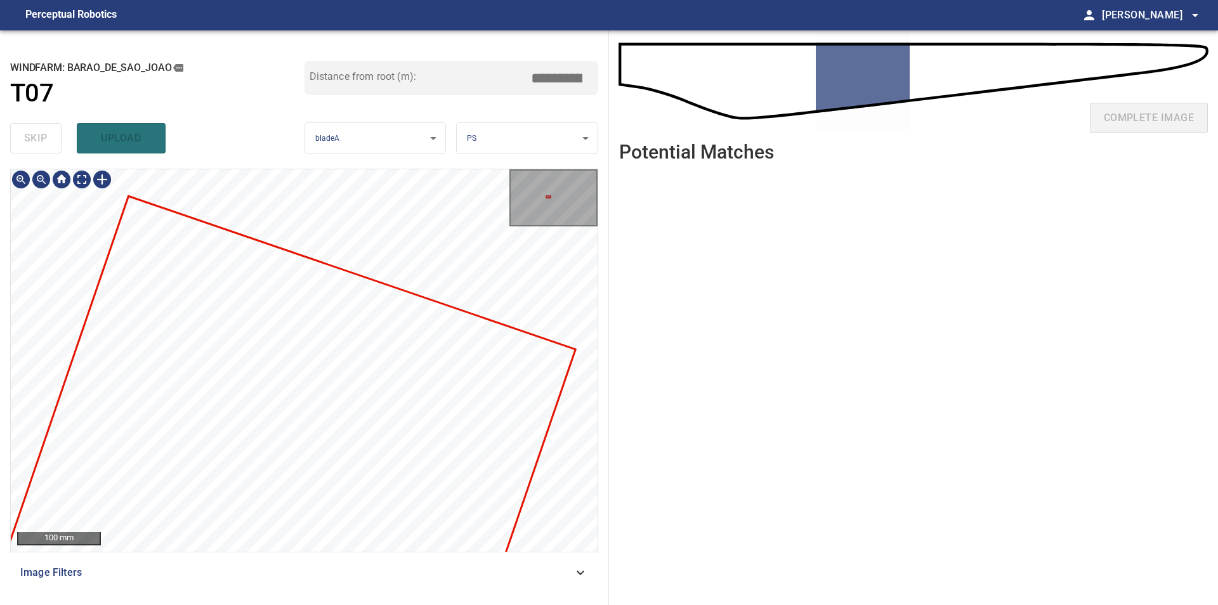
click at [218, 434] on div at bounding box center [304, 360] width 587 height 383
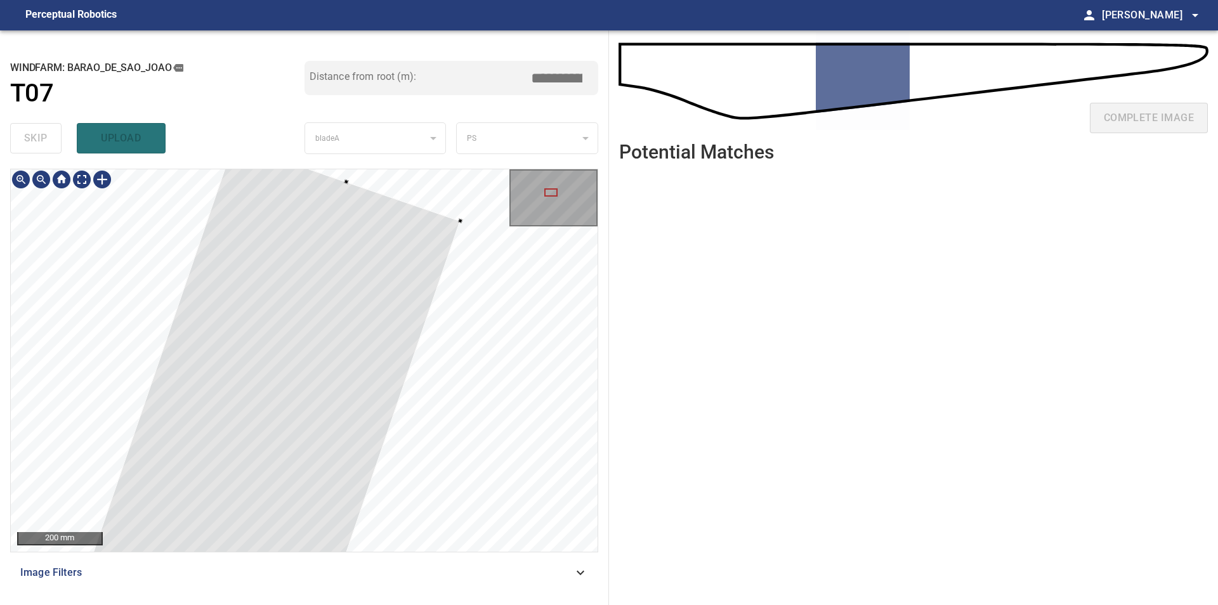
click at [403, 192] on div at bounding box center [304, 360] width 587 height 383
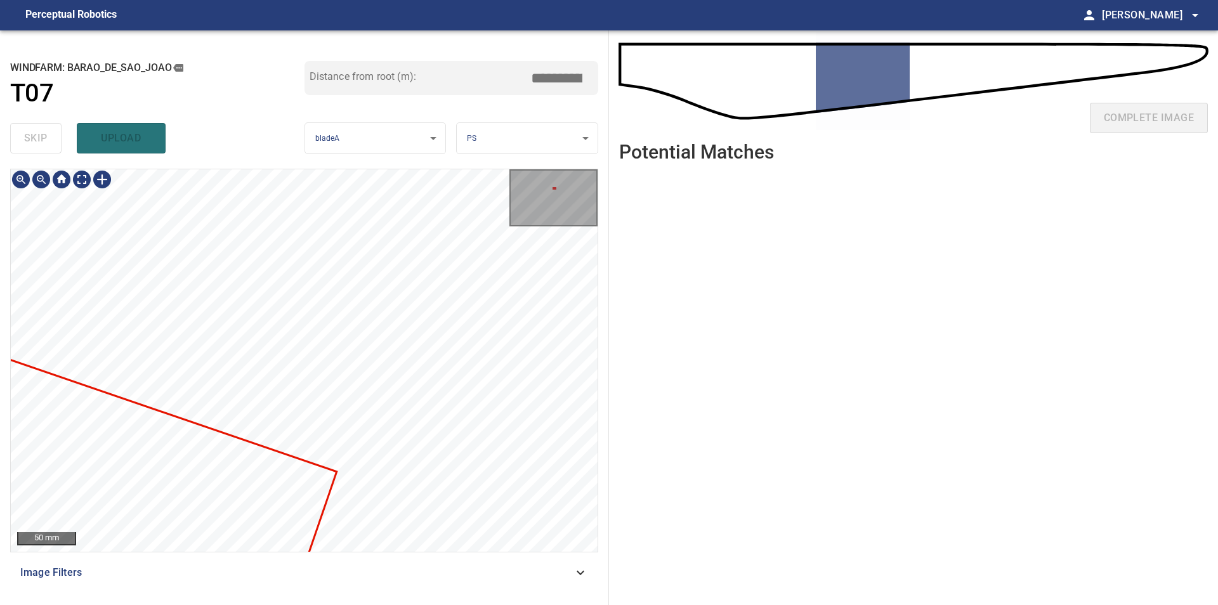
click at [666, 350] on div "**********" at bounding box center [609, 317] width 1218 height 575
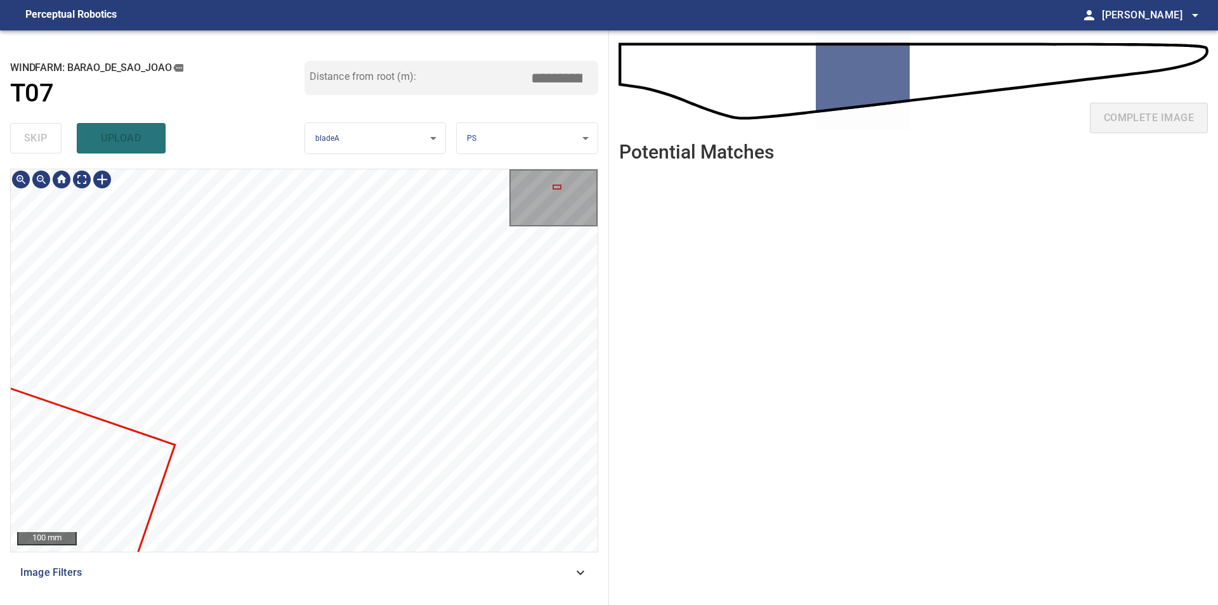
click at [258, 575] on div "100 mm Image Filters" at bounding box center [304, 382] width 588 height 426
click at [313, 565] on div "100 mm Image Filters" at bounding box center [304, 382] width 588 height 426
click at [322, 579] on div "100 mm Image Filters" at bounding box center [304, 382] width 588 height 426
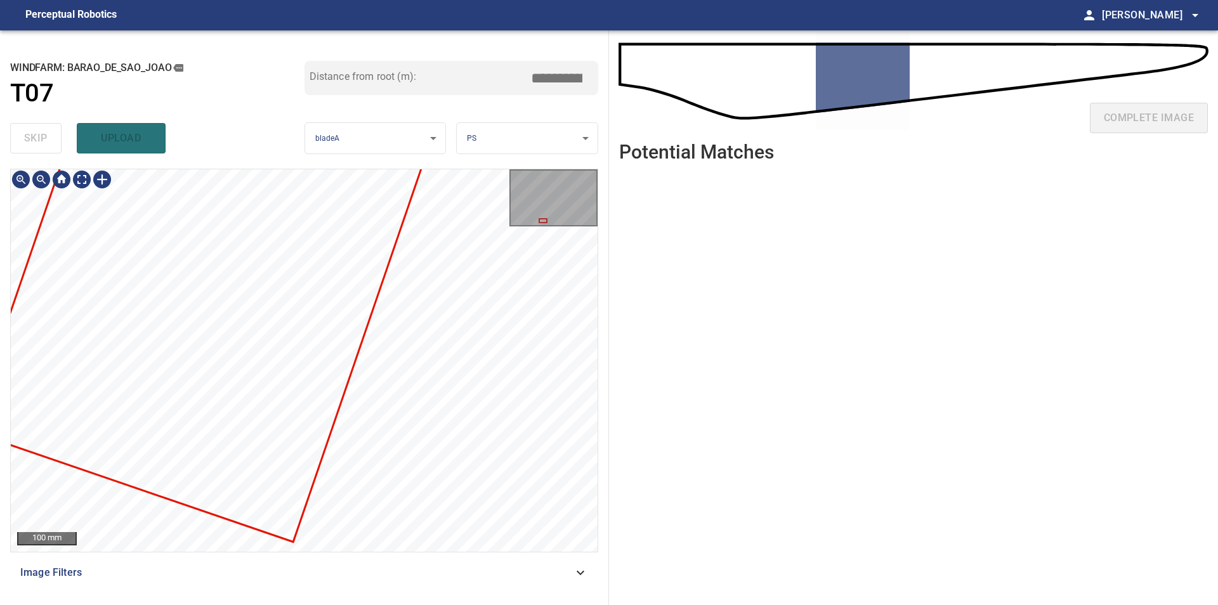
click at [13, 334] on div at bounding box center [304, 360] width 587 height 383
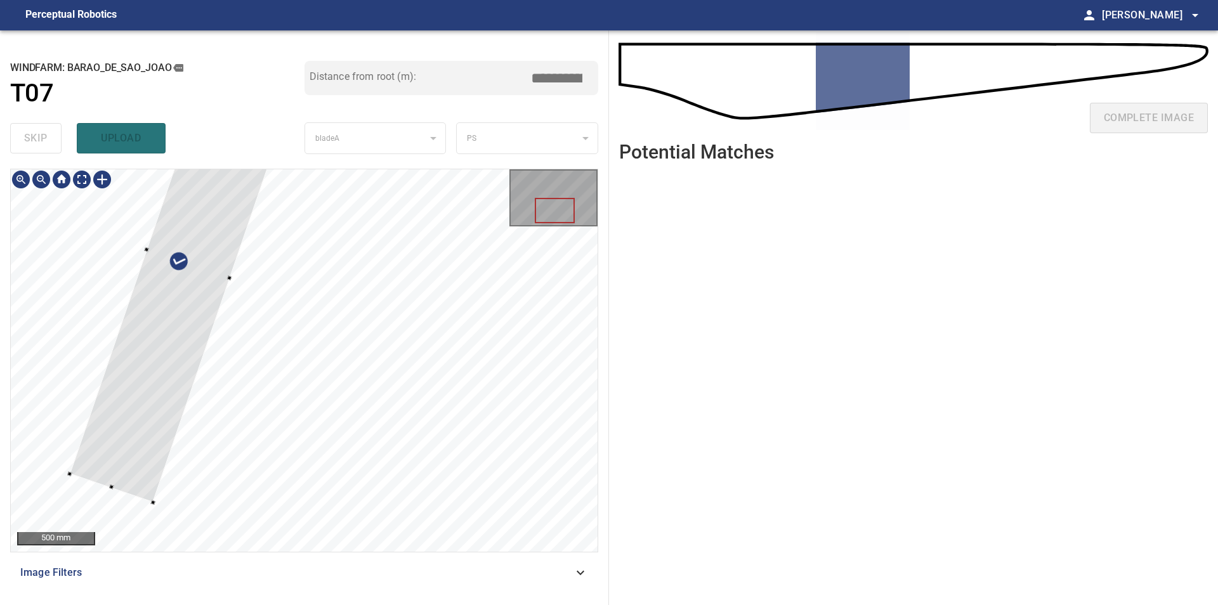
click at [119, 489] on div at bounding box center [188, 265] width 237 height 476
click at [230, 279] on div at bounding box center [229, 277] width 5 height 5
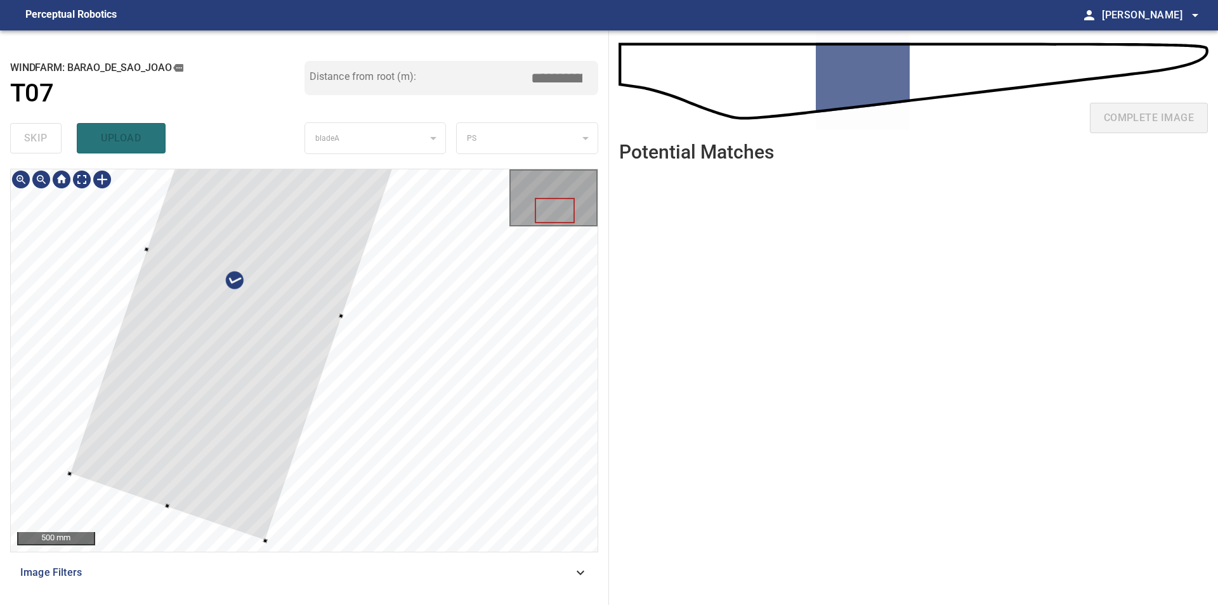
click at [339, 324] on div at bounding box center [244, 284] width 349 height 515
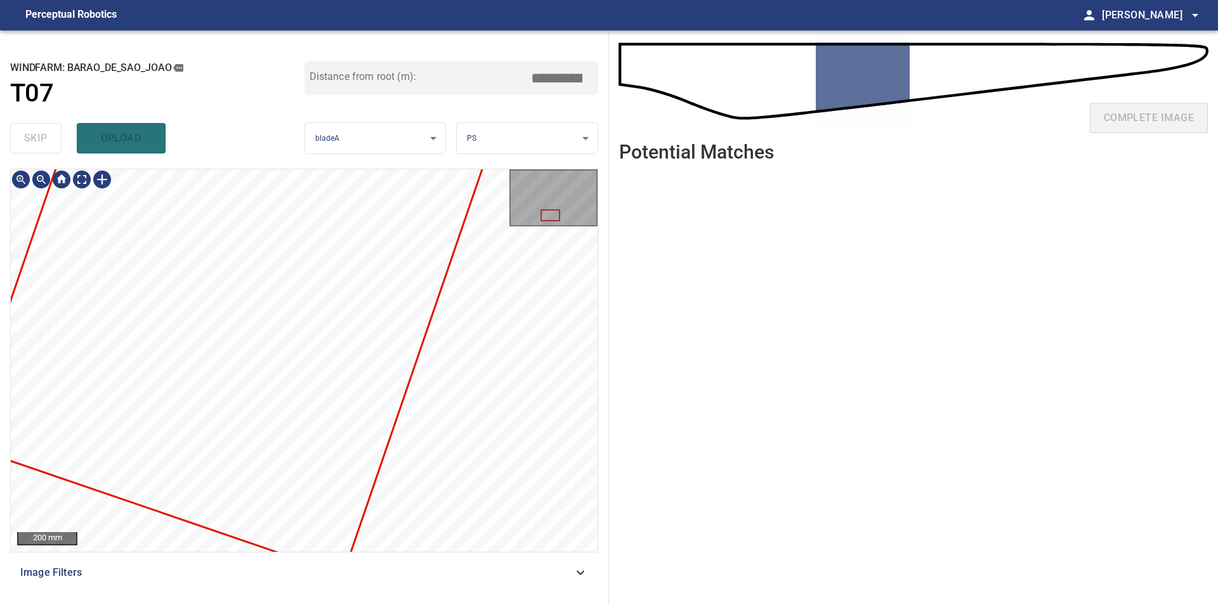
click at [422, 299] on div at bounding box center [304, 360] width 587 height 383
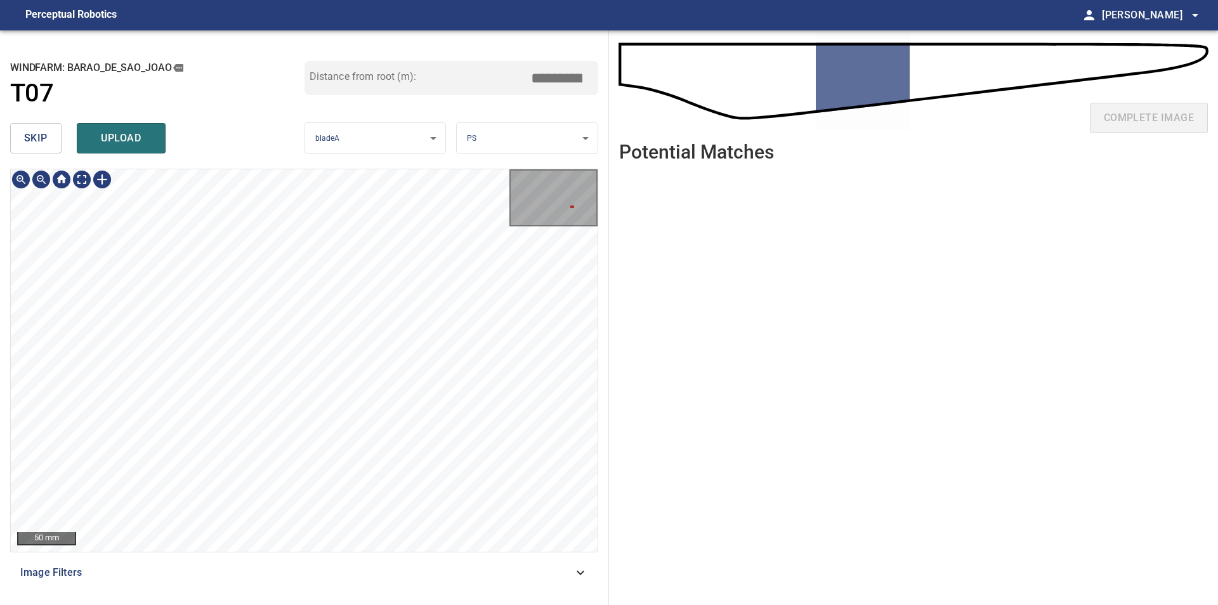
click at [435, 164] on div "**********" at bounding box center [304, 317] width 609 height 575
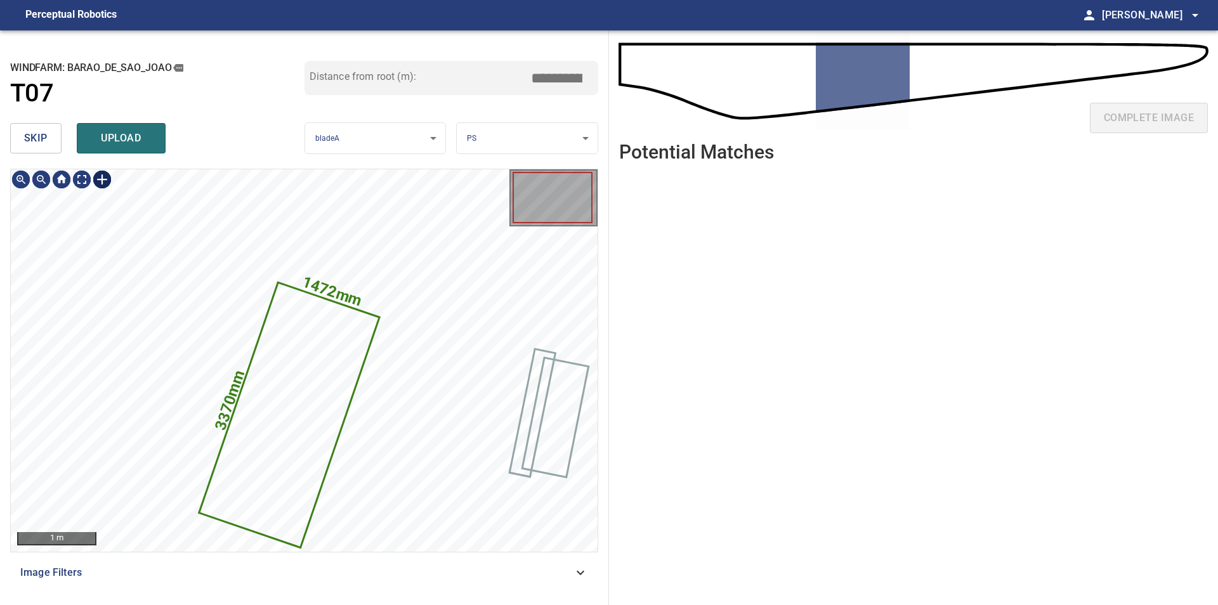
click at [105, 181] on div at bounding box center [102, 179] width 20 height 20
click at [401, 326] on div "1472mm 3370mm" at bounding box center [304, 360] width 587 height 383
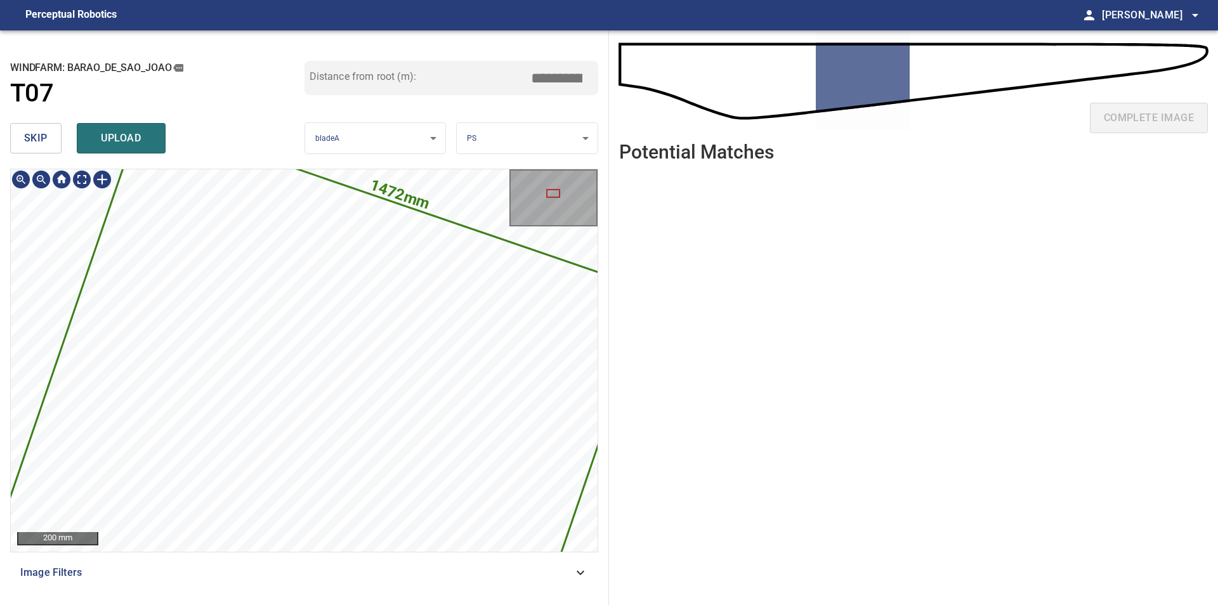
click at [516, 257] on div "1472mm 3370mm" at bounding box center [304, 360] width 587 height 383
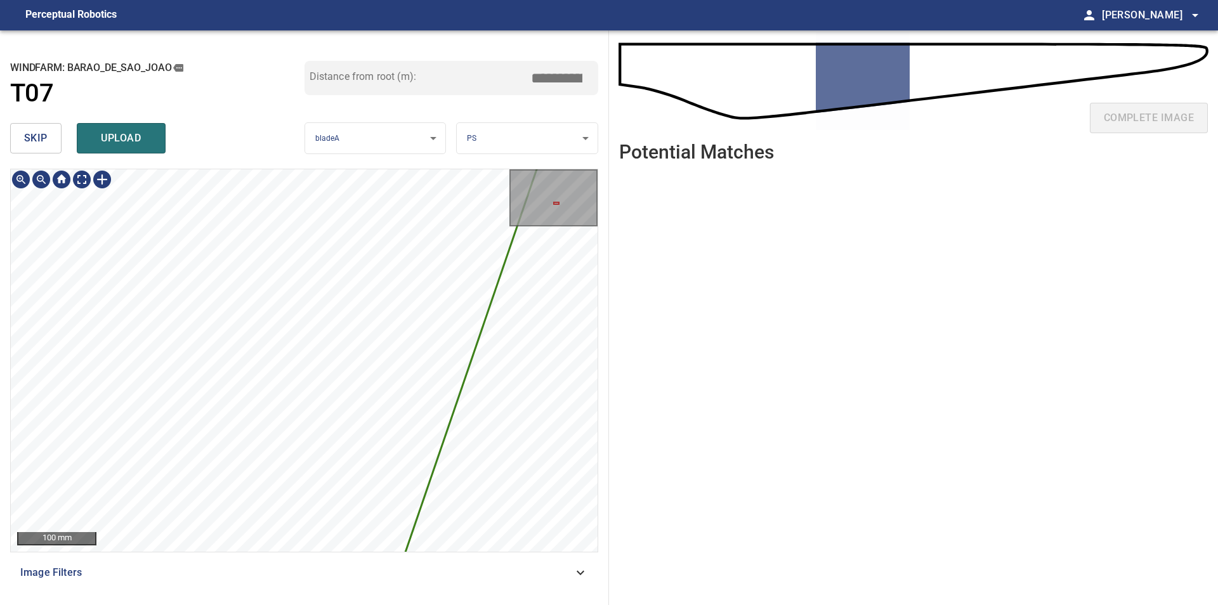
click at [619, 270] on div "**********" at bounding box center [609, 317] width 1218 height 575
click at [600, 287] on div "**********" at bounding box center [304, 317] width 609 height 575
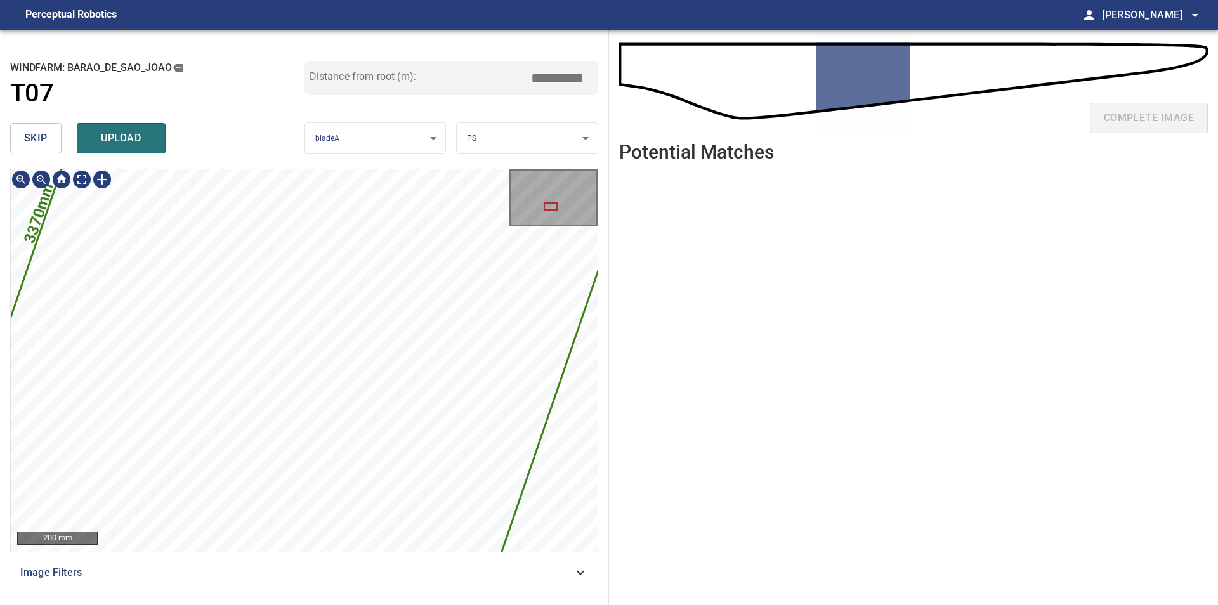
click at [560, 332] on div "1472mm 3370mm" at bounding box center [304, 360] width 587 height 383
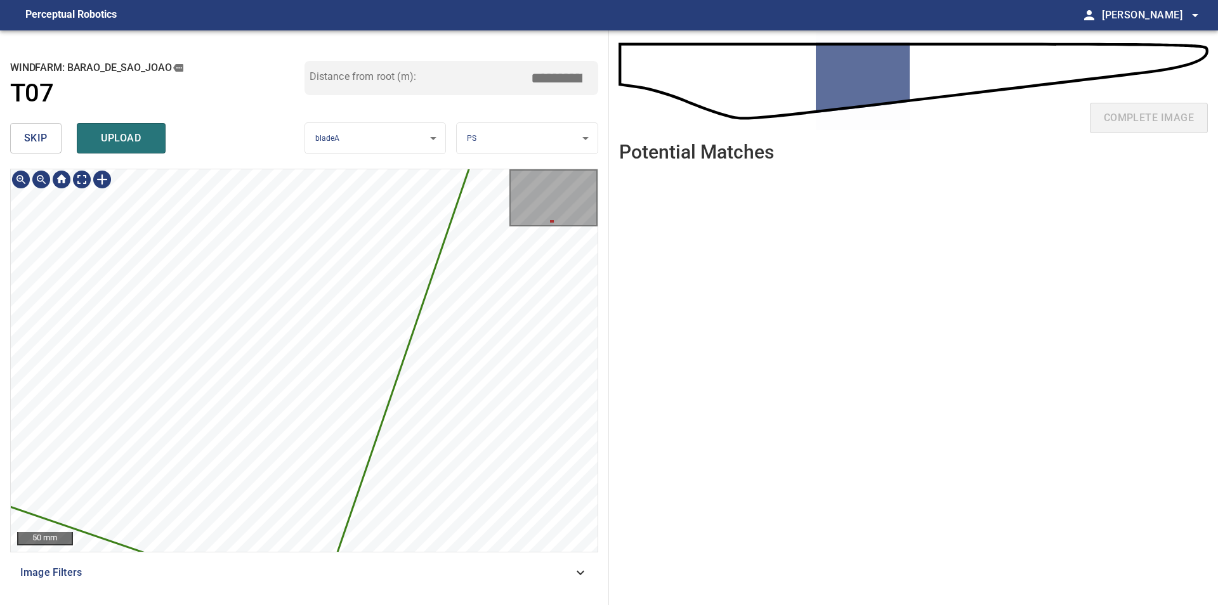
click at [225, 521] on div "1472mm 3370mm" at bounding box center [304, 360] width 587 height 383
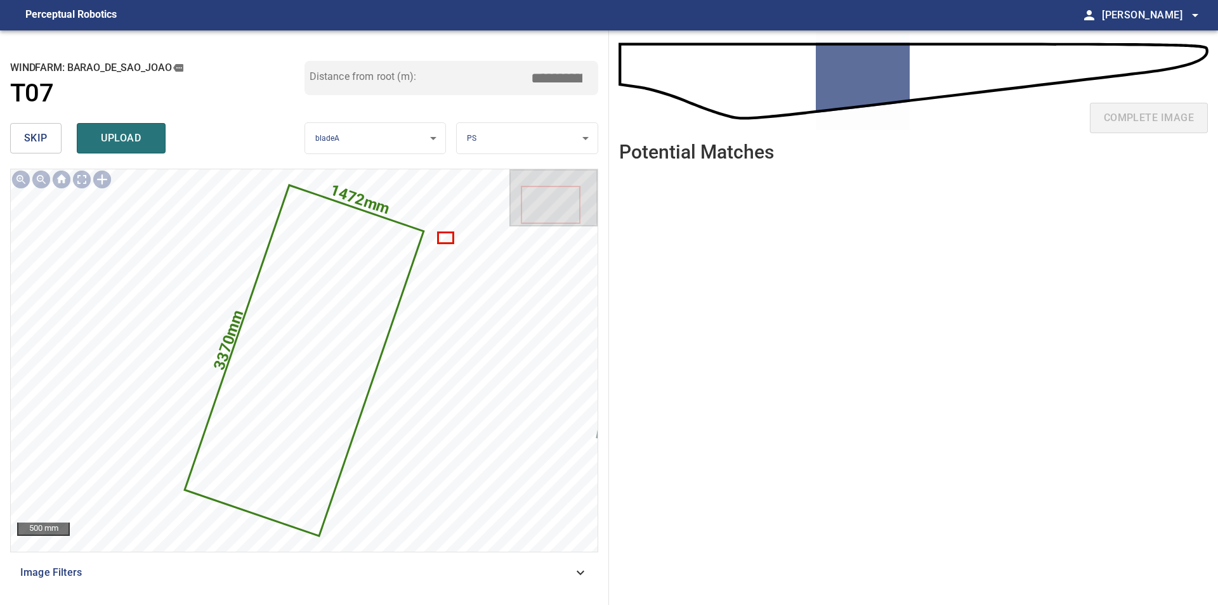
drag, startPoint x: 542, startPoint y: 79, endPoint x: 558, endPoint y: 77, distance: 16.0
click at [558, 77] on input "*****" at bounding box center [561, 78] width 63 height 24
click at [145, 127] on button "upload" at bounding box center [121, 138] width 89 height 30
type input "****"
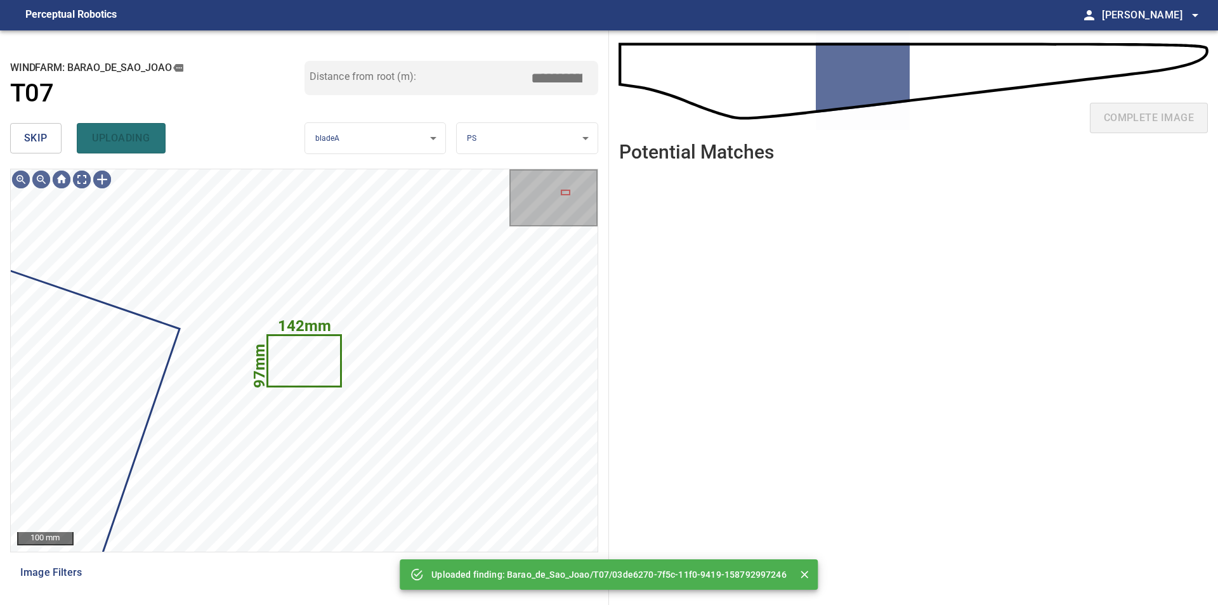
click at [41, 147] on span "skip" at bounding box center [35, 138] width 23 height 18
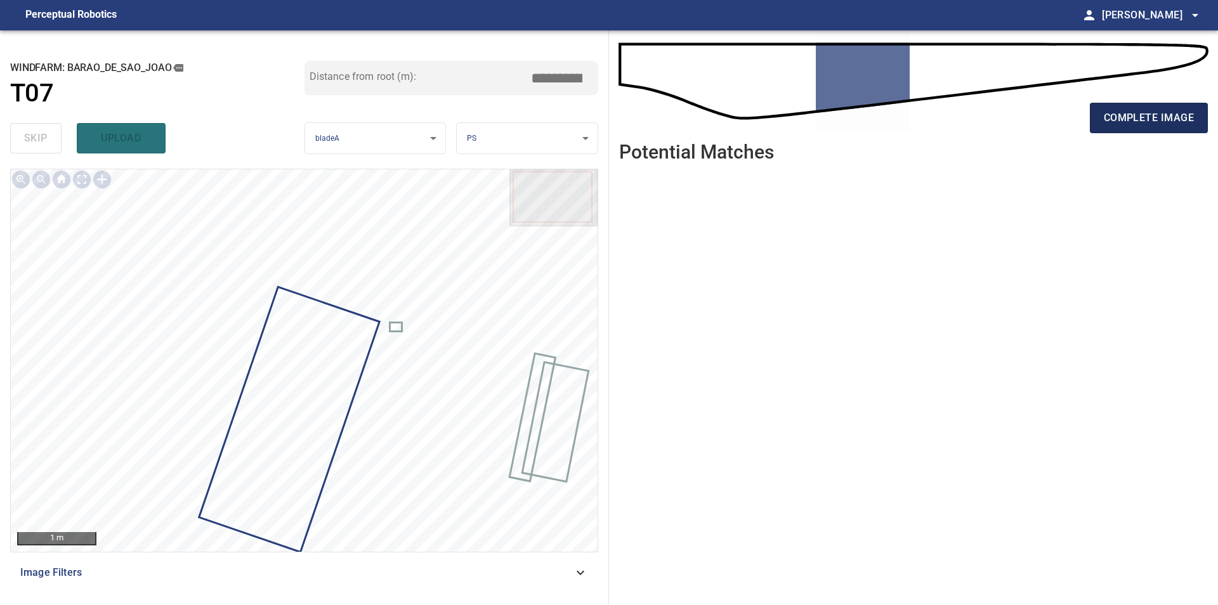
click at [1151, 126] on span "complete image" at bounding box center [1149, 118] width 90 height 18
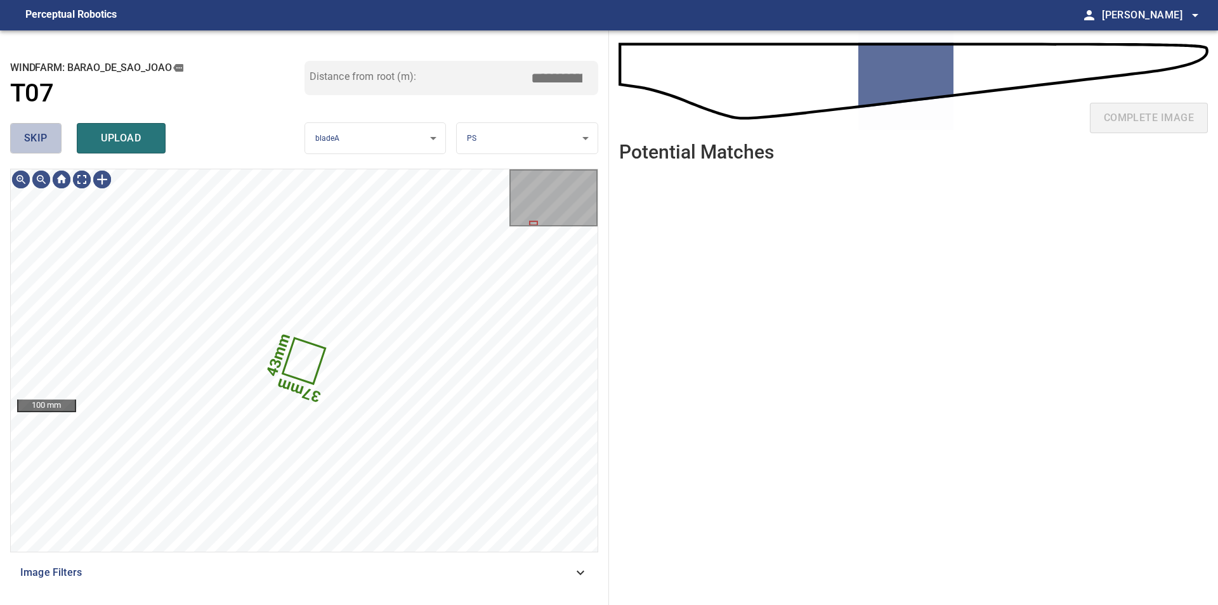
click at [39, 139] on span "skip" at bounding box center [35, 138] width 23 height 18
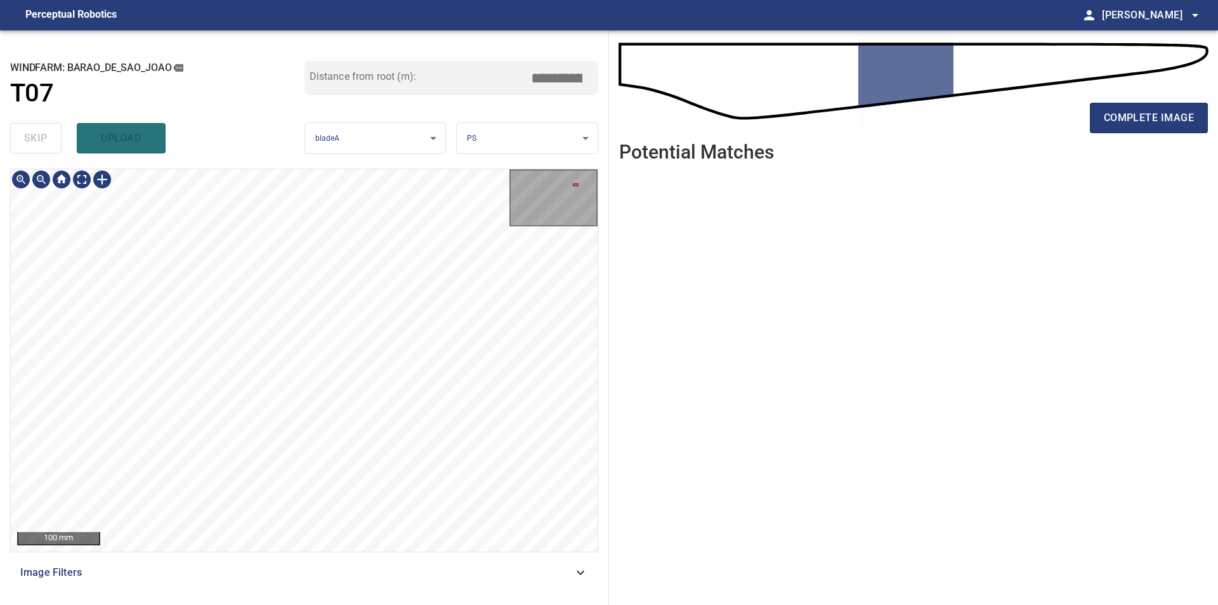
click at [371, 574] on div "100 mm Image Filters" at bounding box center [304, 382] width 588 height 426
click at [348, 565] on div "100 mm Image Filters" at bounding box center [304, 382] width 588 height 426
click at [322, 578] on div "100 mm Image Filters" at bounding box center [304, 382] width 588 height 426
click at [329, 558] on div "100 mm Image Filters" at bounding box center [304, 382] width 588 height 426
click at [607, 275] on div "**********" at bounding box center [304, 317] width 609 height 575
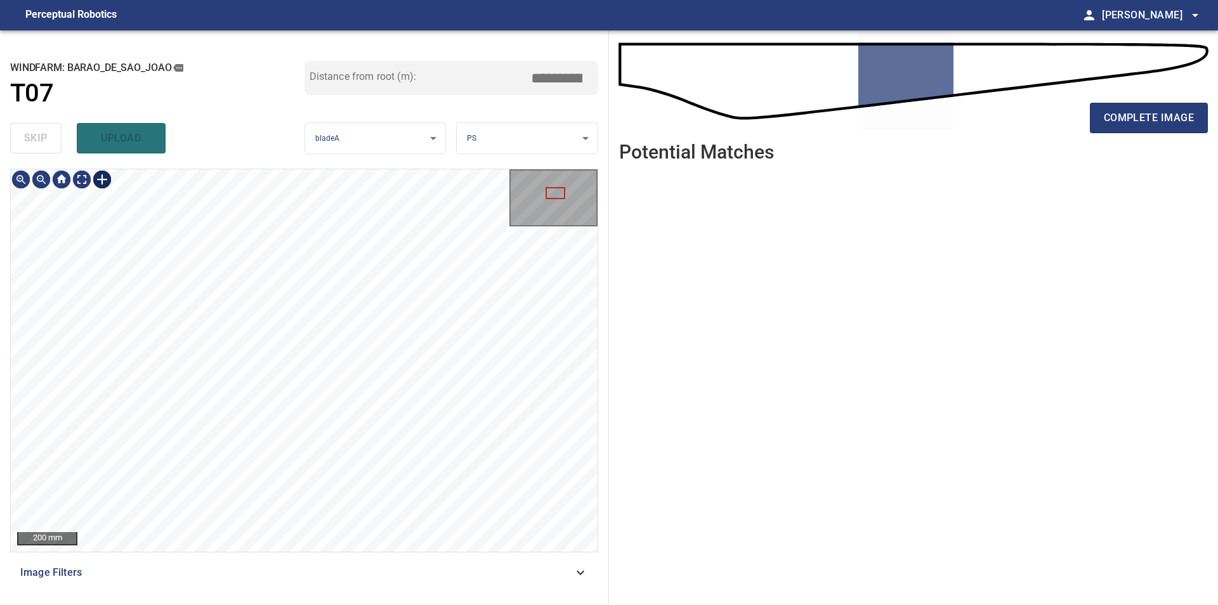
click at [108, 176] on div at bounding box center [102, 179] width 20 height 20
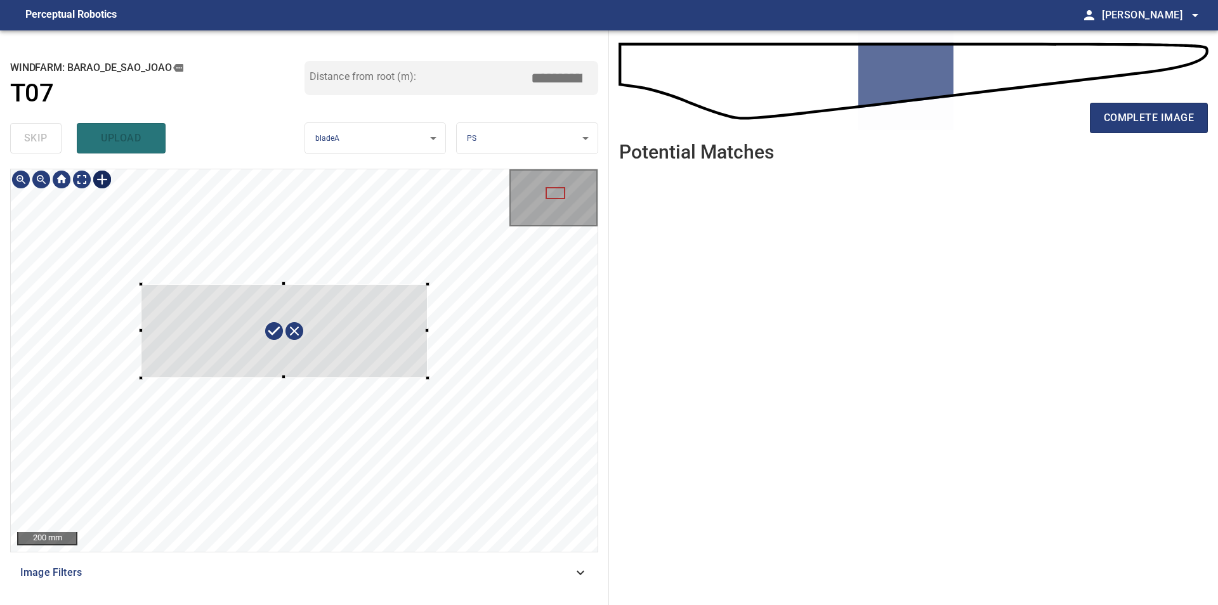
click at [428, 378] on div at bounding box center [304, 360] width 587 height 383
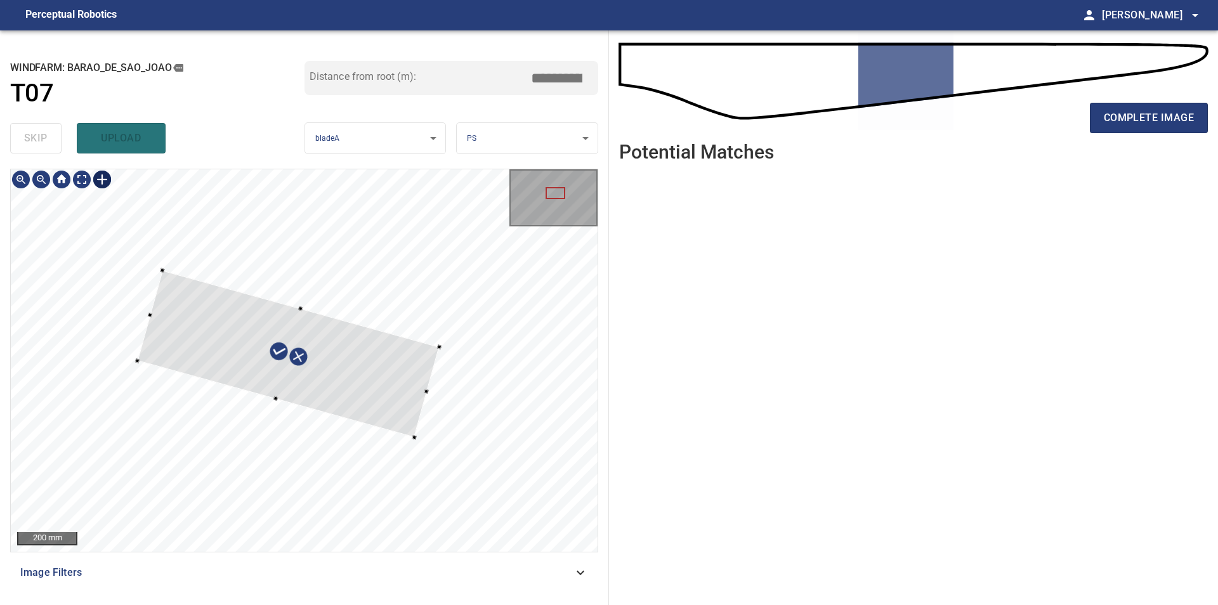
click at [366, 388] on div at bounding box center [288, 353] width 302 height 167
click at [440, 395] on div at bounding box center [304, 360] width 587 height 383
click at [126, 310] on div at bounding box center [304, 360] width 587 height 383
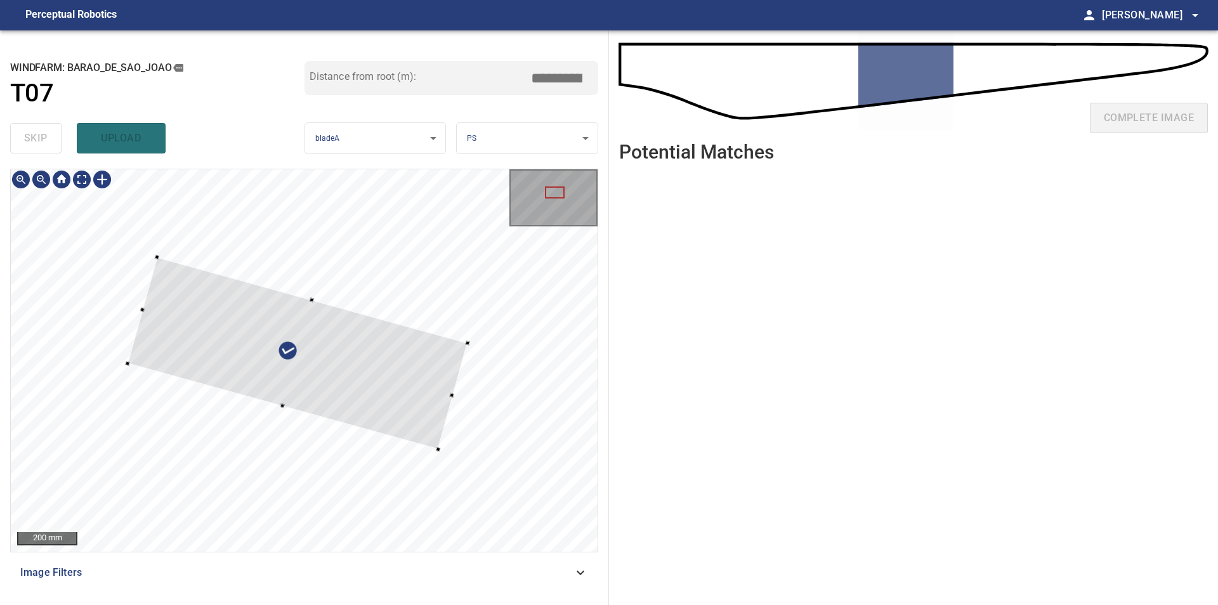
click at [317, 297] on div at bounding box center [304, 360] width 587 height 383
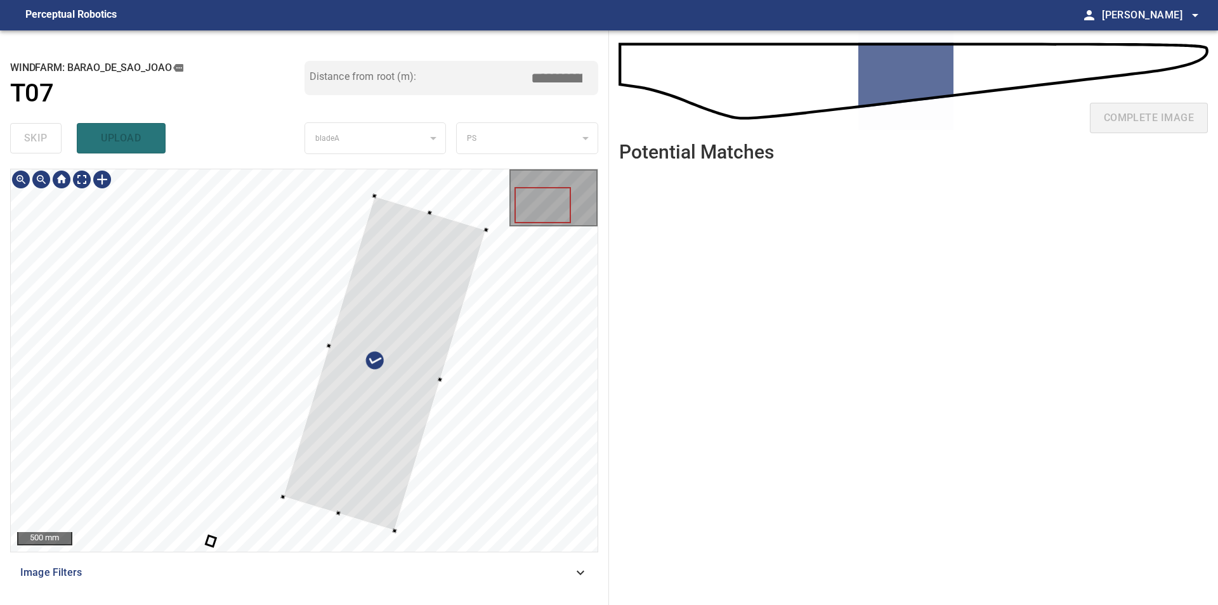
click at [287, 501] on div at bounding box center [304, 360] width 587 height 383
click at [390, 450] on div at bounding box center [383, 364] width 213 height 336
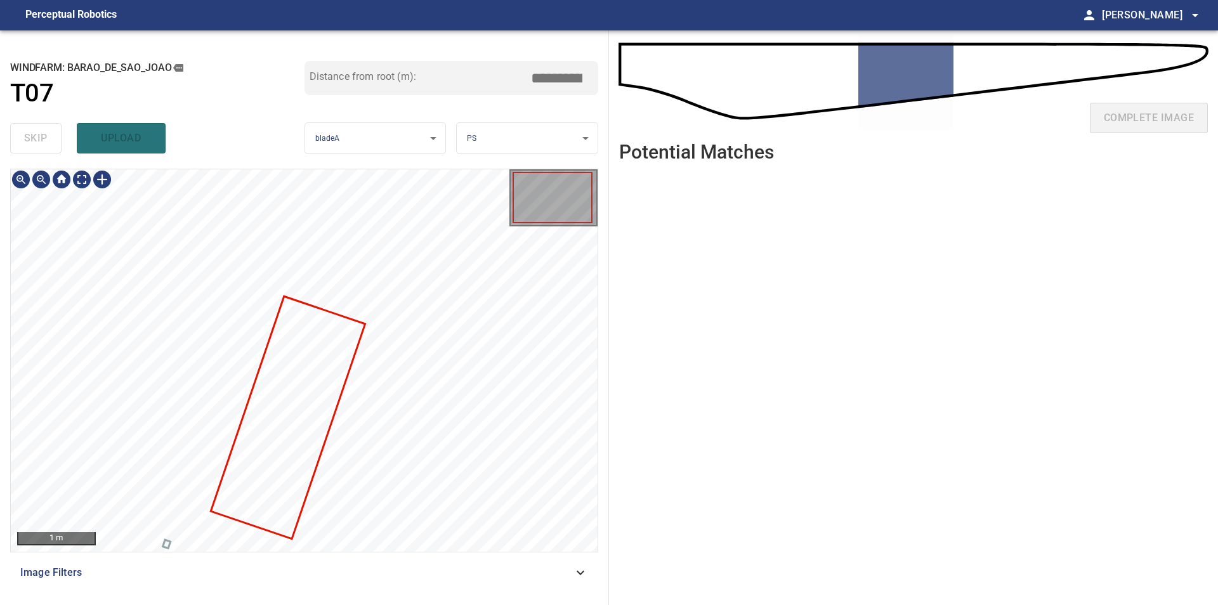
type input "****"
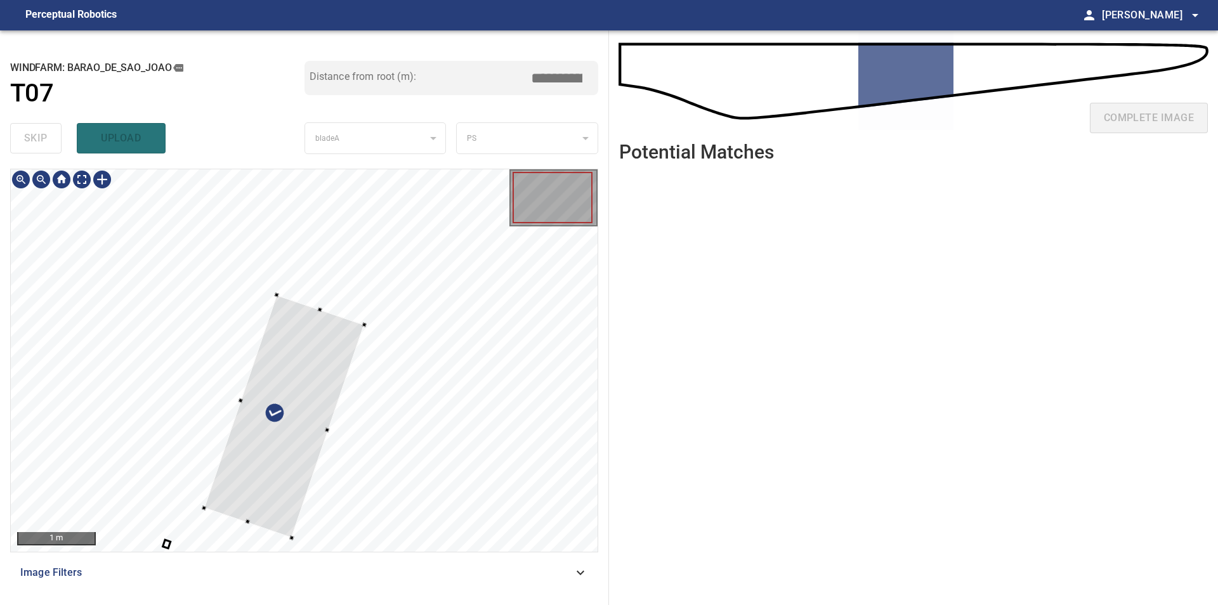
click at [237, 400] on div at bounding box center [304, 360] width 587 height 383
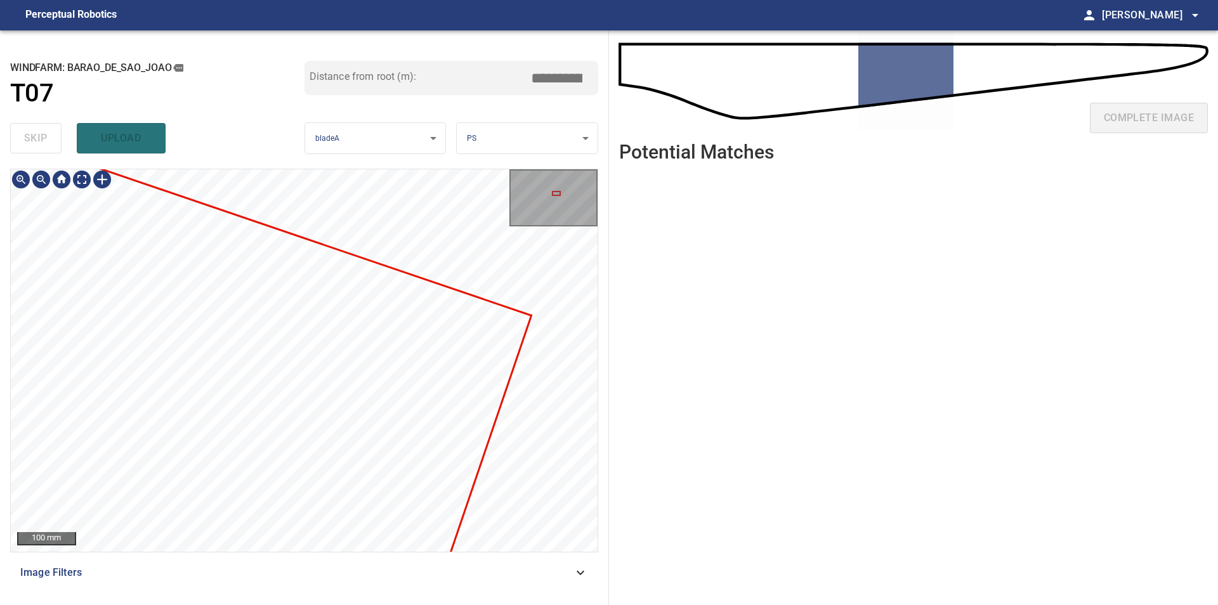
click at [296, 284] on div at bounding box center [304, 360] width 587 height 383
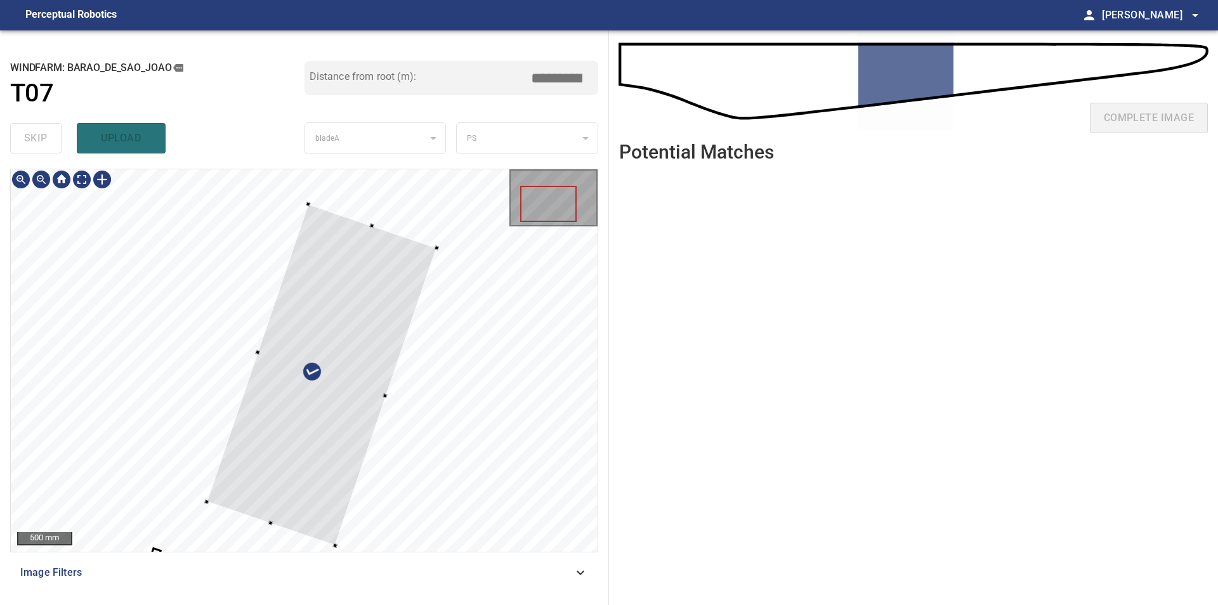
click at [387, 397] on div at bounding box center [304, 360] width 587 height 383
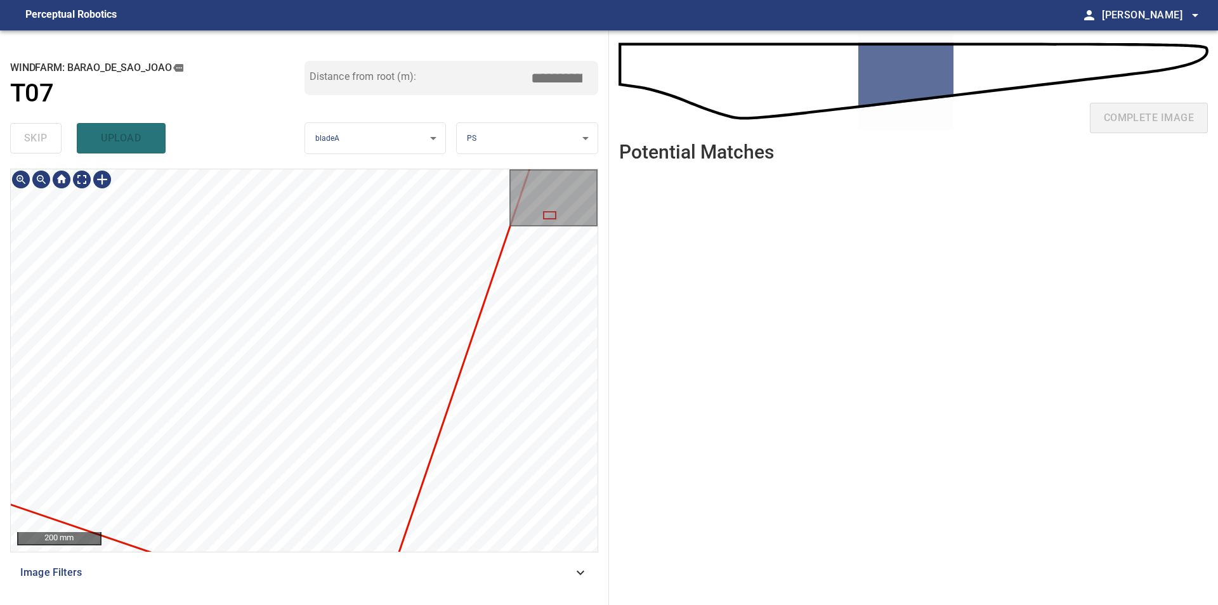
click at [449, 588] on div "200 mm Image Filters" at bounding box center [304, 382] width 588 height 426
click at [390, 554] on div "200 mm Image Filters" at bounding box center [304, 382] width 588 height 426
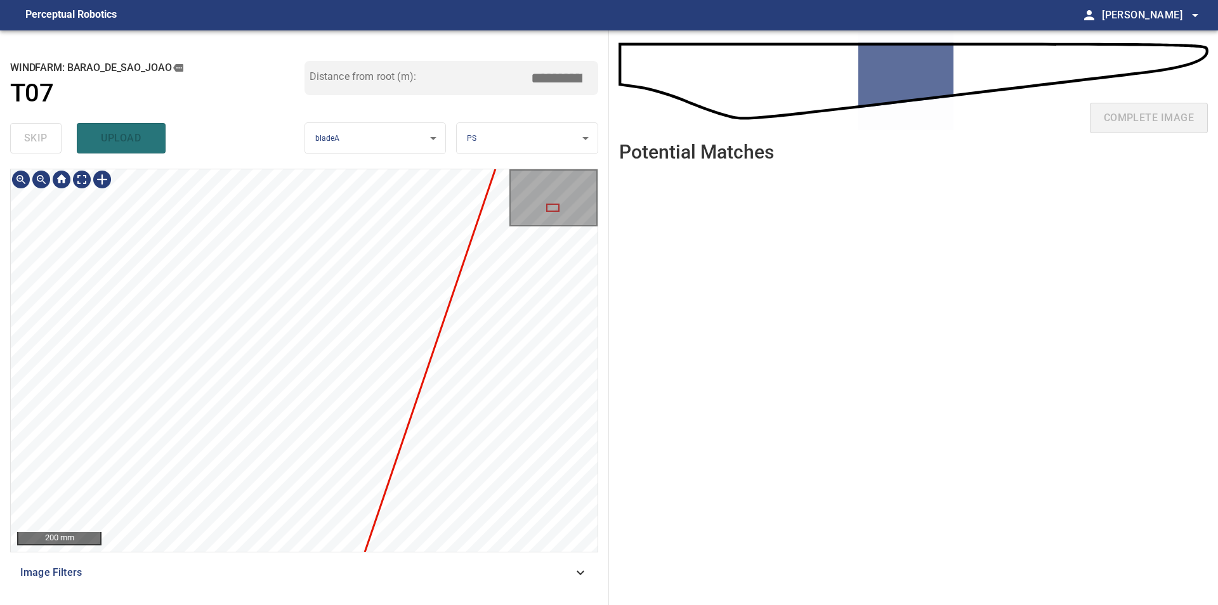
click at [428, 564] on div "200 mm Image Filters" at bounding box center [304, 382] width 588 height 426
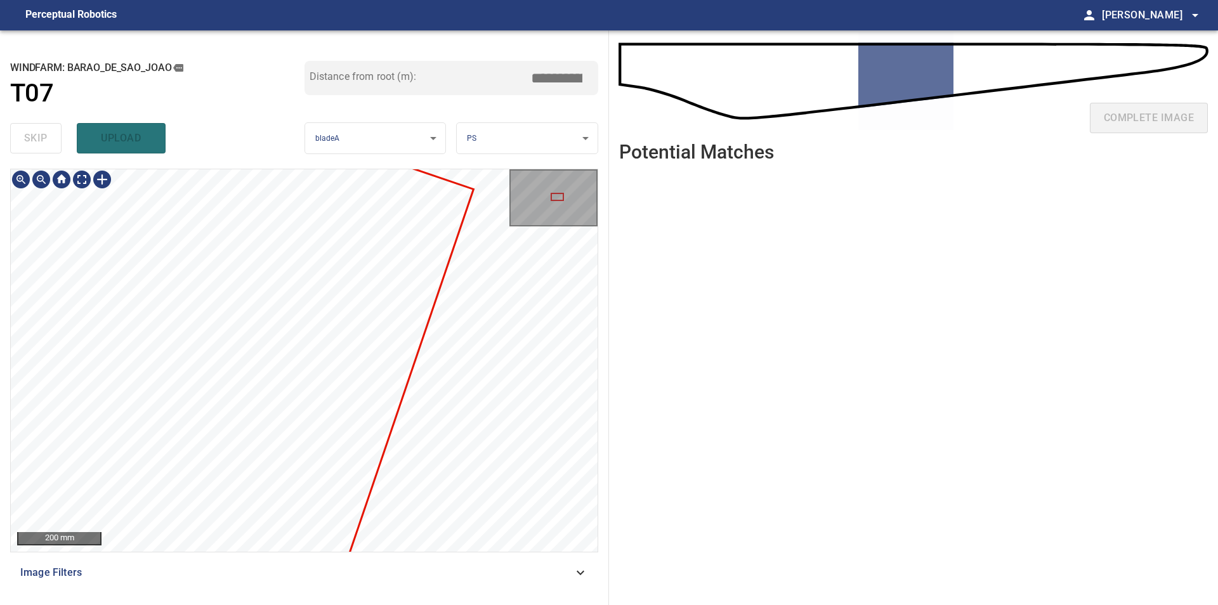
click at [373, 581] on div "200 mm Image Filters" at bounding box center [304, 382] width 588 height 426
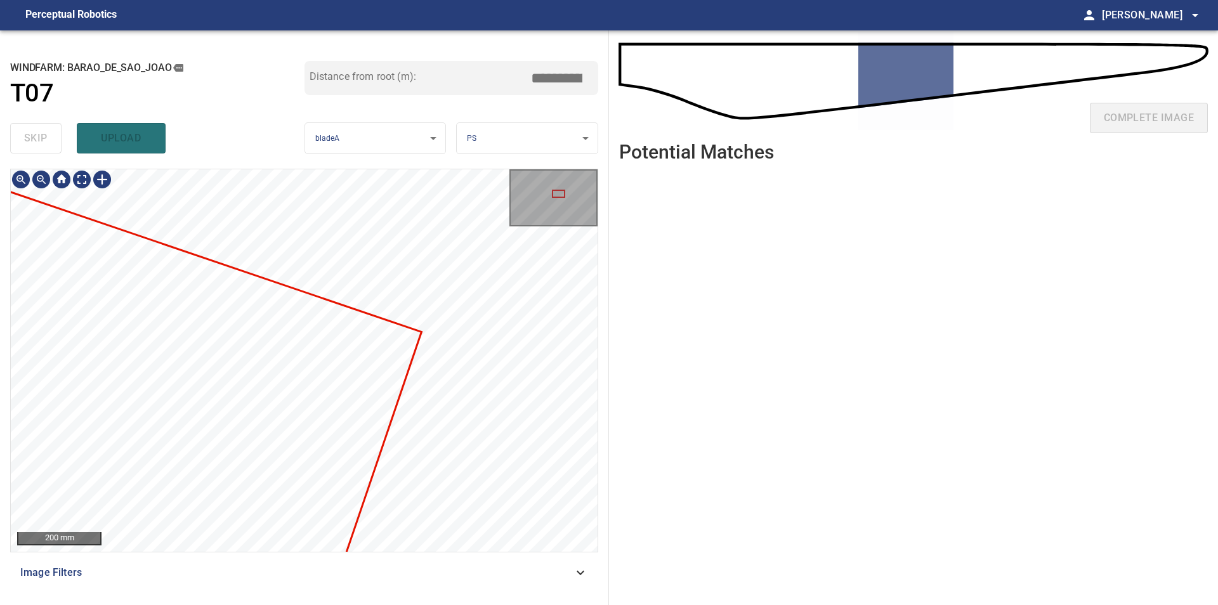
click at [239, 365] on div at bounding box center [304, 360] width 587 height 383
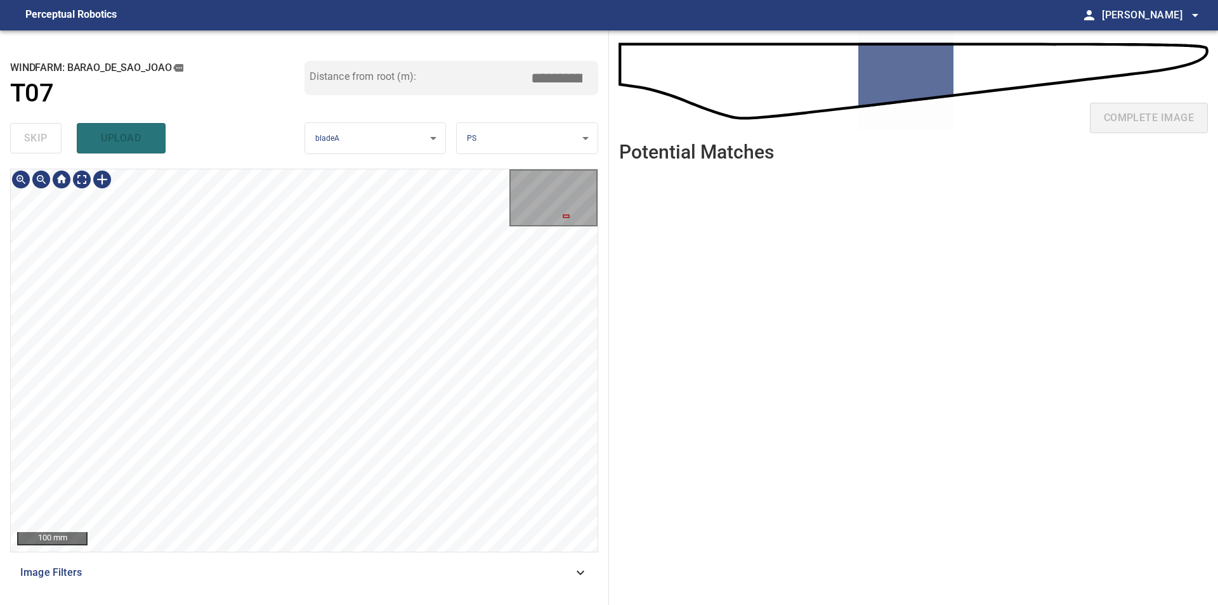
click at [255, 579] on div "100 mm Image Filters" at bounding box center [304, 382] width 588 height 426
click at [249, 586] on div "100 mm Image Filters" at bounding box center [304, 382] width 588 height 426
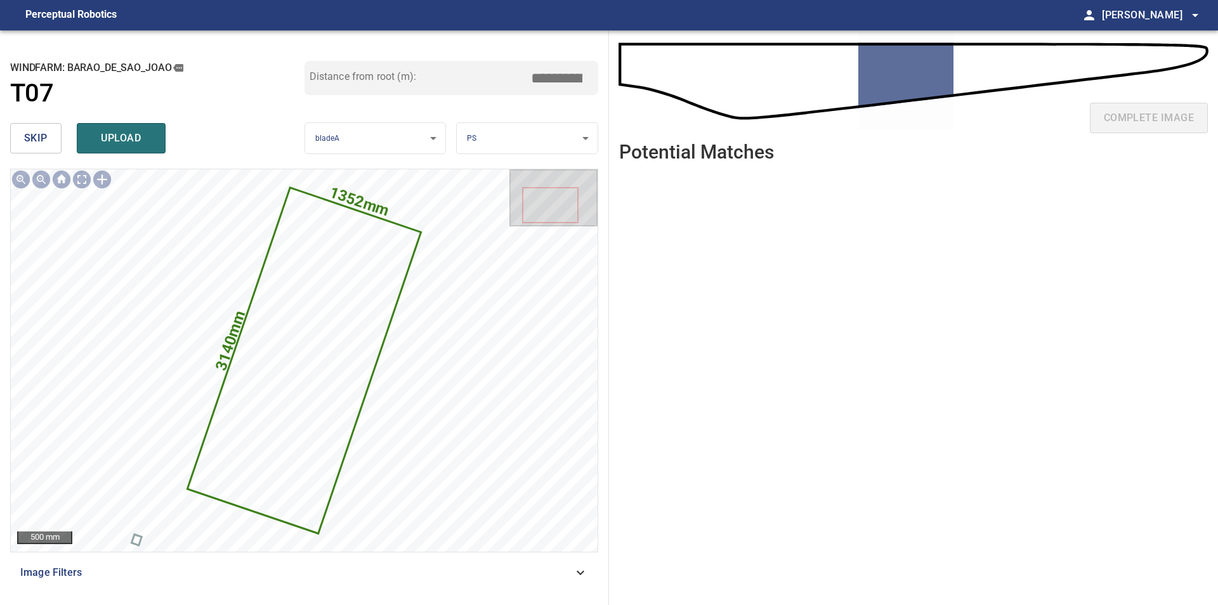
drag, startPoint x: 542, startPoint y: 83, endPoint x: 615, endPoint y: 88, distance: 73.1
click at [593, 88] on input "*****" at bounding box center [561, 78] width 63 height 24
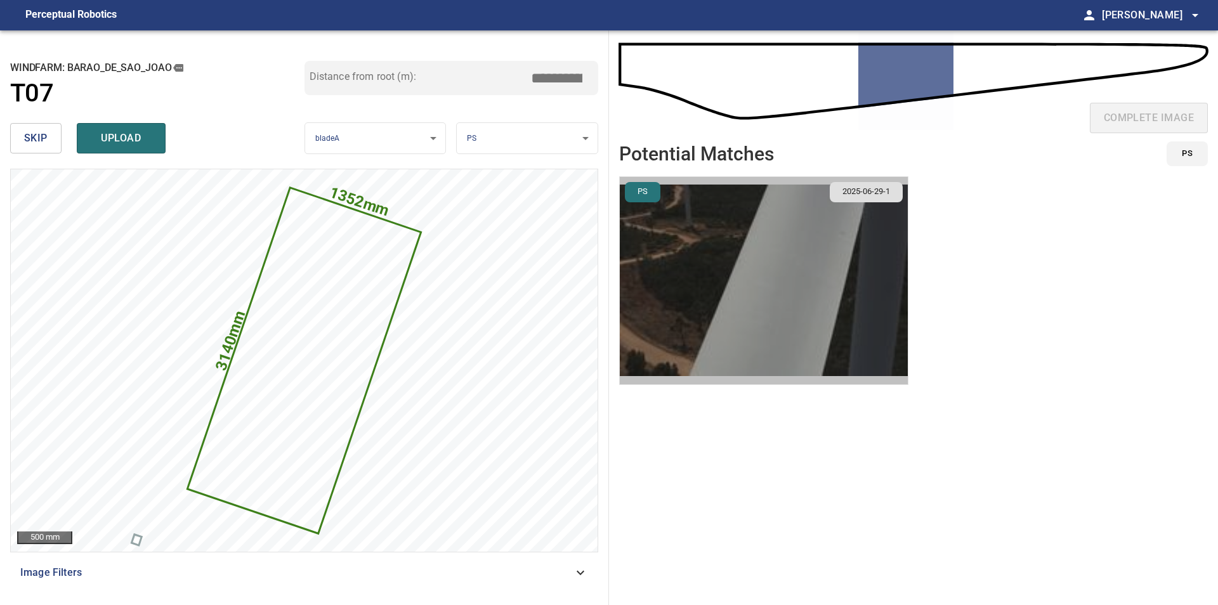
click at [771, 264] on img "button" at bounding box center [764, 280] width 288 height 207
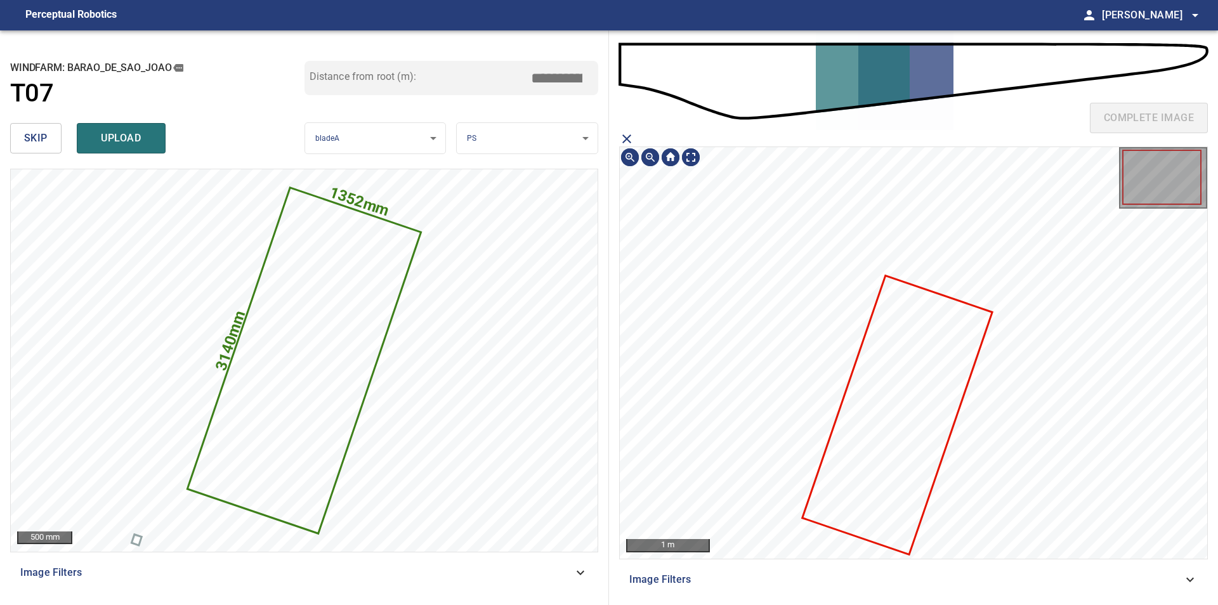
click at [928, 390] on icon at bounding box center [897, 415] width 187 height 277
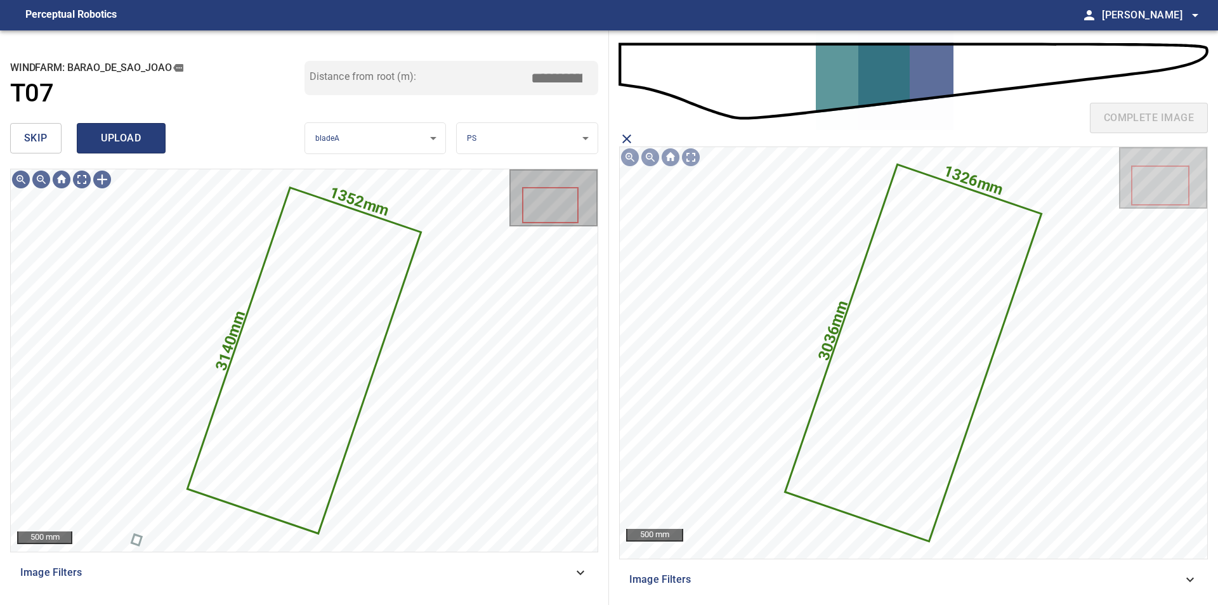
click at [134, 137] on span "upload" at bounding box center [121, 138] width 61 height 18
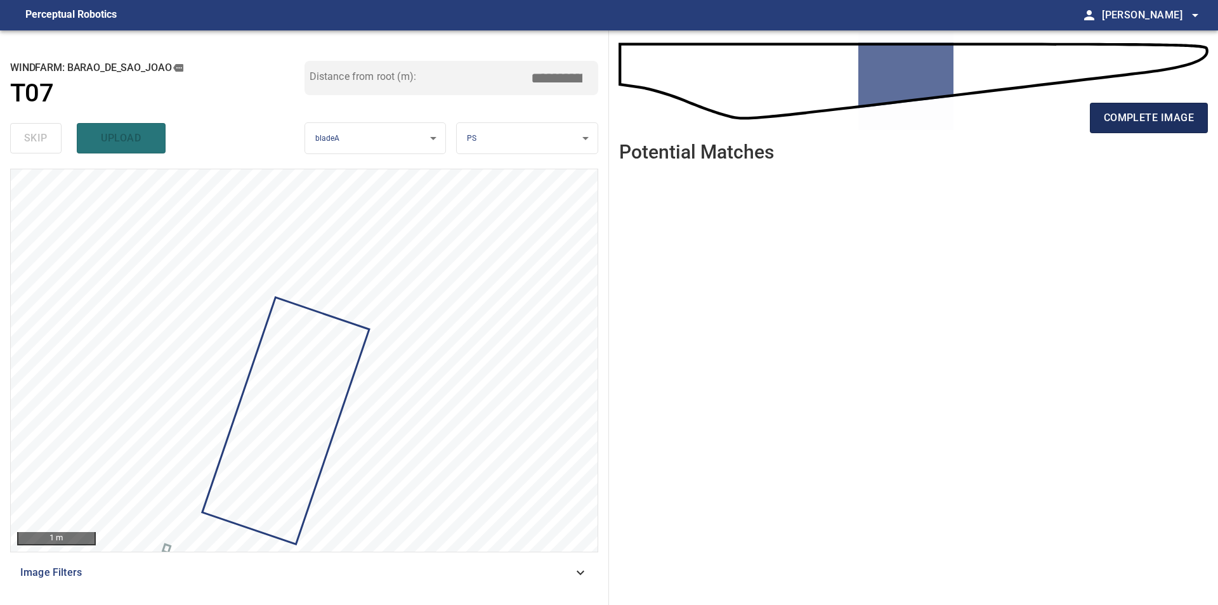
type input "****"
click at [1109, 112] on span "complete image" at bounding box center [1149, 118] width 90 height 18
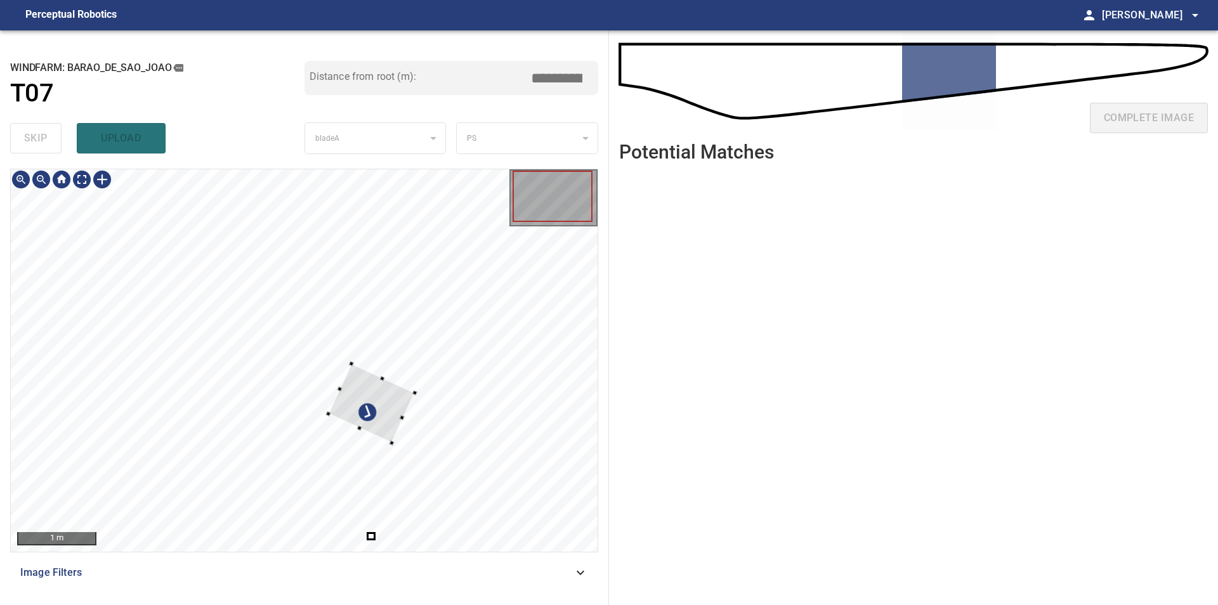
click at [431, 393] on div at bounding box center [304, 360] width 587 height 383
click at [13, 202] on div at bounding box center [304, 360] width 587 height 383
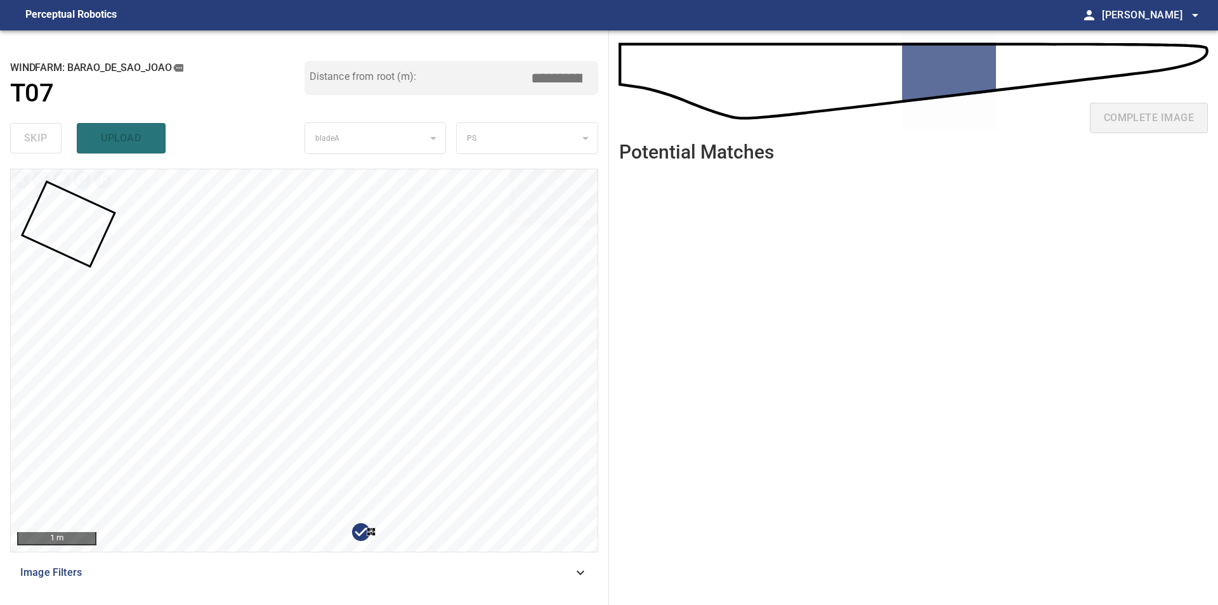
click at [428, 441] on div at bounding box center [304, 360] width 587 height 383
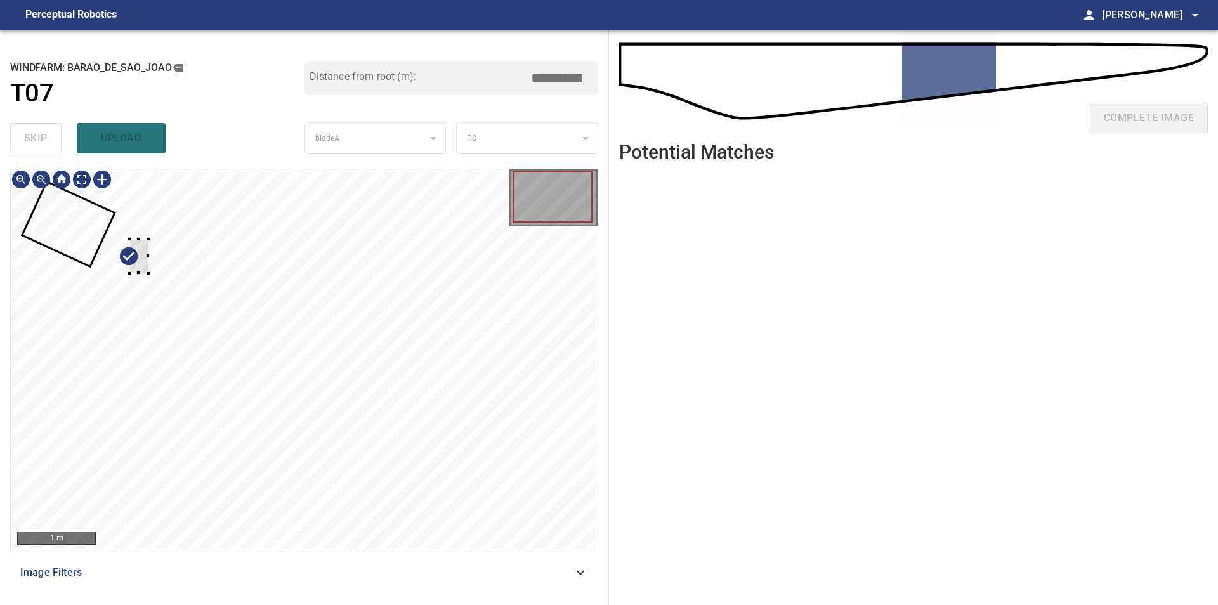
type input "****"
click at [154, 213] on div at bounding box center [304, 360] width 587 height 383
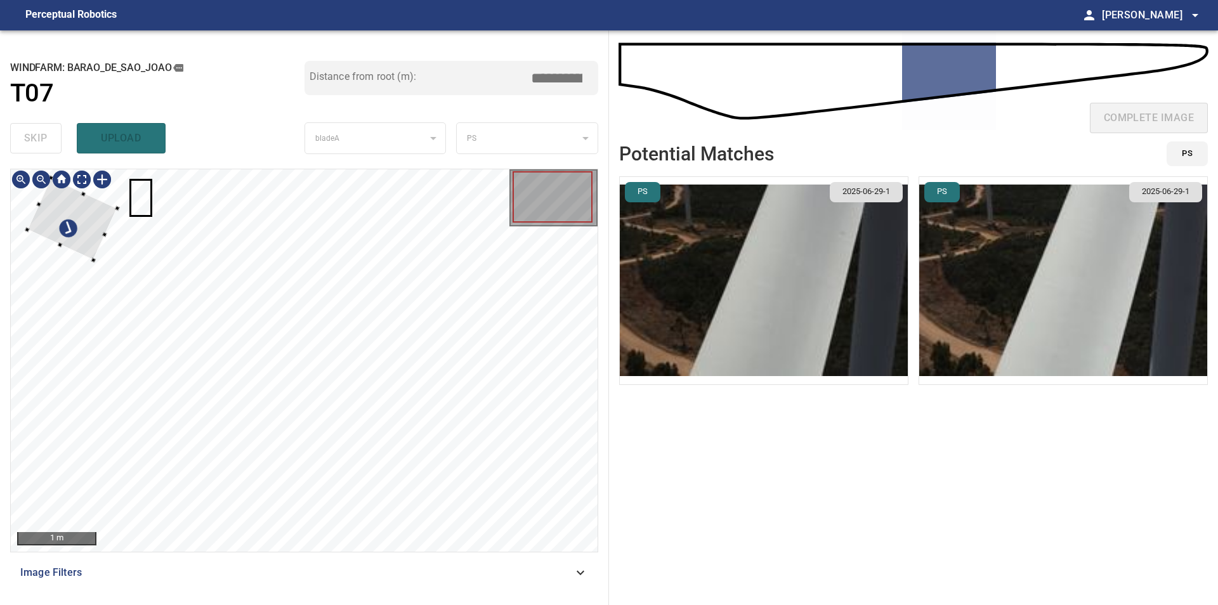
click at [89, 238] on div at bounding box center [72, 219] width 90 height 82
click at [66, 218] on div at bounding box center [59, 203] width 45 height 46
click at [164, 201] on div at bounding box center [304, 360] width 587 height 383
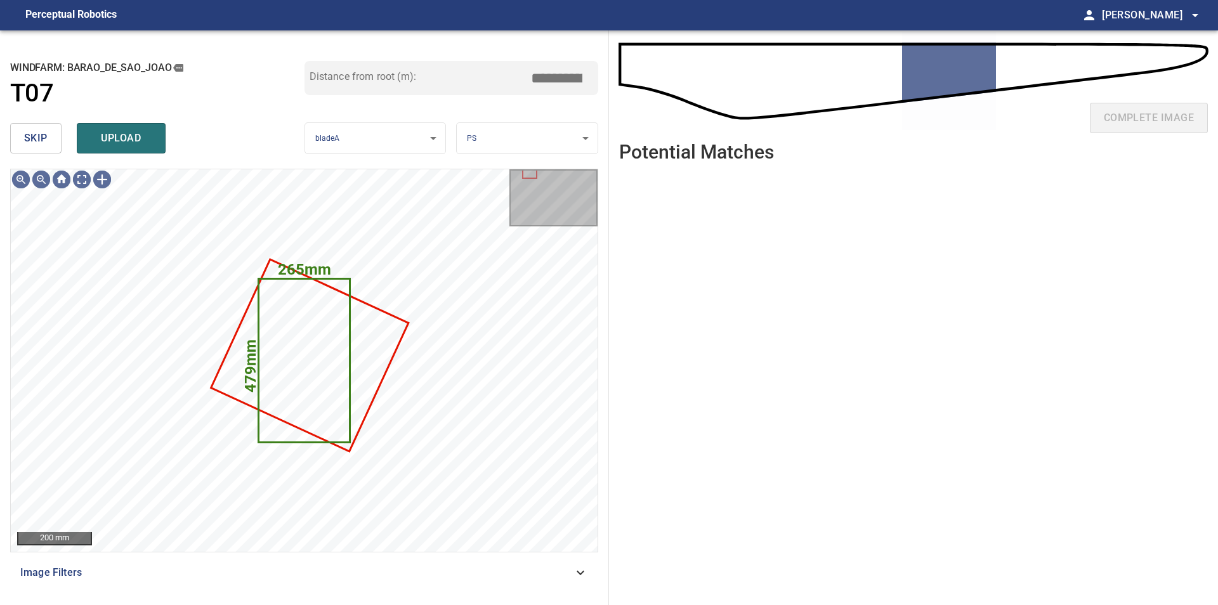
click at [39, 141] on span "skip" at bounding box center [35, 138] width 23 height 18
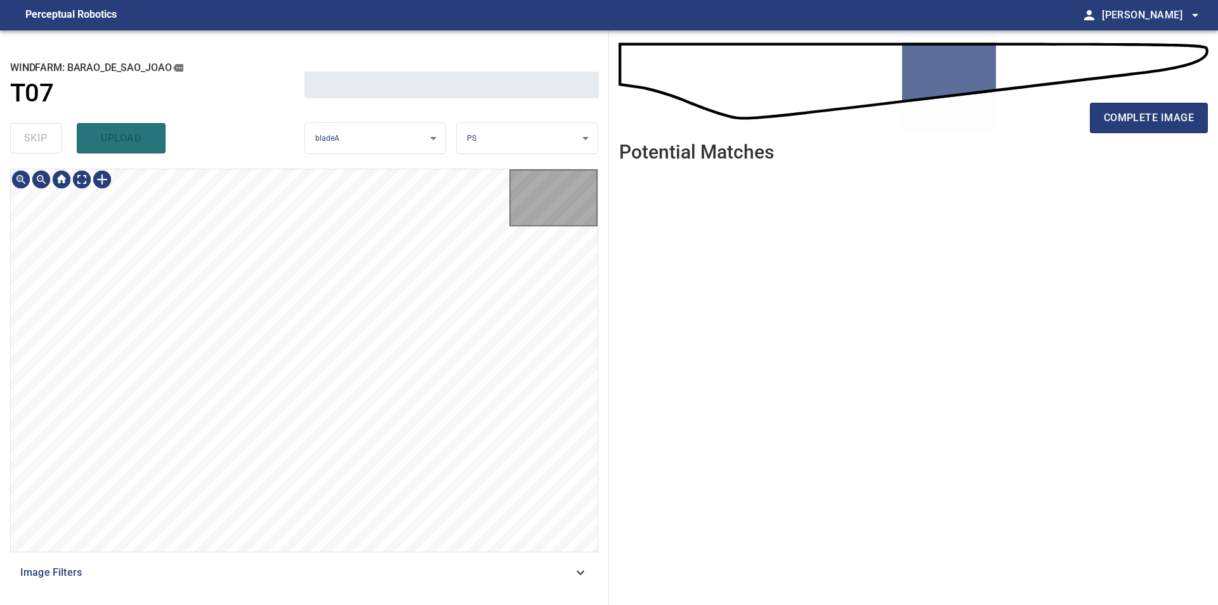
click at [39, 141] on div "skip upload" at bounding box center [157, 138] width 294 height 41
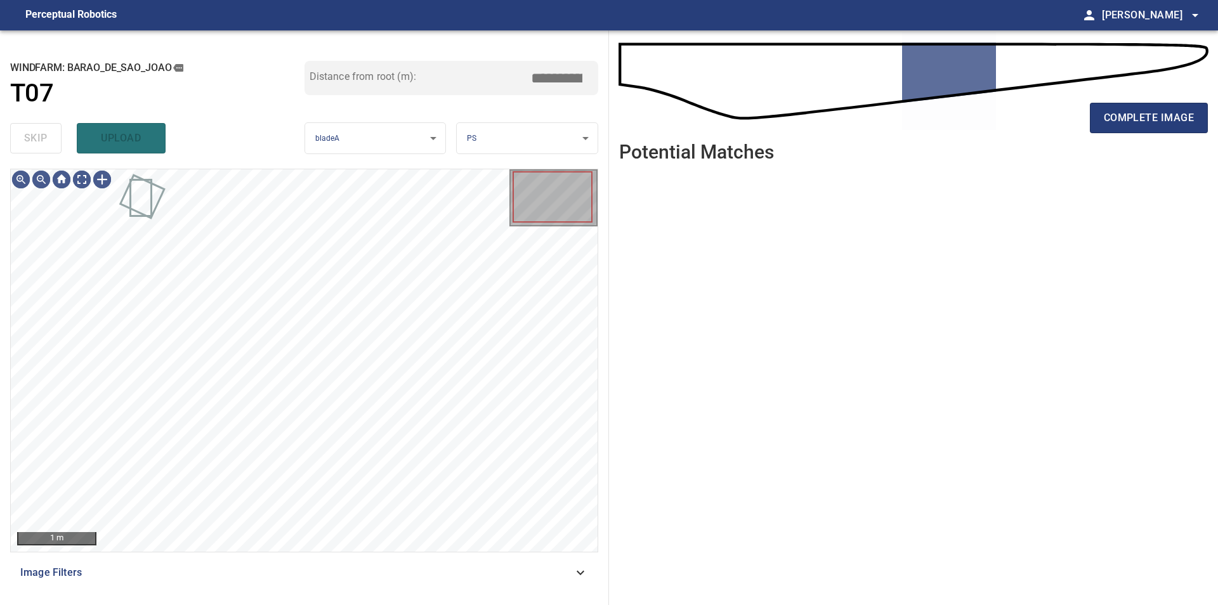
click at [39, 141] on div "skip upload" at bounding box center [157, 138] width 294 height 41
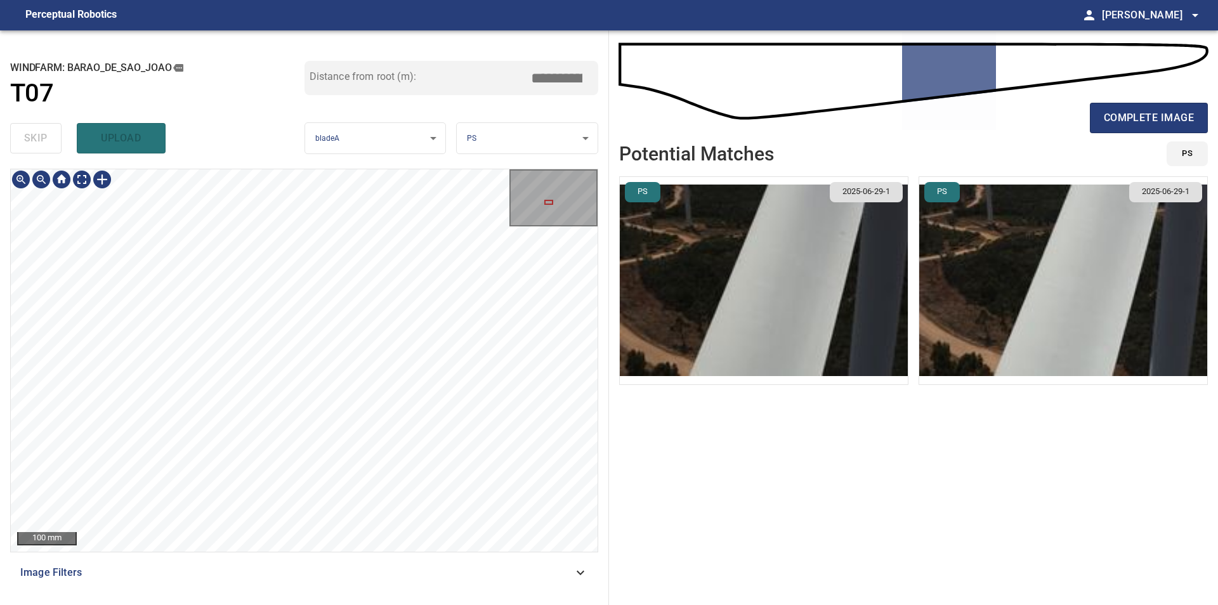
click at [84, 591] on div "100 mm Image Filters" at bounding box center [304, 382] width 588 height 426
click at [83, 590] on div "100 mm Image Filters" at bounding box center [304, 382] width 588 height 426
click at [106, 181] on div at bounding box center [102, 179] width 20 height 20
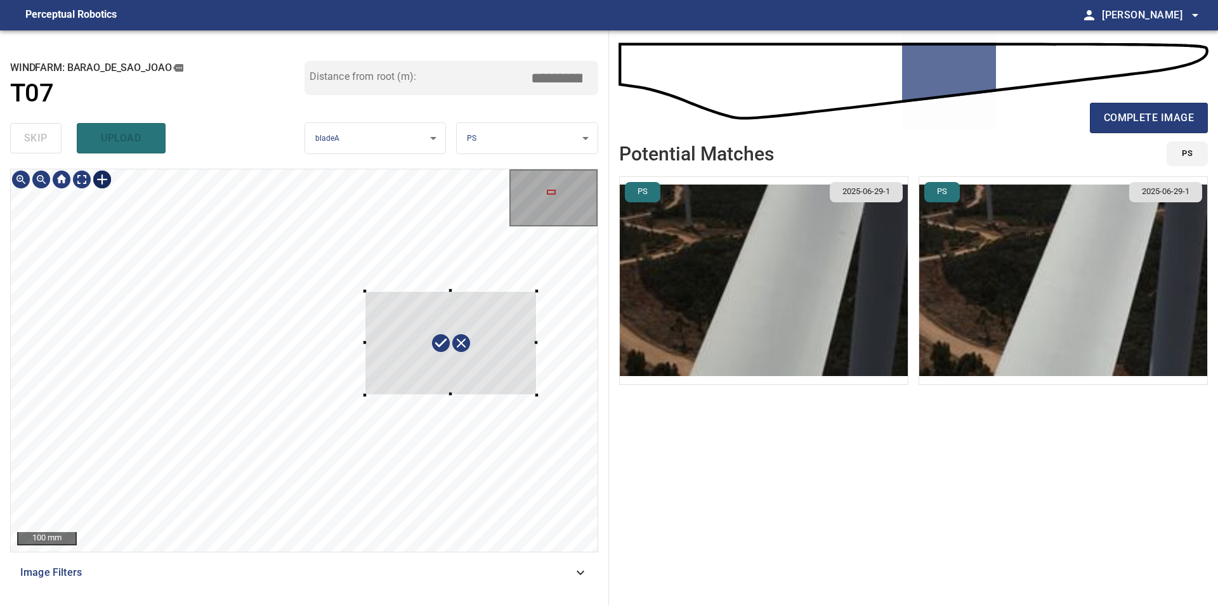
click at [537, 395] on div at bounding box center [304, 360] width 587 height 383
click at [356, 315] on div at bounding box center [304, 360] width 587 height 383
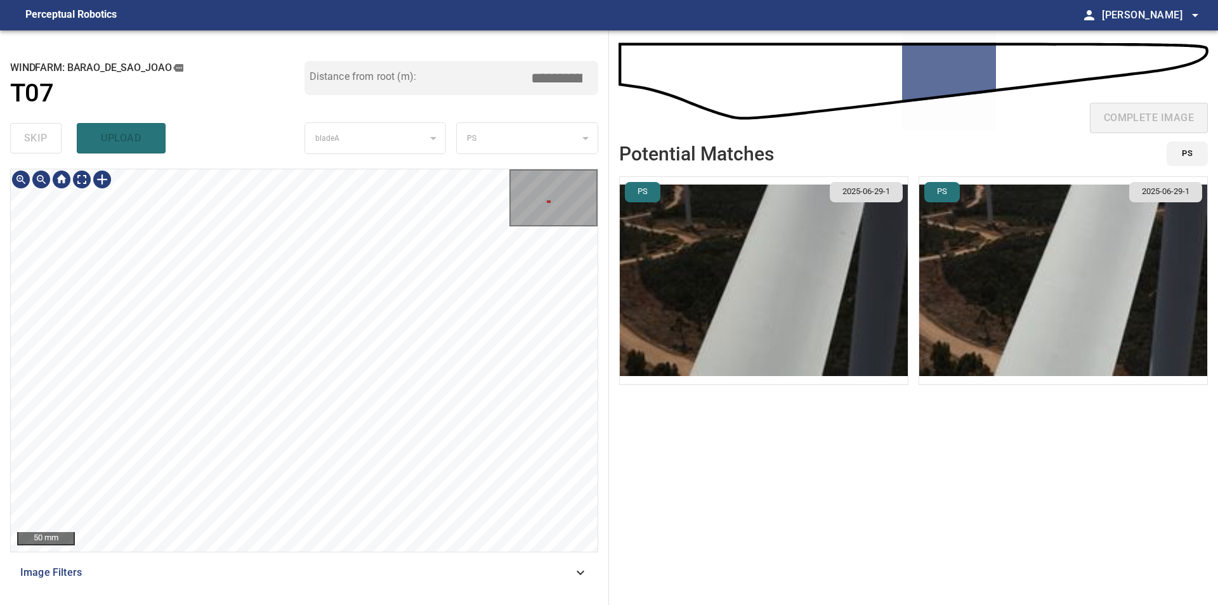
click at [58, 592] on div "50 mm Image Filters" at bounding box center [304, 382] width 588 height 426
click at [687, 154] on div "**********" at bounding box center [609, 317] width 1218 height 575
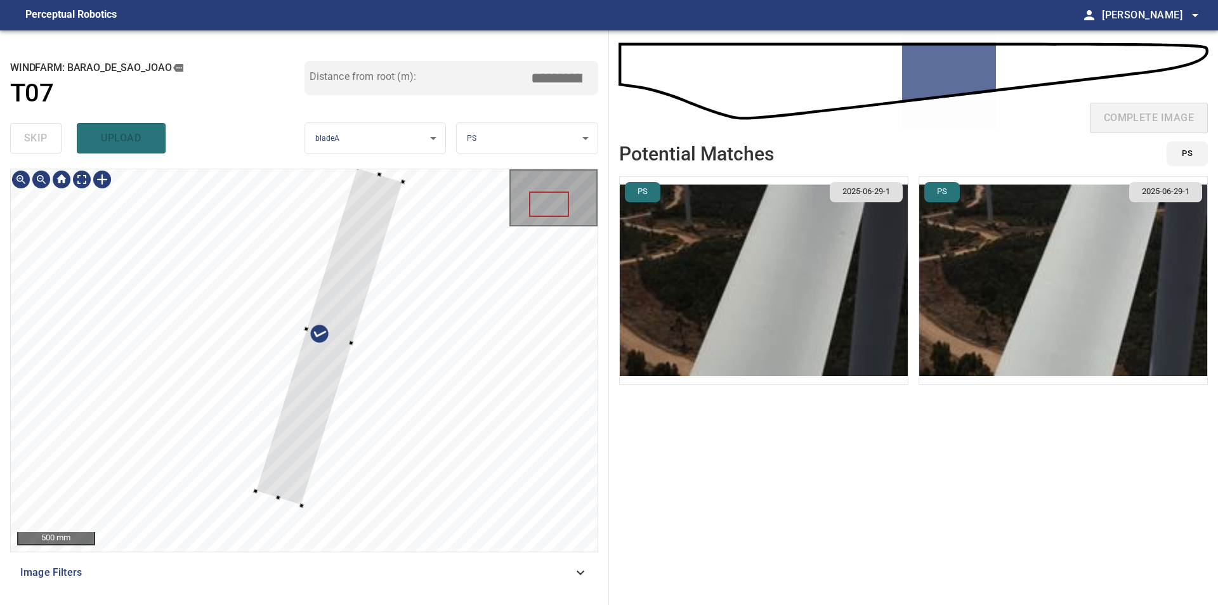
click at [234, 489] on div at bounding box center [304, 360] width 587 height 383
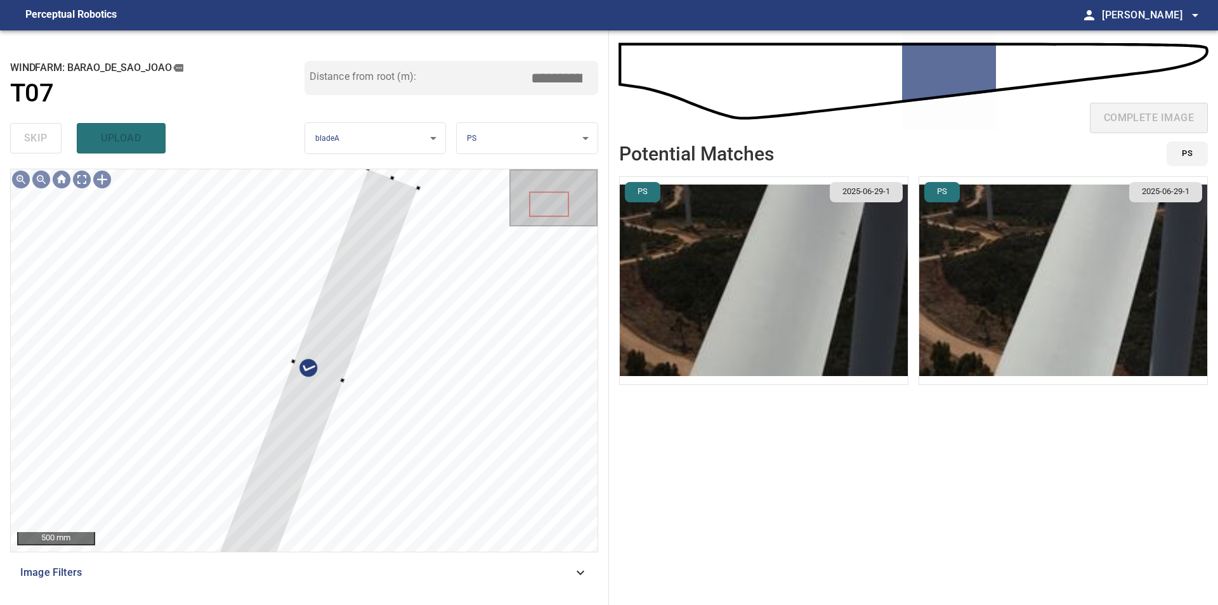
click at [242, 567] on div "500 mm Image Filters" at bounding box center [304, 382] width 588 height 426
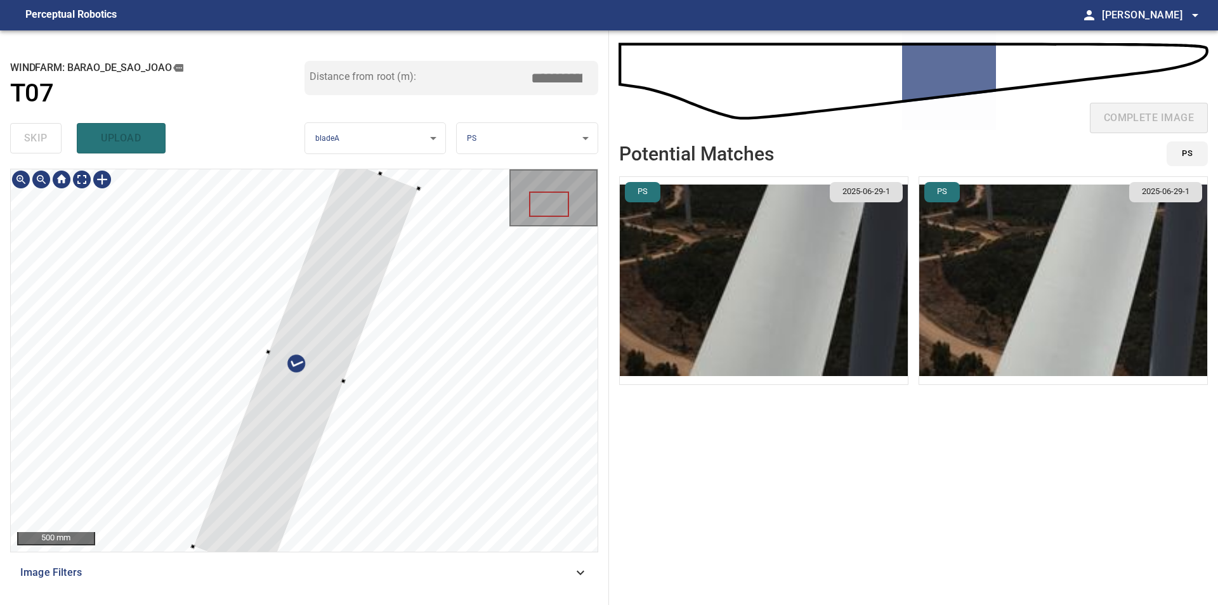
click at [265, 358] on div at bounding box center [304, 360] width 587 height 383
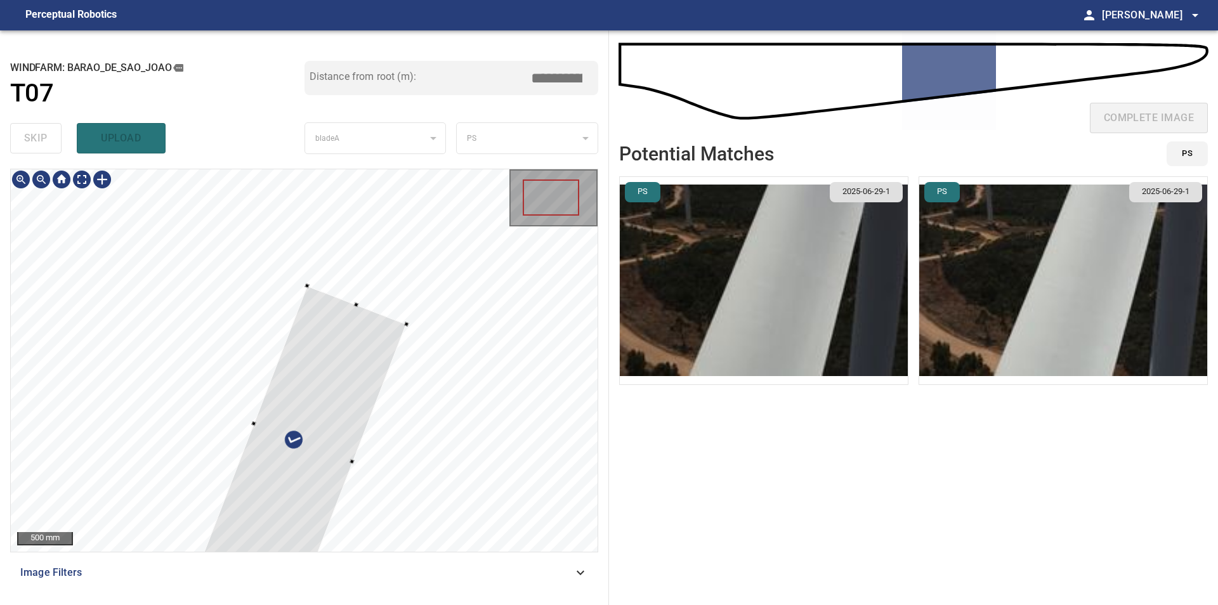
click at [357, 459] on div at bounding box center [304, 360] width 587 height 383
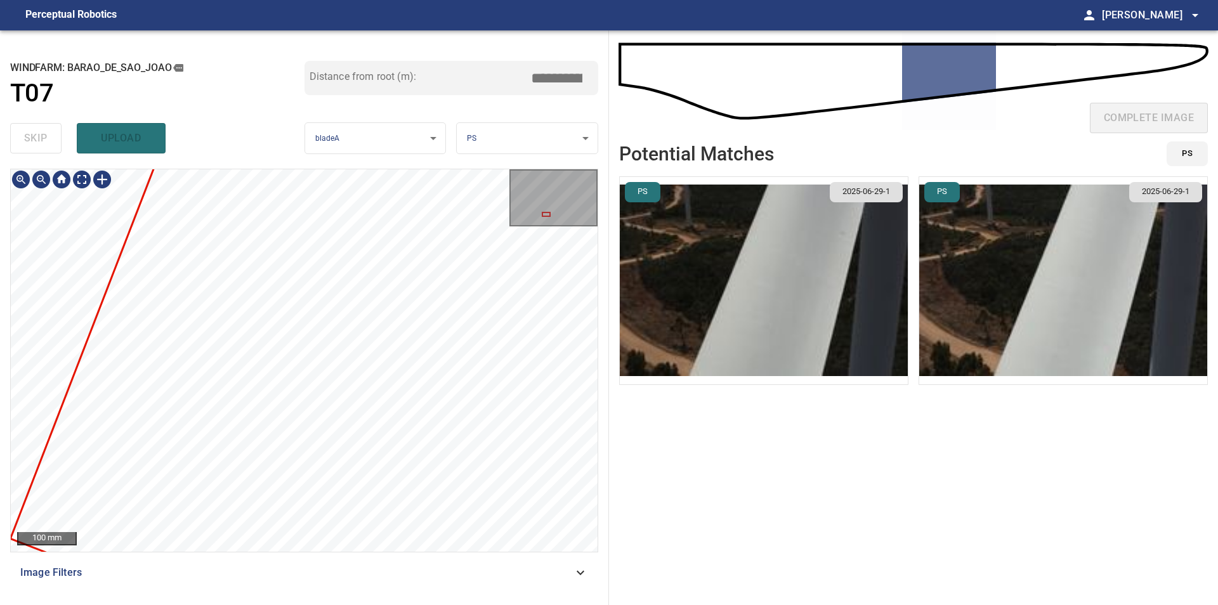
click at [0, 347] on div "**********" at bounding box center [304, 317] width 609 height 575
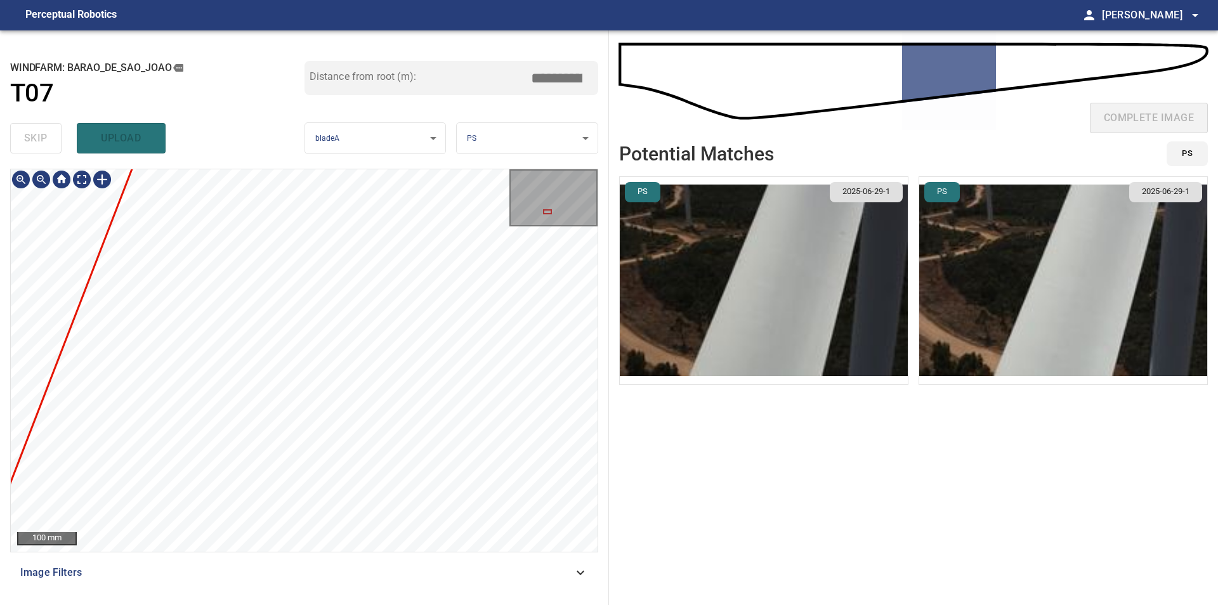
click at [2, 276] on div "**********" at bounding box center [304, 317] width 609 height 575
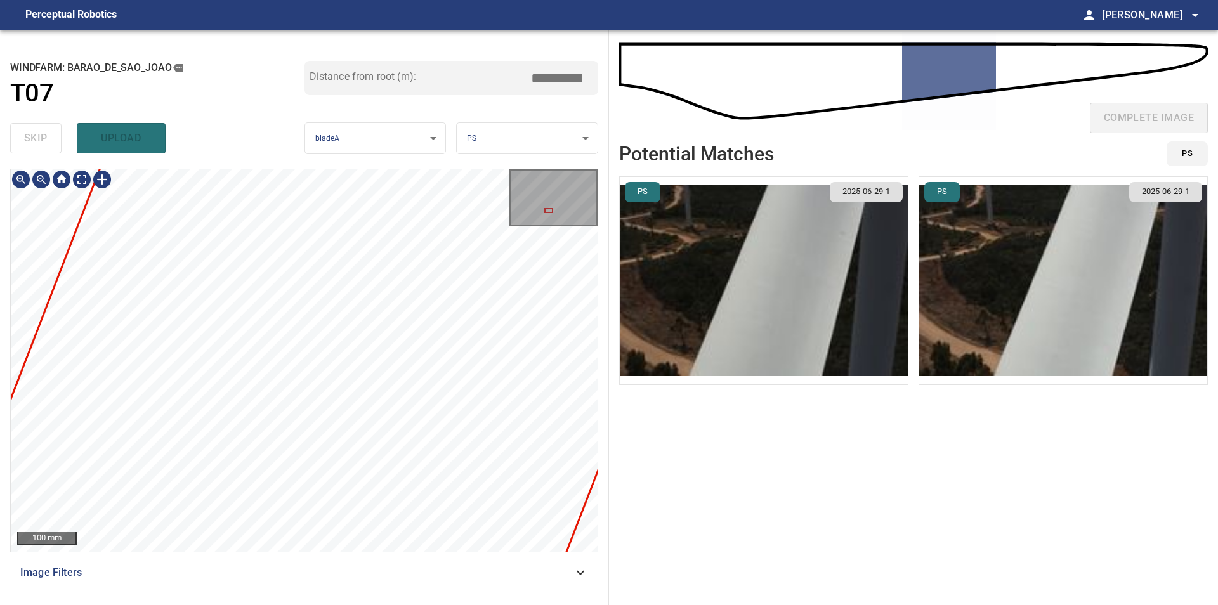
click at [8, 297] on div "**********" at bounding box center [304, 317] width 609 height 575
click at [1, 297] on div "**********" at bounding box center [304, 317] width 609 height 575
drag, startPoint x: 6, startPoint y: 265, endPoint x: -15, endPoint y: 309, distance: 48.8
click at [0, 309] on main "**********" at bounding box center [609, 302] width 1218 height 605
click at [4, 285] on div "**********" at bounding box center [304, 317] width 609 height 575
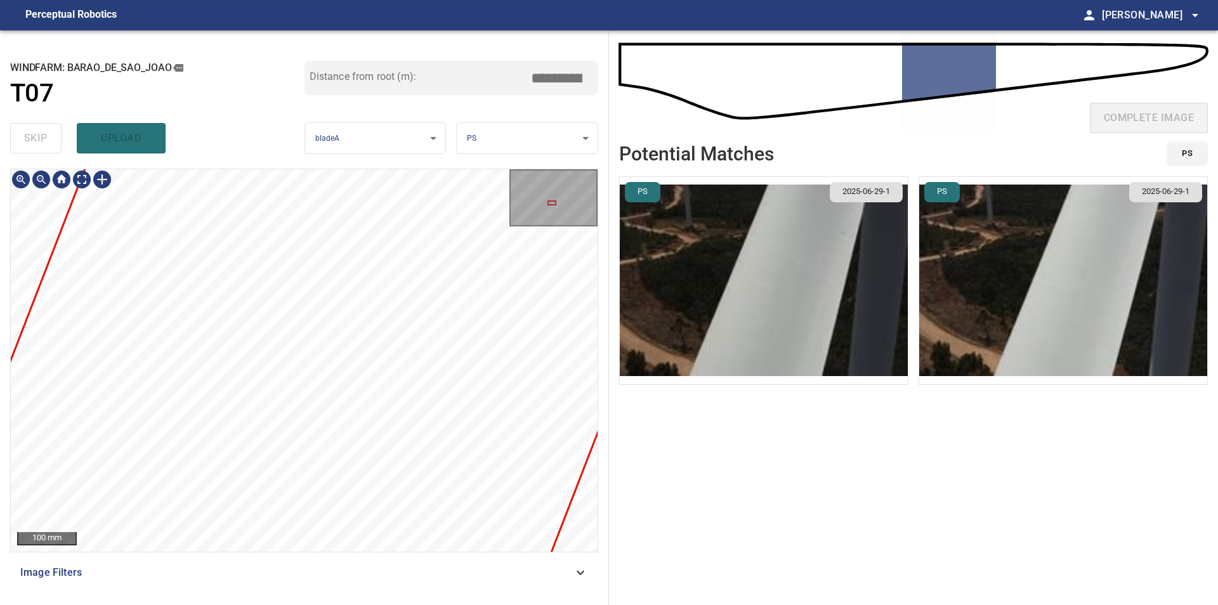
click at [5, 292] on div "**********" at bounding box center [304, 317] width 609 height 575
click at [6, 292] on div "**********" at bounding box center [304, 317] width 609 height 575
click at [10, 285] on div "**********" at bounding box center [304, 317] width 609 height 575
click at [8, 291] on div "**********" at bounding box center [304, 317] width 609 height 575
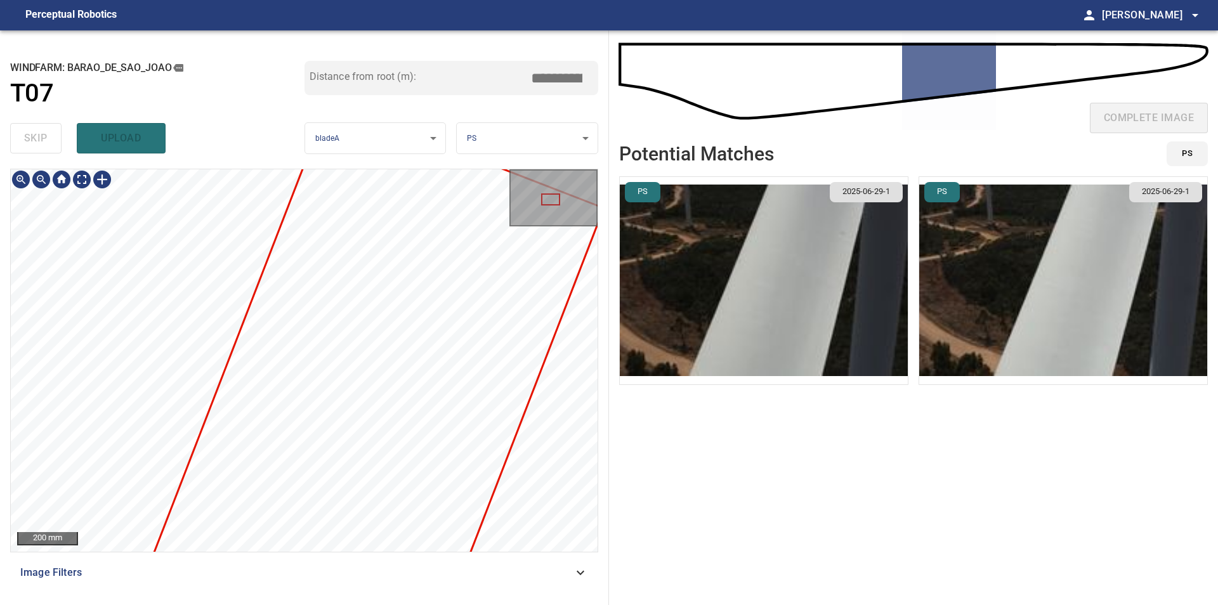
click at [442, 359] on div at bounding box center [304, 360] width 587 height 383
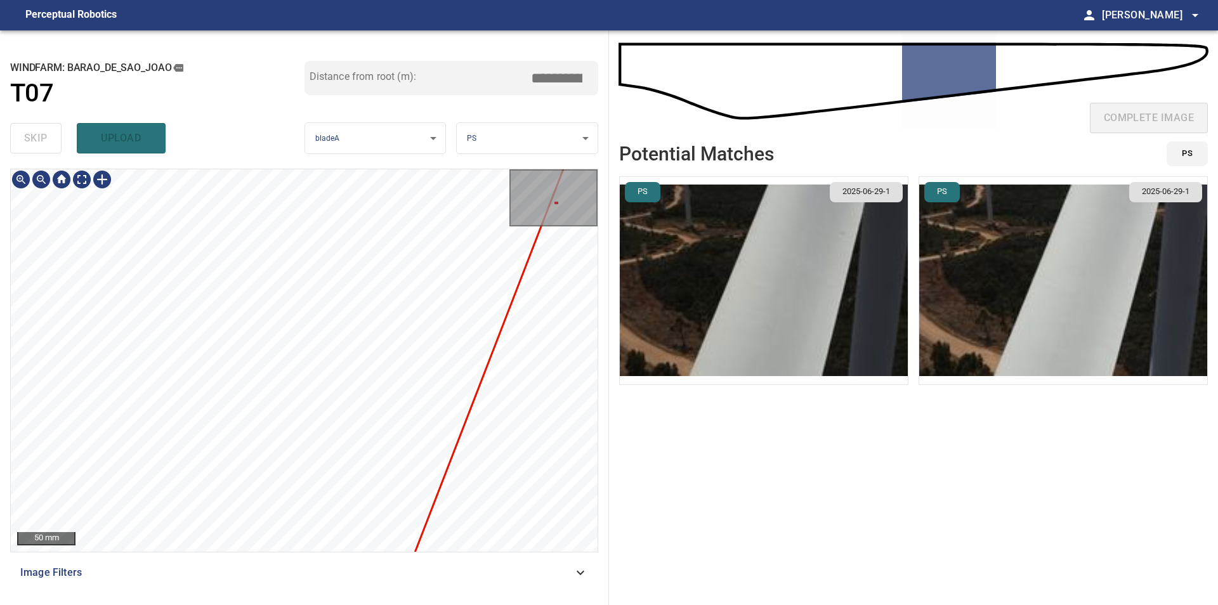
click at [278, 502] on div at bounding box center [304, 360] width 587 height 383
click at [319, 558] on div "100 mm Image Filters" at bounding box center [304, 382] width 588 height 426
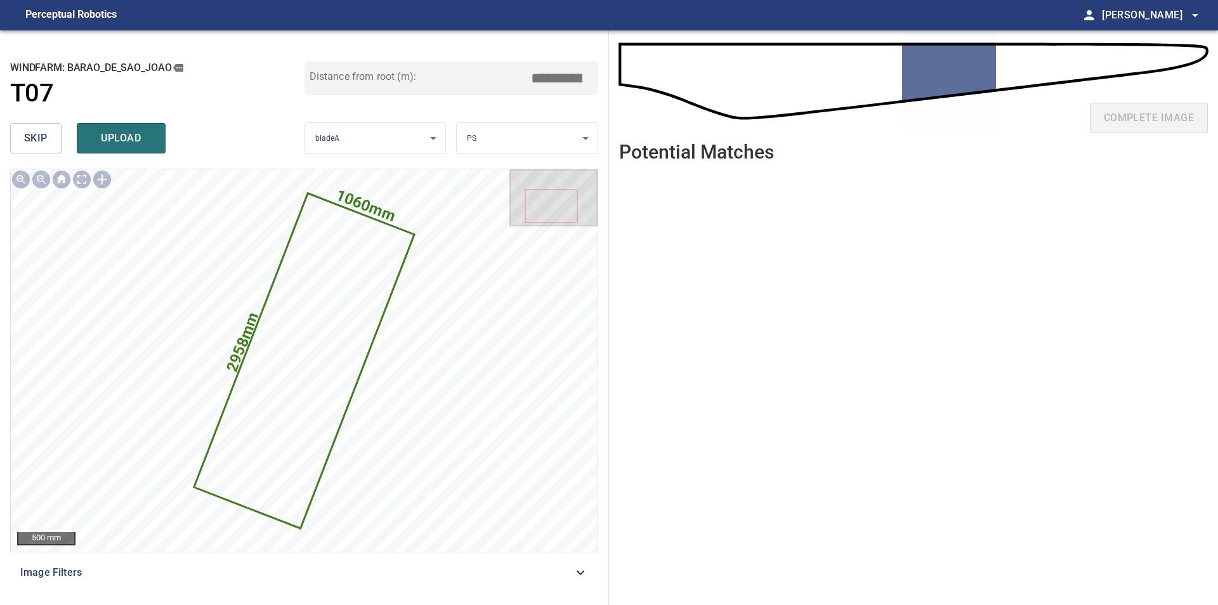
drag, startPoint x: 544, startPoint y: 82, endPoint x: 645, endPoint y: 84, distance: 100.9
click at [593, 84] on input "*****" at bounding box center [561, 78] width 63 height 24
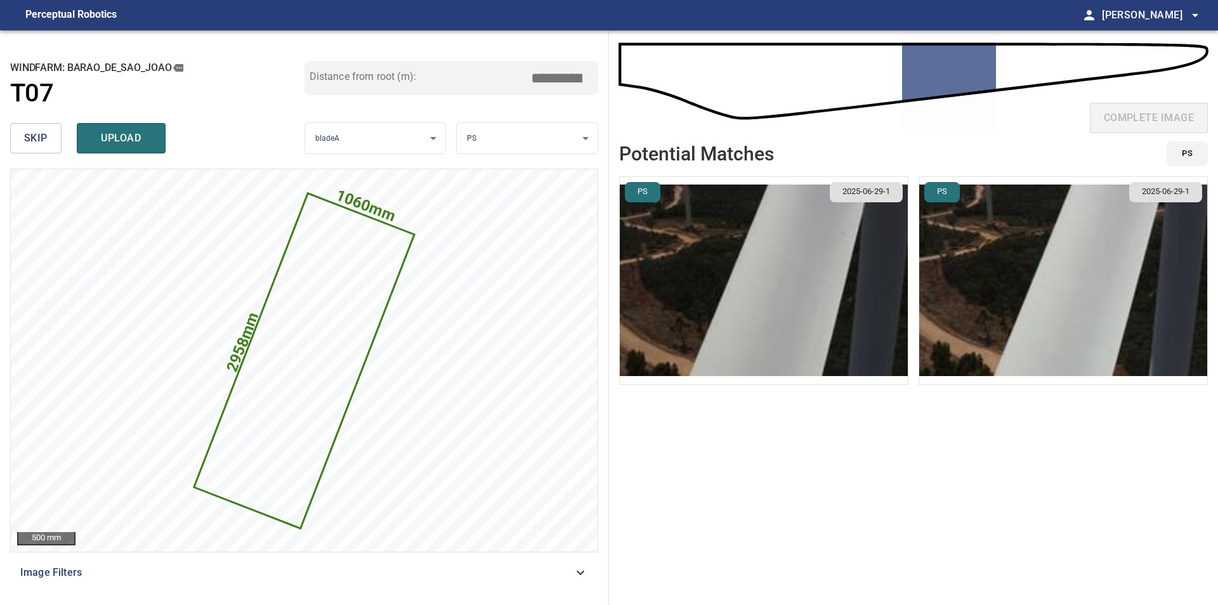
click at [1106, 291] on img "button" at bounding box center [1063, 280] width 288 height 207
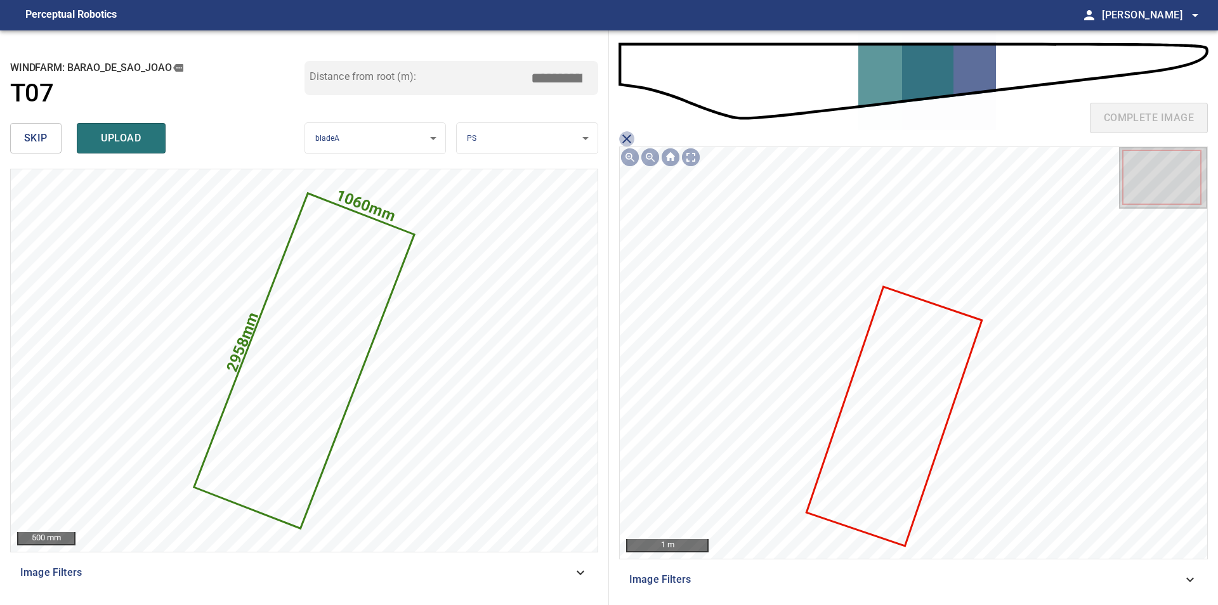
click at [629, 136] on icon "close matching imageResolution:" at bounding box center [626, 138] width 15 height 15
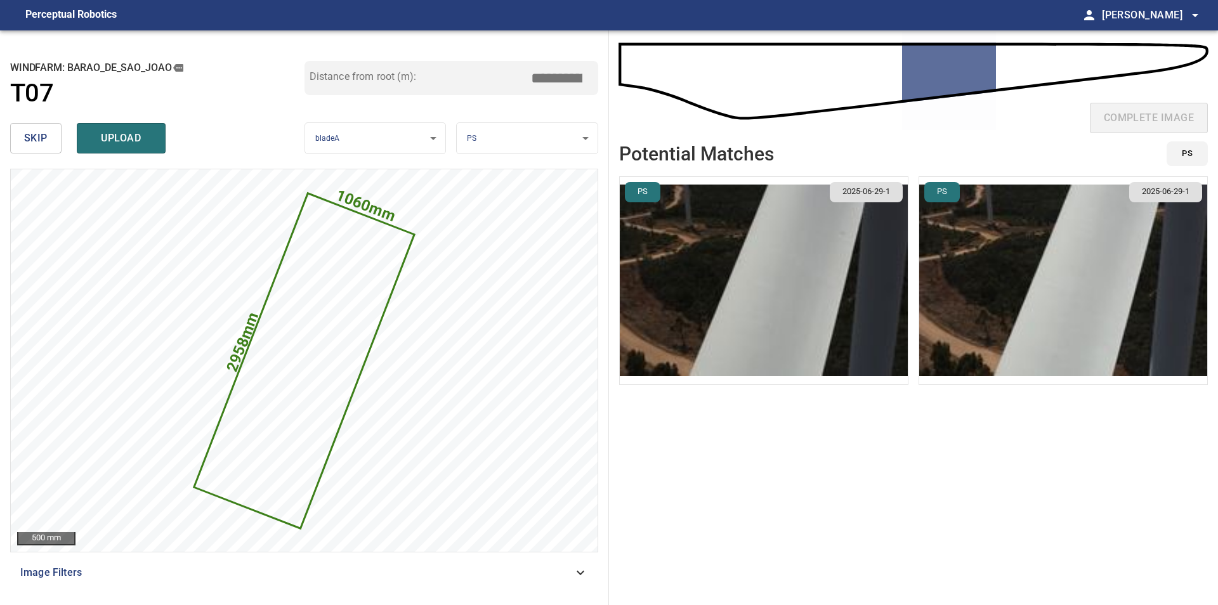
click at [827, 331] on img "button" at bounding box center [764, 280] width 288 height 207
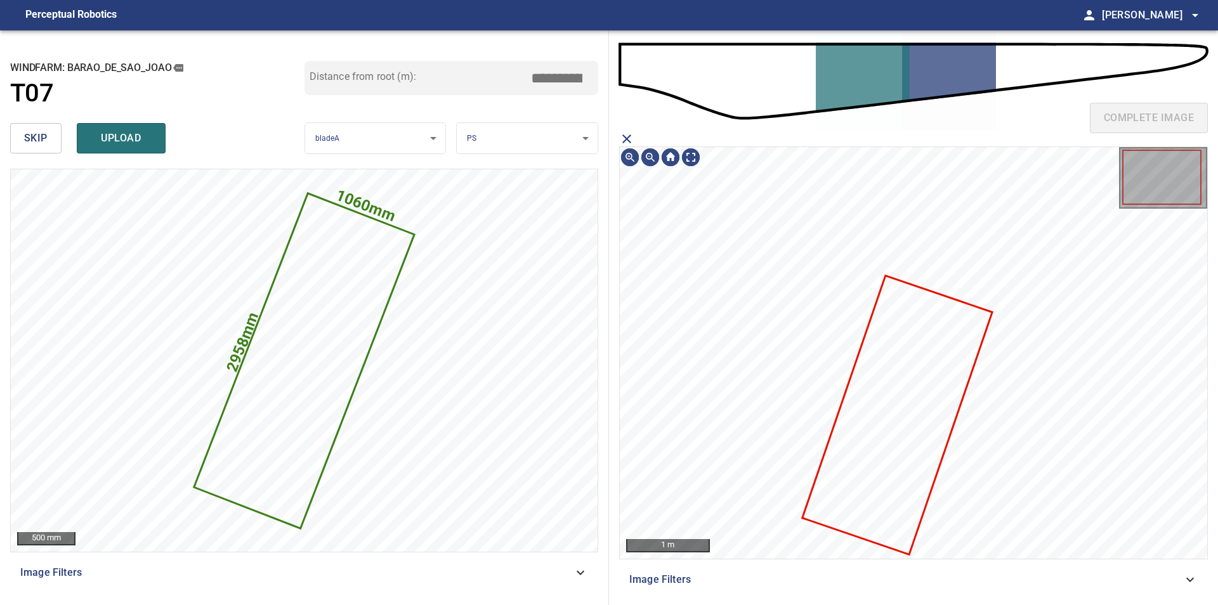
click at [629, 140] on icon "close matching imageResolution:" at bounding box center [626, 138] width 9 height 9
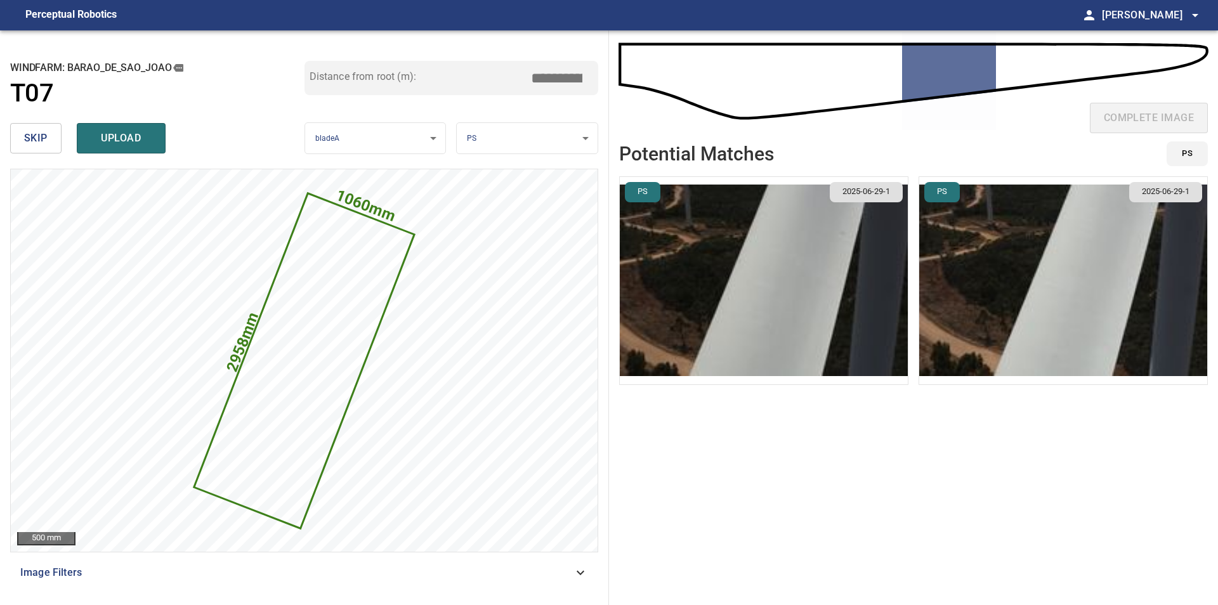
click at [1031, 364] on img "button" at bounding box center [1063, 280] width 288 height 207
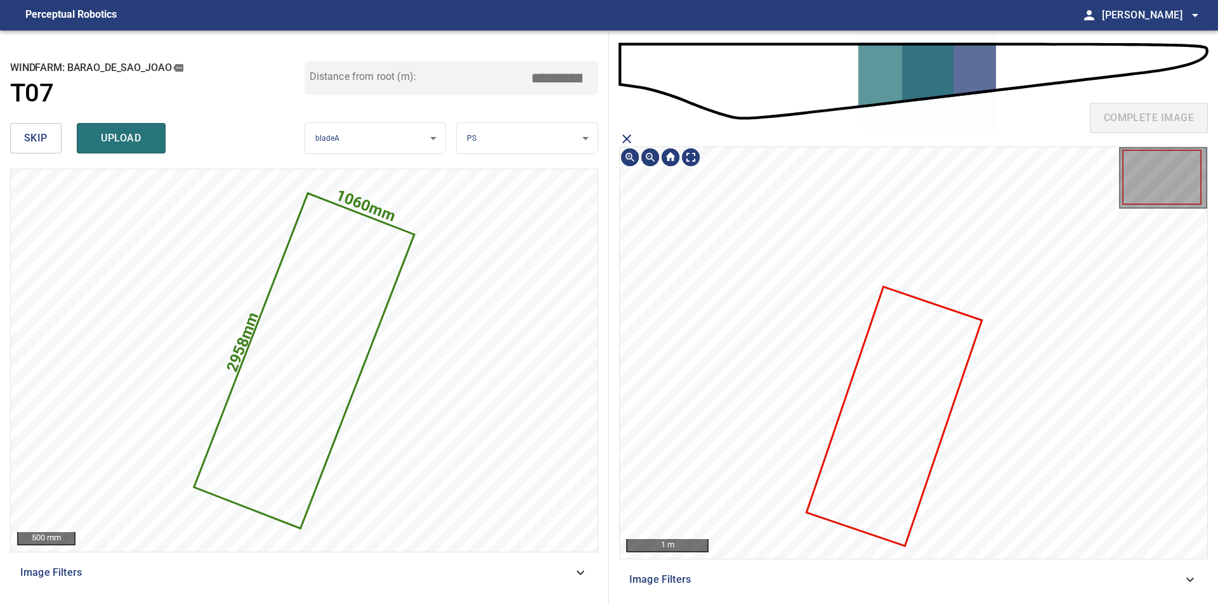
click at [937, 364] on icon at bounding box center [894, 416] width 173 height 257
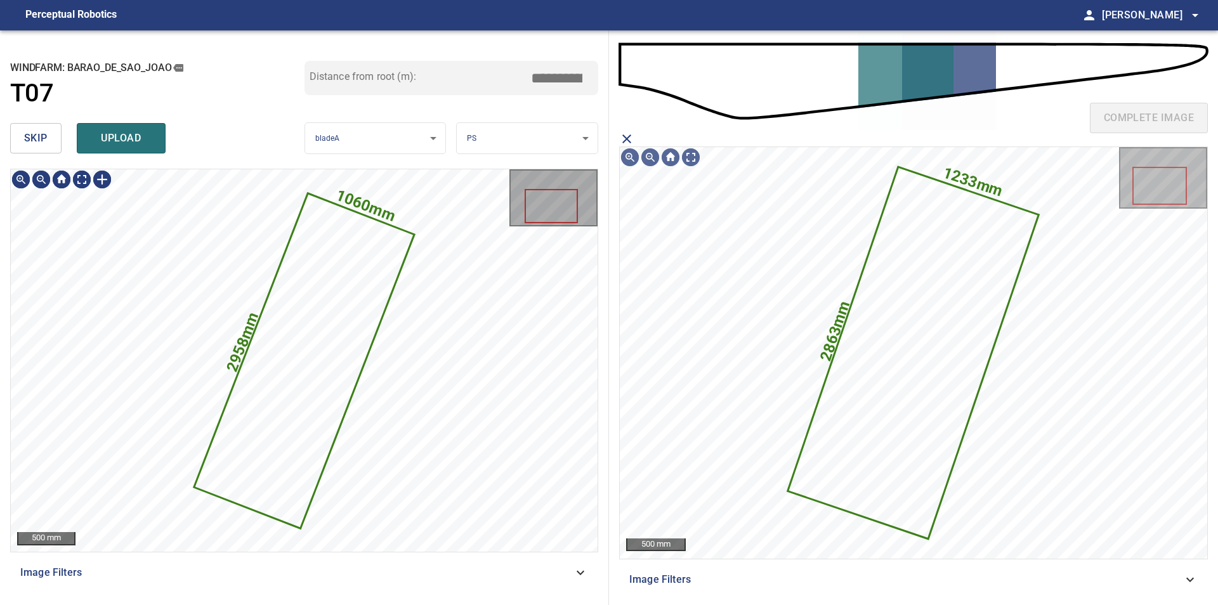
click at [119, 142] on span "upload" at bounding box center [121, 138] width 61 height 18
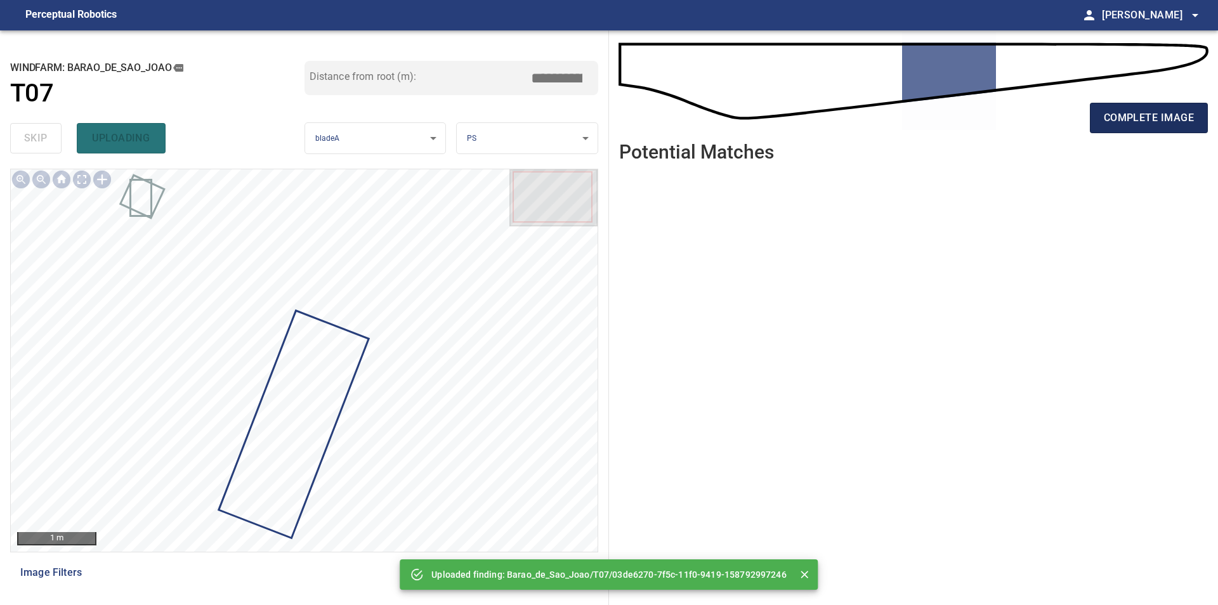
click at [1192, 116] on span "complete image" at bounding box center [1149, 118] width 90 height 18
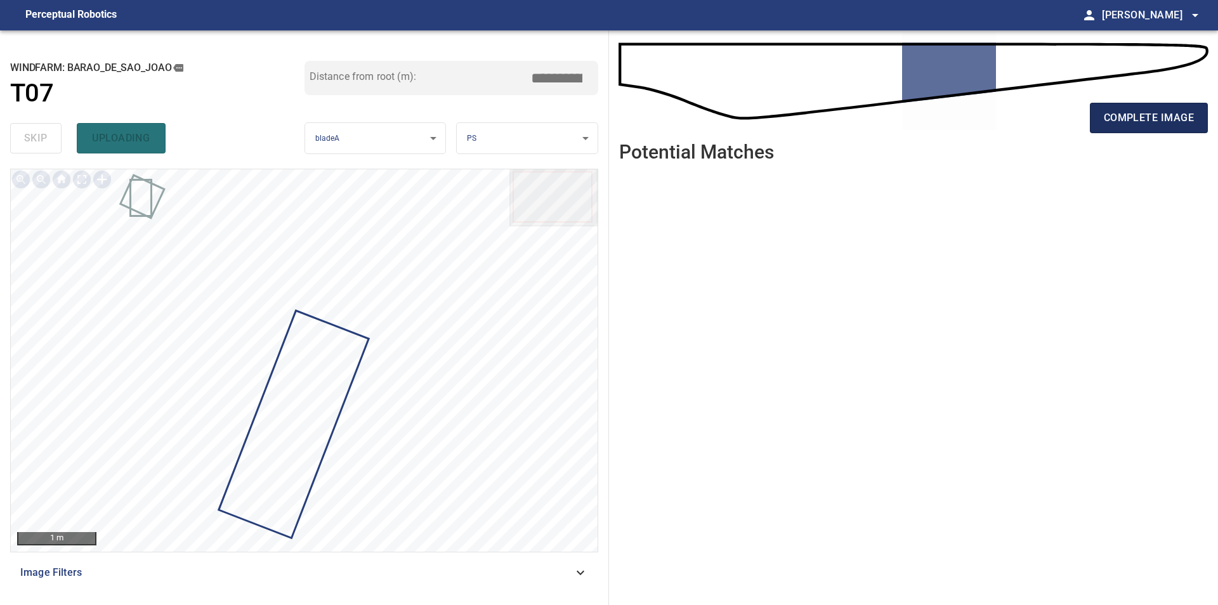
type input "****"
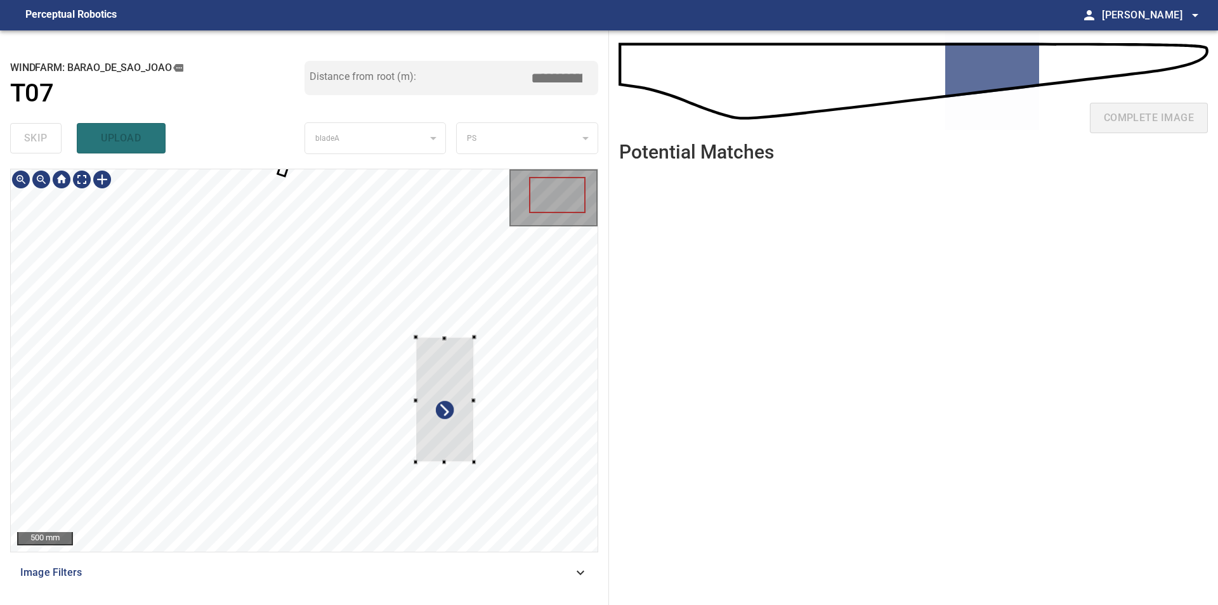
click at [476, 467] on div at bounding box center [304, 360] width 587 height 383
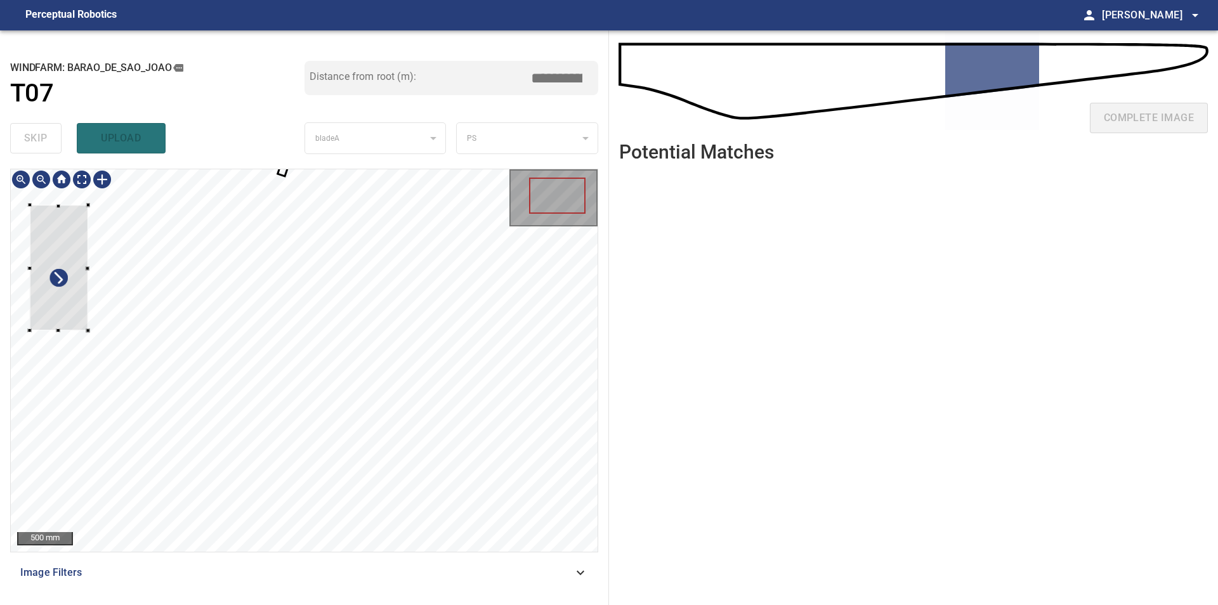
click at [16, 280] on div at bounding box center [304, 360] width 587 height 383
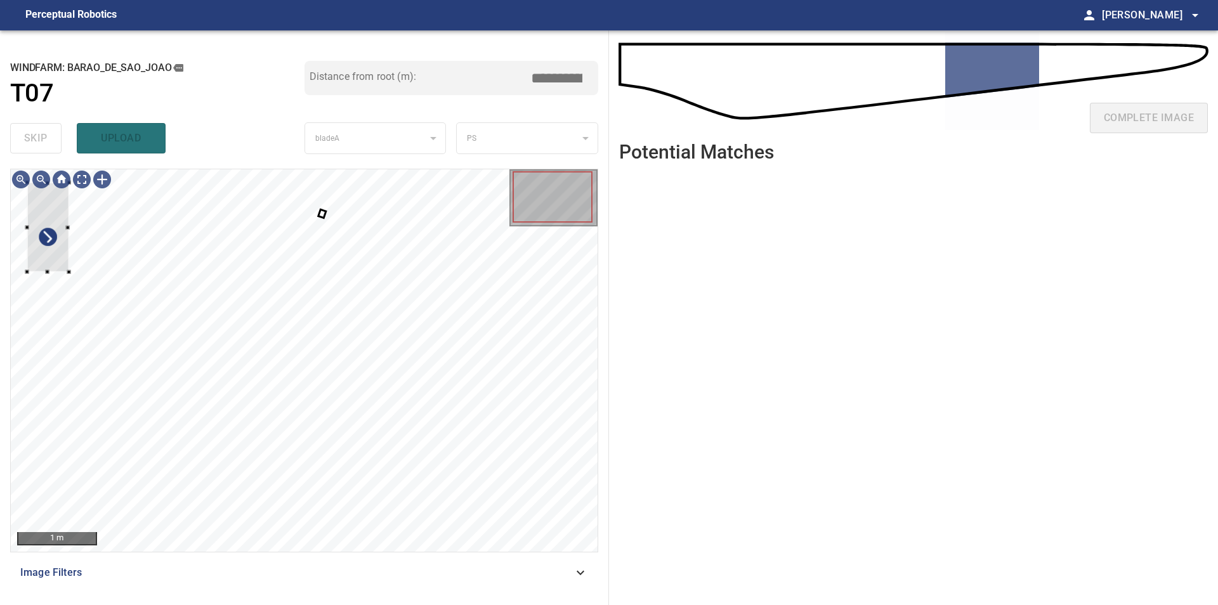
click at [3, 244] on div "**********" at bounding box center [304, 317] width 609 height 575
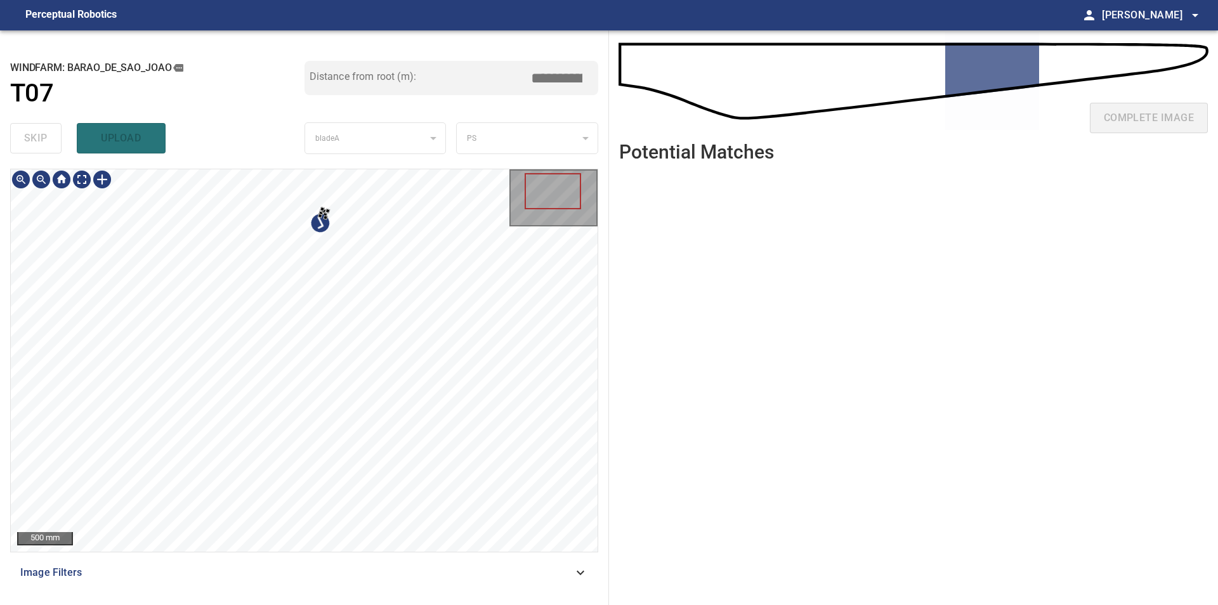
click at [348, 317] on div at bounding box center [304, 360] width 587 height 383
click at [10, 252] on div "500 mm" at bounding box center [304, 361] width 588 height 384
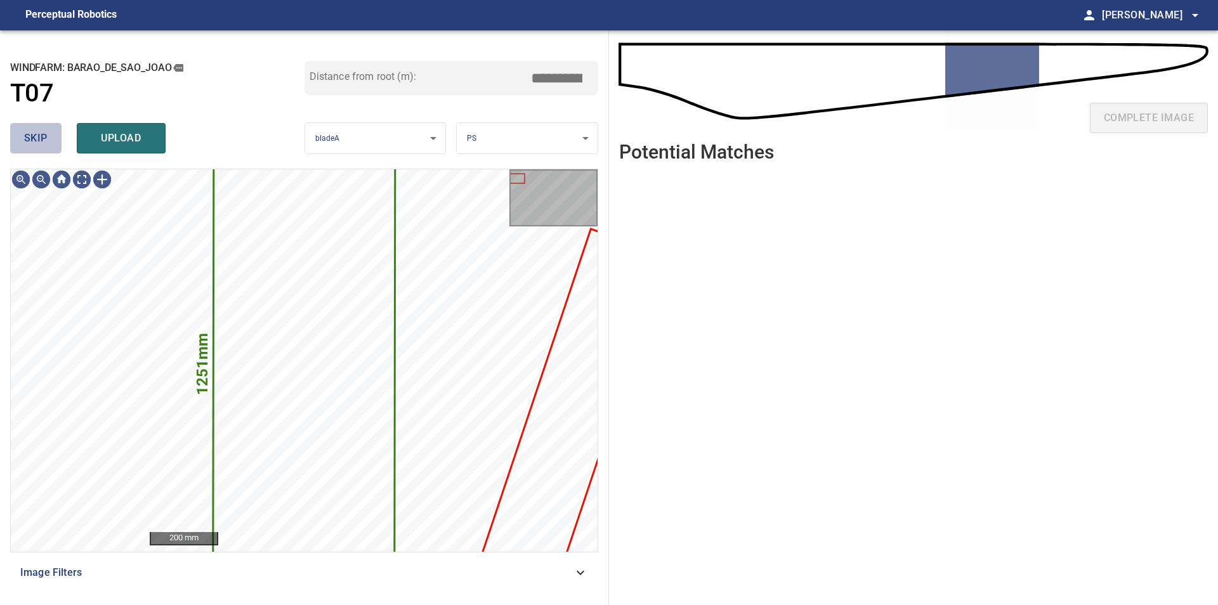
click at [55, 149] on button "skip" at bounding box center [35, 138] width 51 height 30
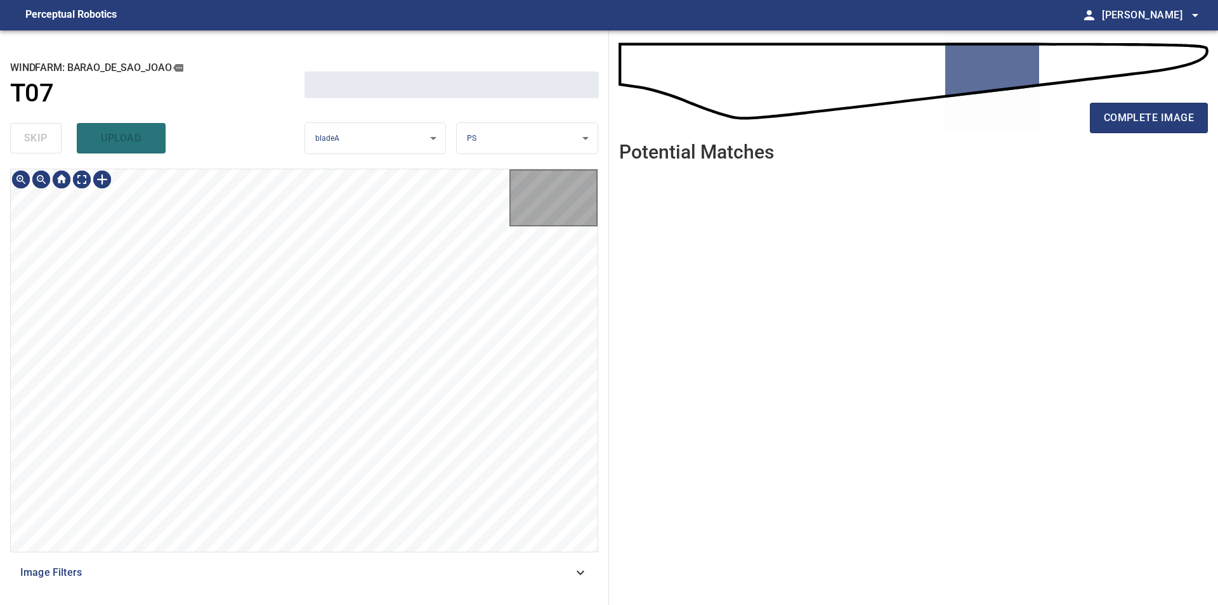
click at [55, 149] on div "skip upload" at bounding box center [157, 138] width 294 height 41
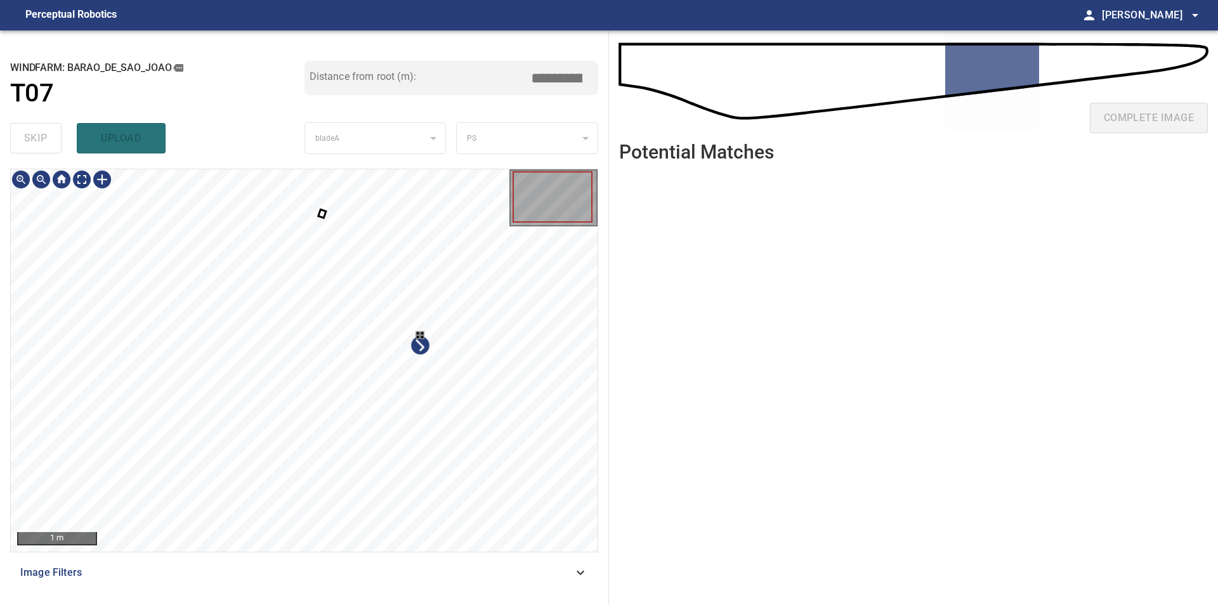
click at [464, 376] on div at bounding box center [304, 360] width 587 height 383
click at [432, 161] on div "**********" at bounding box center [304, 317] width 609 height 575
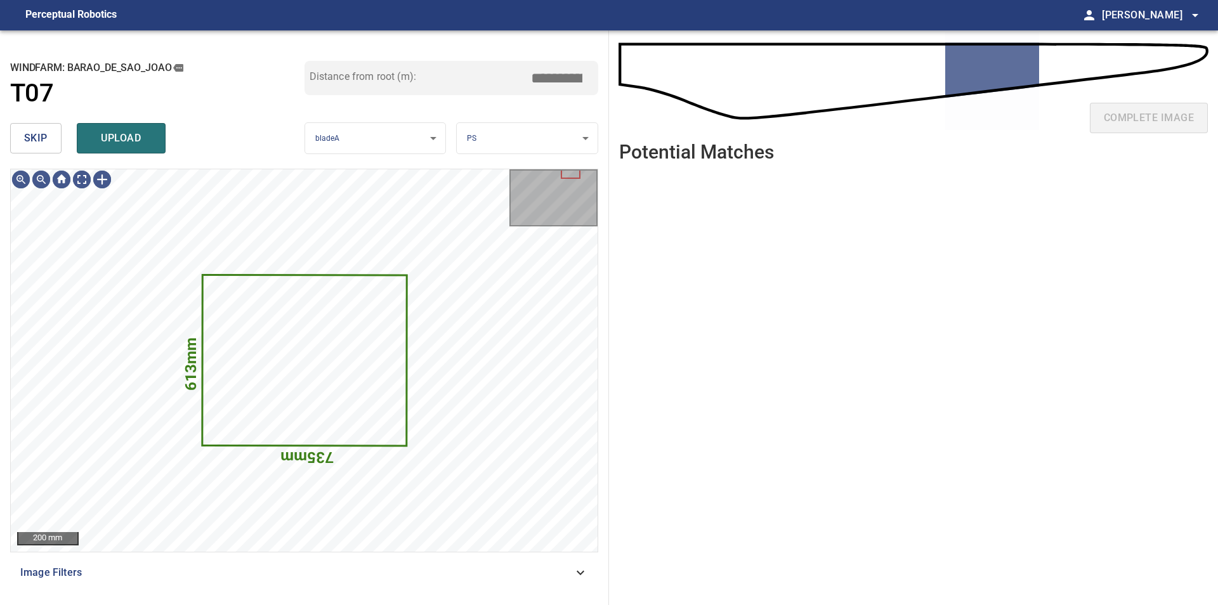
click at [29, 138] on span "skip" at bounding box center [35, 138] width 23 height 18
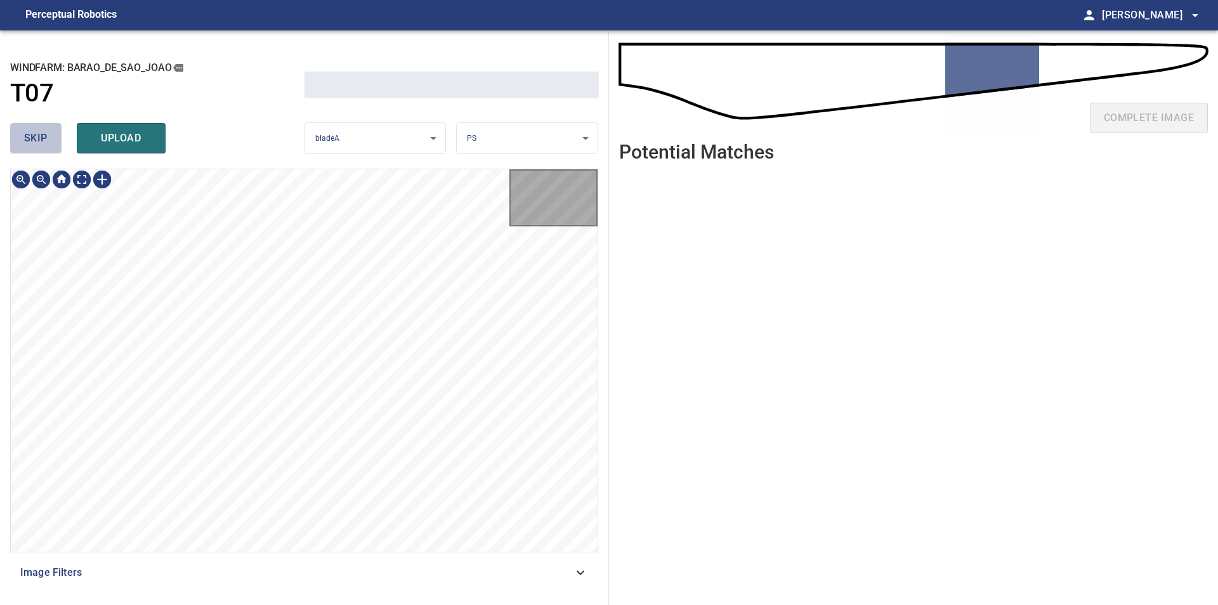
click at [29, 138] on span "skip" at bounding box center [35, 138] width 23 height 18
click at [29, 138] on div "skip upload" at bounding box center [157, 138] width 294 height 41
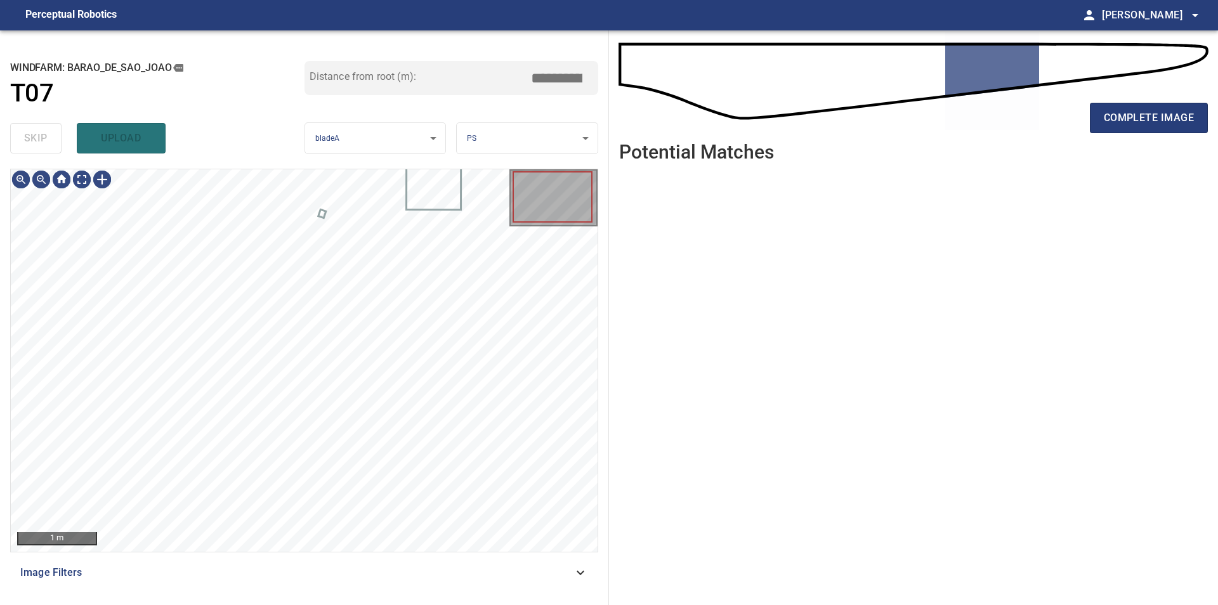
click at [28, 138] on div "skip upload" at bounding box center [157, 138] width 294 height 41
click at [449, 565] on div "100 mm Image Filters" at bounding box center [304, 382] width 588 height 426
click at [624, 414] on div "**********" at bounding box center [609, 317] width 1218 height 575
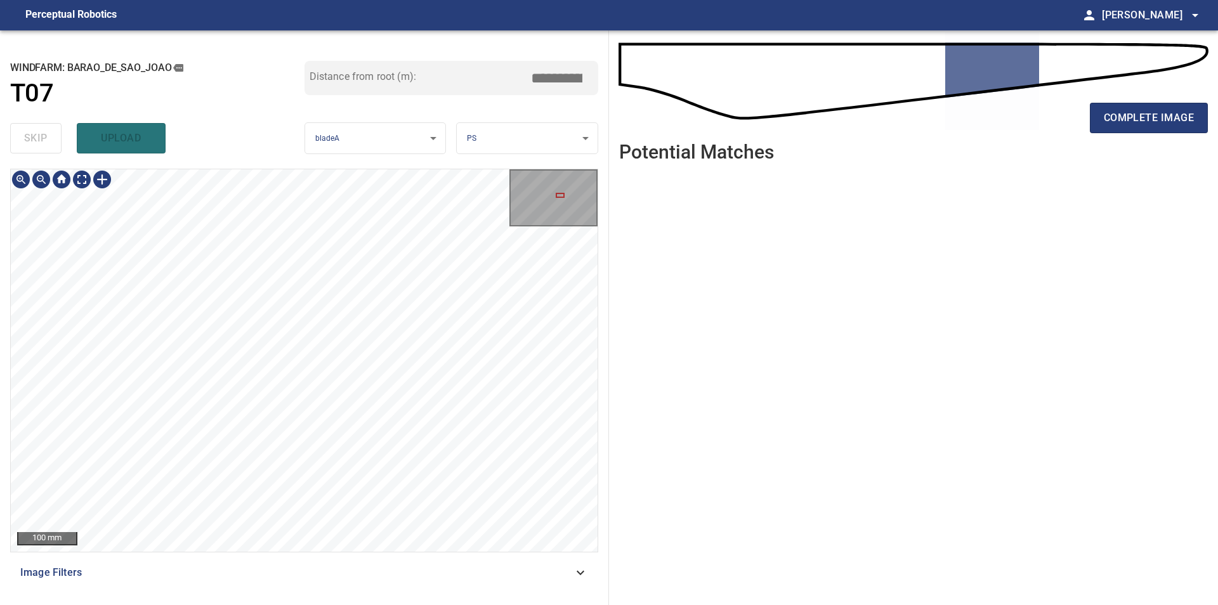
type input "****"
click at [104, 180] on div at bounding box center [102, 179] width 20 height 20
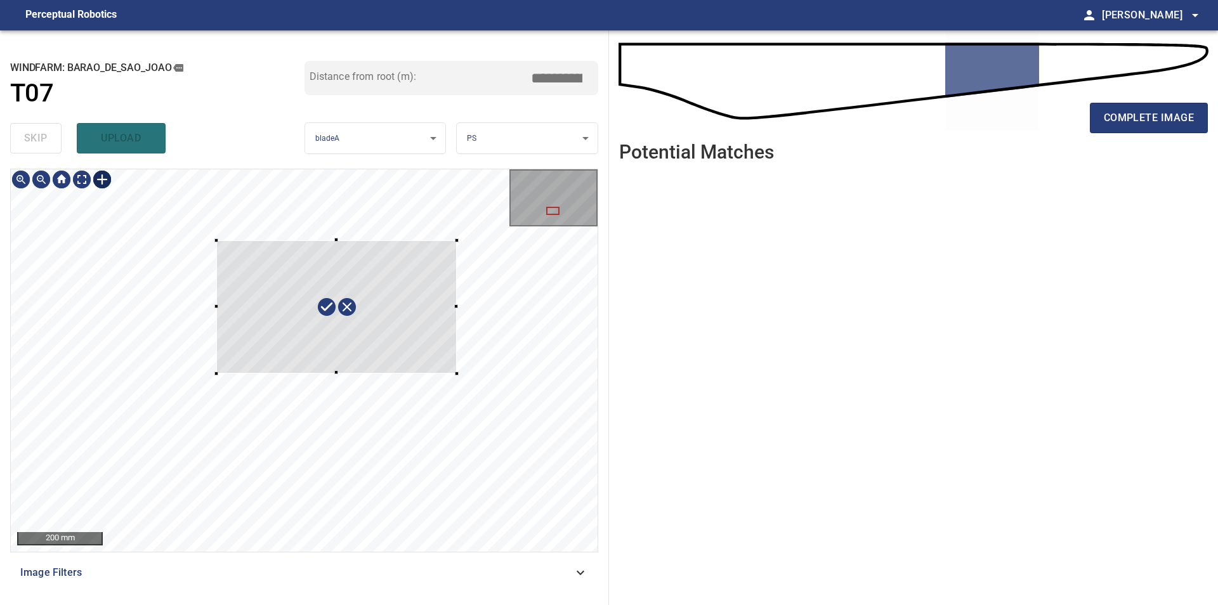
click at [457, 374] on div at bounding box center [304, 360] width 587 height 383
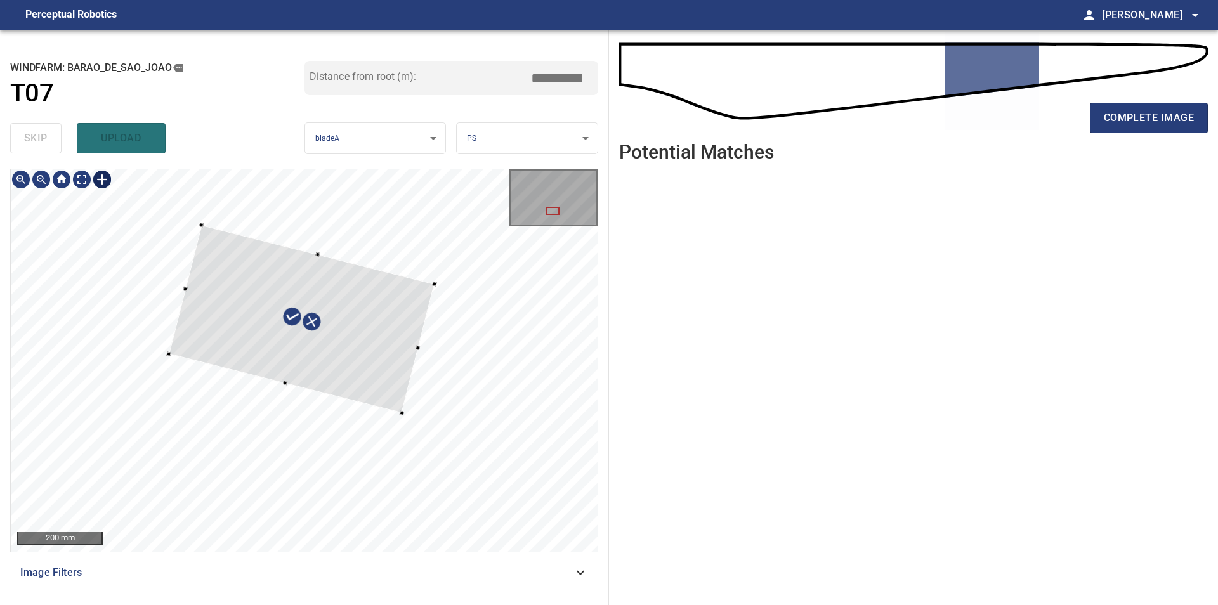
click at [374, 388] on div at bounding box center [302, 319] width 266 height 188
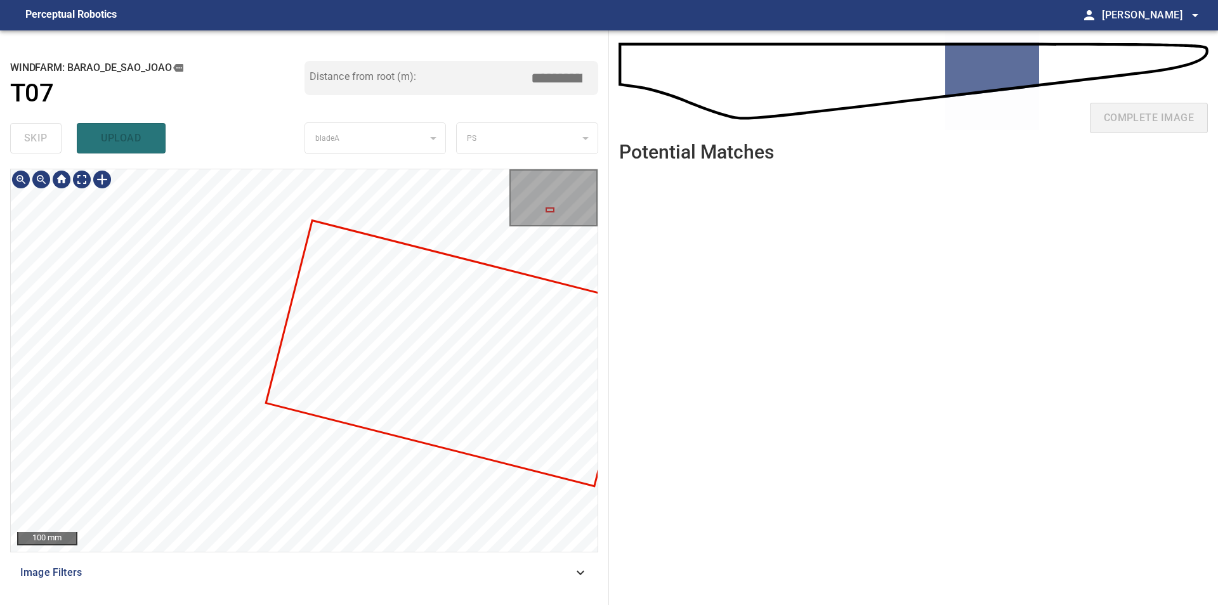
click at [348, 341] on div at bounding box center [304, 360] width 587 height 383
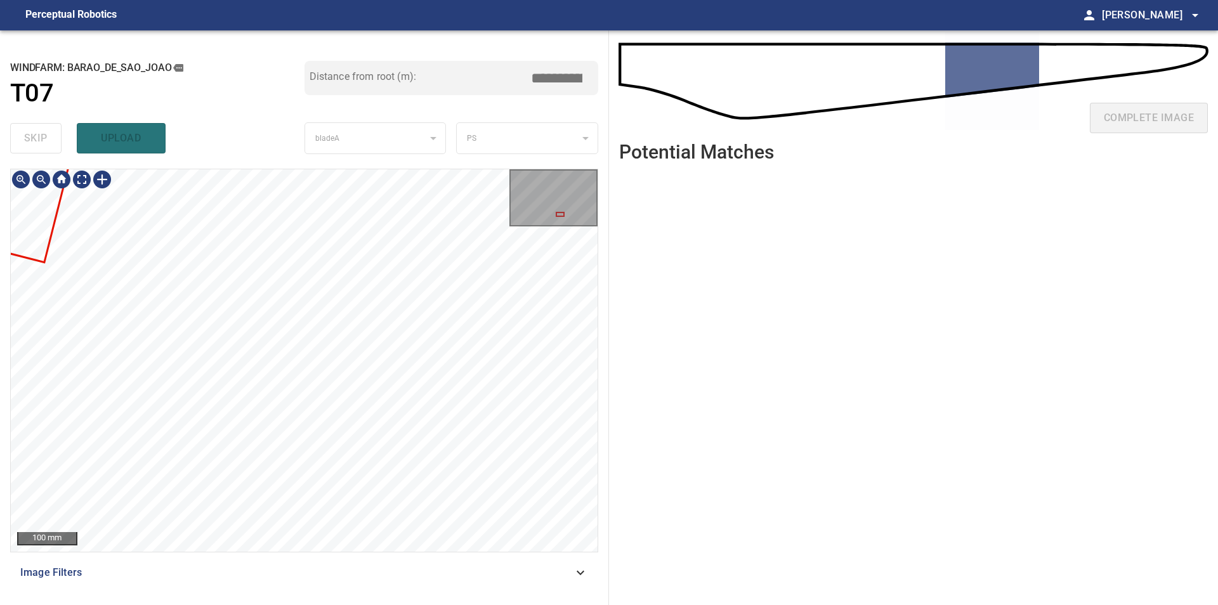
click at [348, 570] on div "100 mm Image Filters" at bounding box center [304, 382] width 588 height 426
click at [714, 301] on div "**********" at bounding box center [609, 317] width 1218 height 575
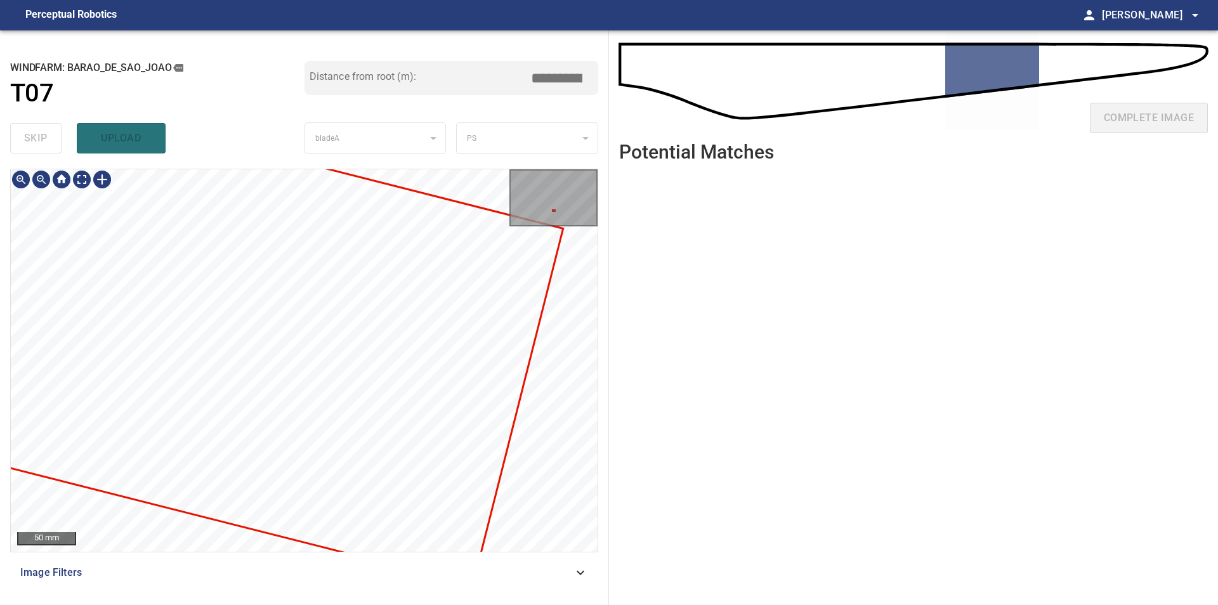
click at [617, 555] on div "**********" at bounding box center [609, 317] width 1218 height 575
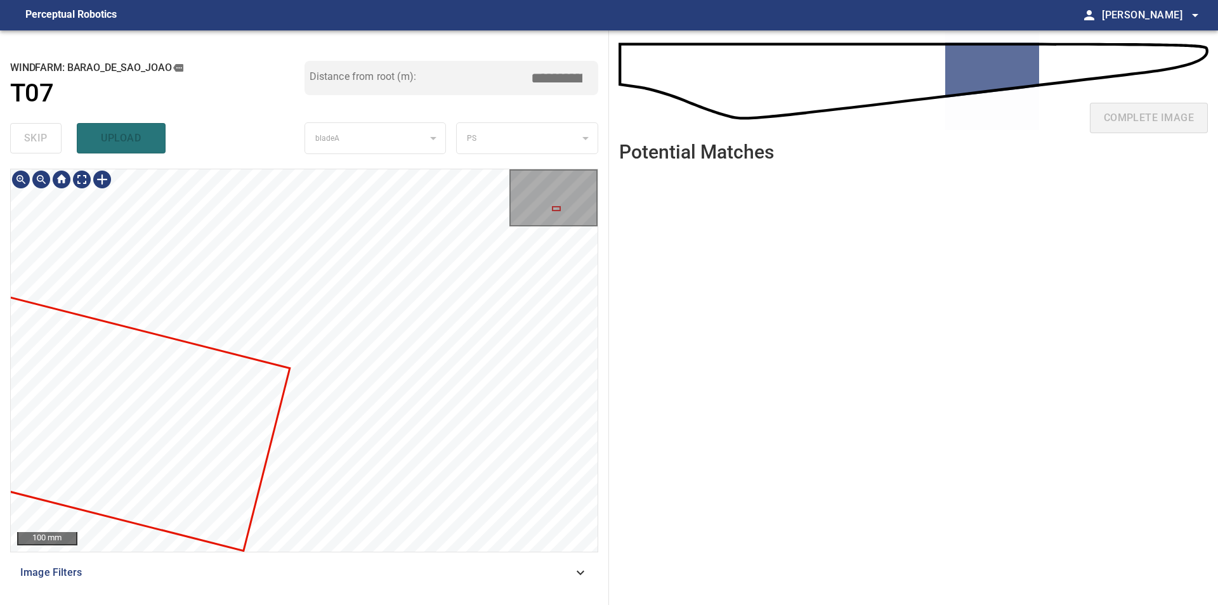
click at [350, 579] on div "100 mm Image Filters" at bounding box center [304, 382] width 588 height 426
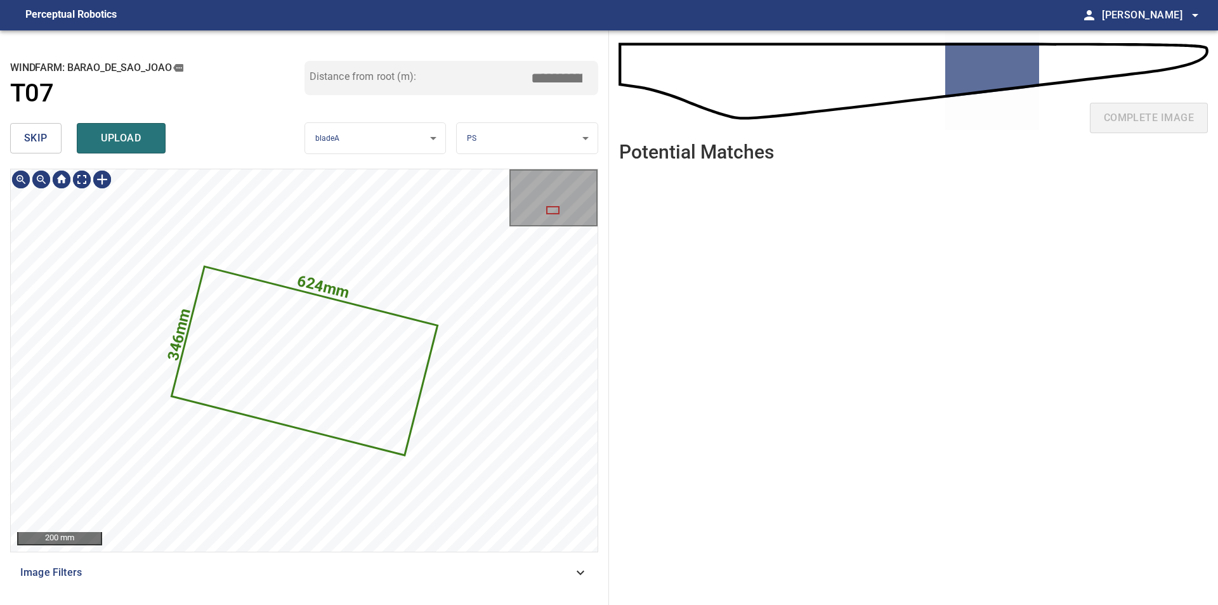
click at [38, 148] on button "skip" at bounding box center [35, 138] width 51 height 30
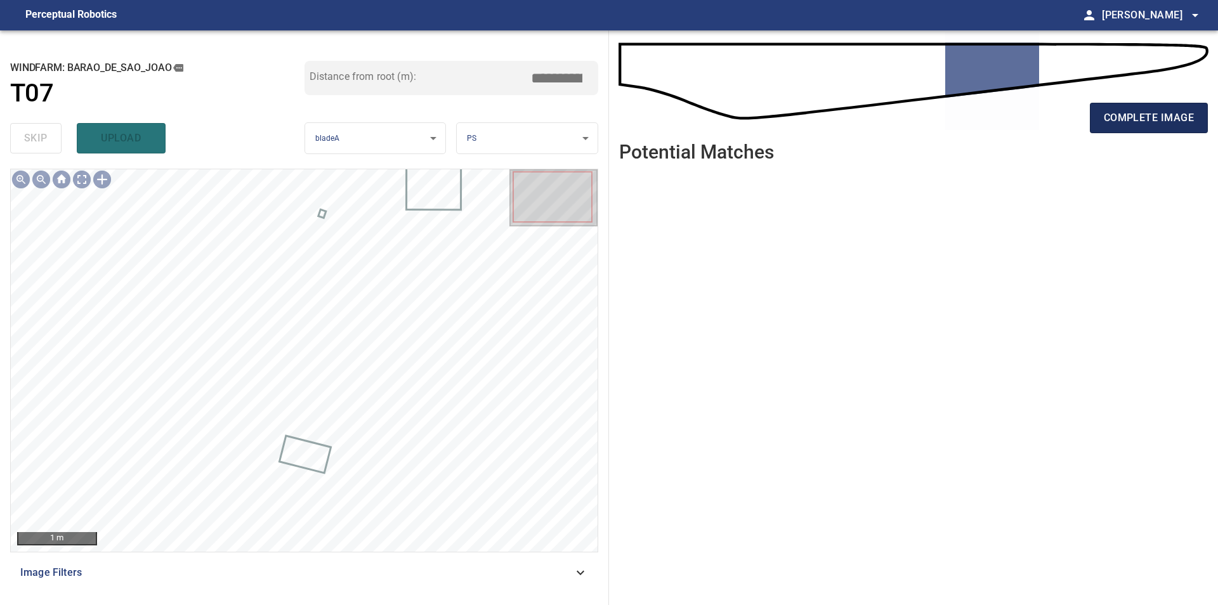
click at [1112, 104] on div "complete image" at bounding box center [913, 123] width 589 height 51
click at [1103, 116] on button "complete image" at bounding box center [1149, 118] width 118 height 30
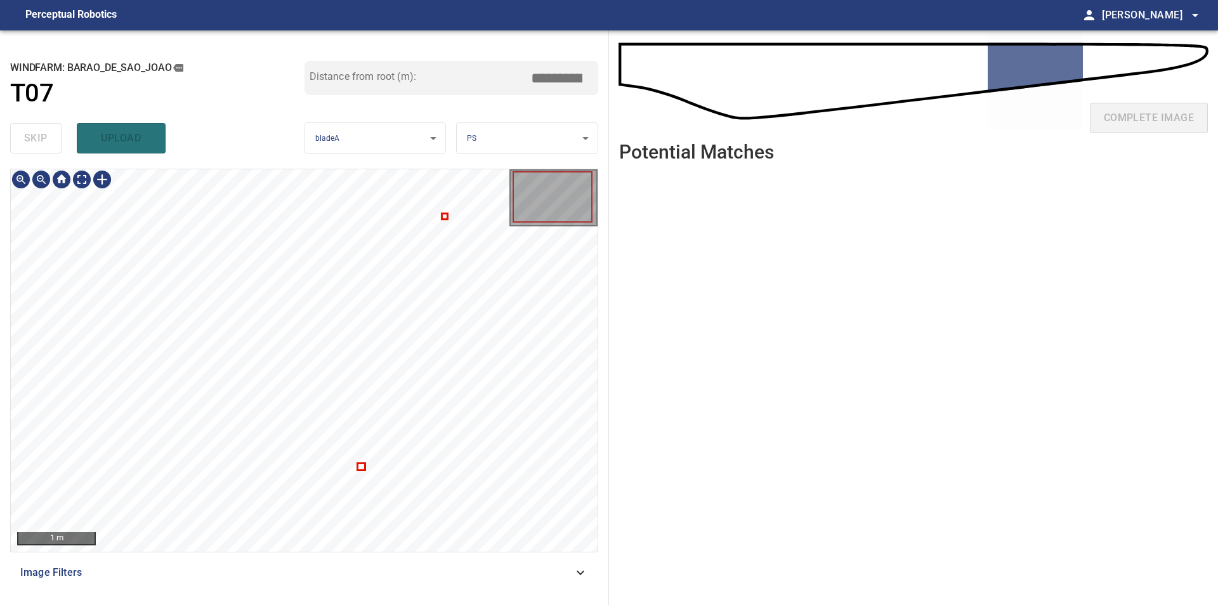
type input "****"
click at [560, 342] on div at bounding box center [304, 360] width 587 height 383
type input "****"
click at [482, 364] on div at bounding box center [304, 360] width 587 height 383
click at [562, 393] on div at bounding box center [304, 360] width 587 height 383
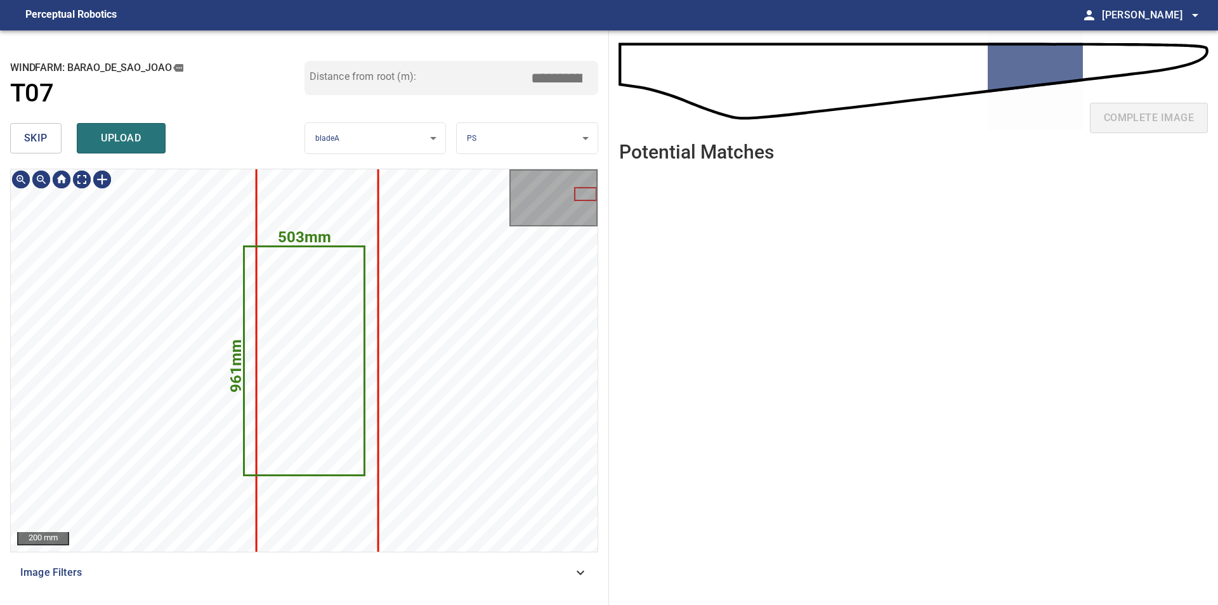
type input "****"
click at [29, 141] on span "skip" at bounding box center [35, 138] width 23 height 18
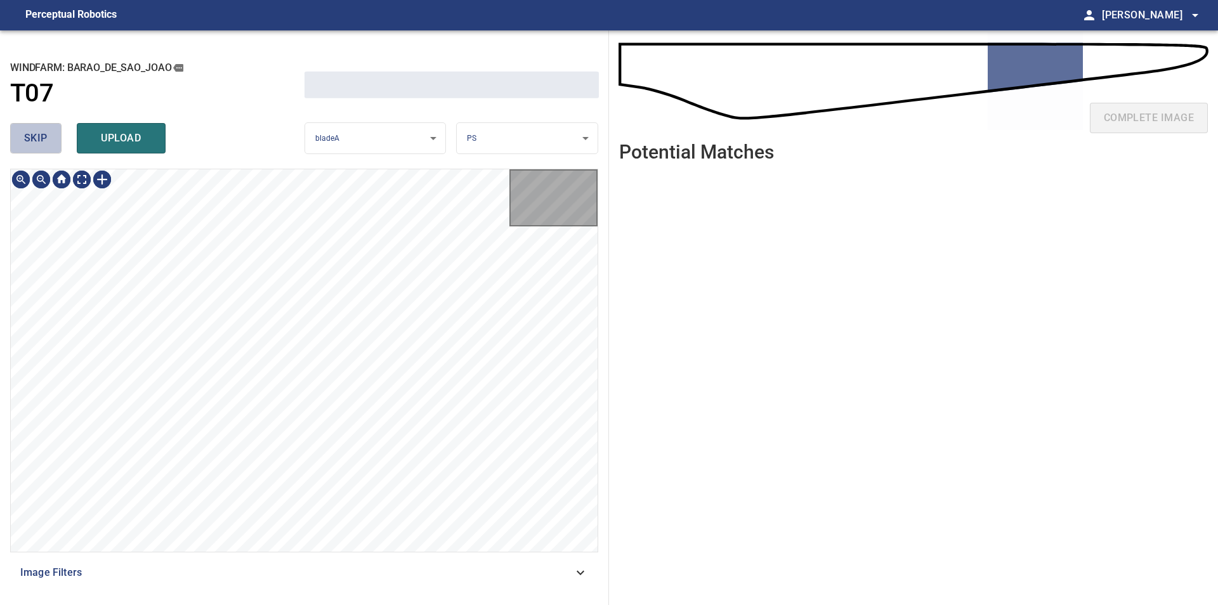
click at [29, 141] on span "skip" at bounding box center [35, 138] width 23 height 18
click at [29, 141] on div "skip upload" at bounding box center [157, 138] width 294 height 41
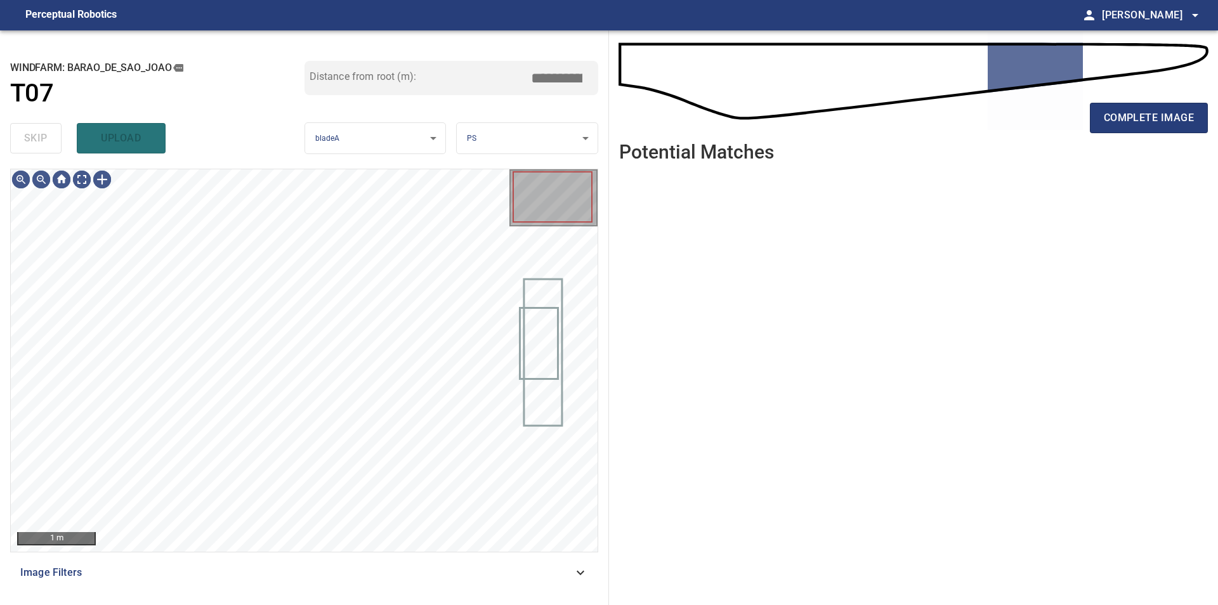
click at [29, 141] on div "skip upload" at bounding box center [157, 138] width 294 height 41
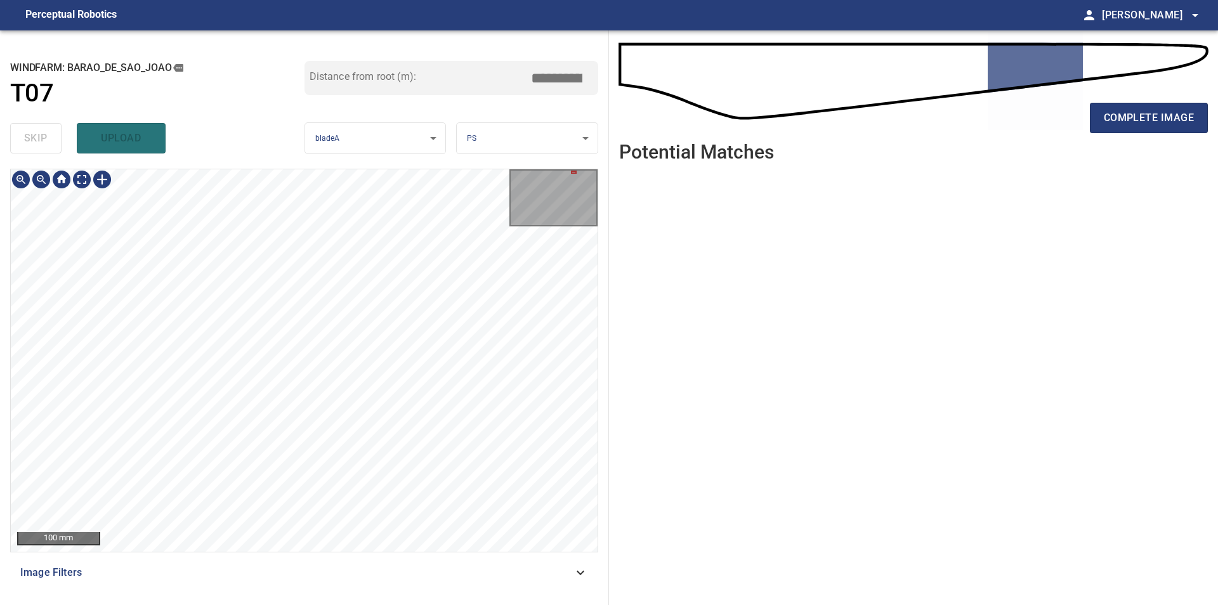
click at [638, 356] on div "**********" at bounding box center [609, 317] width 1218 height 575
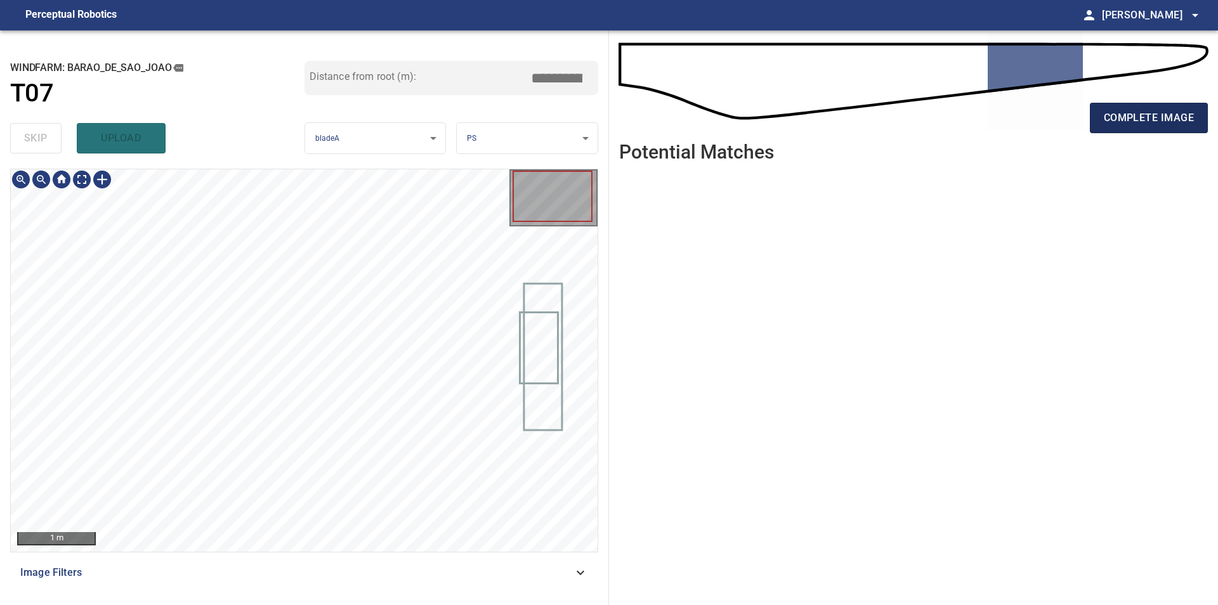
click at [1124, 112] on button "complete image" at bounding box center [1149, 118] width 118 height 30
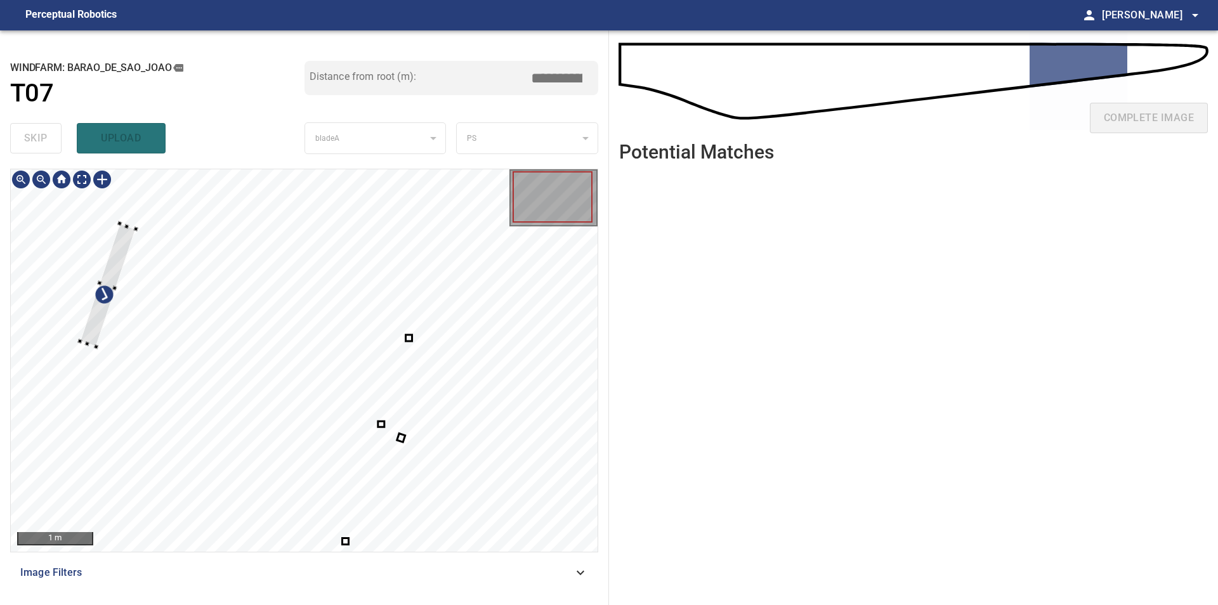
click at [114, 237] on div at bounding box center [304, 360] width 587 height 383
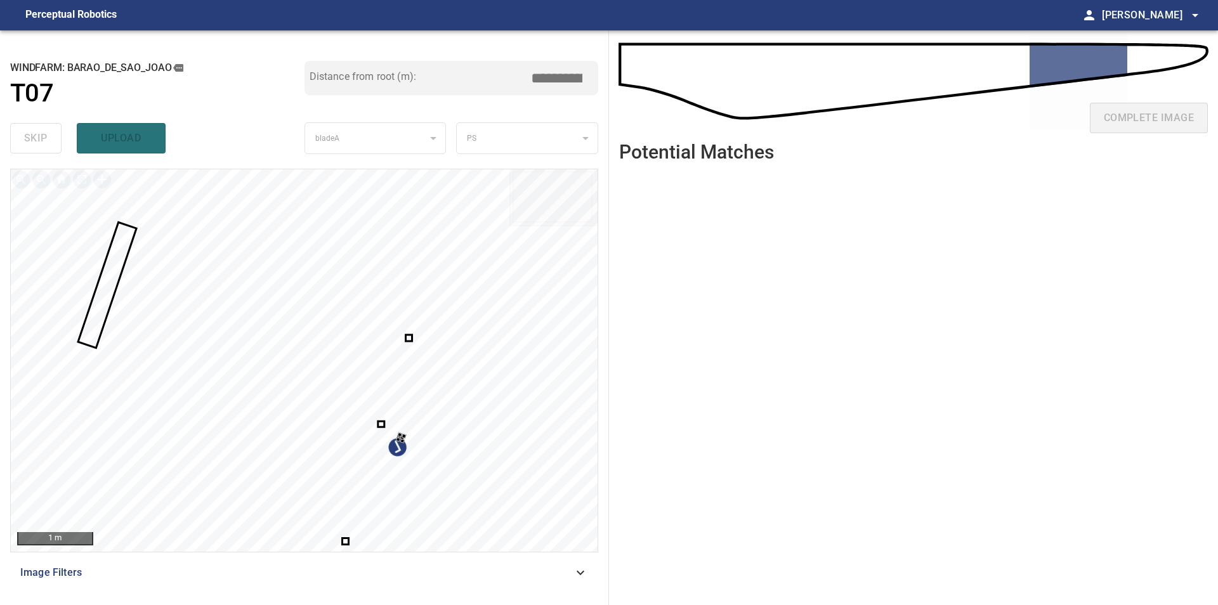
click at [517, 343] on div at bounding box center [304, 360] width 587 height 383
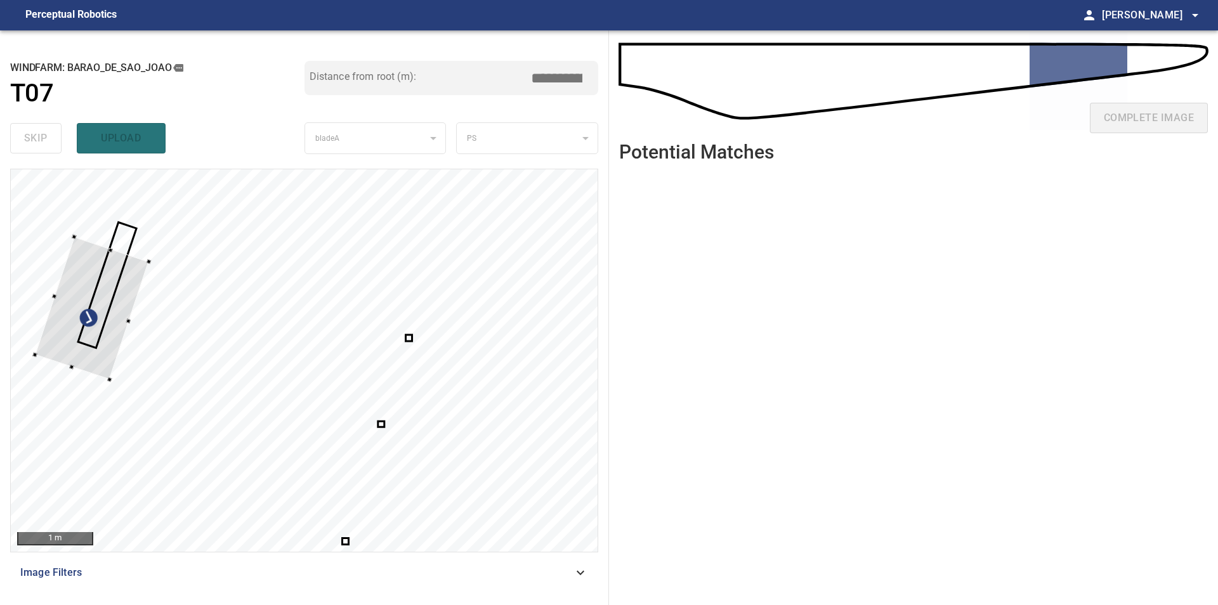
click at [46, 305] on div at bounding box center [304, 360] width 587 height 383
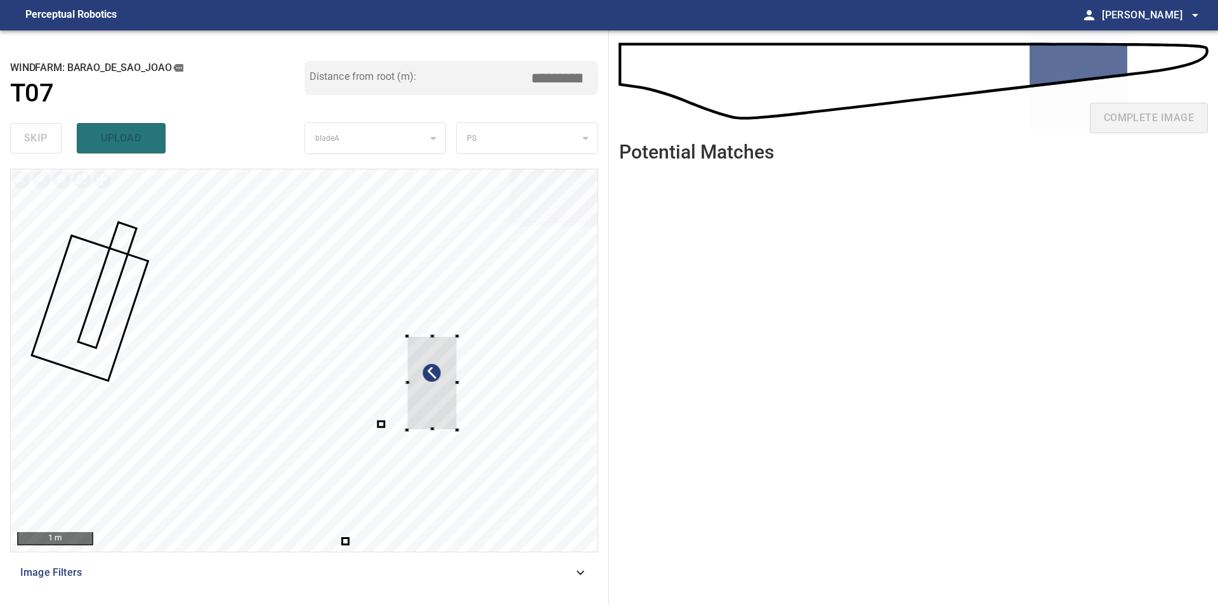
click at [470, 452] on div at bounding box center [304, 360] width 587 height 383
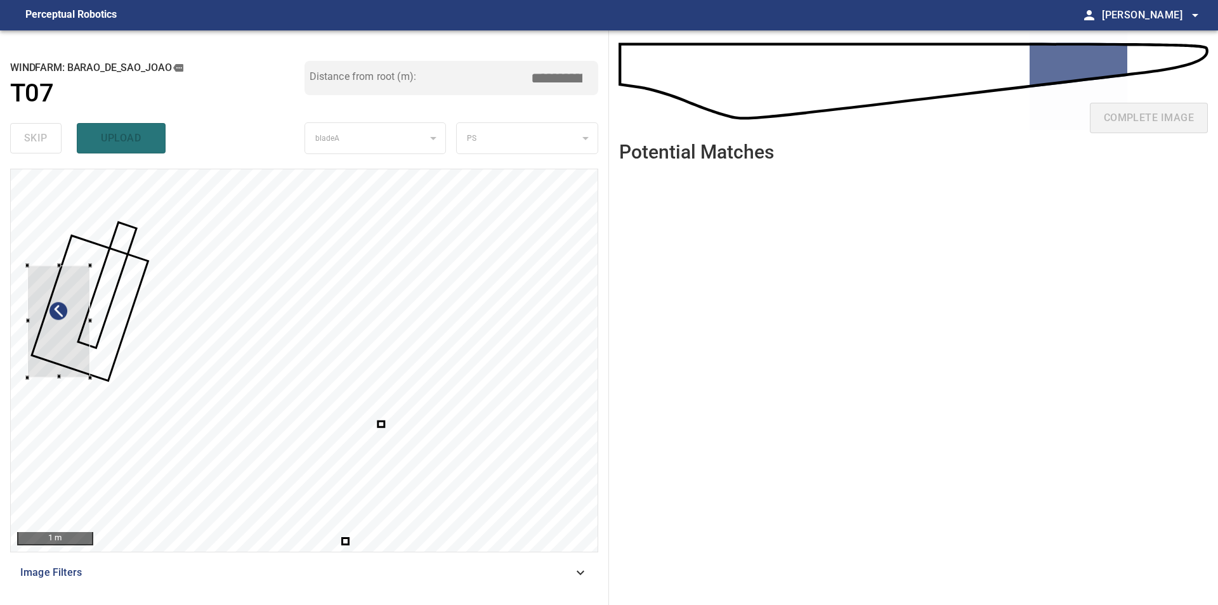
click at [21, 354] on div at bounding box center [304, 360] width 587 height 383
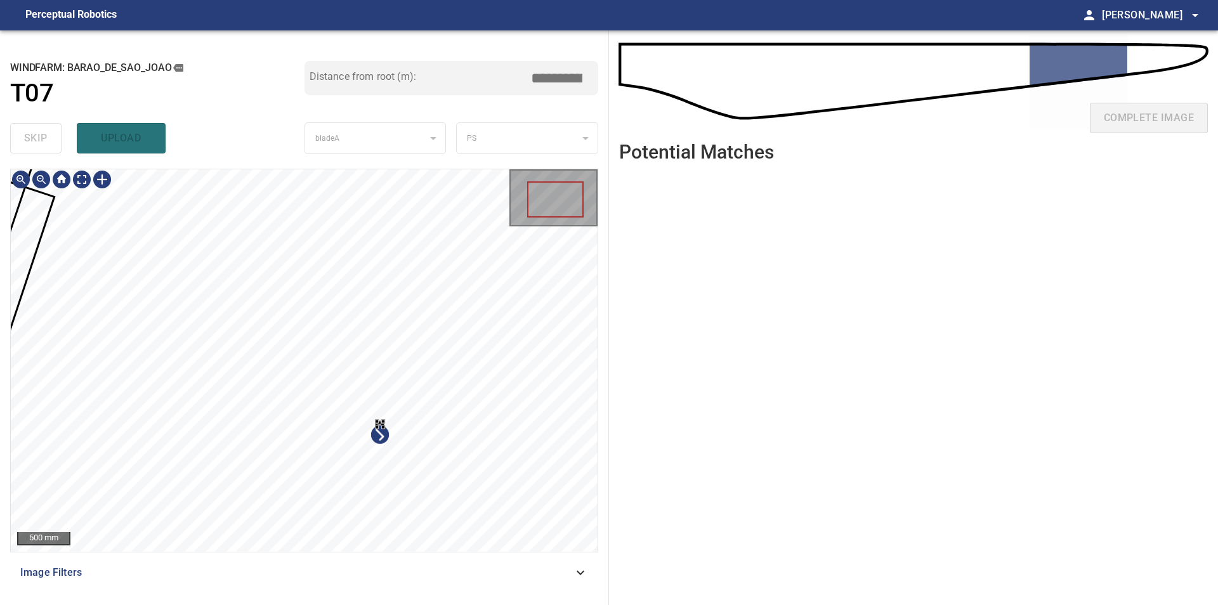
click at [462, 531] on div at bounding box center [304, 360] width 587 height 383
click at [6, 249] on div "**********" at bounding box center [304, 317] width 609 height 575
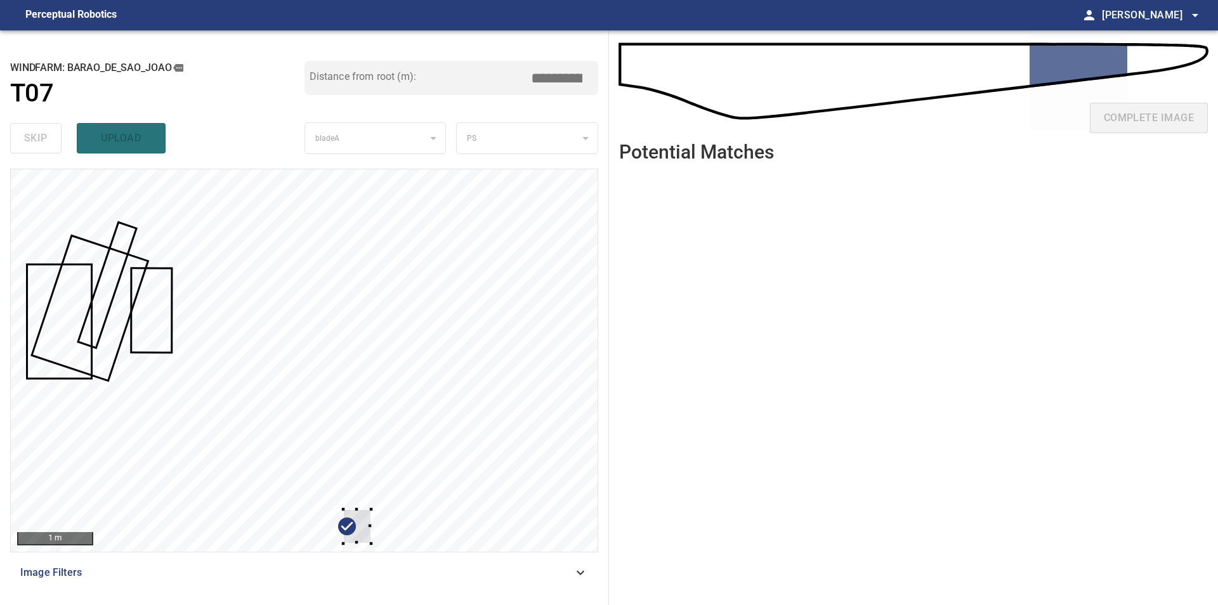
click at [405, 457] on div at bounding box center [304, 360] width 587 height 383
click at [114, 207] on div at bounding box center [304, 360] width 587 height 383
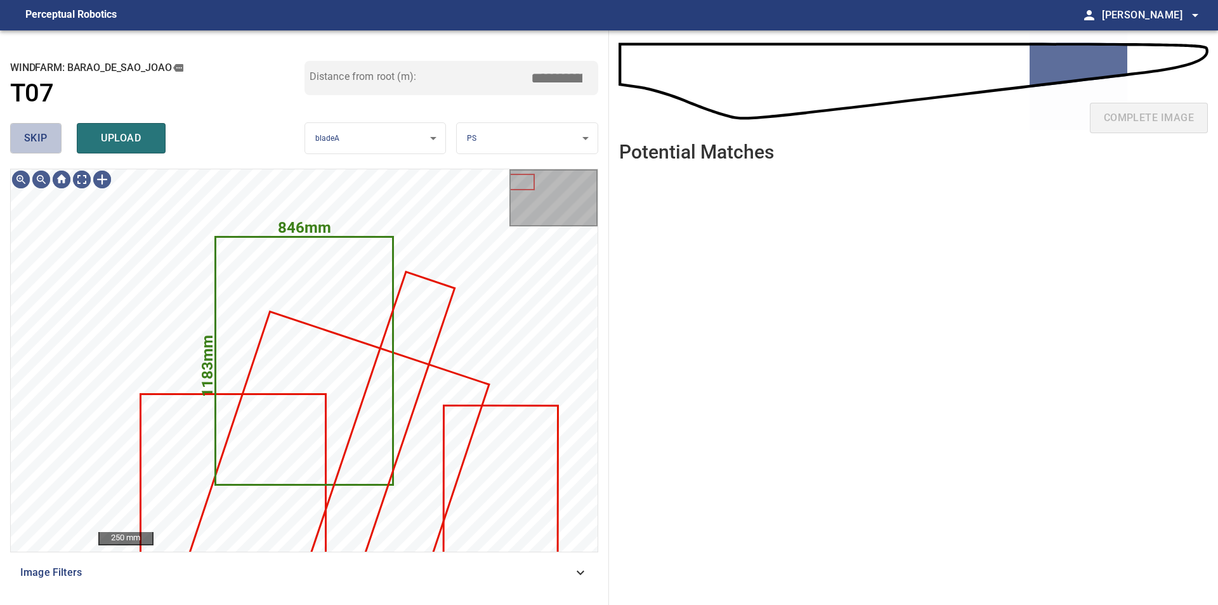
click at [26, 152] on button "skip" at bounding box center [35, 138] width 51 height 30
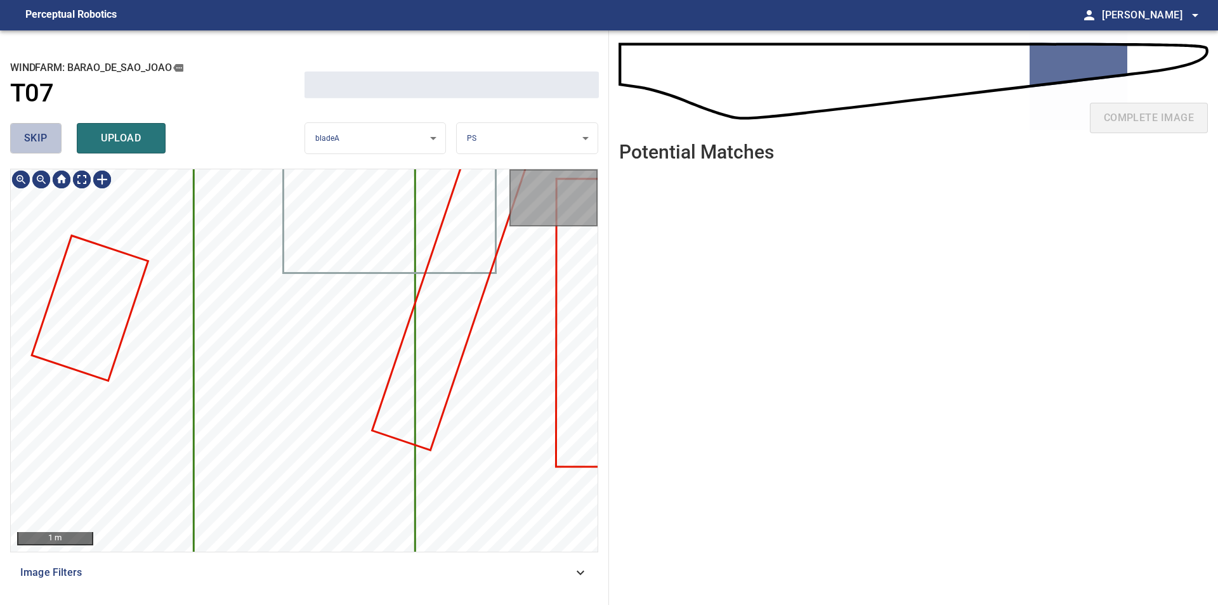
click at [26, 152] on button "skip" at bounding box center [35, 138] width 51 height 30
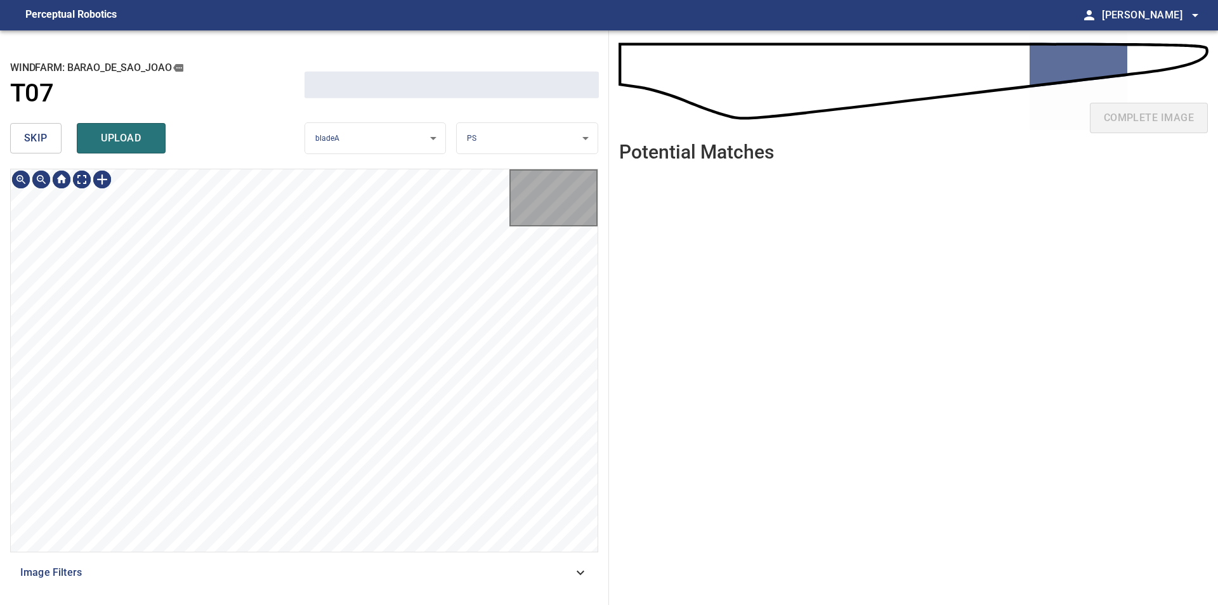
click at [26, 152] on button "skip" at bounding box center [35, 138] width 51 height 30
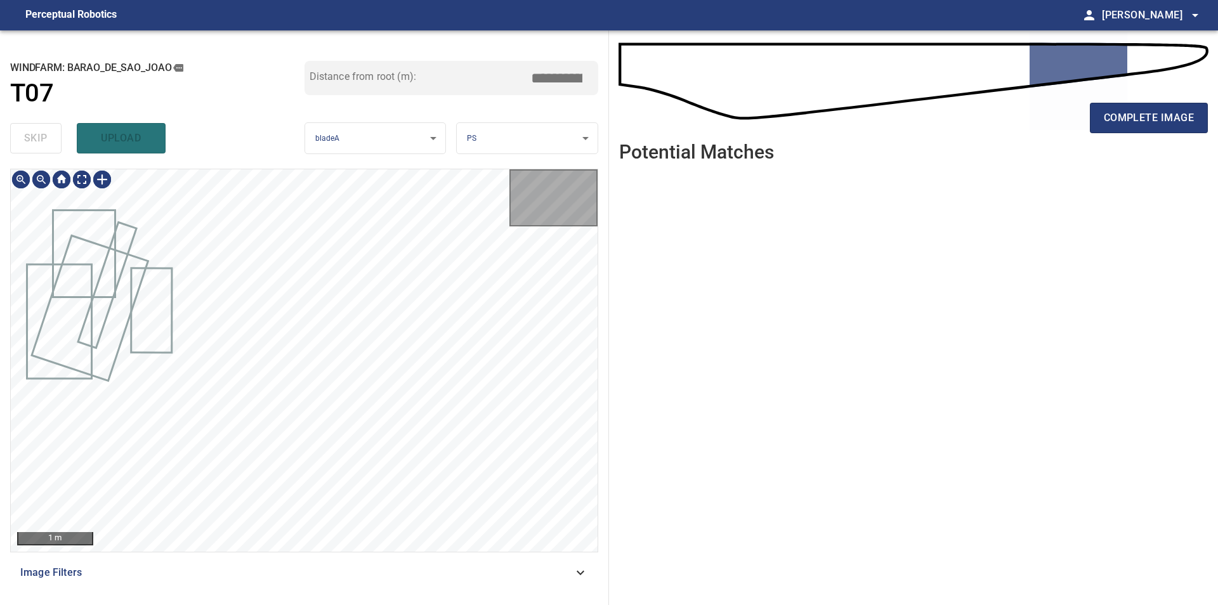
type input "*****"
click at [26, 152] on div "skip upload" at bounding box center [157, 138] width 294 height 41
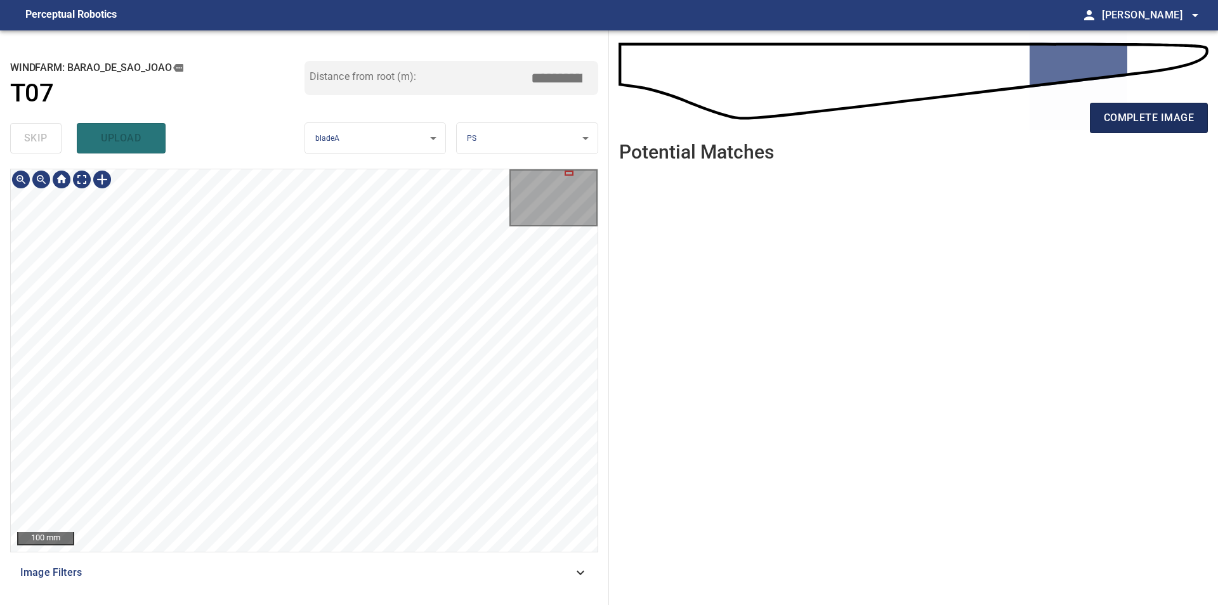
click at [1113, 124] on span "complete image" at bounding box center [1149, 118] width 90 height 18
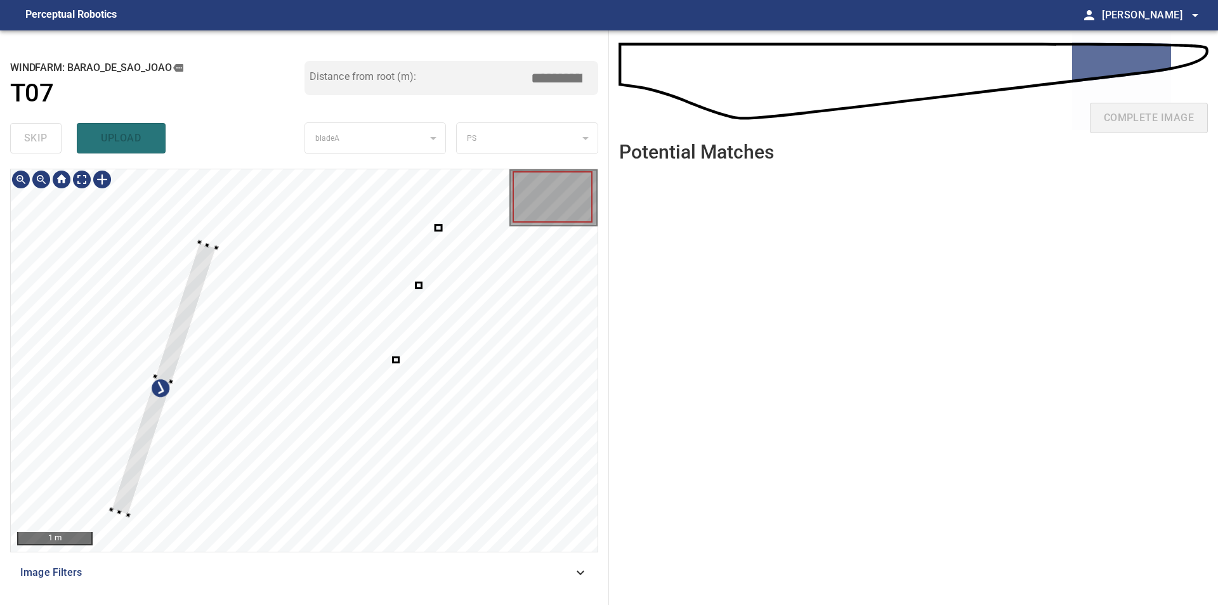
click at [124, 279] on div at bounding box center [304, 360] width 587 height 383
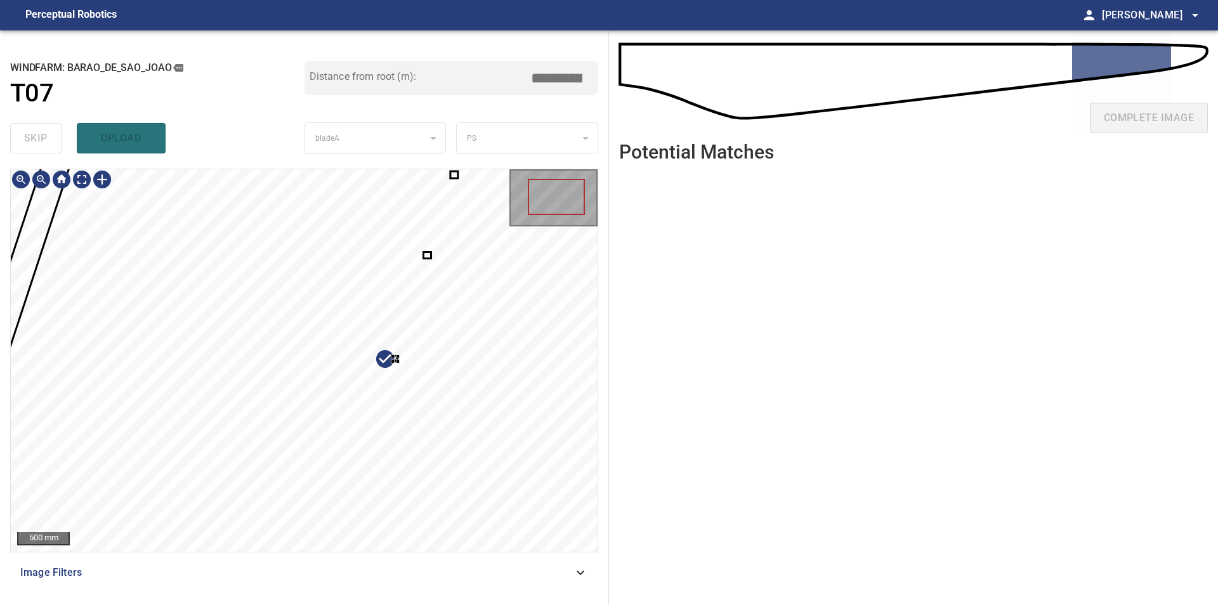
click at [491, 473] on div at bounding box center [304, 360] width 587 height 383
click at [547, 252] on div at bounding box center [304, 360] width 587 height 383
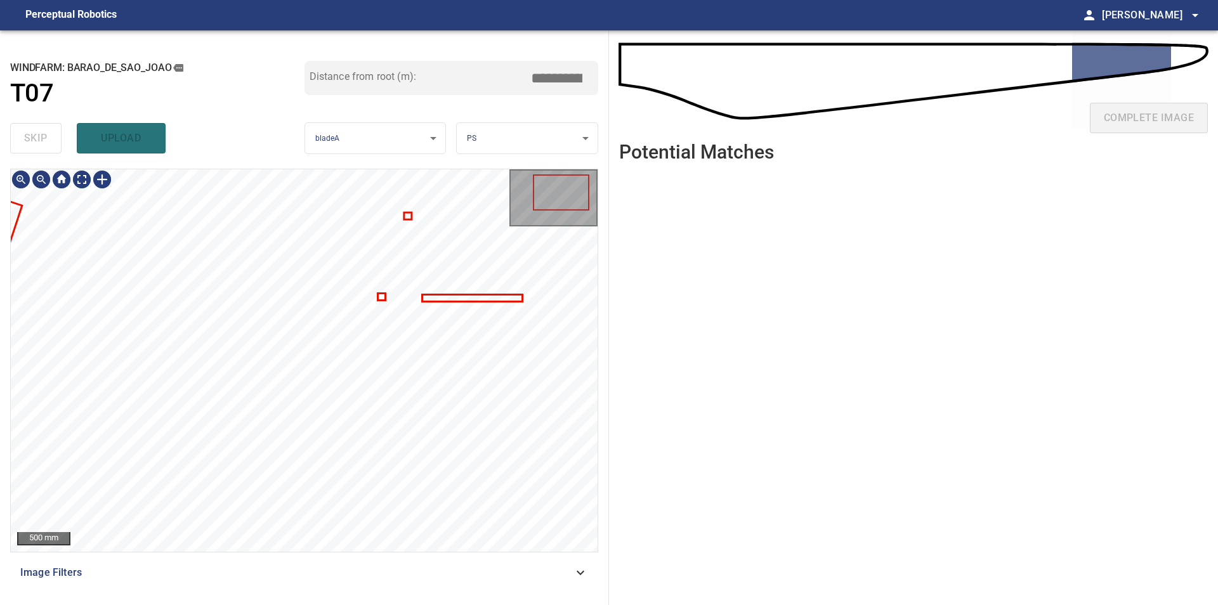
click at [8, 212] on div "**********" at bounding box center [304, 317] width 609 height 575
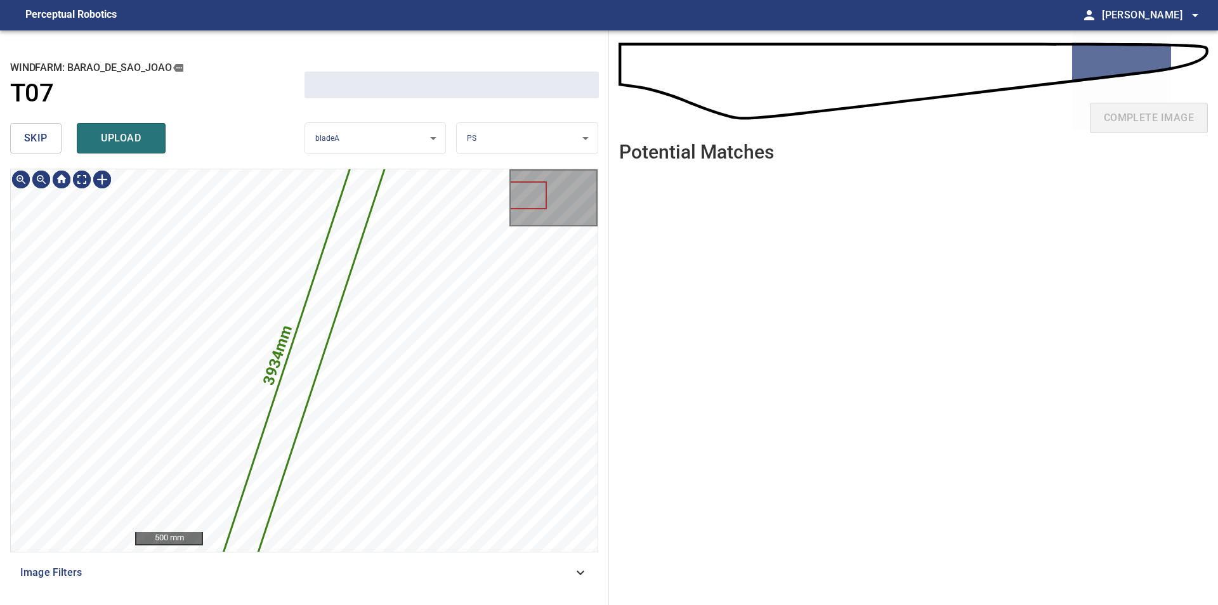
click at [25, 151] on button "skip" at bounding box center [35, 138] width 51 height 30
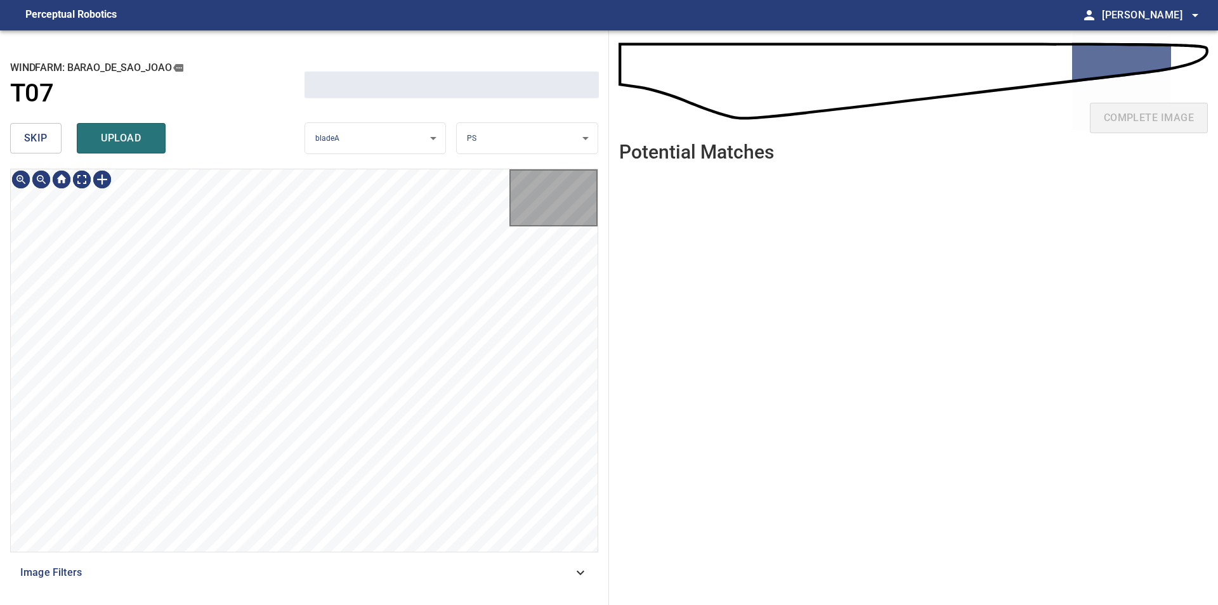
click at [25, 151] on button "skip" at bounding box center [35, 138] width 51 height 30
click at [25, 151] on div "skip upload" at bounding box center [157, 138] width 294 height 41
click at [25, 150] on div "skip upload" at bounding box center [157, 138] width 294 height 41
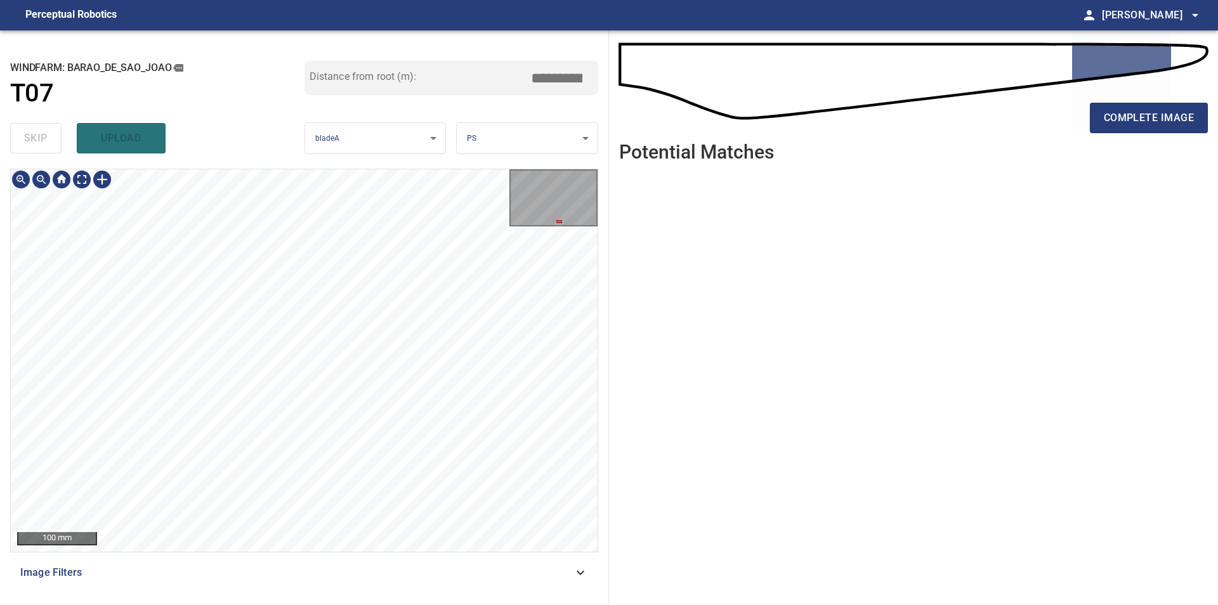
click at [656, 348] on div "**********" at bounding box center [609, 317] width 1218 height 575
click at [1118, 114] on span "complete image" at bounding box center [1149, 118] width 90 height 18
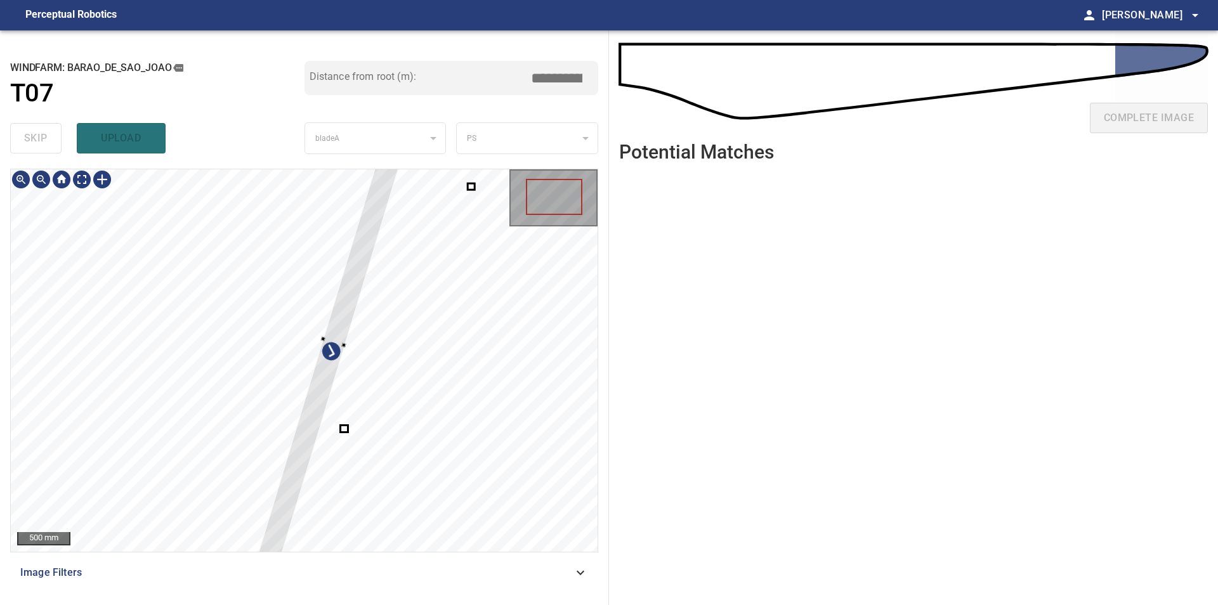
click at [207, 339] on div at bounding box center [304, 360] width 587 height 383
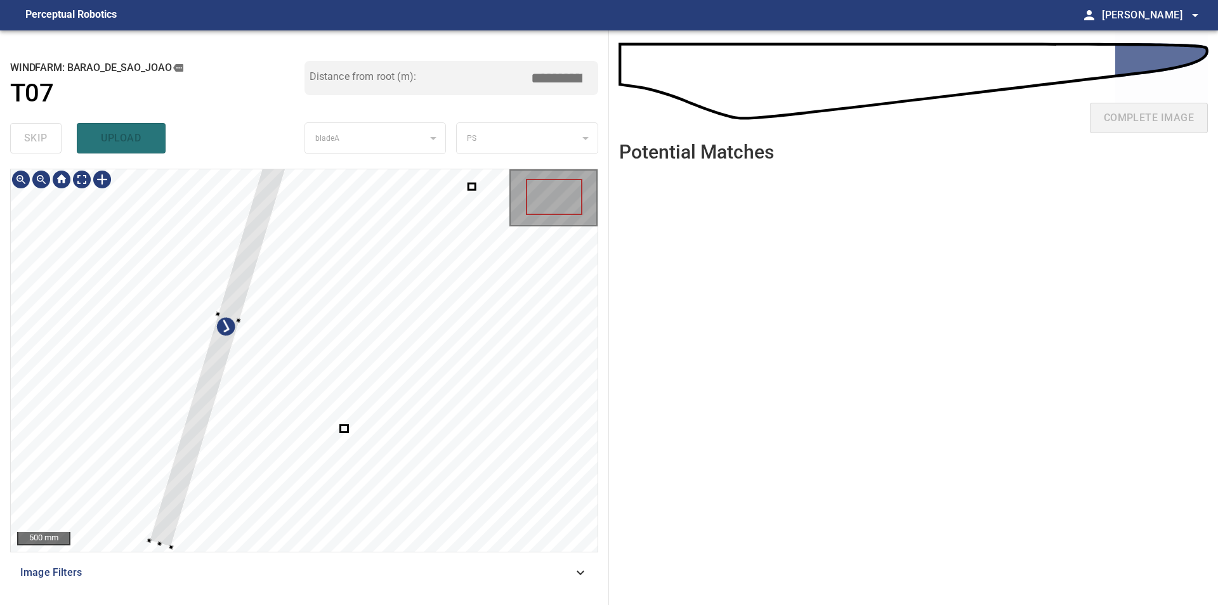
click at [167, 383] on div at bounding box center [304, 360] width 587 height 383
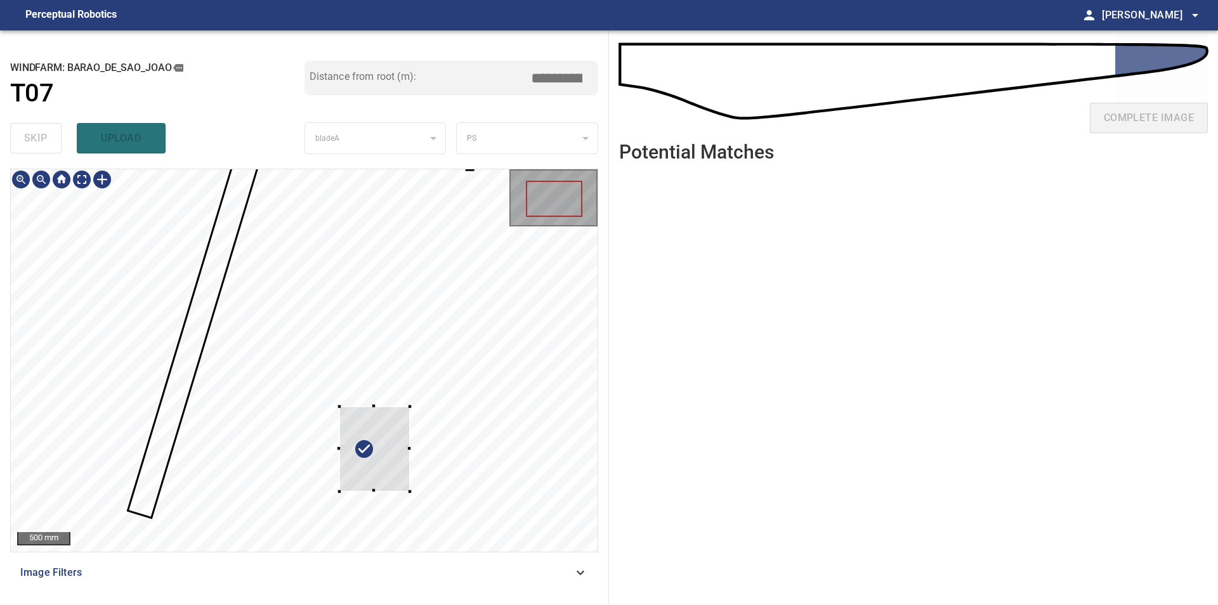
click at [430, 504] on div at bounding box center [304, 360] width 587 height 383
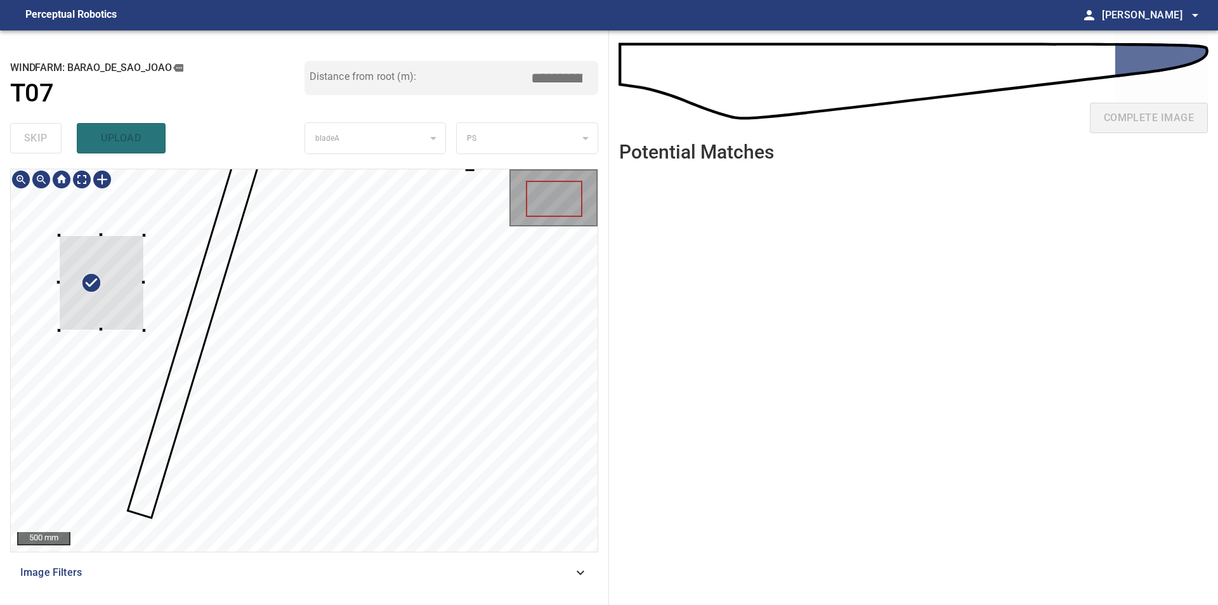
click at [124, 303] on div at bounding box center [101, 282] width 85 height 95
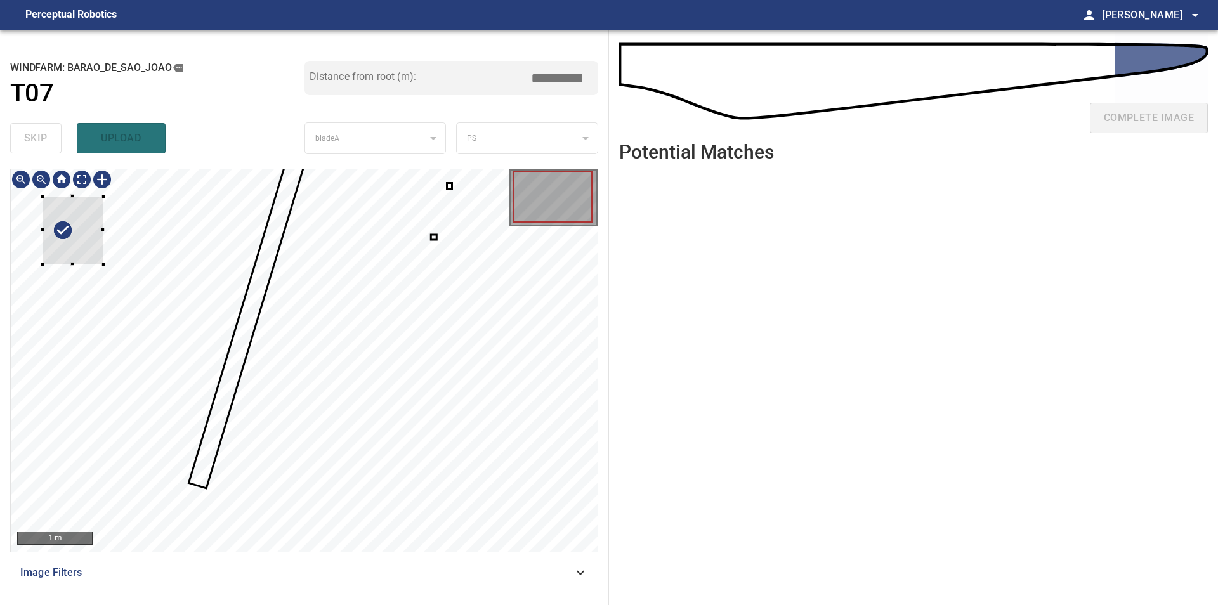
click at [70, 255] on div at bounding box center [73, 231] width 61 height 68
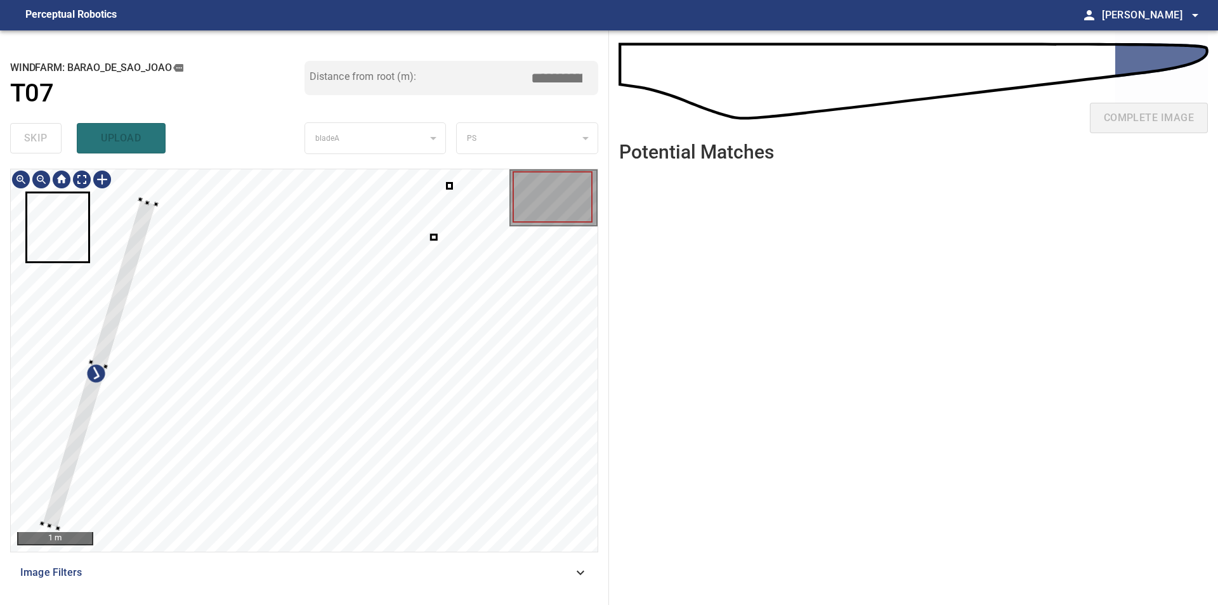
click at [82, 343] on div at bounding box center [304, 360] width 587 height 383
type input "****"
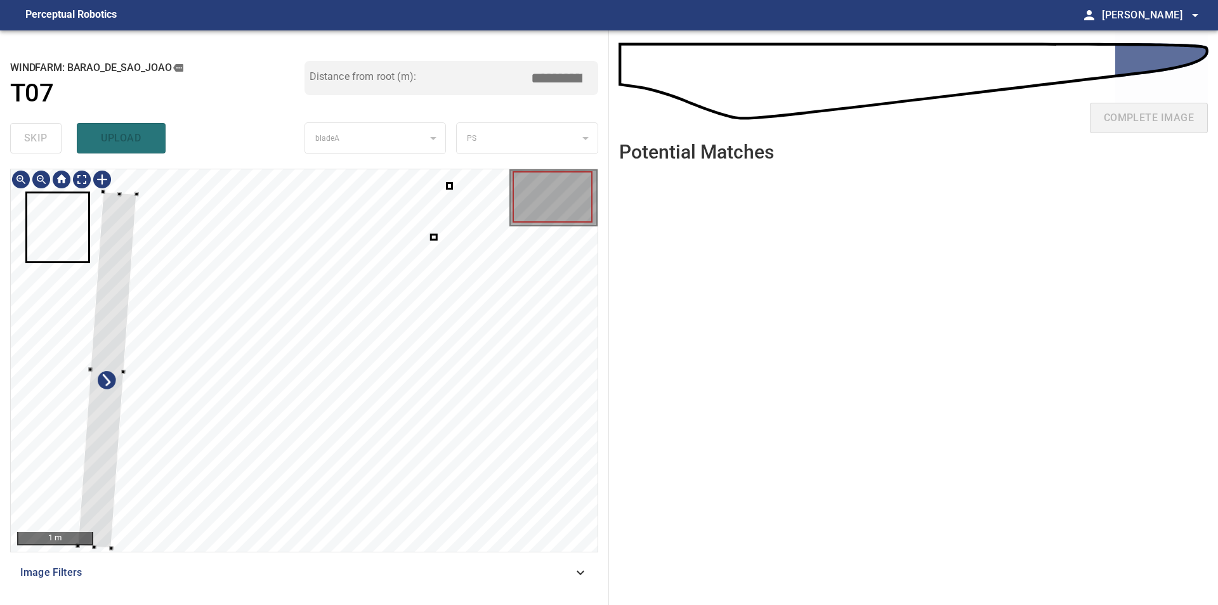
click at [131, 372] on div at bounding box center [304, 360] width 587 height 383
click at [78, 346] on div at bounding box center [107, 370] width 59 height 357
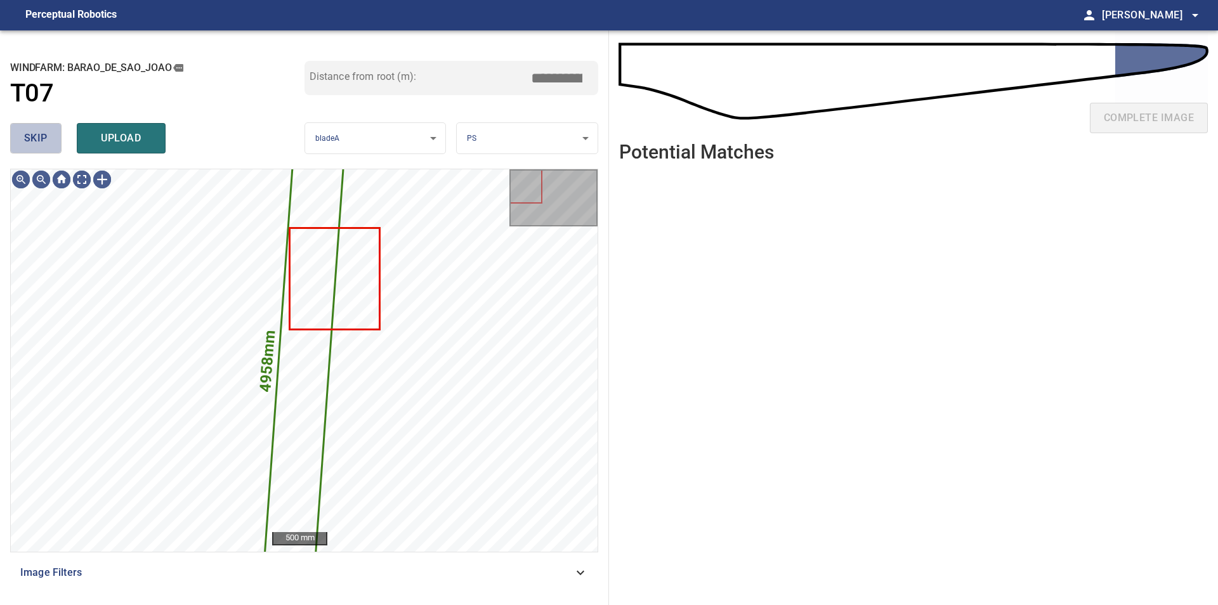
click at [36, 143] on span "skip" at bounding box center [35, 138] width 23 height 18
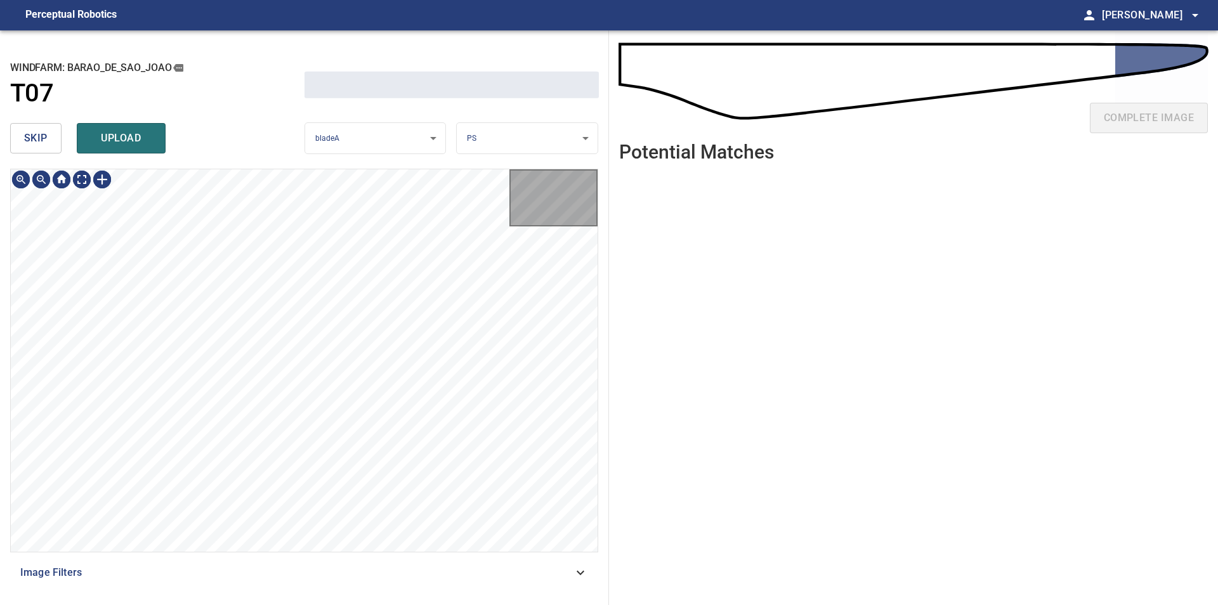
click at [36, 143] on span "skip" at bounding box center [35, 138] width 23 height 18
click at [36, 143] on div "skip upload" at bounding box center [157, 138] width 294 height 41
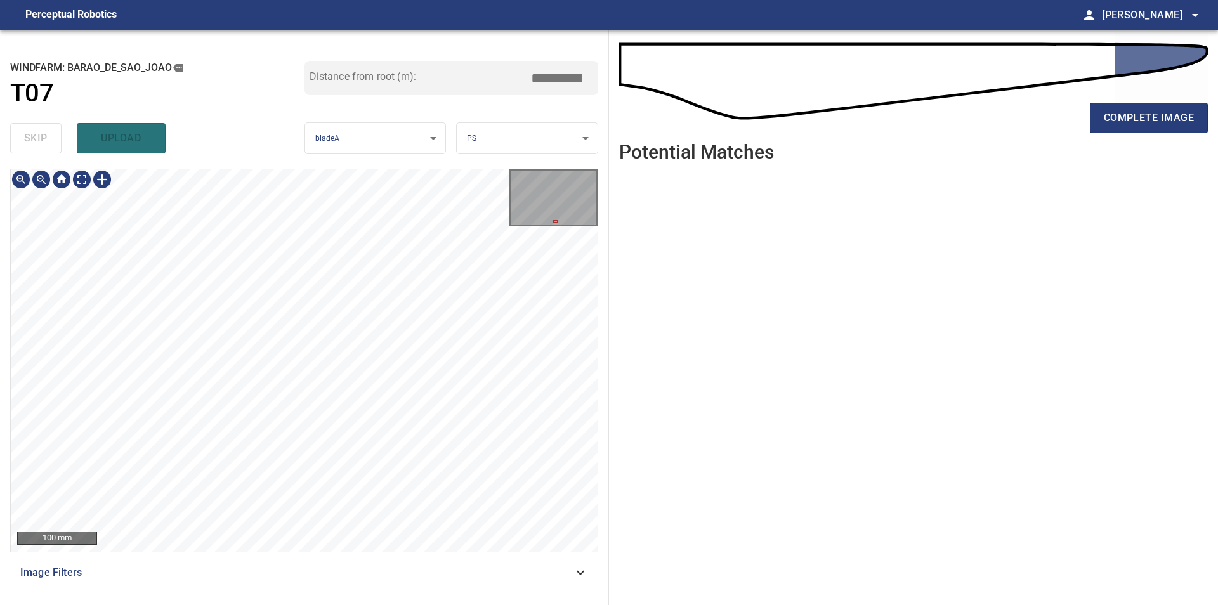
type input "****"
click at [1186, 117] on span "complete image" at bounding box center [1149, 118] width 90 height 18
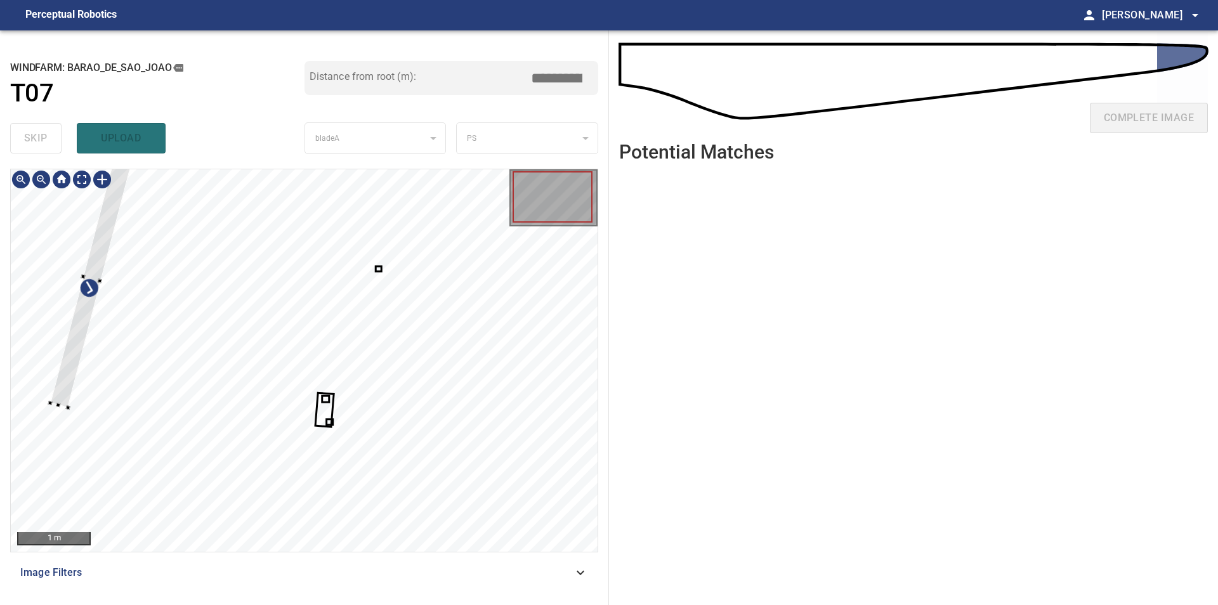
click at [63, 328] on div at bounding box center [304, 360] width 587 height 383
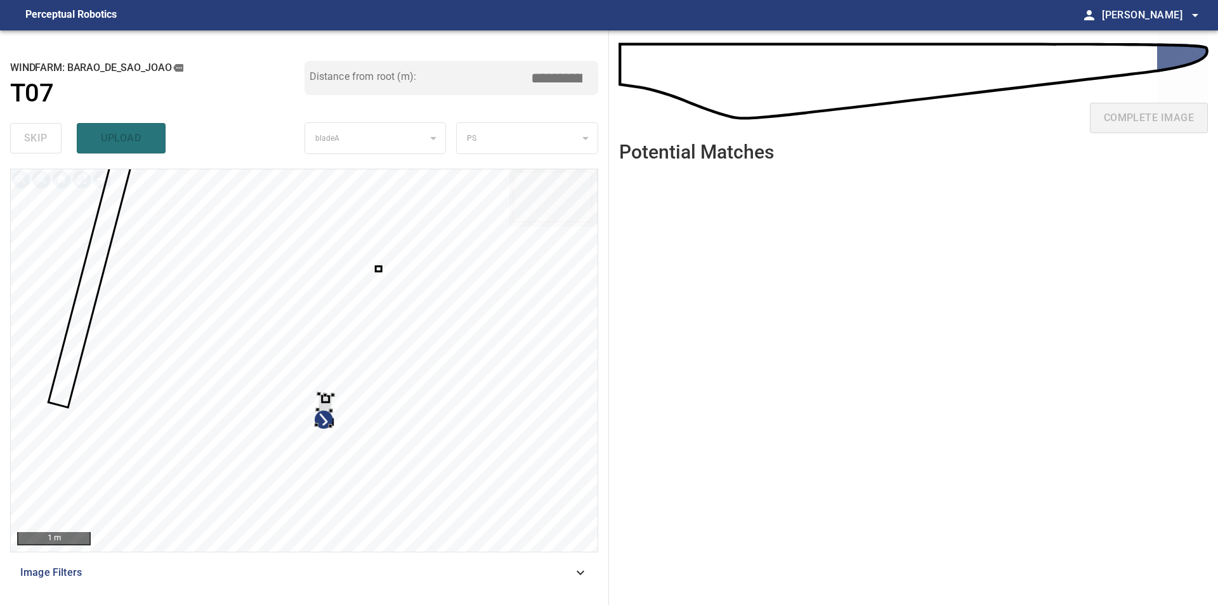
click at [425, 343] on div at bounding box center [304, 360] width 587 height 383
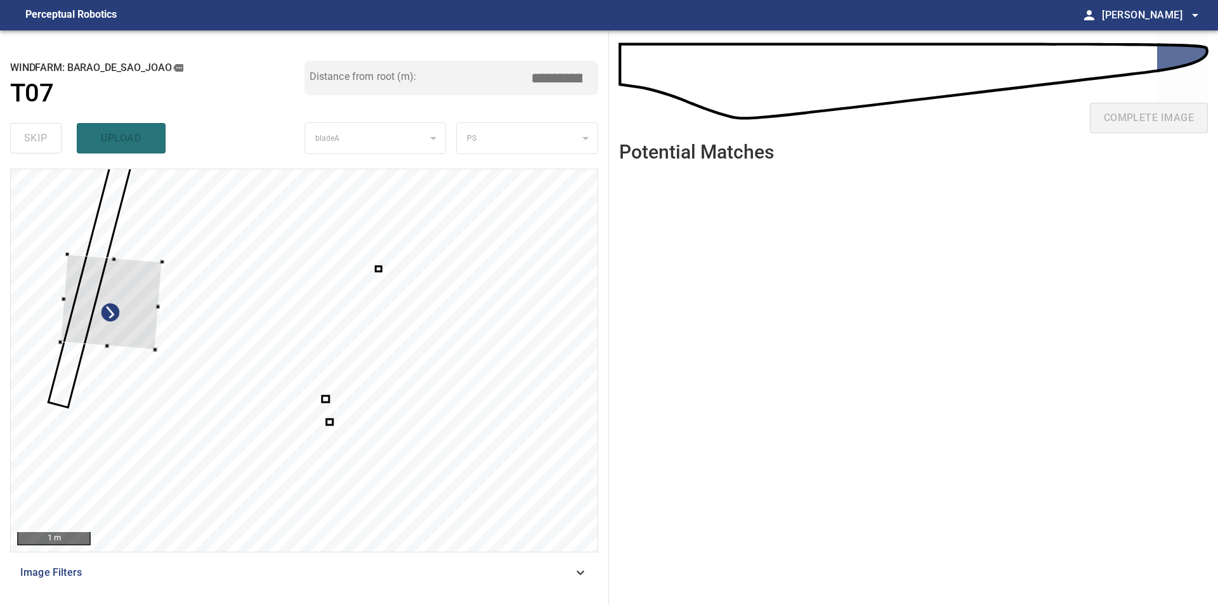
click at [124, 282] on div at bounding box center [111, 302] width 102 height 96
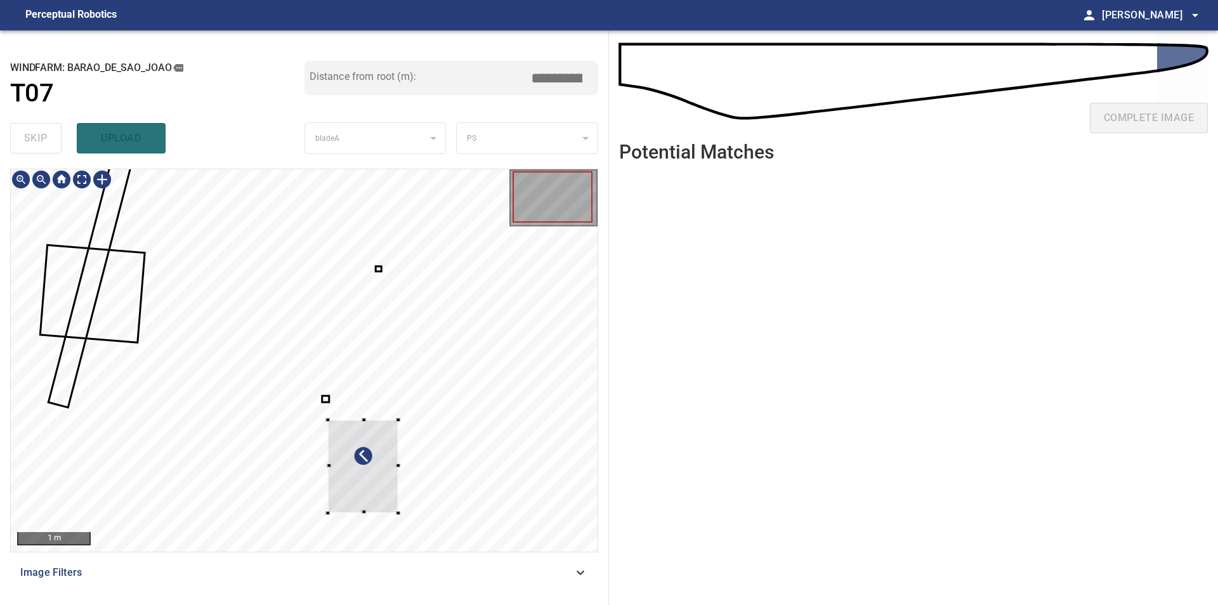
click at [401, 515] on div at bounding box center [304, 360] width 587 height 383
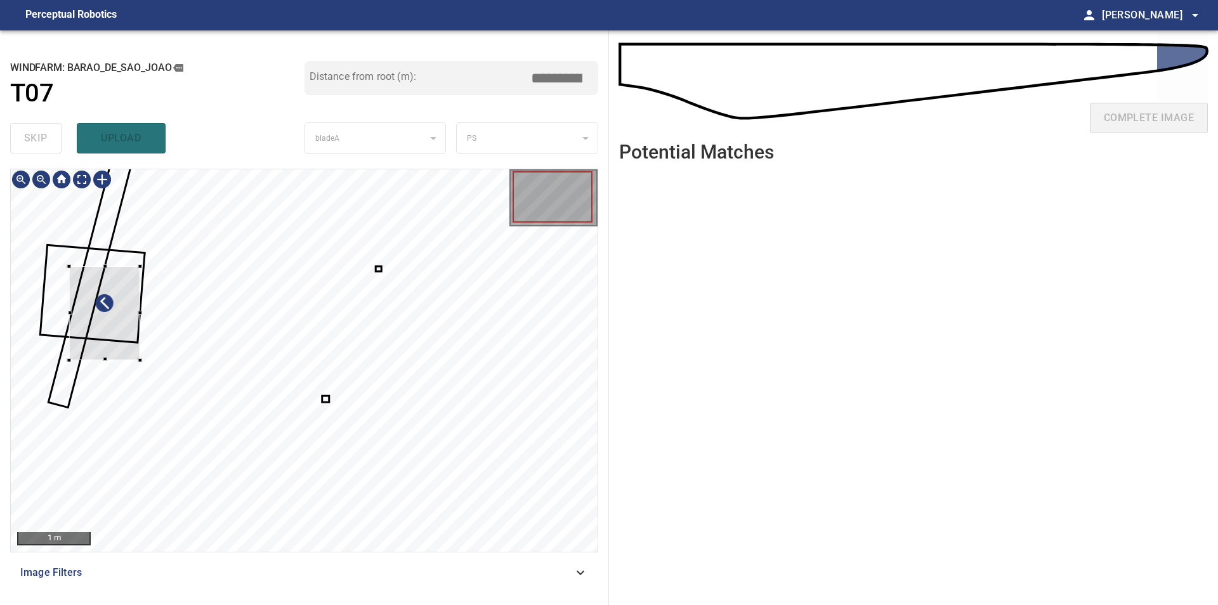
click at [124, 349] on div at bounding box center [104, 313] width 71 height 94
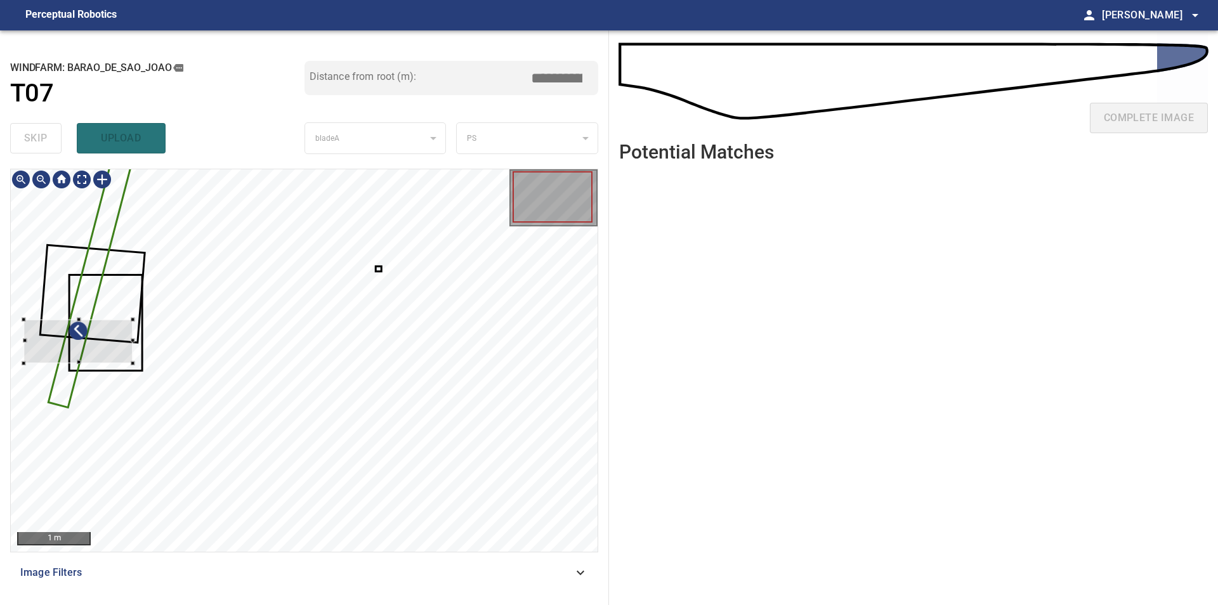
click at [77, 317] on div at bounding box center [304, 360] width 587 height 383
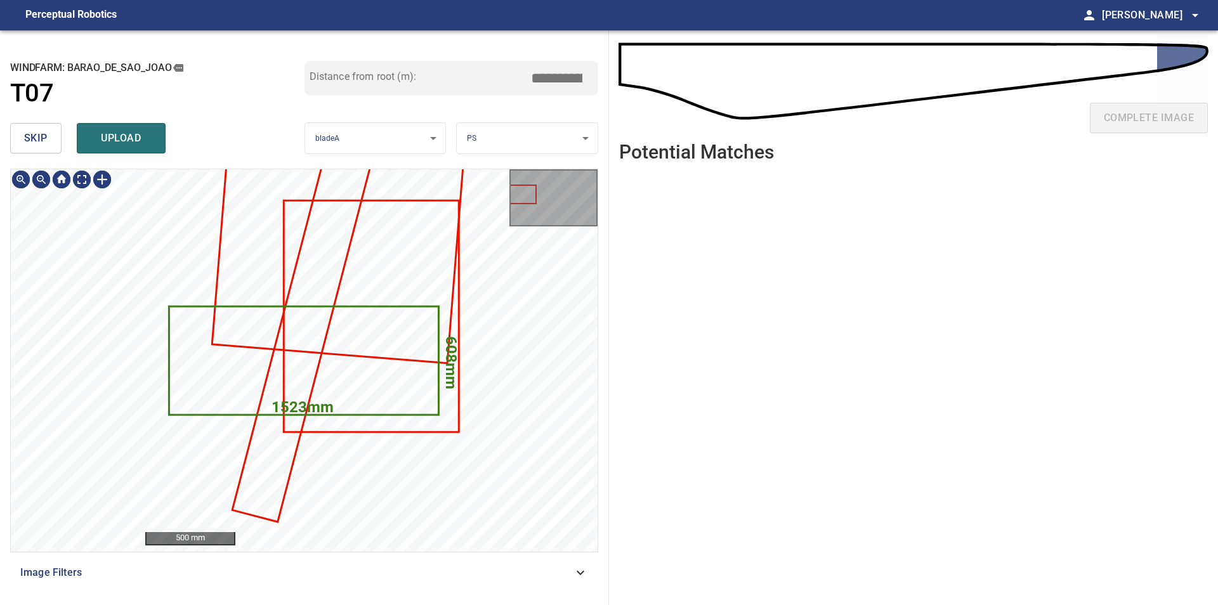
type input "****"
click at [36, 146] on span "skip" at bounding box center [35, 138] width 23 height 18
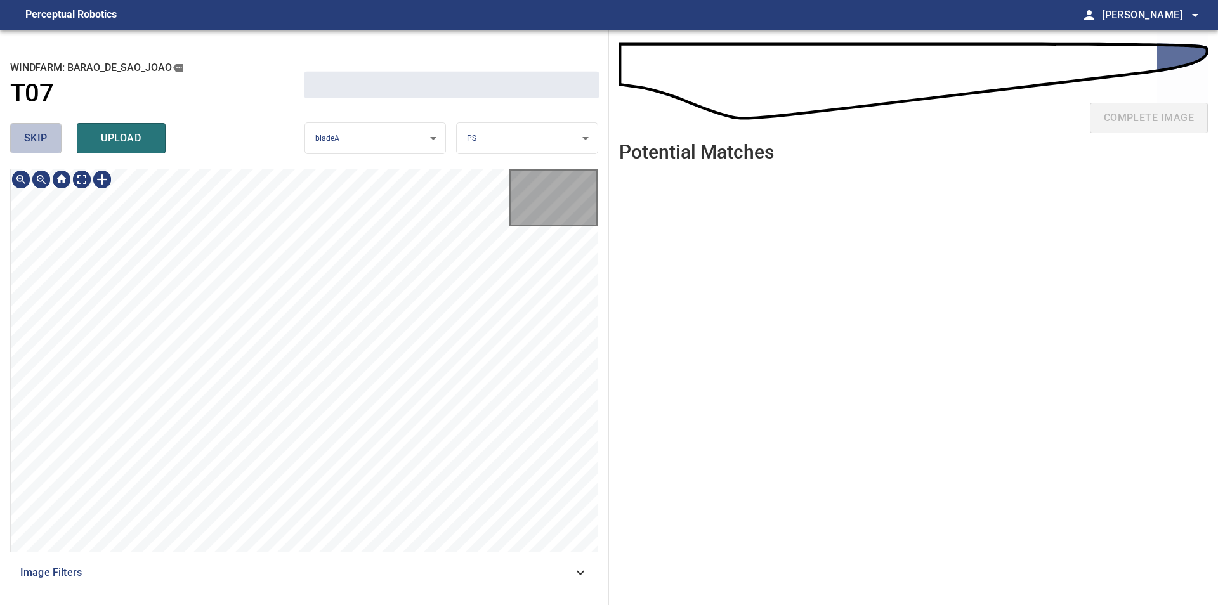
click at [36, 146] on span "skip" at bounding box center [35, 138] width 23 height 18
click at [35, 146] on span "skip" at bounding box center [35, 138] width 23 height 18
click at [35, 146] on div "skip upload" at bounding box center [157, 138] width 294 height 41
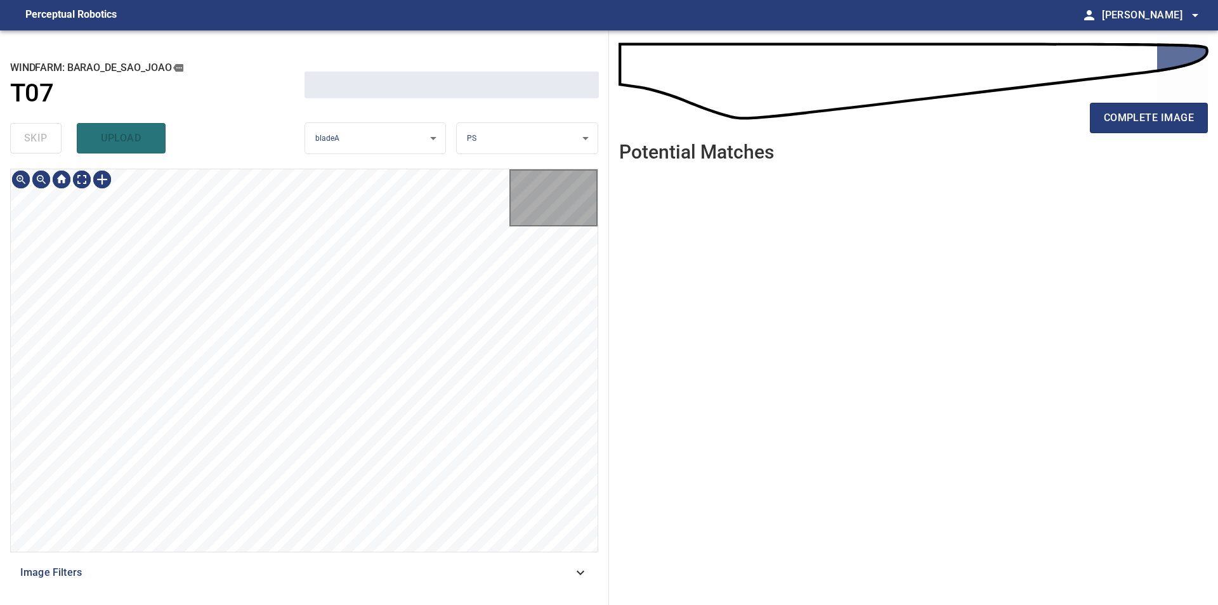
click at [34, 146] on div "skip upload" at bounding box center [157, 138] width 294 height 41
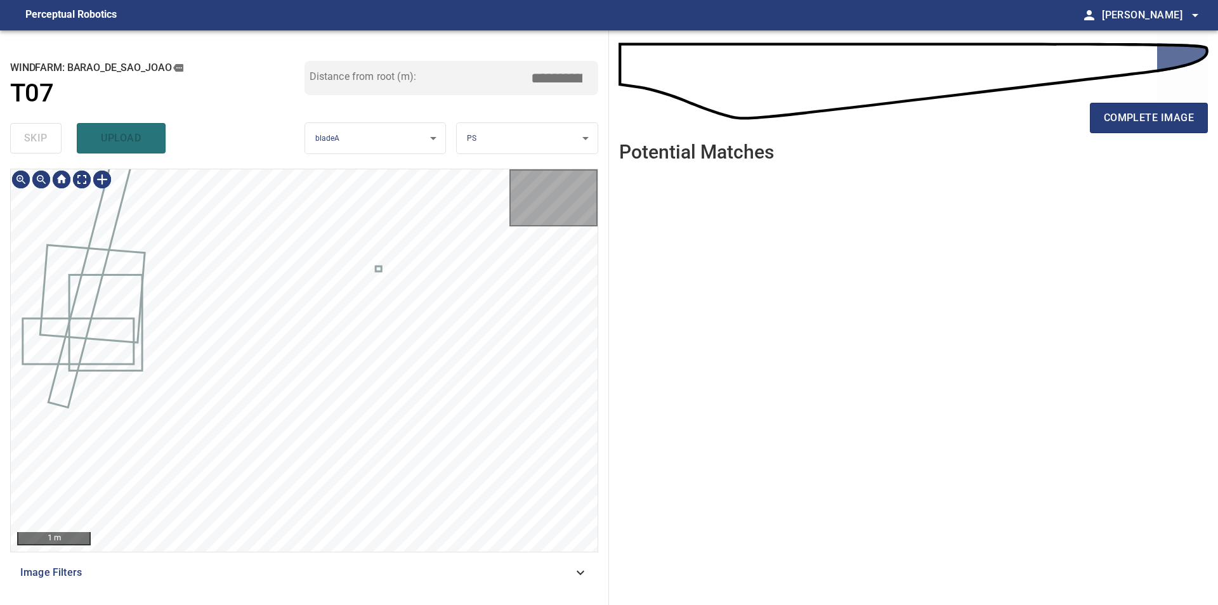
drag, startPoint x: 34, startPoint y: 146, endPoint x: 39, endPoint y: 150, distance: 6.7
click at [34, 147] on div "skip upload" at bounding box center [157, 138] width 294 height 41
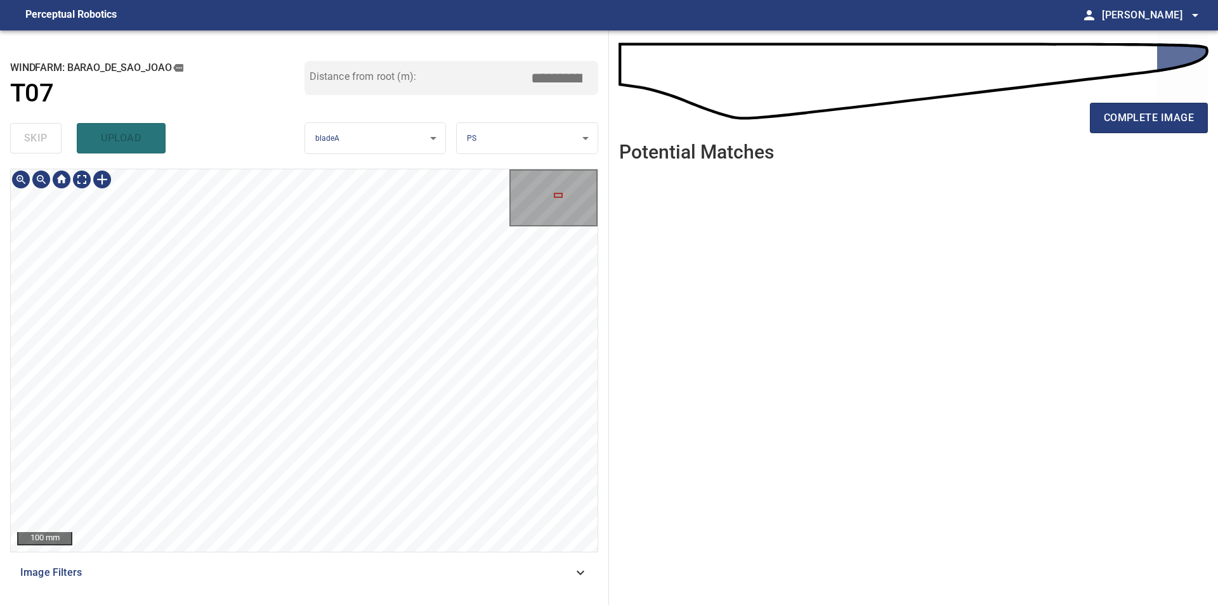
click at [324, 600] on div "**********" at bounding box center [304, 317] width 609 height 575
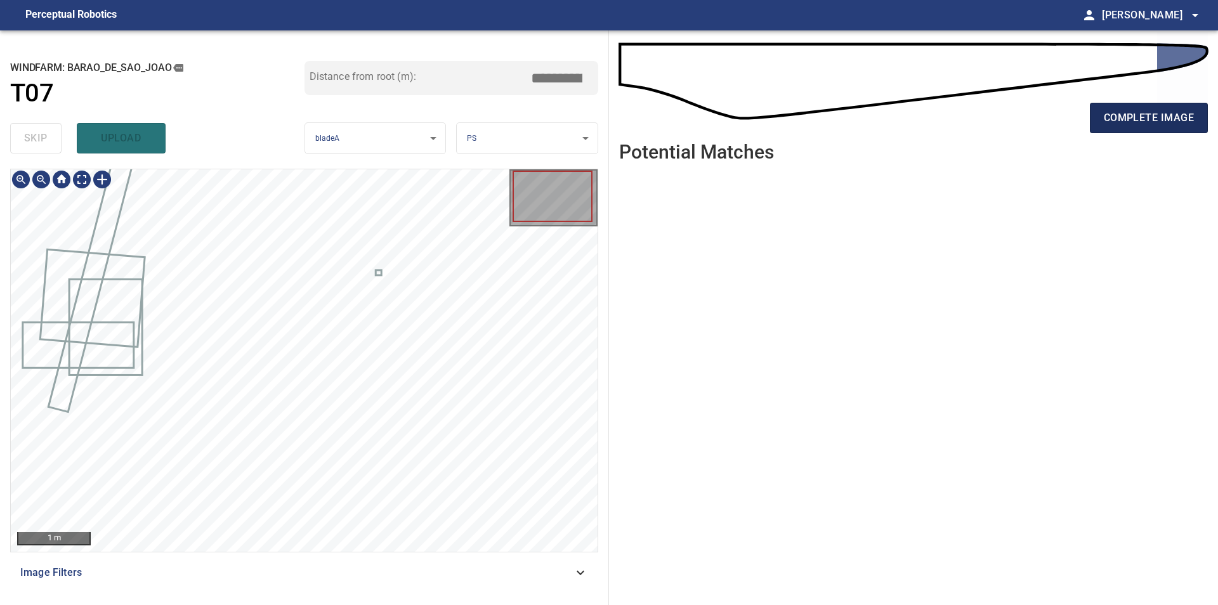
click at [1185, 120] on span "complete image" at bounding box center [1149, 118] width 90 height 18
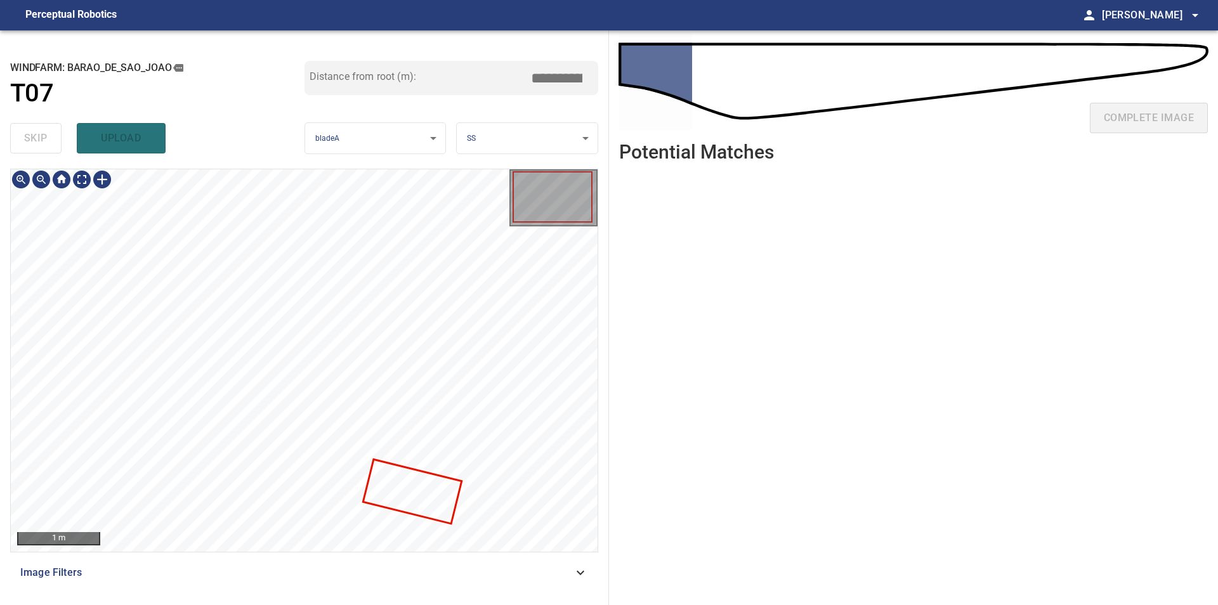
type input "***"
click at [506, 238] on div at bounding box center [304, 360] width 587 height 383
click at [455, 269] on div at bounding box center [479, 266] width 96 height 62
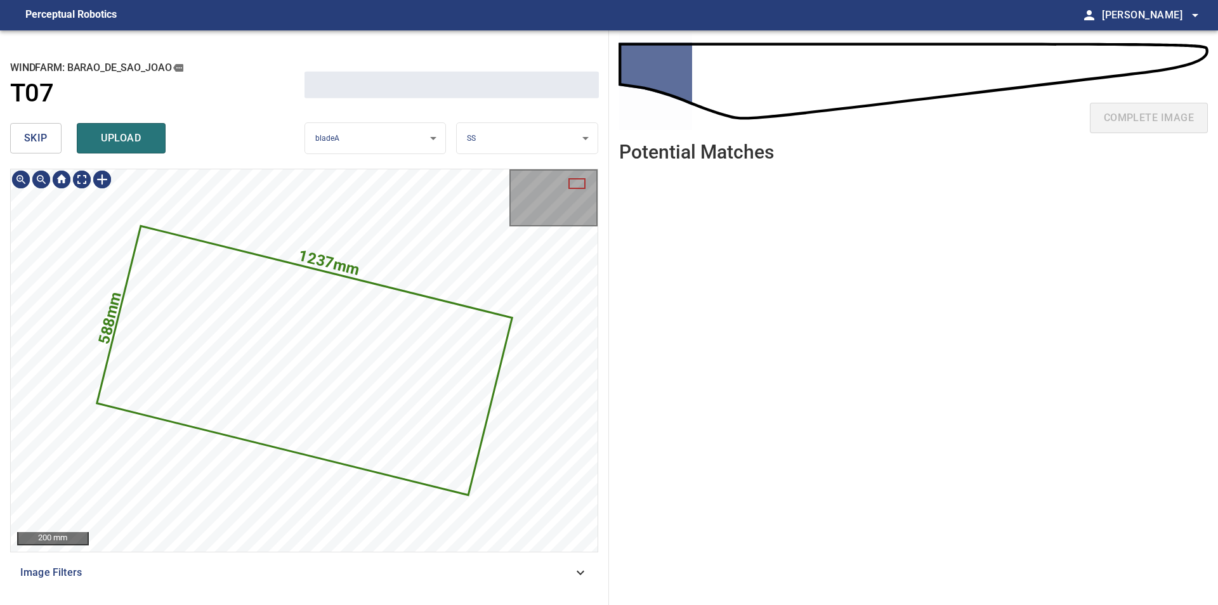
click at [46, 139] on span "skip" at bounding box center [35, 138] width 23 height 18
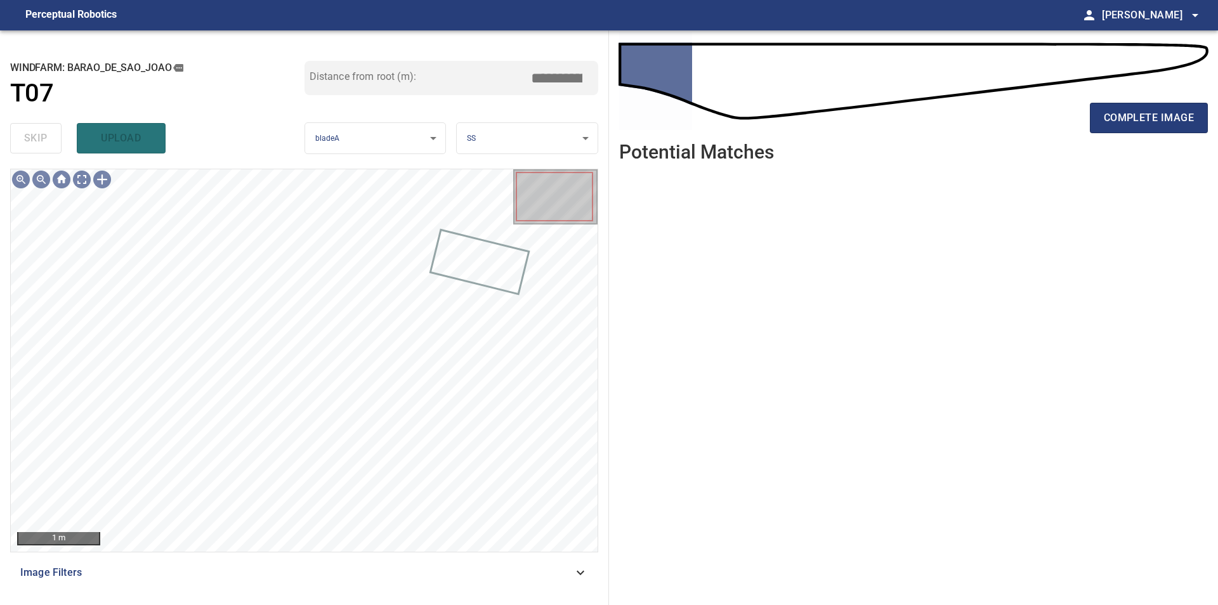
click at [1169, 457] on ul at bounding box center [913, 379] width 589 height 413
type input "***"
click at [1106, 108] on button "complete image" at bounding box center [1149, 118] width 118 height 30
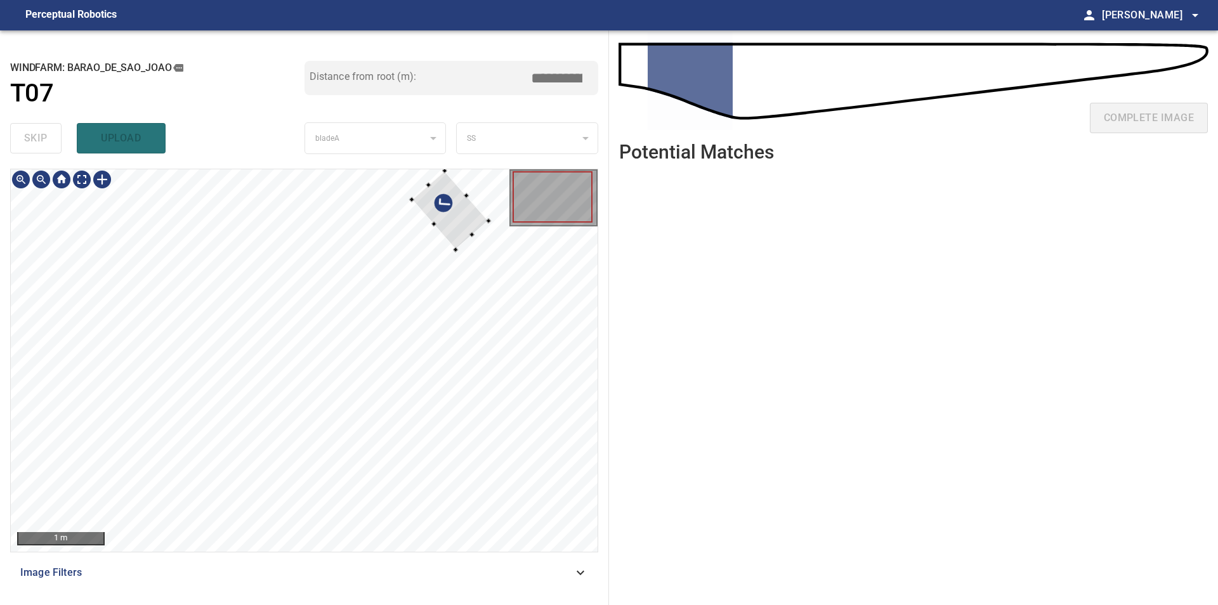
click at [488, 214] on div at bounding box center [304, 360] width 587 height 383
click at [452, 211] on div at bounding box center [450, 210] width 77 height 79
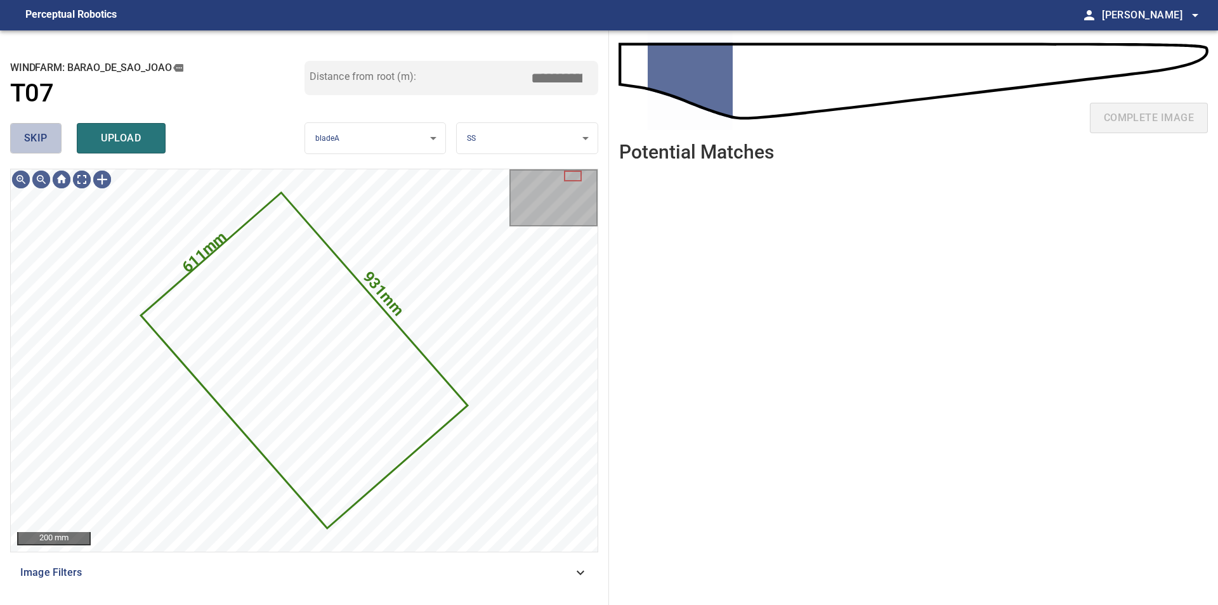
click at [20, 139] on button "skip" at bounding box center [35, 138] width 51 height 30
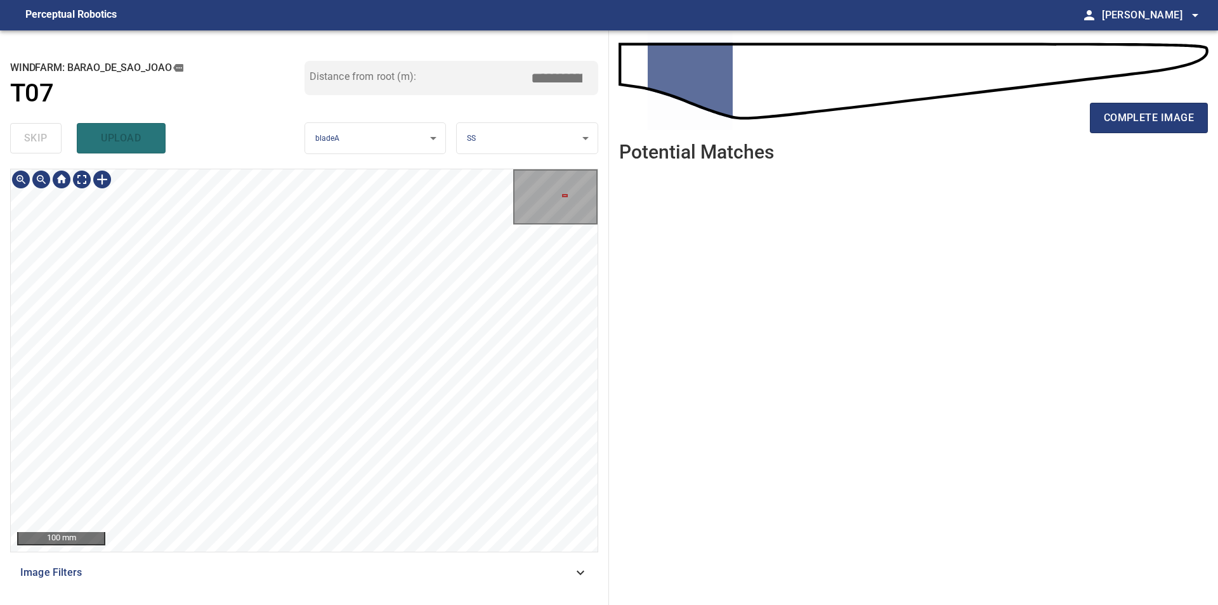
click at [599, 435] on div "**********" at bounding box center [304, 317] width 609 height 575
click at [240, 167] on div "**********" at bounding box center [304, 317] width 609 height 575
click at [269, 143] on div "**********" at bounding box center [304, 317] width 609 height 575
click at [379, 155] on div "**********" at bounding box center [304, 317] width 609 height 575
click at [1172, 110] on span "complete image" at bounding box center [1149, 118] width 90 height 18
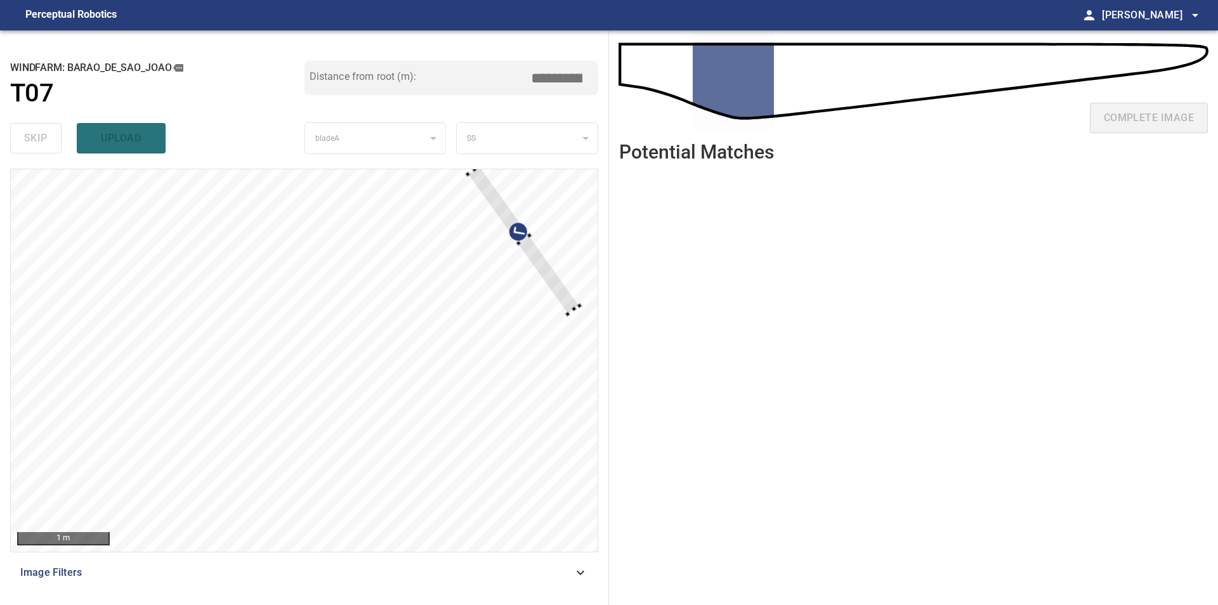
click at [563, 271] on div at bounding box center [304, 360] width 587 height 383
click at [615, 341] on div "**********" at bounding box center [609, 317] width 1218 height 575
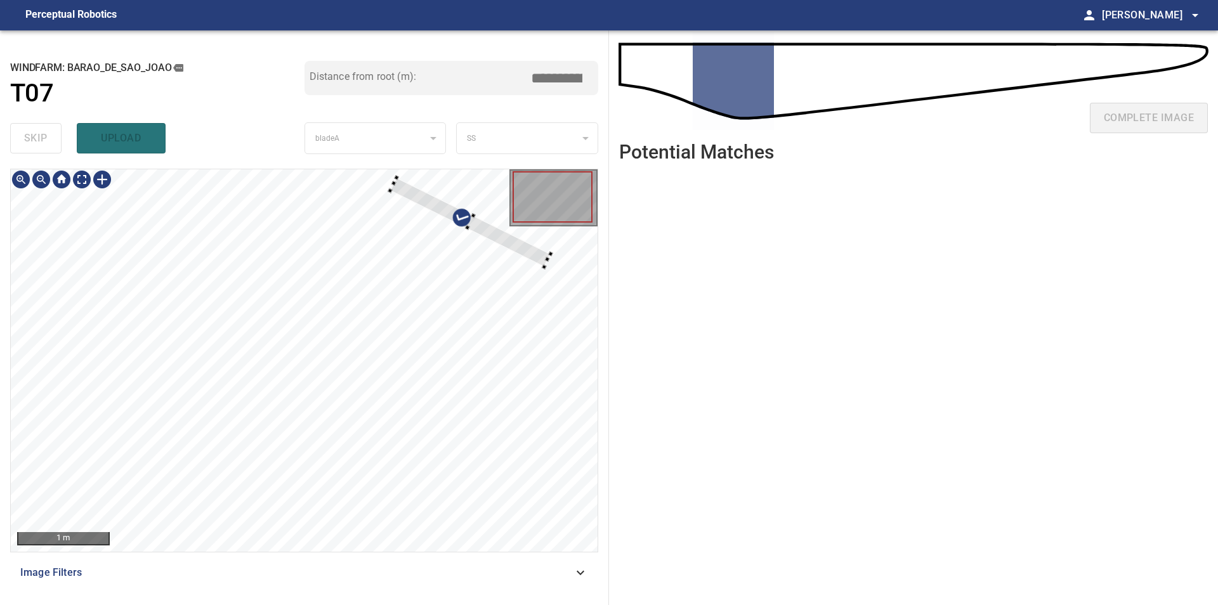
click at [509, 246] on div at bounding box center [470, 222] width 161 height 89
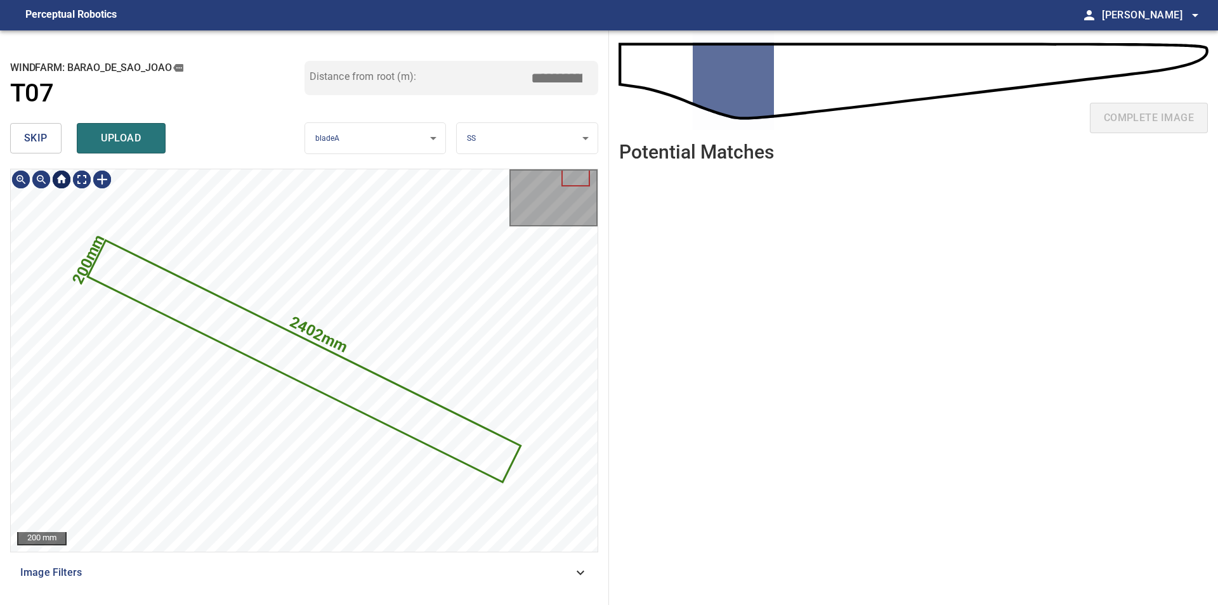
click at [30, 132] on span "skip" at bounding box center [35, 138] width 23 height 18
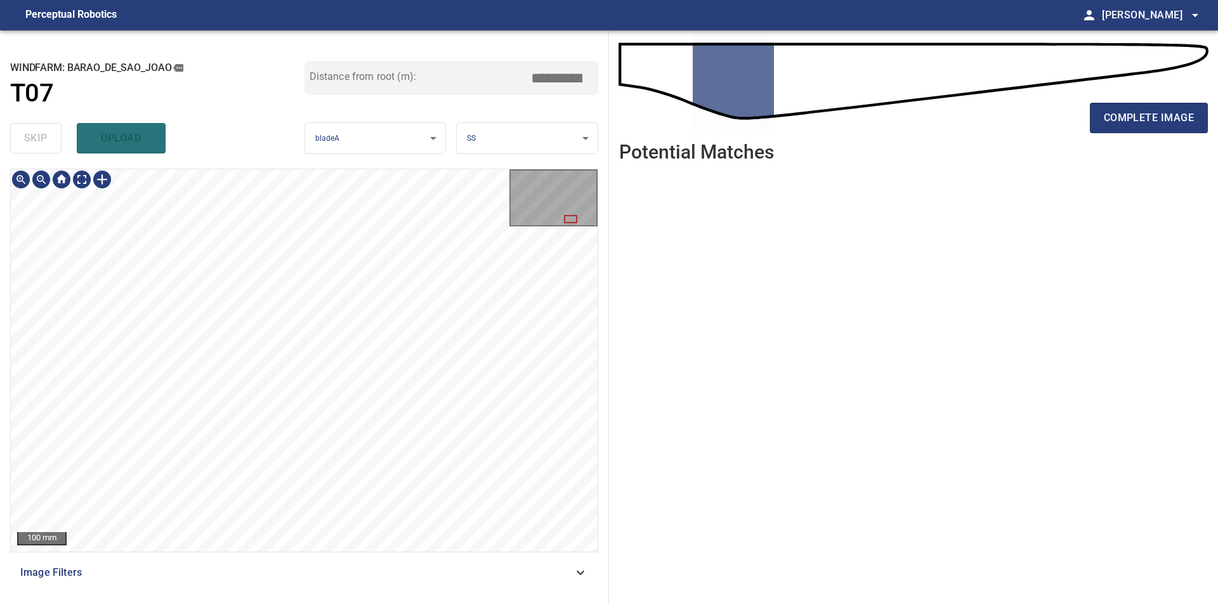
click at [369, 558] on div "100 mm Image Filters" at bounding box center [304, 382] width 588 height 426
click at [295, 87] on div "**********" at bounding box center [304, 317] width 609 height 575
click at [1149, 125] on span "complete image" at bounding box center [1149, 118] width 90 height 18
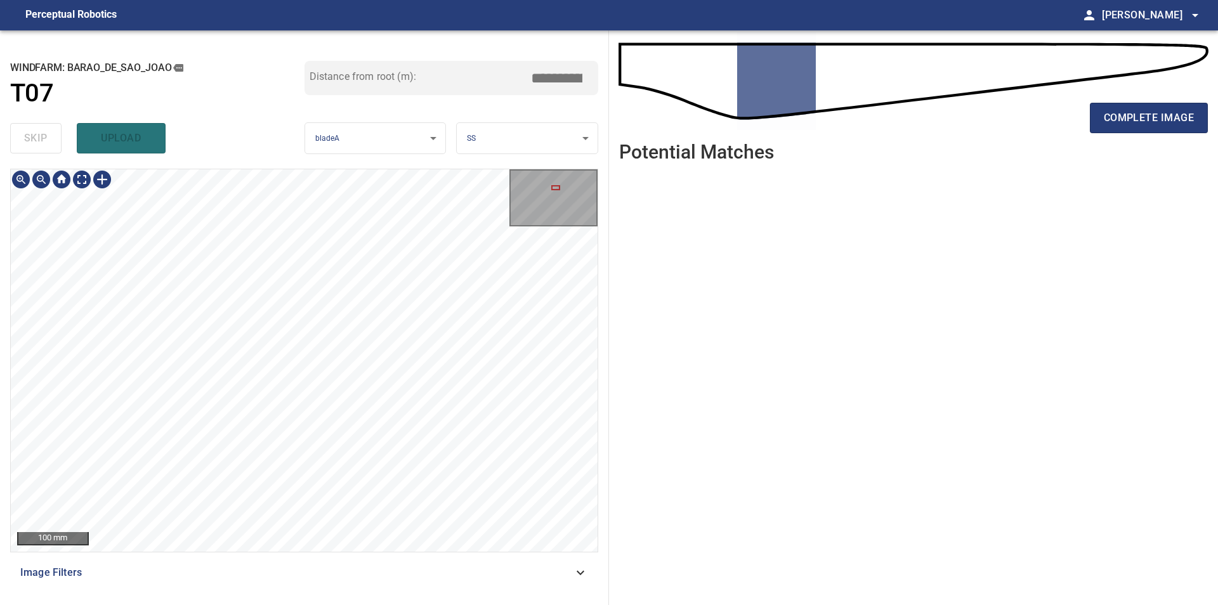
click at [277, 169] on div "100 mm" at bounding box center [304, 361] width 588 height 384
click at [357, 118] on div "**********" at bounding box center [304, 317] width 609 height 575
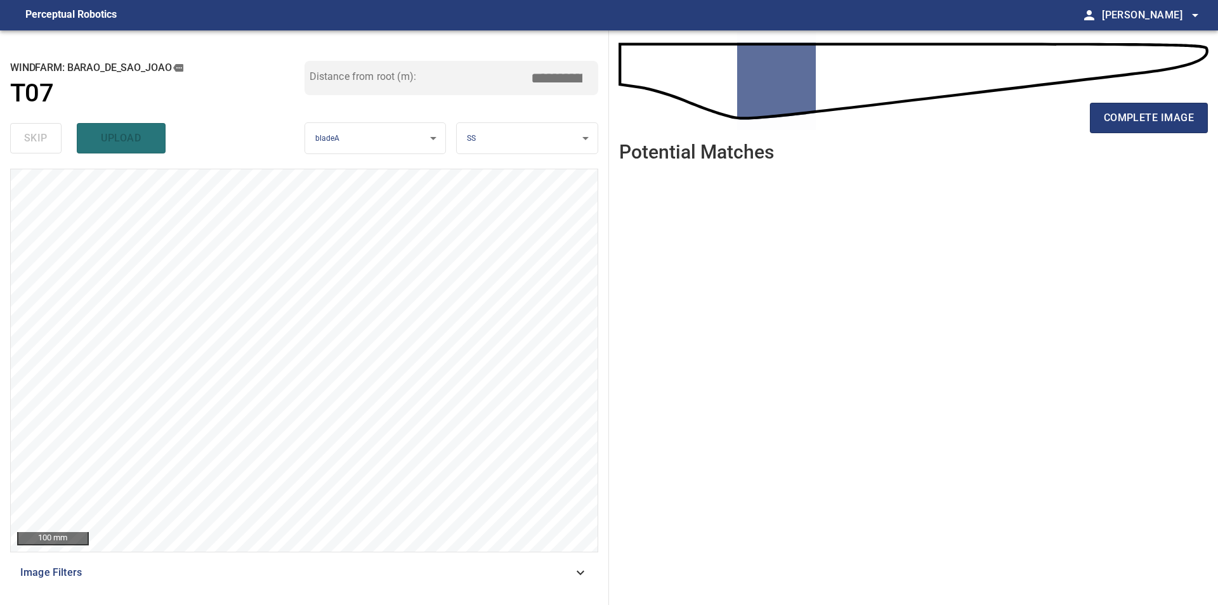
click at [749, 416] on ul at bounding box center [913, 379] width 589 height 413
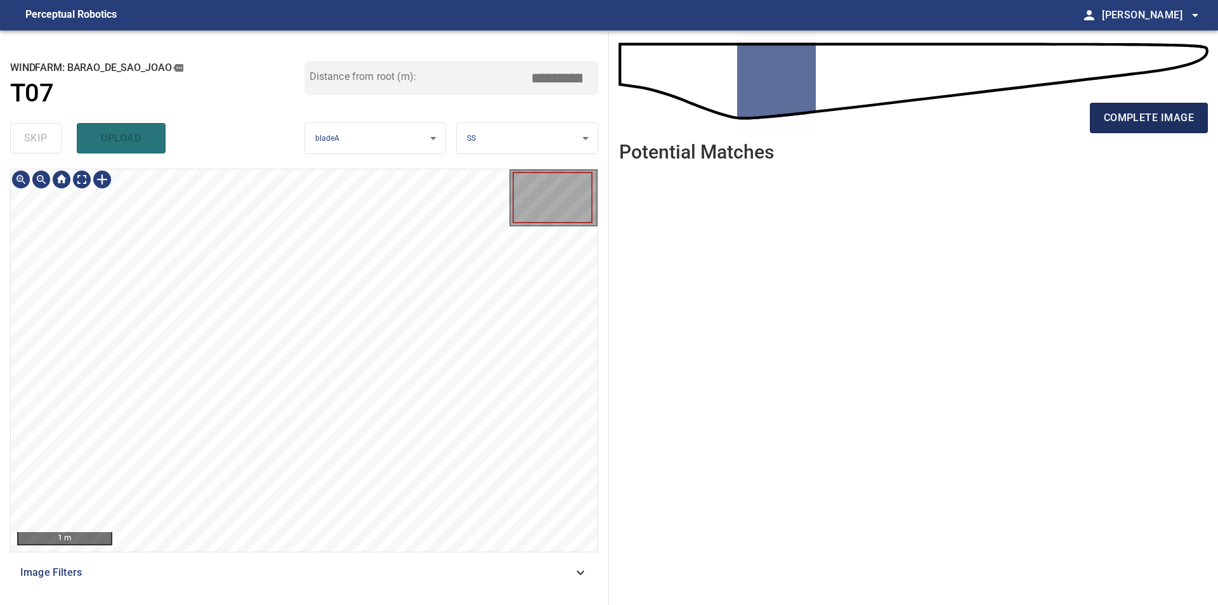
click at [1131, 121] on span "complete image" at bounding box center [1149, 118] width 90 height 18
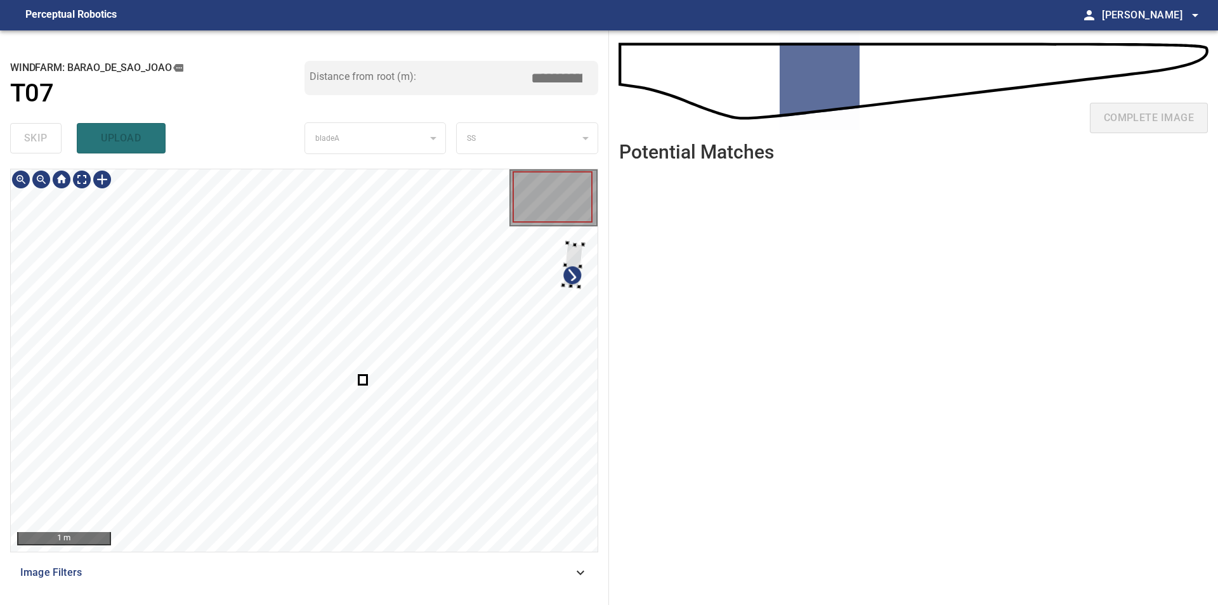
click at [591, 256] on div at bounding box center [304, 360] width 587 height 383
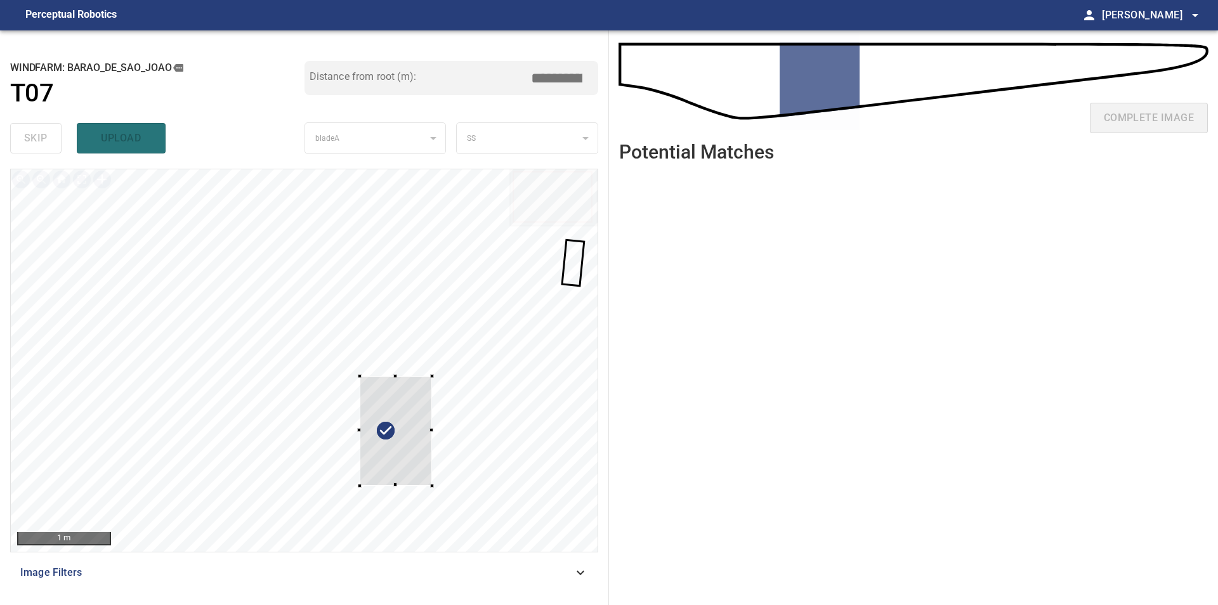
click at [436, 488] on div at bounding box center [304, 360] width 587 height 383
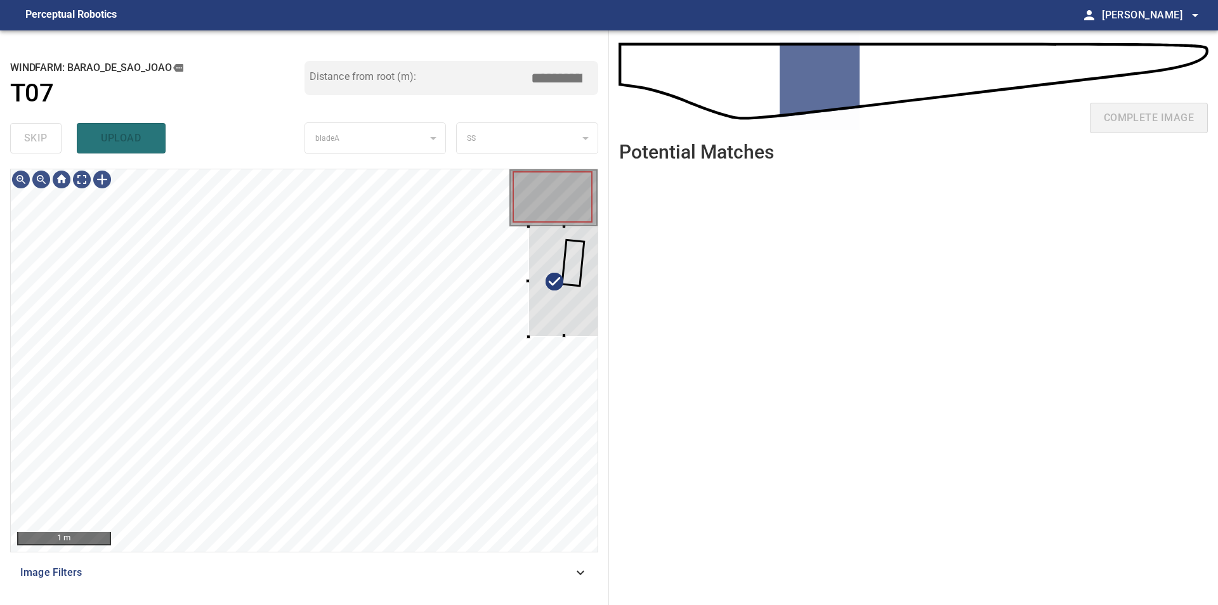
click at [606, 254] on div "**********" at bounding box center [304, 317] width 609 height 575
click at [586, 265] on div at bounding box center [556, 287] width 72 height 110
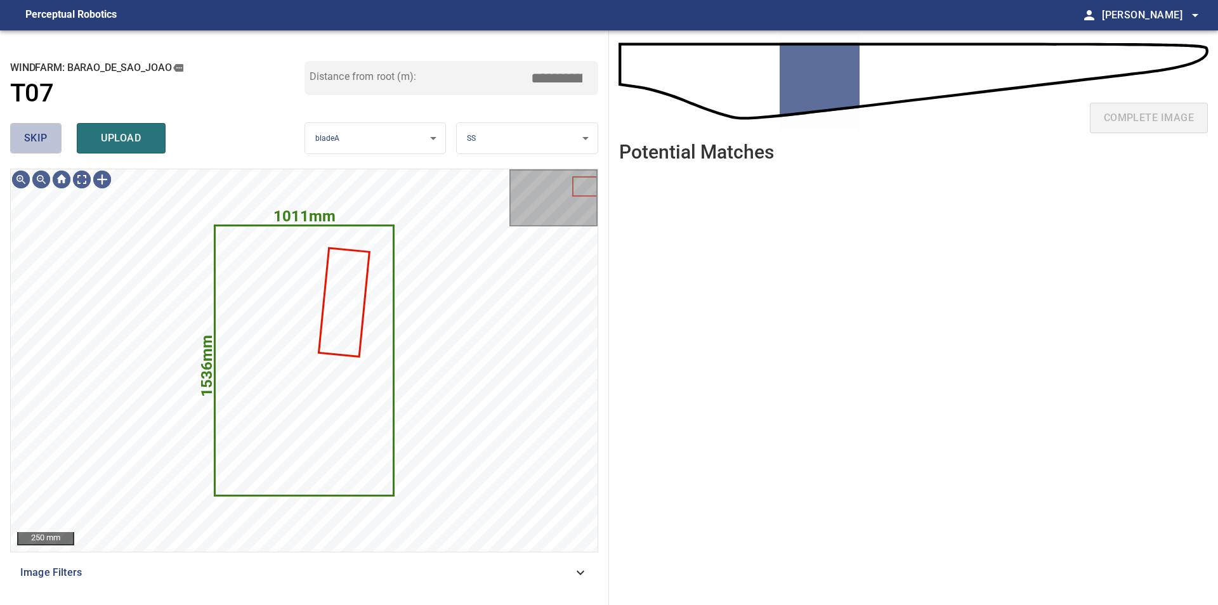
click at [34, 140] on span "skip" at bounding box center [35, 138] width 23 height 18
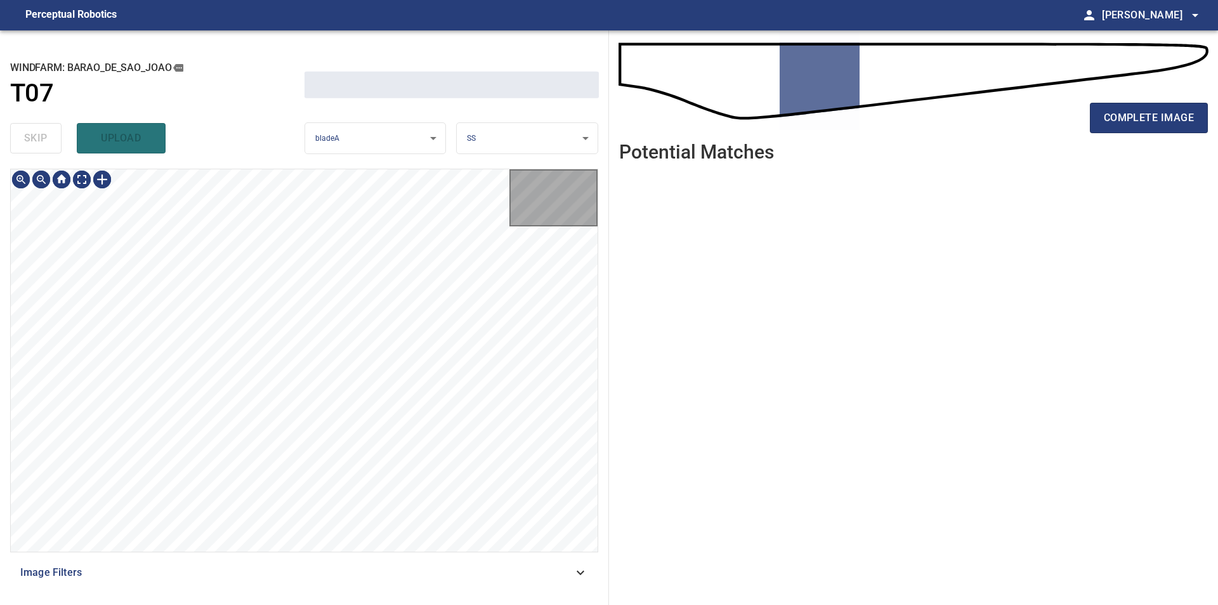
click at [34, 140] on div "skip upload" at bounding box center [157, 138] width 294 height 41
click at [340, 158] on div "**********" at bounding box center [304, 317] width 609 height 575
click at [598, 350] on div "**********" at bounding box center [304, 317] width 609 height 575
click at [339, 167] on div "**********" at bounding box center [304, 317] width 609 height 575
click at [449, 578] on div "100 mm Image Filters" at bounding box center [304, 382] width 588 height 426
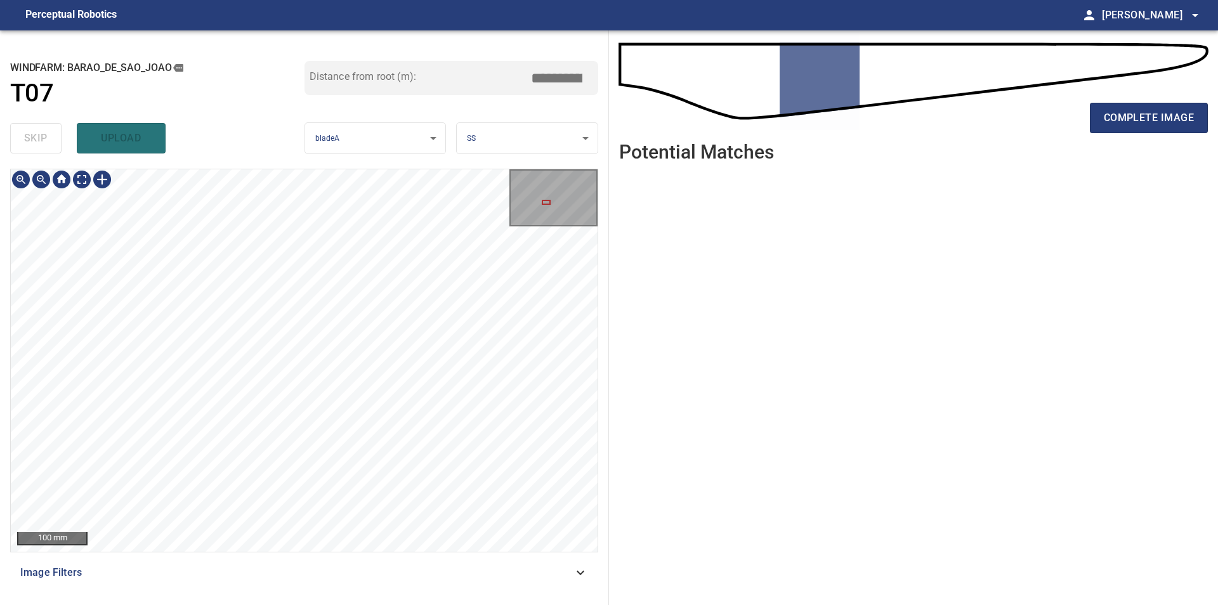
click at [445, 553] on div "100 mm Image Filters" at bounding box center [304, 382] width 588 height 426
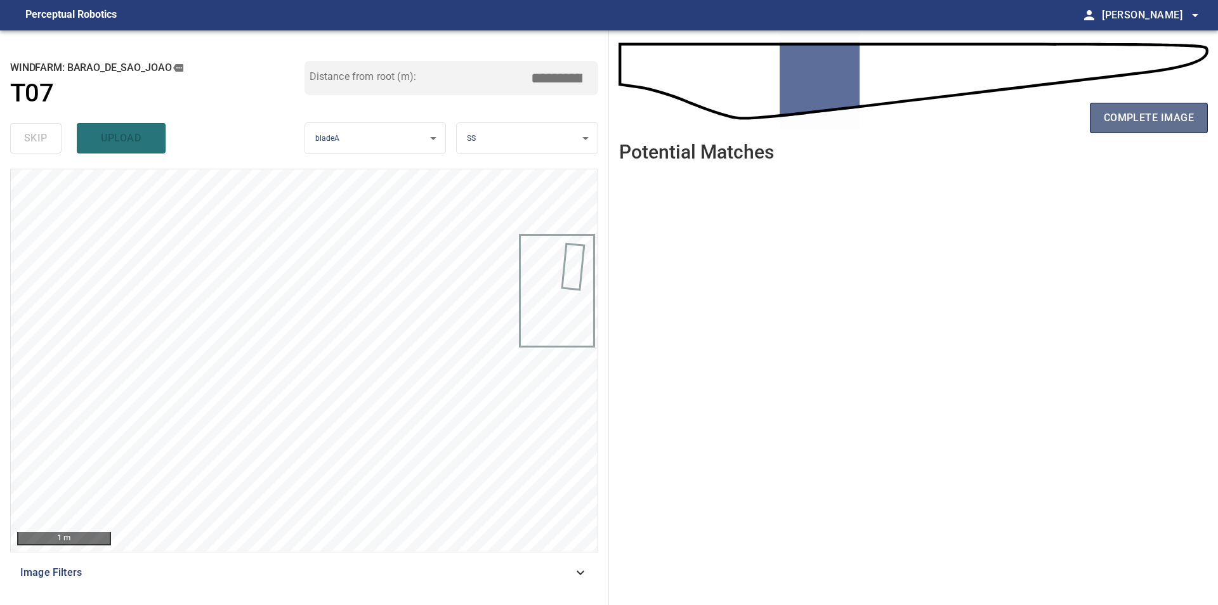
click at [1124, 110] on span "complete image" at bounding box center [1149, 118] width 90 height 18
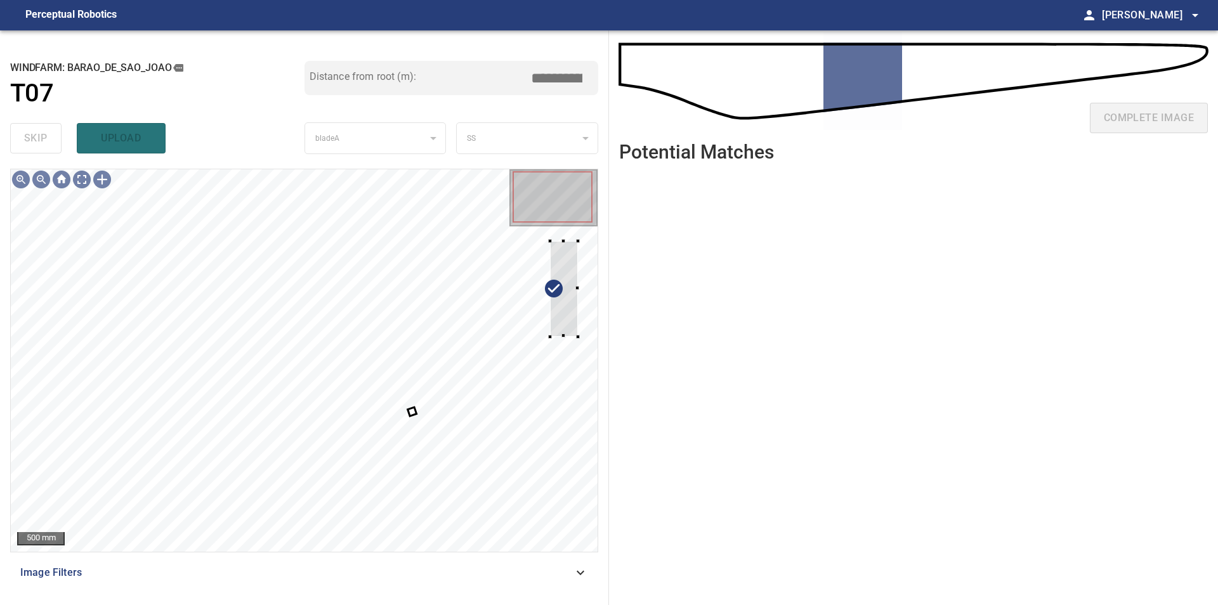
click at [608, 296] on div "**********" at bounding box center [304, 317] width 609 height 575
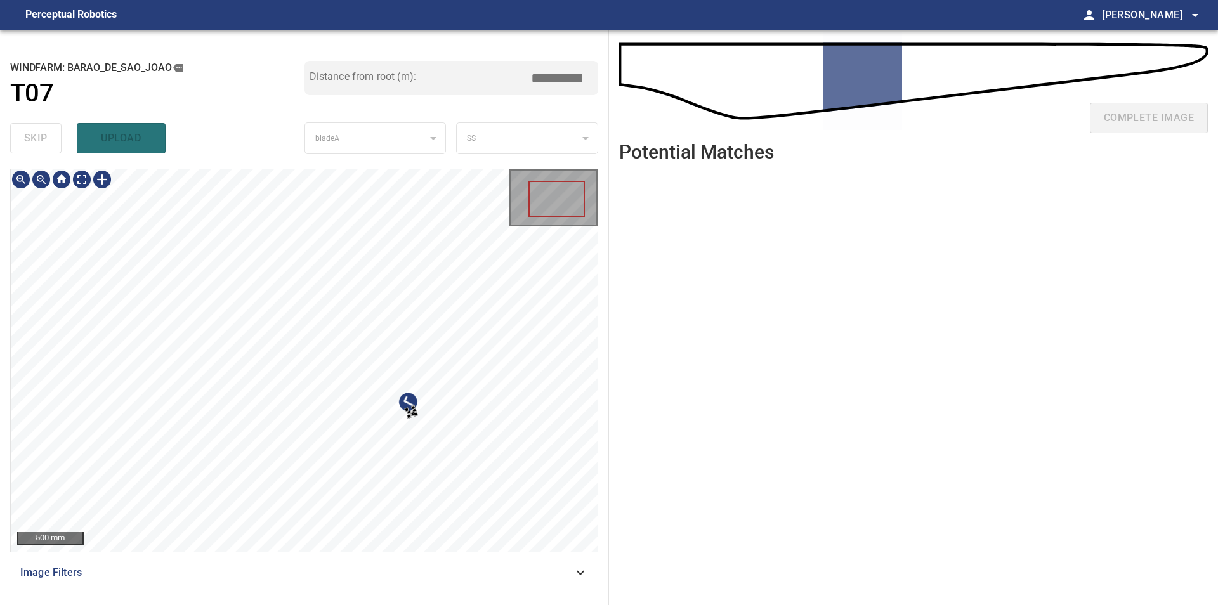
click at [518, 485] on div at bounding box center [304, 360] width 587 height 383
click at [579, 263] on div at bounding box center [304, 360] width 587 height 383
click at [570, 257] on div at bounding box center [571, 256] width 5 height 5
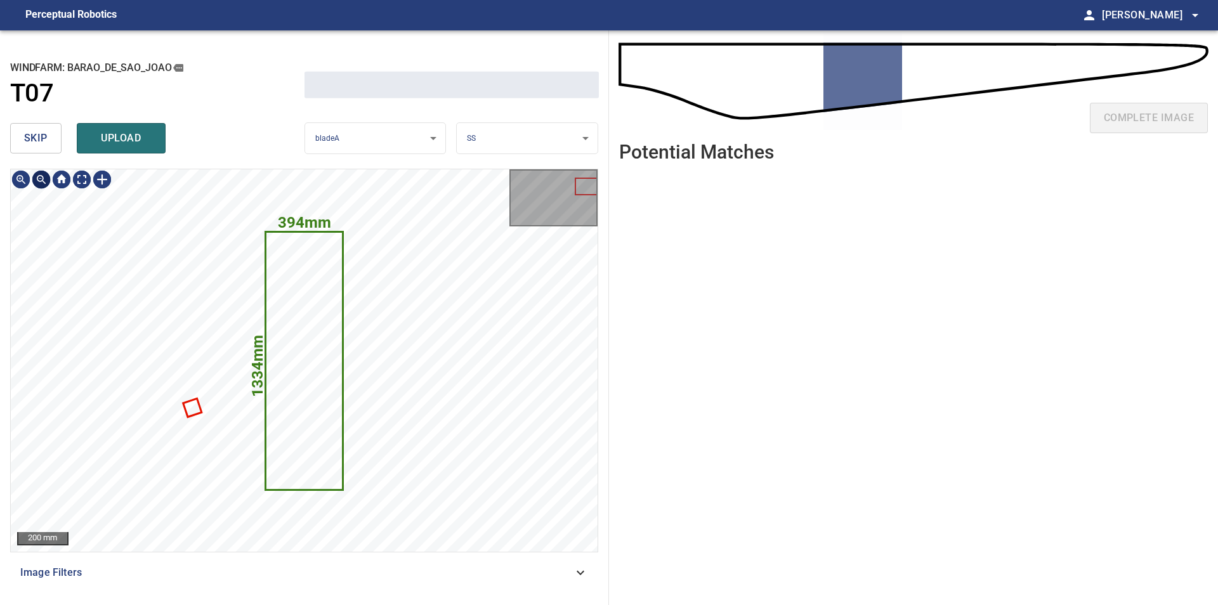
click at [35, 146] on span "skip" at bounding box center [35, 138] width 23 height 18
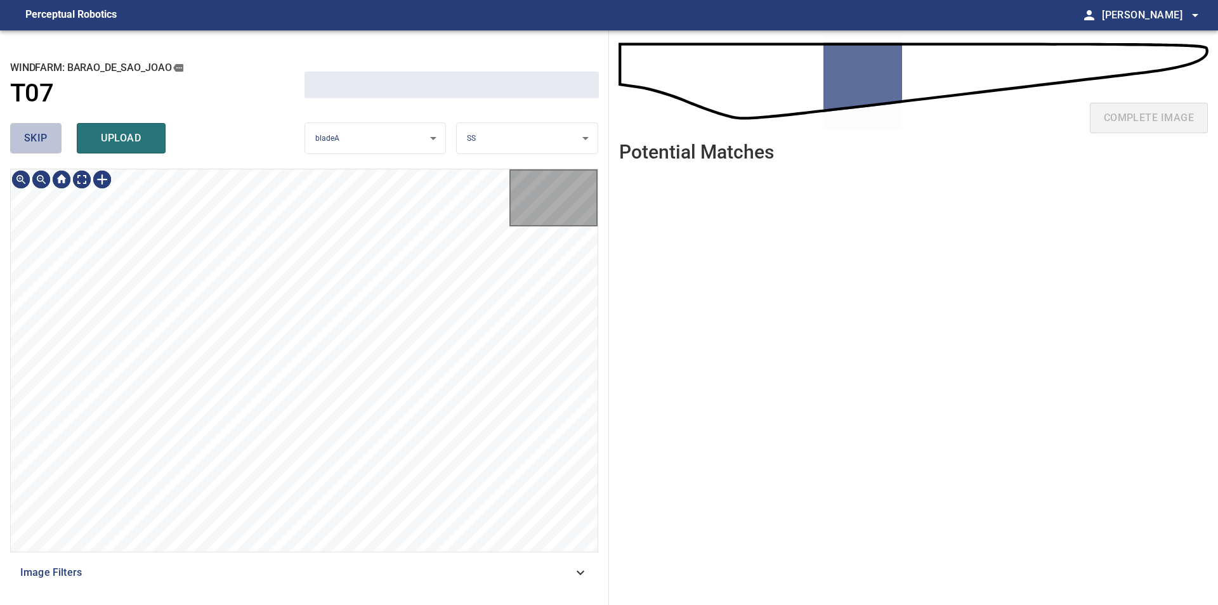
click at [35, 146] on span "skip" at bounding box center [35, 138] width 23 height 18
click at [35, 146] on div "skip upload" at bounding box center [157, 138] width 294 height 41
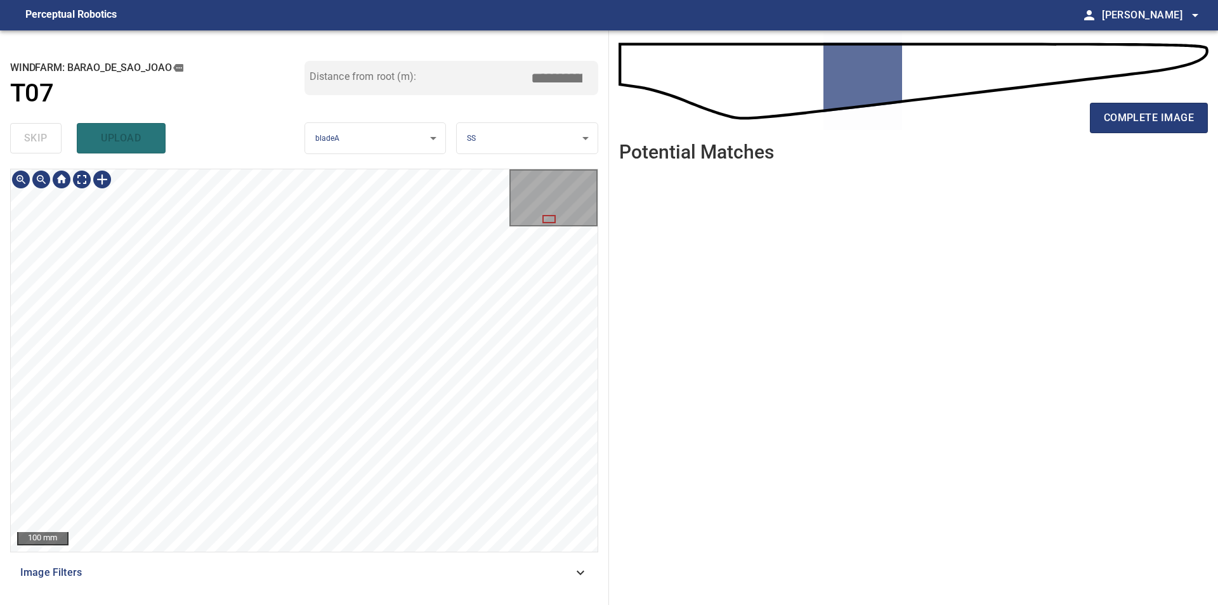
click at [379, 596] on div "**********" at bounding box center [304, 317] width 609 height 575
click at [192, 162] on div "**********" at bounding box center [304, 317] width 609 height 575
click at [205, 169] on div "**********" at bounding box center [304, 317] width 609 height 575
click at [167, 147] on div "**********" at bounding box center [304, 317] width 609 height 575
type input "****"
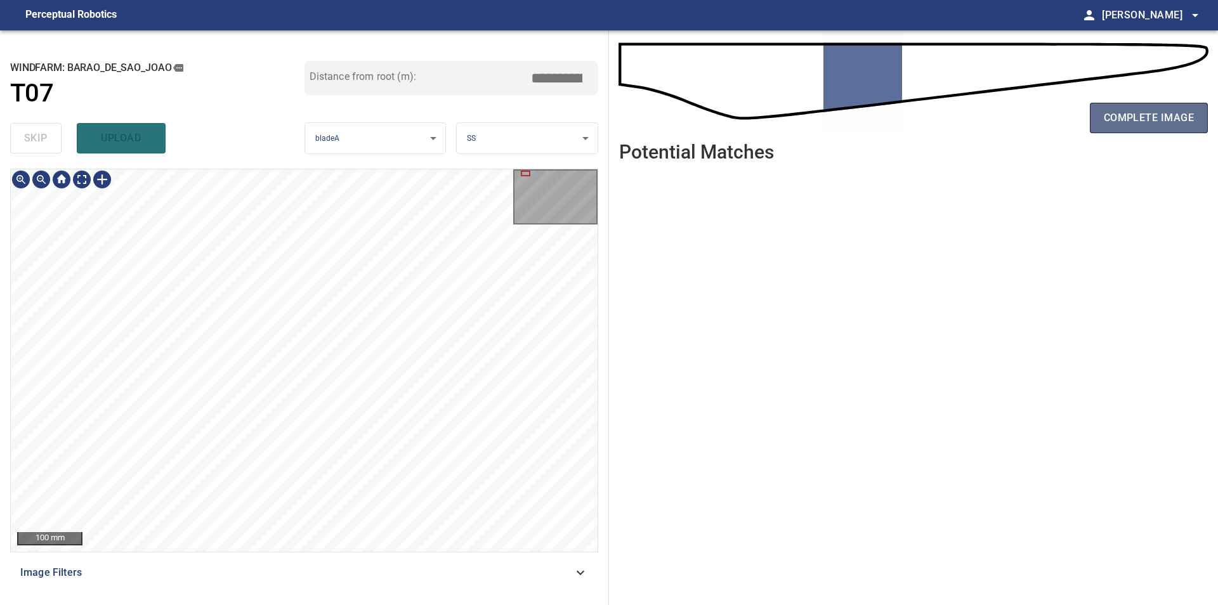
click at [1117, 122] on span "complete image" at bounding box center [1149, 118] width 90 height 18
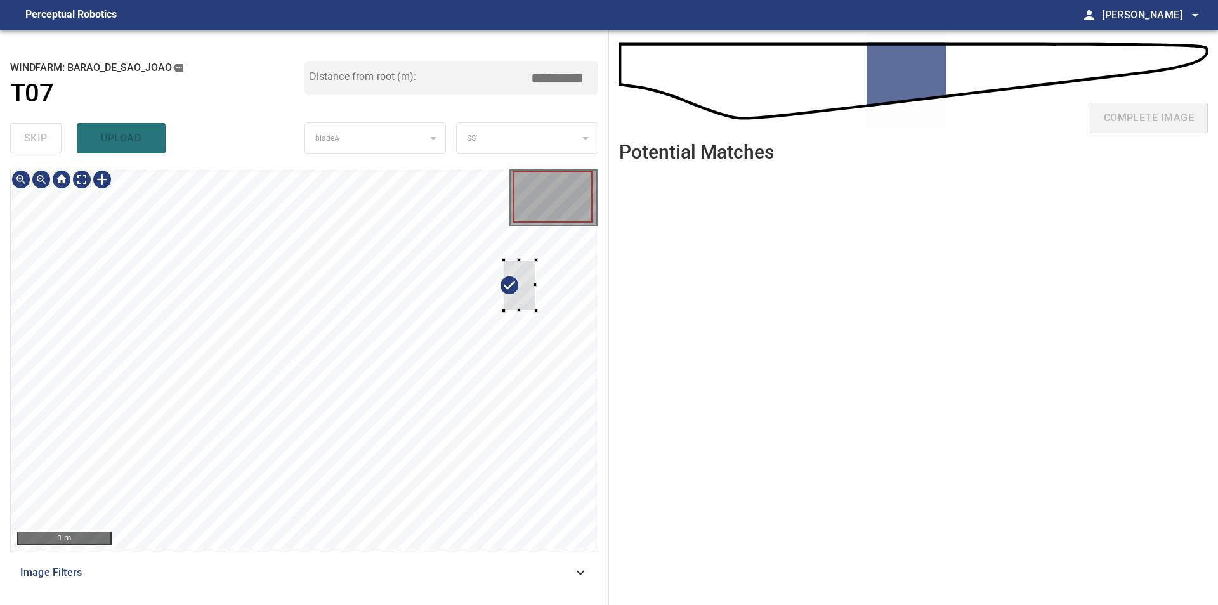
click at [568, 269] on div at bounding box center [304, 360] width 587 height 383
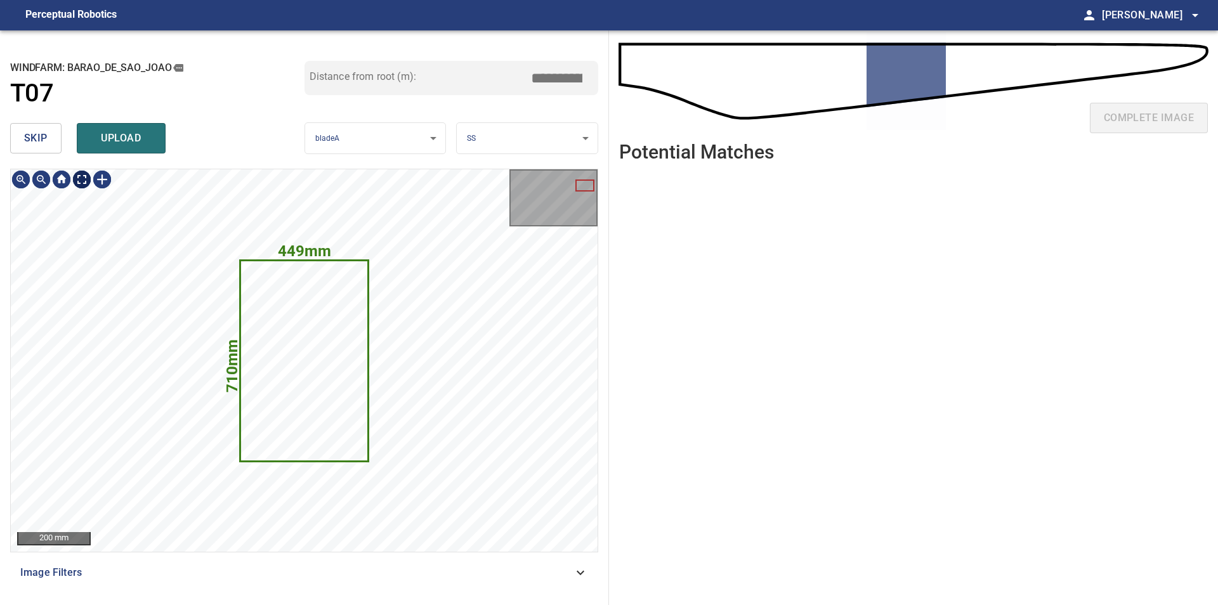
click at [49, 141] on button "skip" at bounding box center [35, 138] width 51 height 30
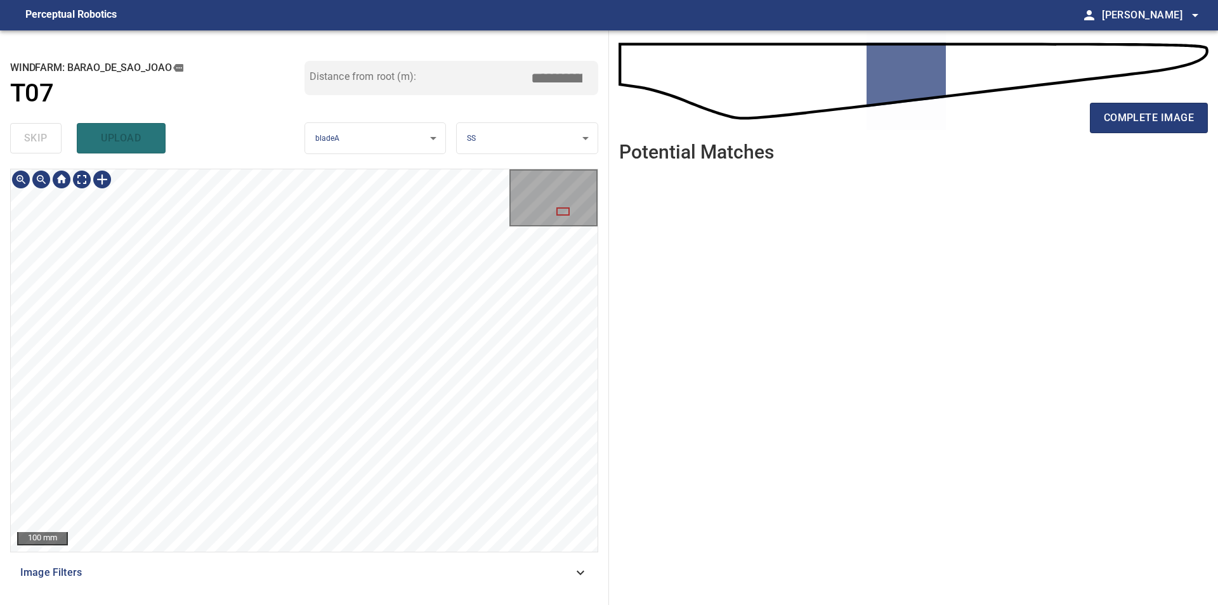
click at [383, 559] on div "100 mm Image Filters" at bounding box center [304, 382] width 588 height 426
click at [384, 554] on div "100 mm Image Filters" at bounding box center [304, 382] width 588 height 426
click at [615, 268] on div "**********" at bounding box center [609, 317] width 1218 height 575
click at [662, 366] on div "**********" at bounding box center [609, 317] width 1218 height 575
click at [410, 577] on div "100 mm Image Filters" at bounding box center [304, 382] width 588 height 426
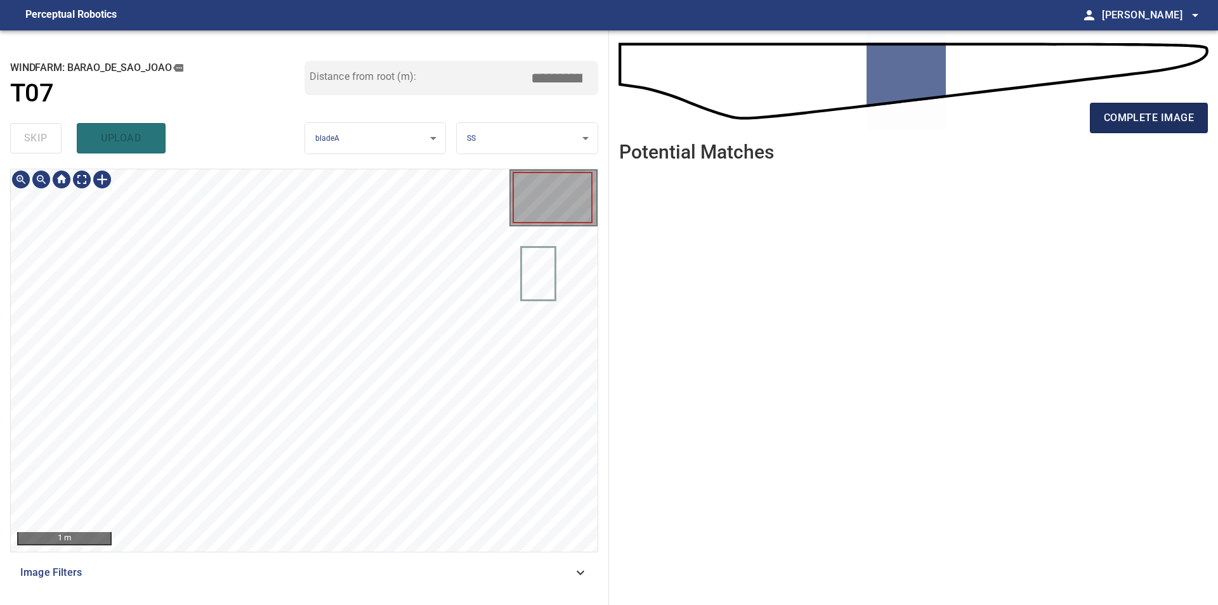
click at [1134, 117] on span "complete image" at bounding box center [1149, 118] width 90 height 18
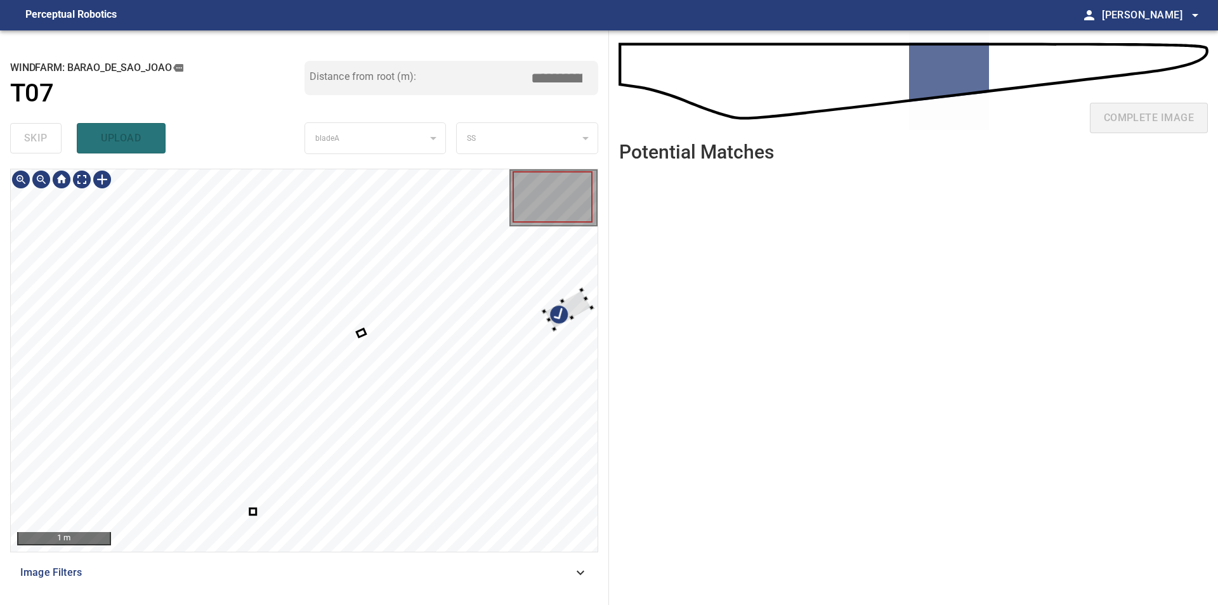
click at [589, 289] on div at bounding box center [304, 360] width 587 height 383
click at [570, 311] on div at bounding box center [568, 309] width 48 height 39
click at [476, 407] on div at bounding box center [304, 360] width 587 height 383
click at [572, 307] on div at bounding box center [575, 295] width 116 height 135
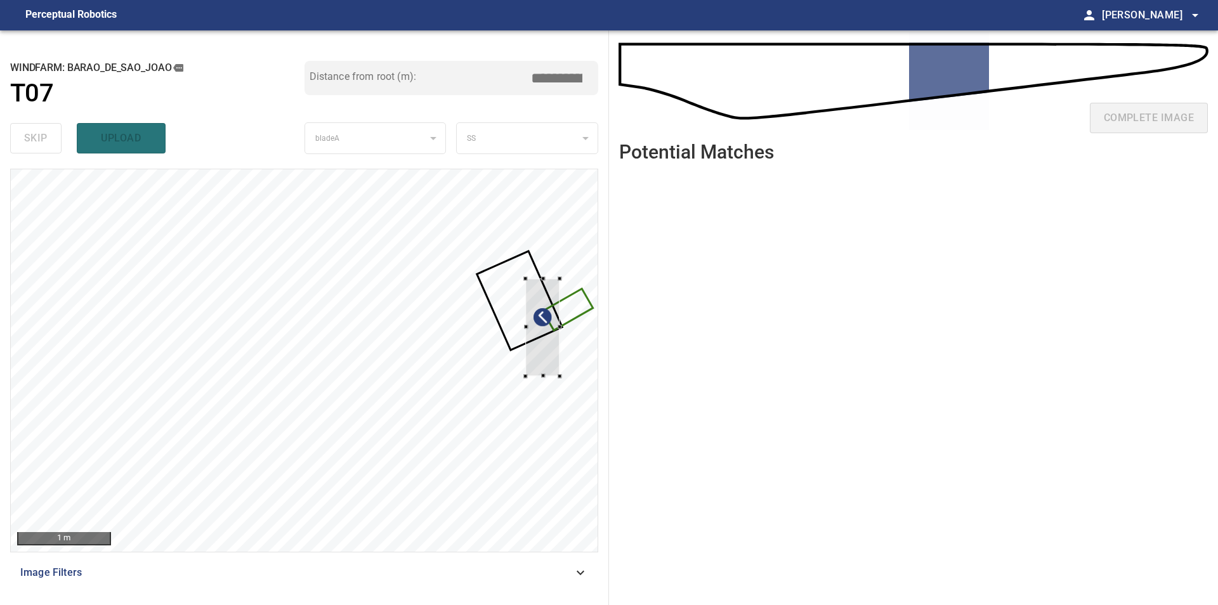
click at [574, 315] on div at bounding box center [304, 360] width 587 height 383
click at [539, 305] on div at bounding box center [542, 326] width 34 height 98
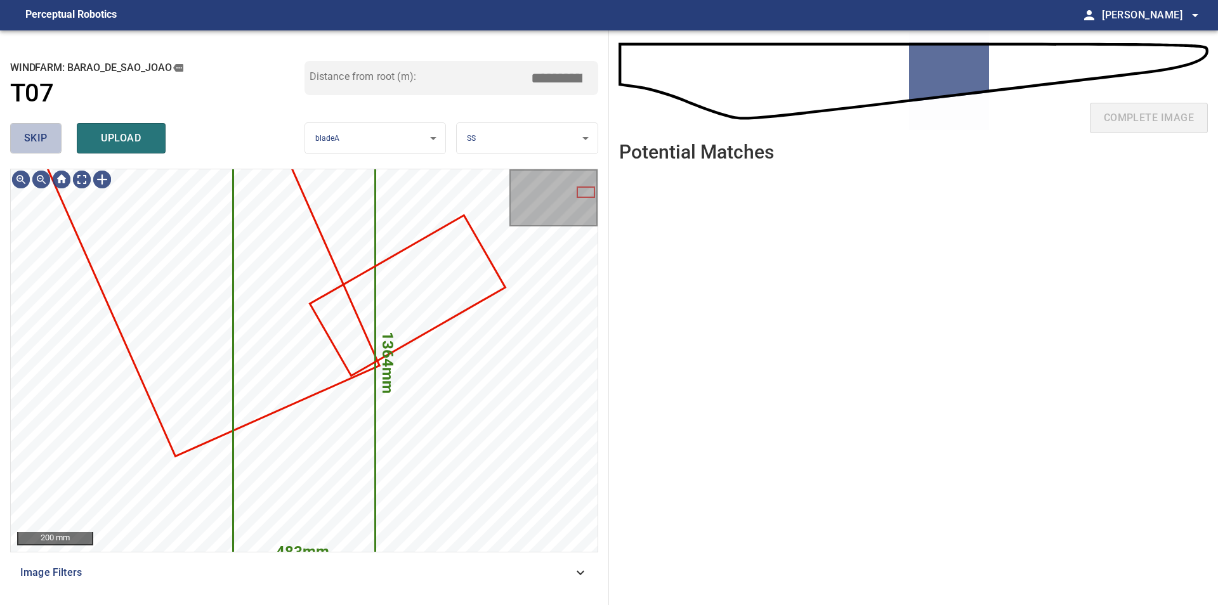
click at [30, 147] on span "skip" at bounding box center [35, 138] width 23 height 18
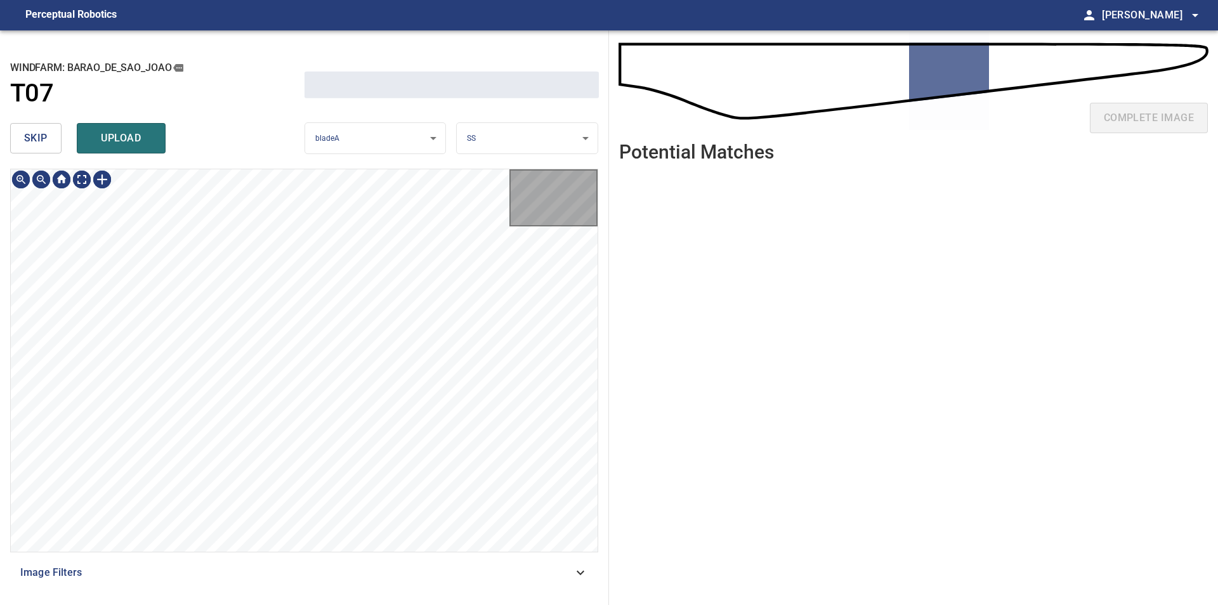
click at [30, 147] on span "skip" at bounding box center [35, 138] width 23 height 18
click at [30, 147] on div "skip upload" at bounding box center [157, 138] width 294 height 41
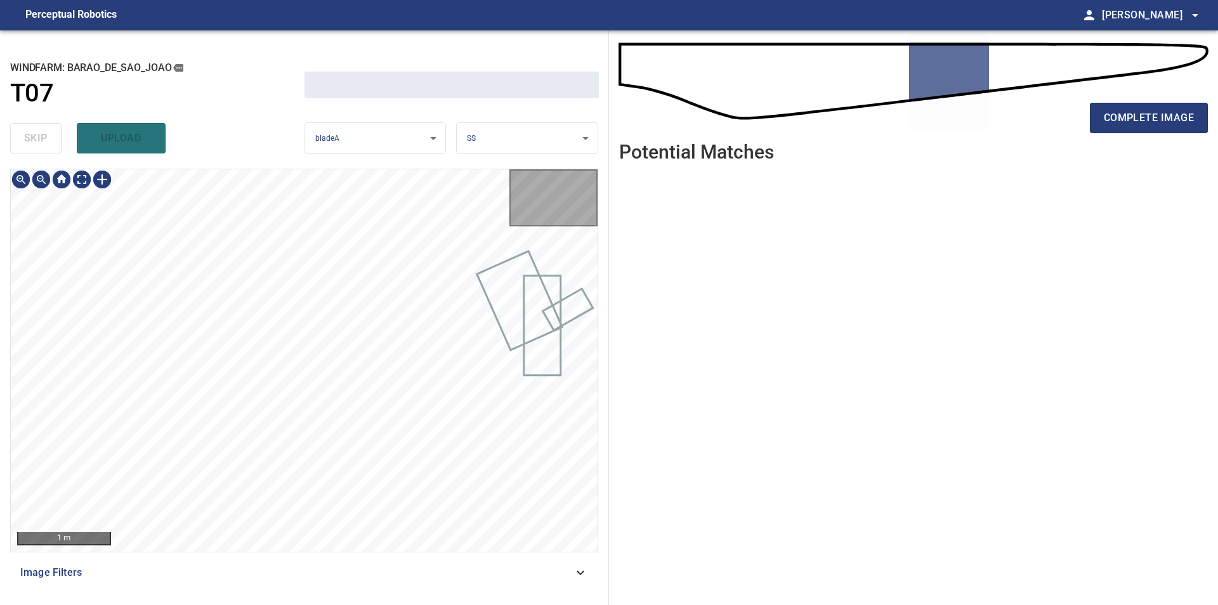
click at [30, 147] on div "skip upload" at bounding box center [157, 138] width 294 height 41
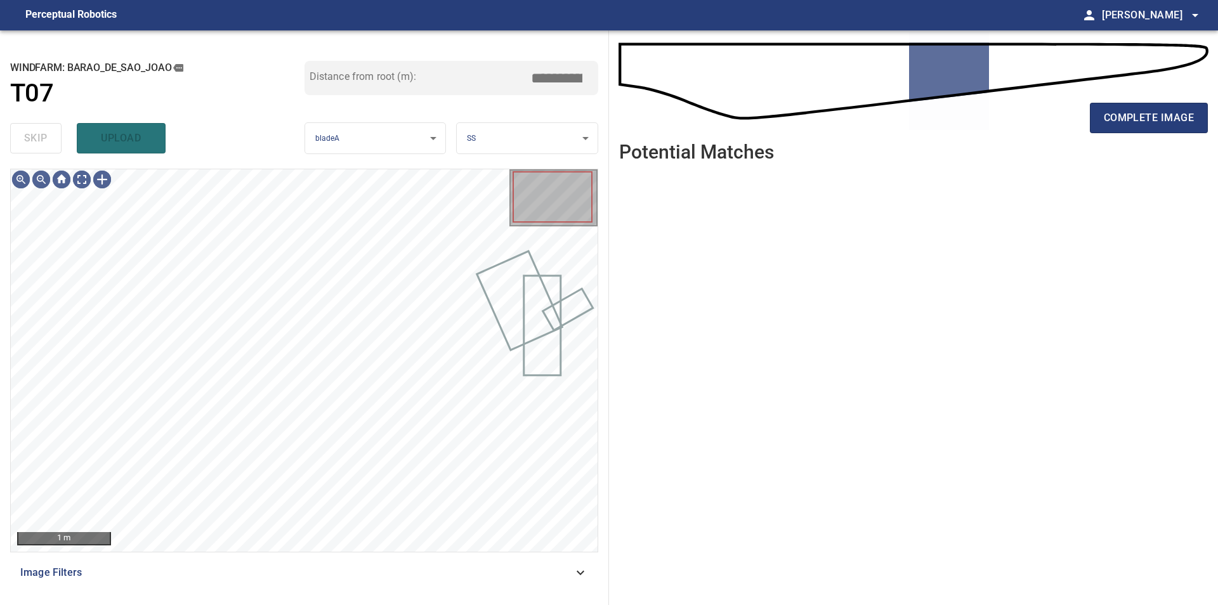
click at [30, 147] on div "skip upload" at bounding box center [157, 138] width 294 height 41
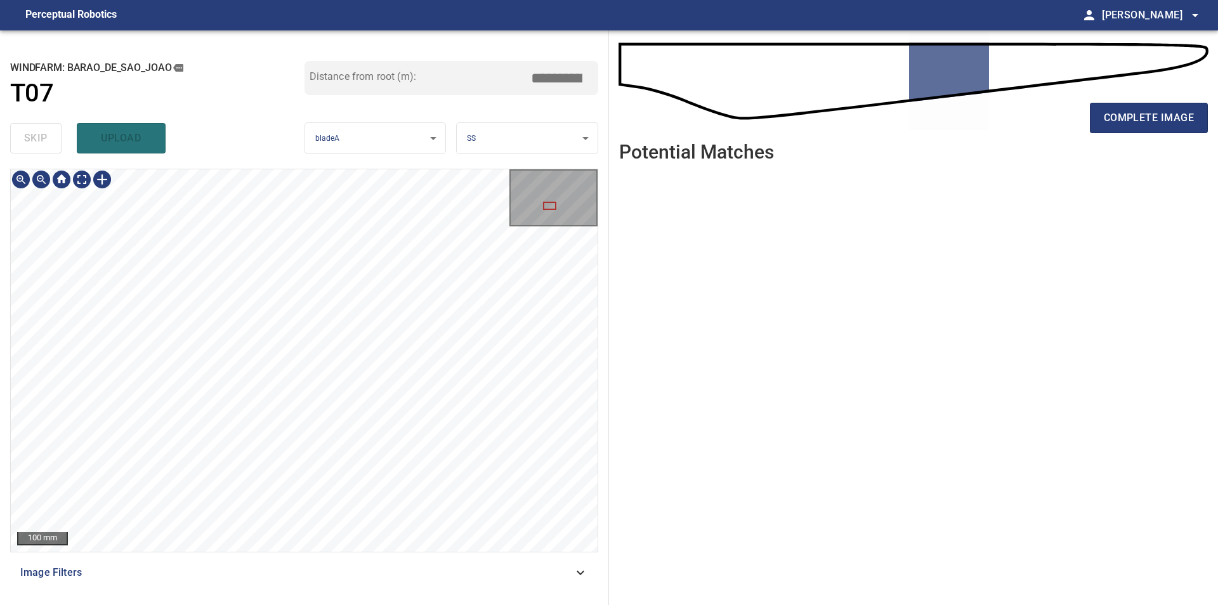
click at [339, 560] on div "100 mm Image Filters" at bounding box center [304, 382] width 588 height 426
click at [366, 563] on div "100 mm Image Filters" at bounding box center [304, 382] width 588 height 426
click at [1127, 128] on button "complete image" at bounding box center [1149, 118] width 118 height 30
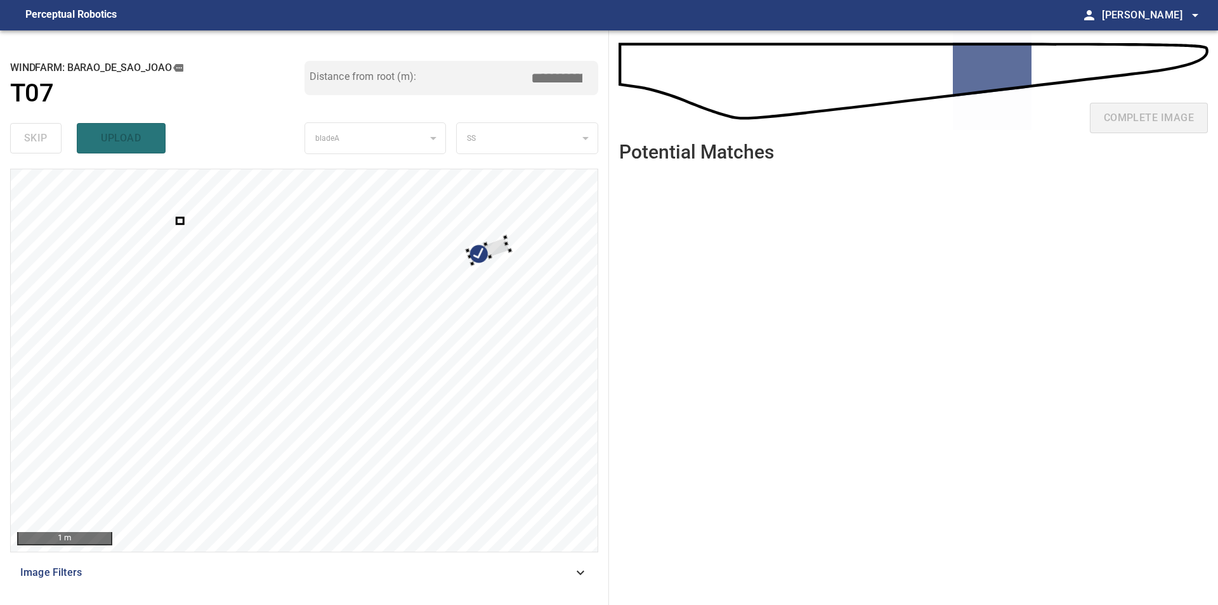
click at [581, 235] on div at bounding box center [304, 360] width 587 height 383
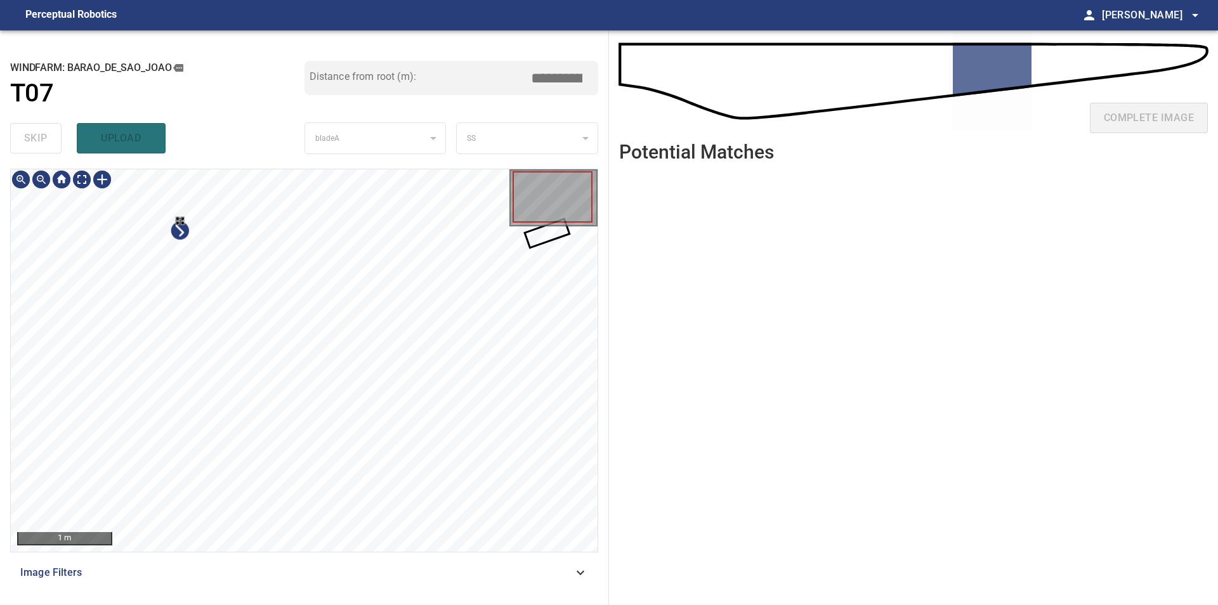
click at [224, 335] on div at bounding box center [304, 360] width 587 height 383
click at [279, 164] on div "**********" at bounding box center [304, 317] width 609 height 575
click at [593, 294] on div at bounding box center [304, 360] width 587 height 383
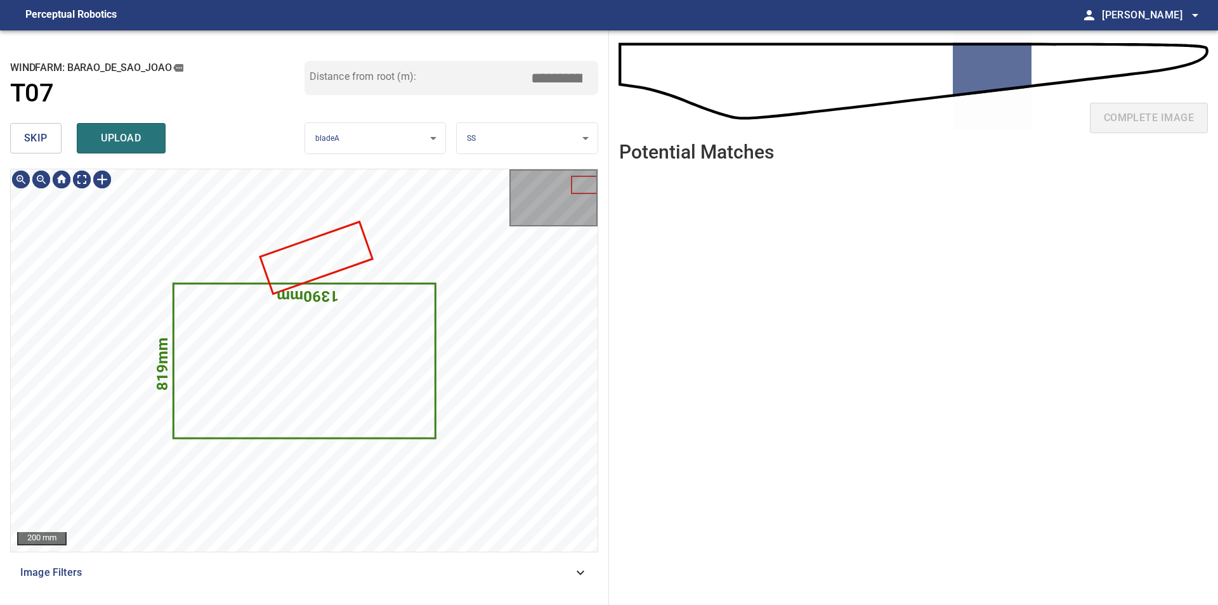
click at [36, 142] on span "skip" at bounding box center [35, 138] width 23 height 18
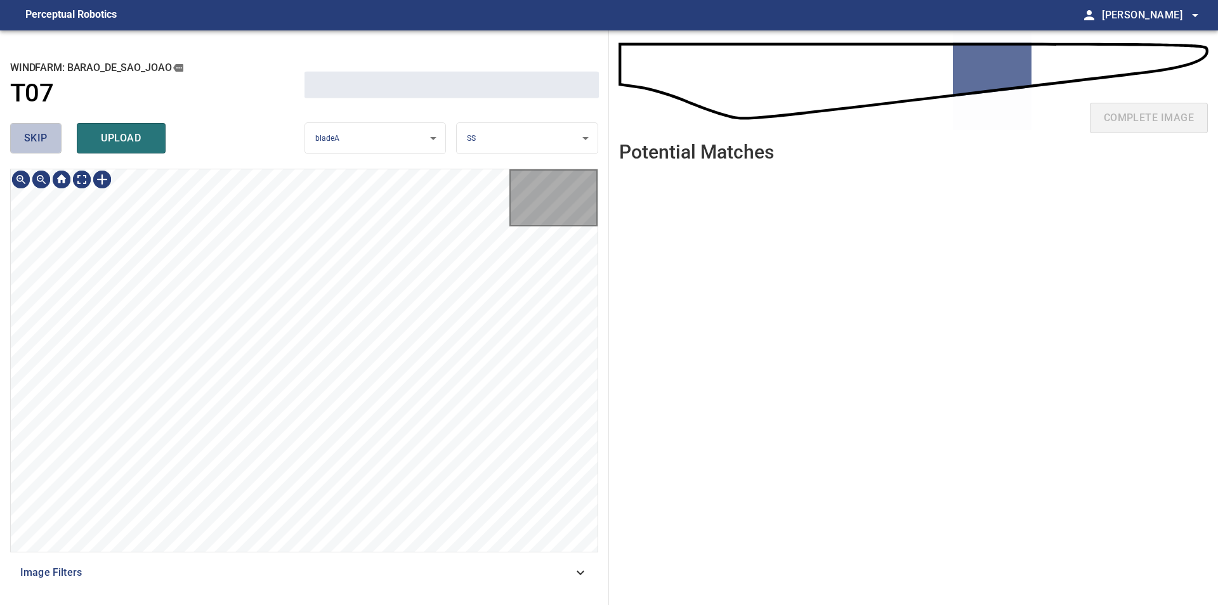
click at [36, 142] on span "skip" at bounding box center [35, 138] width 23 height 18
drag, startPoint x: 36, startPoint y: 142, endPoint x: 676, endPoint y: 539, distance: 753.3
click at [36, 142] on div "skip upload" at bounding box center [157, 138] width 294 height 41
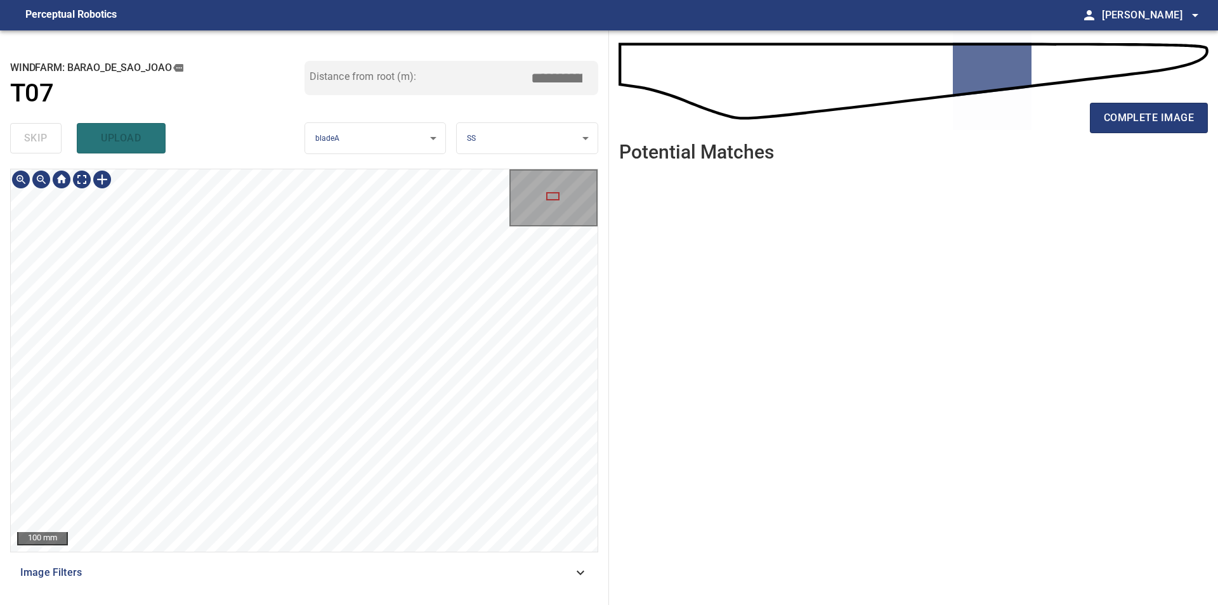
click at [348, 563] on div "100 mm Image Filters" at bounding box center [304, 382] width 588 height 426
click at [1113, 128] on button "complete image" at bounding box center [1149, 118] width 118 height 30
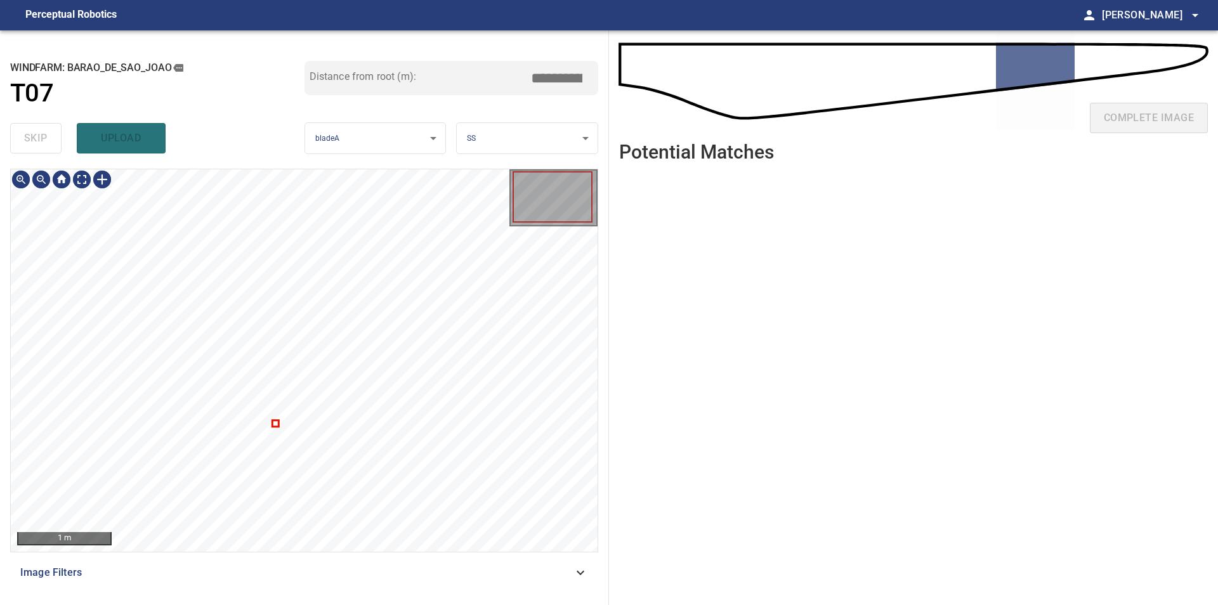
type input "****"
click at [344, 522] on div at bounding box center [304, 360] width 587 height 383
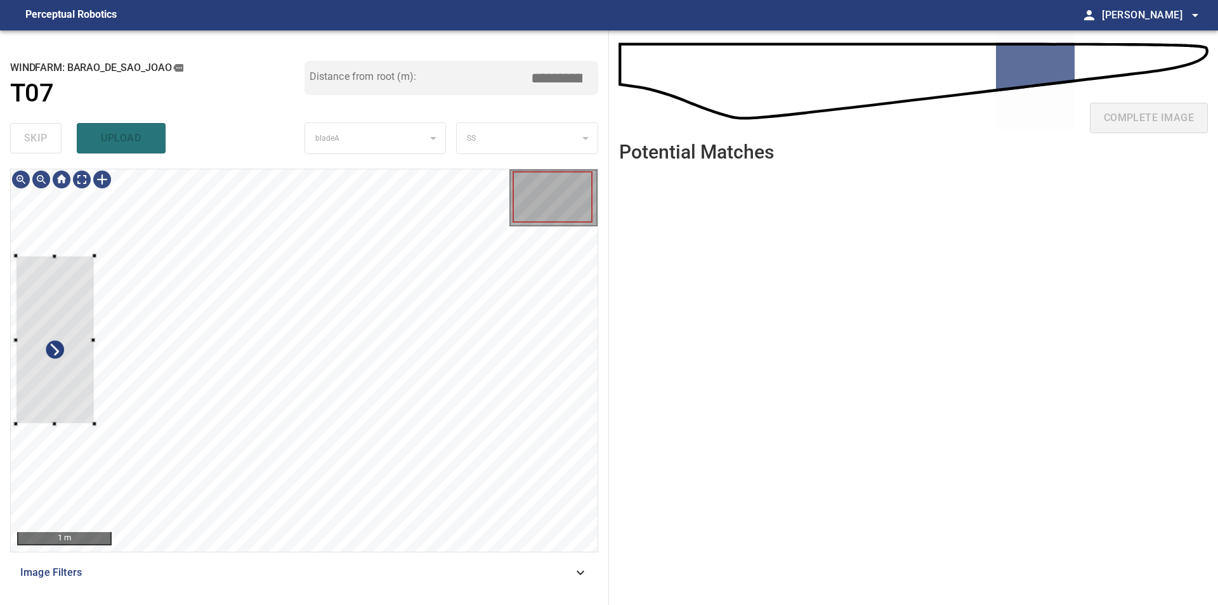
click at [4, 312] on div "**********" at bounding box center [304, 317] width 609 height 575
click at [52, 359] on div at bounding box center [55, 341] width 79 height 168
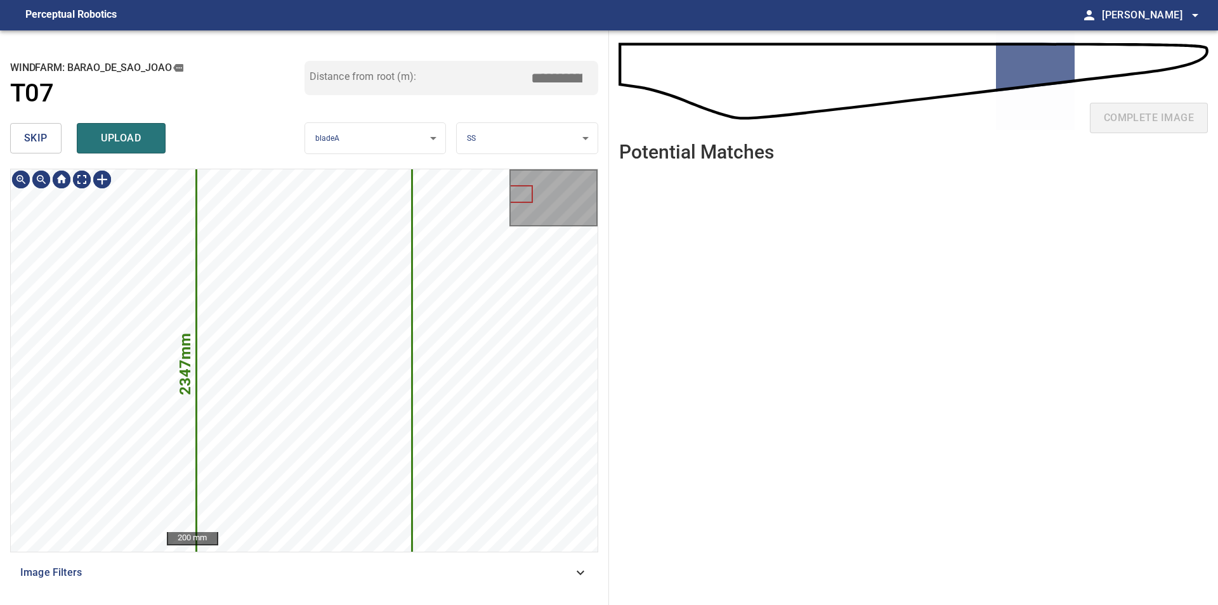
click at [32, 145] on span "skip" at bounding box center [35, 138] width 23 height 18
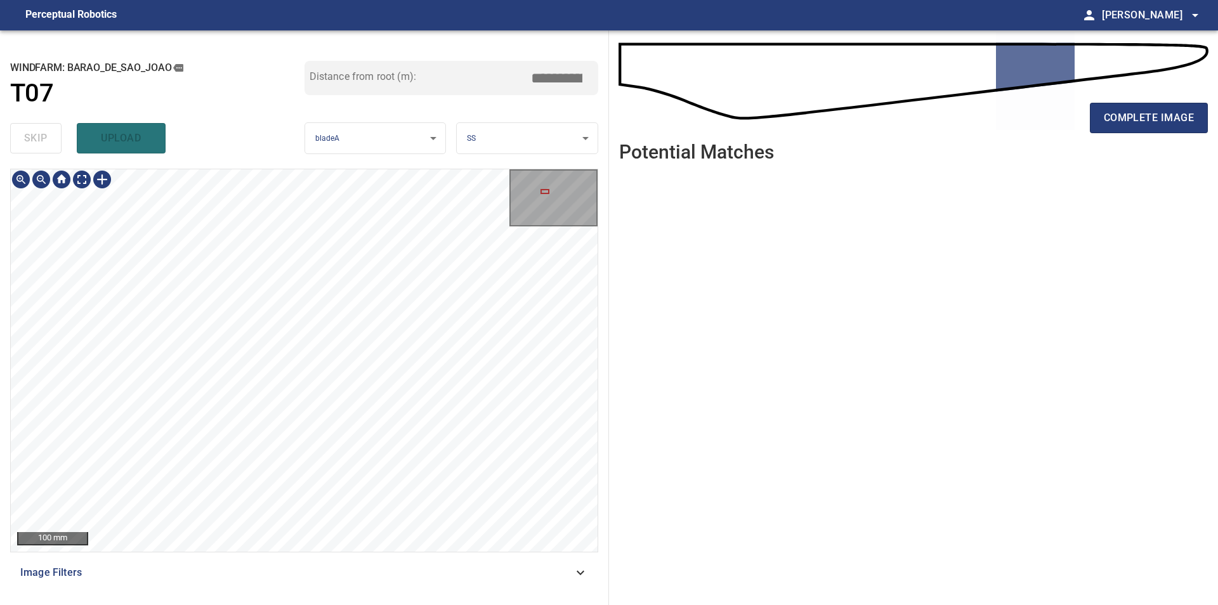
click at [221, 577] on div "100 mm Image Filters" at bounding box center [304, 382] width 588 height 426
click at [381, 588] on div "100 mm Image Filters" at bounding box center [304, 382] width 588 height 426
click at [624, 292] on div "**********" at bounding box center [609, 317] width 1218 height 575
click at [487, 580] on div "100 mm Image Filters" at bounding box center [304, 382] width 588 height 426
click at [544, 230] on div "100 mm" at bounding box center [304, 360] width 587 height 383
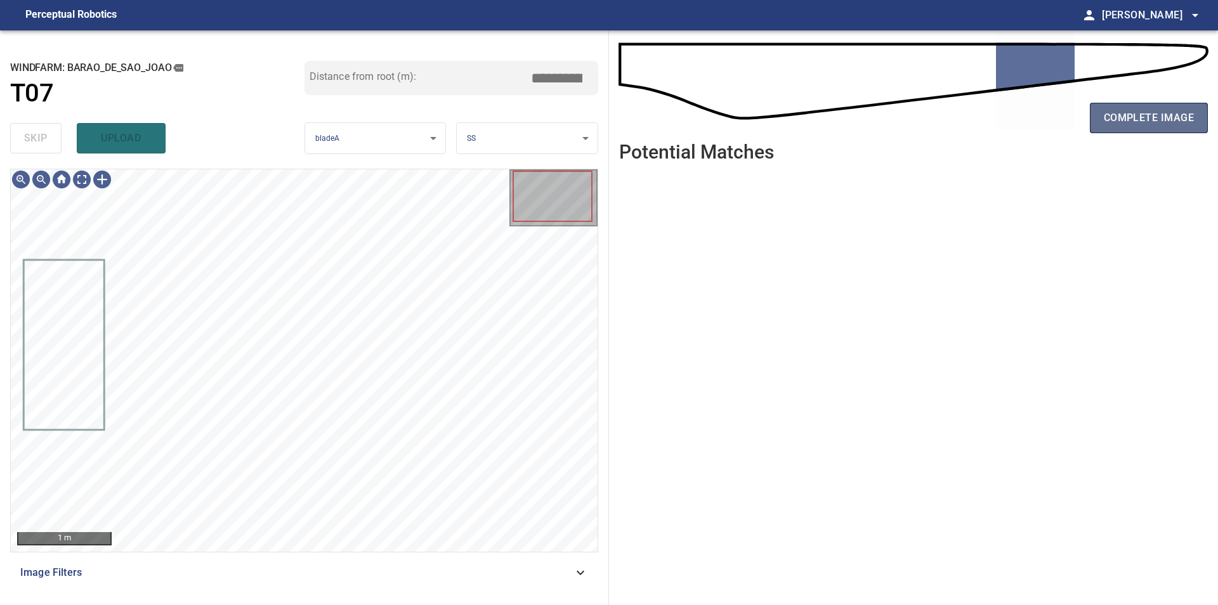
click at [1165, 119] on span "complete image" at bounding box center [1149, 118] width 90 height 18
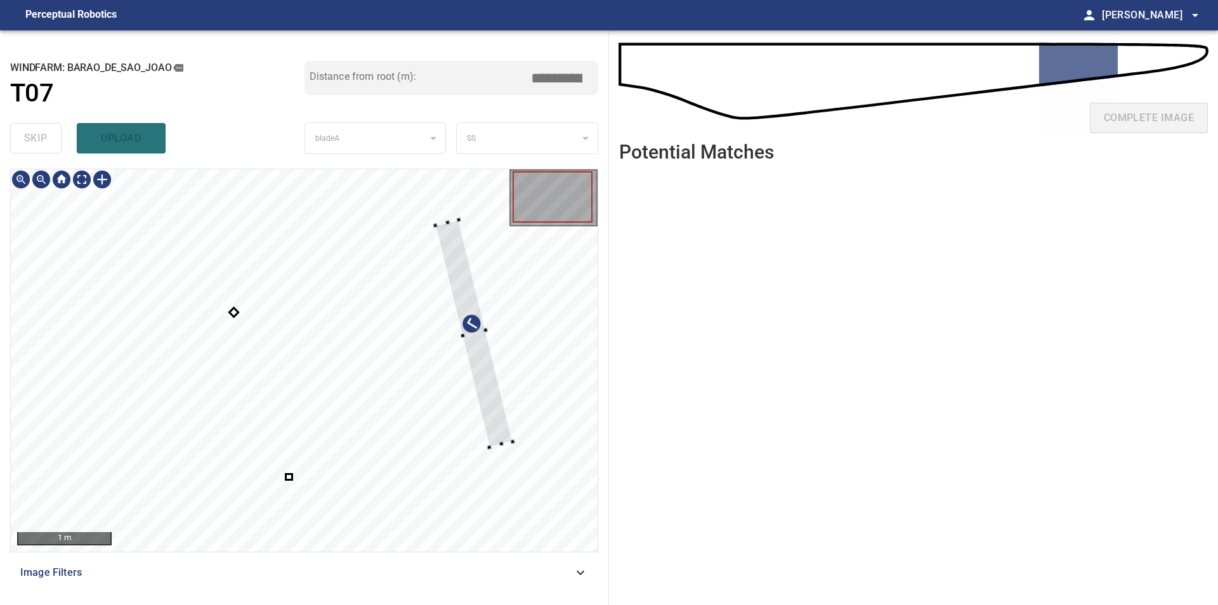
click at [510, 383] on div at bounding box center [304, 360] width 587 height 383
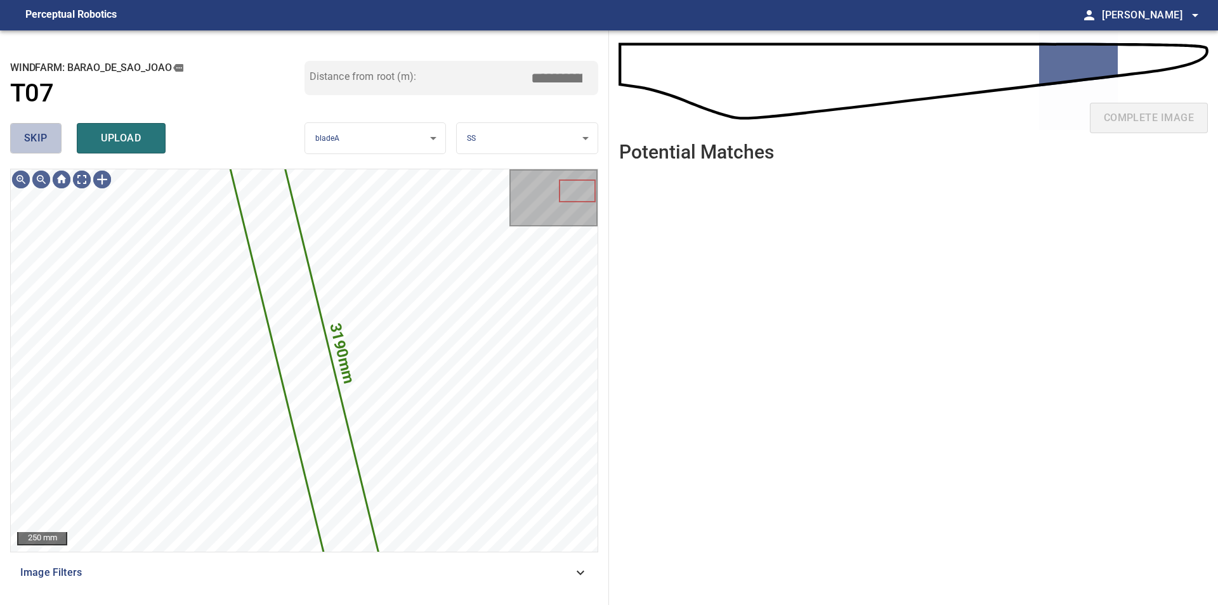
click at [34, 138] on span "skip" at bounding box center [35, 138] width 23 height 18
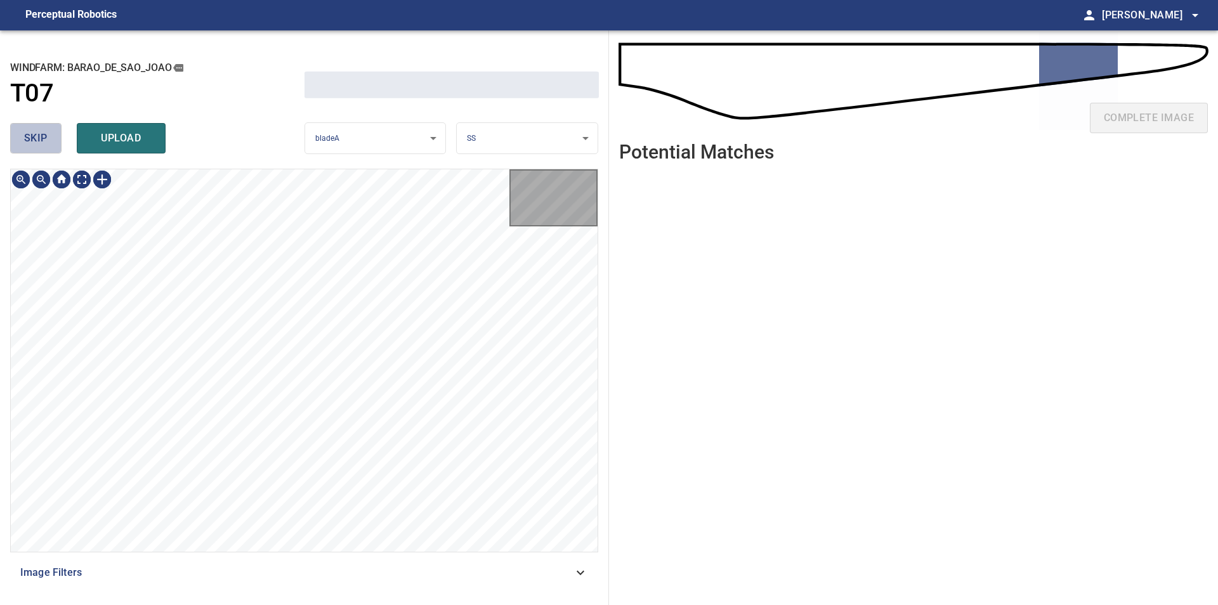
click at [34, 138] on span "skip" at bounding box center [35, 138] width 23 height 18
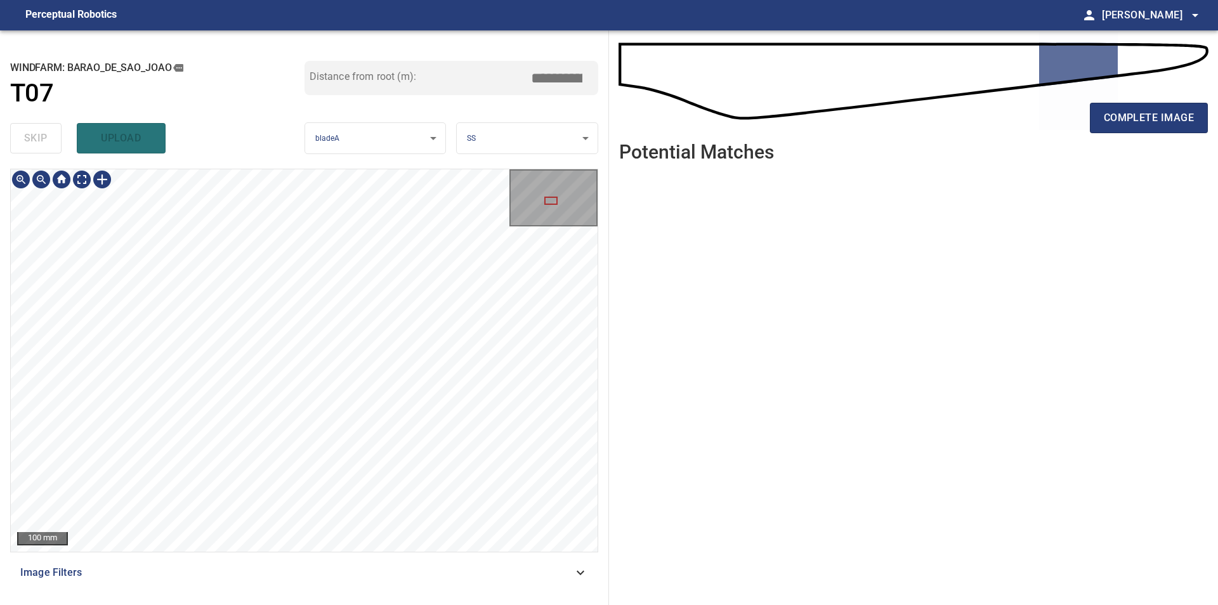
click at [400, 587] on div "100 mm Image Filters" at bounding box center [304, 382] width 588 height 426
